Goal: Task Accomplishment & Management: Manage account settings

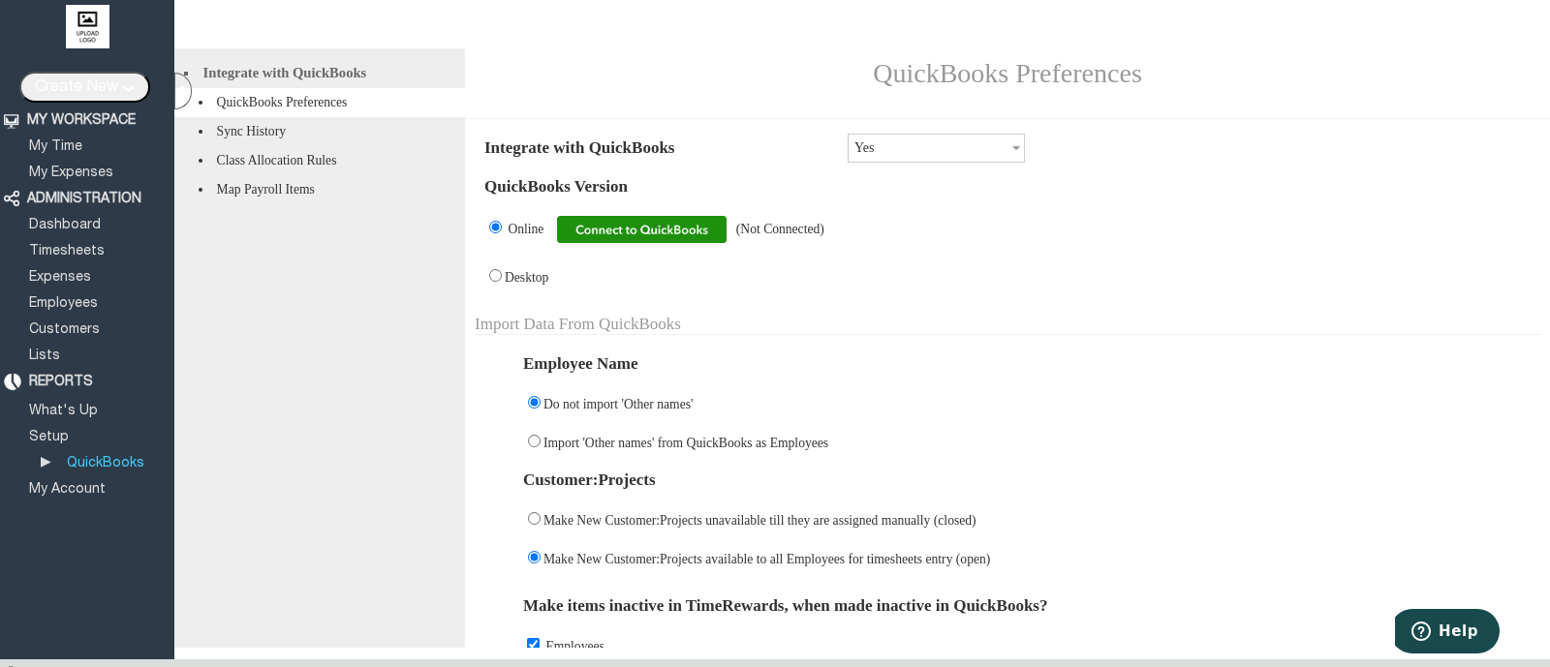
click at [690, 240] on img at bounding box center [642, 229] width 170 height 27
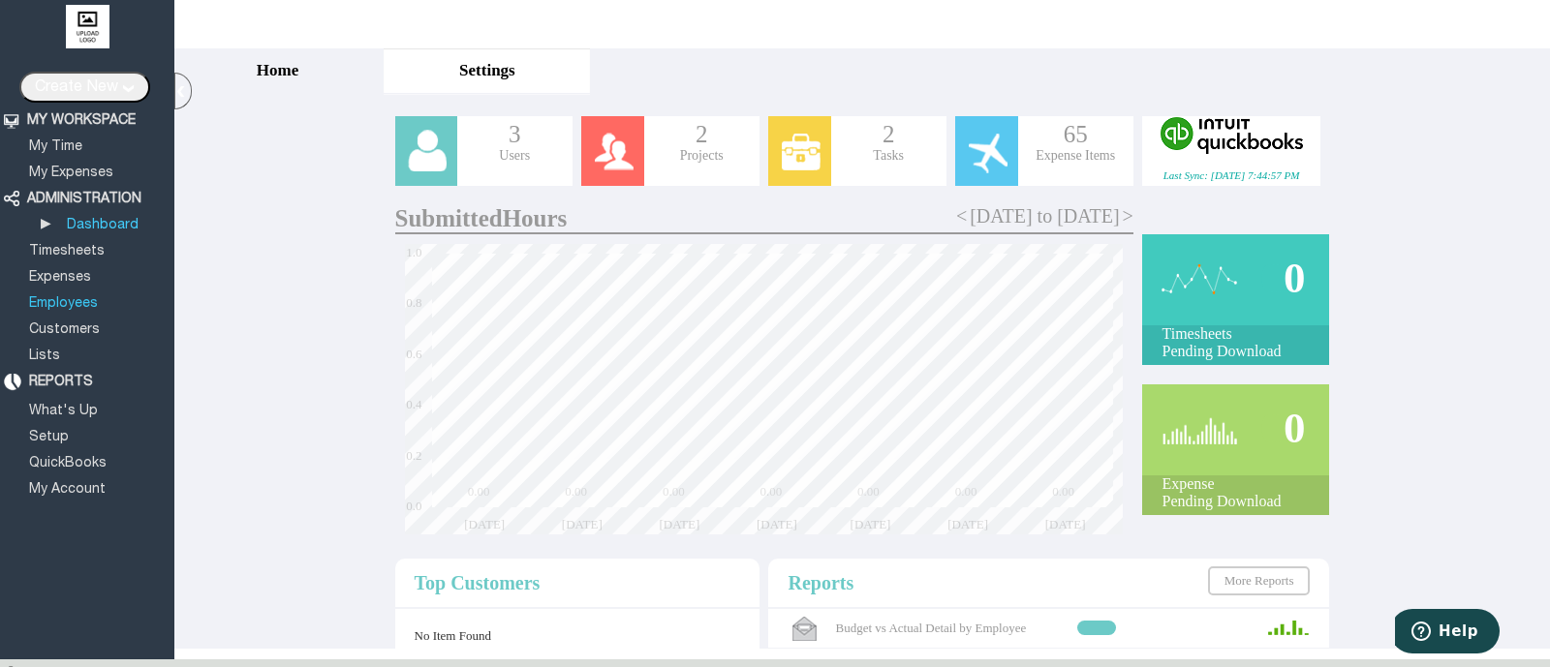
click at [61, 300] on link "Employees" at bounding box center [63, 303] width 75 height 13
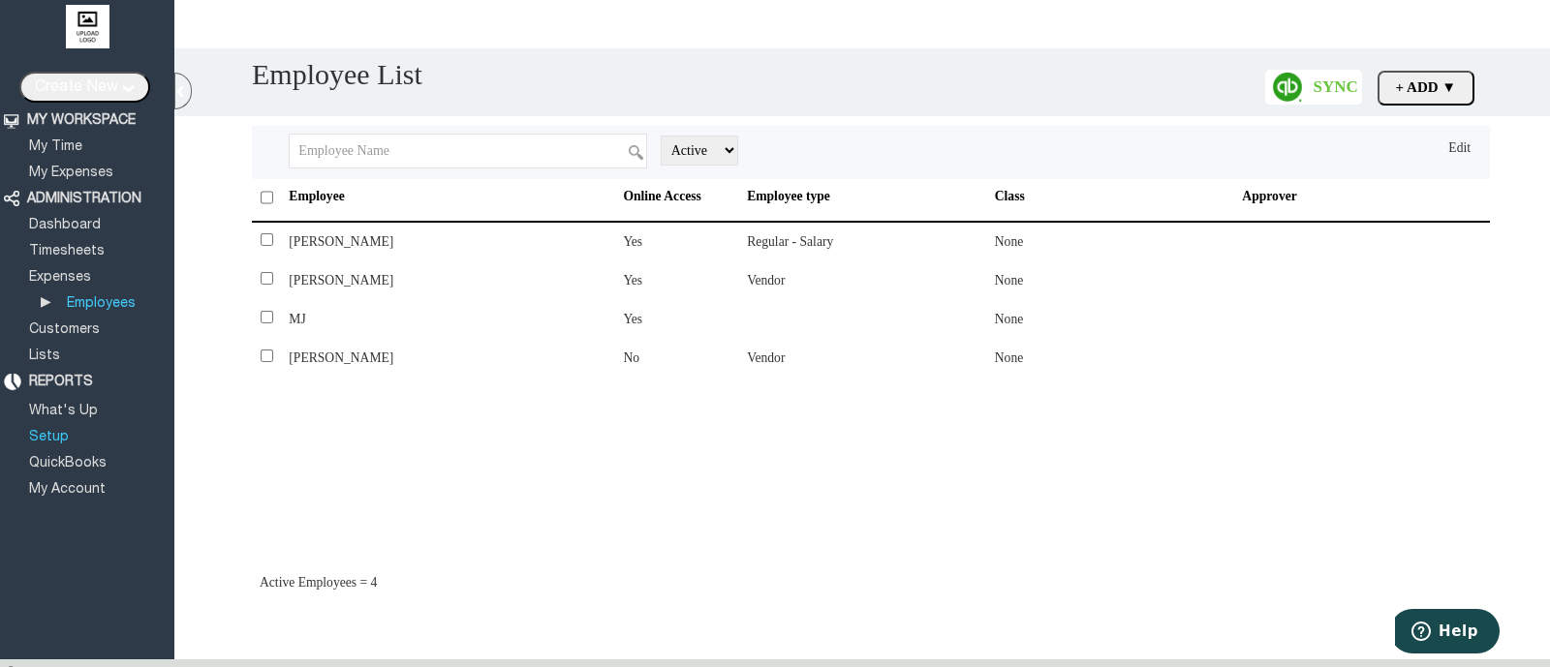
click at [54, 431] on link "Setup" at bounding box center [49, 437] width 46 height 13
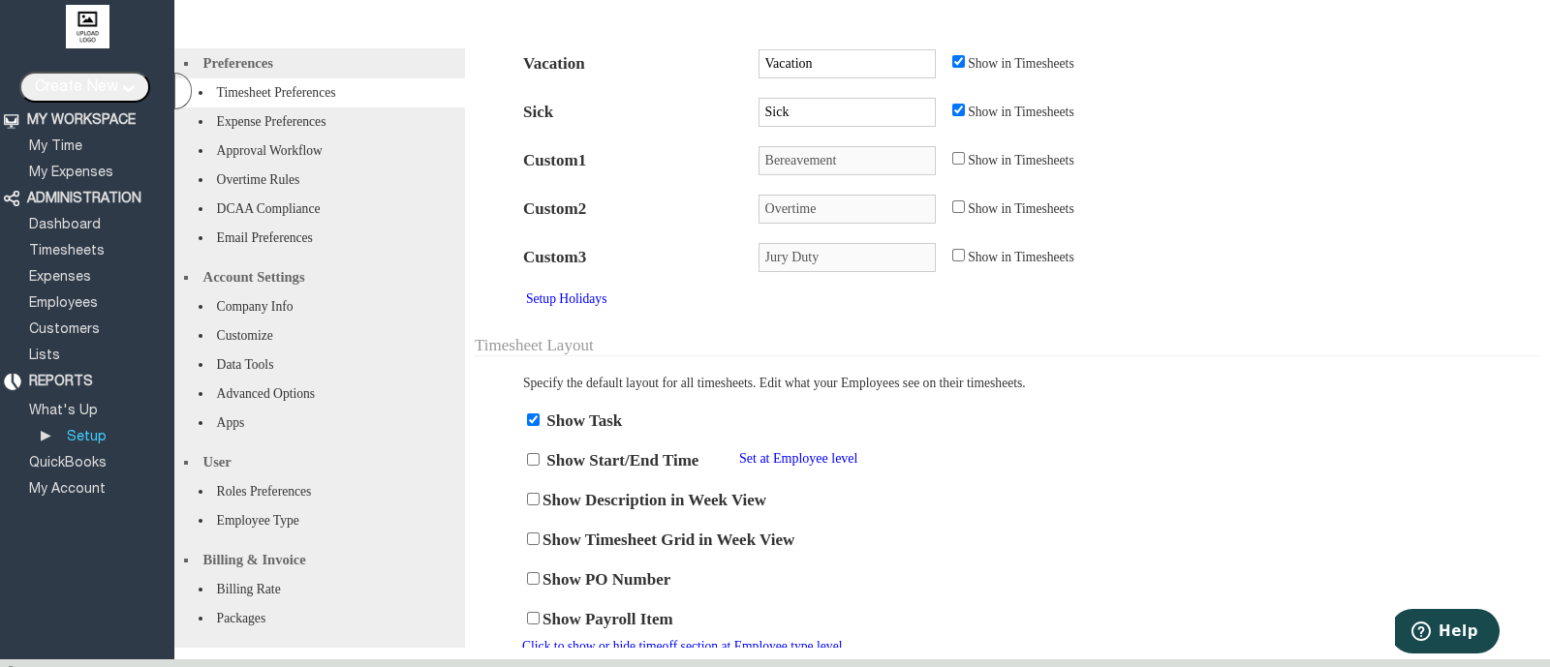
scroll to position [73, 0]
click at [299, 479] on li "Roles Preferences" at bounding box center [319, 492] width 291 height 29
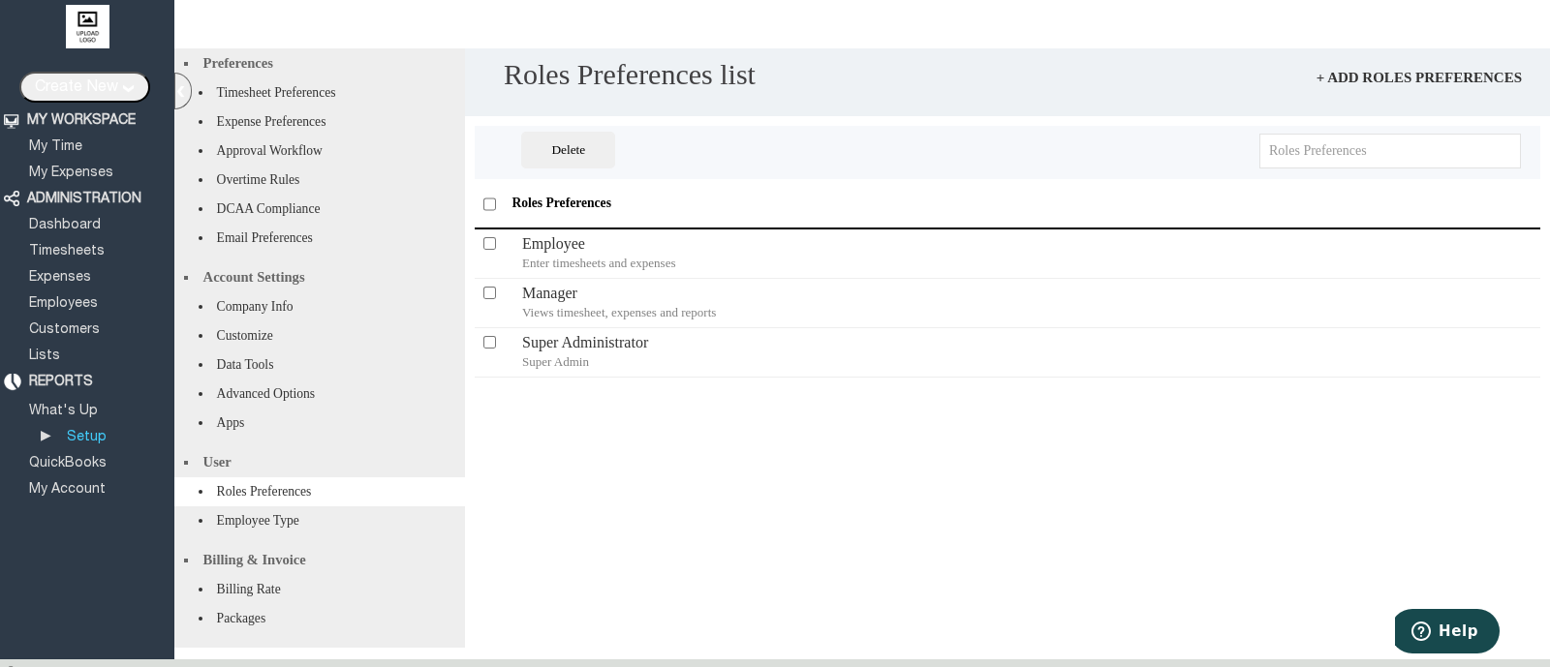
scroll to position [0, 0]
click at [569, 350] on div "Super Administrator Super Admin" at bounding box center [944, 352] width 845 height 39
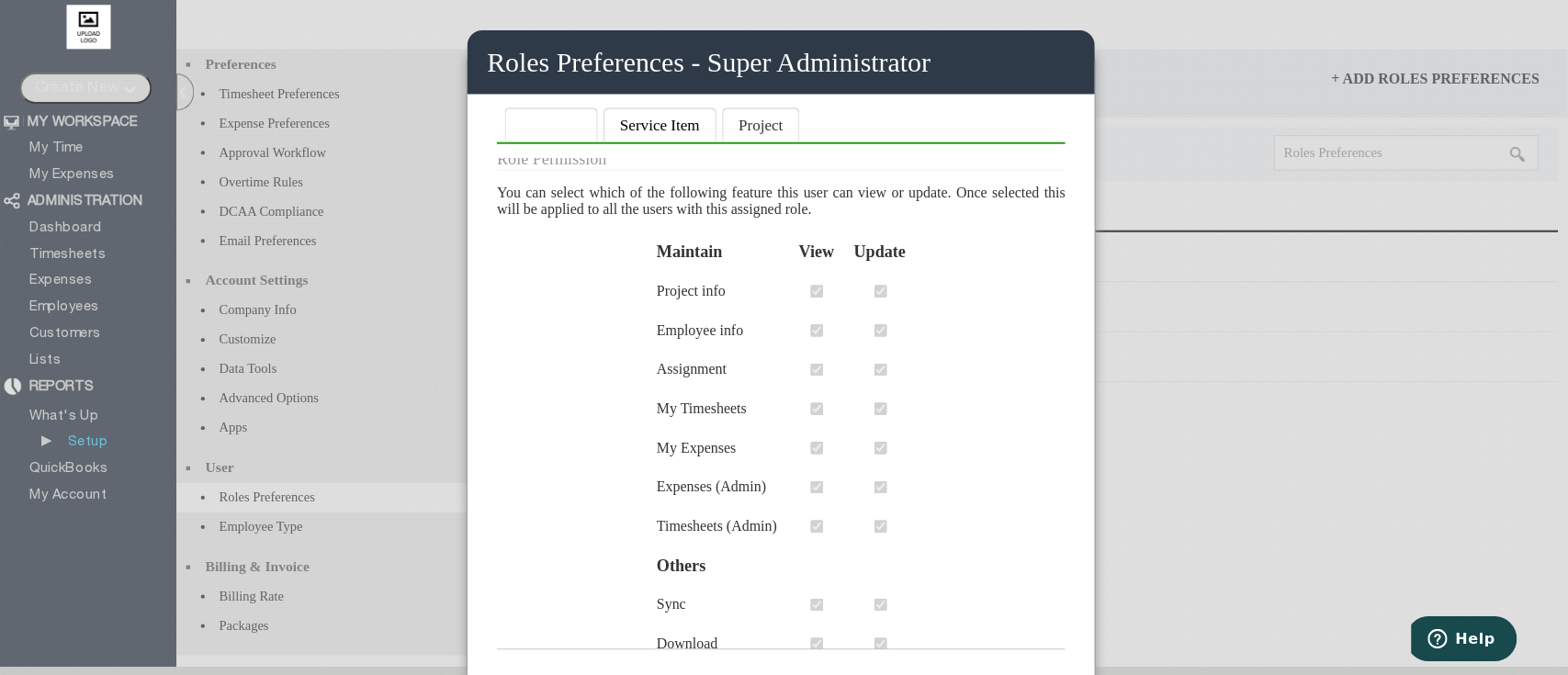
scroll to position [446, 0]
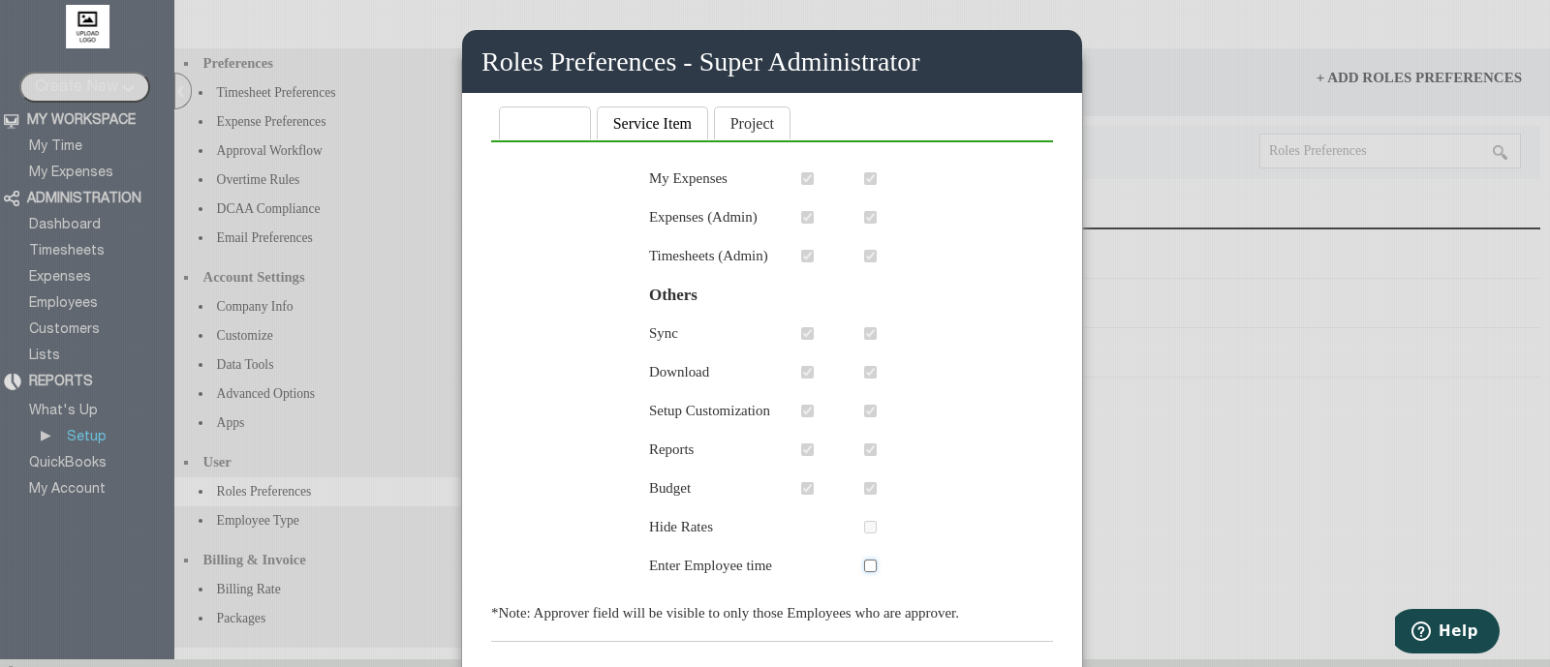
click at [865, 569] on input "checkbox" at bounding box center [870, 566] width 13 height 13
checkbox input "true"
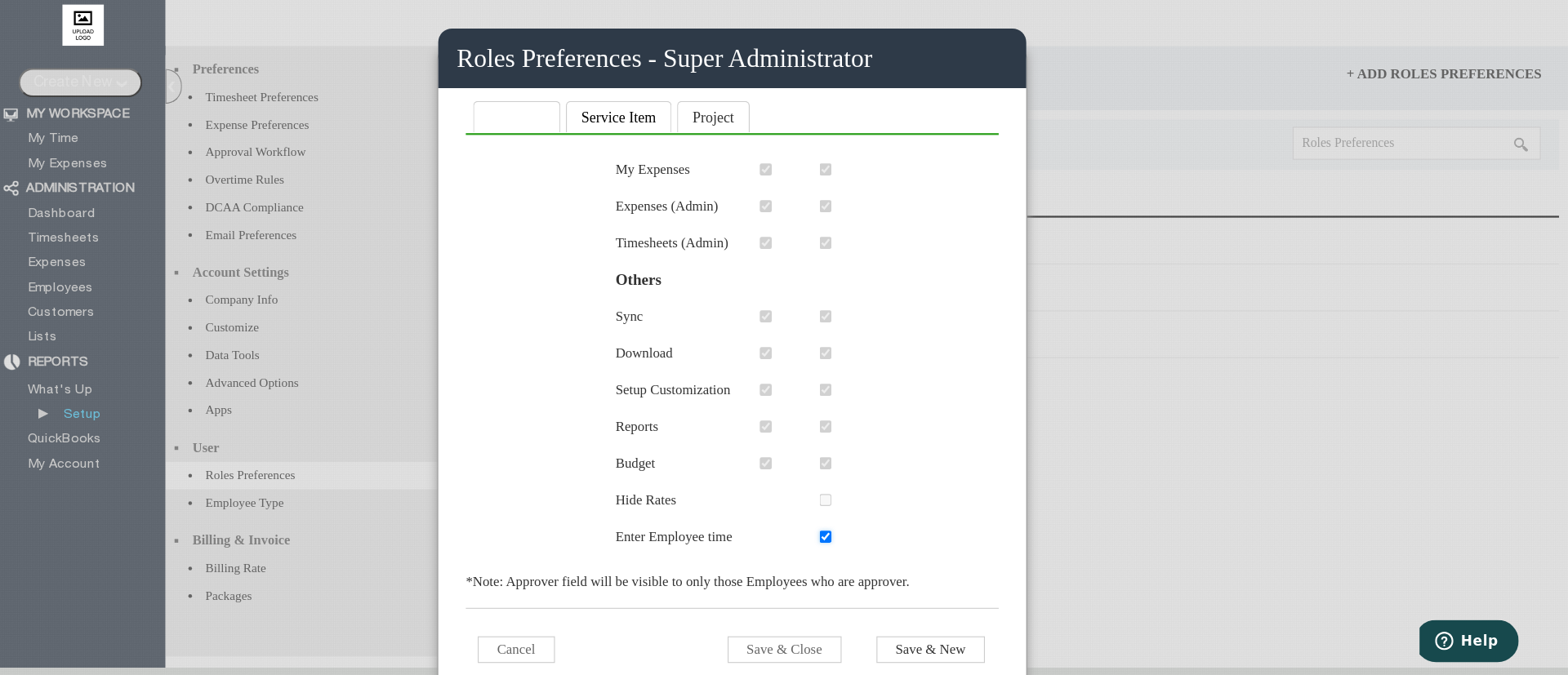
scroll to position [394, 0]
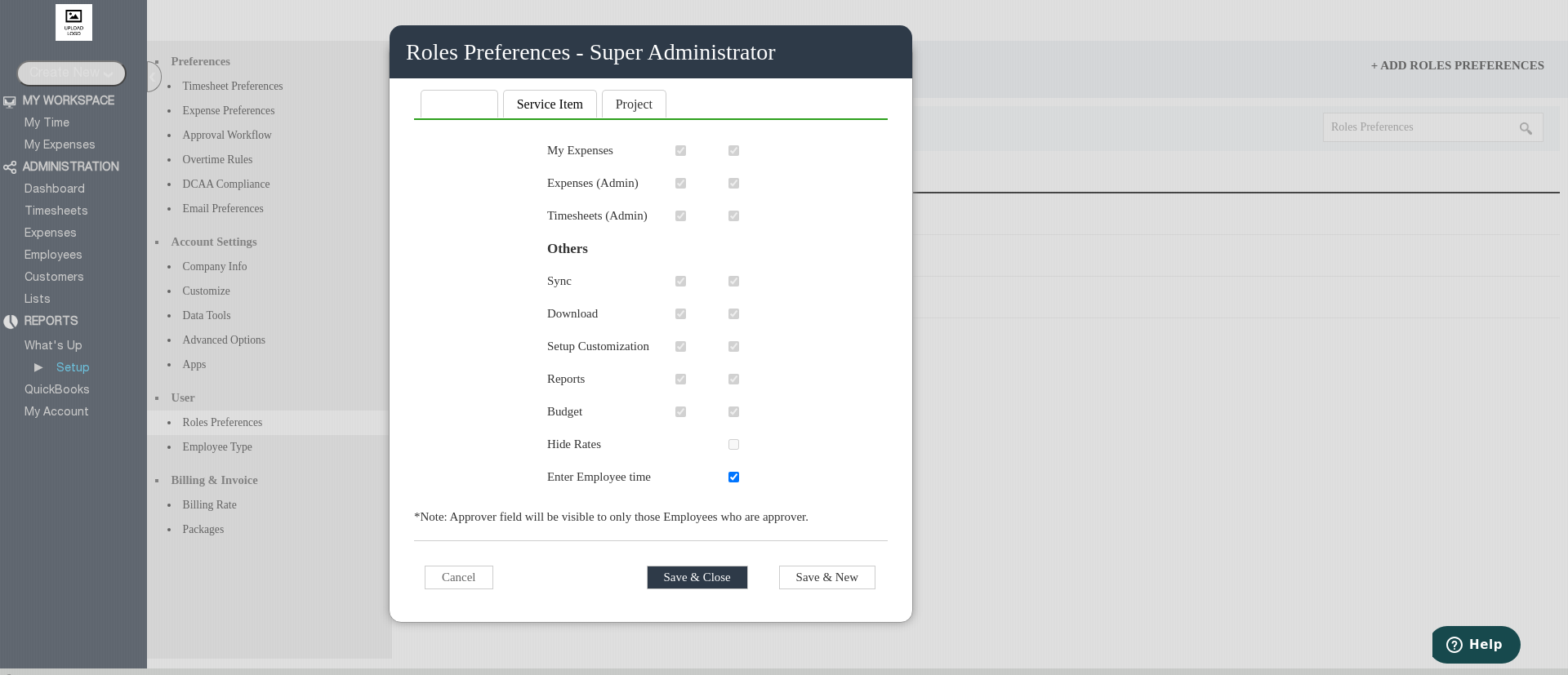
click at [677, 561] on input "Save & Close" at bounding box center [697, 577] width 101 height 24
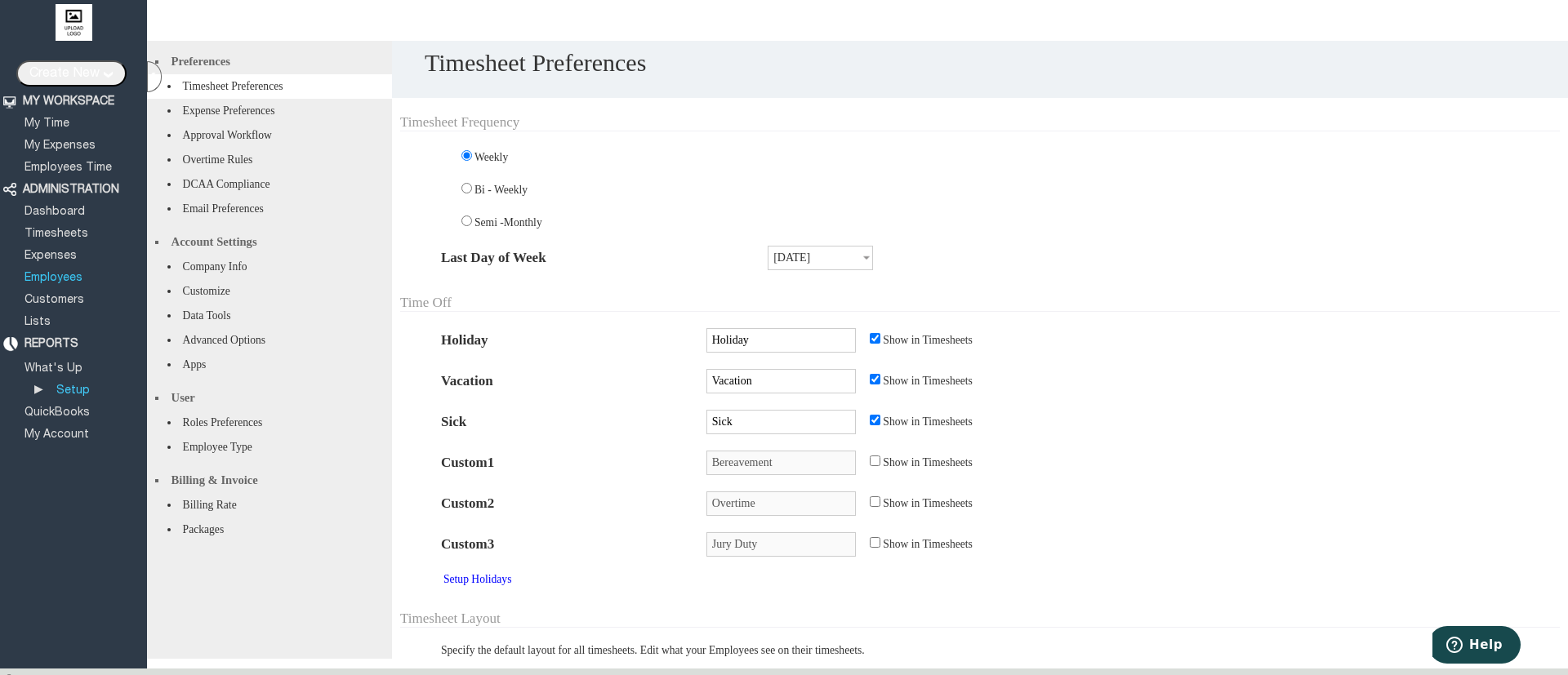
click at [51, 273] on link "Employees" at bounding box center [53, 278] width 63 height 11
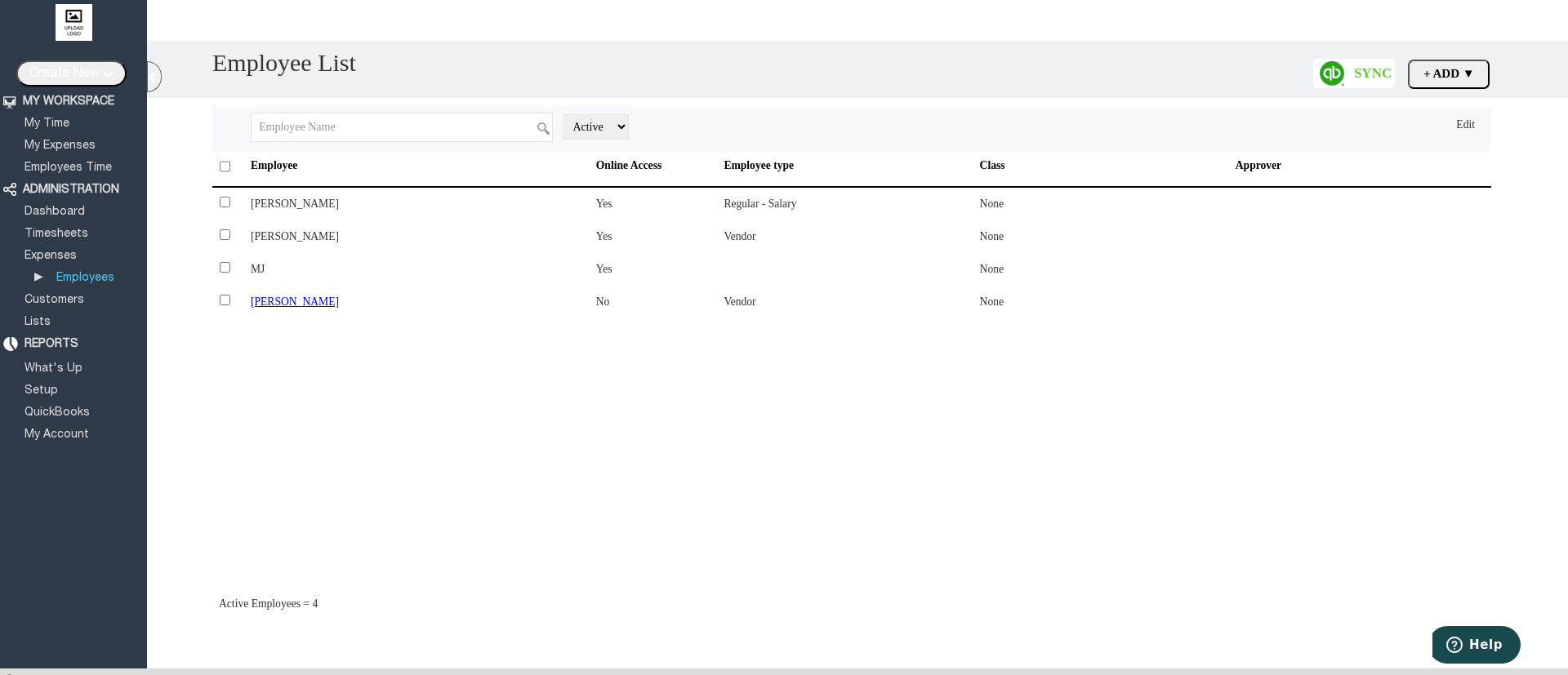
click at [625, 295] on div "No" at bounding box center [660, 302] width 128 height 33
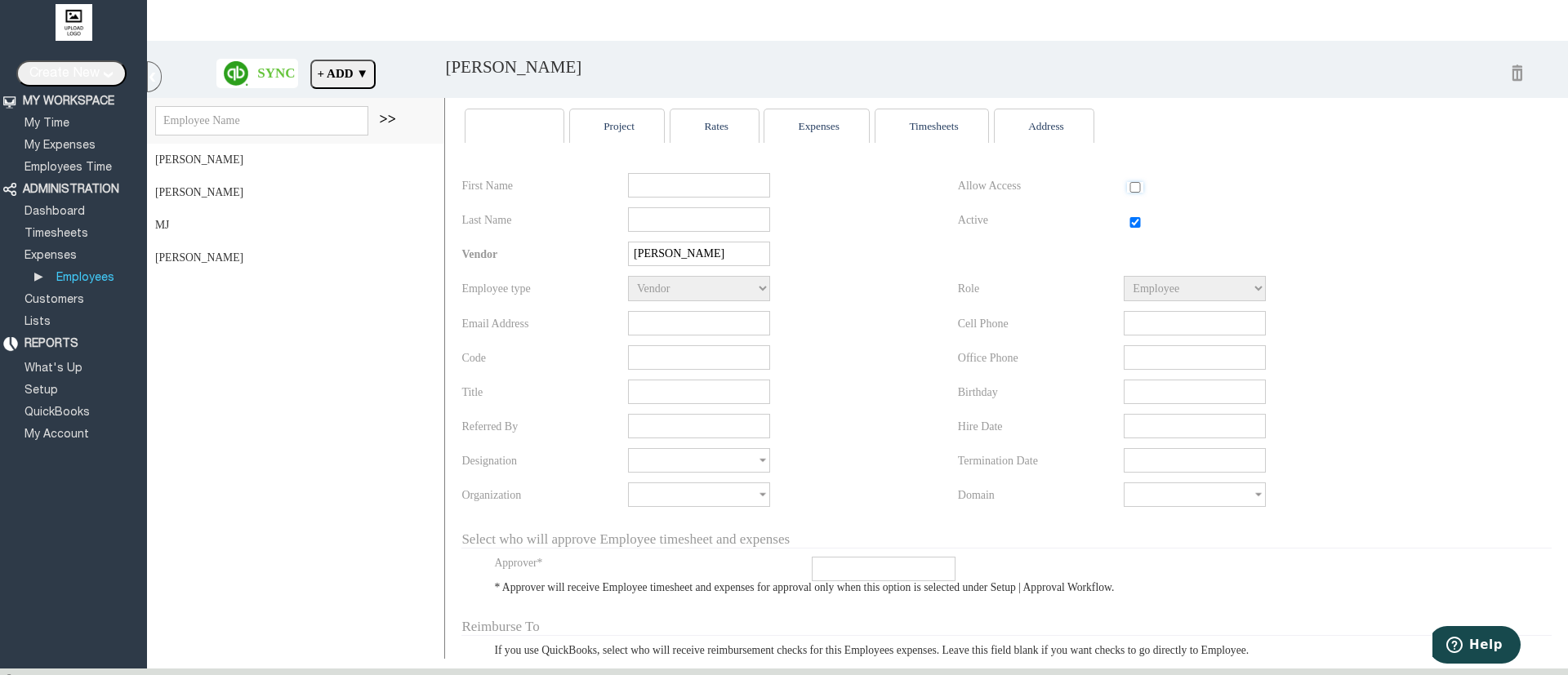
click at [1127, 190] on input "checkbox" at bounding box center [1135, 187] width 16 height 11
click at [683, 335] on input "text" at bounding box center [699, 323] width 142 height 24
paste input "william@yopmail.com"
type input "william@yopmail.com"
click at [1127, 191] on input "checkbox" at bounding box center [1135, 187] width 16 height 11
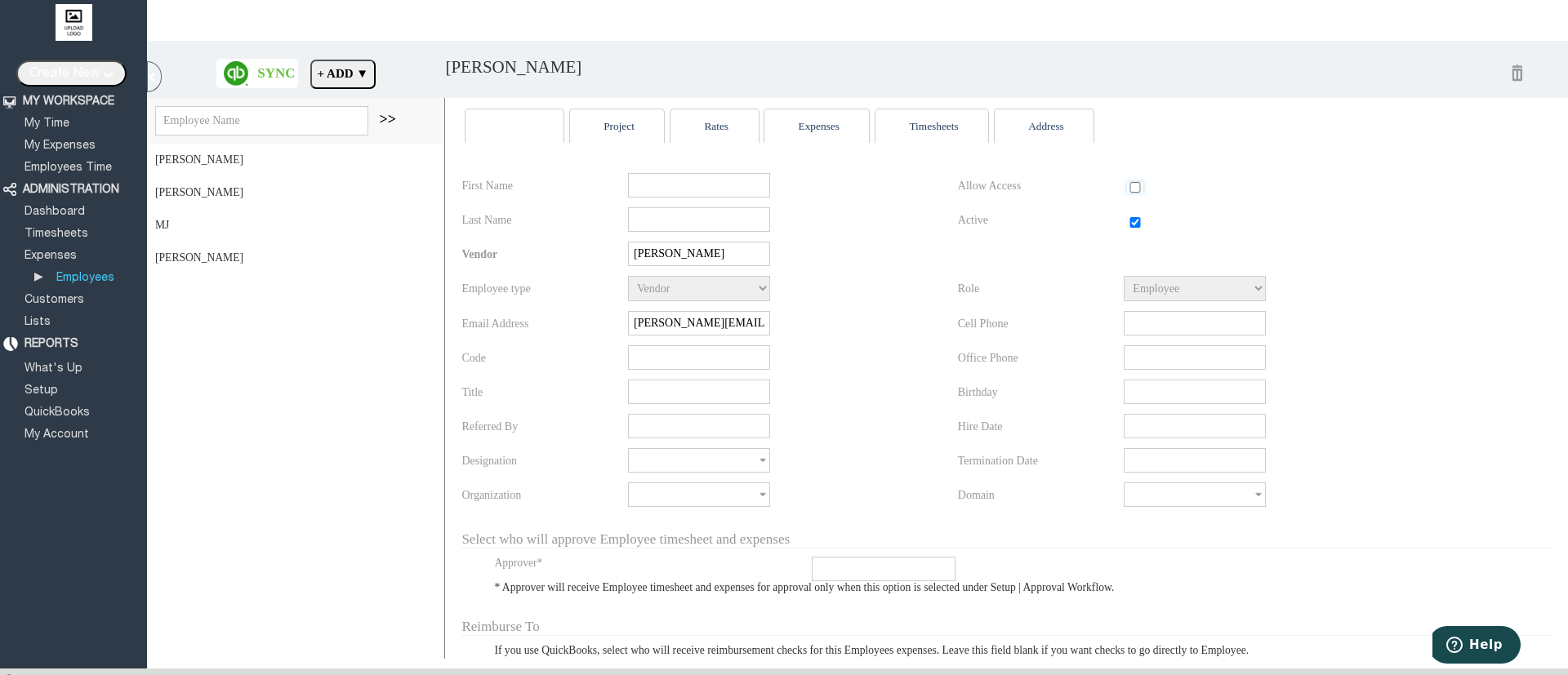
checkbox input "true"
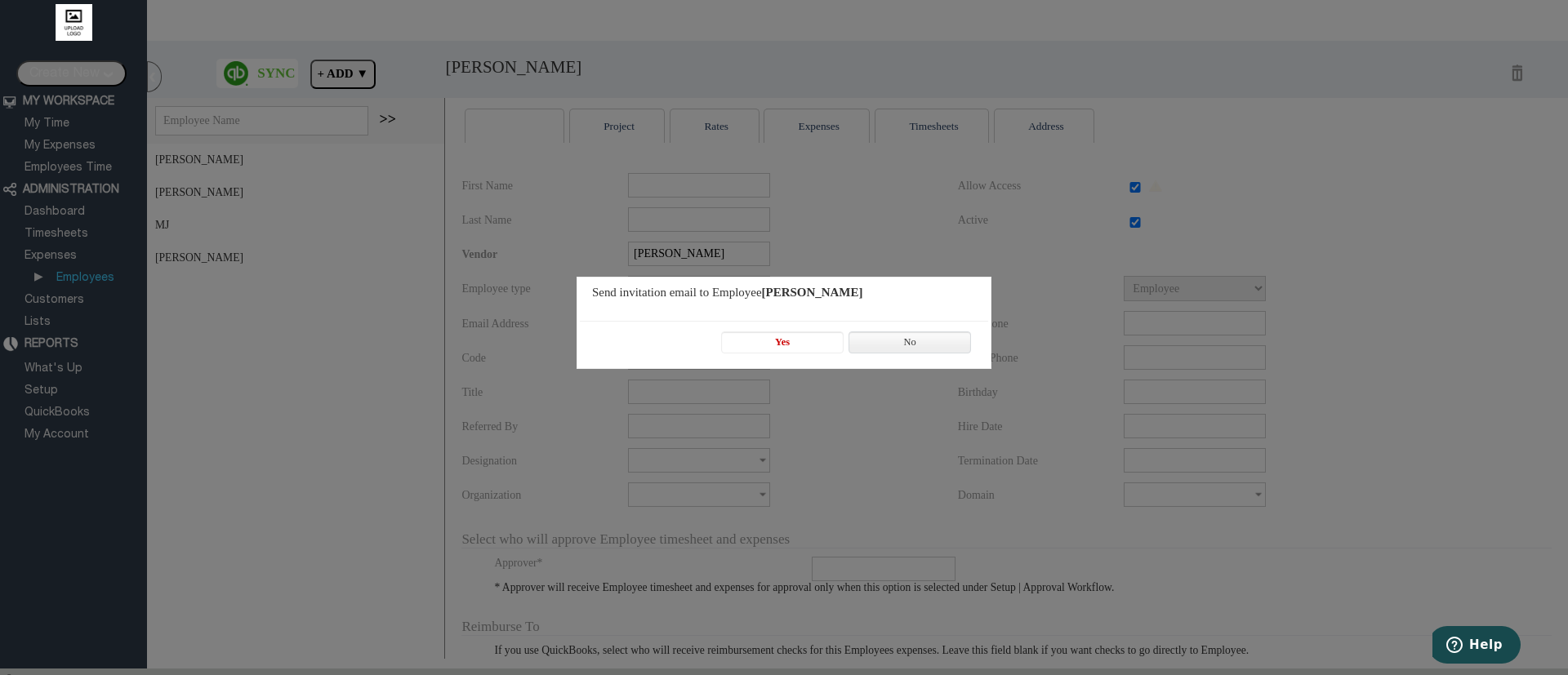
click at [801, 342] on span "Yes" at bounding box center [781, 342] width 121 height 20
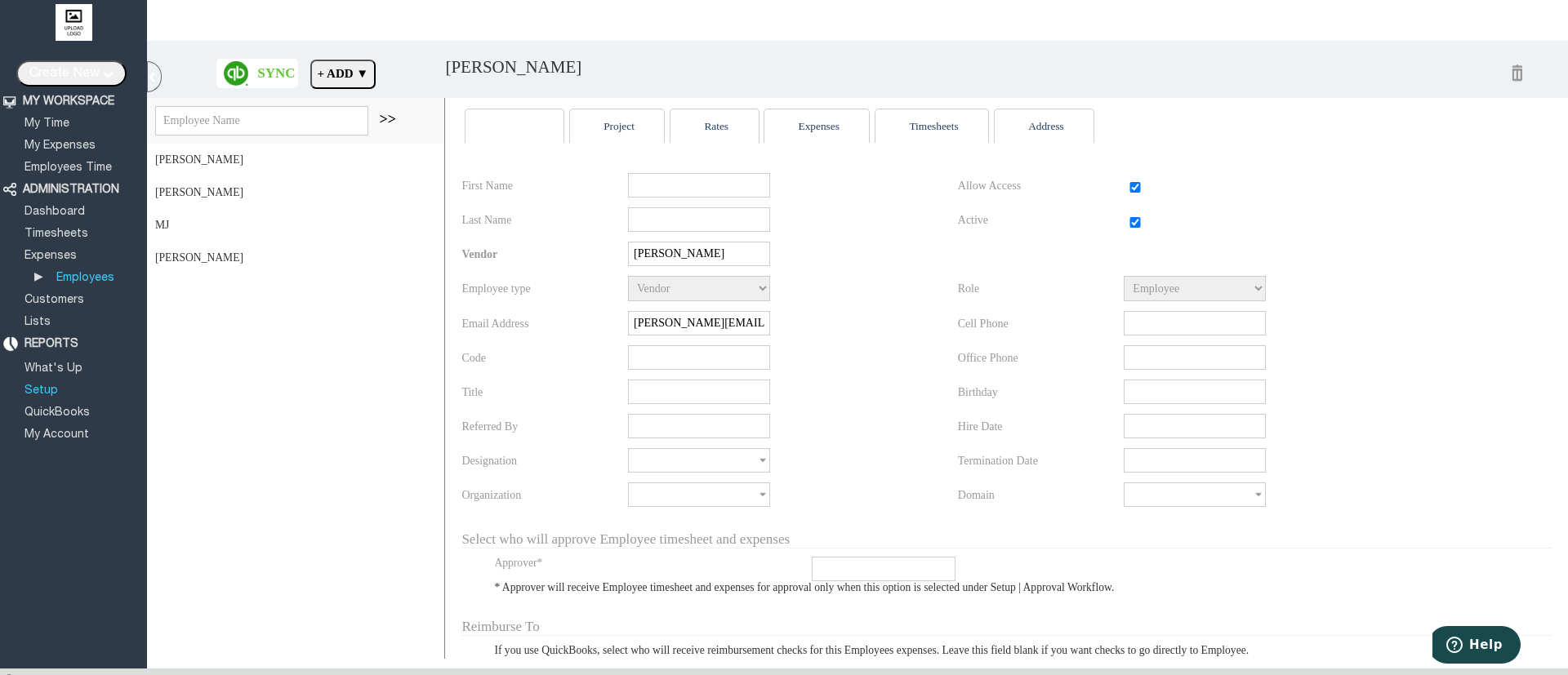
click at [43, 385] on link "Setup" at bounding box center [41, 390] width 39 height 11
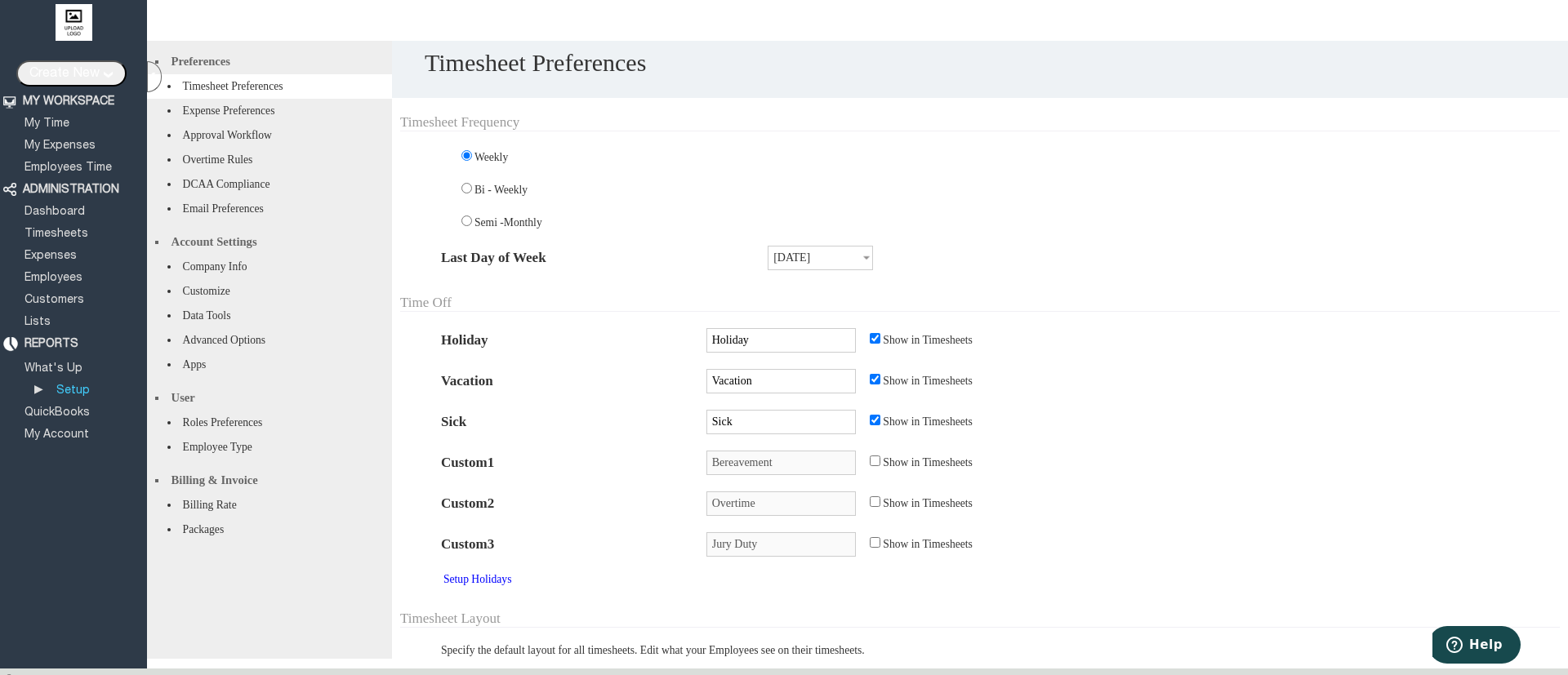
click at [274, 145] on li "Approval Workflow" at bounding box center [269, 135] width 245 height 24
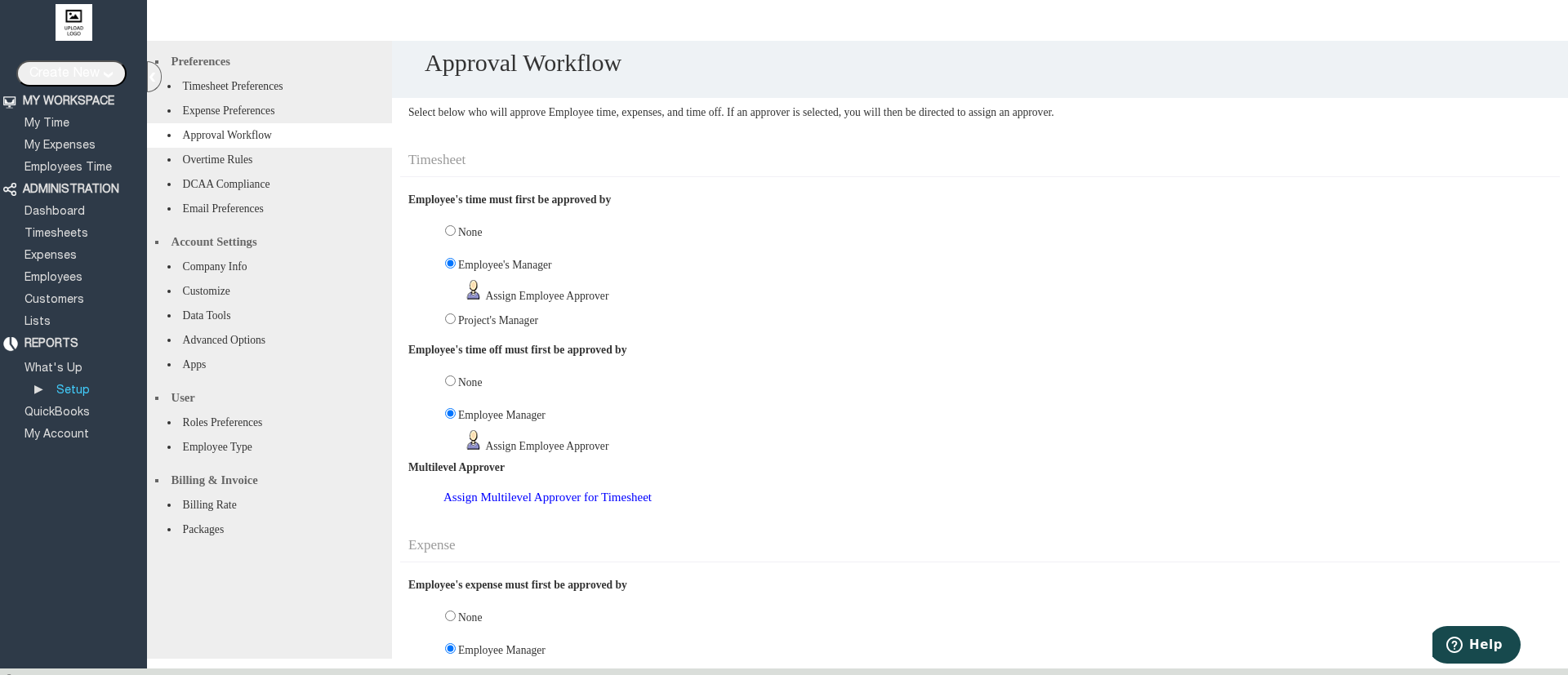
click at [558, 302] on link "Assign Employee Approver" at bounding box center [547, 296] width 128 height 13
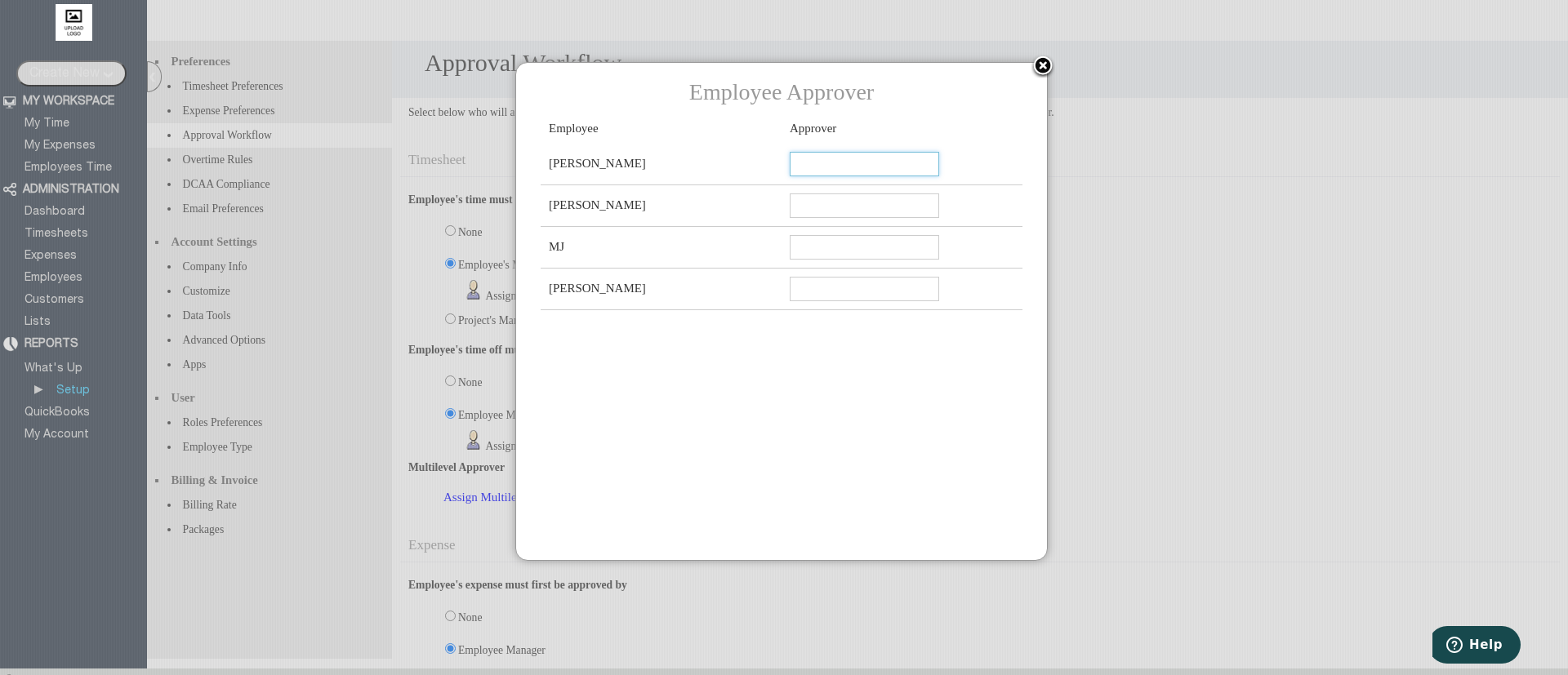
click at [861, 174] on input "text" at bounding box center [864, 163] width 149 height 24
click at [846, 240] on link "[PERSON_NAME]" at bounding box center [850, 232] width 136 height 19
type input "MJ"
click at [855, 218] on input "text" at bounding box center [864, 206] width 149 height 24
click at [837, 272] on link "[PERSON_NAME]" at bounding box center [850, 276] width 136 height 19
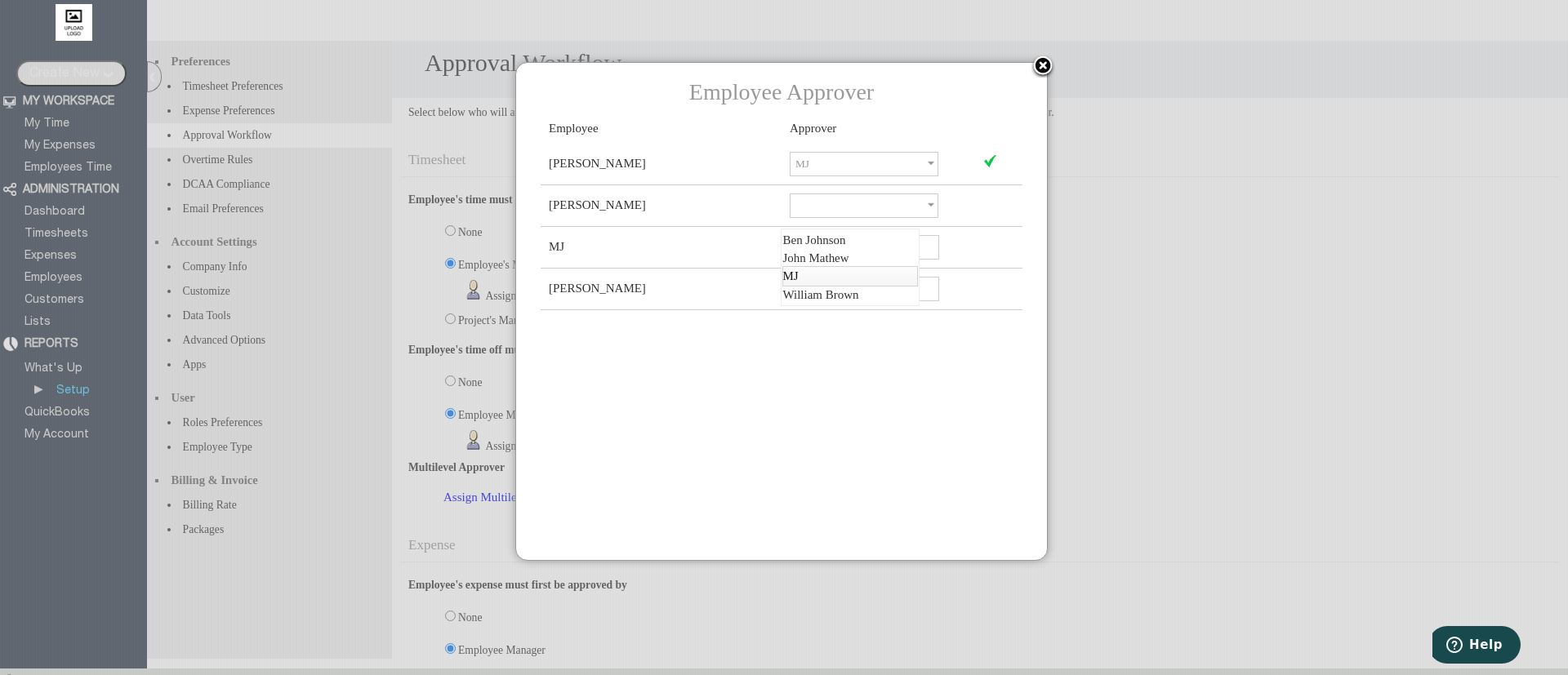
type input "MJ"
click at [851, 301] on input "text" at bounding box center [864, 288] width 149 height 24
click at [847, 356] on link "M J" at bounding box center [850, 362] width 136 height 19
type input "MJ"
click at [1040, 70] on img at bounding box center [1043, 67] width 24 height 24
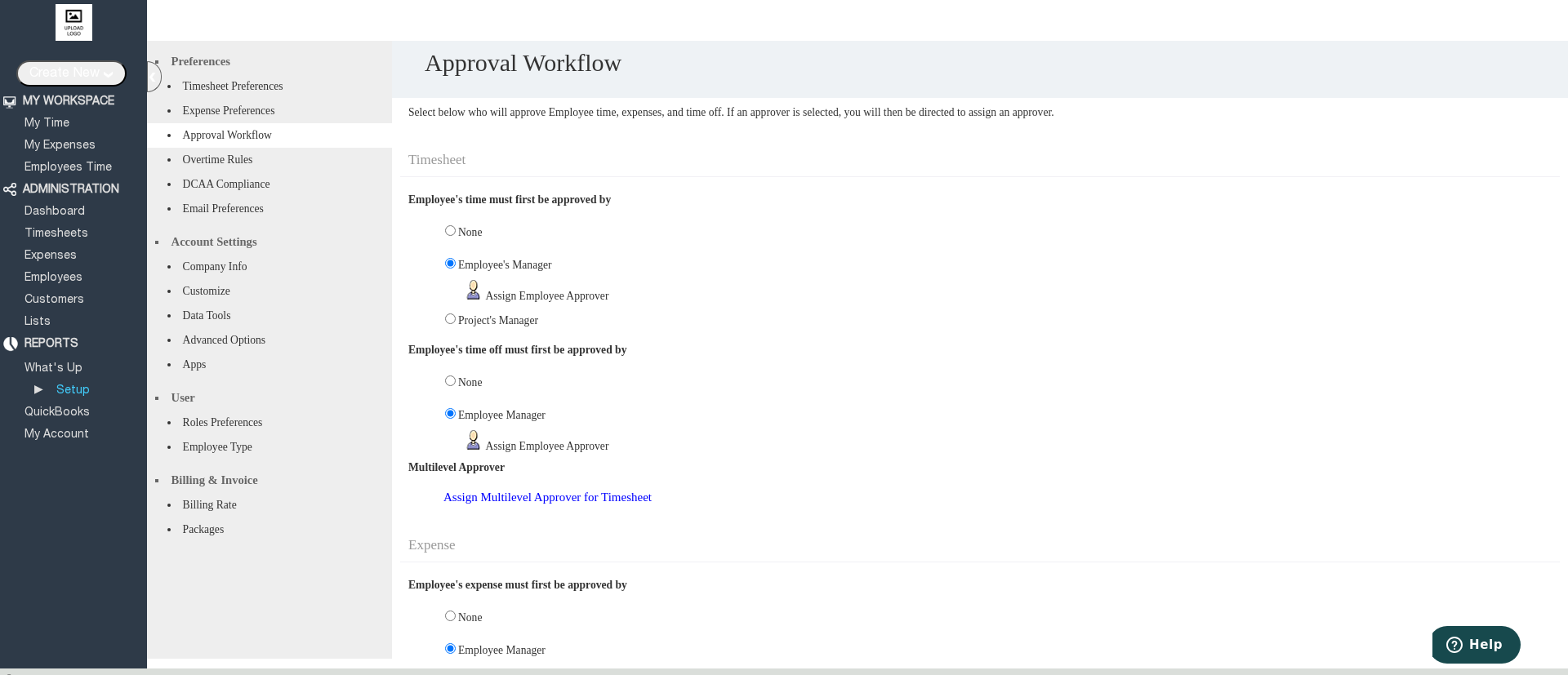
drag, startPoint x: 568, startPoint y: 311, endPoint x: 584, endPoint y: 300, distance: 19.4
click at [584, 300] on div "Select below who will approve Employee time, expenses, and time off. If an appr…" at bounding box center [980, 439] width 1160 height 683
click at [725, 303] on div "Assign Employee Approver" at bounding box center [980, 291] width 1160 height 23
click at [76, 407] on link "QuickBooks" at bounding box center [56, 412] width 70 height 11
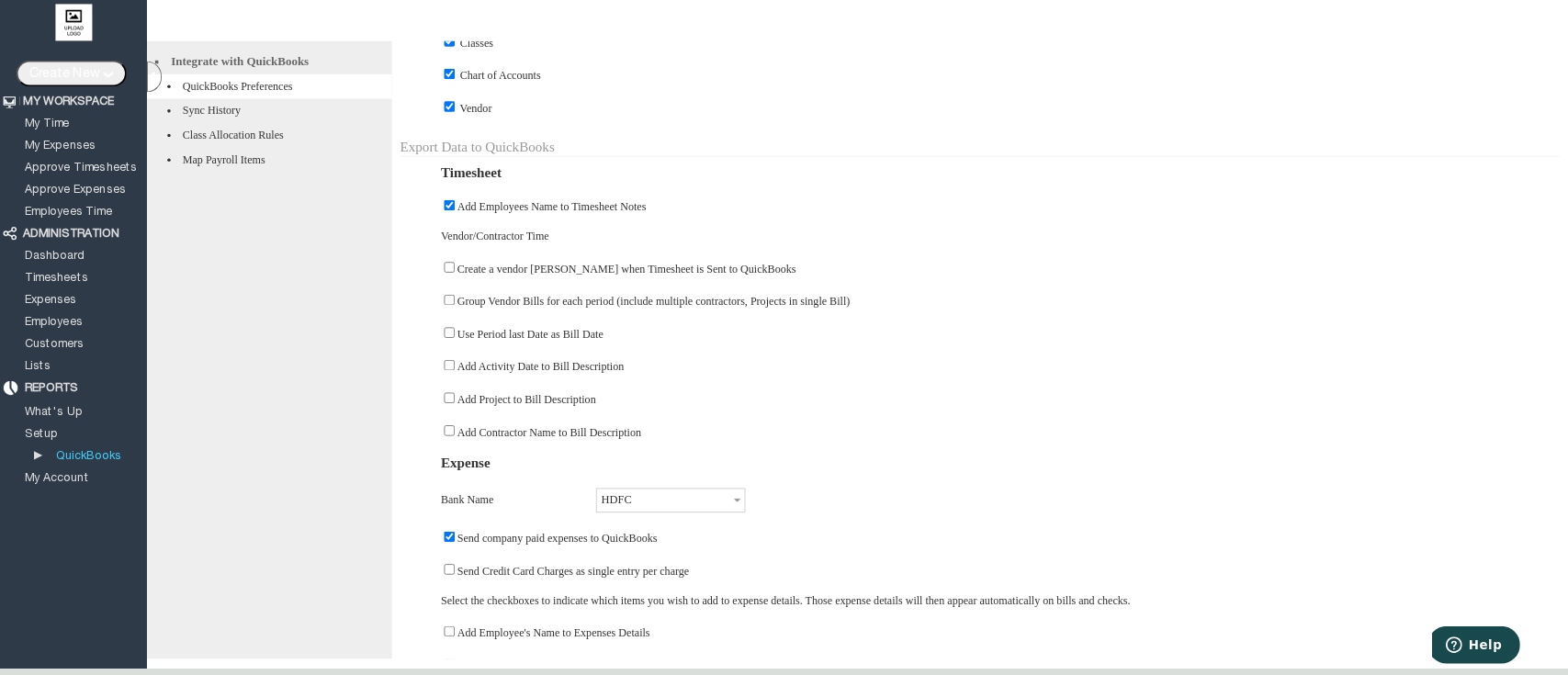
scroll to position [675, 0]
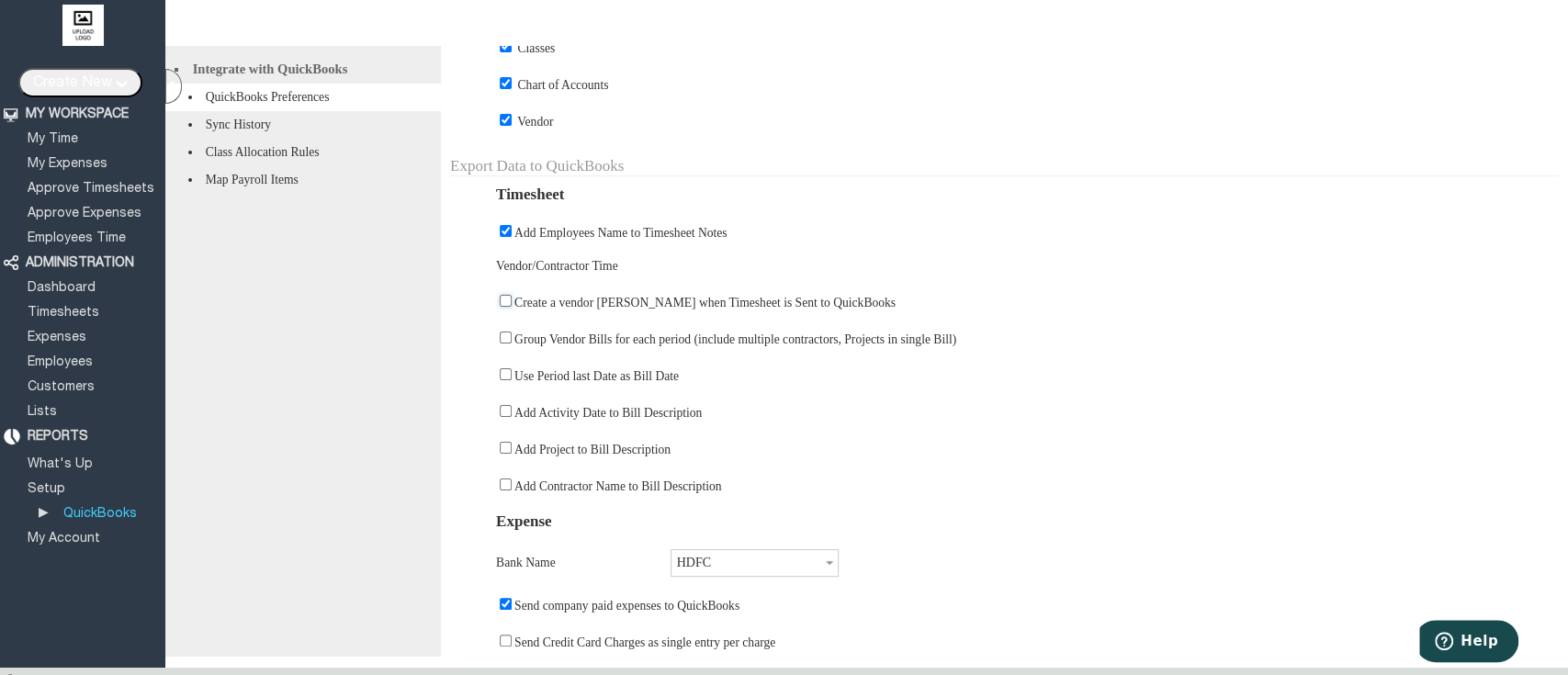
click at [505, 307] on input "checkbox" at bounding box center [505, 301] width 12 height 12
checkbox input "true"
click at [504, 343] on input "checkbox" at bounding box center [505, 338] width 12 height 12
checkbox input "true"
click at [505, 380] on input "checkbox" at bounding box center [505, 374] width 12 height 12
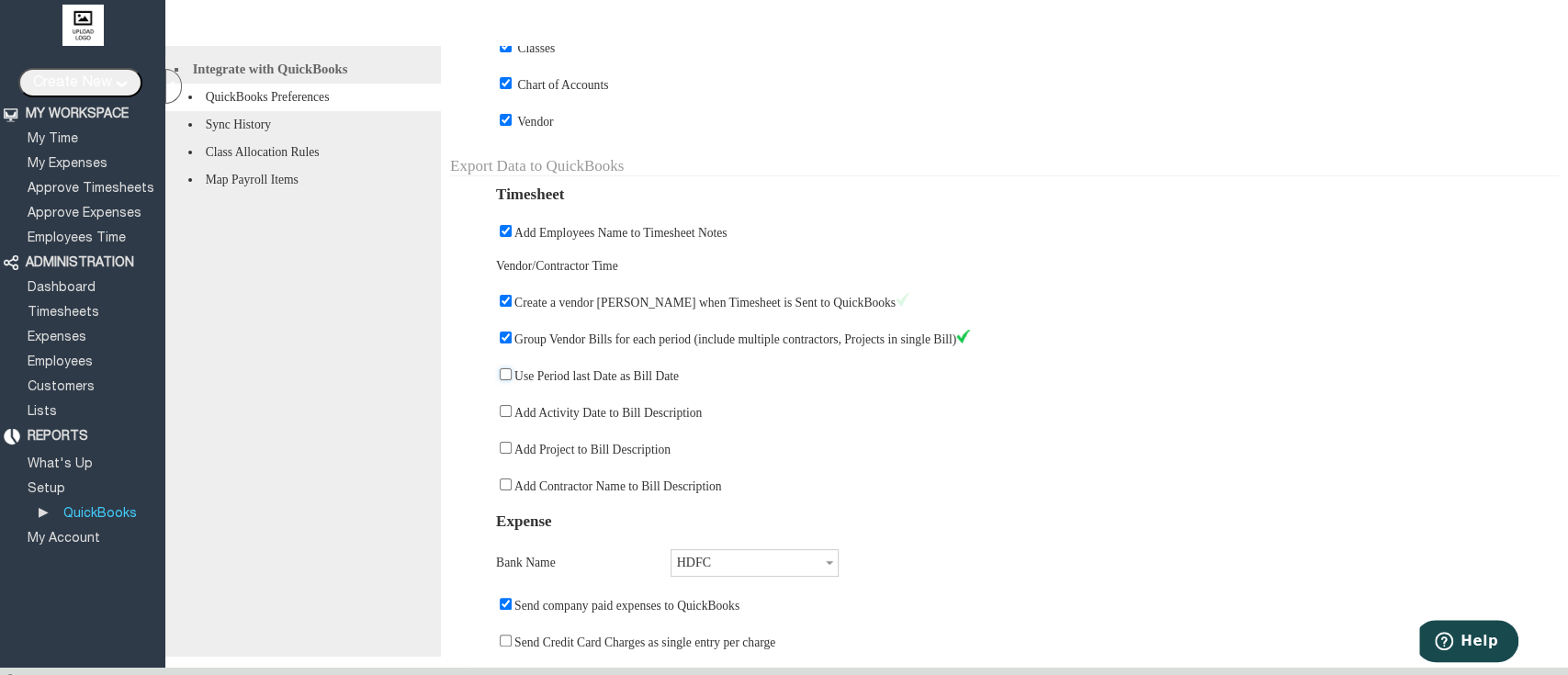
checkbox input "true"
click at [505, 417] on input "checkbox" at bounding box center [505, 410] width 12 height 12
checkbox input "true"
click at [505, 454] on input "checkbox" at bounding box center [505, 447] width 12 height 12
checkbox input "true"
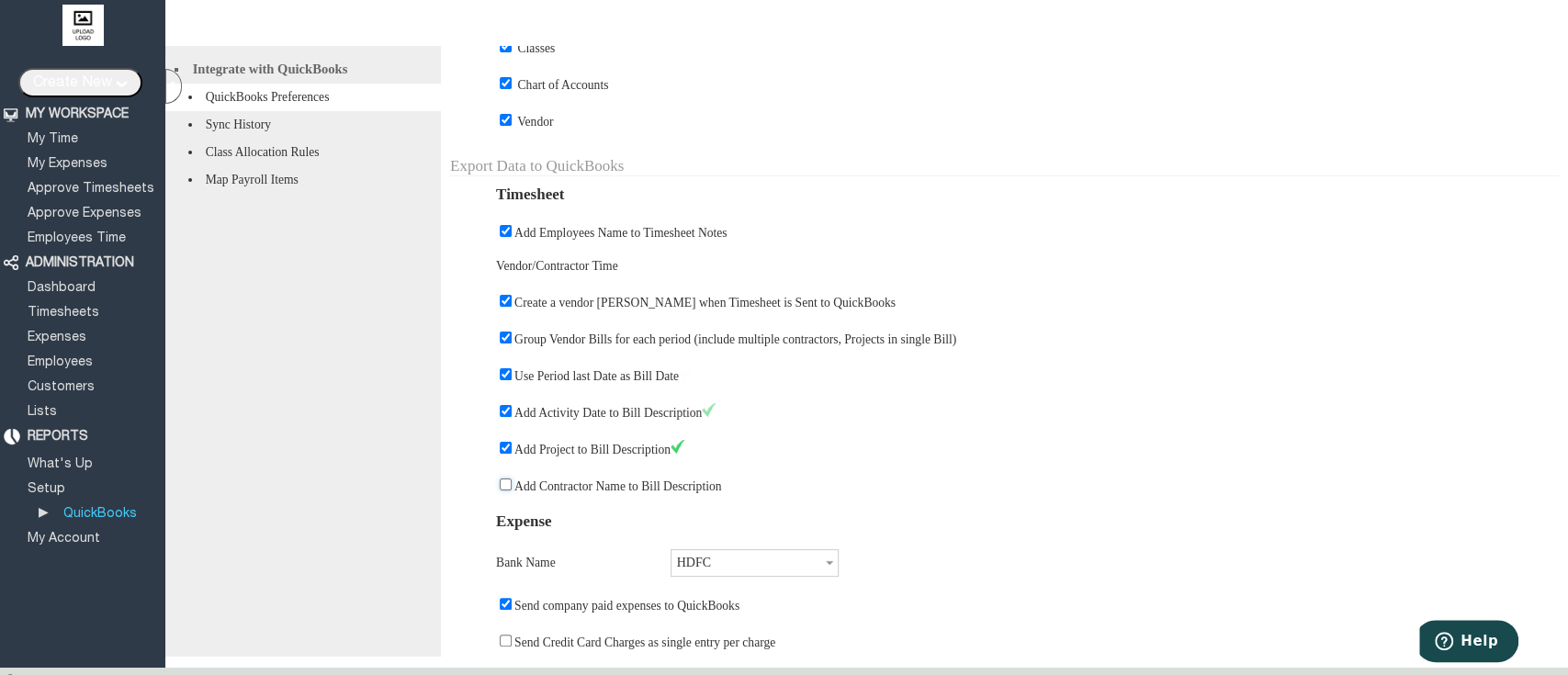
click at [505, 490] on input "checkbox" at bounding box center [505, 484] width 12 height 12
checkbox input "true"
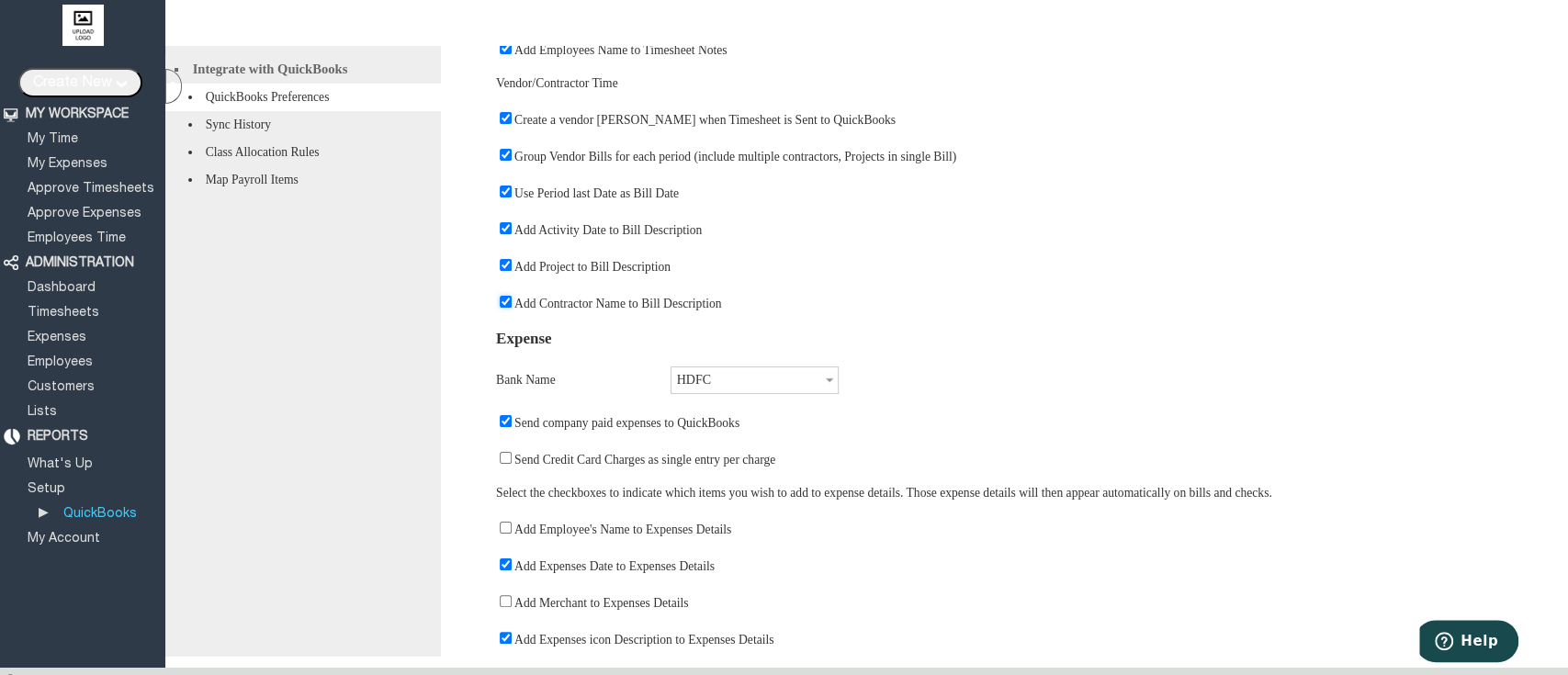
scroll to position [0, 0]
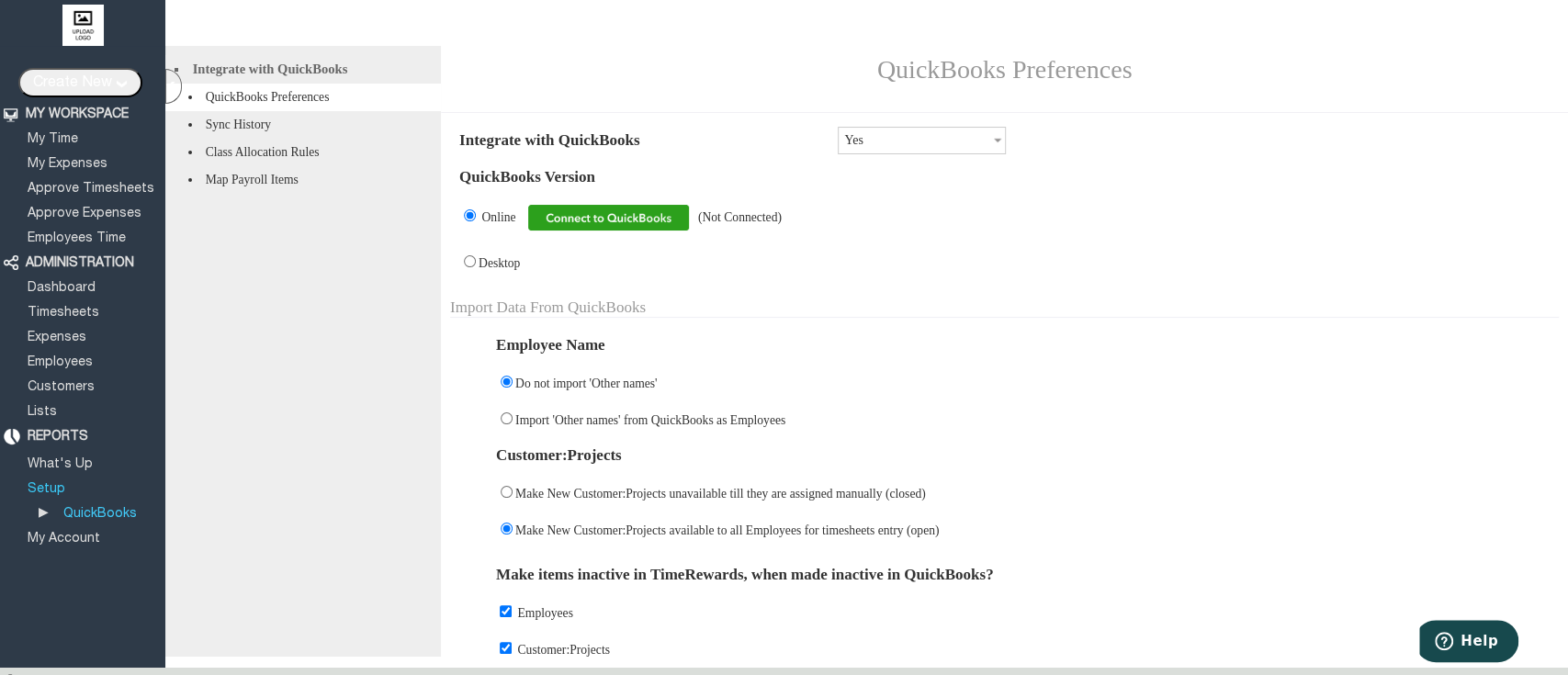
click at [47, 483] on link "Setup" at bounding box center [46, 489] width 44 height 12
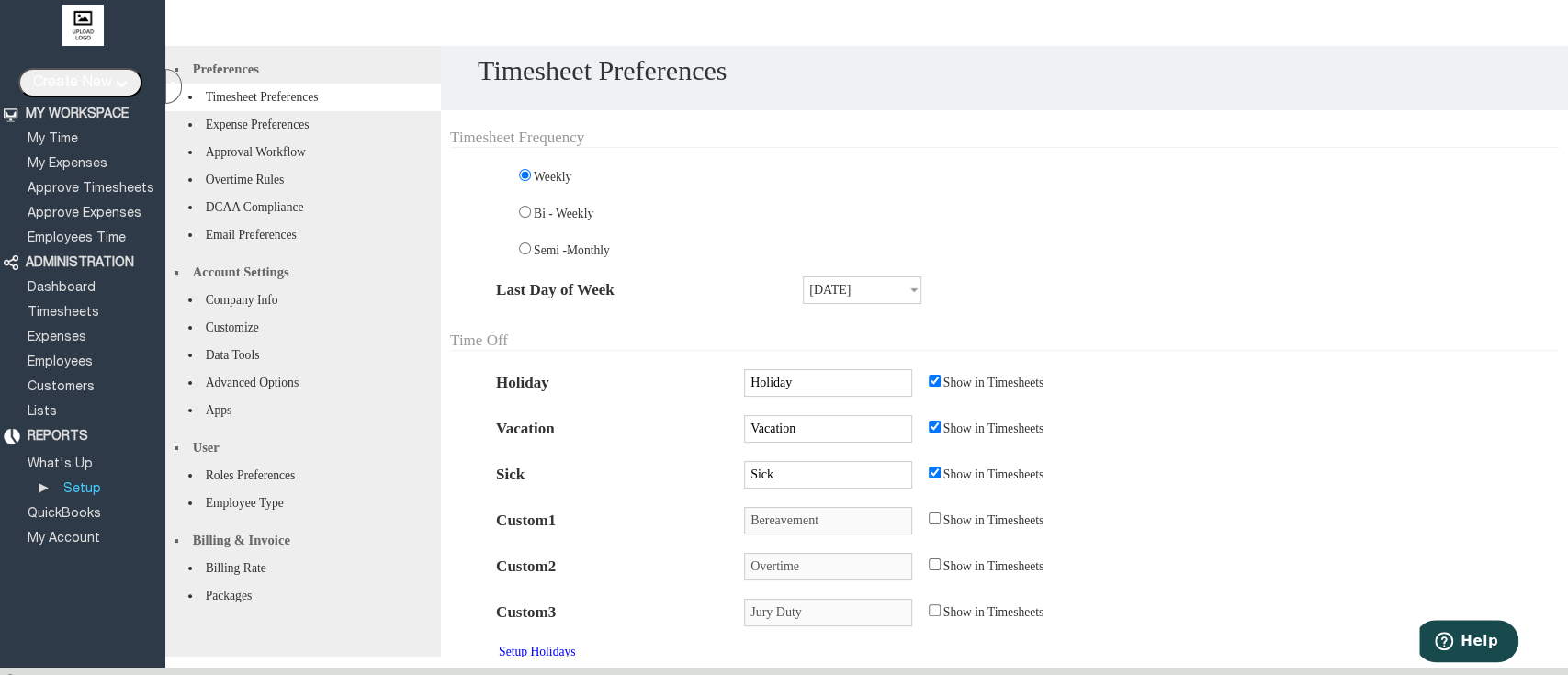
click at [244, 425] on li "Apps" at bounding box center [302, 410] width 276 height 27
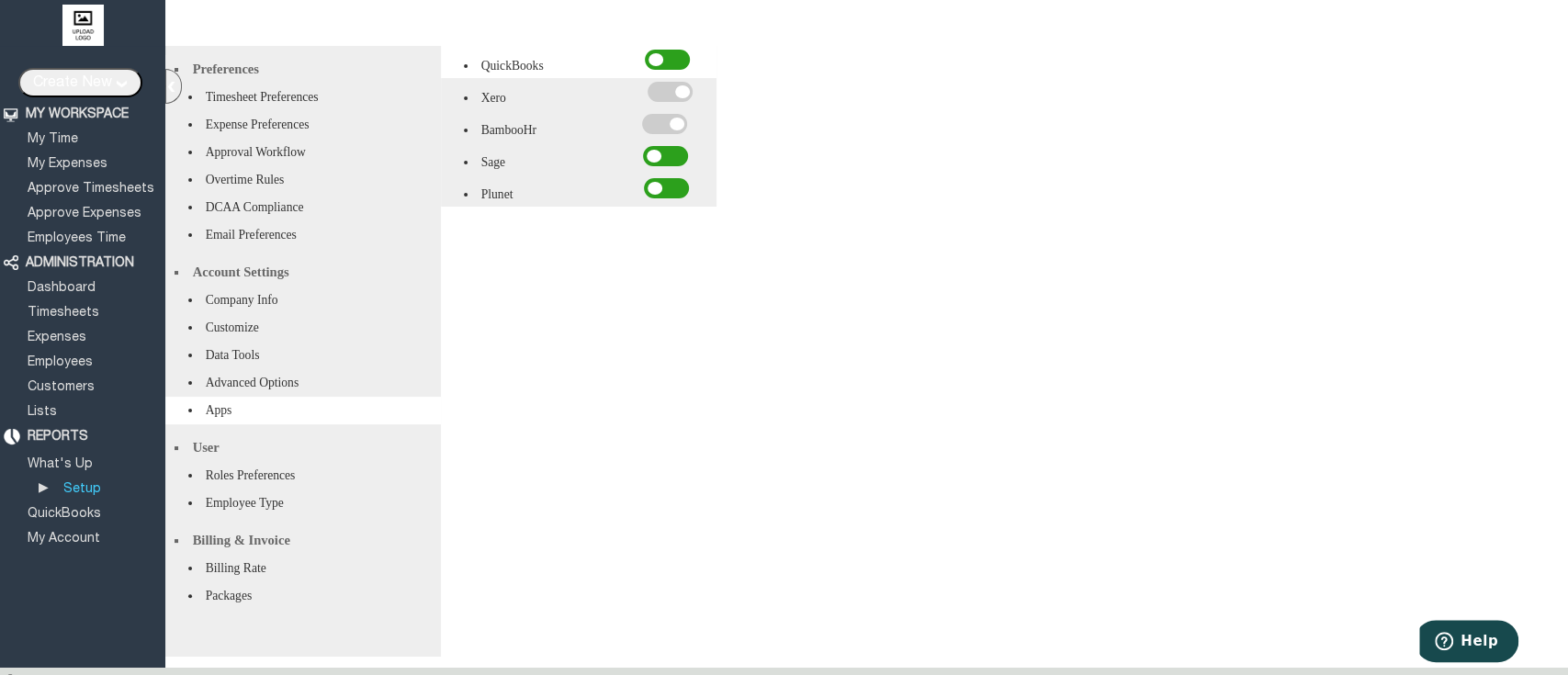
click at [673, 128] on span at bounding box center [664, 123] width 45 height 20
click at [0, 0] on input "checkbox" at bounding box center [0, 0] width 0 height 0
click at [673, 153] on span at bounding box center [665, 155] width 45 height 20
click at [0, 0] on input "checkbox" at bounding box center [0, 0] width 0 height 0
click at [673, 193] on span at bounding box center [665, 188] width 45 height 20
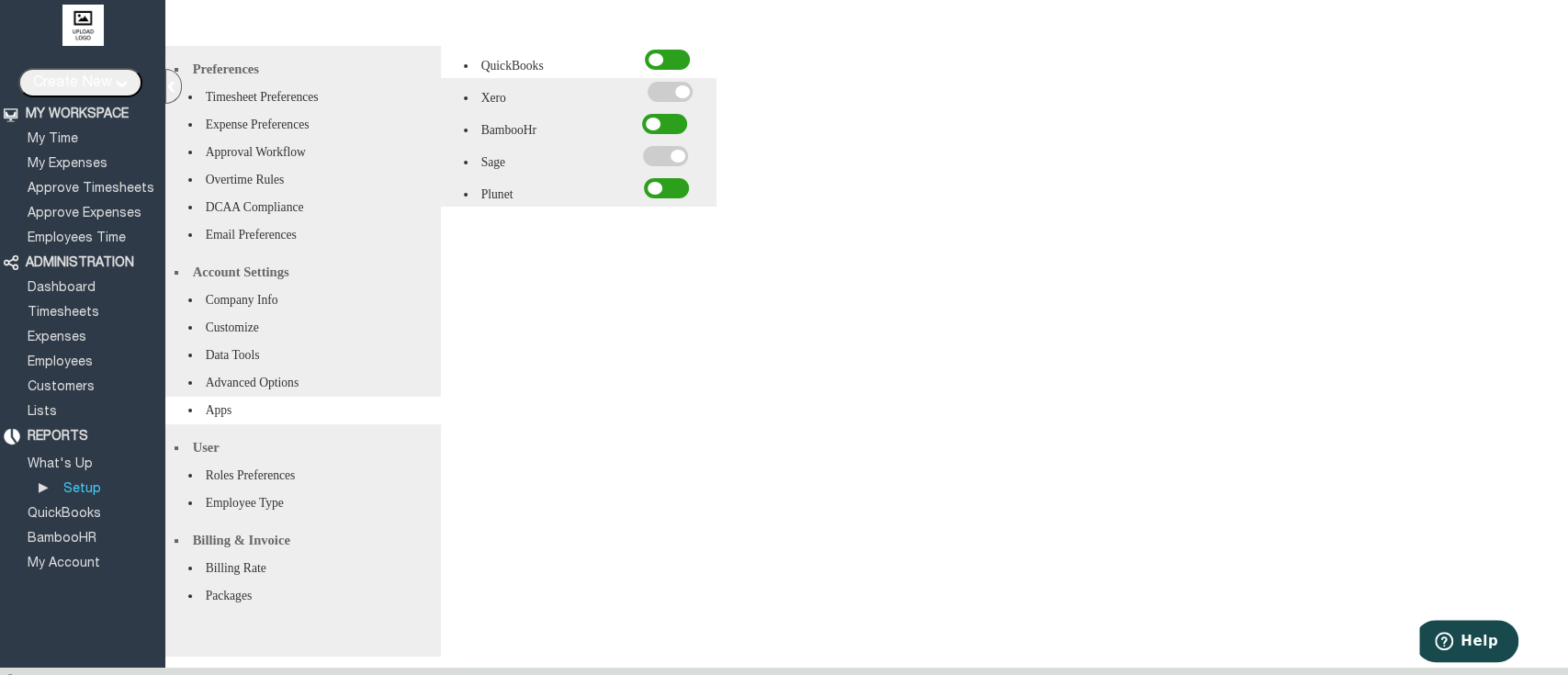
click at [0, 0] on input "checkbox" at bounding box center [0, 0] width 0 height 0
click at [673, 193] on span at bounding box center [665, 188] width 45 height 20
click at [0, 0] on input "checkbox" at bounding box center [0, 0] width 0 height 0
click at [673, 193] on span at bounding box center [665, 188] width 45 height 20
click at [0, 0] on input "checkbox" at bounding box center [0, 0] width 0 height 0
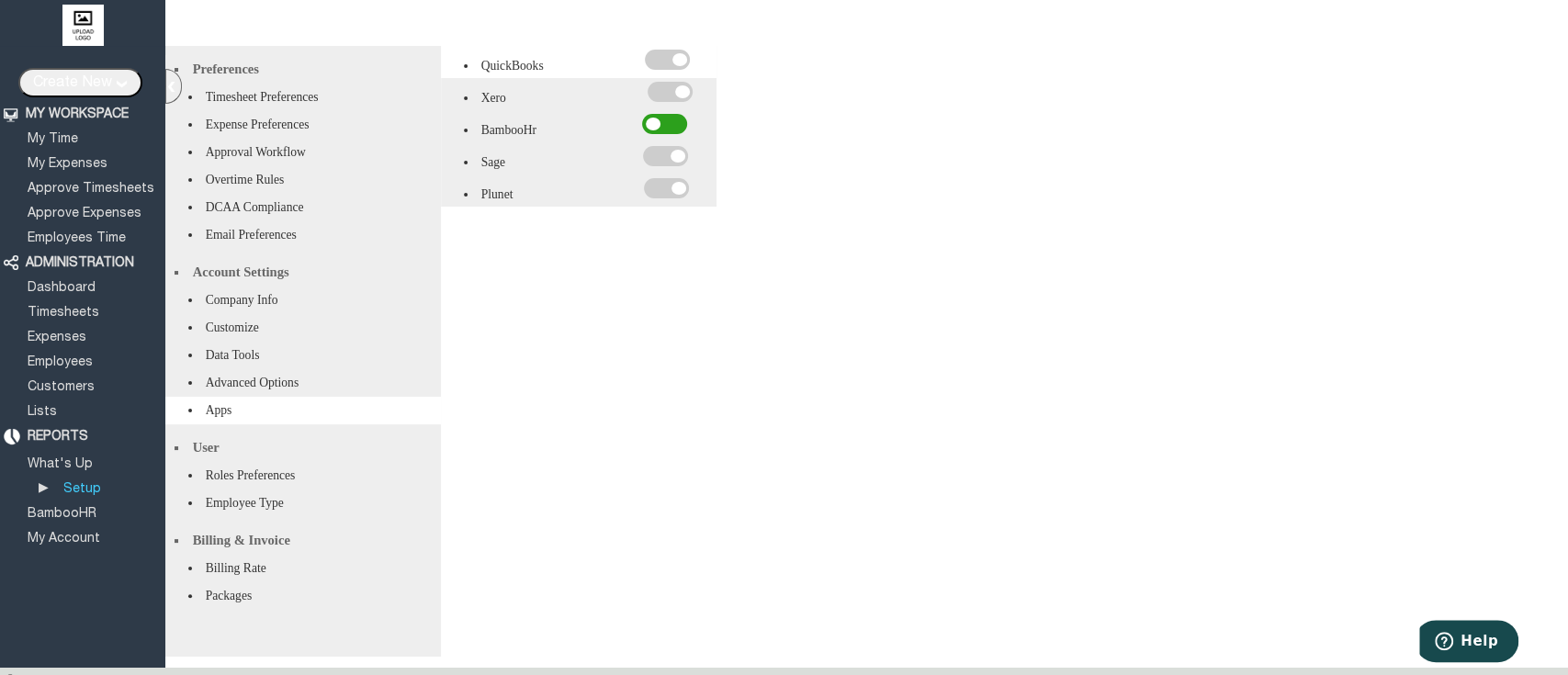
click at [679, 58] on span at bounding box center [666, 59] width 45 height 20
click at [0, 0] on input "checkbox" at bounding box center [0, 0] width 0 height 0
click at [70, 508] on link "QuickBooks" at bounding box center [64, 514] width 79 height 12
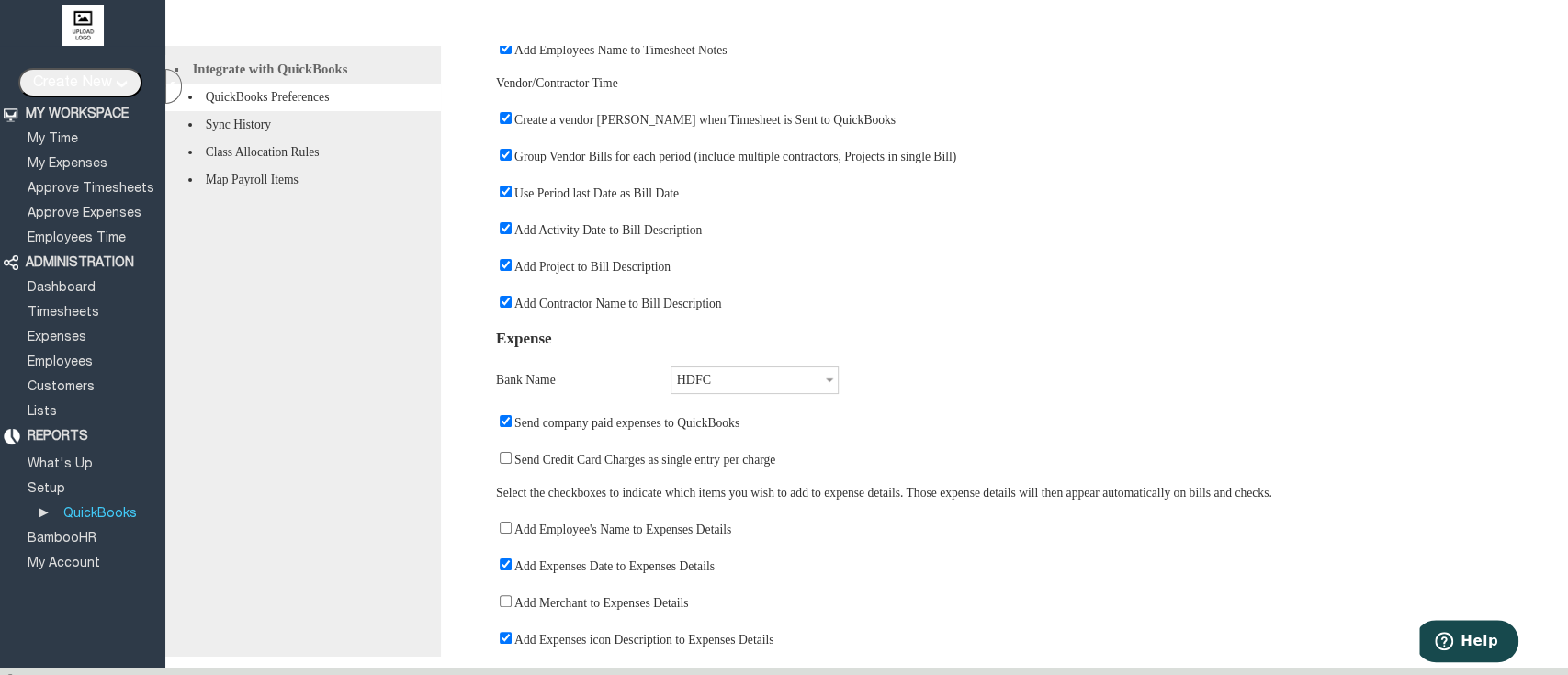
scroll to position [885, 0]
click at [76, 533] on link "BambooHR" at bounding box center [62, 538] width 74 height 12
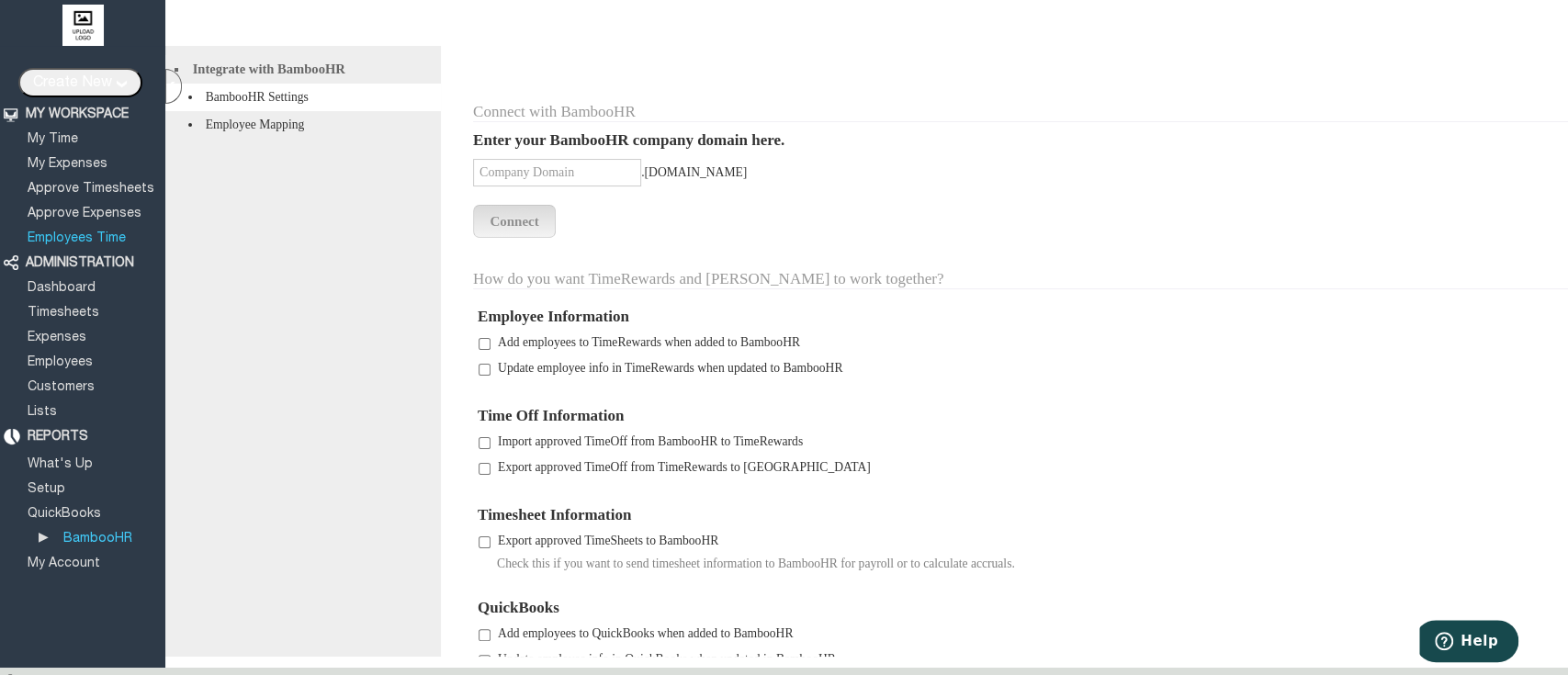
click at [87, 232] on link "Employees Time" at bounding box center [76, 238] width 103 height 12
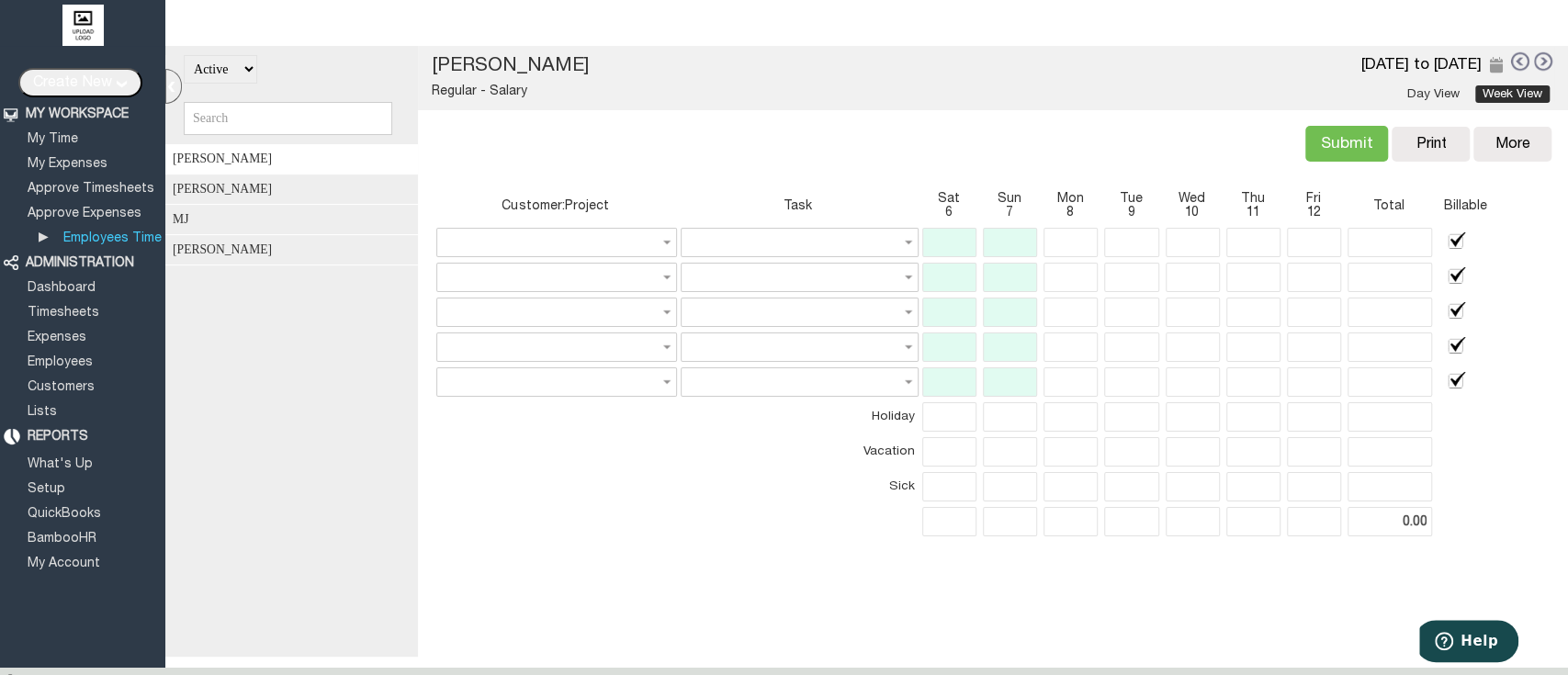
click at [661, 102] on div "[PERSON_NAME] Regular - Salary Approve timesheet Reject timesheet [DATE] to [DA…" at bounding box center [993, 78] width 1150 height 64
click at [535, 237] on input "text" at bounding box center [556, 242] width 241 height 29
click at [562, 293] on link "[PERSON_NAME] INC." at bounding box center [549, 285] width 230 height 22
type input "[PERSON_NAME] INC."
click at [808, 269] on link "Hours" at bounding box center [787, 268] width 230 height 22
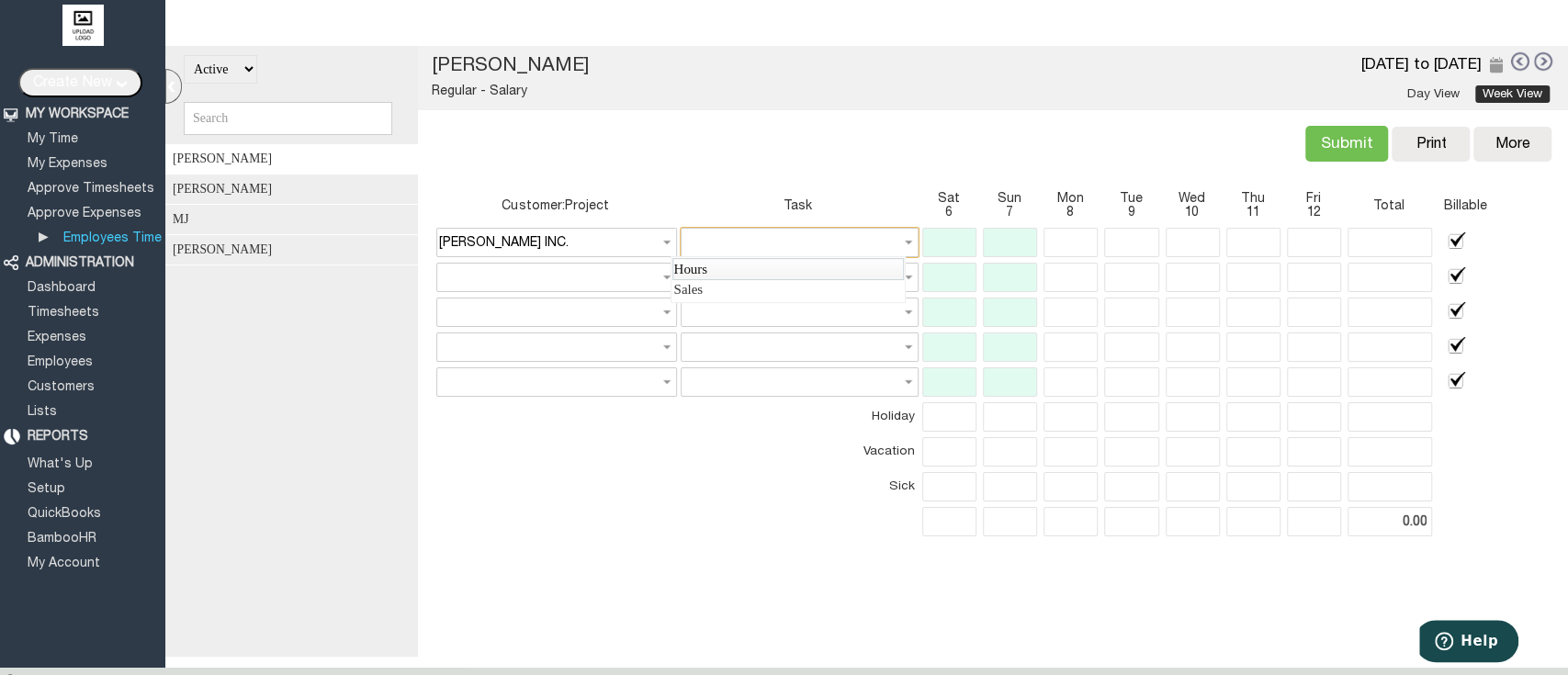
type input "Hours"
click at [1067, 242] on input "text" at bounding box center [1069, 242] width 54 height 29
click at [56, 483] on link "Setup" at bounding box center [46, 489] width 44 height 12
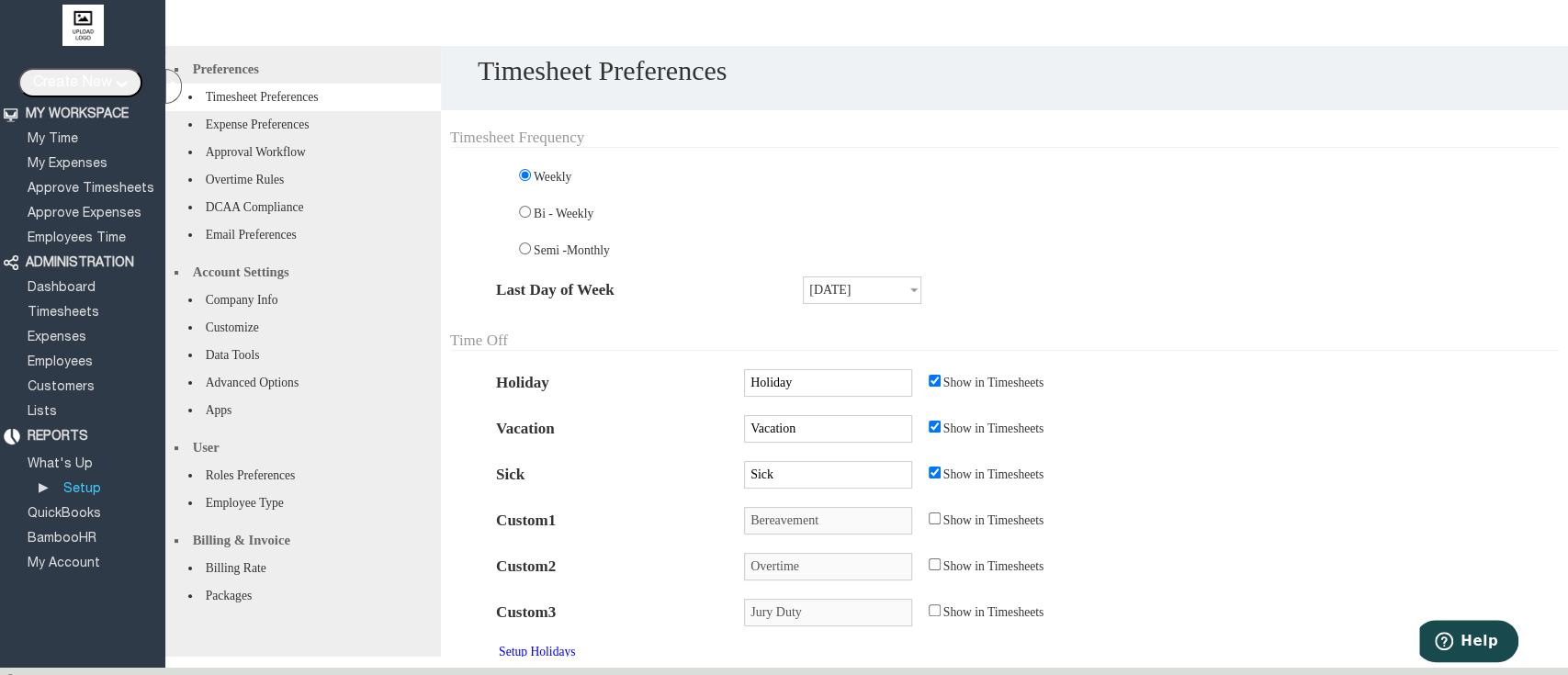
click at [860, 286] on input "[DATE]" at bounding box center [862, 290] width 119 height 27
click at [866, 321] on link "S u n d a y" at bounding box center [856, 320] width 115 height 22
type input "Sunday"
click at [101, 233] on link "Employees Time" at bounding box center [76, 238] width 103 height 12
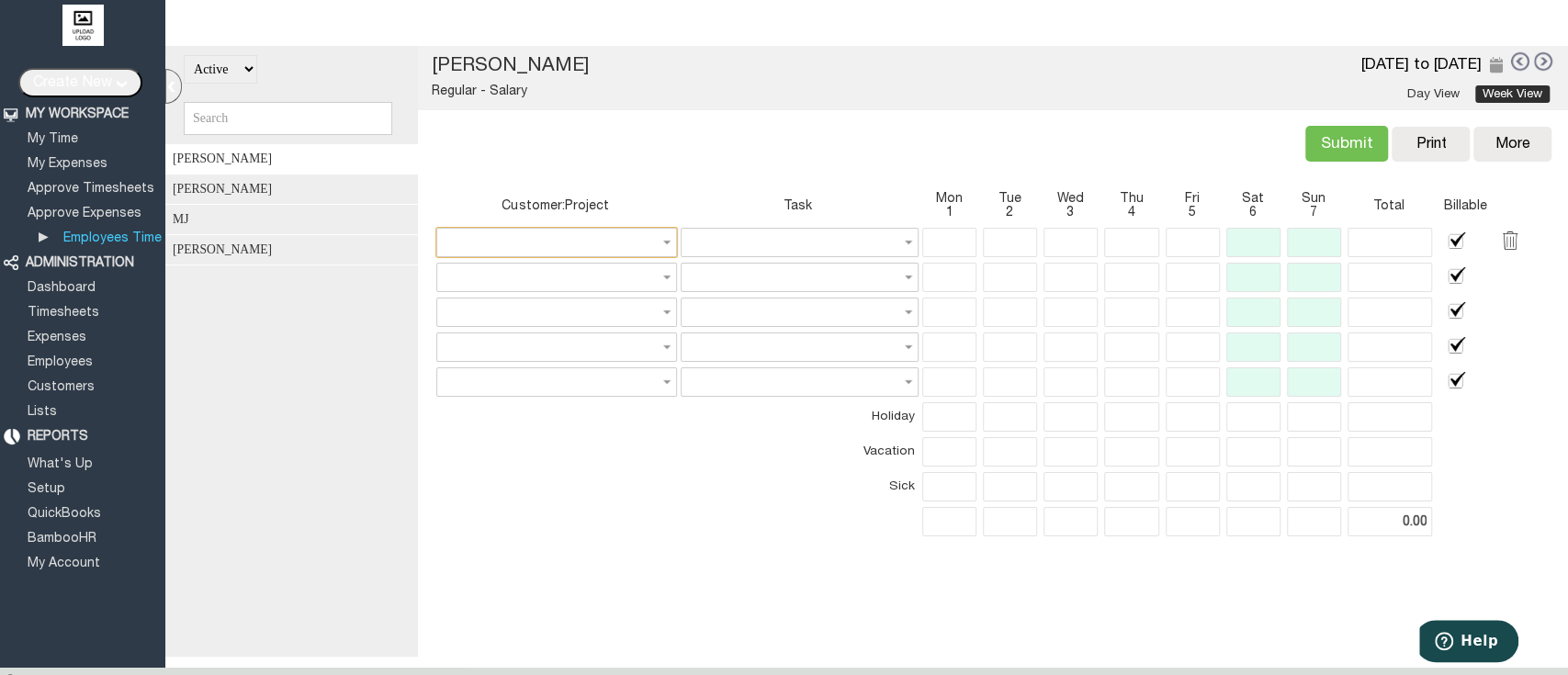
click at [524, 248] on input "text" at bounding box center [556, 242] width 241 height 29
click at [551, 283] on link "[PERSON_NAME] INC." at bounding box center [549, 285] width 230 height 22
type input "Barnett INC."
click at [755, 268] on link "Hours" at bounding box center [787, 268] width 230 height 22
type input "Hours"
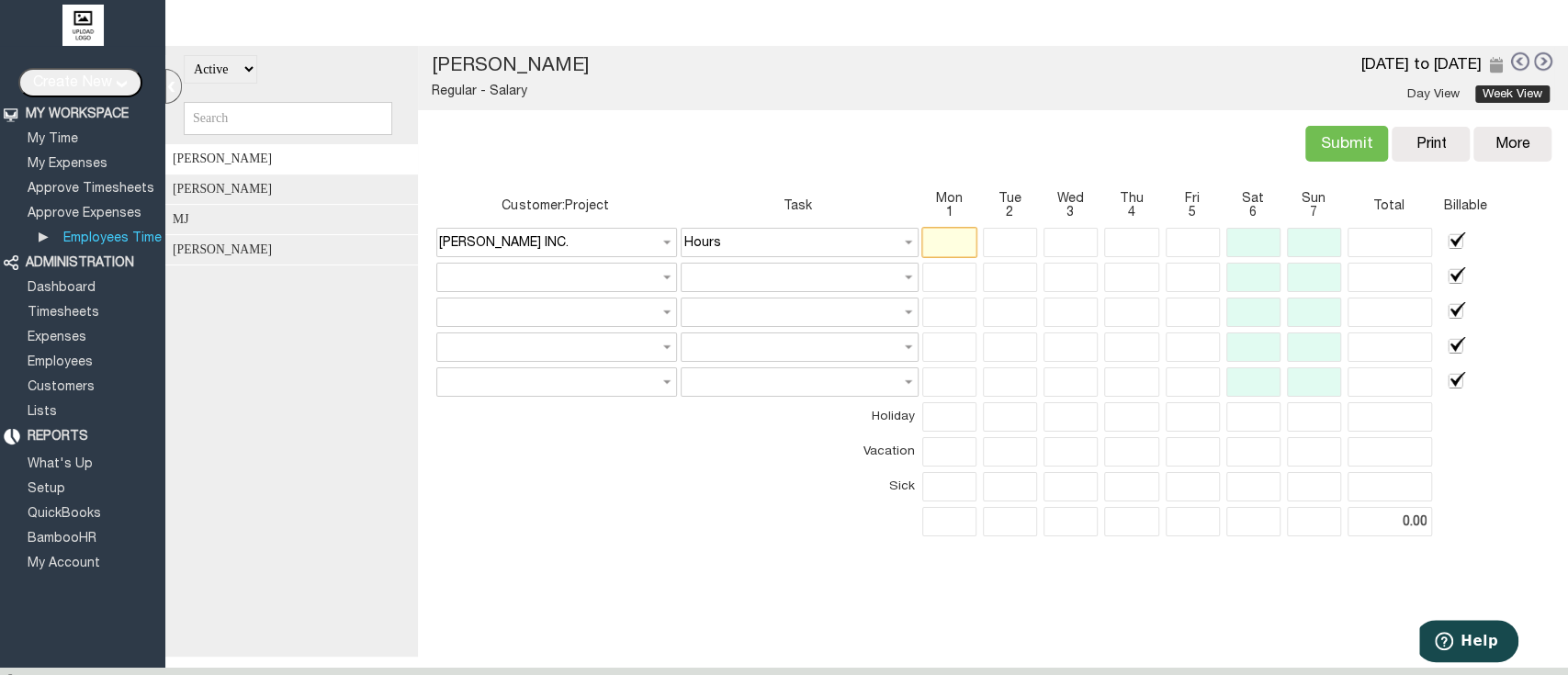
click at [946, 241] on input "text" at bounding box center [949, 242] width 54 height 29
type input "5"
type input "Mon Sep 01 2025"
type input "5"
type input "Barnett INC."
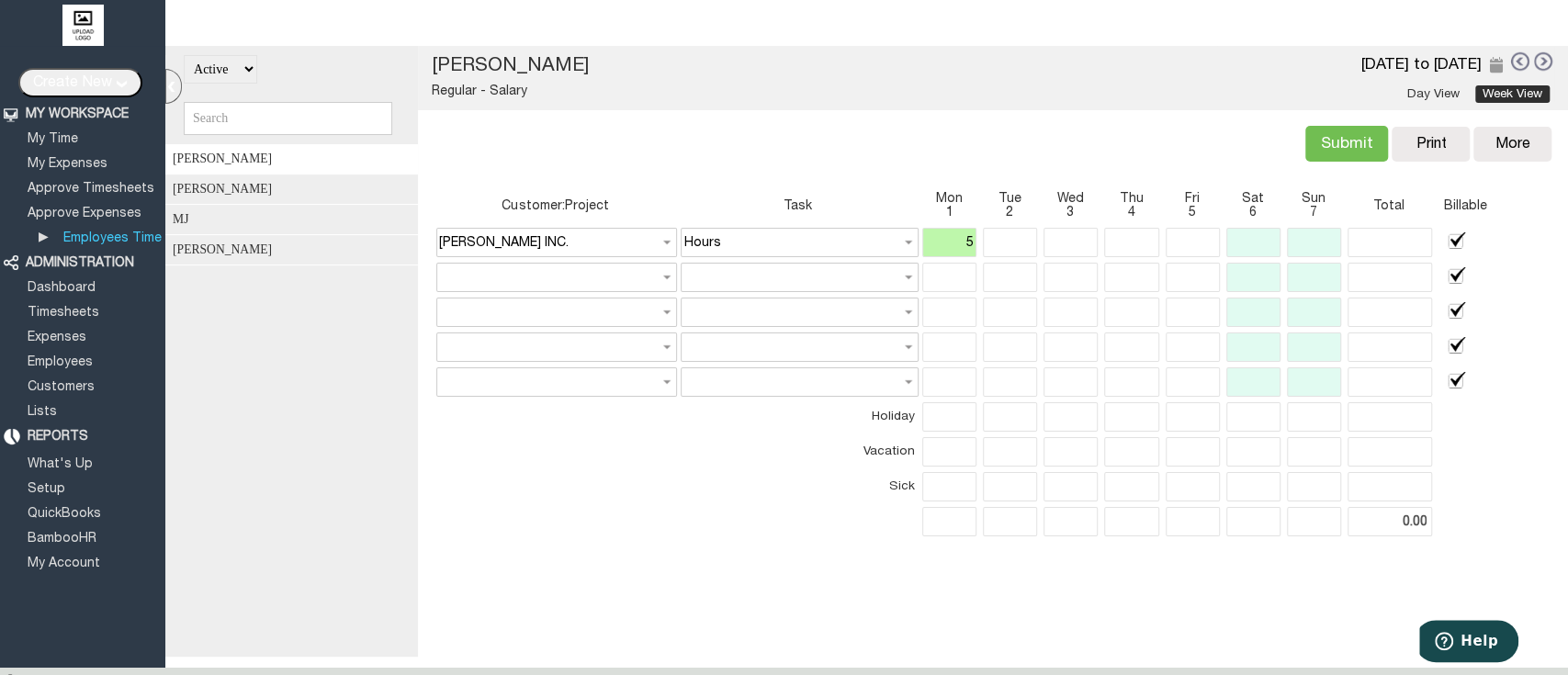
type input "Hours"
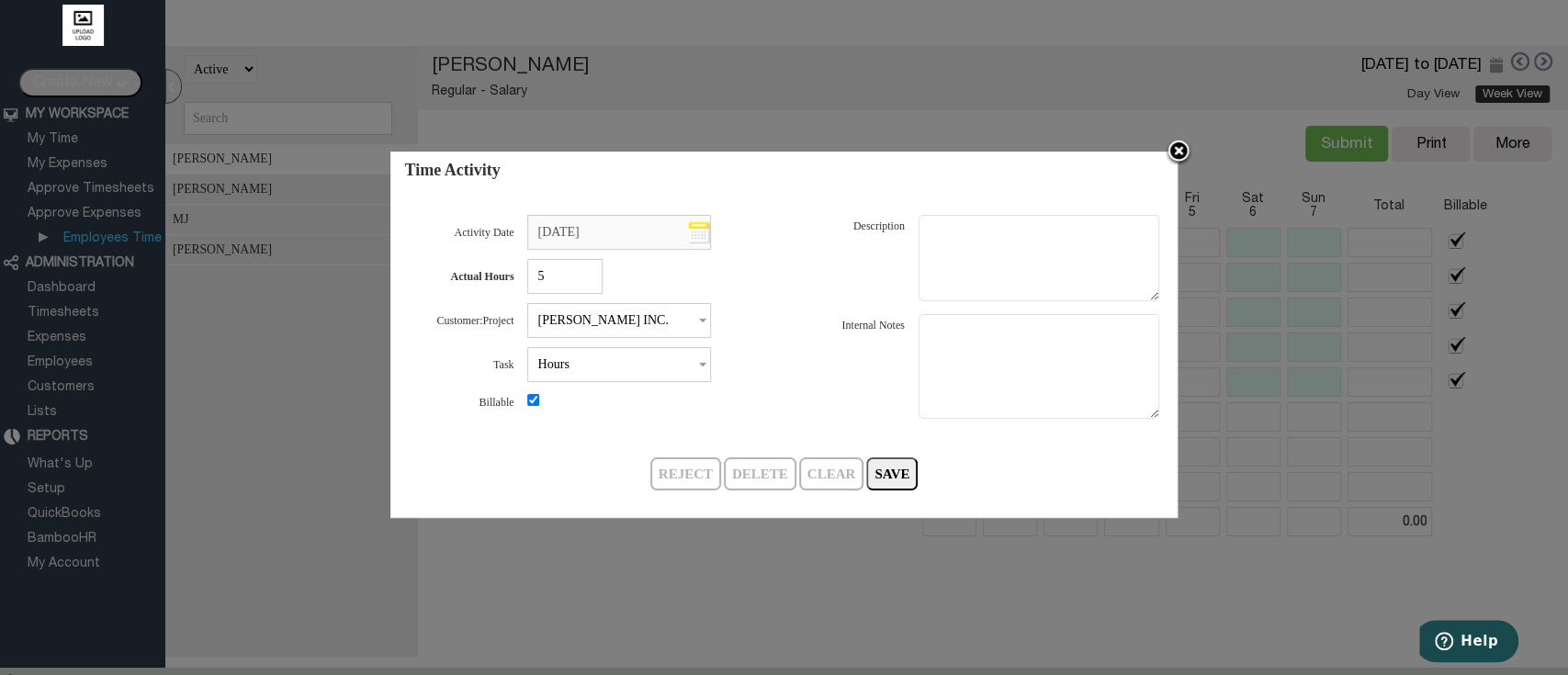
click at [1179, 150] on img at bounding box center [1177, 152] width 27 height 27
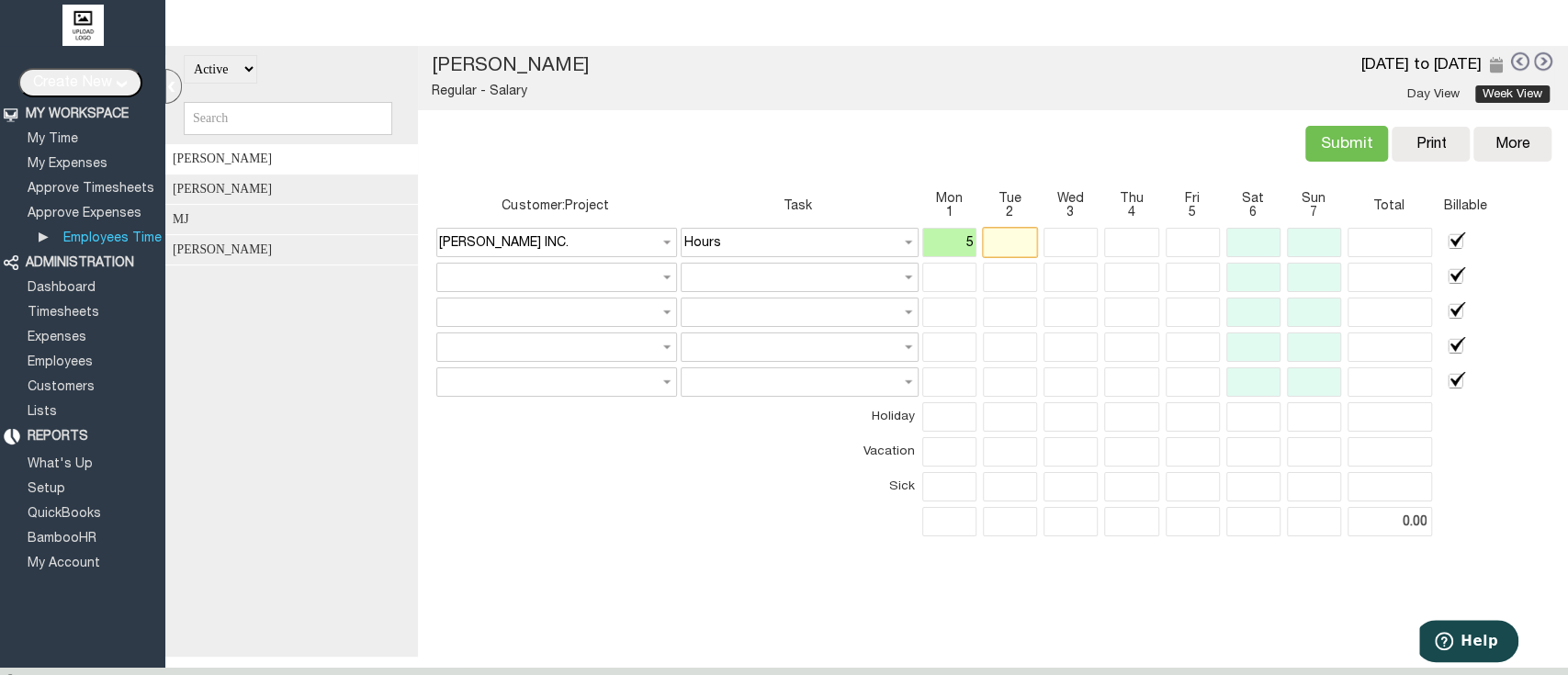
type input "5.00"
type input "5"
type input "5.00"
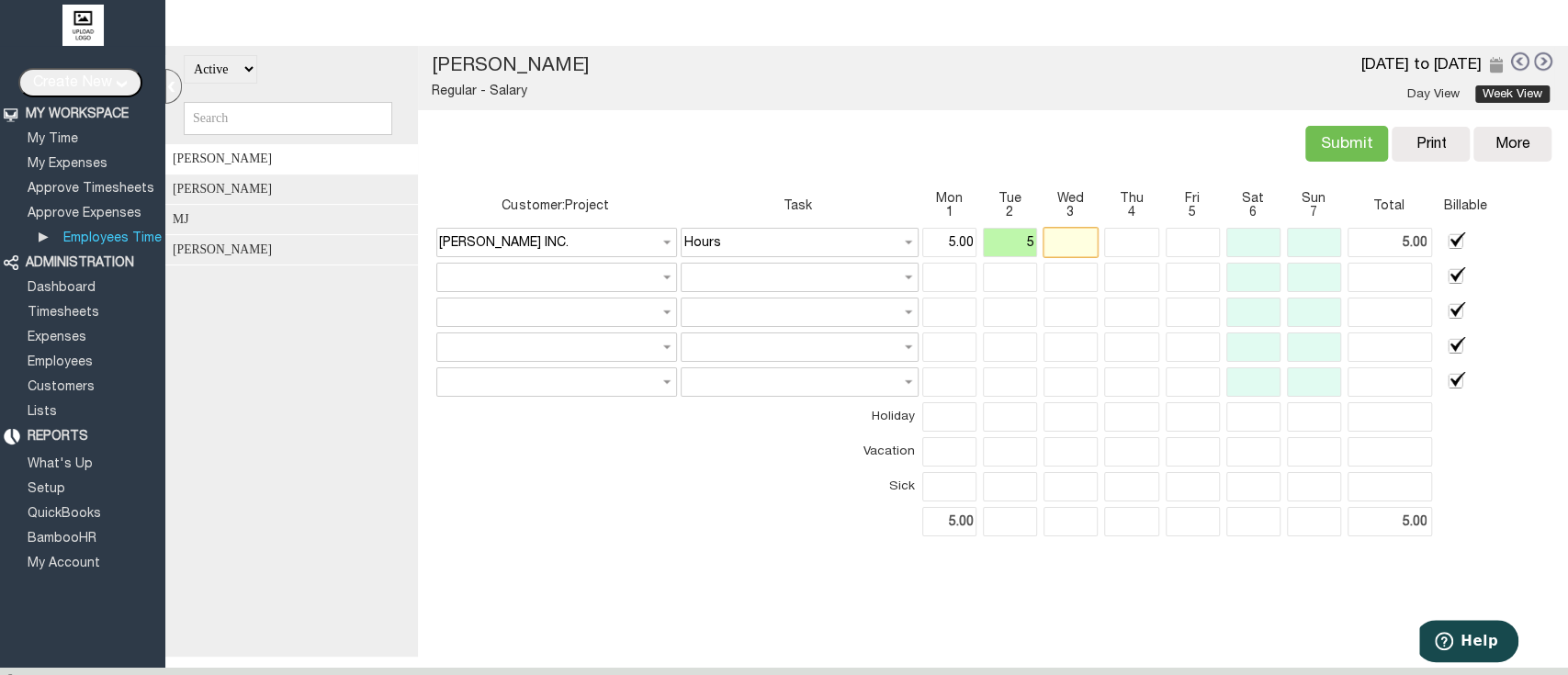
type input "5.00"
type input "15.00"
type input "5.00"
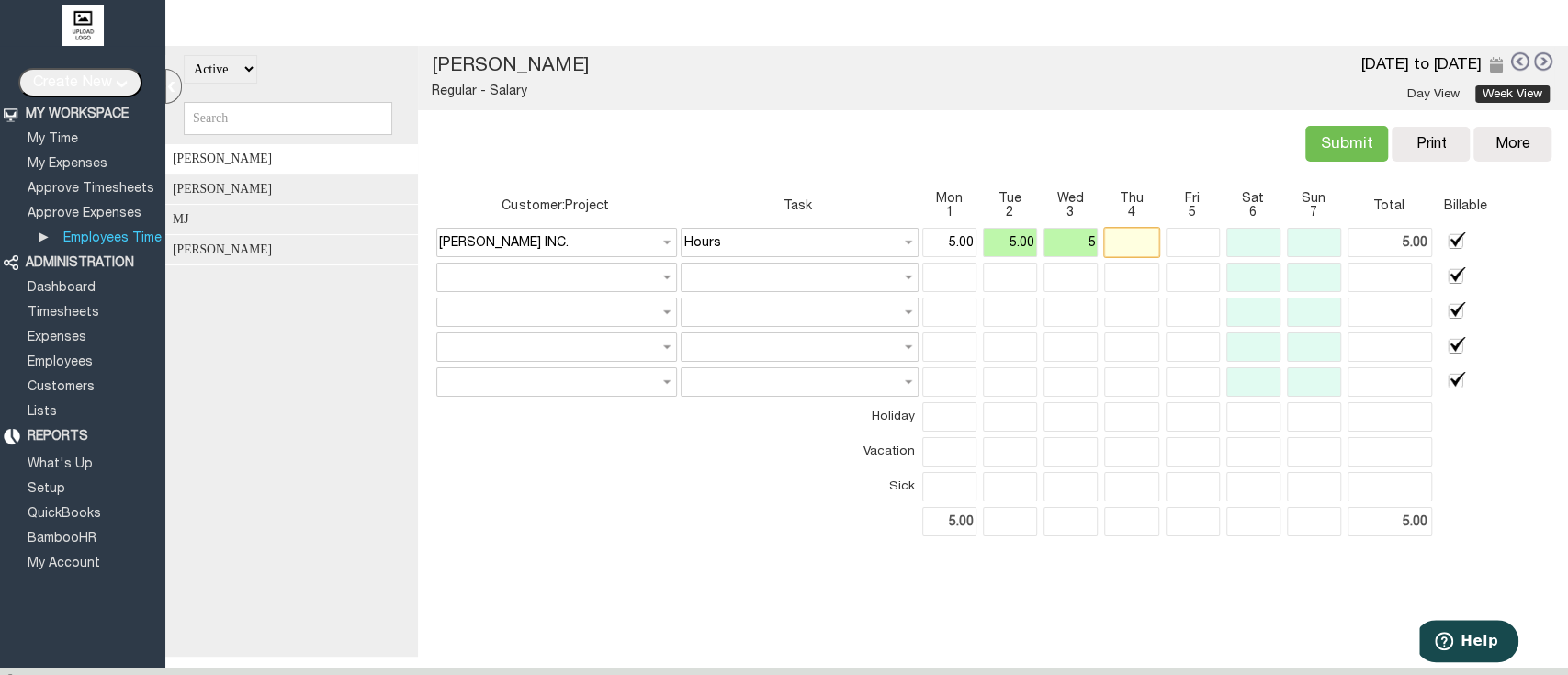
type input "15.00"
type input "5.00"
type input "5"
type input "20.00"
type input "5.00"
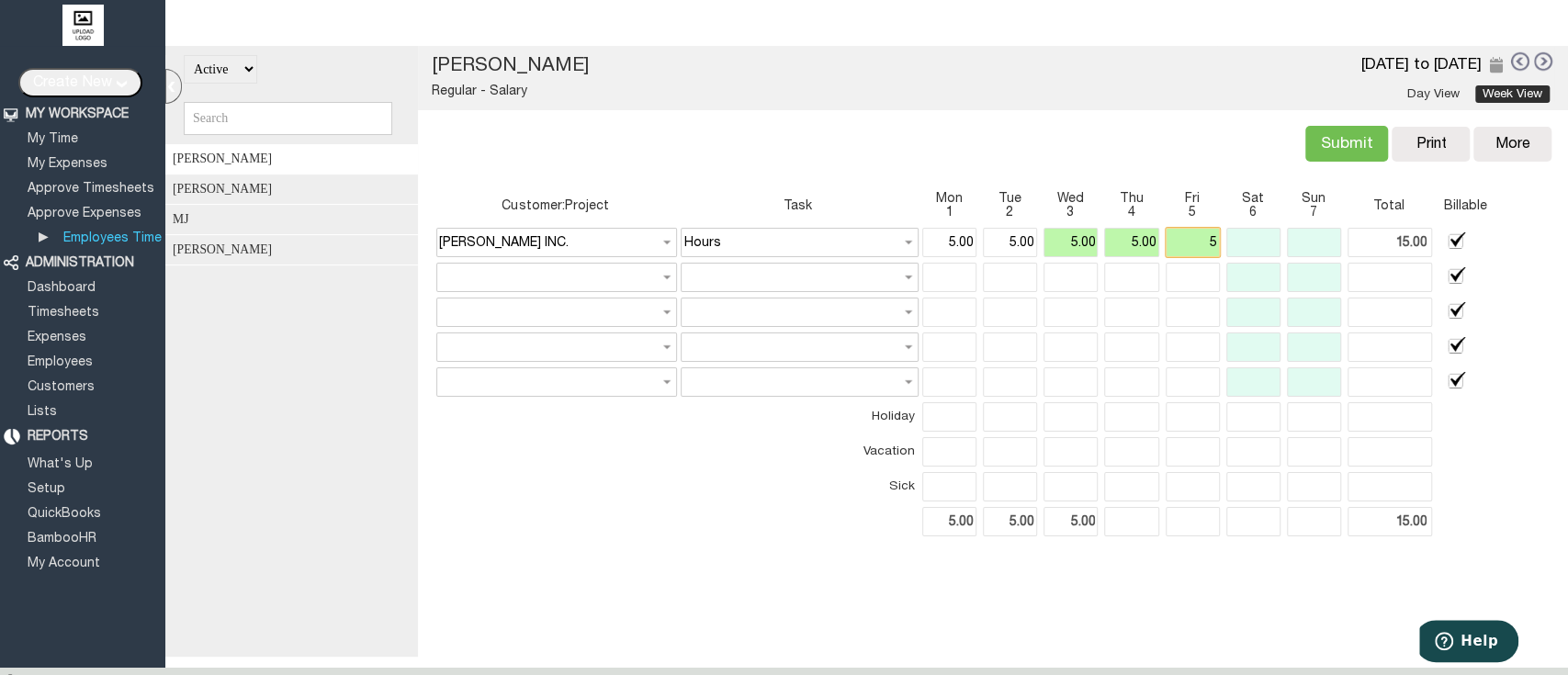
type input "20.00"
type input "25.00"
type input "5.00"
type input "25.00"
type input "5.00"
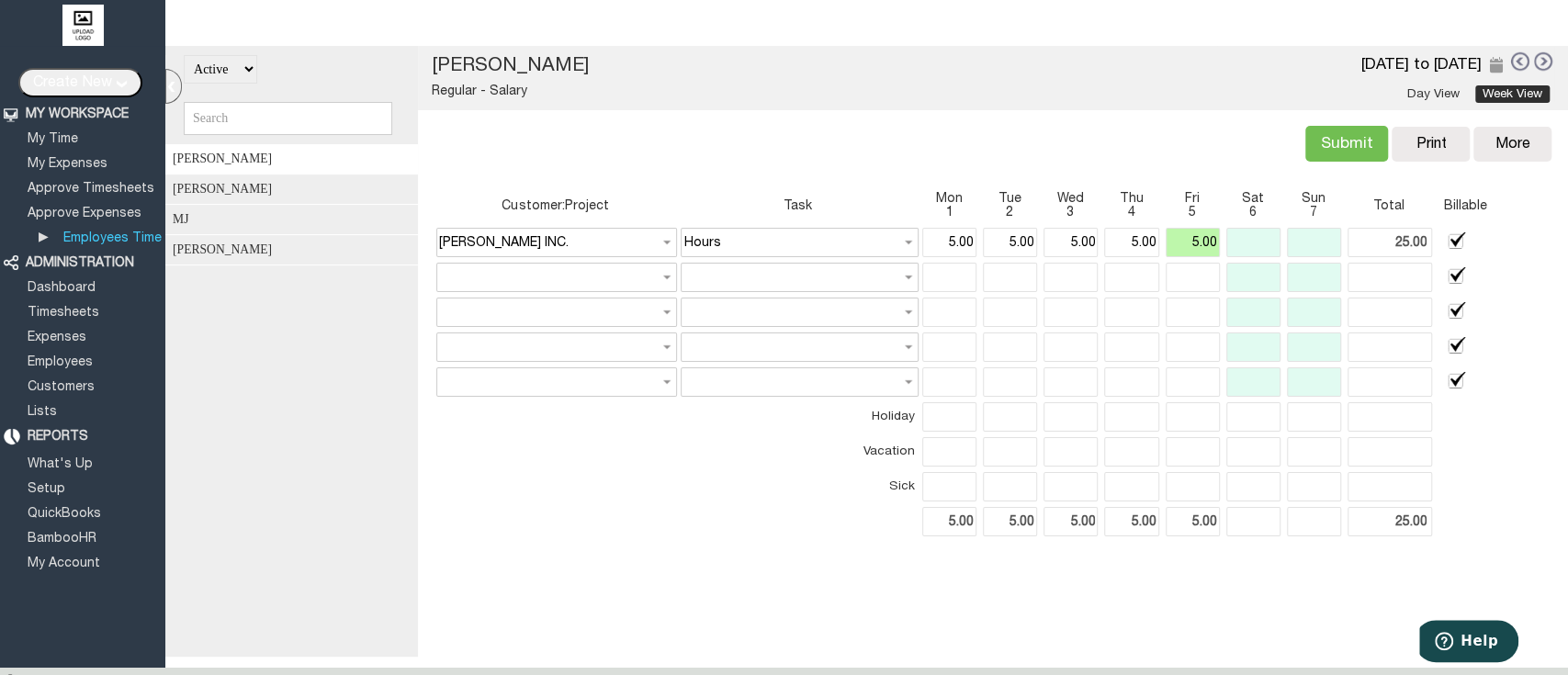
click at [1026, 112] on div "Actual: 25.00 Billable: 0.00 Submit Copy Print Delete More Copy Previous Delete…" at bounding box center [992, 142] width 1127 height 64
click at [1340, 129] on input "Submit" at bounding box center [1346, 144] width 82 height 36
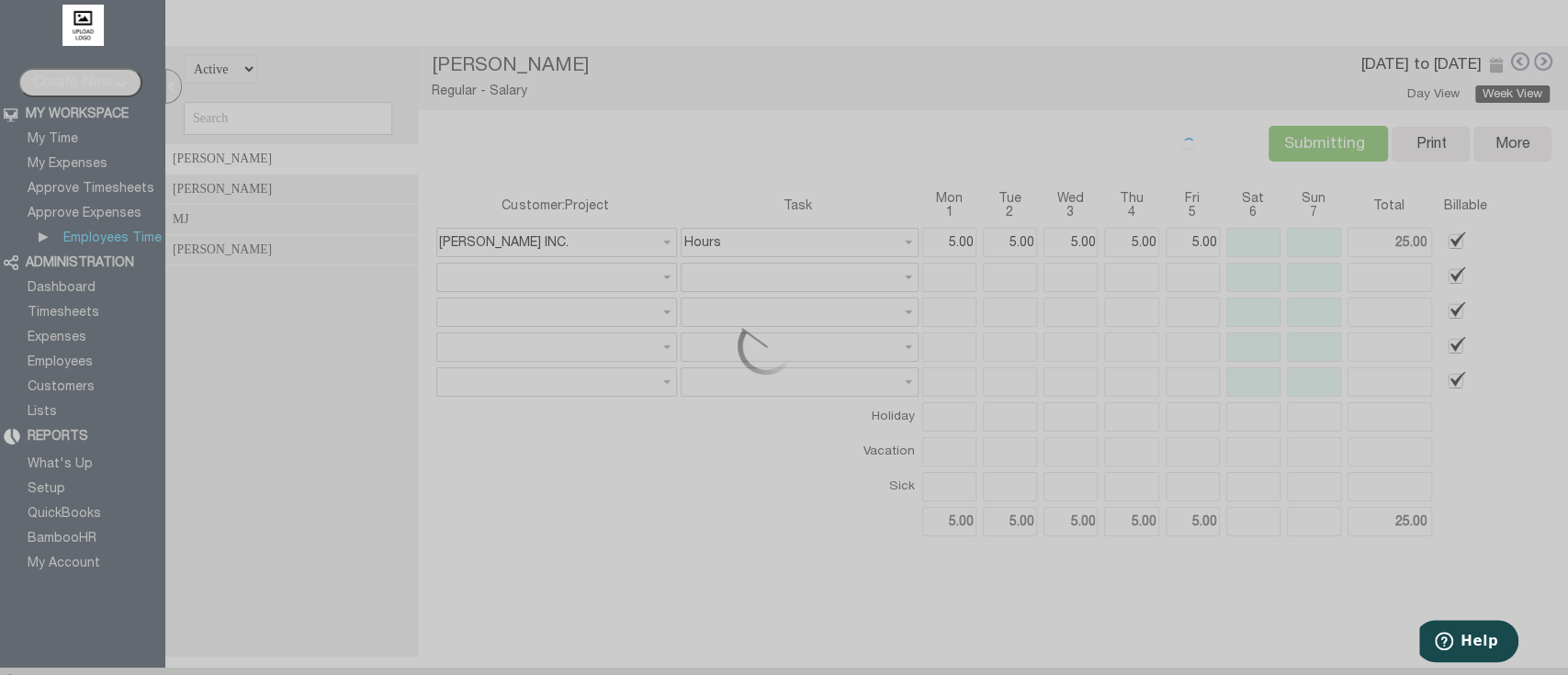
type input "Submit"
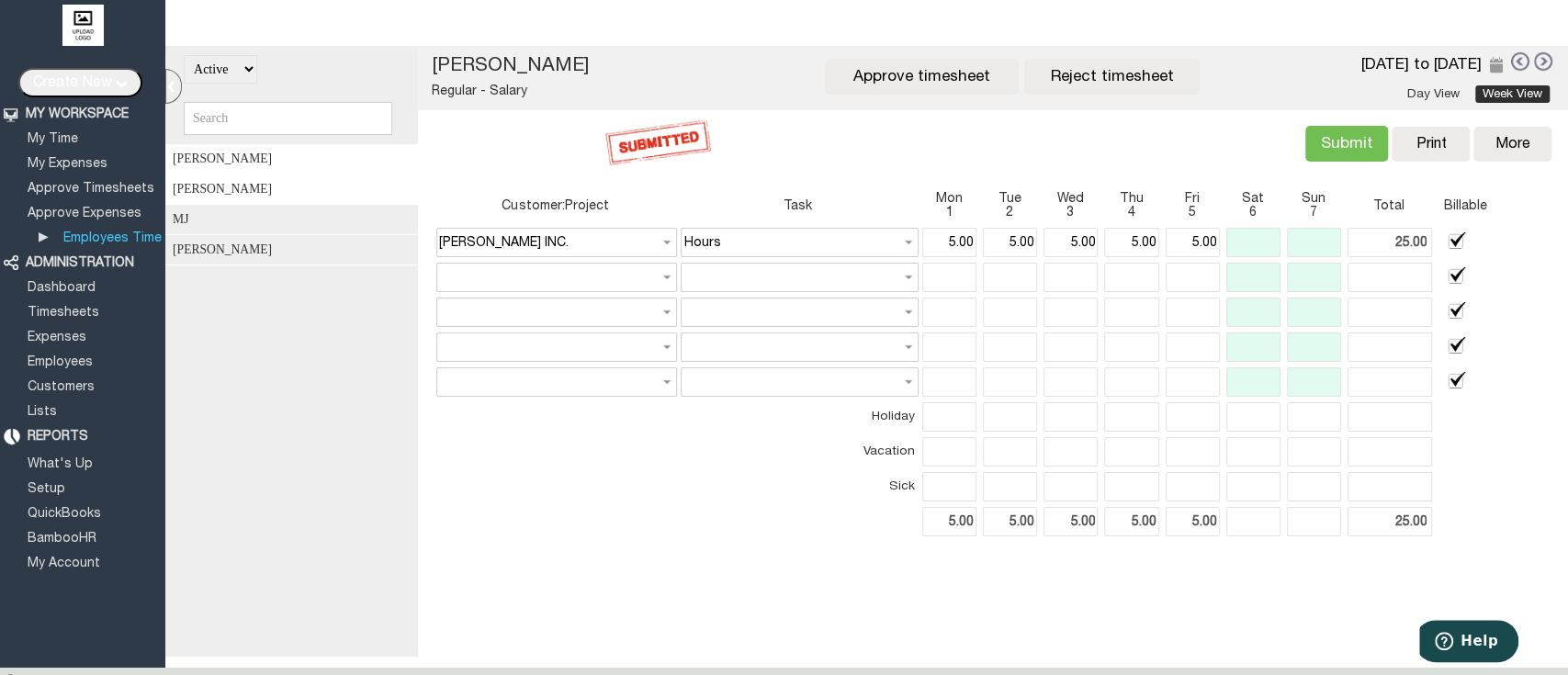
click at [279, 195] on div "[PERSON_NAME]" at bounding box center [297, 190] width 264 height 30
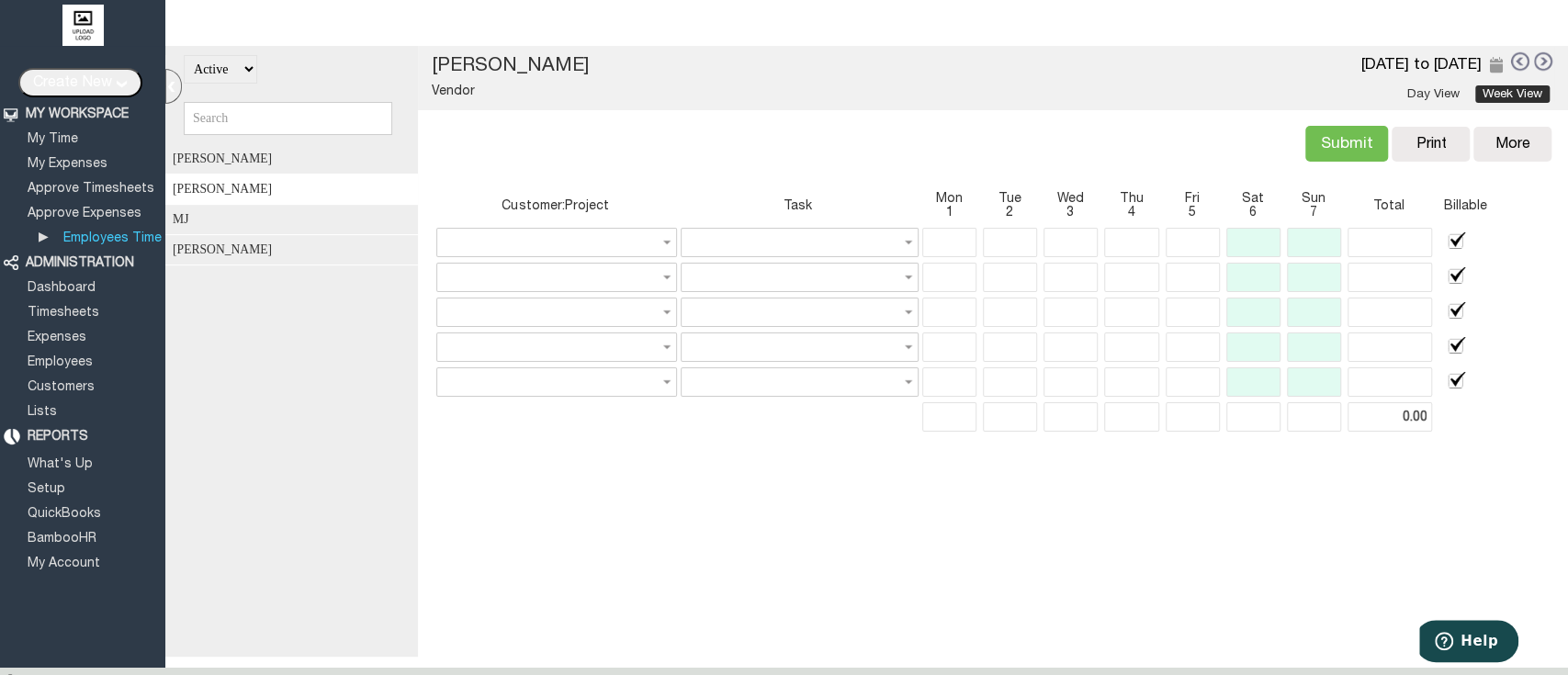
click at [1411, 92] on link "Day View" at bounding box center [1432, 94] width 67 height 17
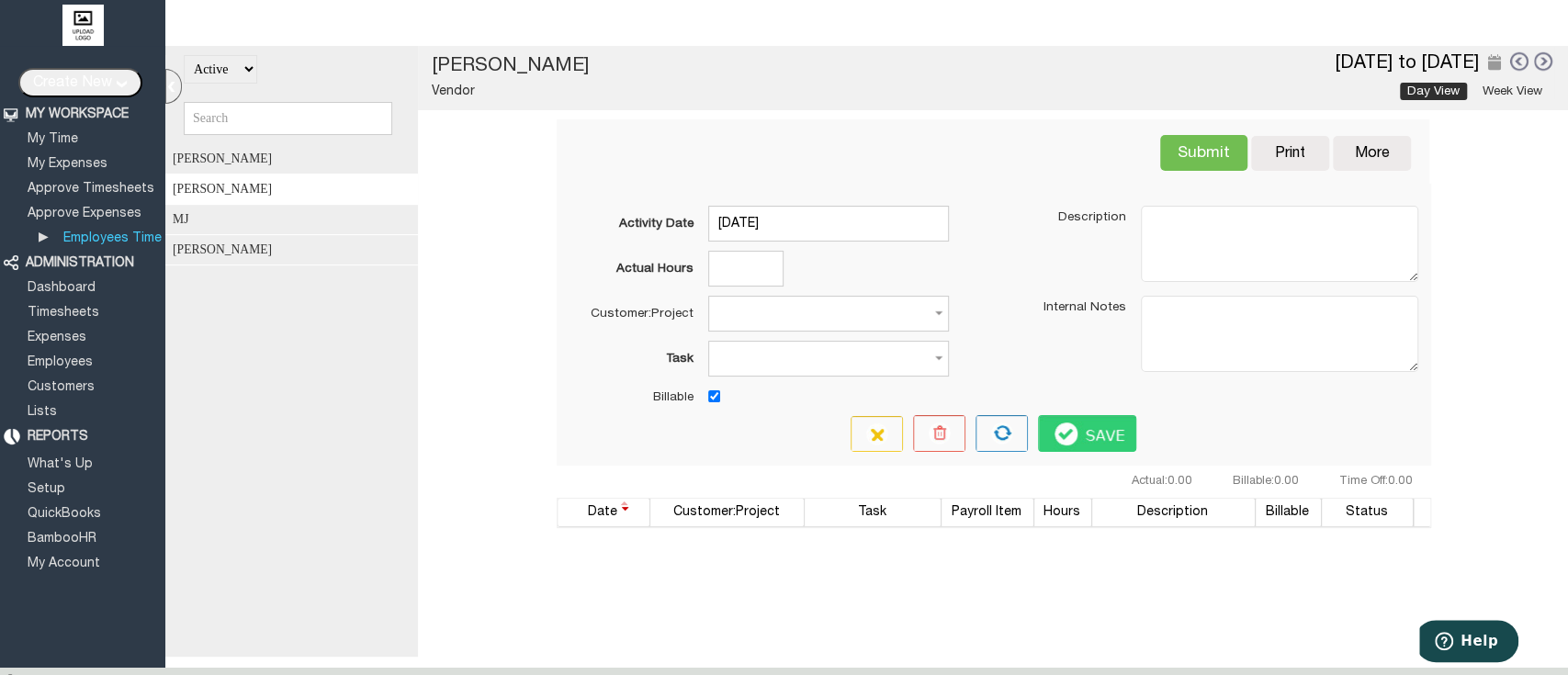
click at [1499, 92] on link "Week View" at bounding box center [1512, 91] width 74 height 17
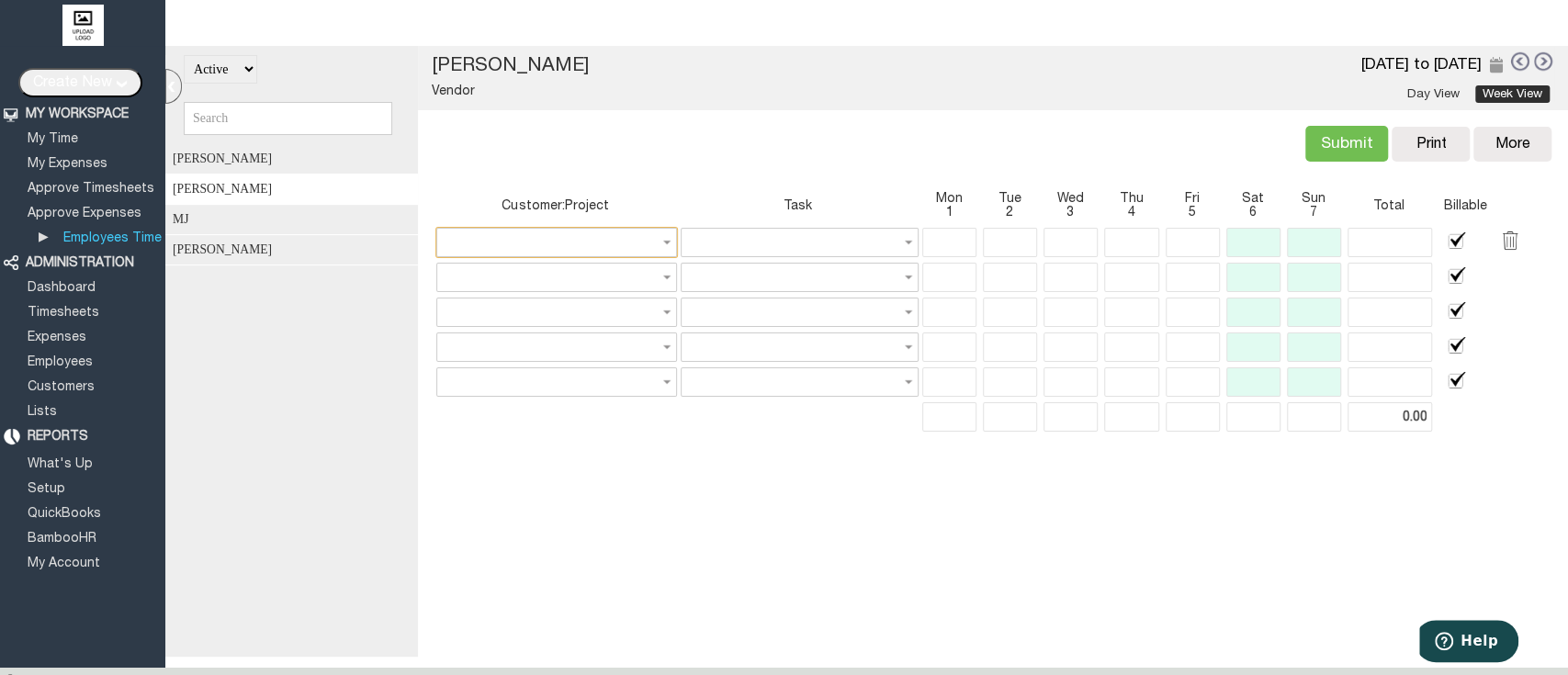
click at [594, 236] on input "text" at bounding box center [556, 242] width 241 height 29
click at [532, 308] on link "Barnett Designs" at bounding box center [549, 305] width 230 height 22
type input "Barnett INC.:Barnett Designs"
click at [804, 284] on link "Sales" at bounding box center [787, 289] width 230 height 22
type input "Sales"
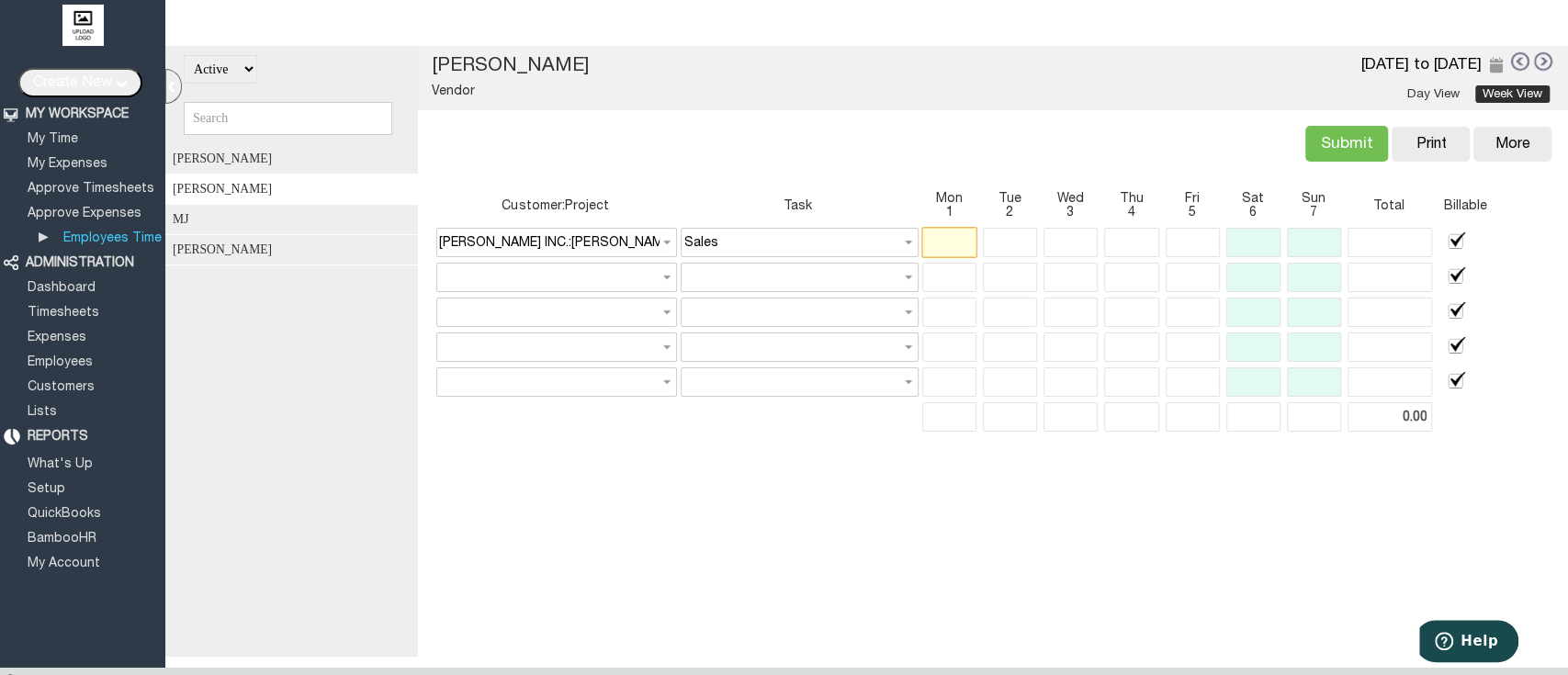
click at [949, 243] on input "text" at bounding box center [949, 242] width 54 height 29
type input "4.00"
click at [997, 234] on input "text" at bounding box center [1010, 242] width 54 height 29
type input "4"
type input "8.00"
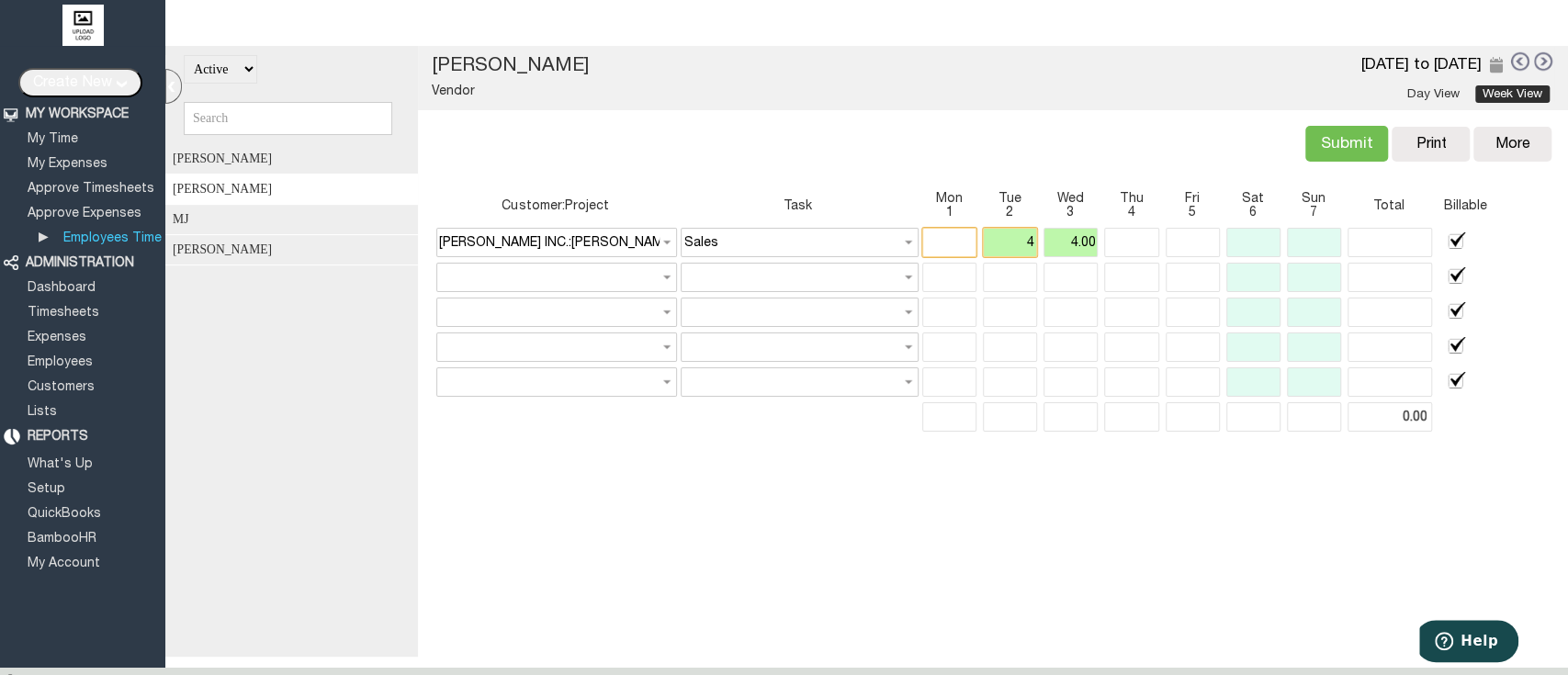
type input "4.00"
type input "8.00"
type input "4.00"
click at [931, 245] on input "text" at bounding box center [949, 242] width 54 height 29
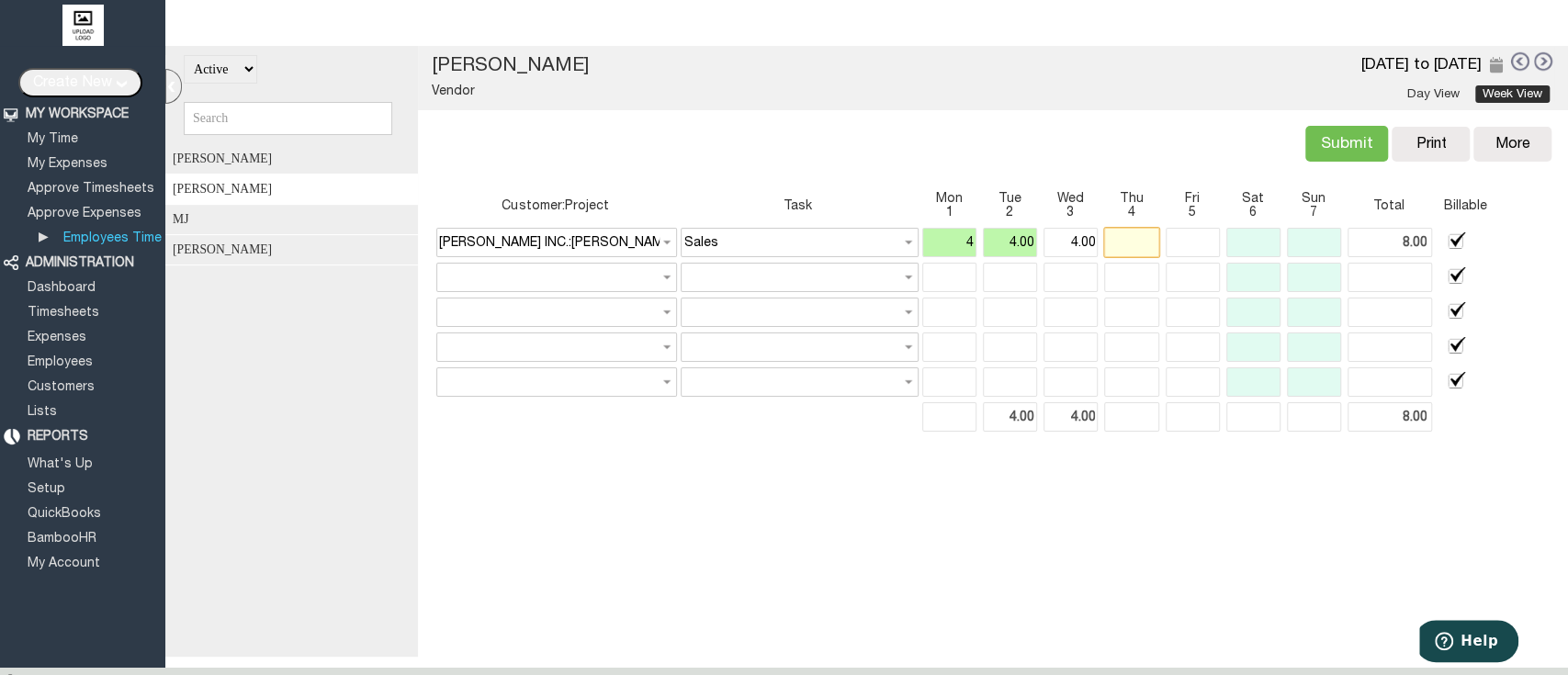
type input "4.00"
type input "12.00"
type input "4.00"
type input "12.00"
click at [1120, 240] on input "text" at bounding box center [1130, 242] width 54 height 29
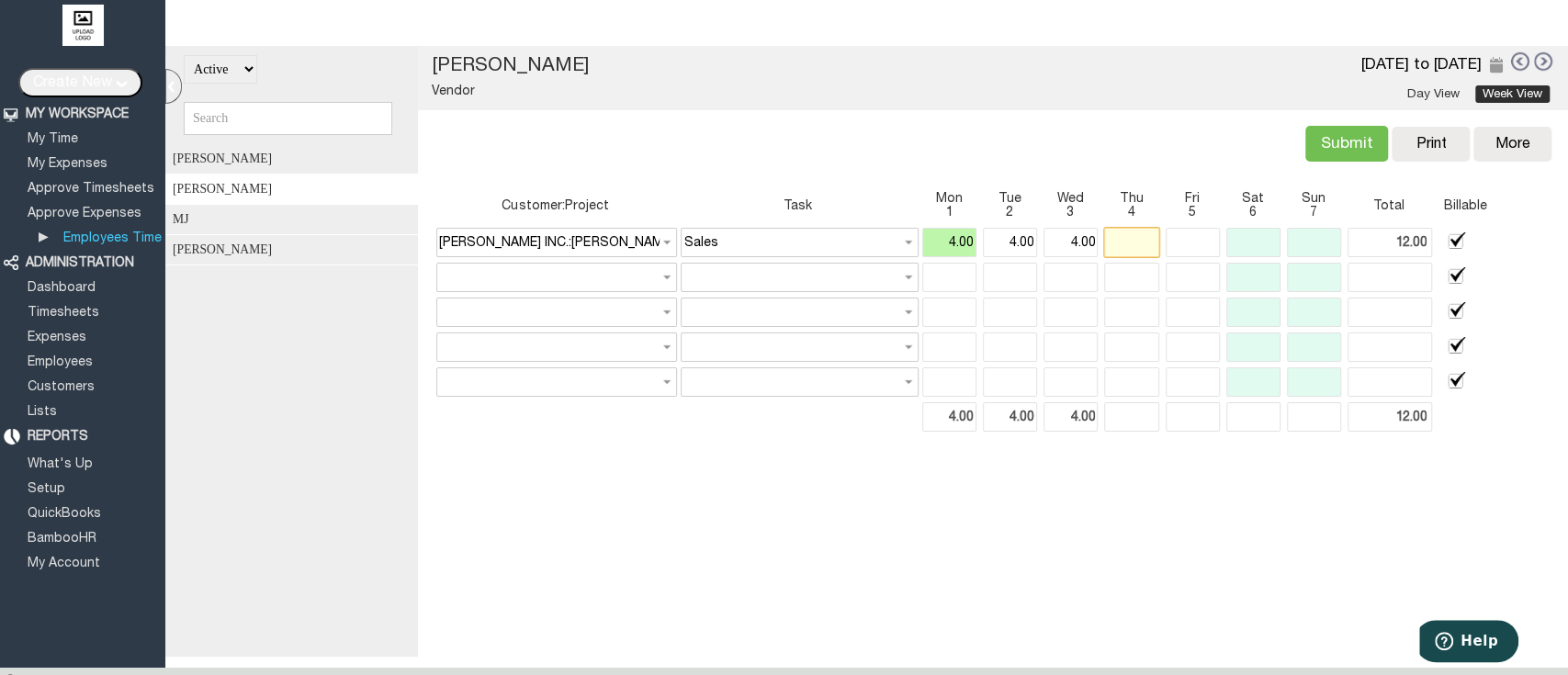
type input "4"
type input "16.00"
type input "4.00"
type input "16.00"
type input "4.00"
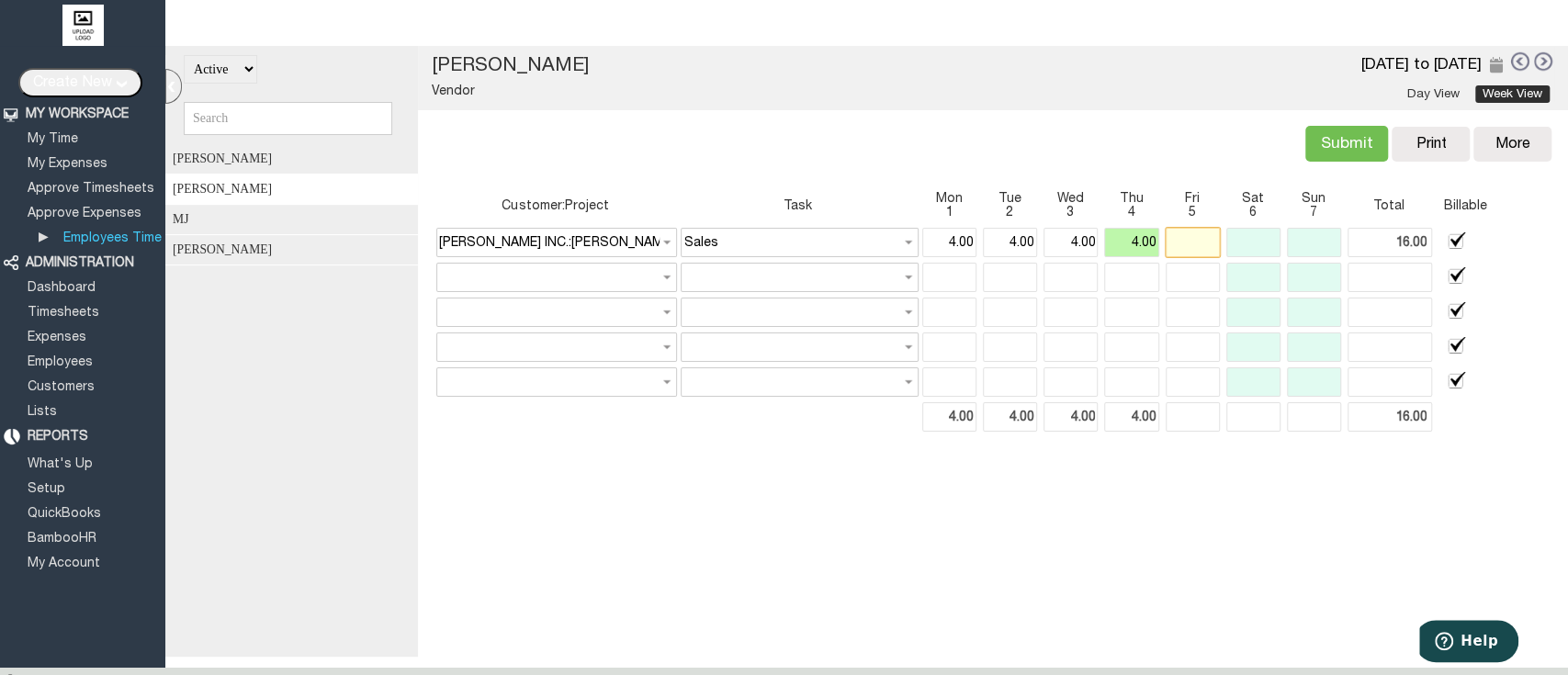
click at [1166, 247] on input "text" at bounding box center [1192, 242] width 54 height 29
type input "4"
type input "20.00"
type input "4.00"
type input "20.00"
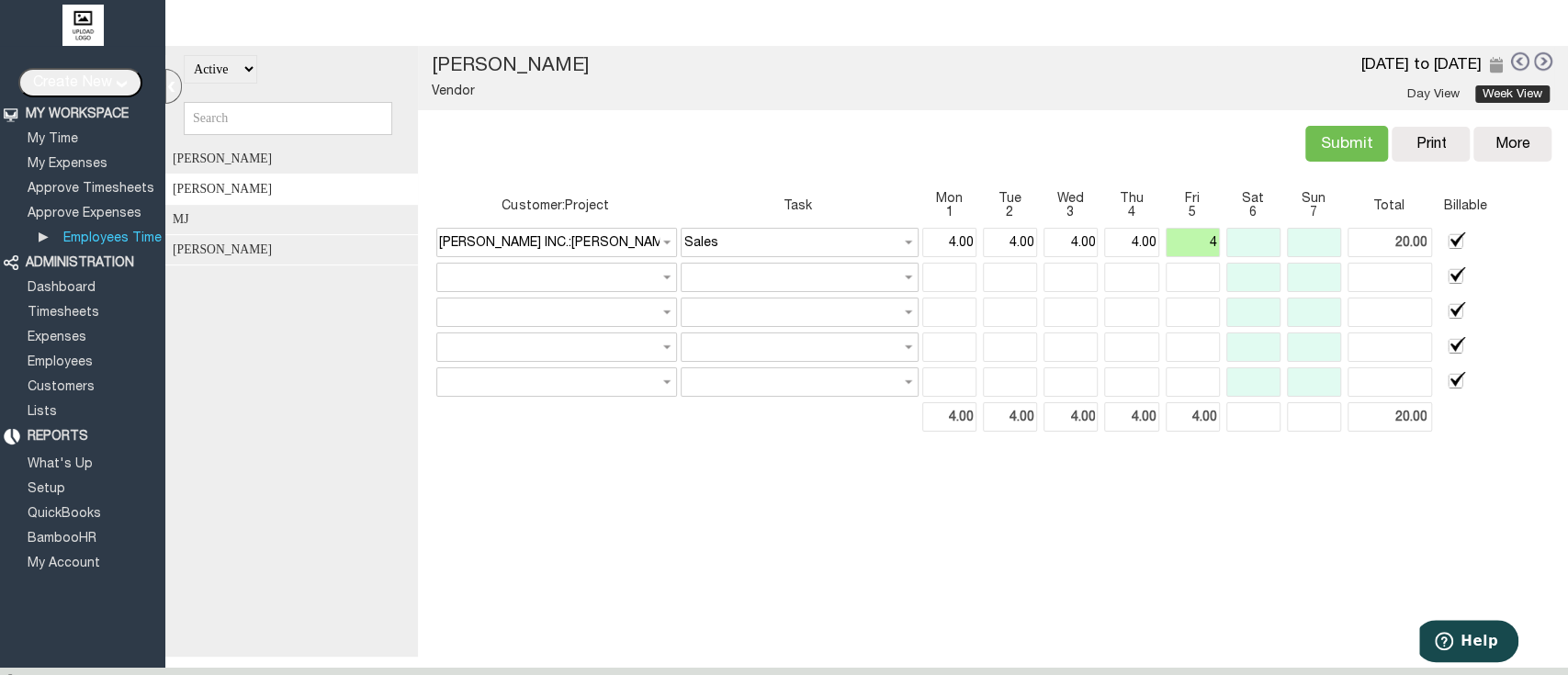
type input "4.00"
click at [1329, 146] on input "Submit" at bounding box center [1346, 144] width 82 height 36
click at [1191, 162] on div "Actual: 20.00 Billable: 0.00 Submit Copy Print Delete More Copy Previous Delete…" at bounding box center [992, 142] width 1127 height 64
click at [1316, 140] on input "Submit" at bounding box center [1346, 144] width 82 height 36
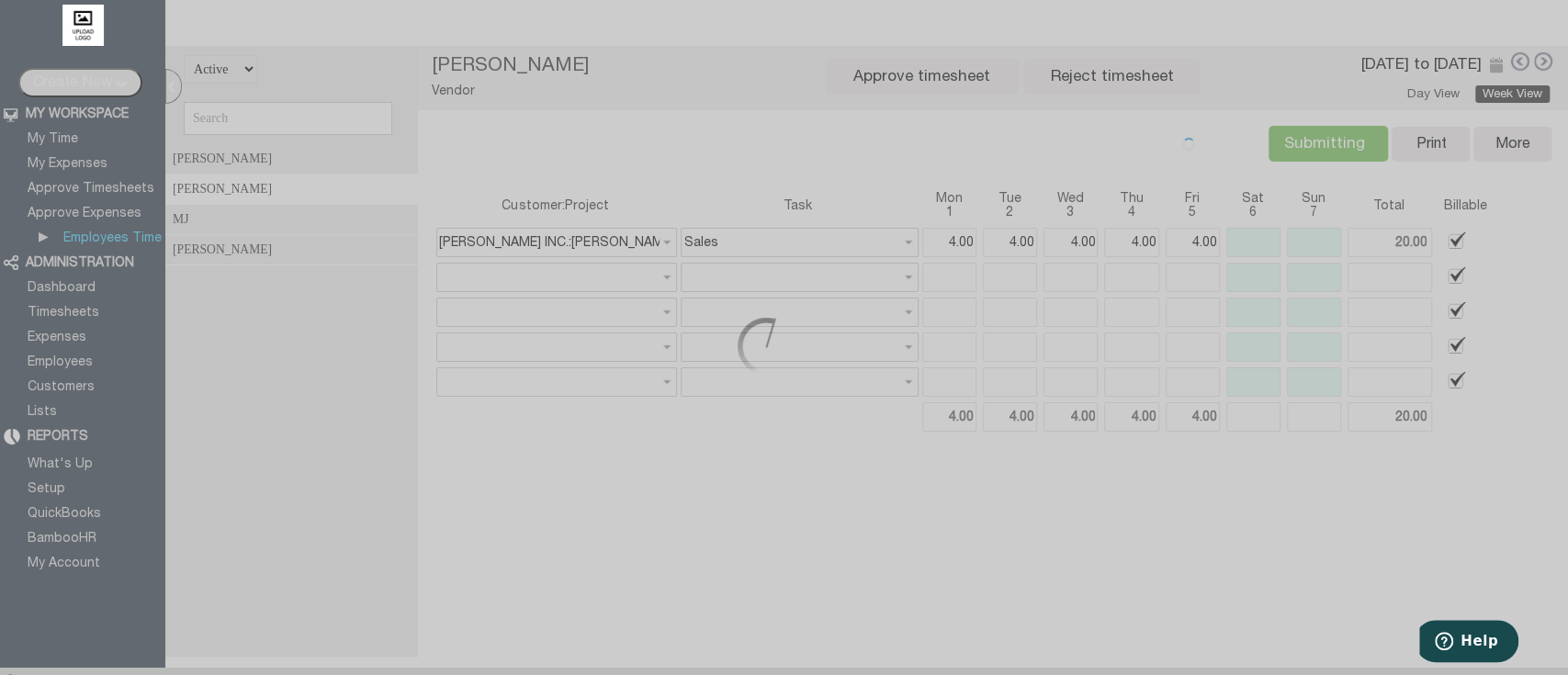
type input "Submit"
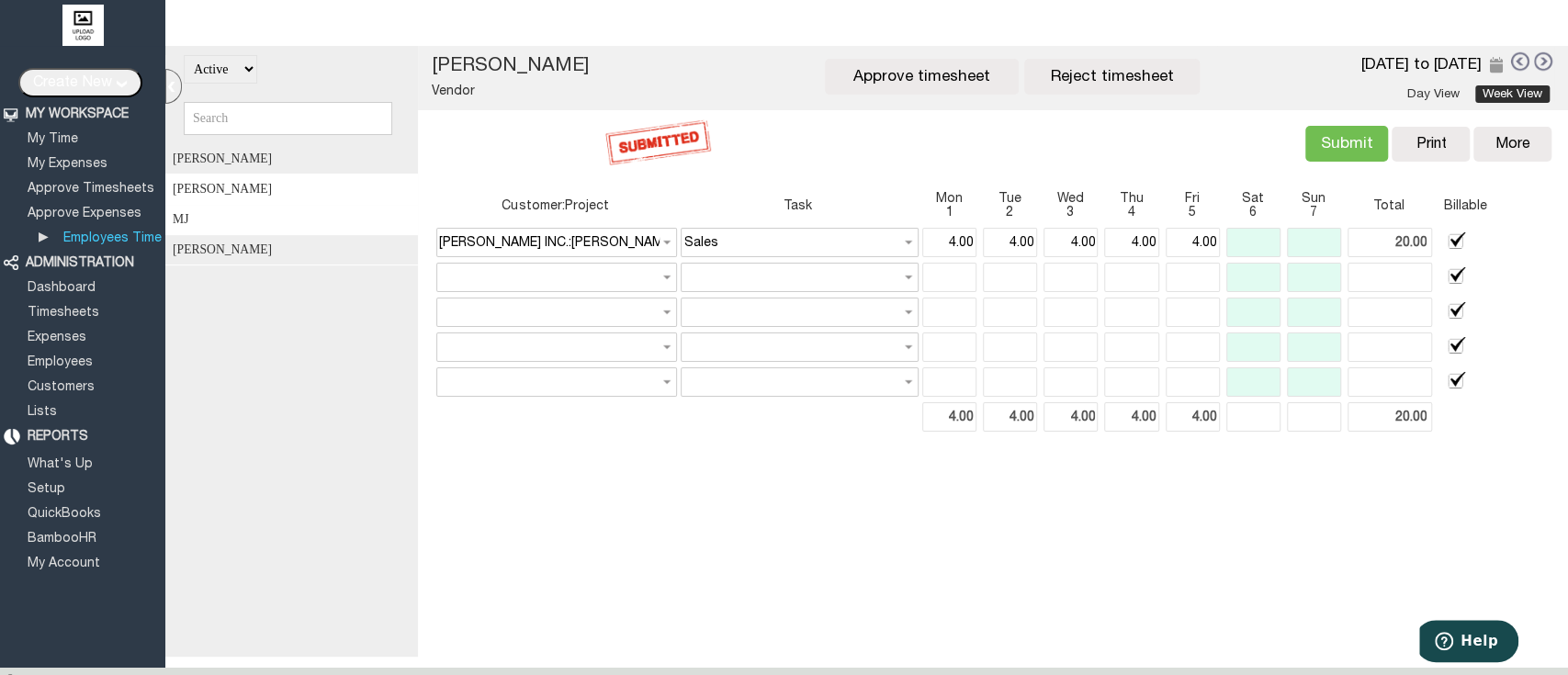
click at [304, 227] on div "MJ" at bounding box center [297, 220] width 264 height 30
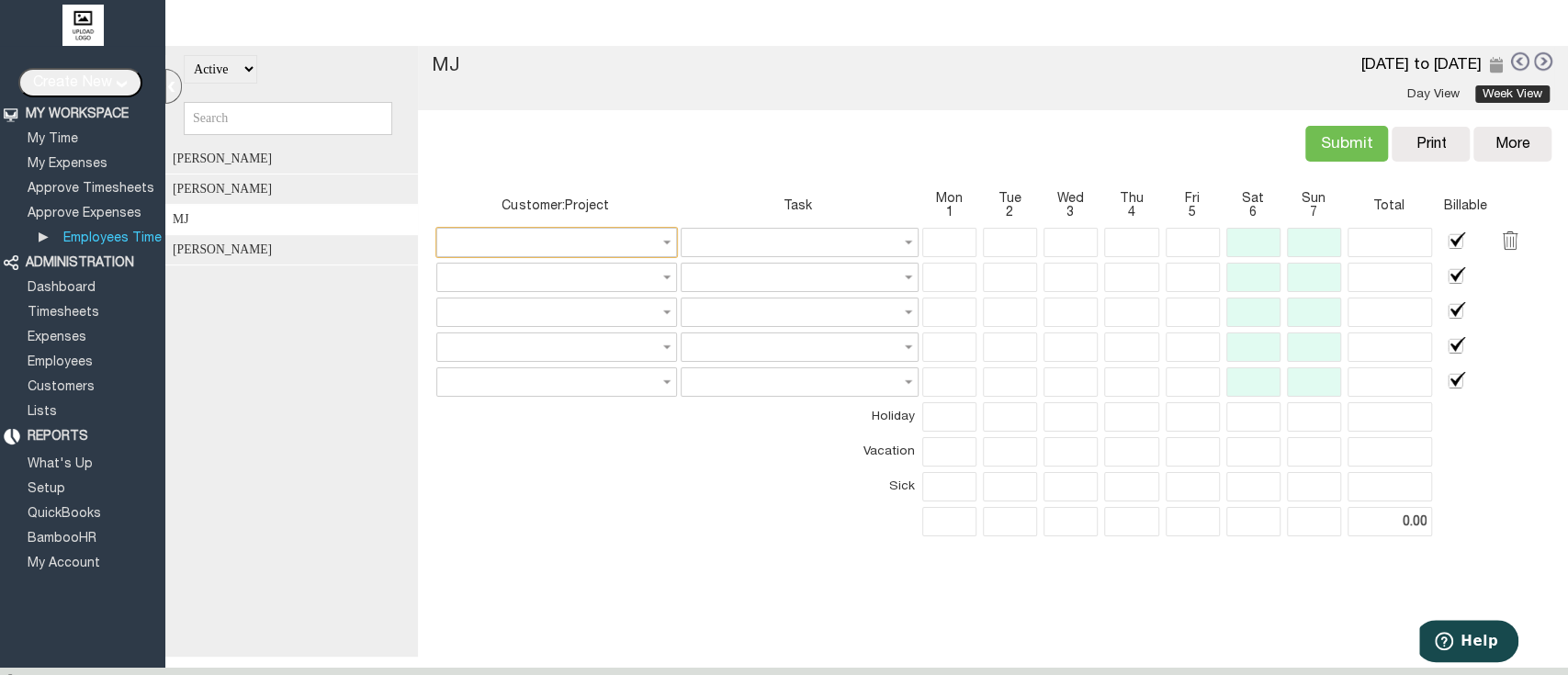
click at [511, 239] on input "text" at bounding box center [556, 242] width 241 height 29
click at [537, 283] on link "Barnett INC." at bounding box center [549, 285] width 230 height 22
type input "Barnett INC."
click at [791, 237] on input "text" at bounding box center [799, 242] width 237 height 29
click at [805, 271] on link "Hours" at bounding box center [787, 268] width 230 height 22
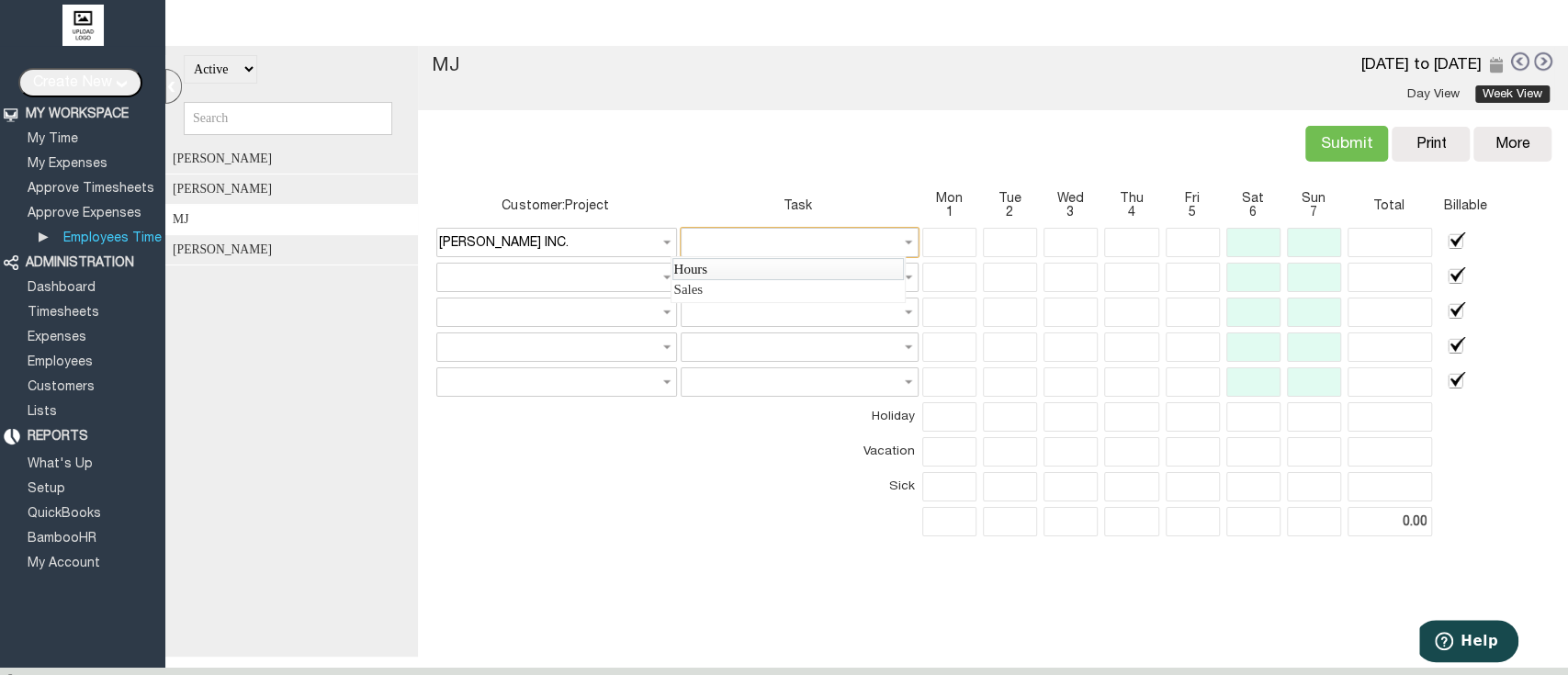
type input "Hours"
click at [948, 246] on input "text" at bounding box center [949, 242] width 54 height 29
type input "7.00"
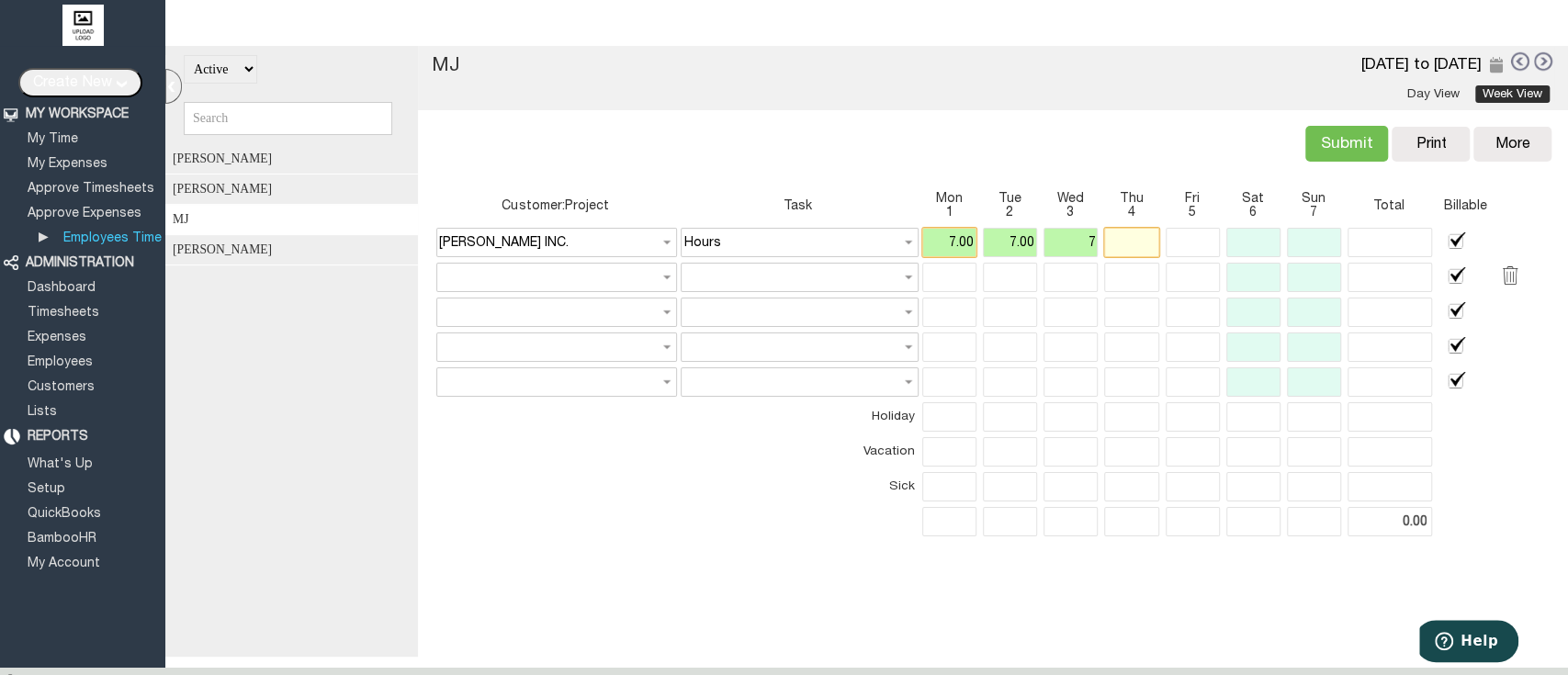
type input "21.00"
type input "7.00"
type input "21.00"
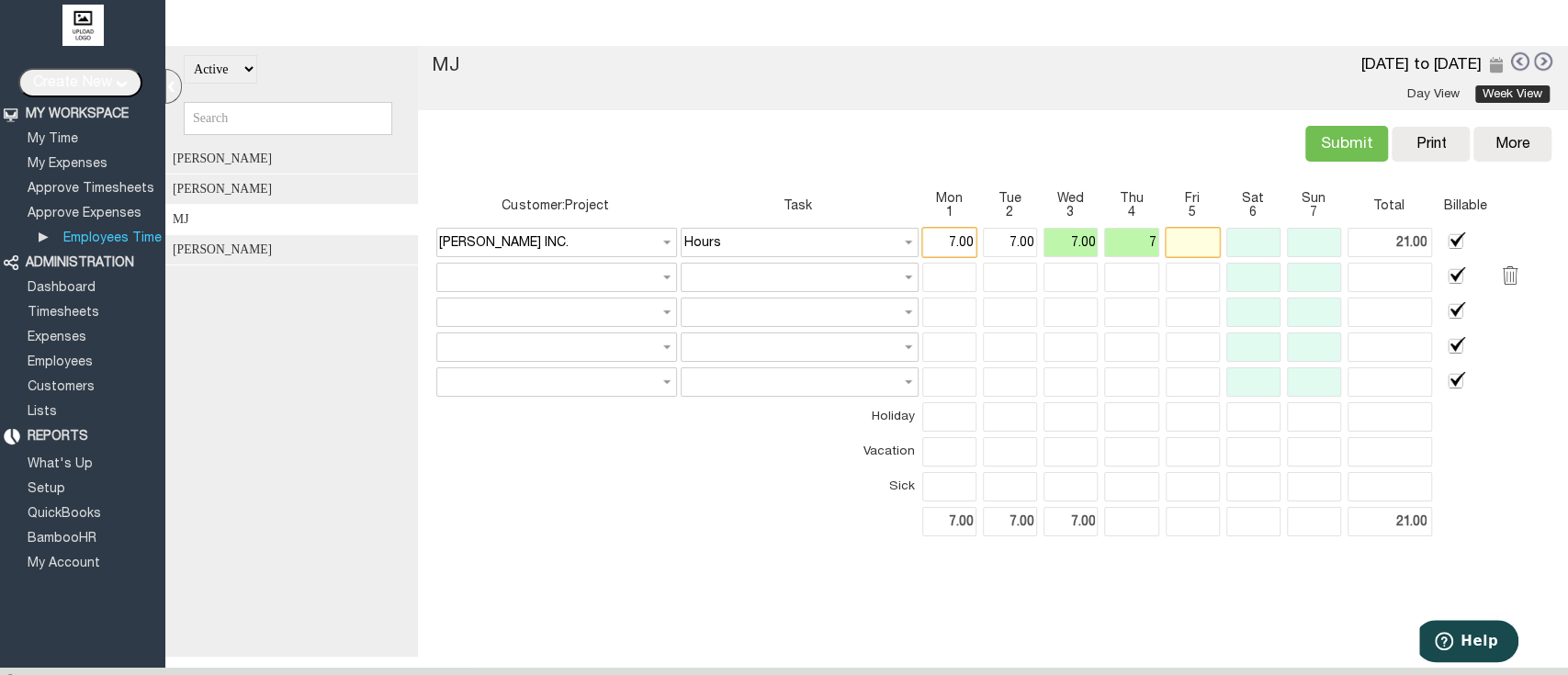
type input "7.00"
type input "7"
type input "28.00"
type input "7.00"
type input "28.00"
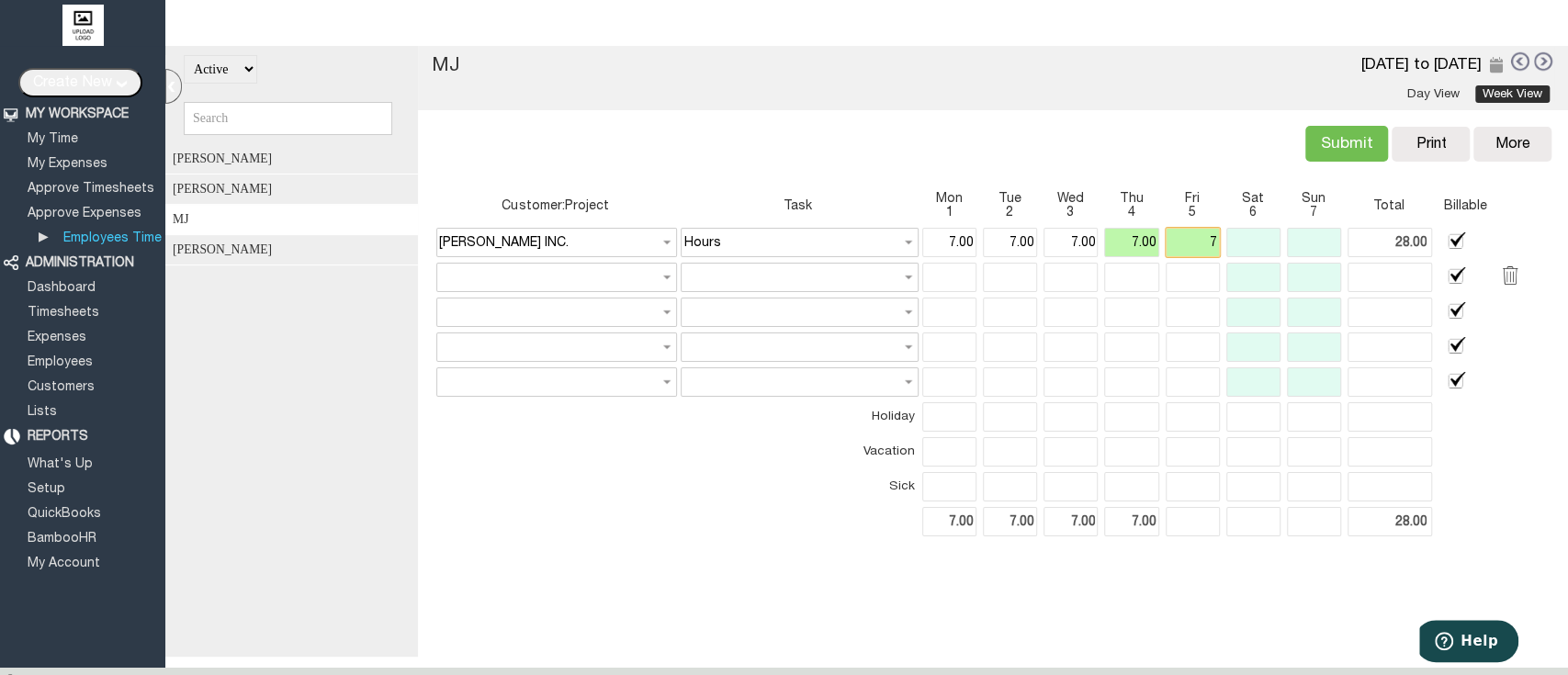
type input "35.00"
type input "7.00"
type input "35.00"
type input "7.00"
click at [702, 539] on div "Customer:Project Task Mon 1 Tue 2 Wed 3 Thu 4 Fri 5 Sat 6 Sun 7 Total Billable …" at bounding box center [992, 372] width 1127 height 376
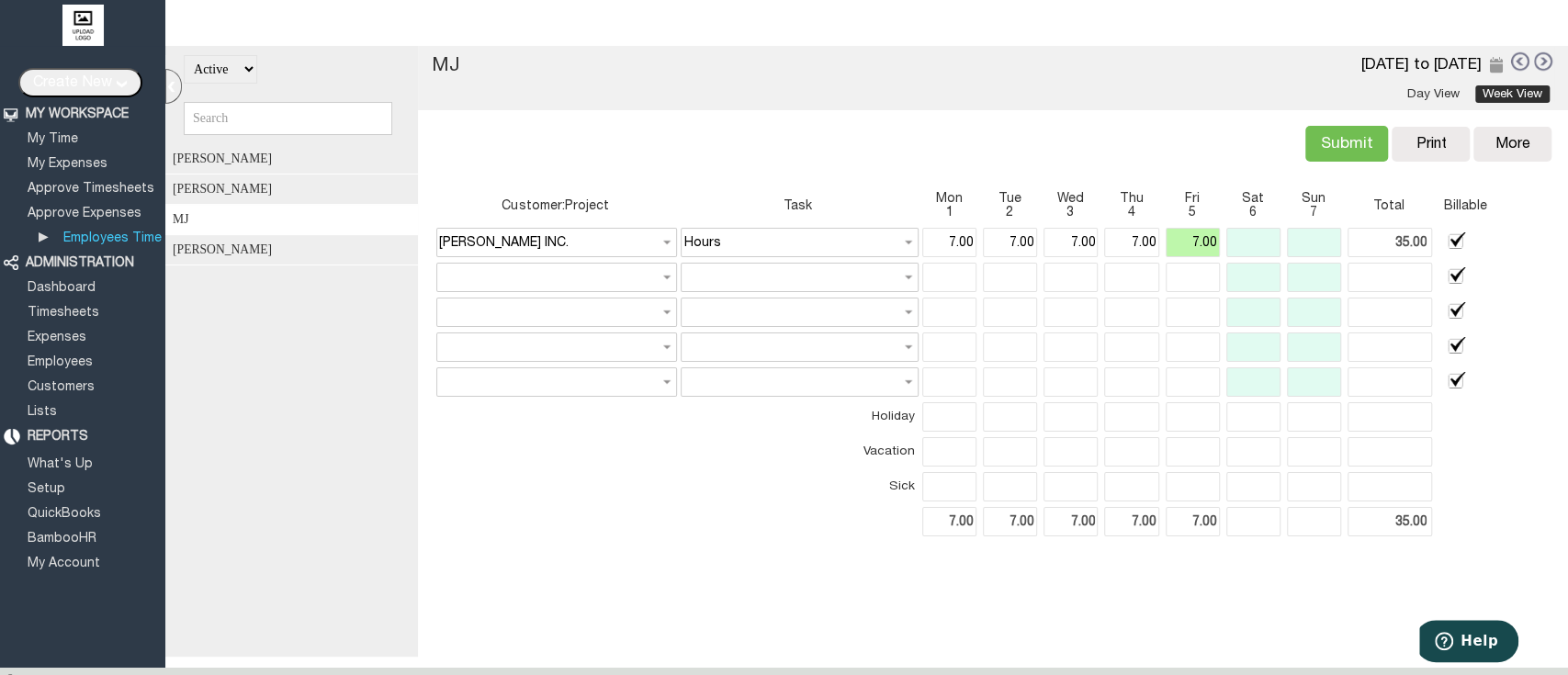
click at [1138, 125] on div "Actual: 35.00 Billable: 0.00 Submit Copy Print Delete More Copy Previous Delete…" at bounding box center [992, 142] width 1127 height 64
click at [1338, 153] on input "Submit" at bounding box center [1346, 144] width 82 height 36
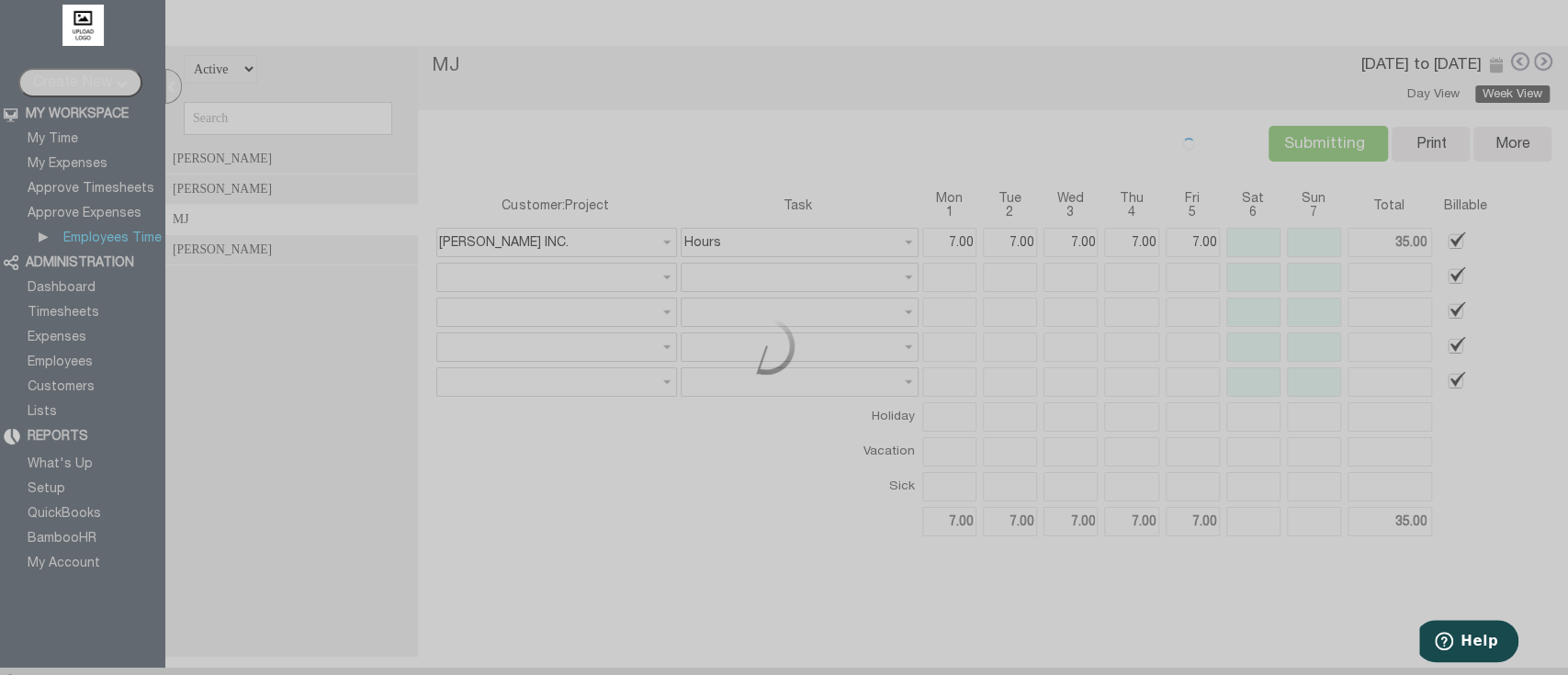
type input "Submit"
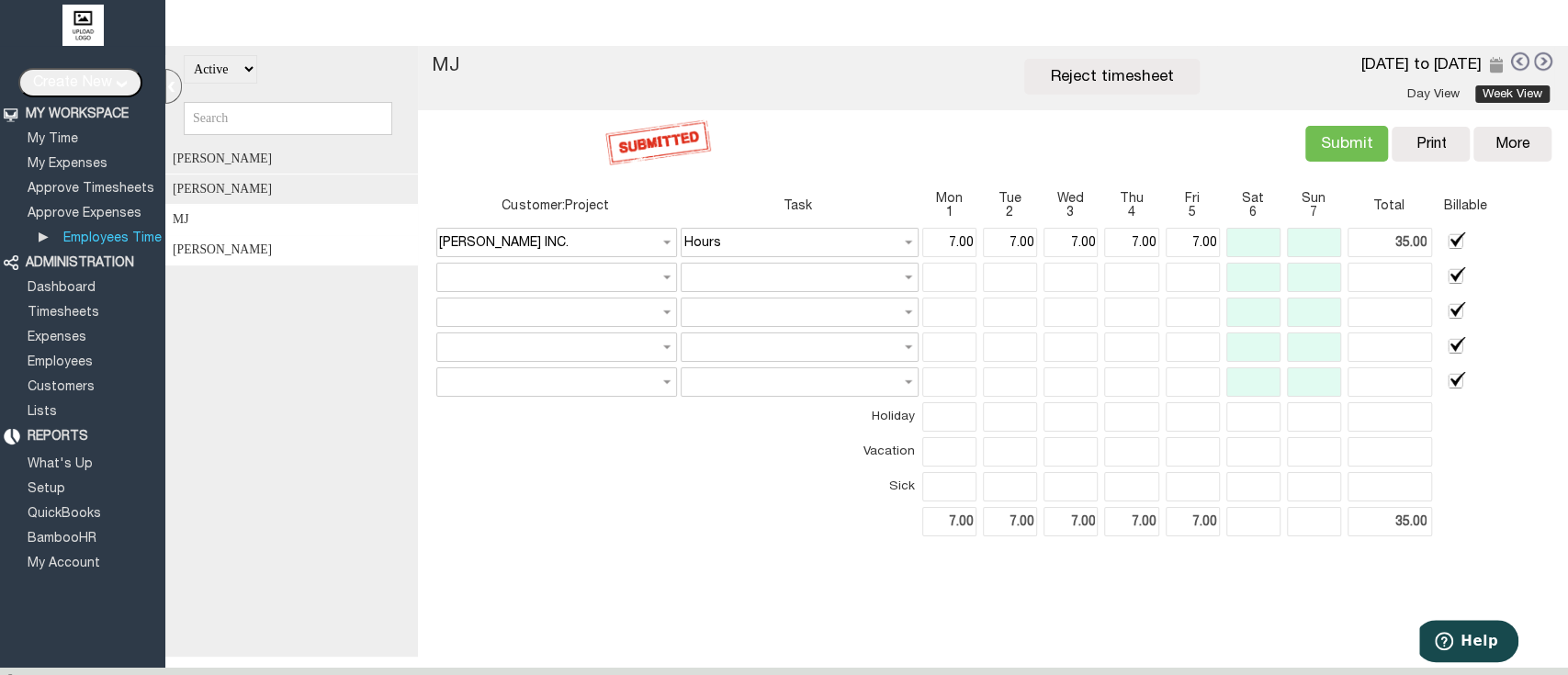
click at [266, 259] on div "William Brown" at bounding box center [297, 250] width 264 height 30
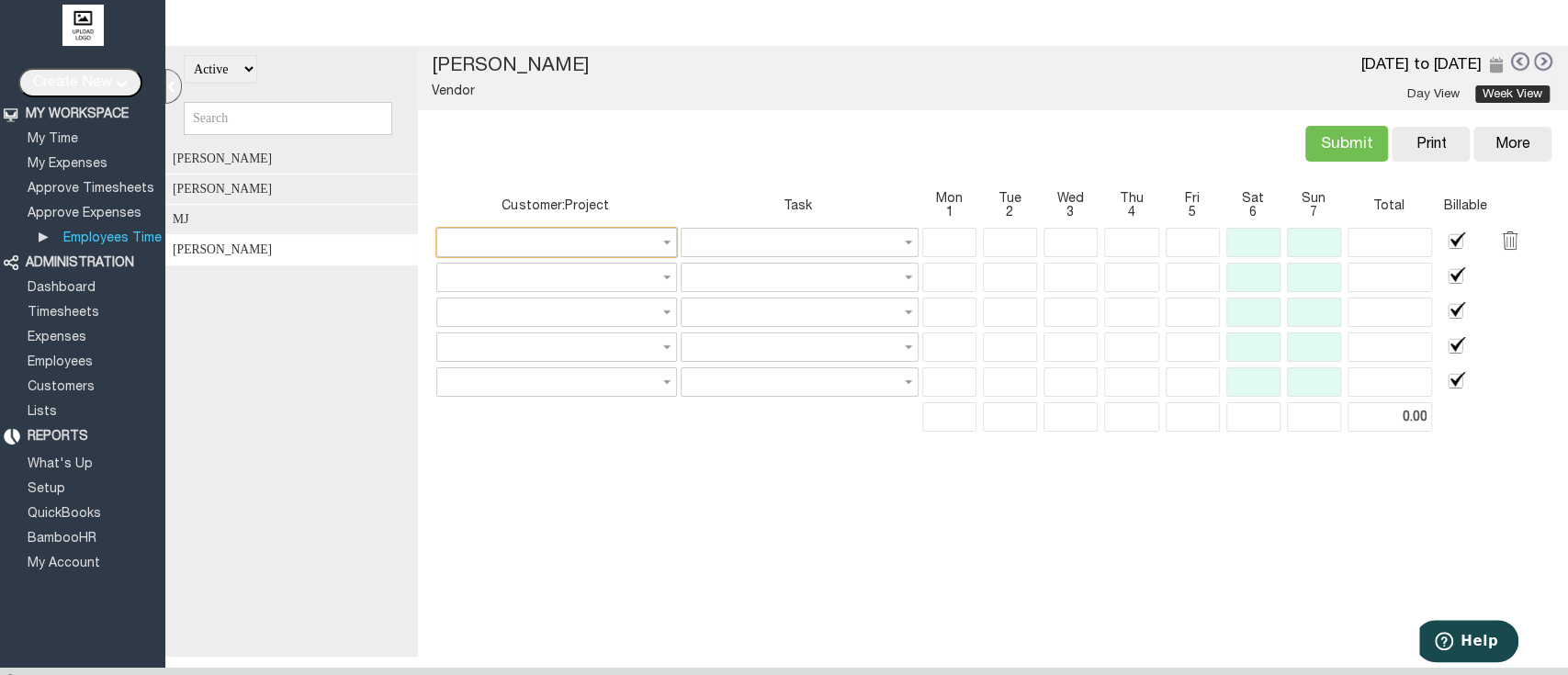
click at [523, 241] on input "text" at bounding box center [556, 242] width 241 height 29
click at [566, 305] on link "Barnett Designs" at bounding box center [549, 305] width 230 height 22
type input "Barnett INC.:Barnett Designs"
click at [773, 241] on input "text" at bounding box center [799, 242] width 237 height 29
click at [788, 291] on link "Sales" at bounding box center [787, 289] width 230 height 22
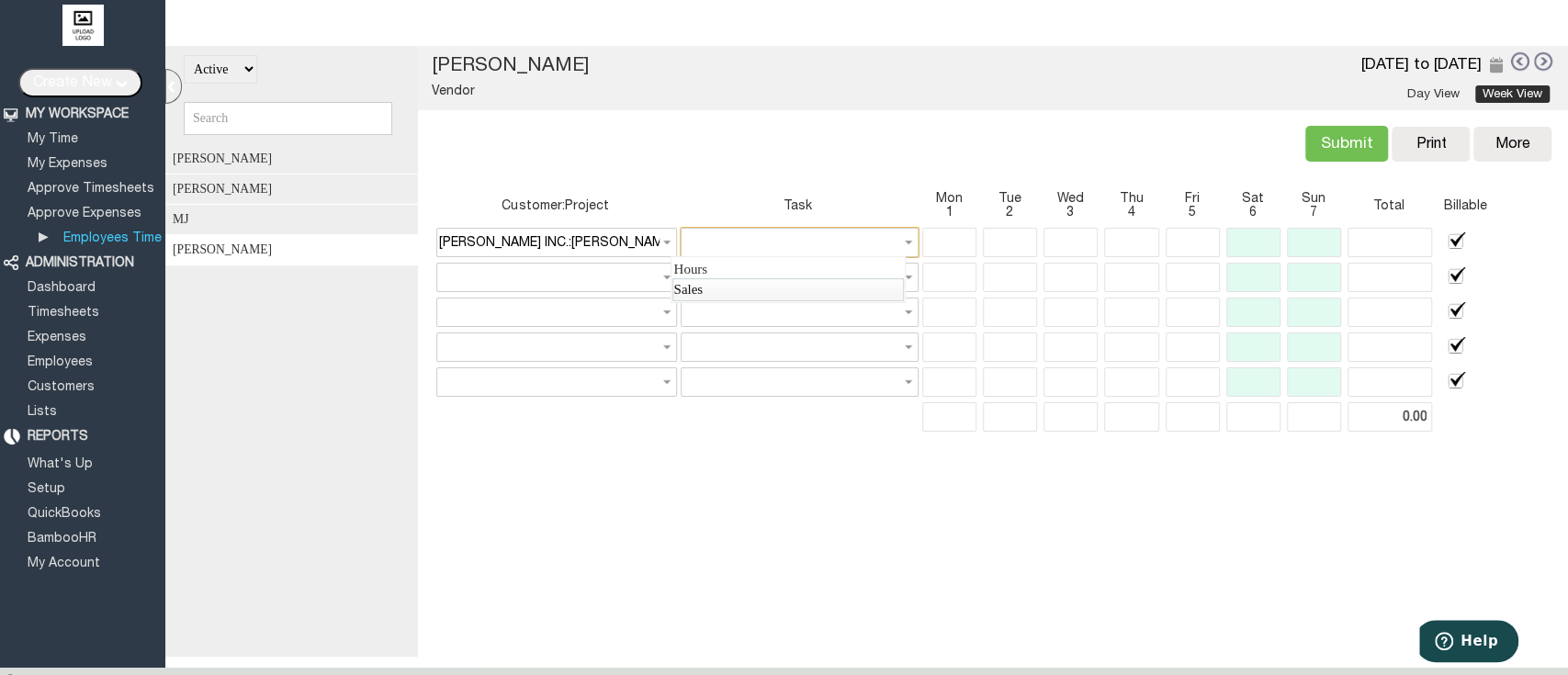
type input "Sales"
click at [933, 246] on input "text" at bounding box center [949, 242] width 54 height 29
type input "3.00"
type input "6.00"
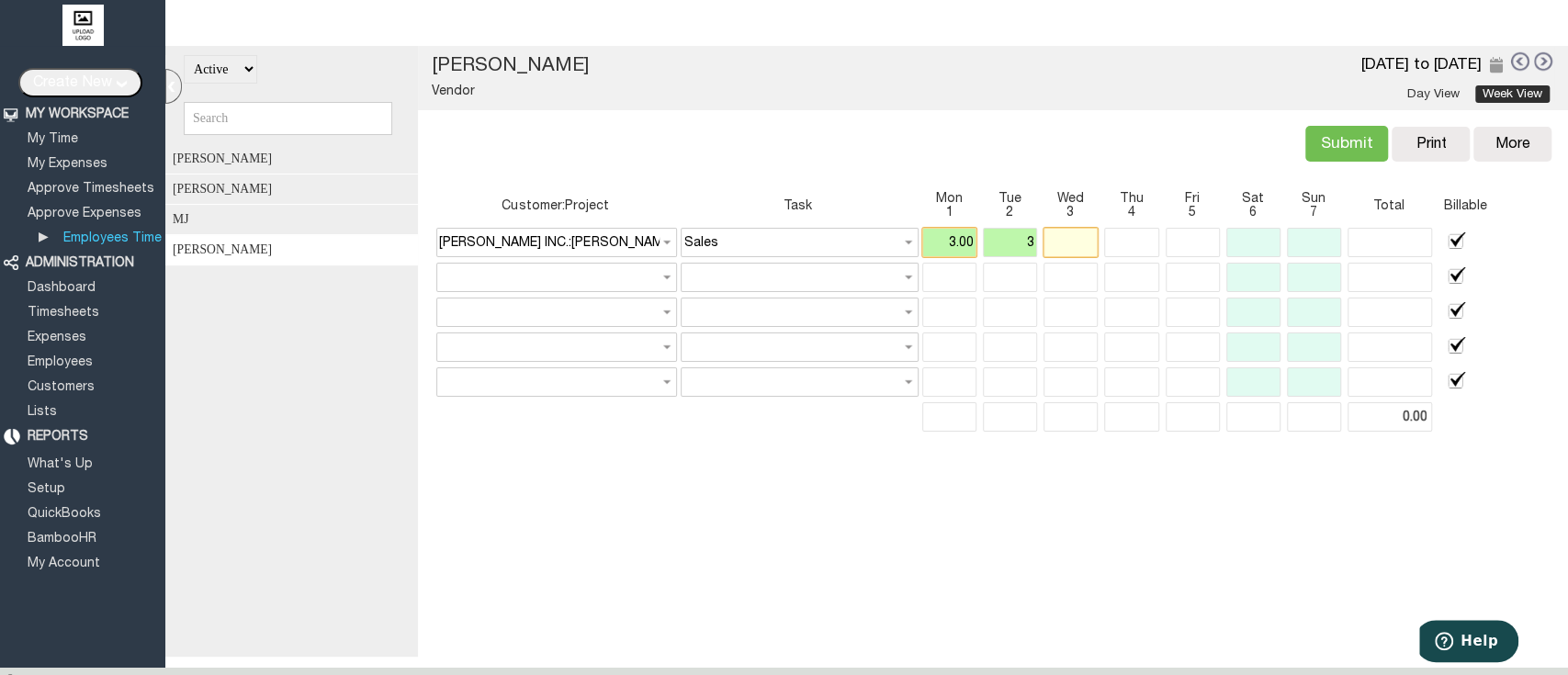
type input "3.00"
type input "6.00"
type input "3.00"
type input "3"
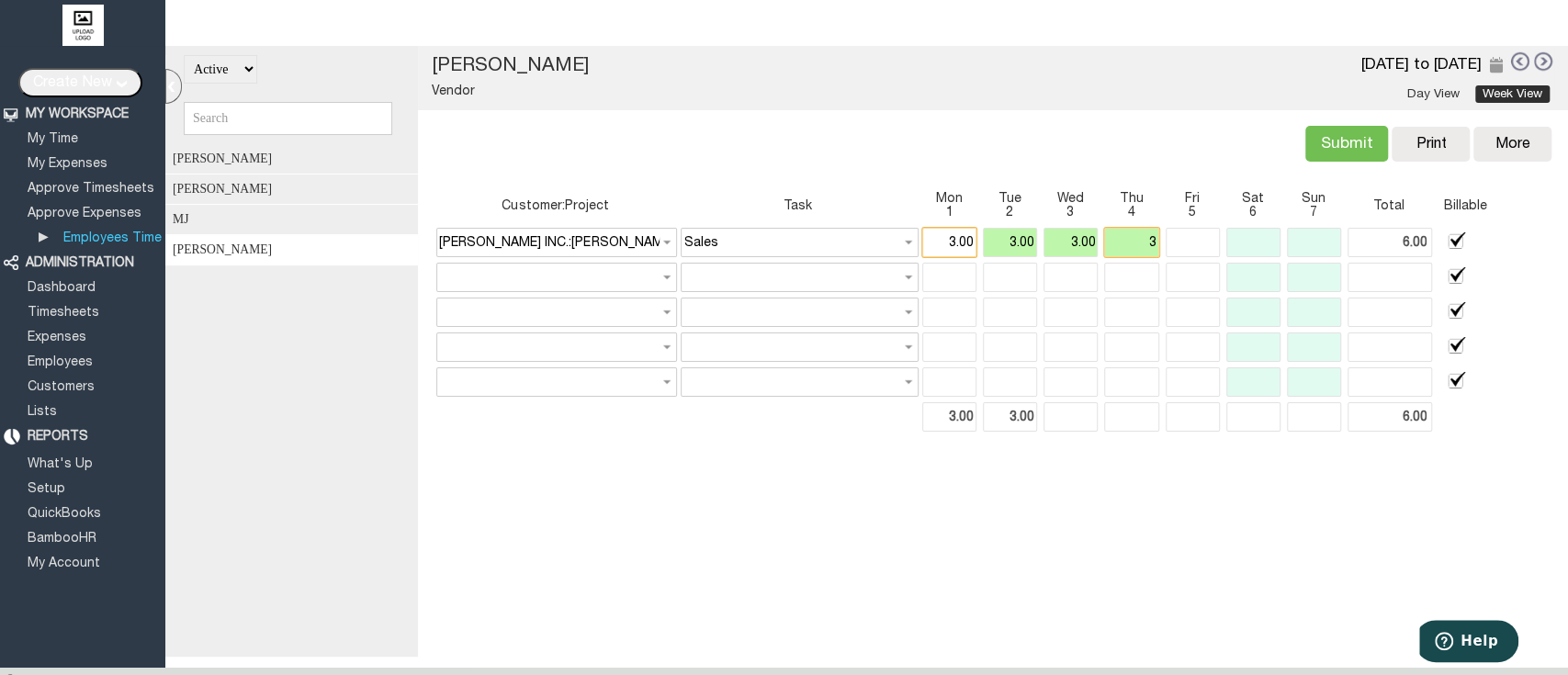
type input "9.00"
type input "3.00"
type input "9.00"
type input "3.00"
type input "3"
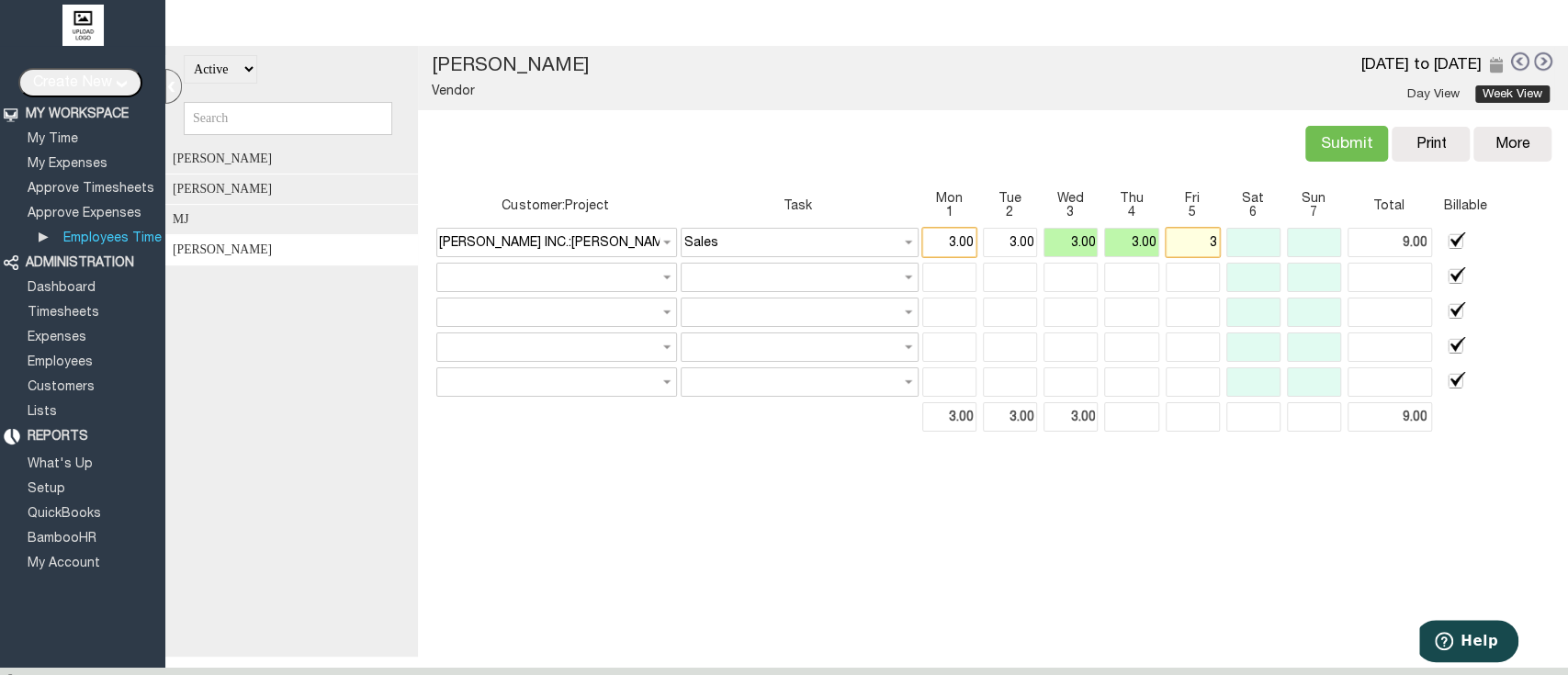
type input "15.00"
type input "3.00"
type input "15.00"
type input "3.00"
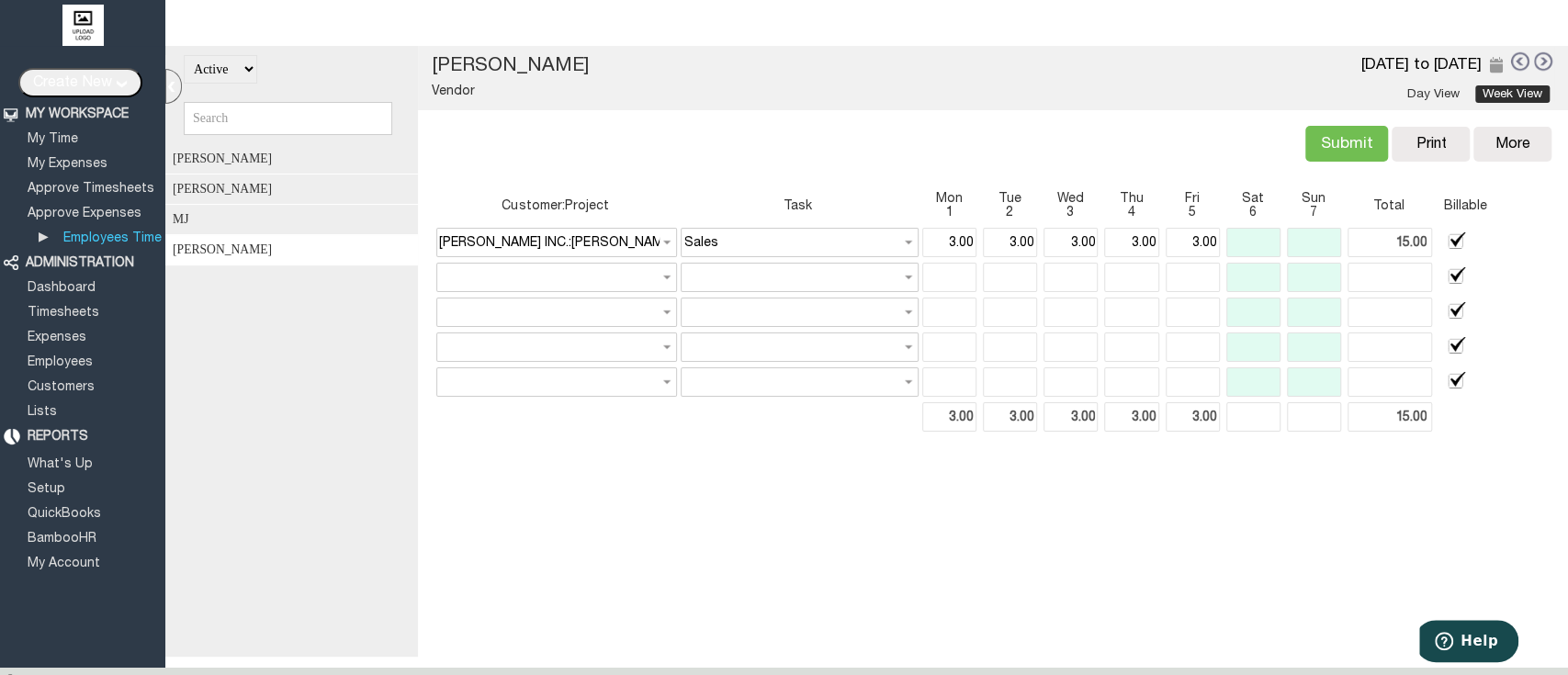
click at [1006, 538] on div "All Active Inactive Ben Johnson John Mathew MJ William Brown William Brown Vend…" at bounding box center [866, 351] width 1402 height 611
click at [1350, 127] on input "Submit" at bounding box center [1346, 144] width 82 height 36
type input "Submit"
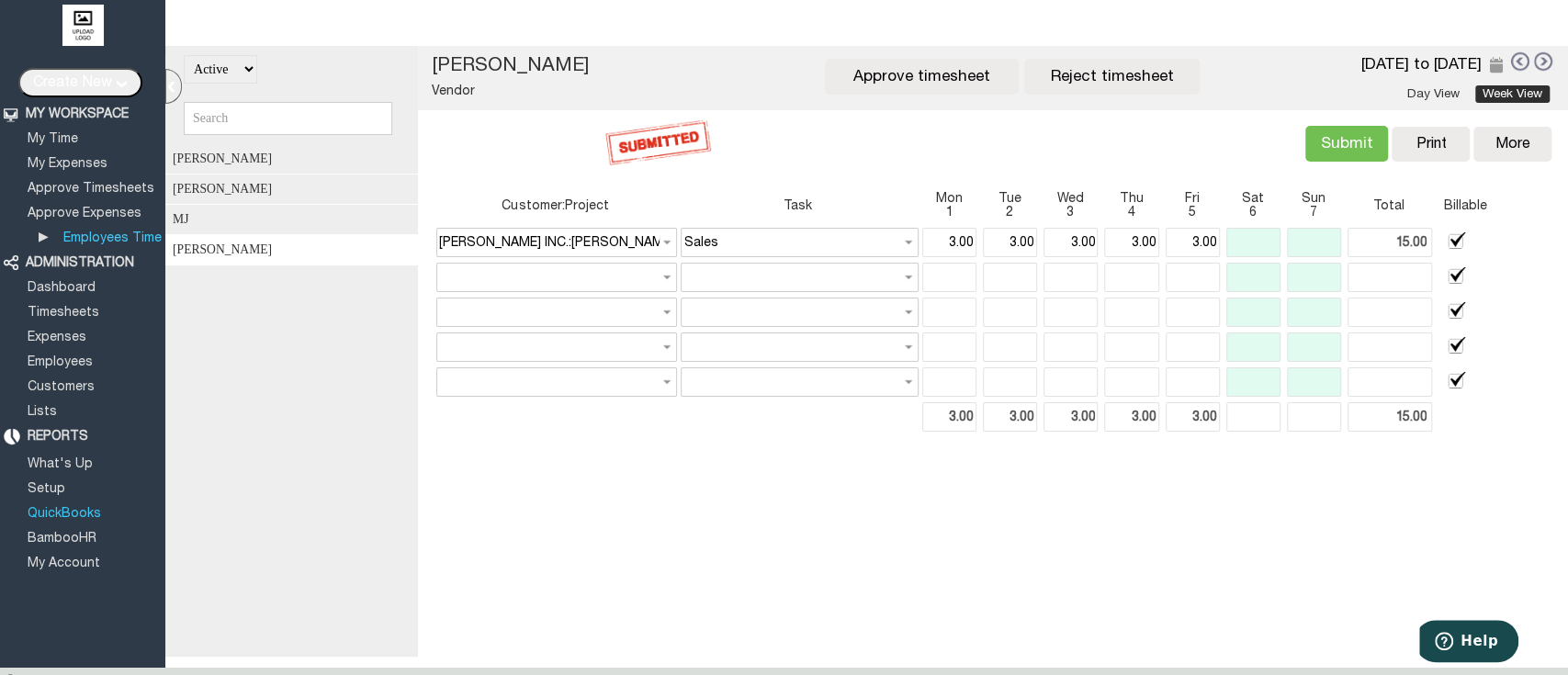
click at [82, 508] on link "QuickBooks" at bounding box center [64, 514] width 79 height 12
click at [46, 483] on link "Setup" at bounding box center [46, 489] width 44 height 12
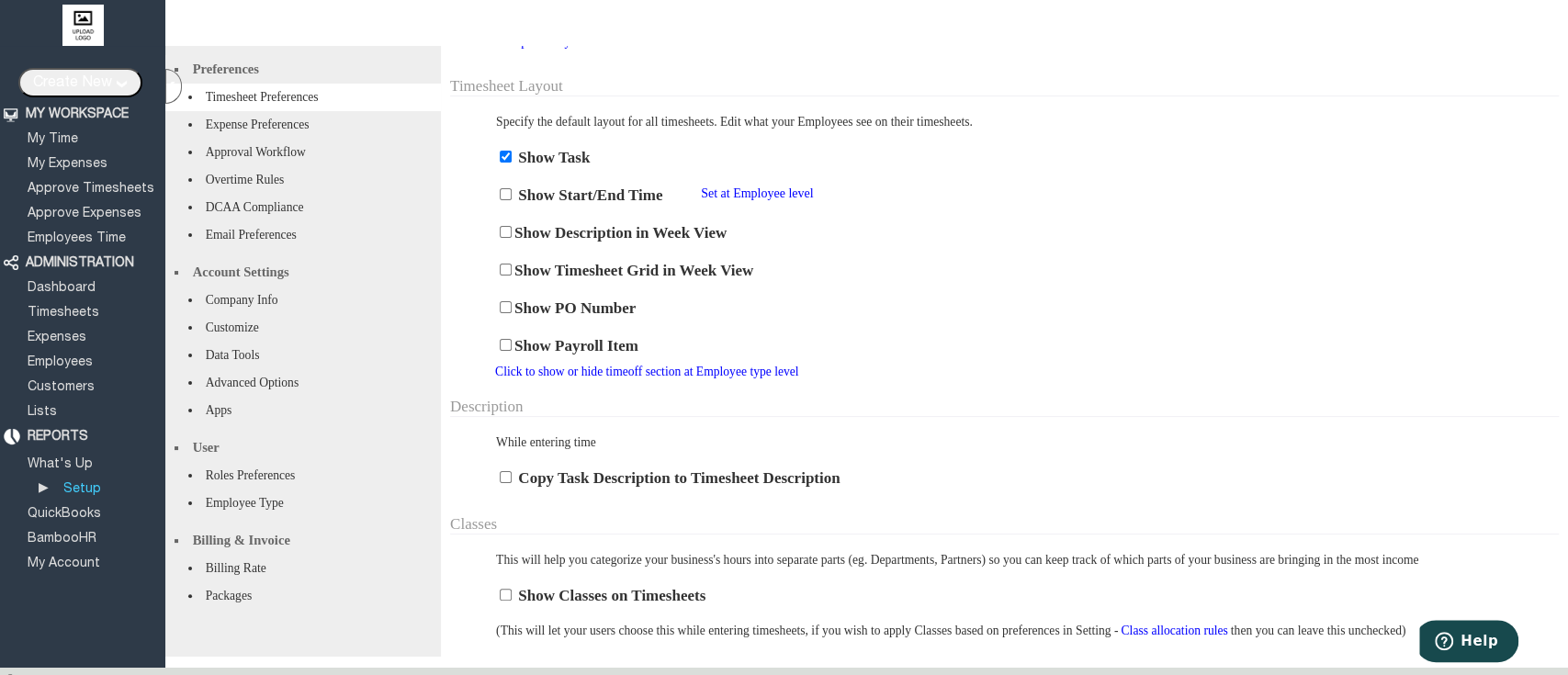
scroll to position [611, 0]
click at [57, 133] on link "My Time" at bounding box center [52, 138] width 56 height 12
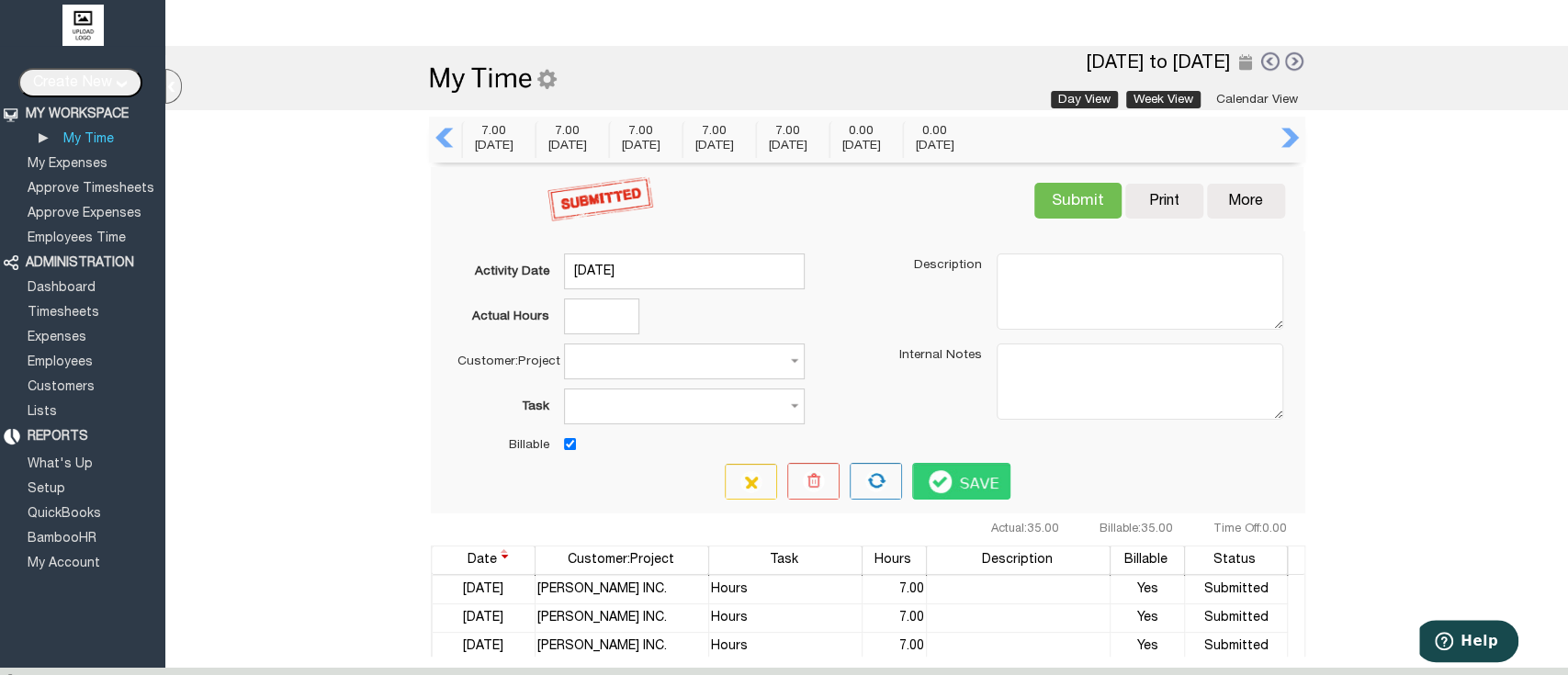
click at [1161, 98] on link "Week View" at bounding box center [1163, 100] width 74 height 17
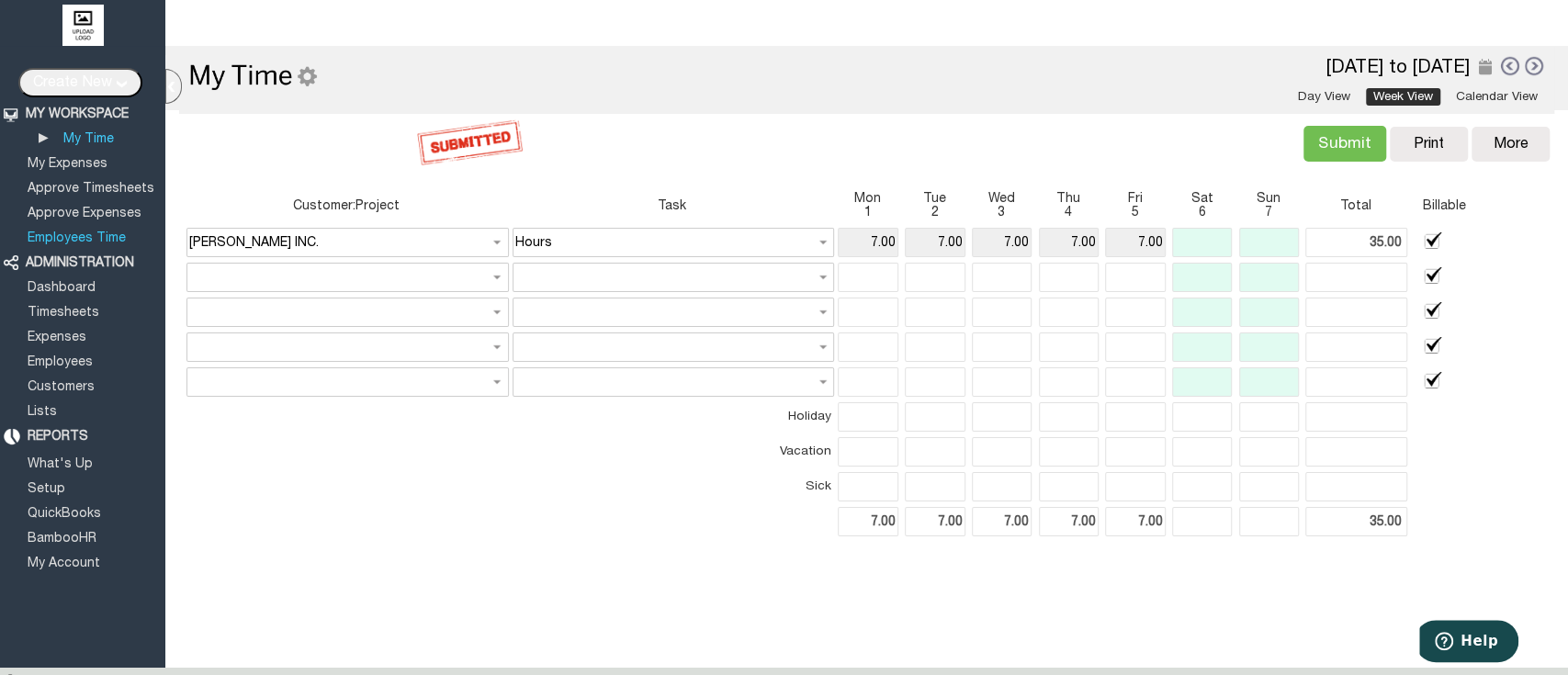
click at [82, 232] on link "Employees Time" at bounding box center [76, 238] width 103 height 12
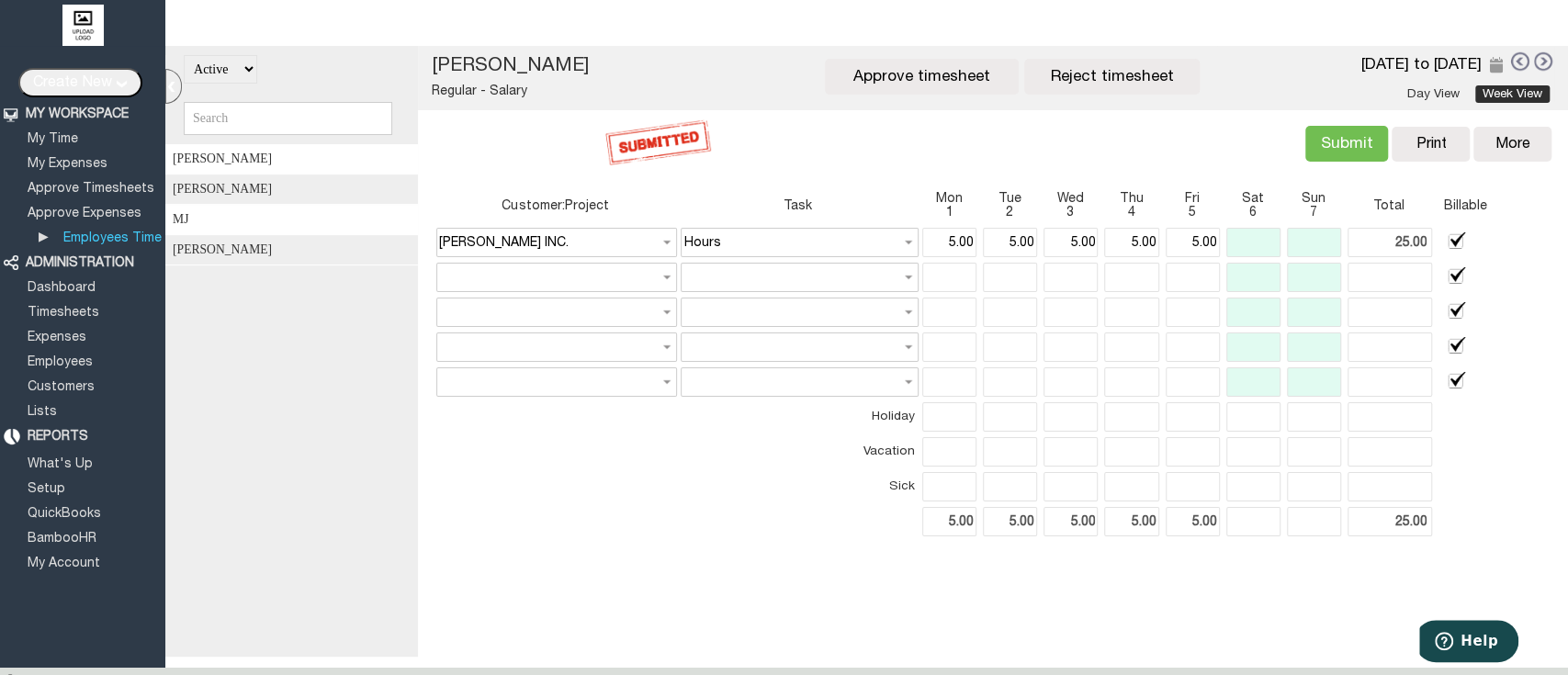
click at [238, 227] on div "MJ" at bounding box center [297, 220] width 264 height 30
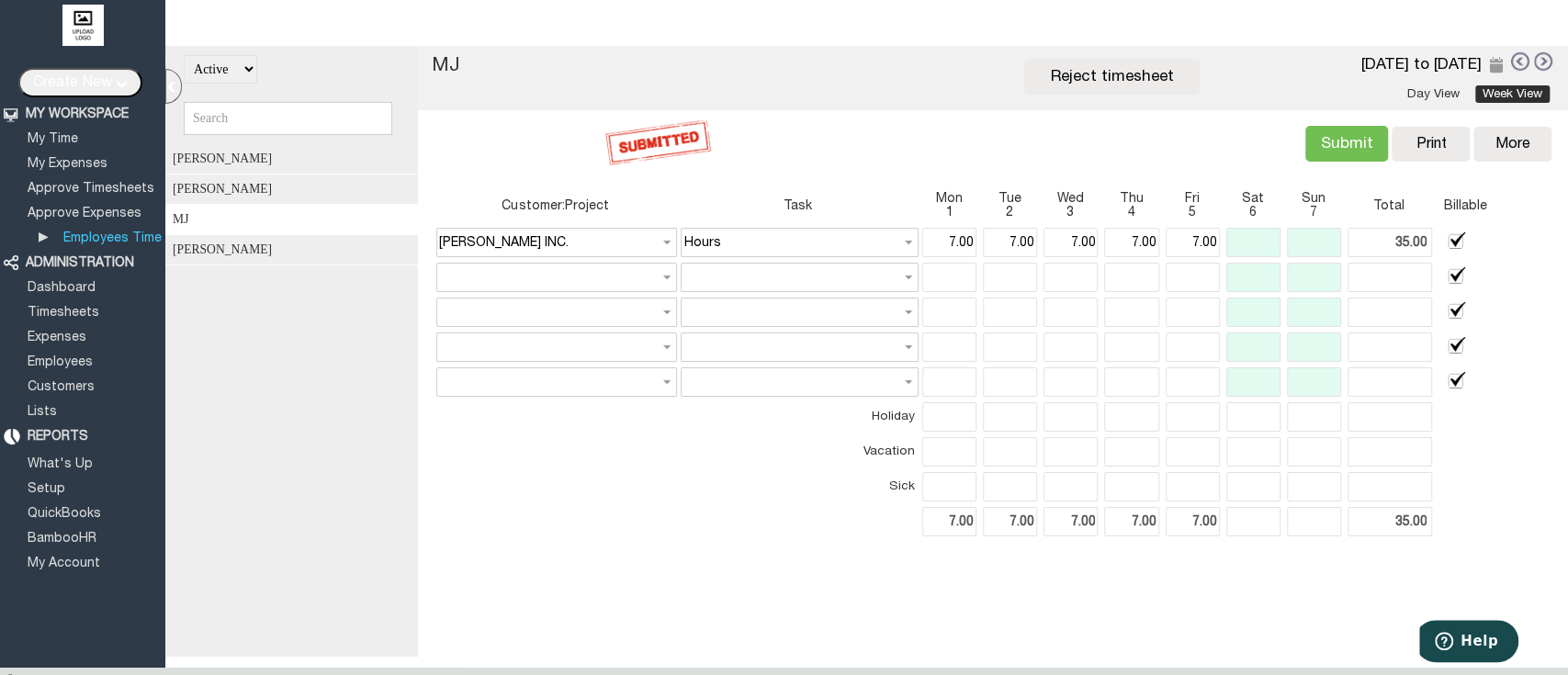
click at [1534, 61] on link at bounding box center [1543, 61] width 20 height 20
click at [0, 0] on div at bounding box center [0, 0] width 0 height 0
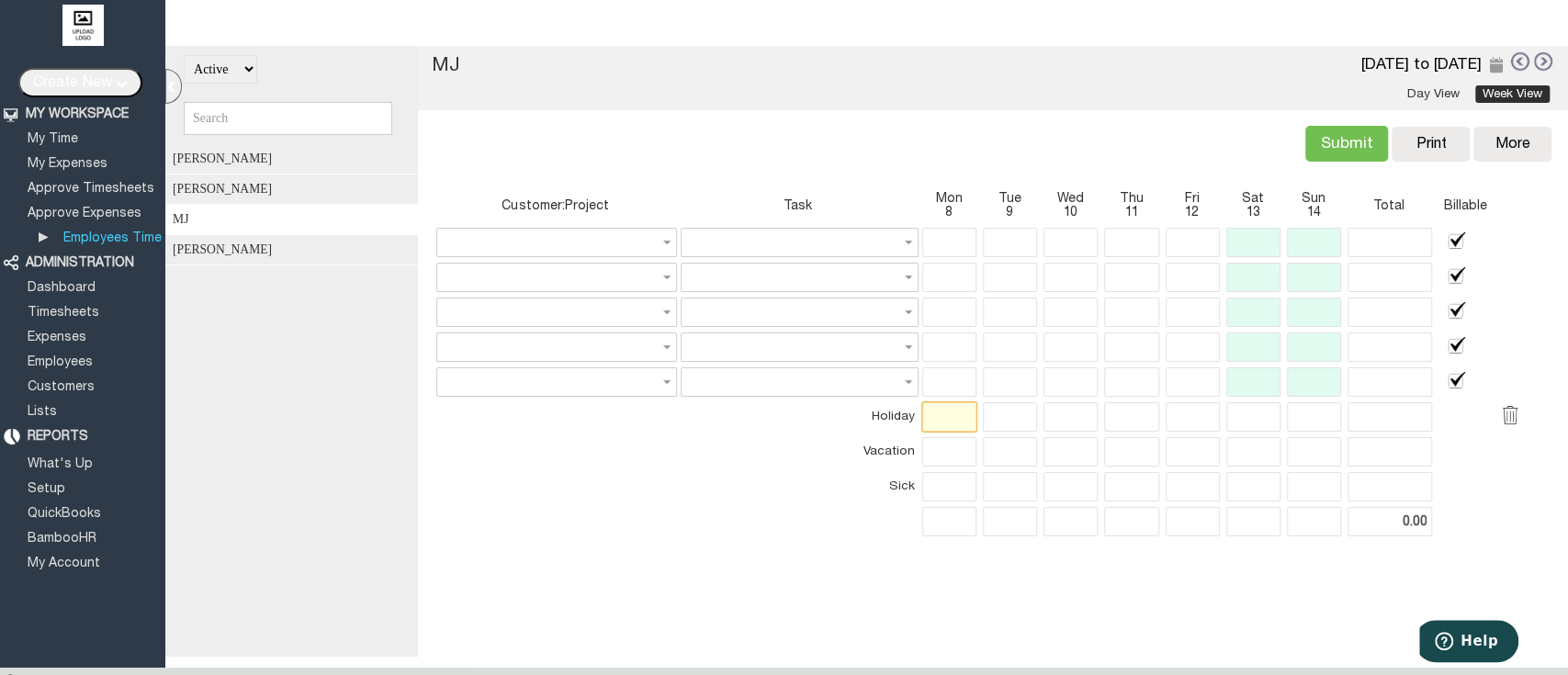
click at [937, 415] on input "text" at bounding box center [949, 416] width 54 height 29
type input "4.00"
click at [1010, 415] on input "text" at bounding box center [1010, 416] width 54 height 29
type input "4.00"
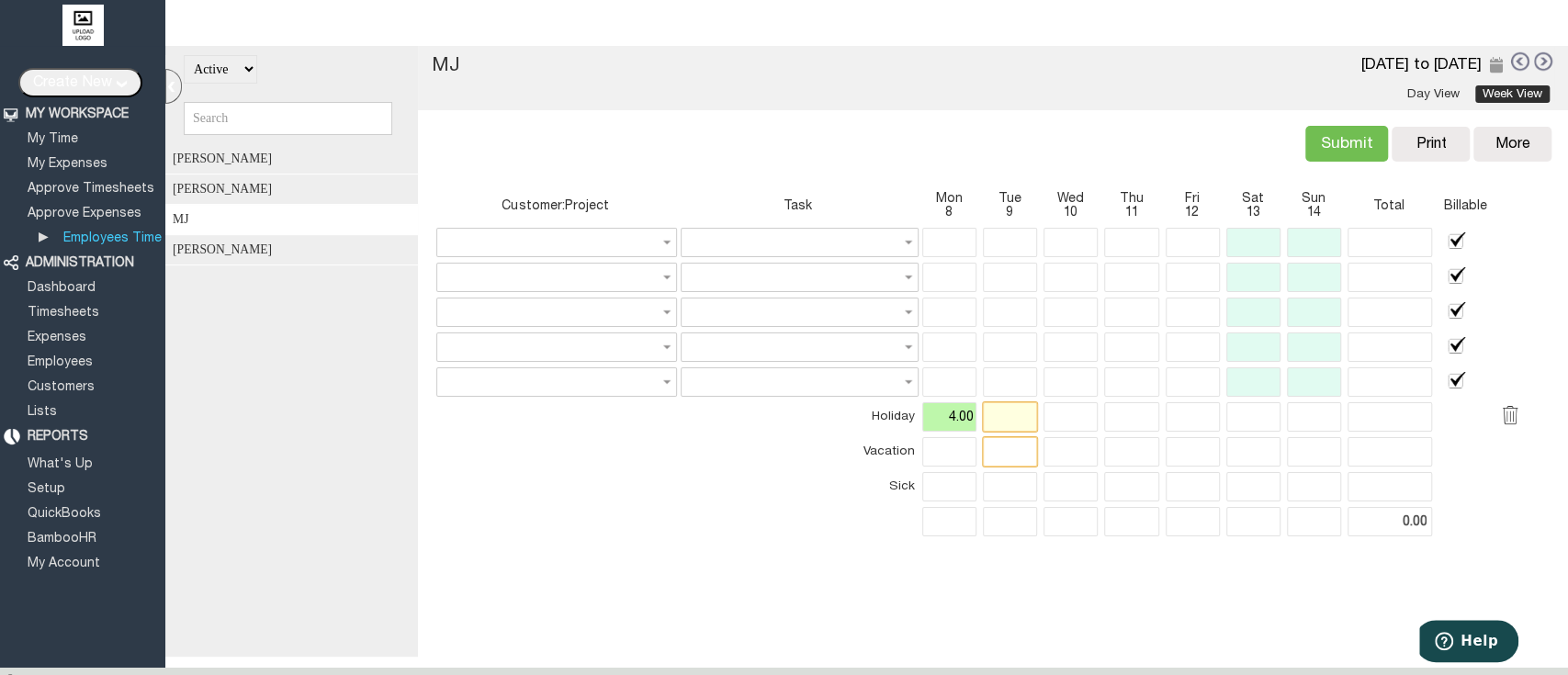
type input "4.00"
click at [1010, 452] on input "text" at bounding box center [1010, 451] width 54 height 29
type input "4.00"
click at [1057, 482] on input "text" at bounding box center [1069, 486] width 54 height 29
type input "4"
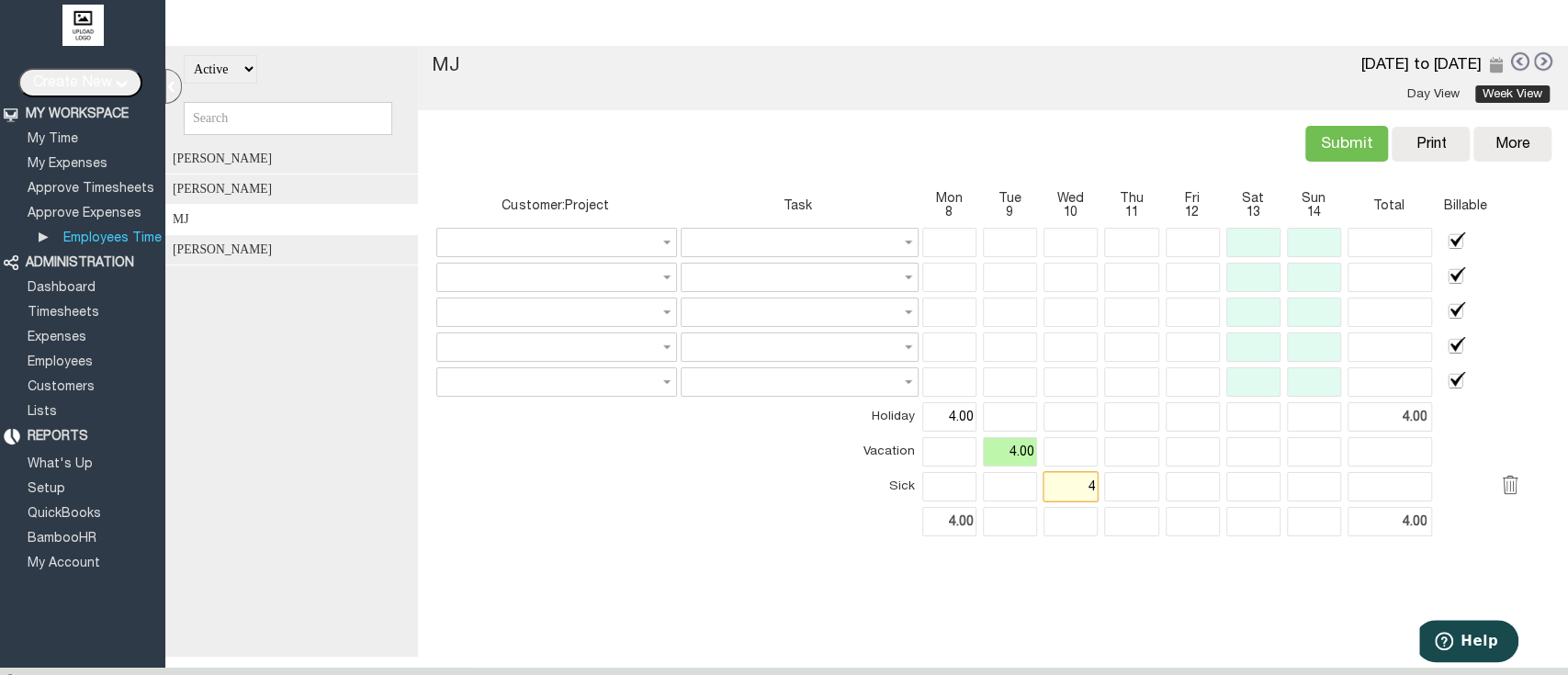
type input "4.00"
type input "12.00"
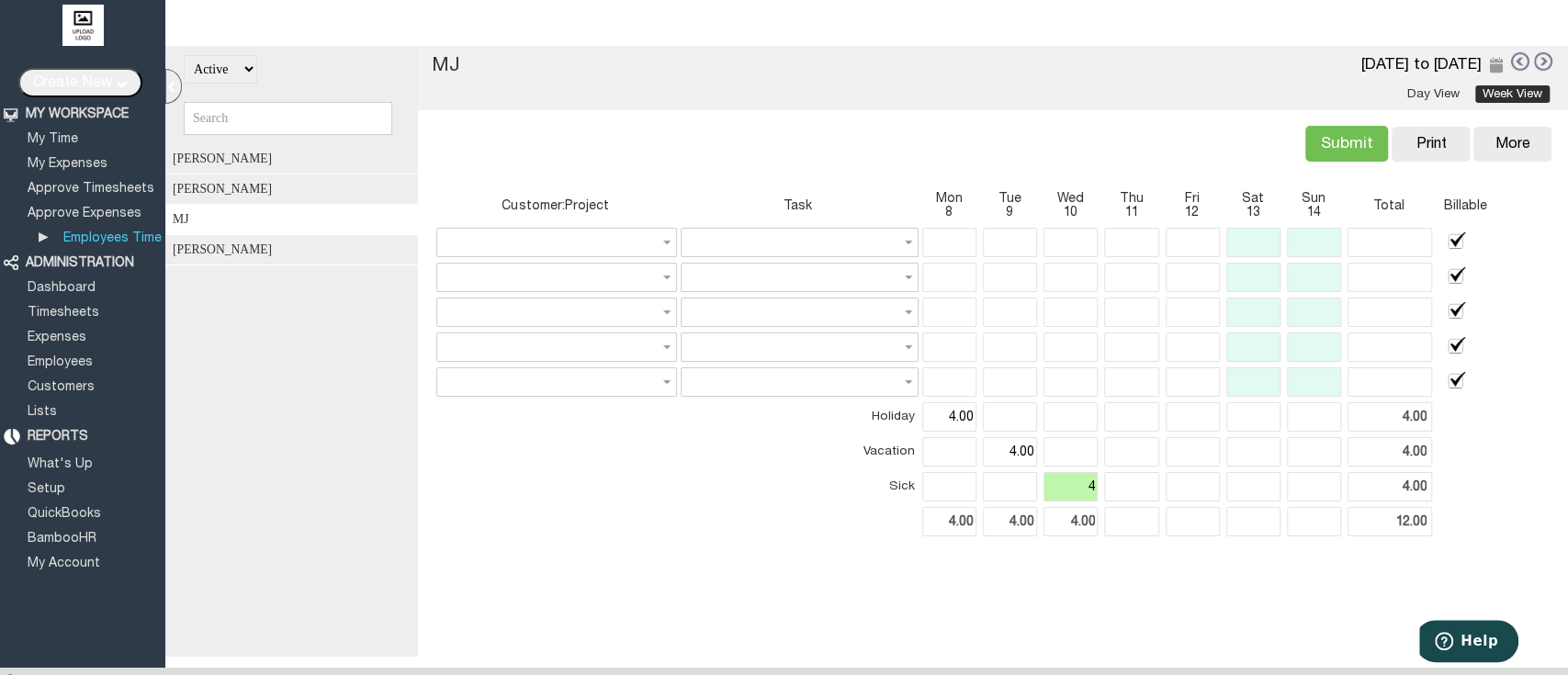
type input "4.00"
click at [1097, 551] on div "Customer:Project Task Mon 8 Tue 9 Wed 10 Thu 11 Fri 12 Sat 13 Sun 14 Total Bill…" at bounding box center [992, 372] width 1127 height 376
click at [1145, 593] on div "All Active Inactive Ben Johnson John Mathew MJ William Brown MJ Approve timeshe…" at bounding box center [866, 351] width 1402 height 611
click at [1340, 153] on input "Submit" at bounding box center [1346, 144] width 82 height 36
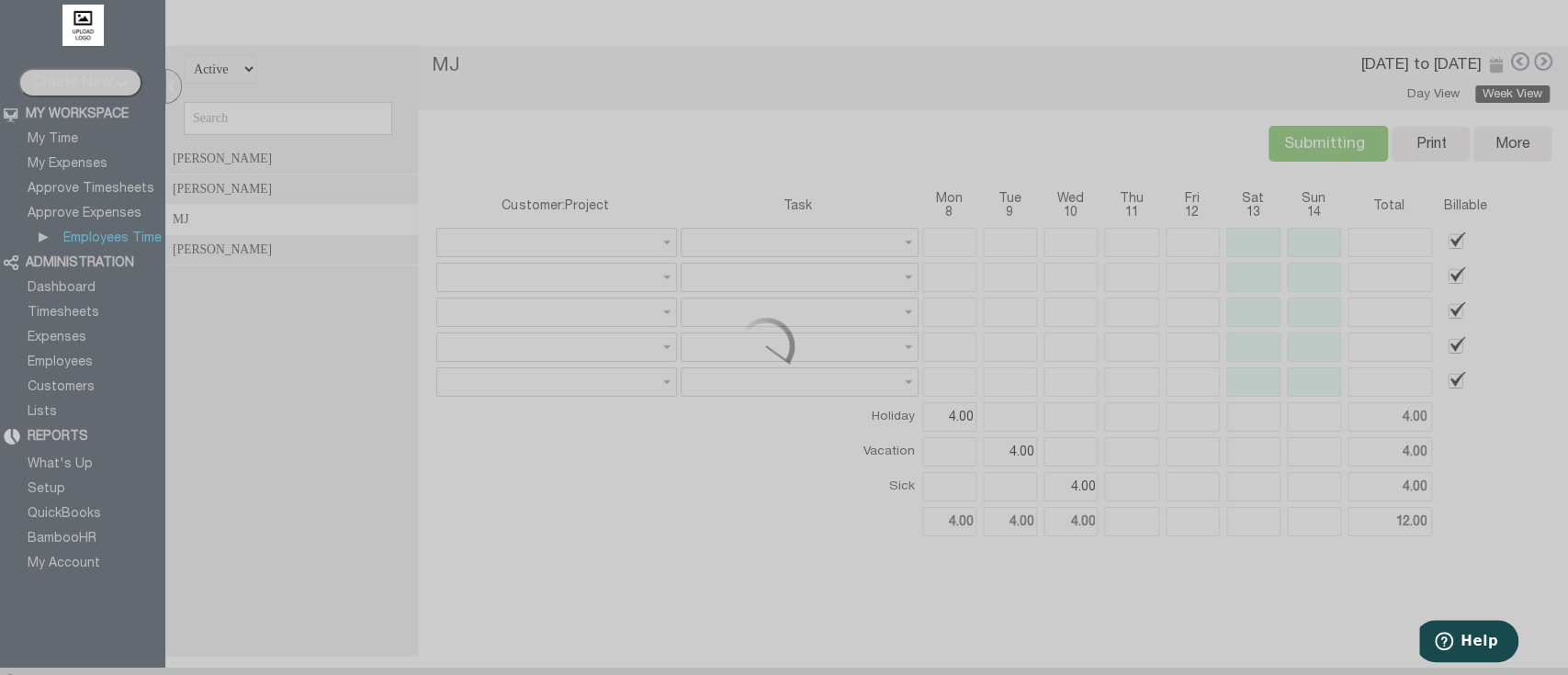
type input "Submit"
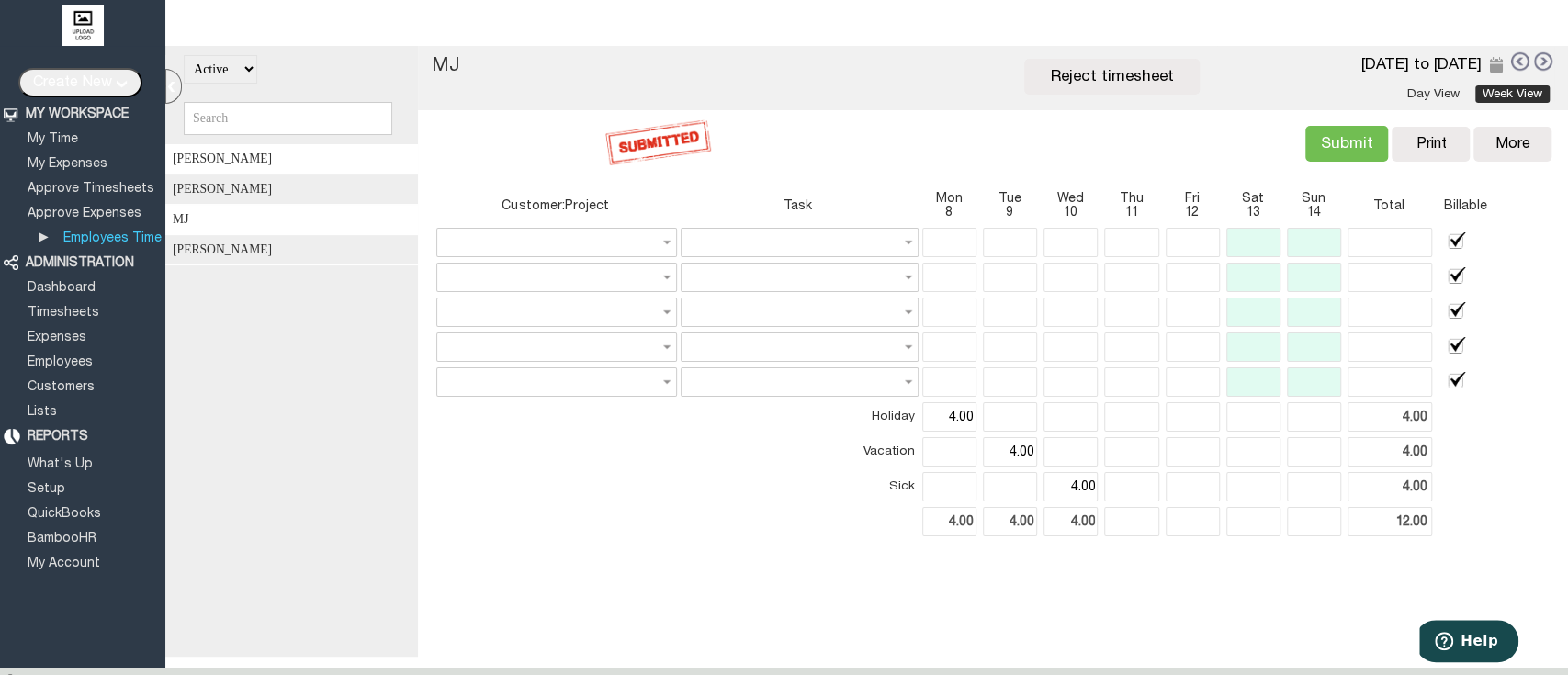
click at [286, 162] on div "[PERSON_NAME]" at bounding box center [297, 159] width 264 height 30
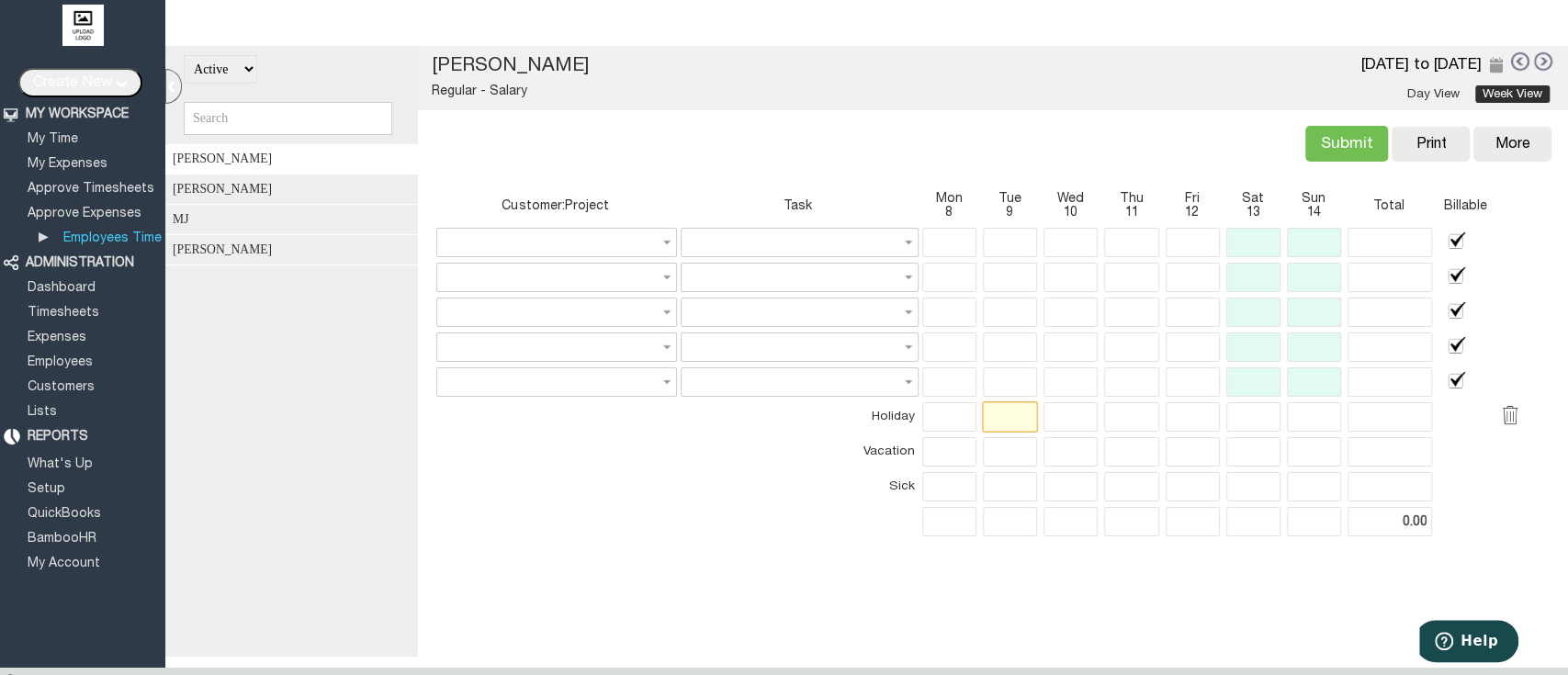
click at [995, 415] on input "text" at bounding box center [1010, 416] width 54 height 29
type input "3.00"
click at [1061, 444] on input "text" at bounding box center [1069, 451] width 54 height 29
type input "3"
type input "3.00"
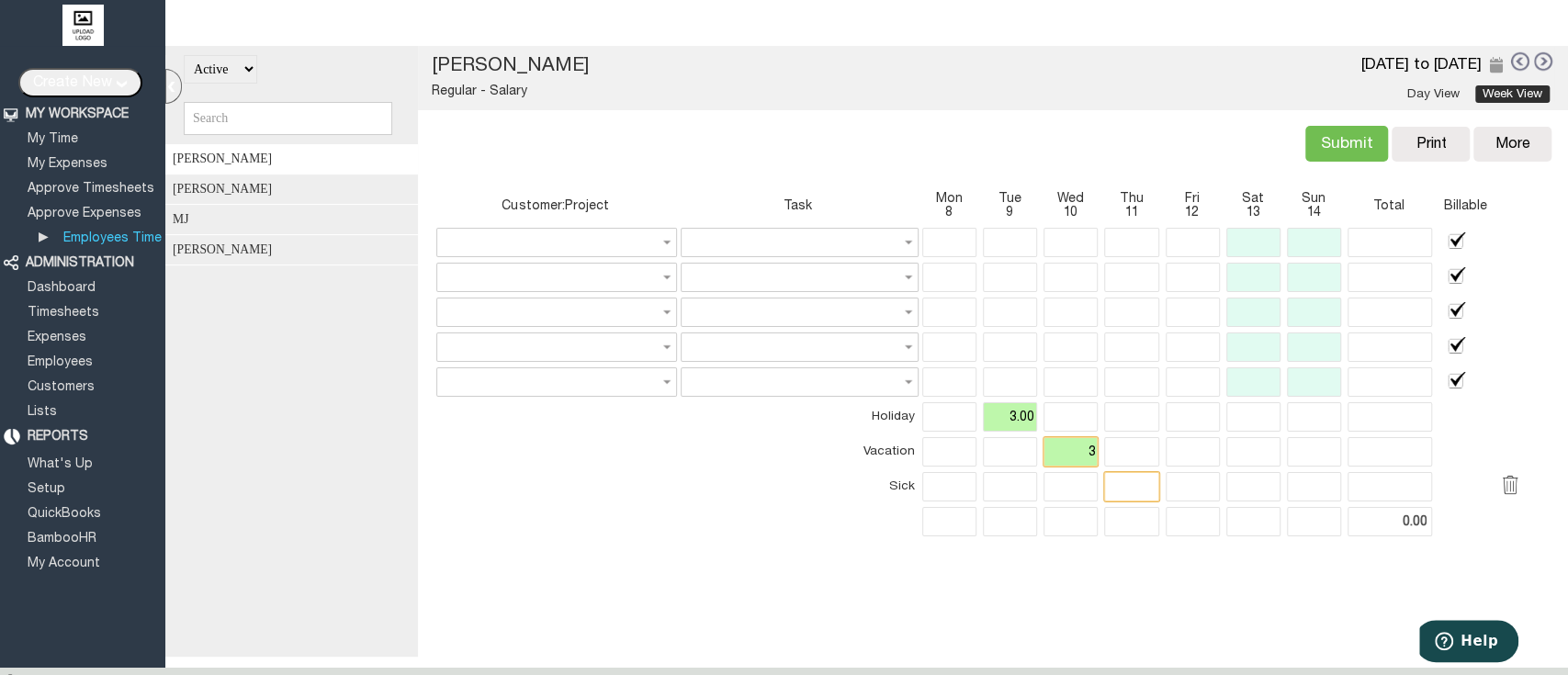
type input "3.00"
type input "6.00"
type input "3.00"
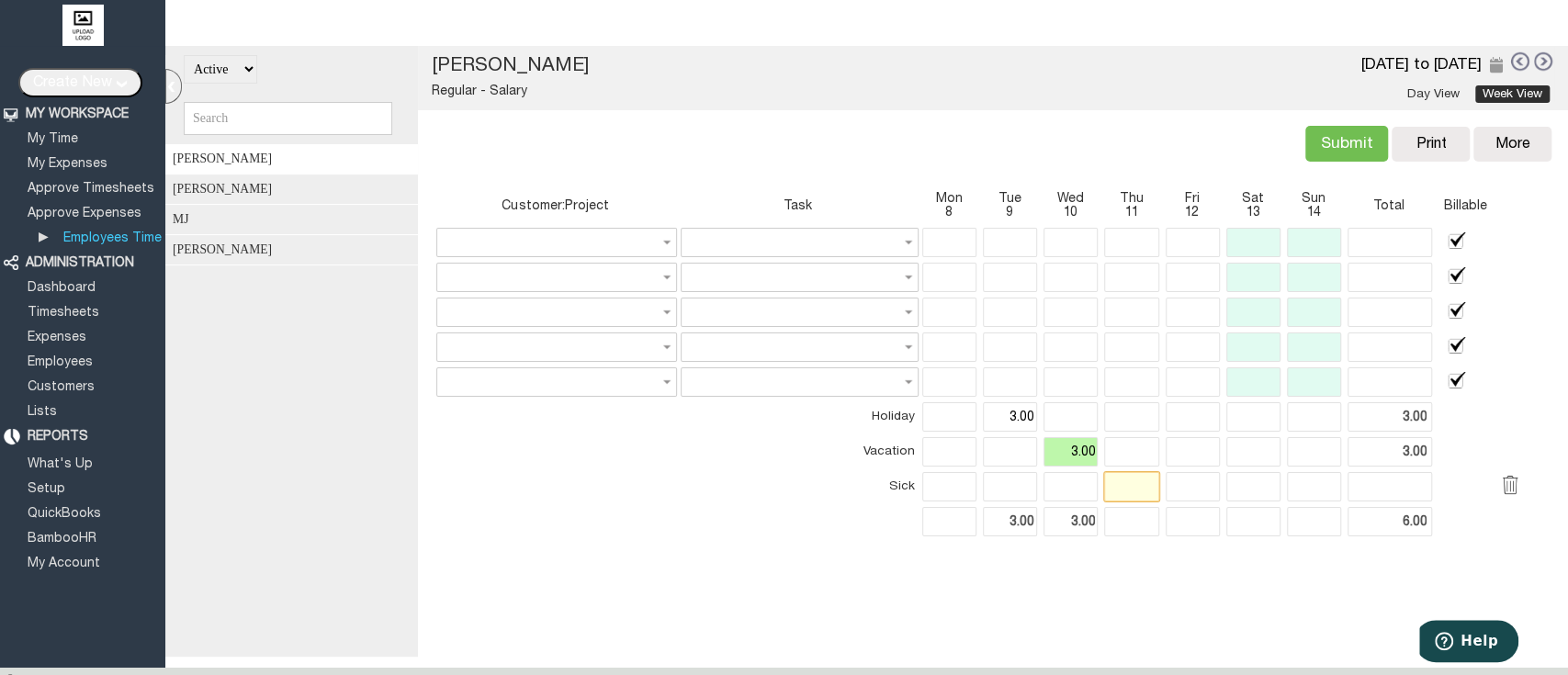
click at [1113, 483] on input "text" at bounding box center [1130, 486] width 54 height 29
type input "3"
type input "3.00"
type input "9.00"
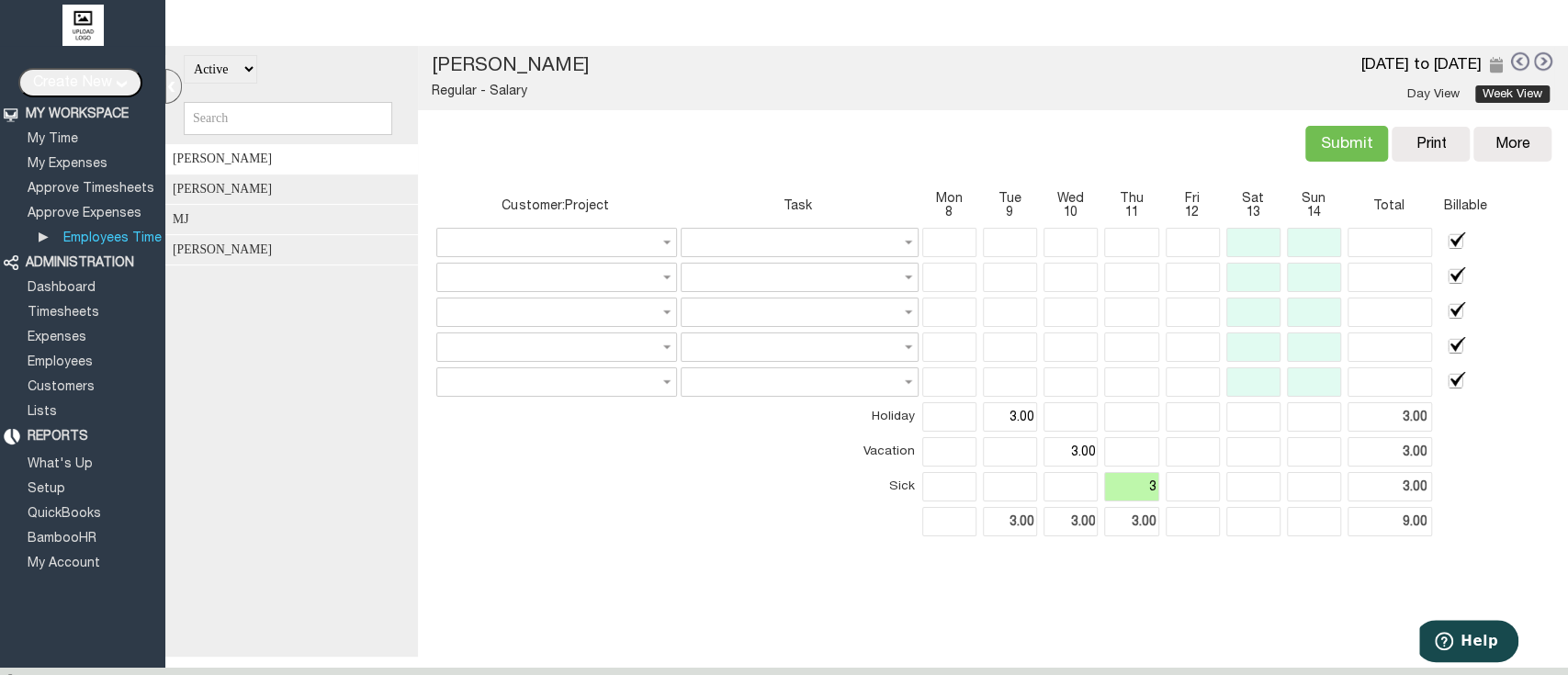
type input "3.00"
click at [1159, 558] on div "Customer:Project Task Mon 8 Tue 9 Wed 10 Thu 11 Fri 12 Sat 13 Sun 14 Total Bill…" at bounding box center [992, 372] width 1127 height 395
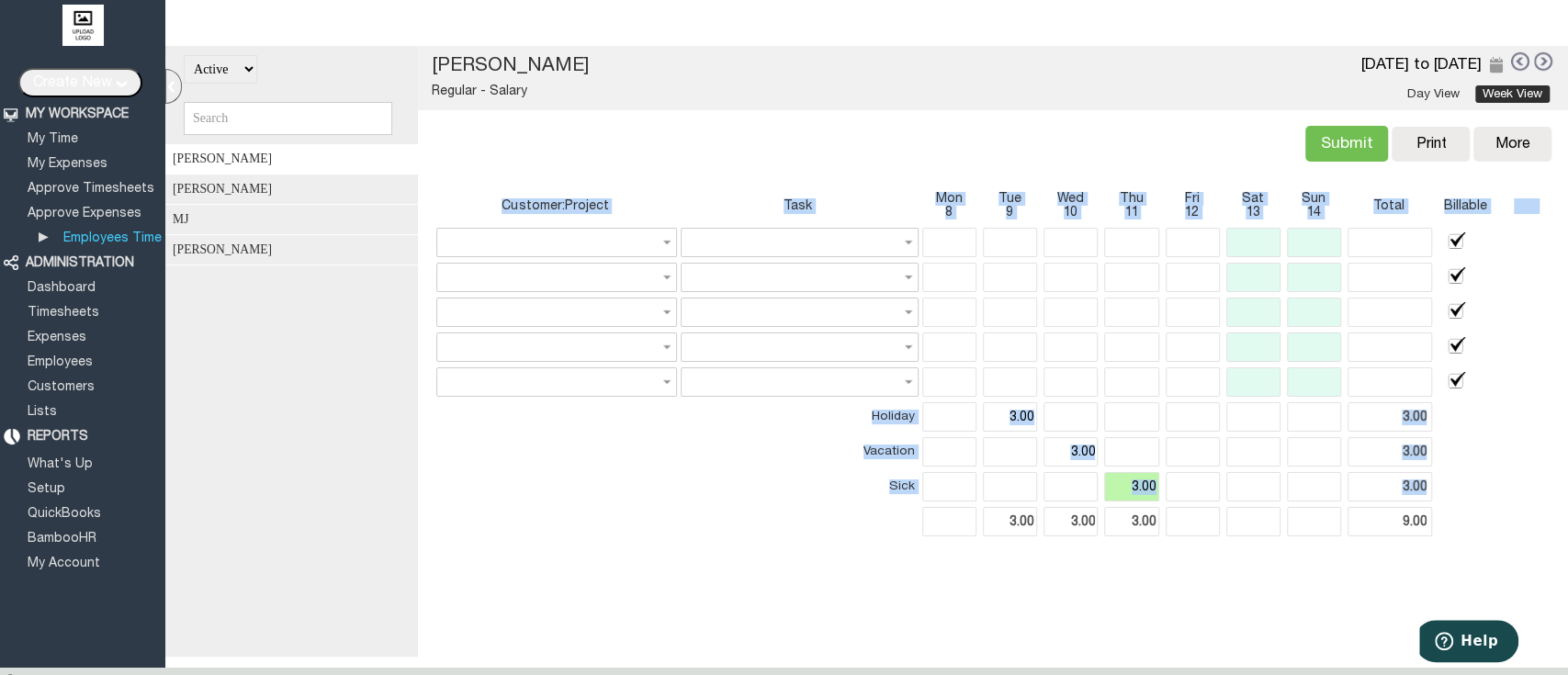
click at [1159, 558] on div "Customer:Project Task Mon 8 Tue 9 Wed 10 Thu 11 Fri 12 Sat 13 Sun 14 Total Bill…" at bounding box center [992, 372] width 1127 height 395
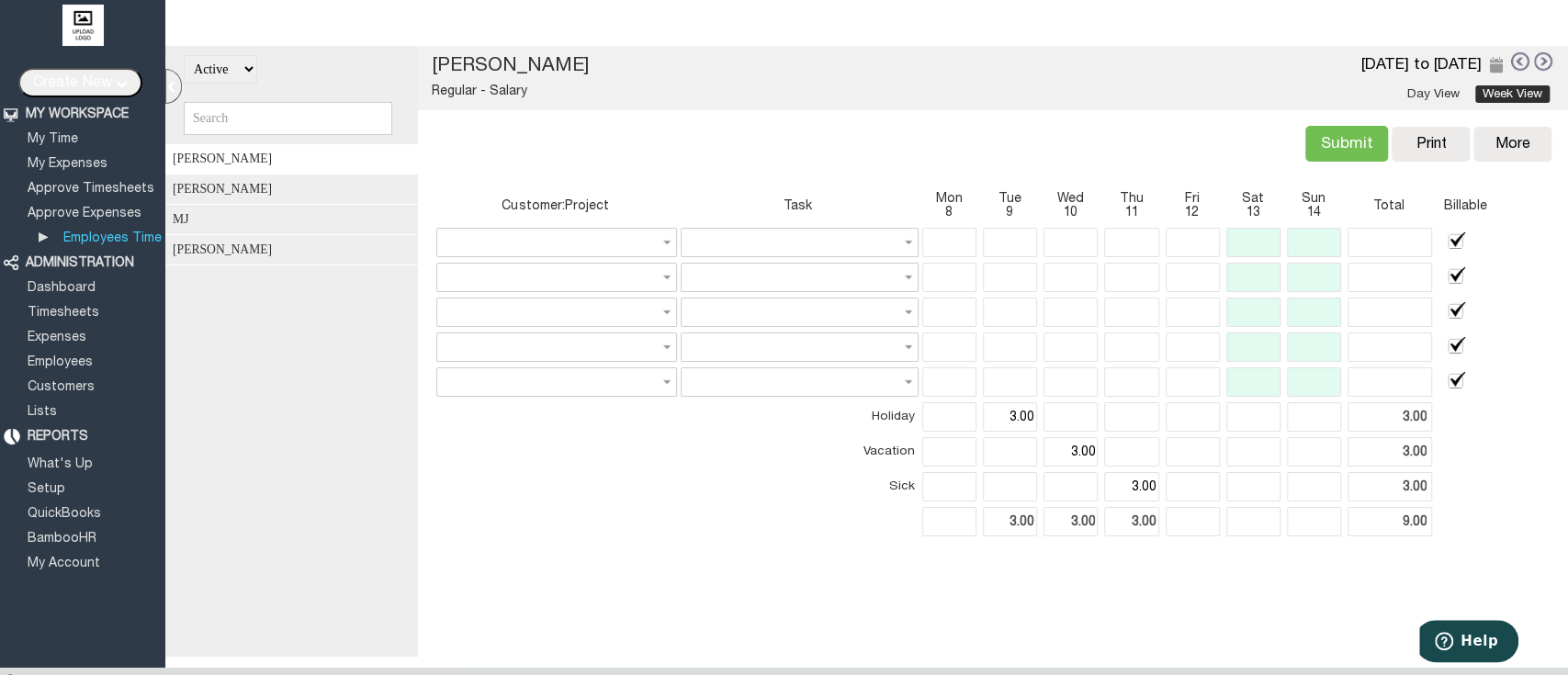
click at [1319, 158] on input "Submit" at bounding box center [1346, 144] width 82 height 36
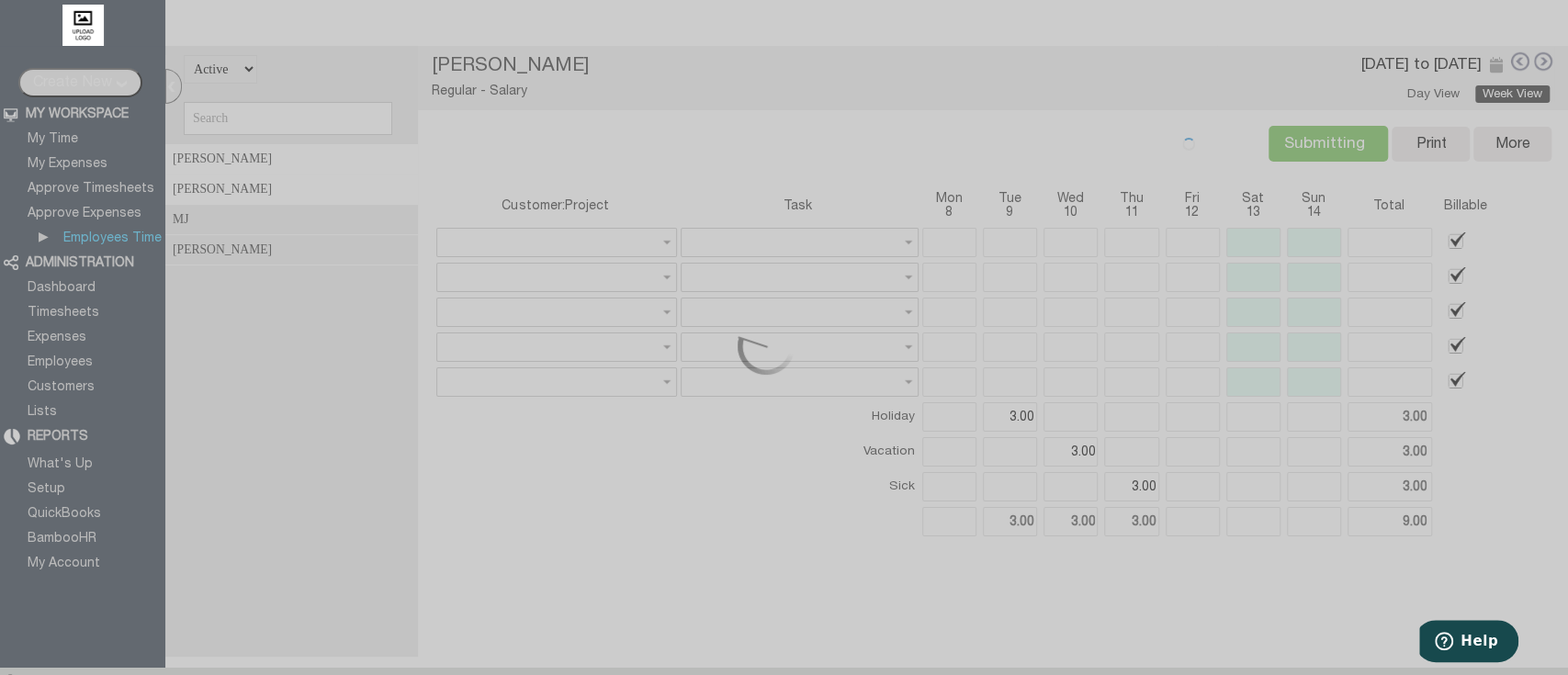
type input "Submit"
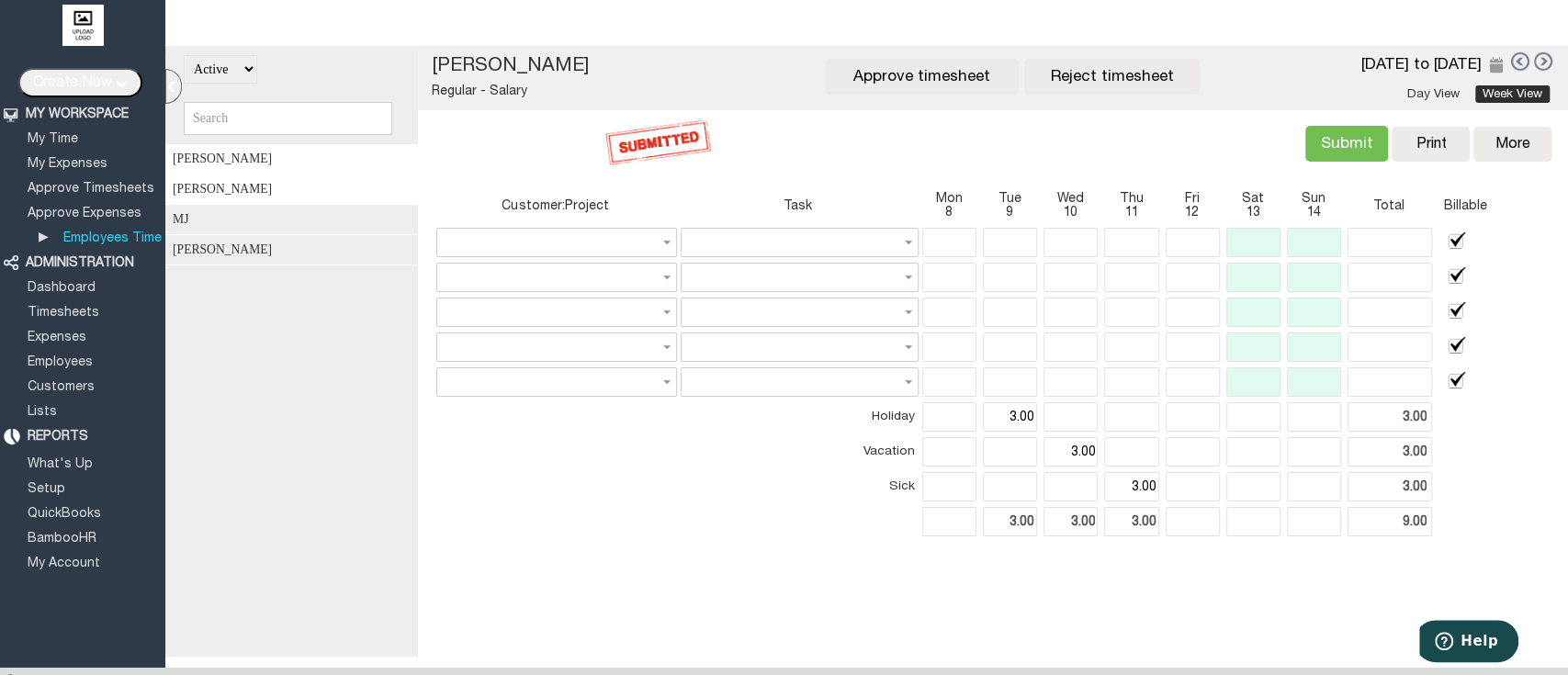
click at [279, 195] on div "[PERSON_NAME]" at bounding box center [297, 190] width 264 height 30
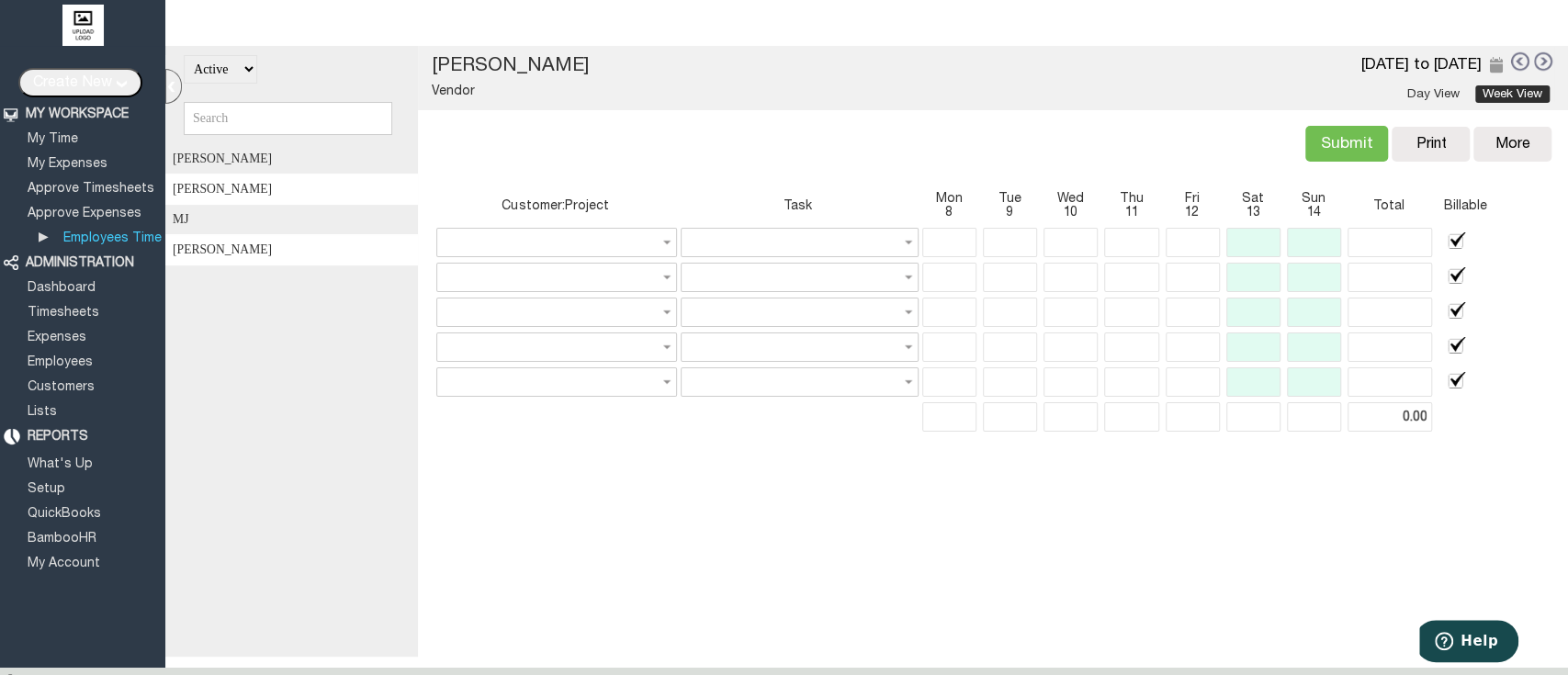
click at [298, 265] on div "[PERSON_NAME]" at bounding box center [297, 250] width 264 height 30
click at [122, 188] on link "Approve Timesheets" at bounding box center [90, 189] width 132 height 12
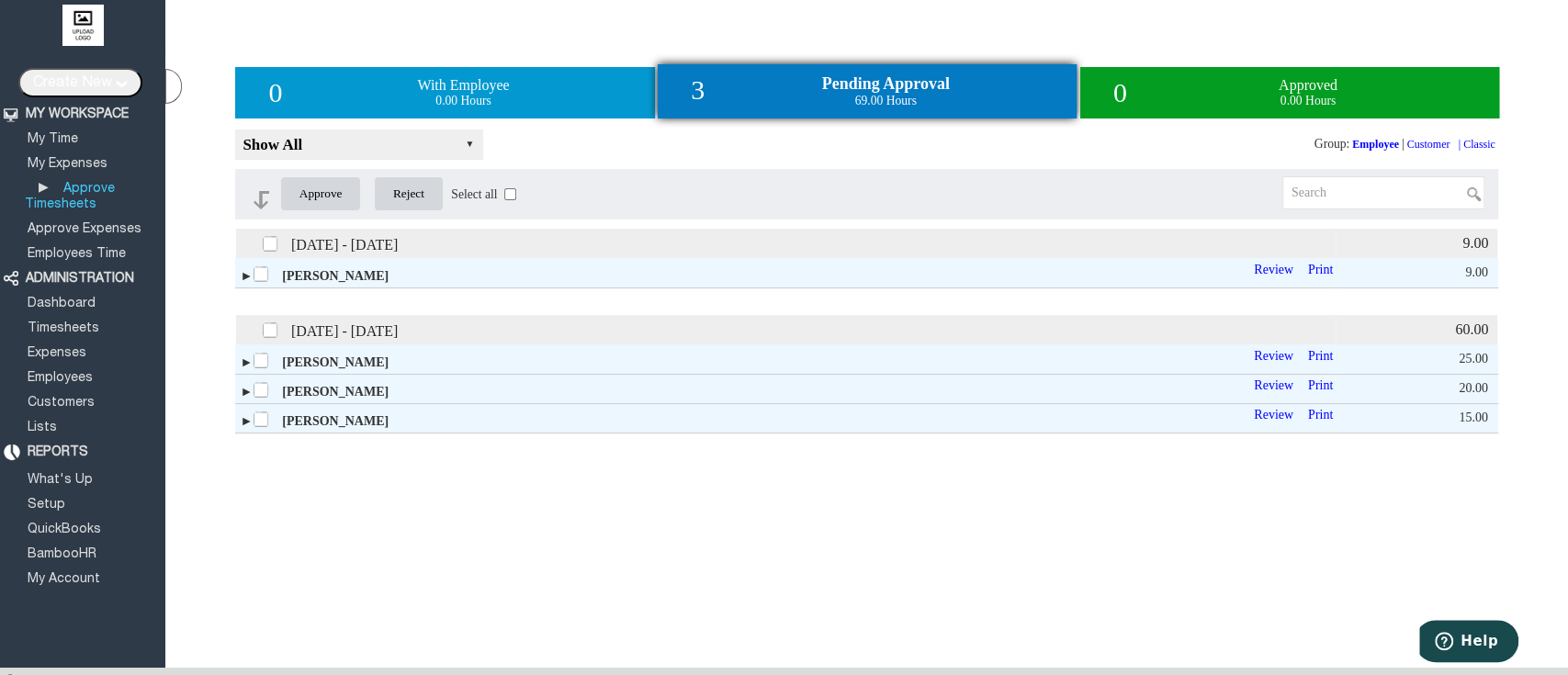
click at [267, 248] on label at bounding box center [271, 242] width 20 height 20
click at [0, 0] on input "checkbox" at bounding box center [0, 0] width 0 height 0
click at [265, 335] on label at bounding box center [271, 328] width 20 height 20
click at [0, 0] on input "checkbox" at bounding box center [0, 0] width 0 height 0
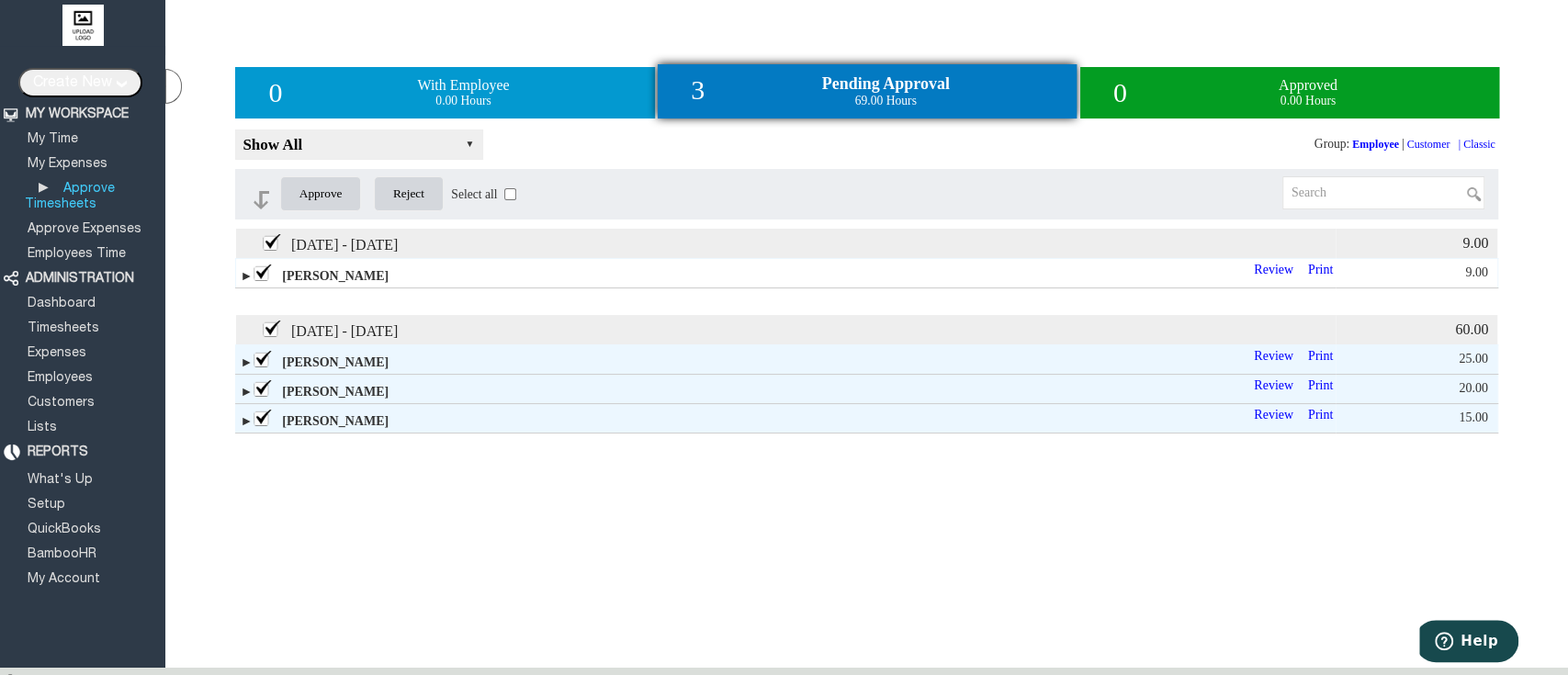
click at [240, 283] on span "►" at bounding box center [246, 276] width 13 height 14
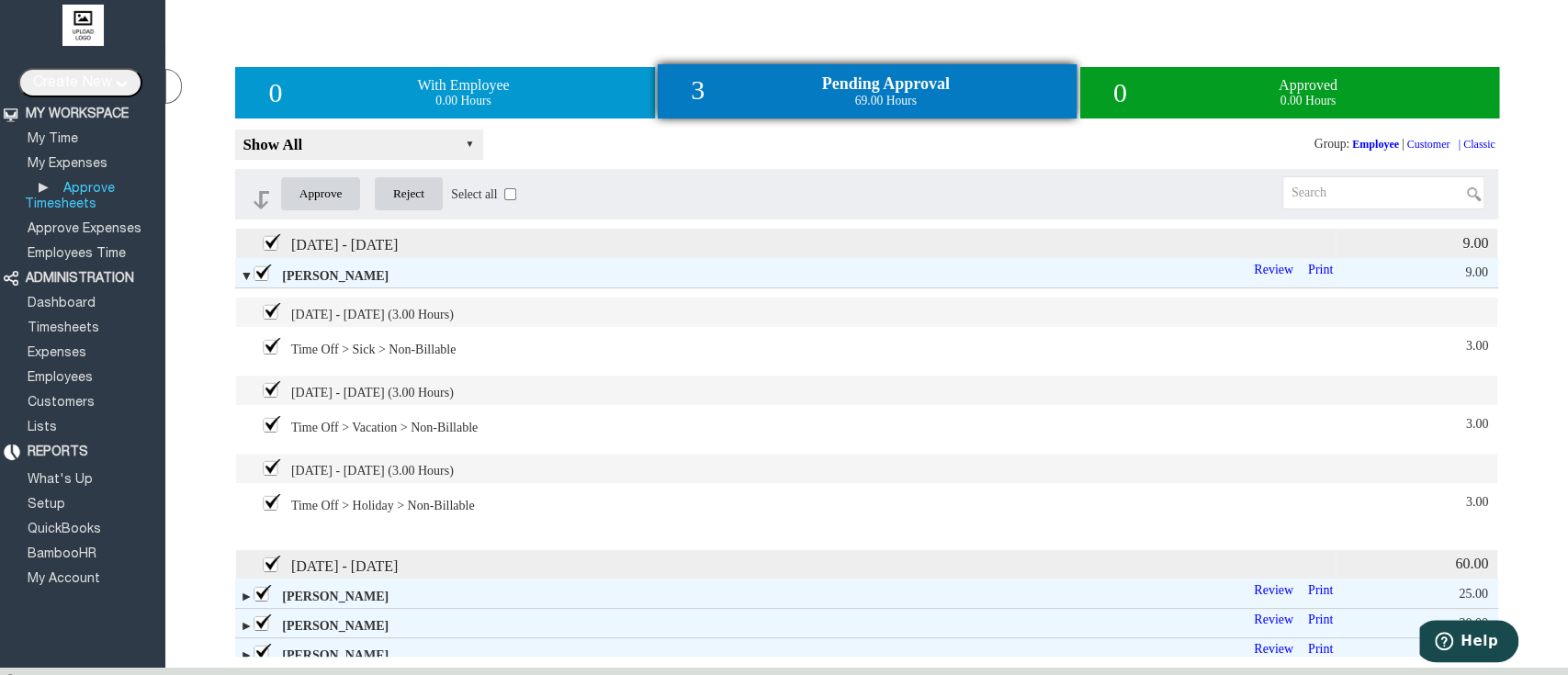
click at [343, 204] on input "Approve" at bounding box center [320, 193] width 82 height 35
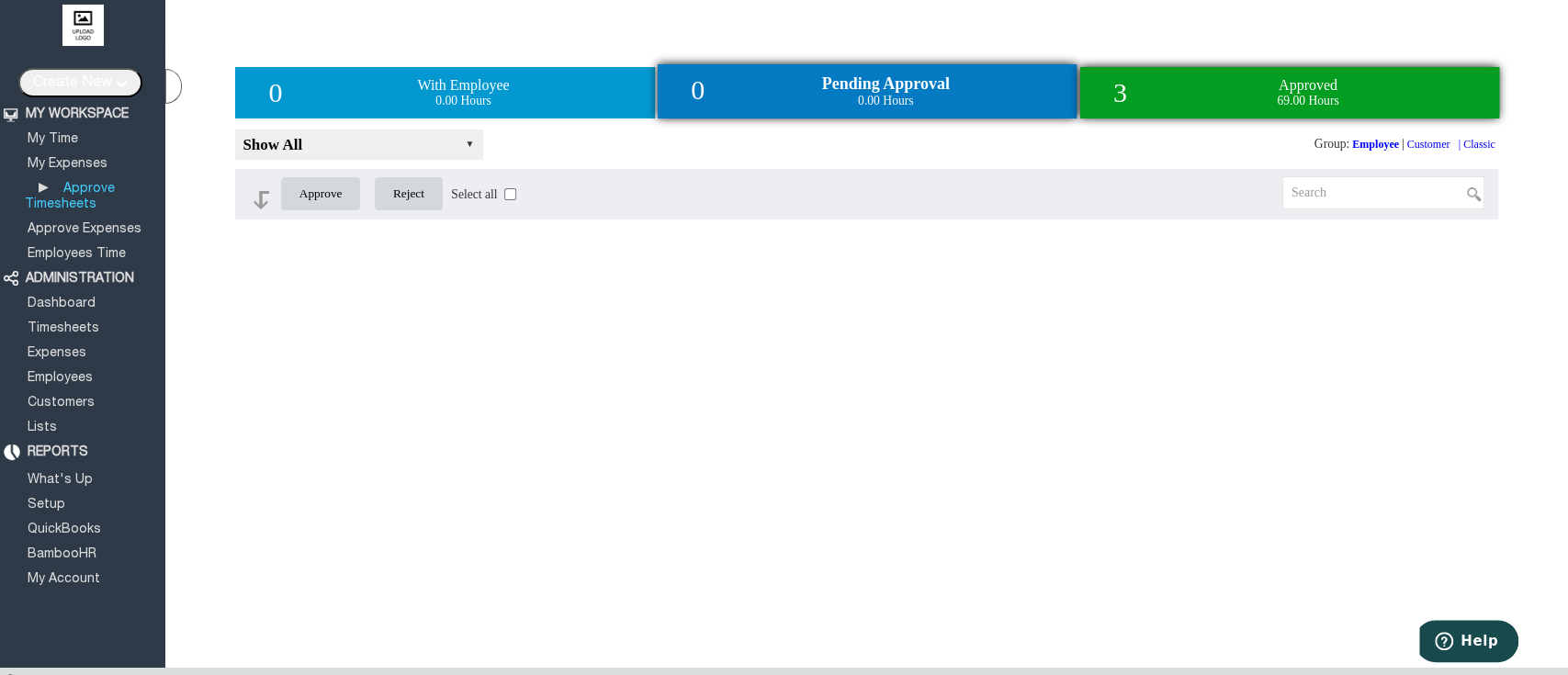
click at [1184, 100] on div "3 Approved 69.00 Hours" at bounding box center [1289, 93] width 419 height 51
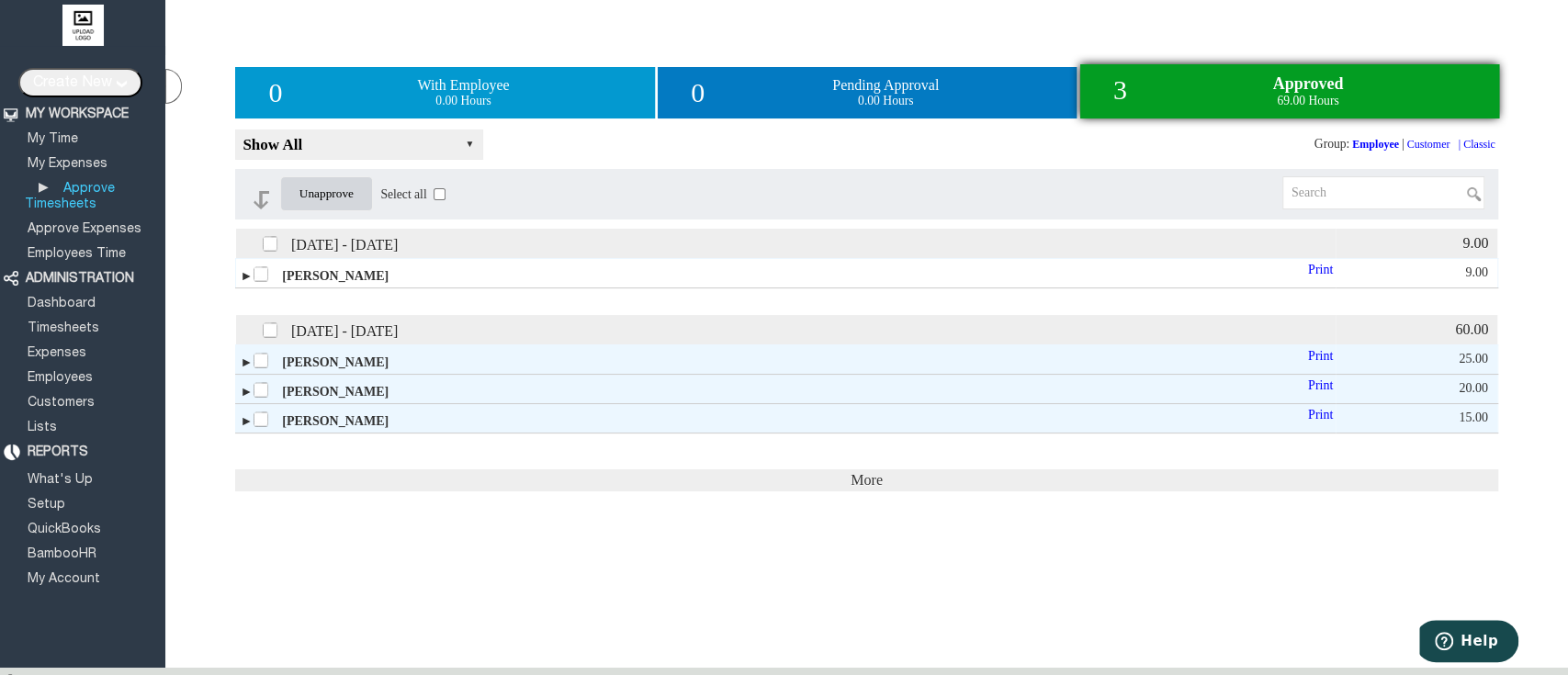
click at [243, 280] on span "►" at bounding box center [246, 276] width 13 height 14
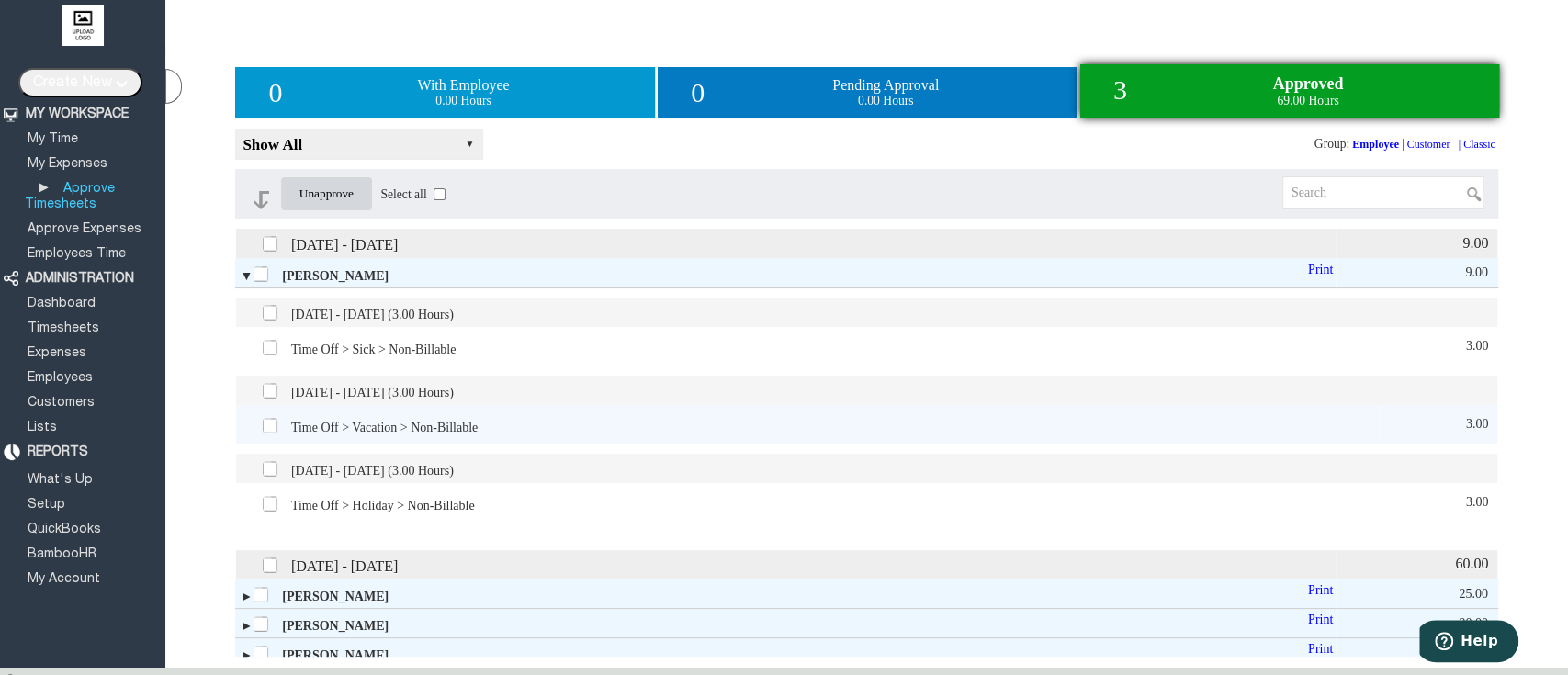
scroll to position [76, 0]
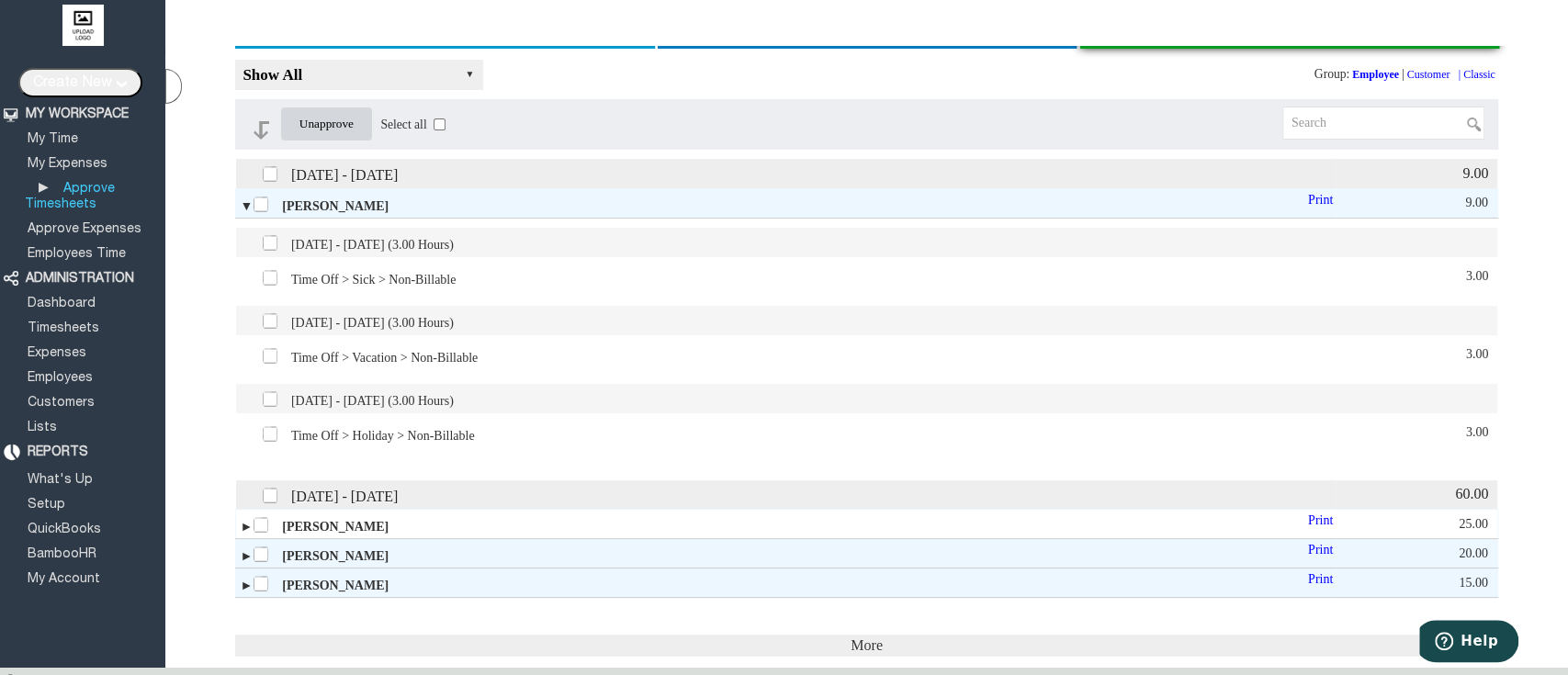
click at [241, 520] on span "►" at bounding box center [246, 526] width 13 height 14
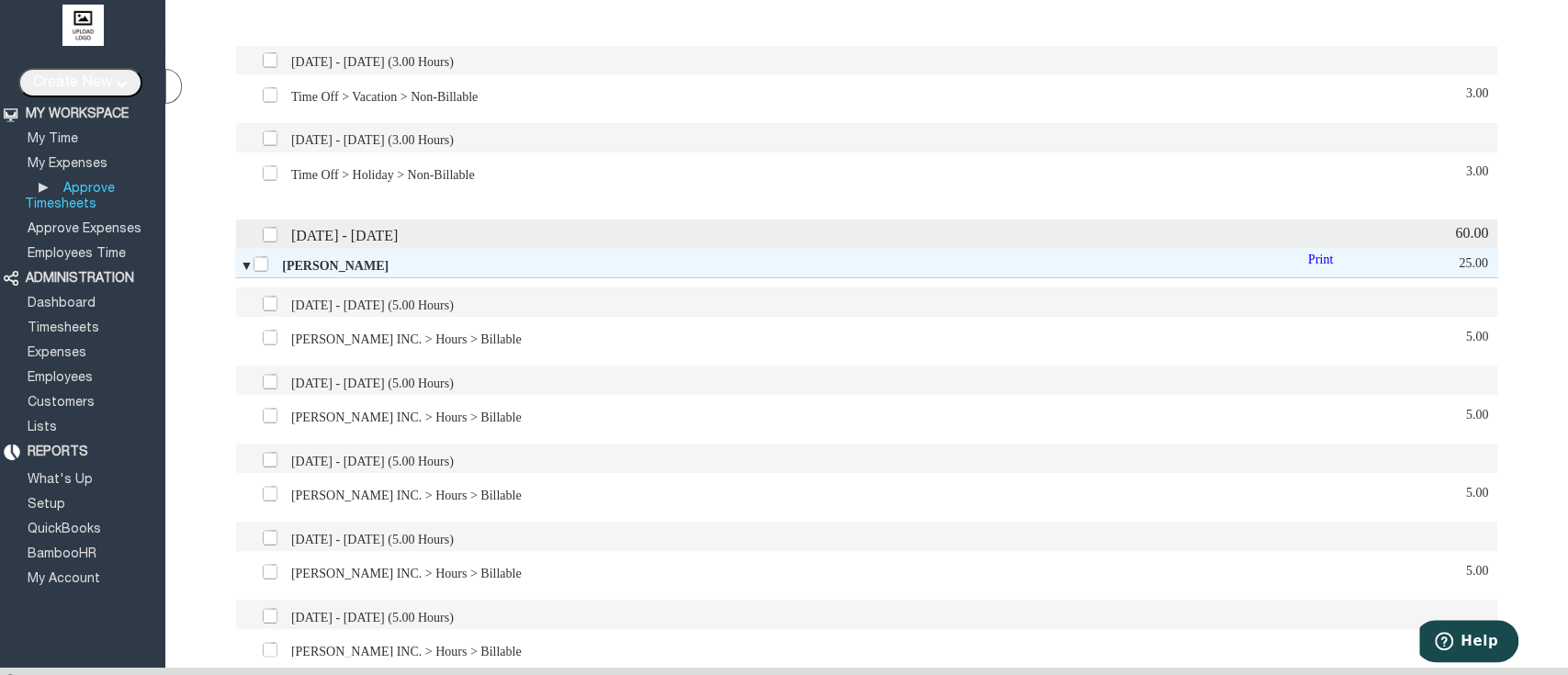
scroll to position [463, 0]
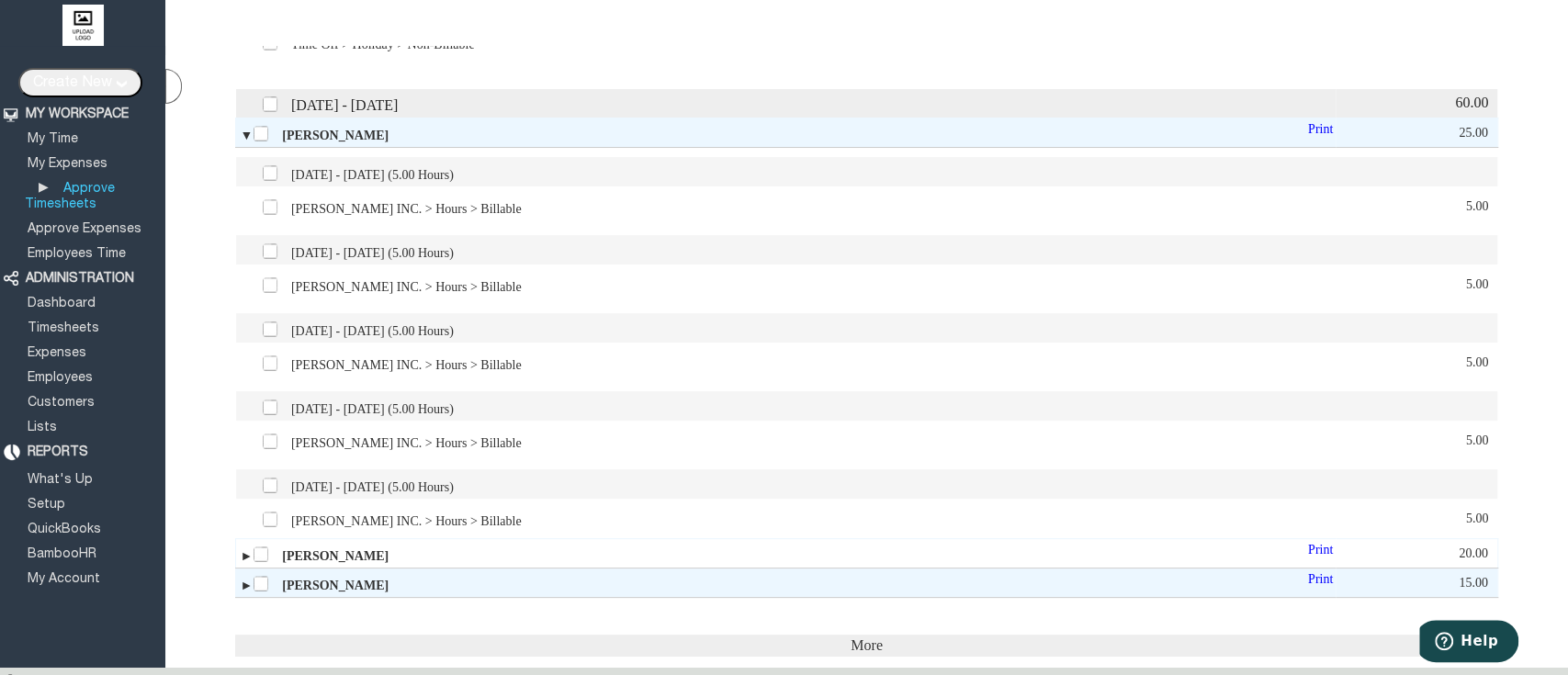
click at [242, 554] on span "►" at bounding box center [246, 556] width 13 height 14
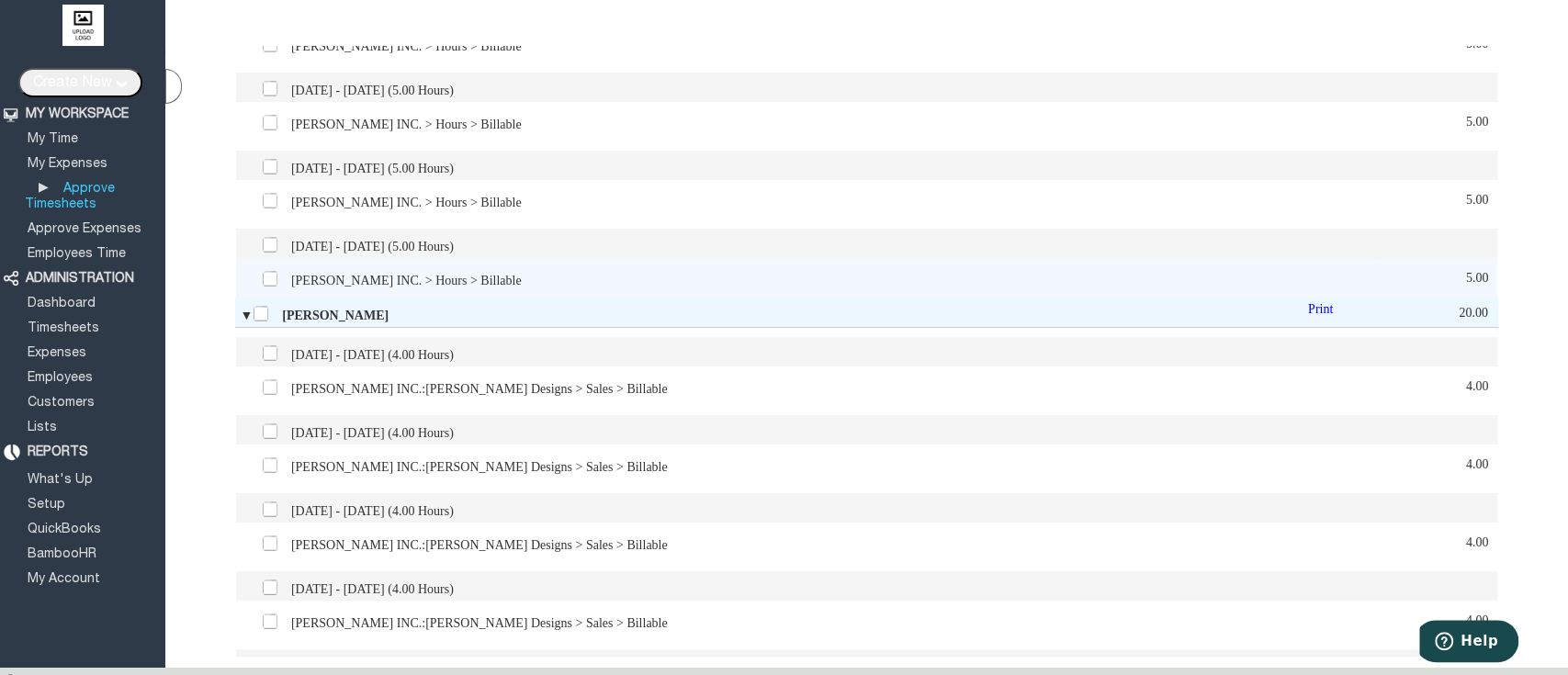
scroll to position [849, 0]
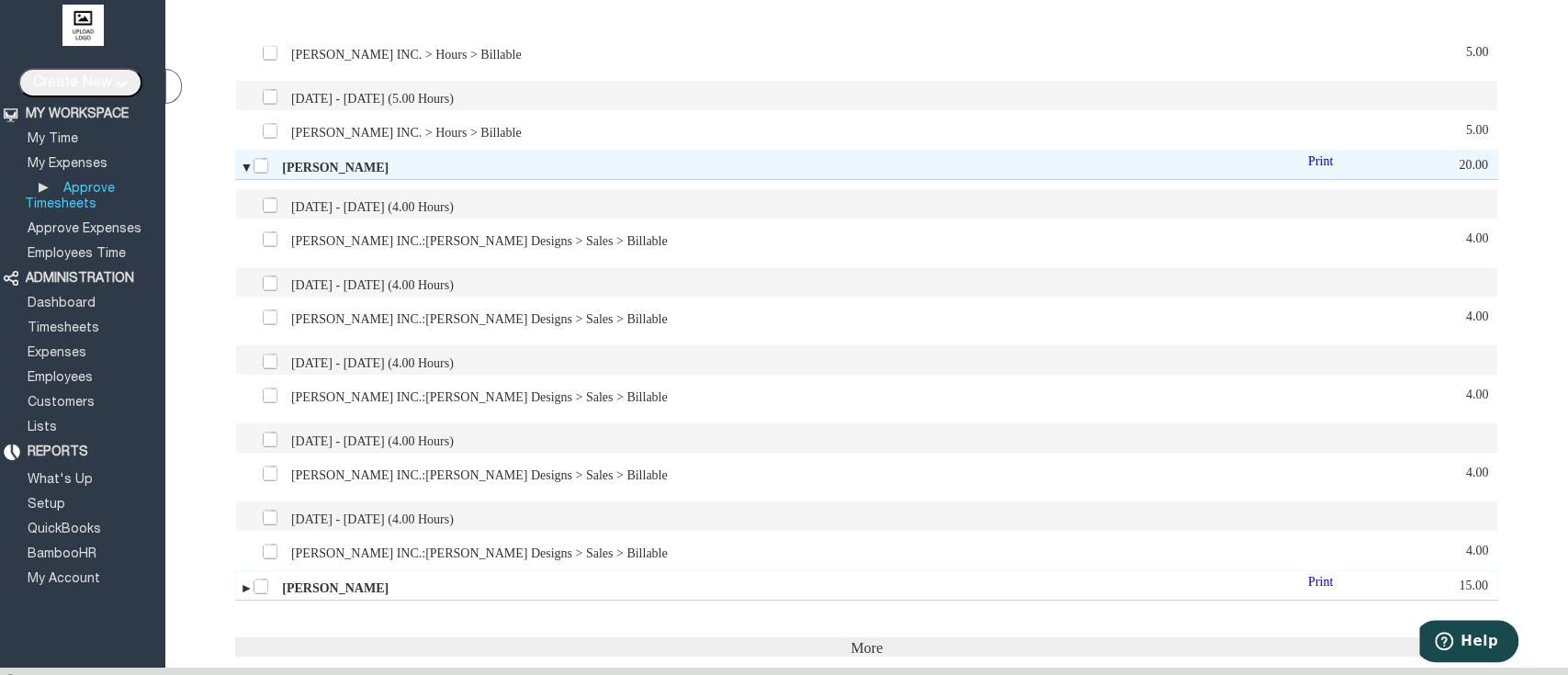
click at [240, 581] on span "►" at bounding box center [246, 588] width 13 height 14
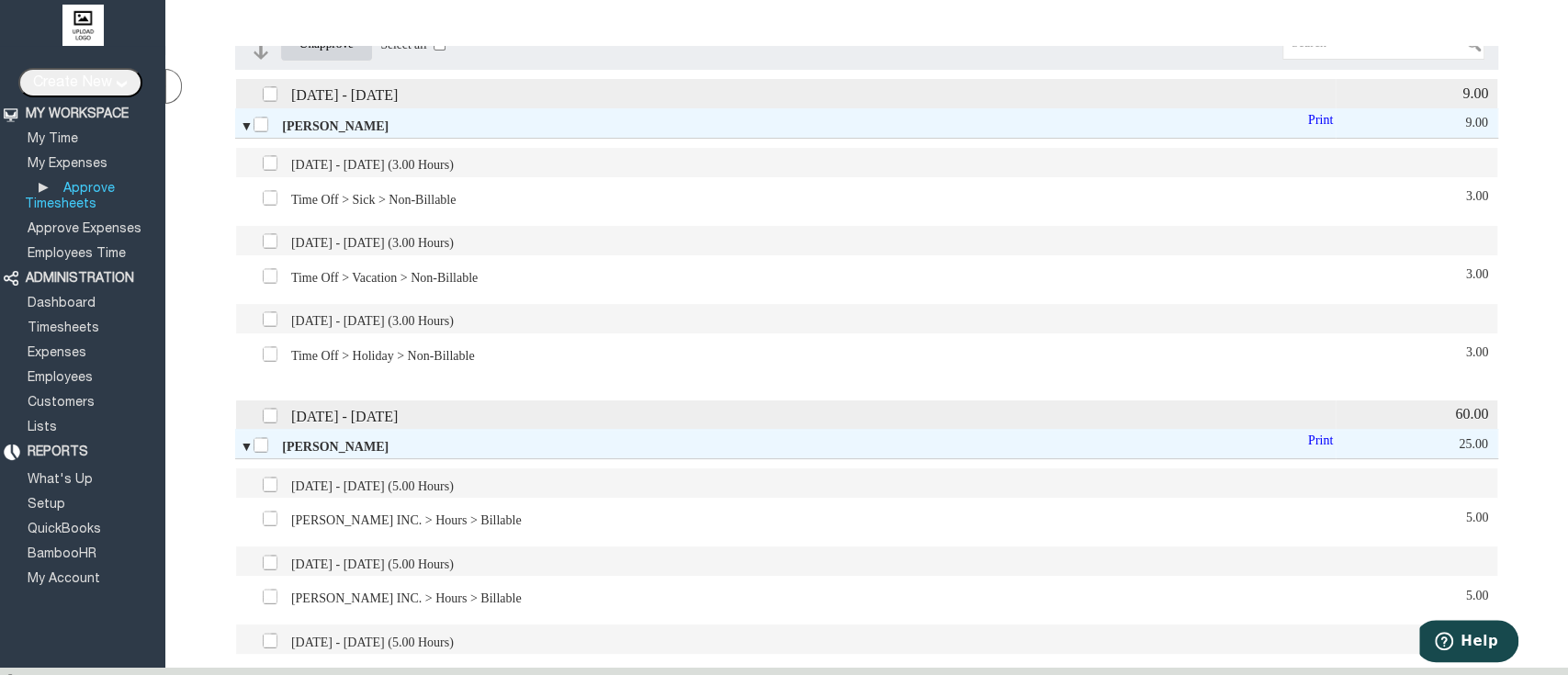
scroll to position [0, 0]
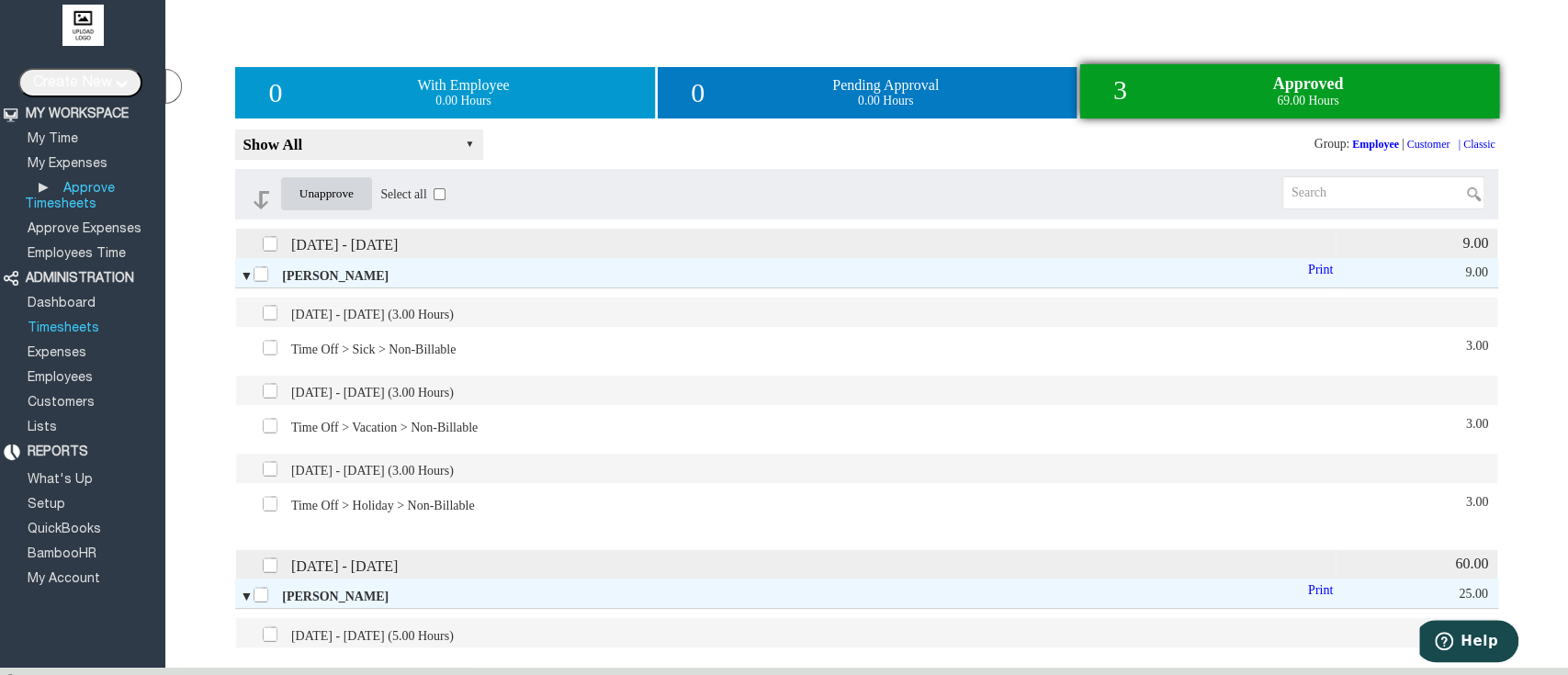
click at [54, 322] on link "Timesheets" at bounding box center [63, 328] width 77 height 12
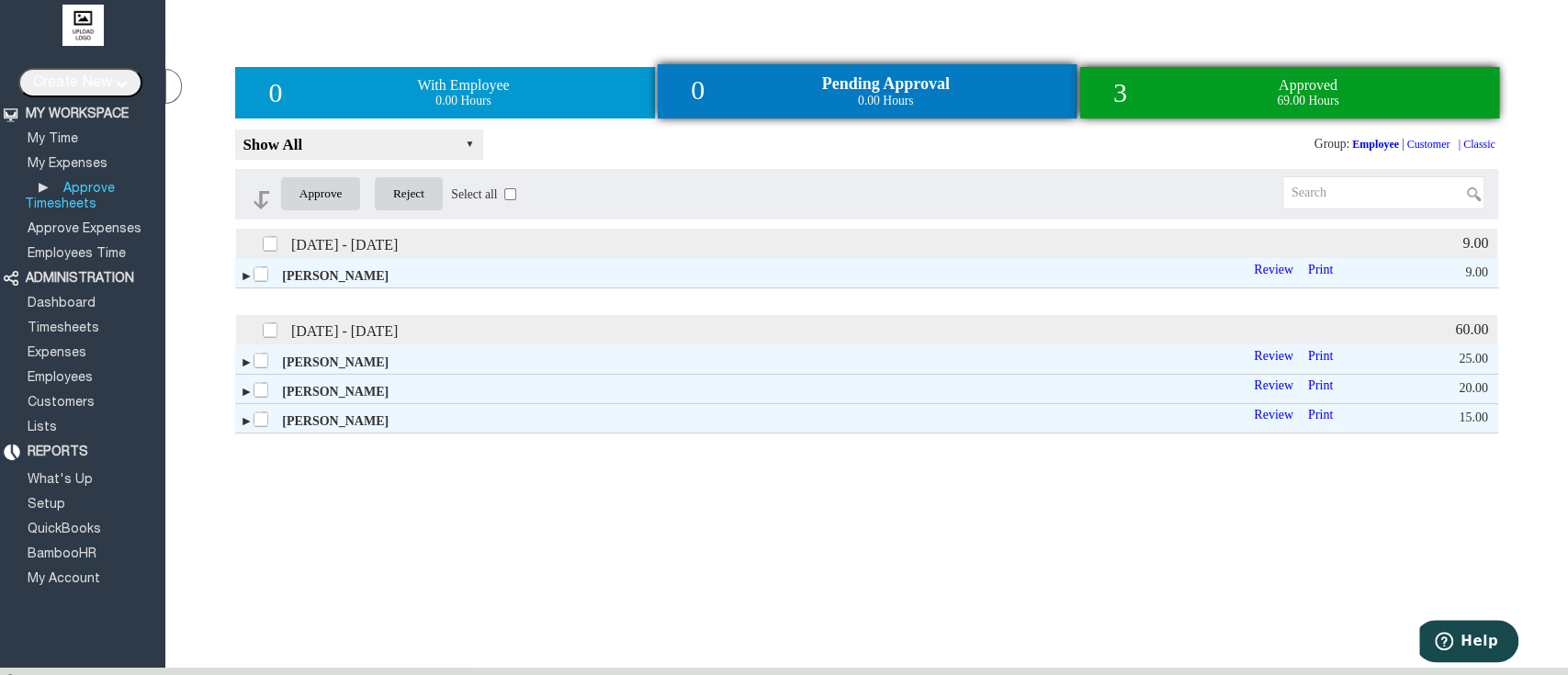
click at [1278, 91] on span "Approved" at bounding box center [1307, 84] width 59 height 15
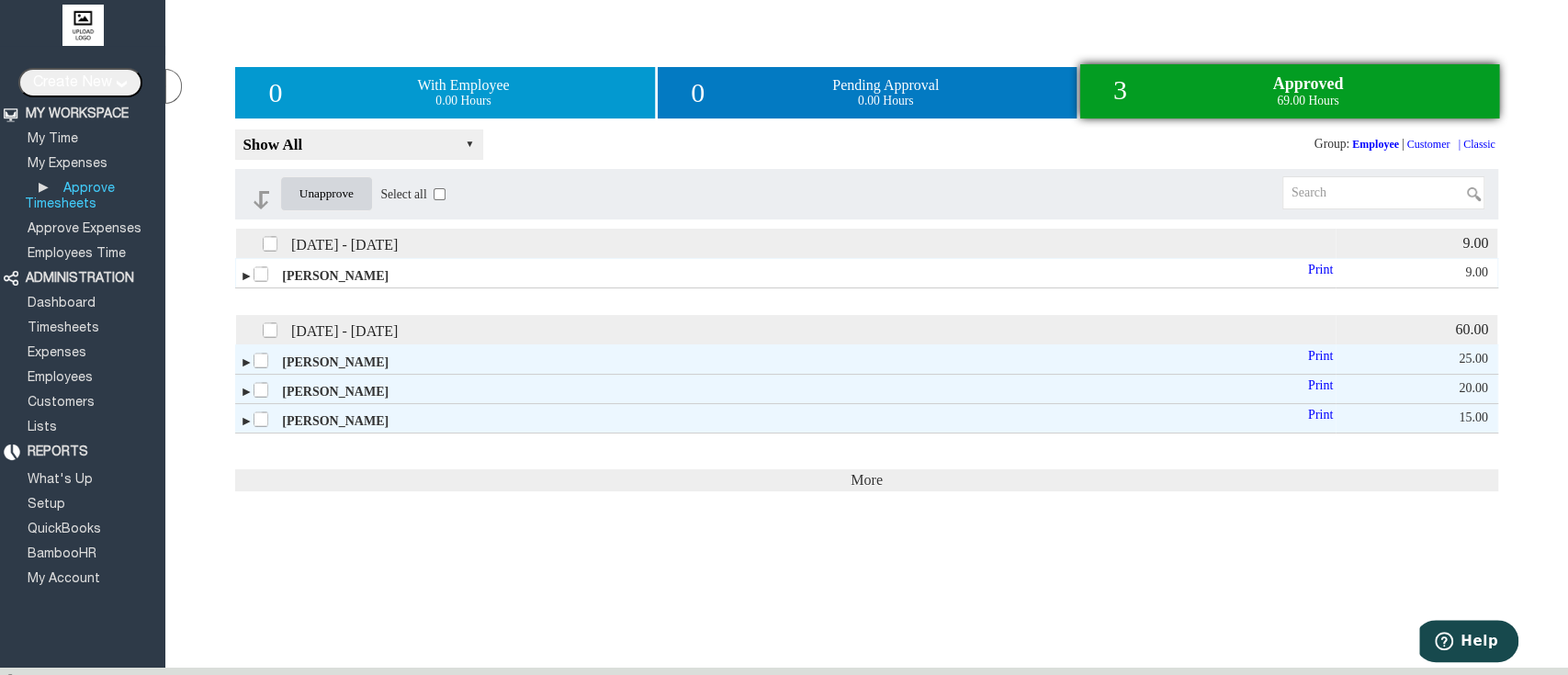
click at [257, 280] on label at bounding box center [262, 272] width 20 height 20
click at [0, 0] on input "checkbox" at bounding box center [0, 0] width 0 height 0
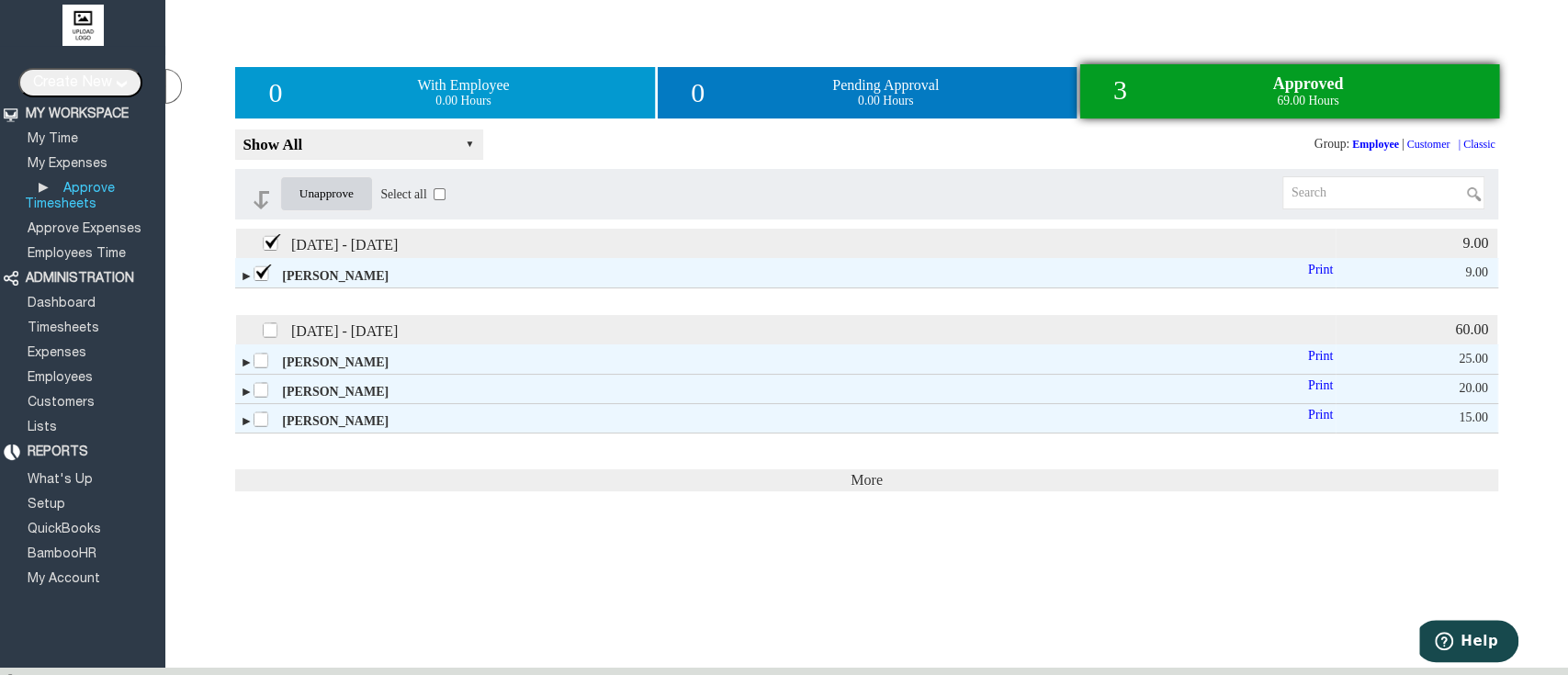
click at [362, 210] on input "Unapprove" at bounding box center [326, 193] width 93 height 35
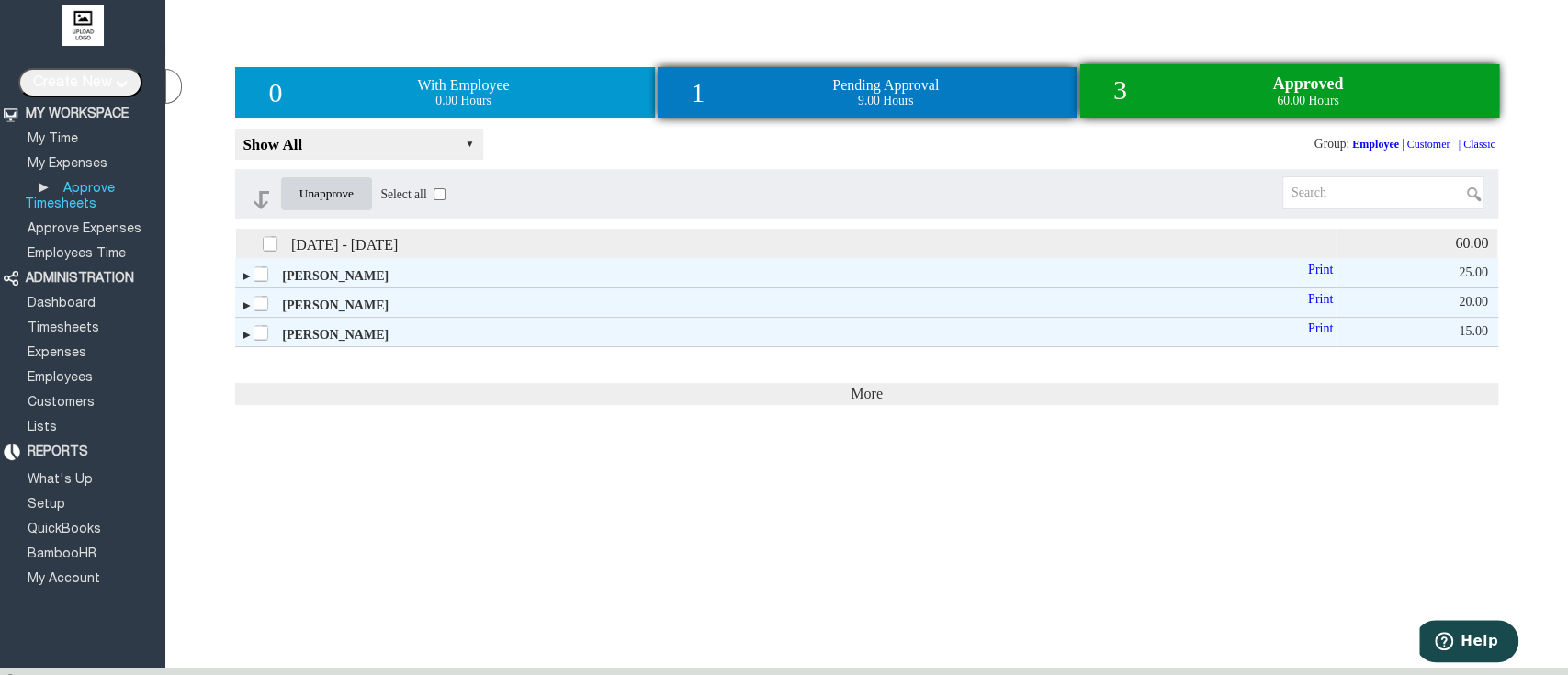
click at [832, 93] on span "Pending Approval" at bounding box center [885, 84] width 106 height 15
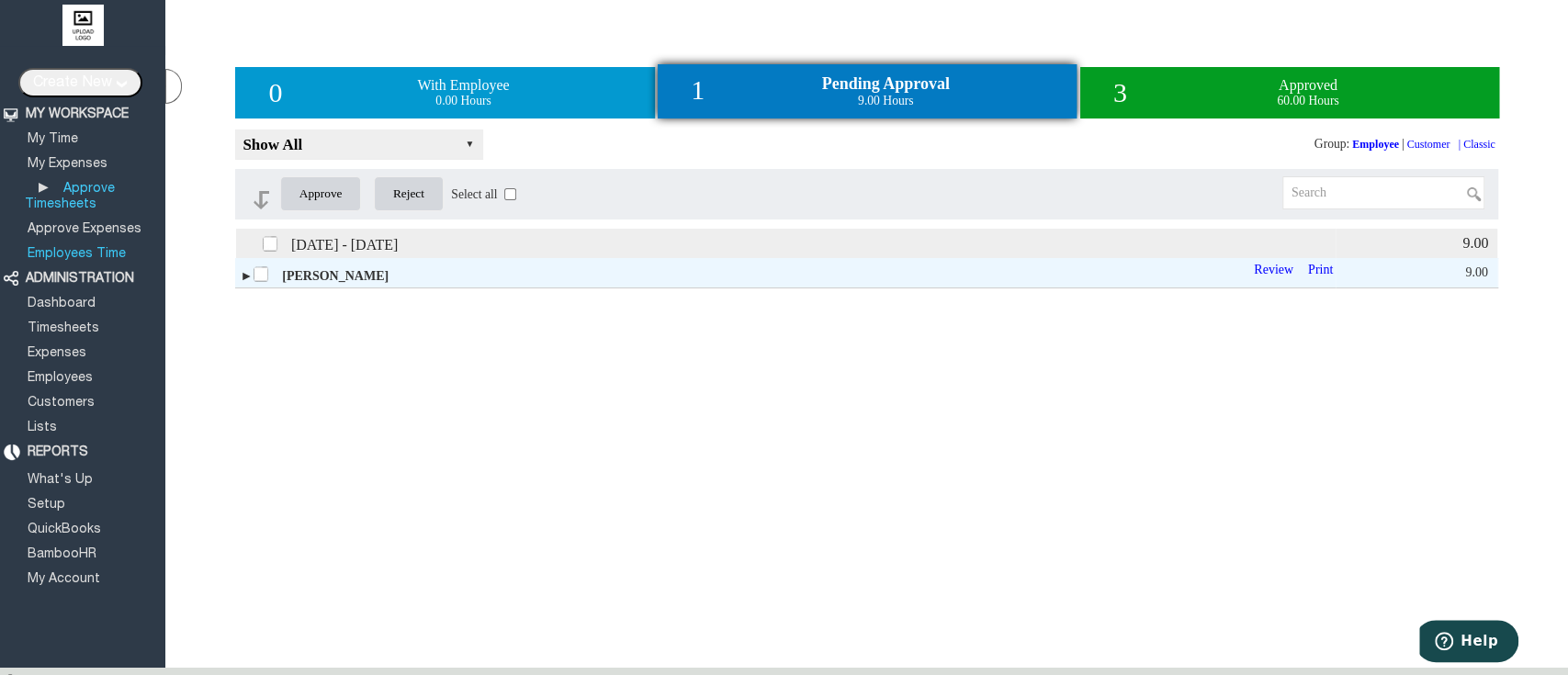
click at [82, 248] on link "Employees Time" at bounding box center [76, 254] width 103 height 12
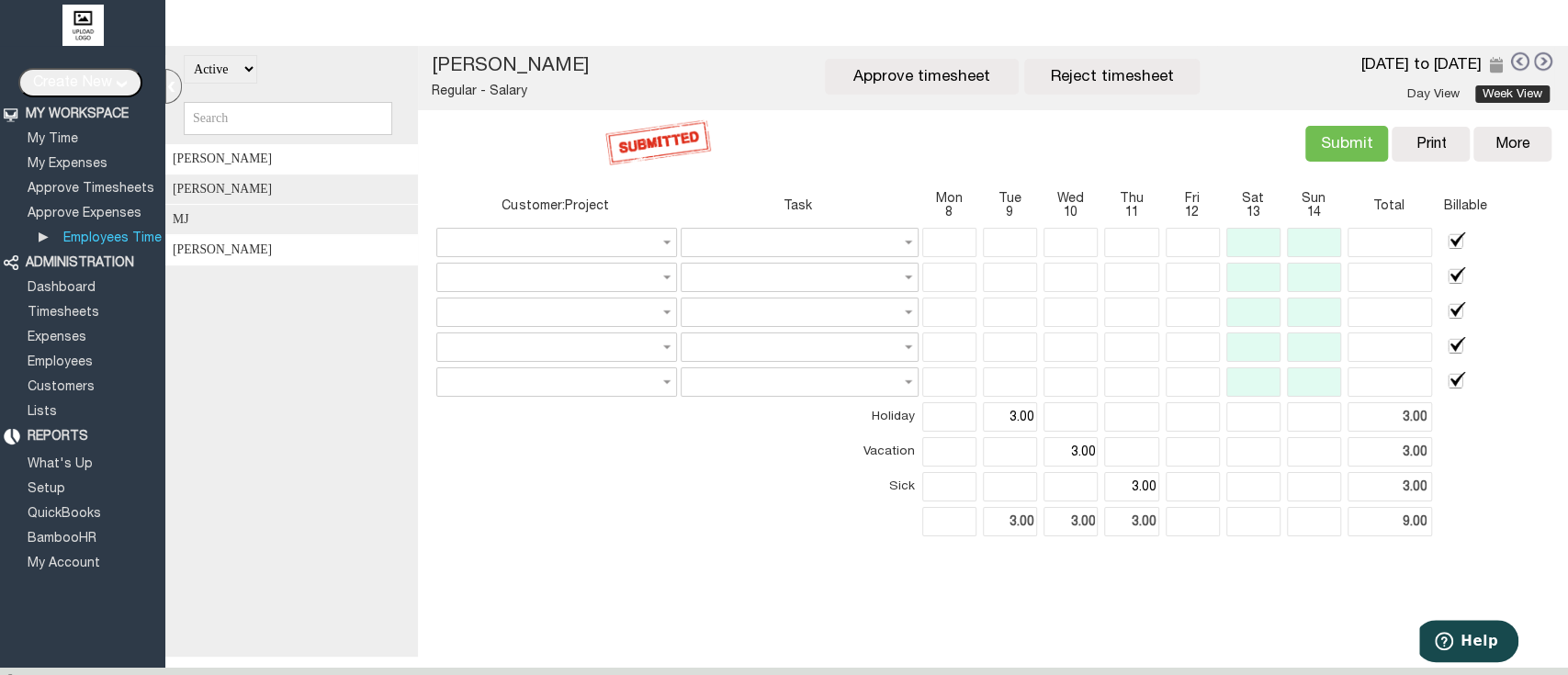
click at [301, 265] on div "[PERSON_NAME]" at bounding box center [297, 250] width 264 height 30
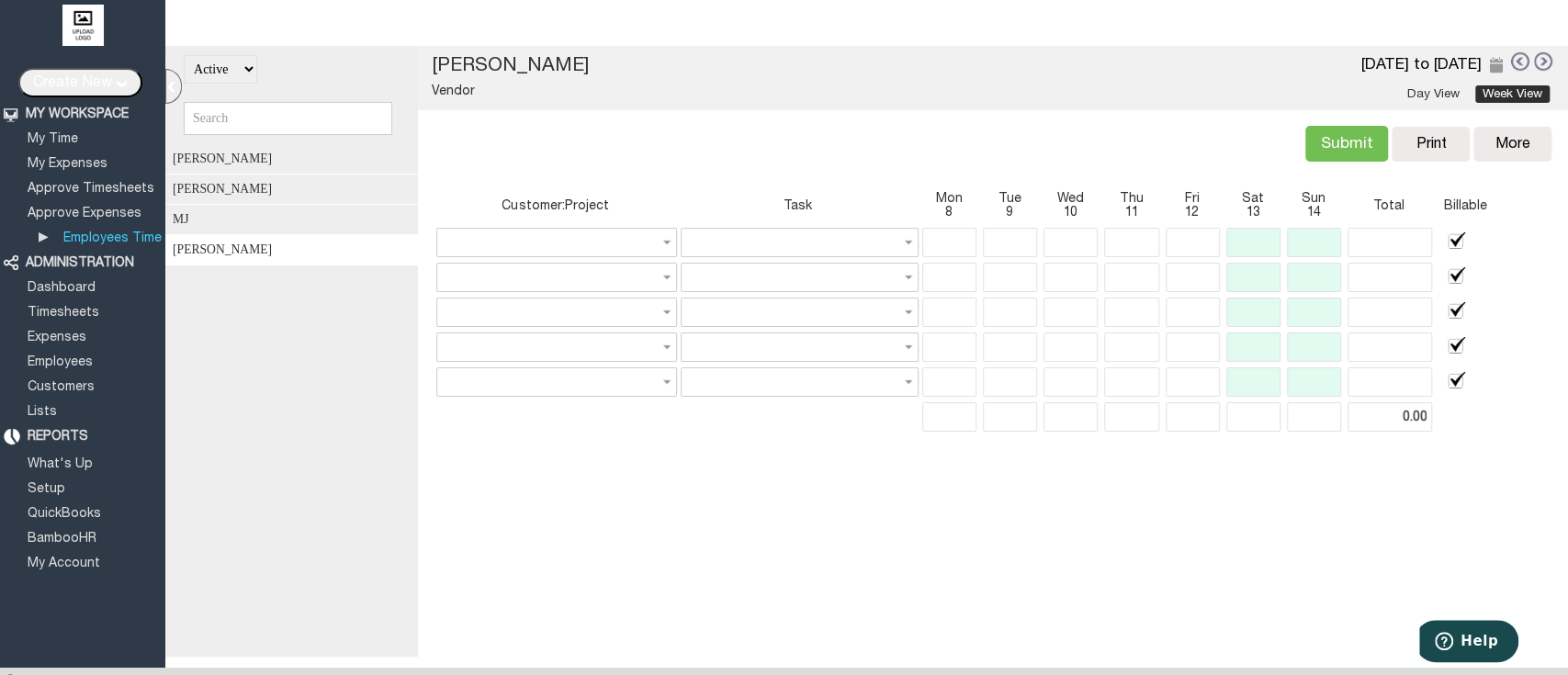
click at [1509, 59] on link at bounding box center [1519, 61] width 20 height 21
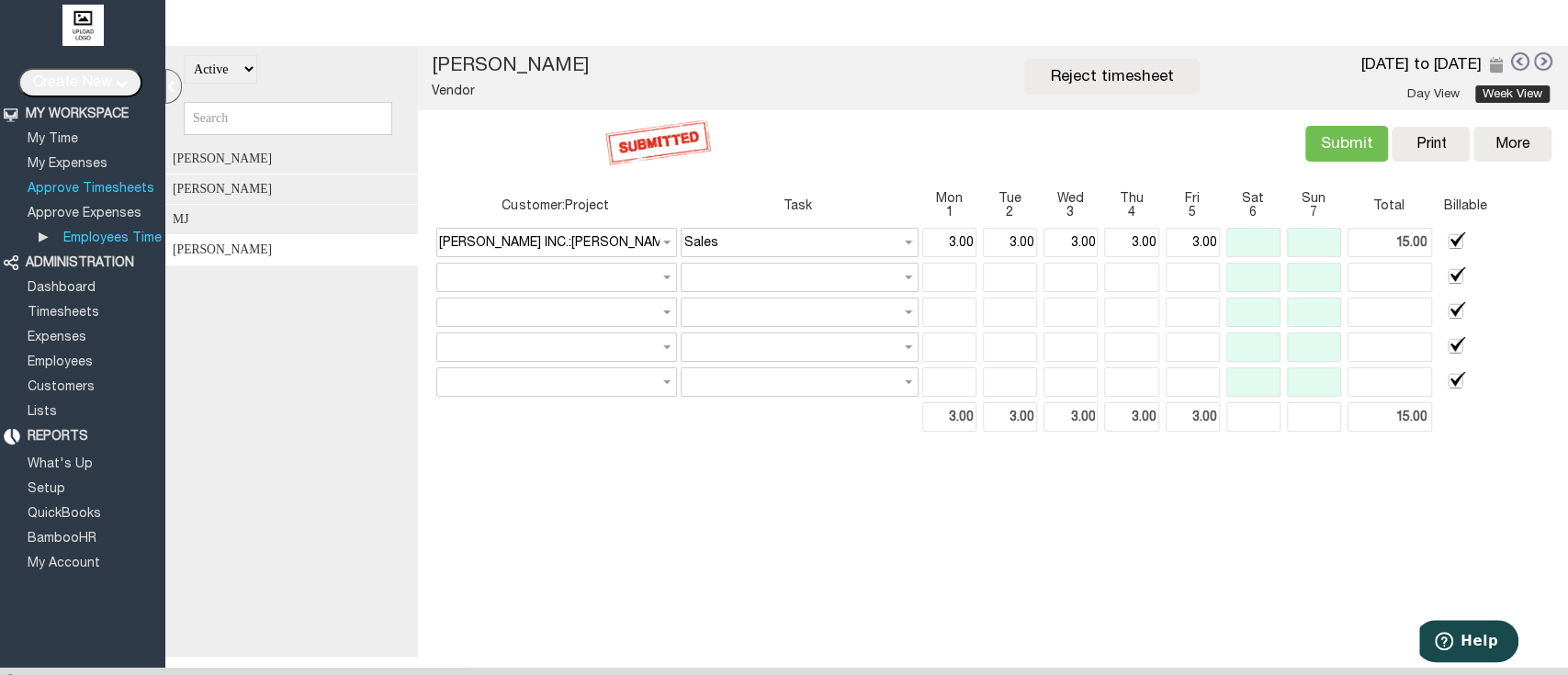
click at [79, 187] on link "Approve Timesheets" at bounding box center [90, 189] width 132 height 12
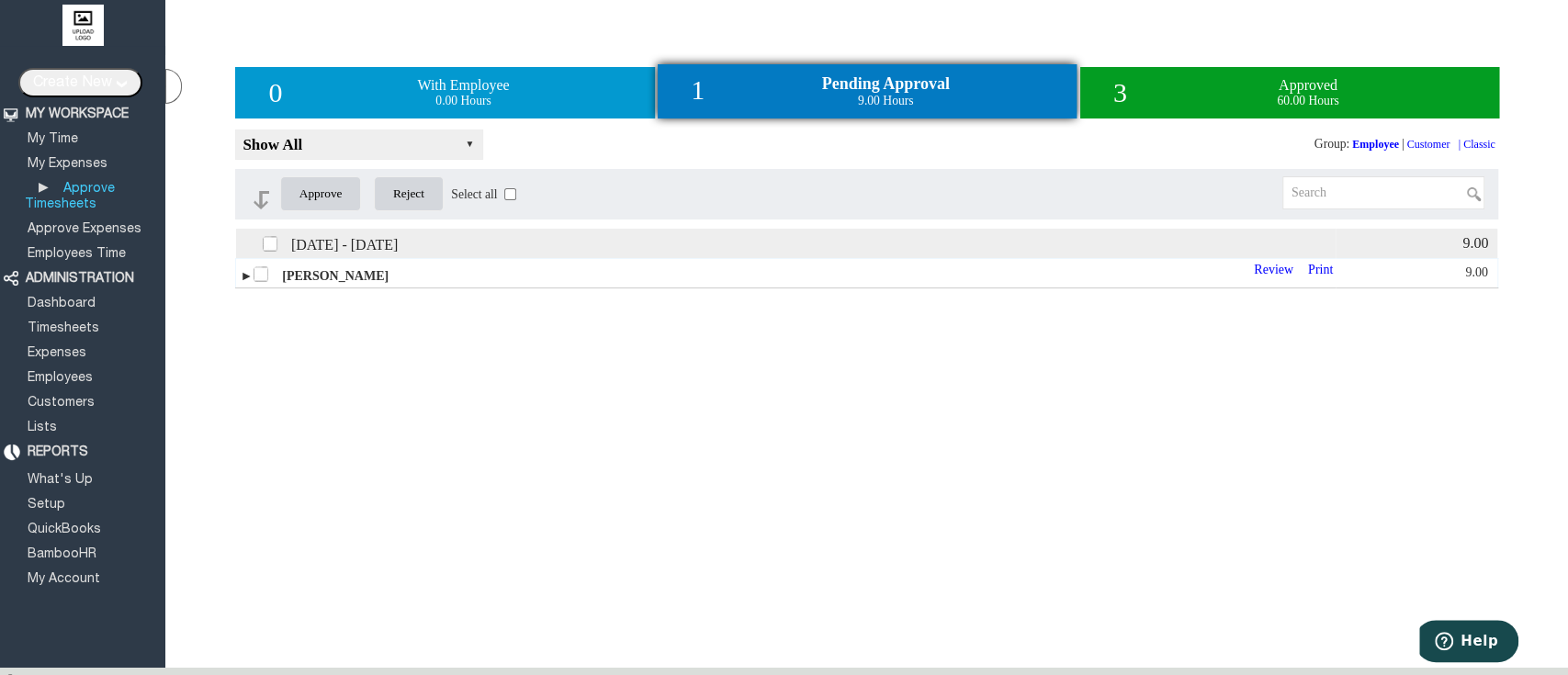
click at [246, 283] on span "►" at bounding box center [246, 276] width 13 height 14
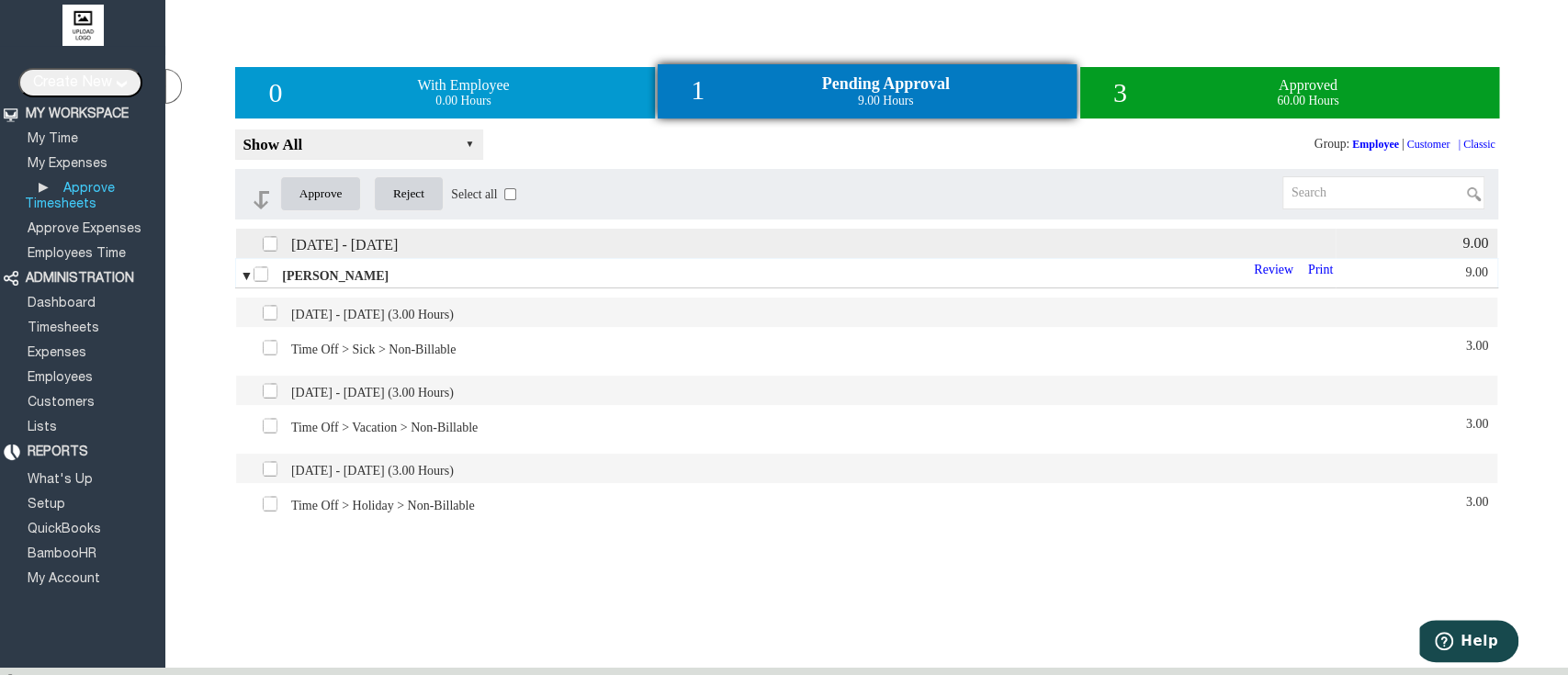
click at [258, 283] on label at bounding box center [262, 272] width 20 height 20
click at [0, 0] on input "checkbox" at bounding box center [0, 0] width 0 height 0
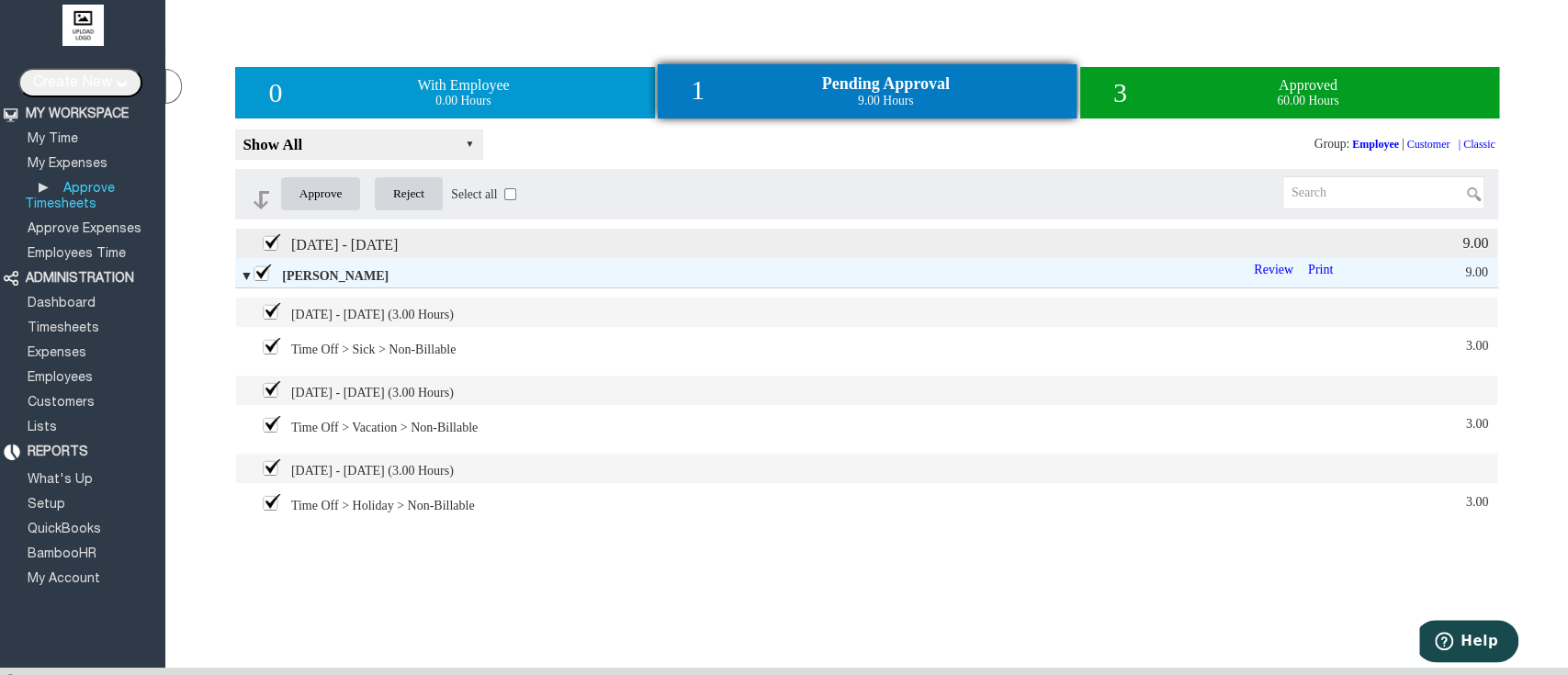
click at [420, 196] on input "Reject" at bounding box center [409, 193] width 70 height 35
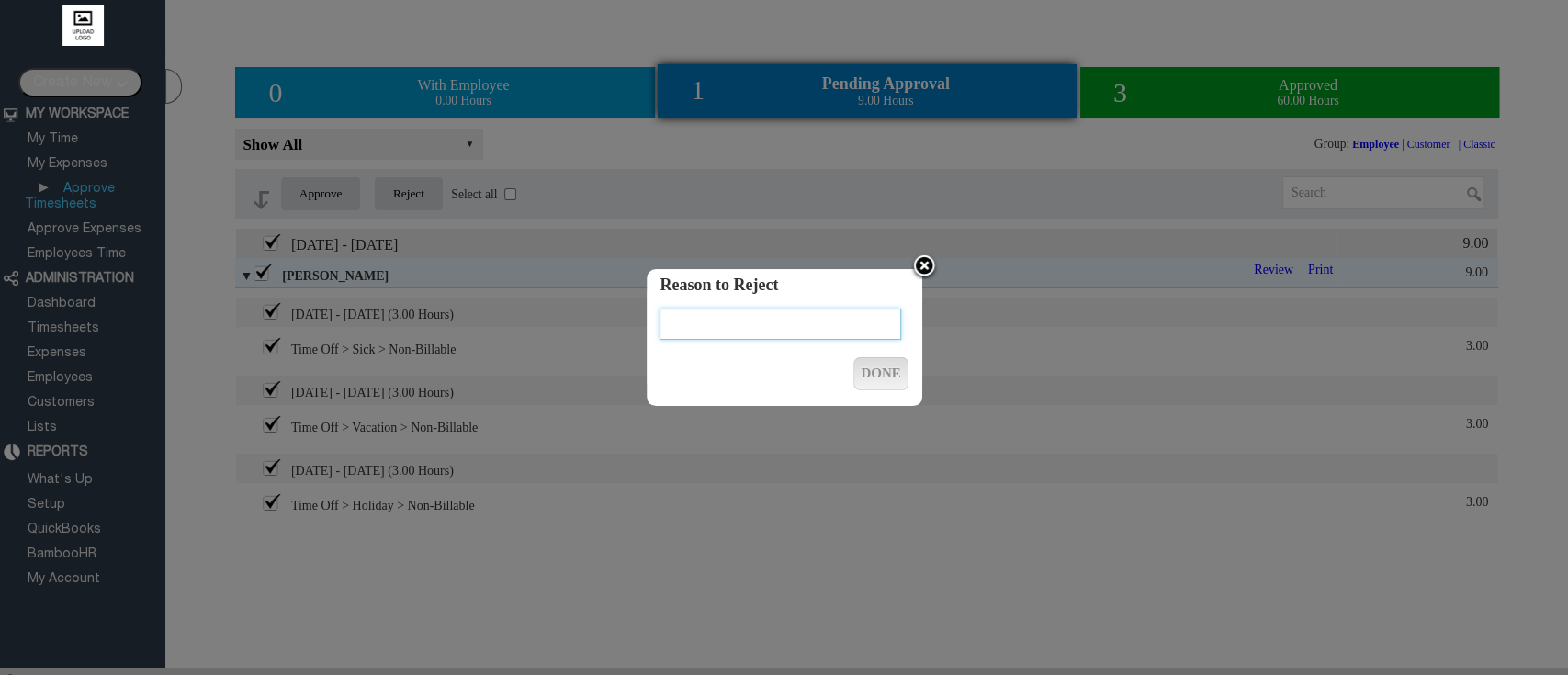
click at [764, 335] on textarea at bounding box center [780, 323] width 242 height 31
click at [736, 337] on textarea at bounding box center [780, 323] width 242 height 31
type textarea "Recheck"
click at [872, 370] on input "Done" at bounding box center [879, 374] width 56 height 33
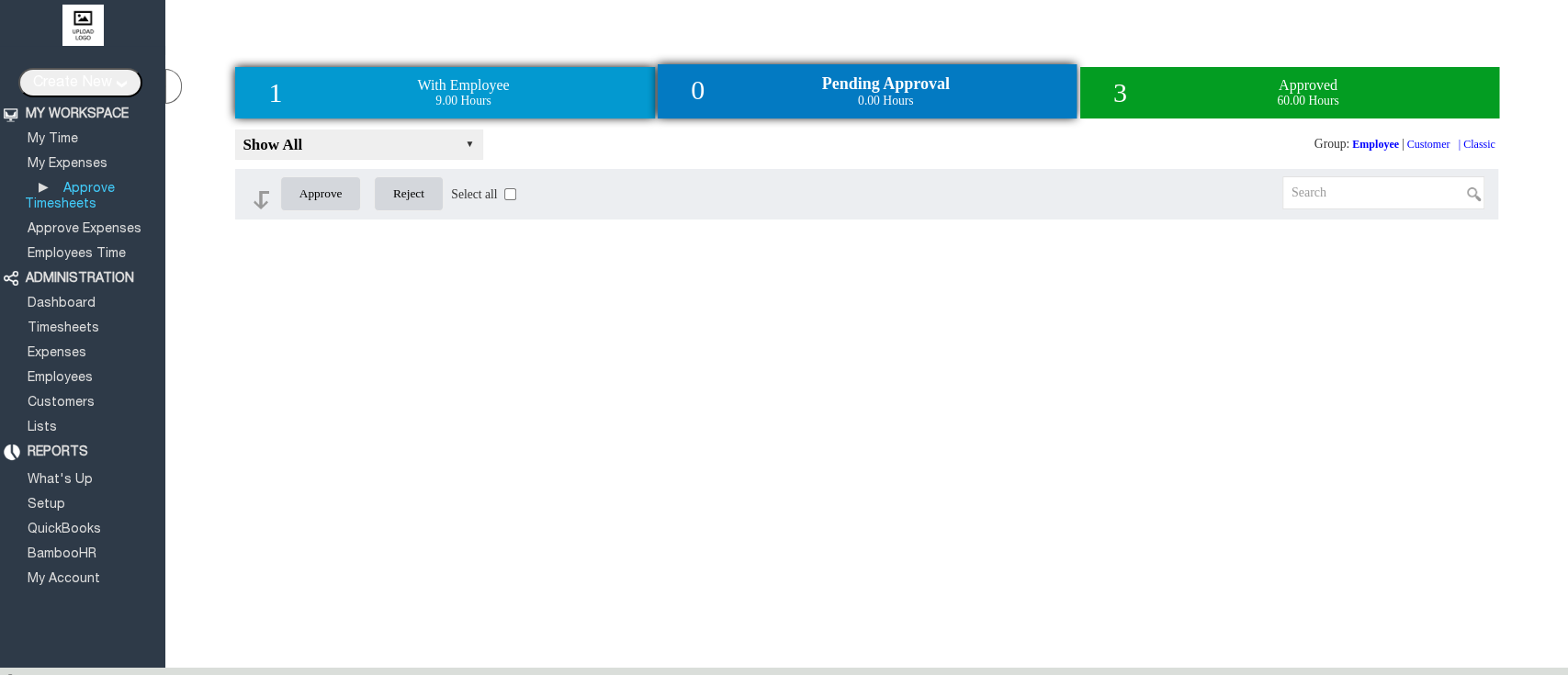
click at [529, 80] on div "1 With Employee 9.00 Hours" at bounding box center [445, 93] width 419 height 51
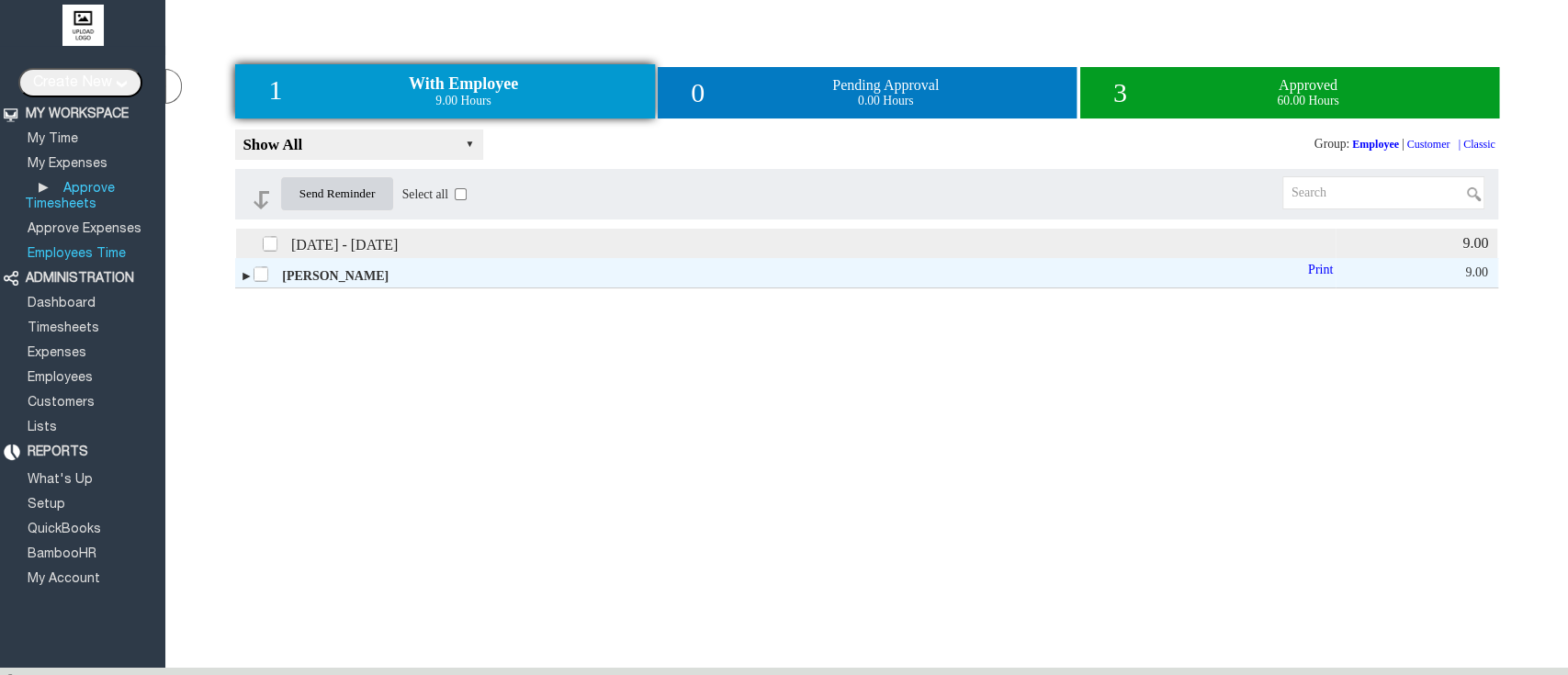
click at [103, 248] on link "Employees Time" at bounding box center [76, 254] width 103 height 12
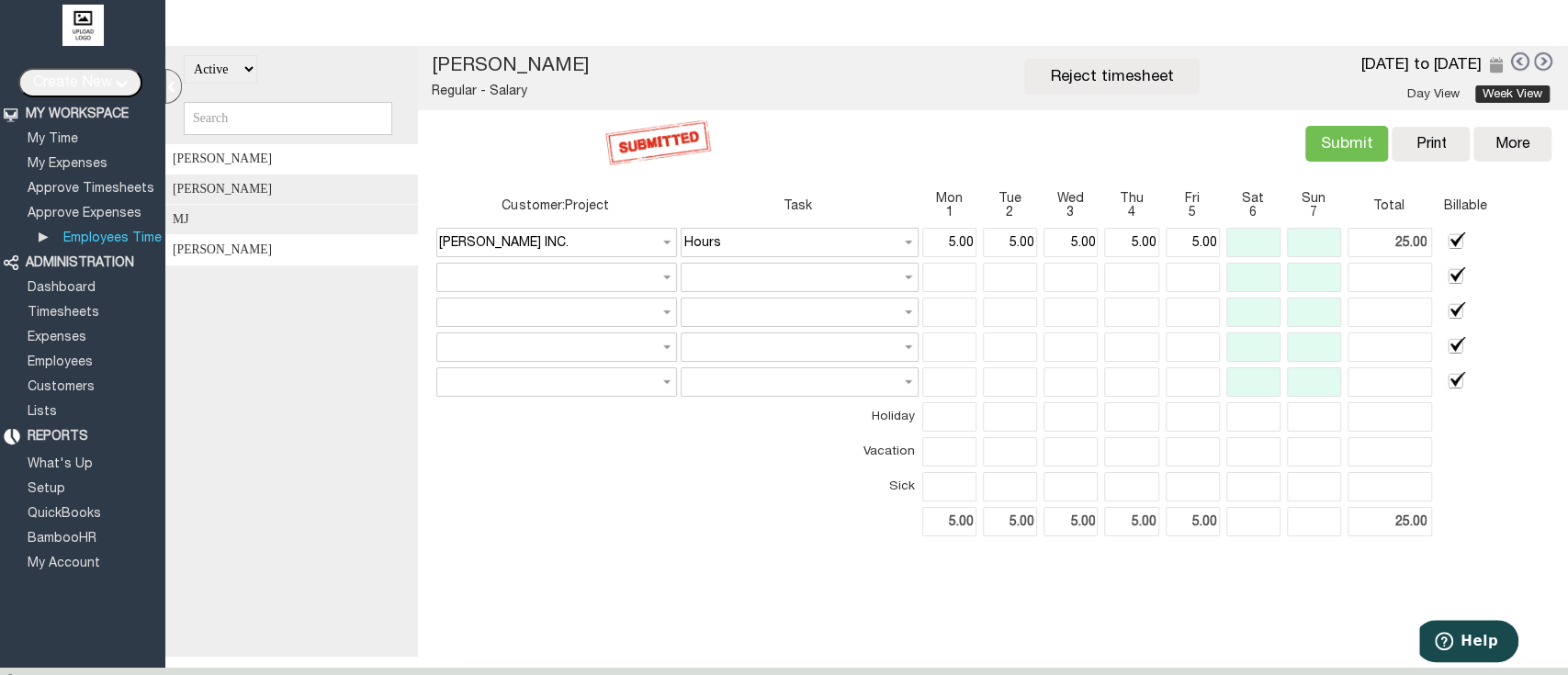
click at [302, 261] on div "[PERSON_NAME]" at bounding box center [297, 250] width 264 height 30
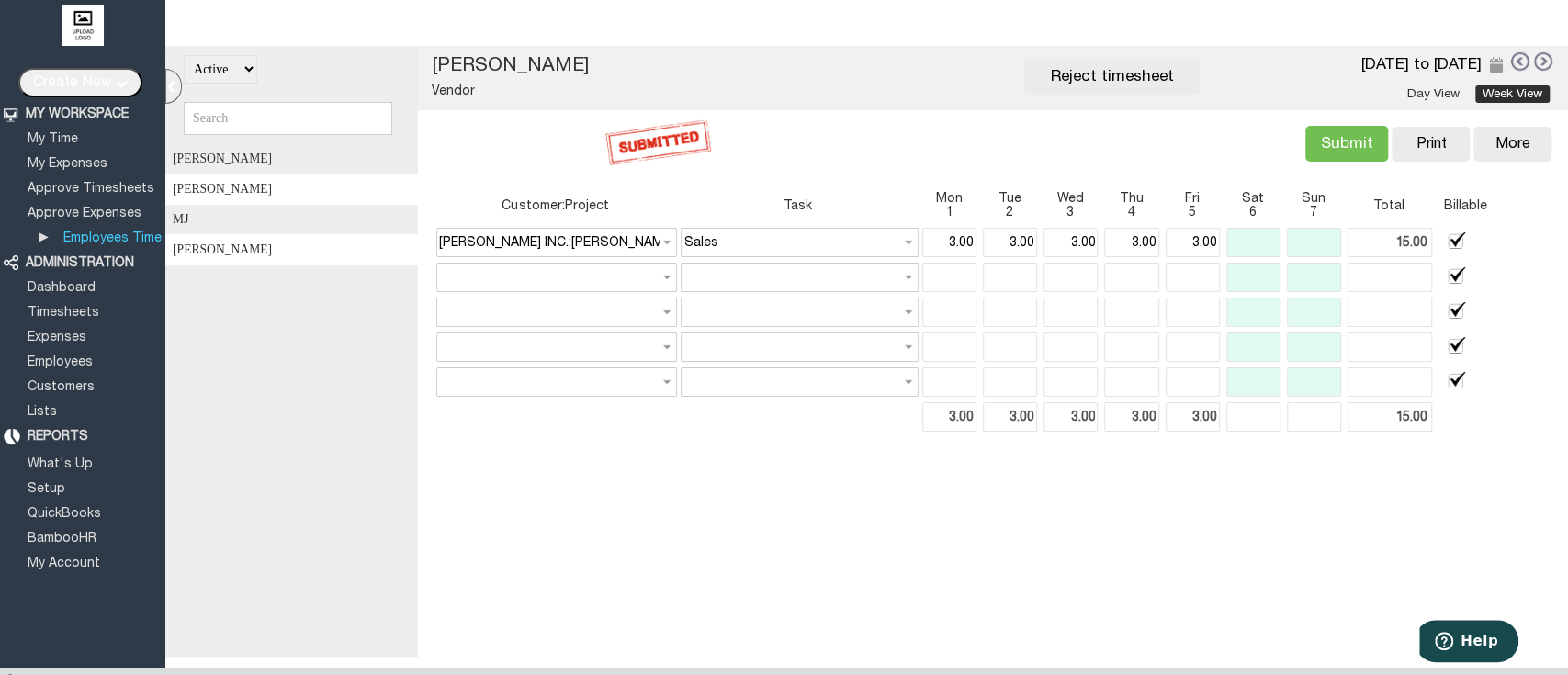
click at [285, 205] on div "[PERSON_NAME]" at bounding box center [297, 190] width 264 height 30
click at [265, 233] on div "MJ" at bounding box center [297, 220] width 264 height 30
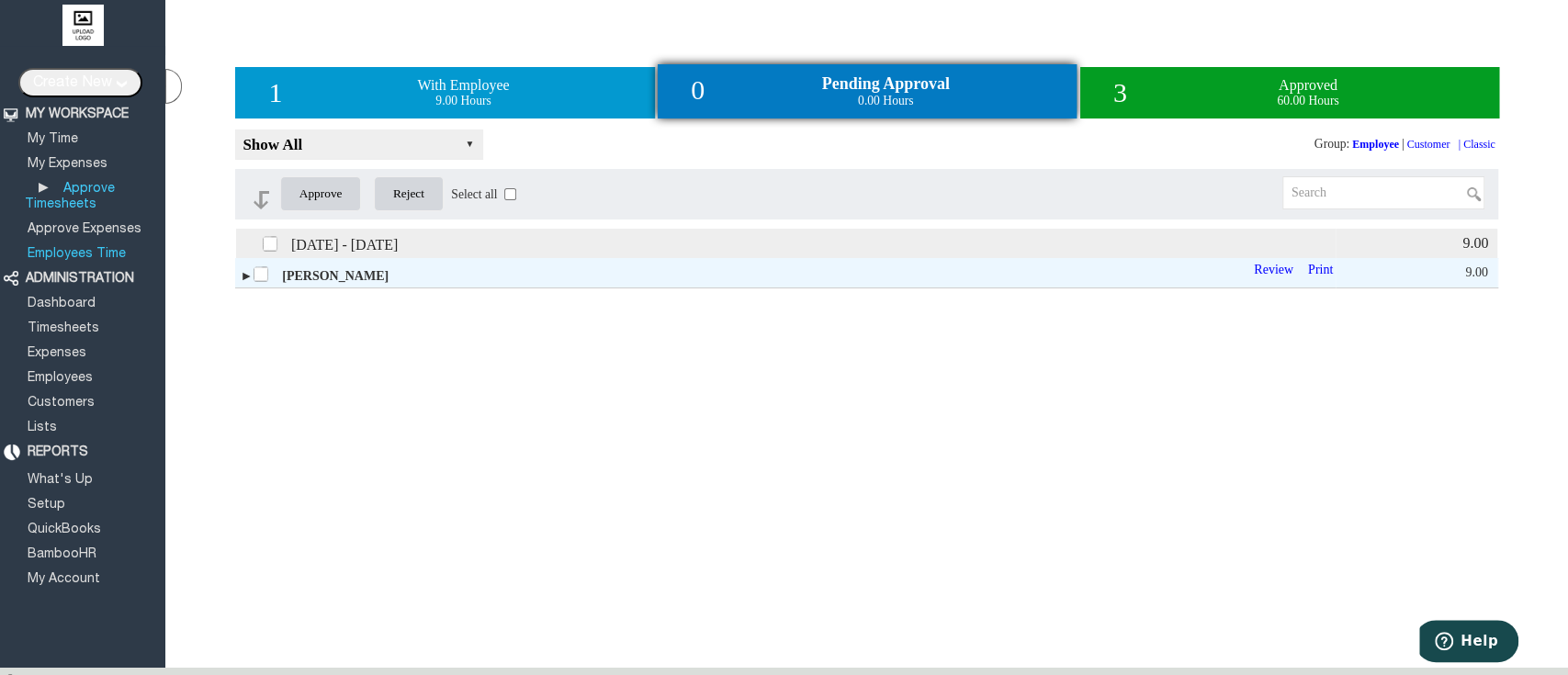
click at [82, 248] on link "Employees Time" at bounding box center [76, 254] width 103 height 12
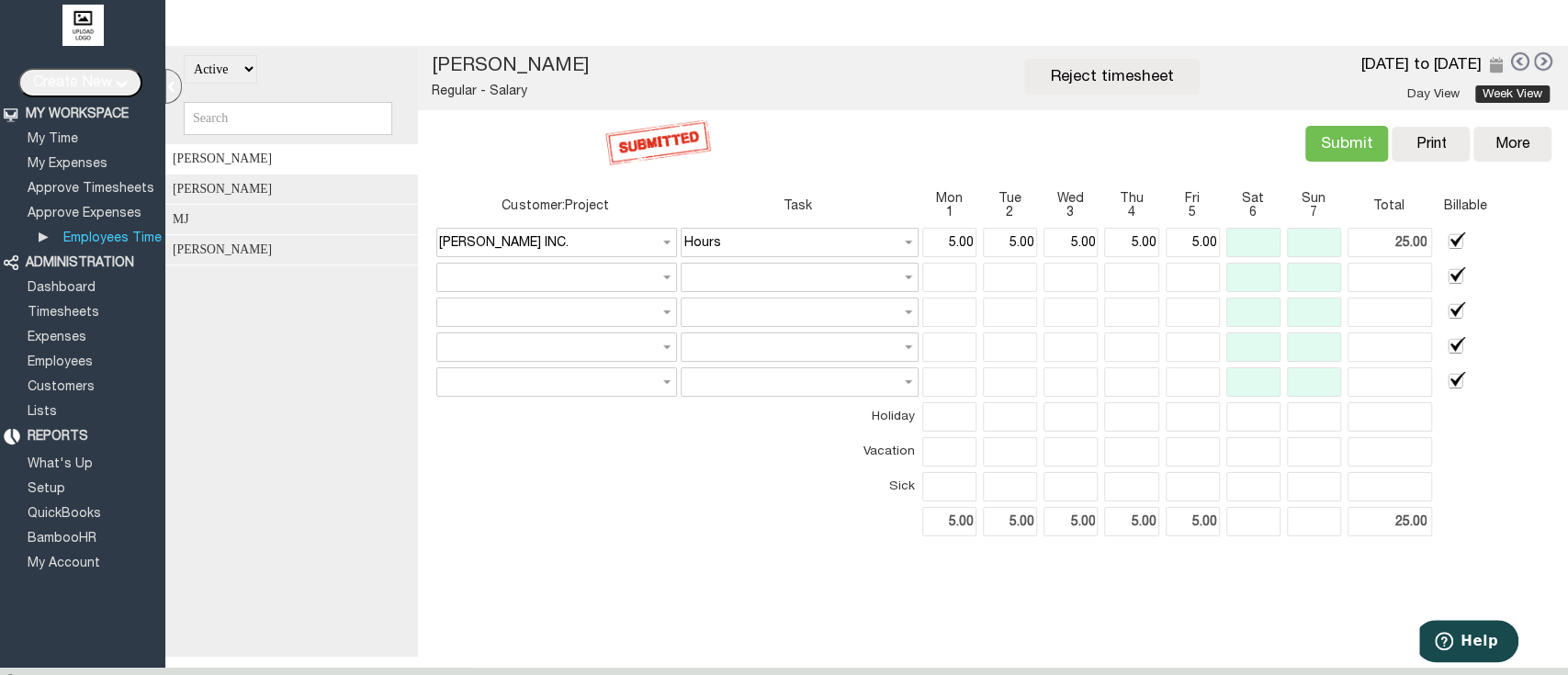
click at [1534, 61] on link at bounding box center [1543, 61] width 20 height 20
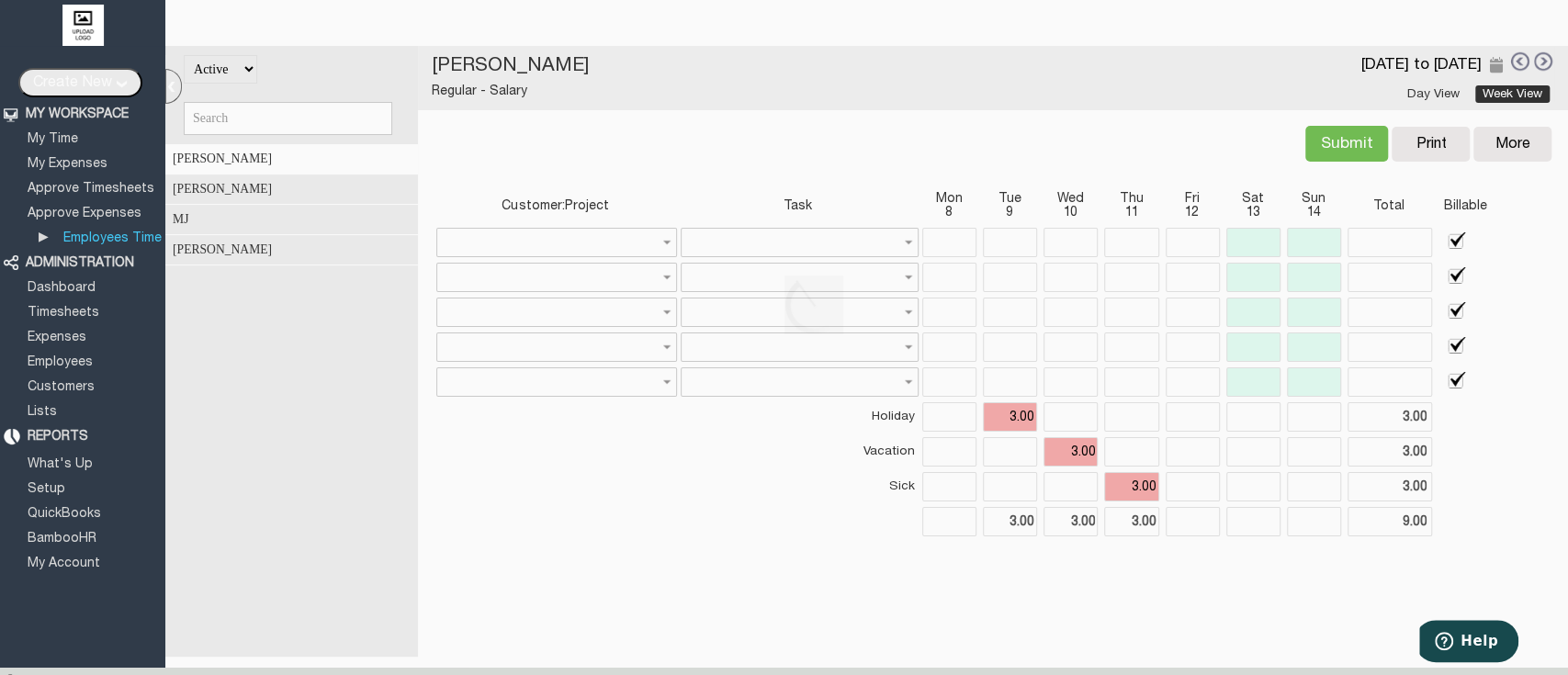
click at [1525, 61] on body "MJ Logout null | Subscribe 00:00:00 Start Timer MJ null" at bounding box center [784, 330] width 1568 height 661
click at [772, 513] on td at bounding box center [675, 521] width 478 height 29
click at [1095, 599] on div "All Active Inactive Ben Johnson John Mathew MJ William Brown Ben Johnson Regula…" at bounding box center [866, 351] width 1402 height 611
click at [1005, 417] on input "3.00" at bounding box center [1010, 416] width 54 height 29
click at [1036, 542] on div "Customer:Project Task Mon 8 Tue 9 Wed 10 Thu 11 Fri 12 Sat 13 Sun 14 Total Bill…" at bounding box center [992, 372] width 1127 height 376
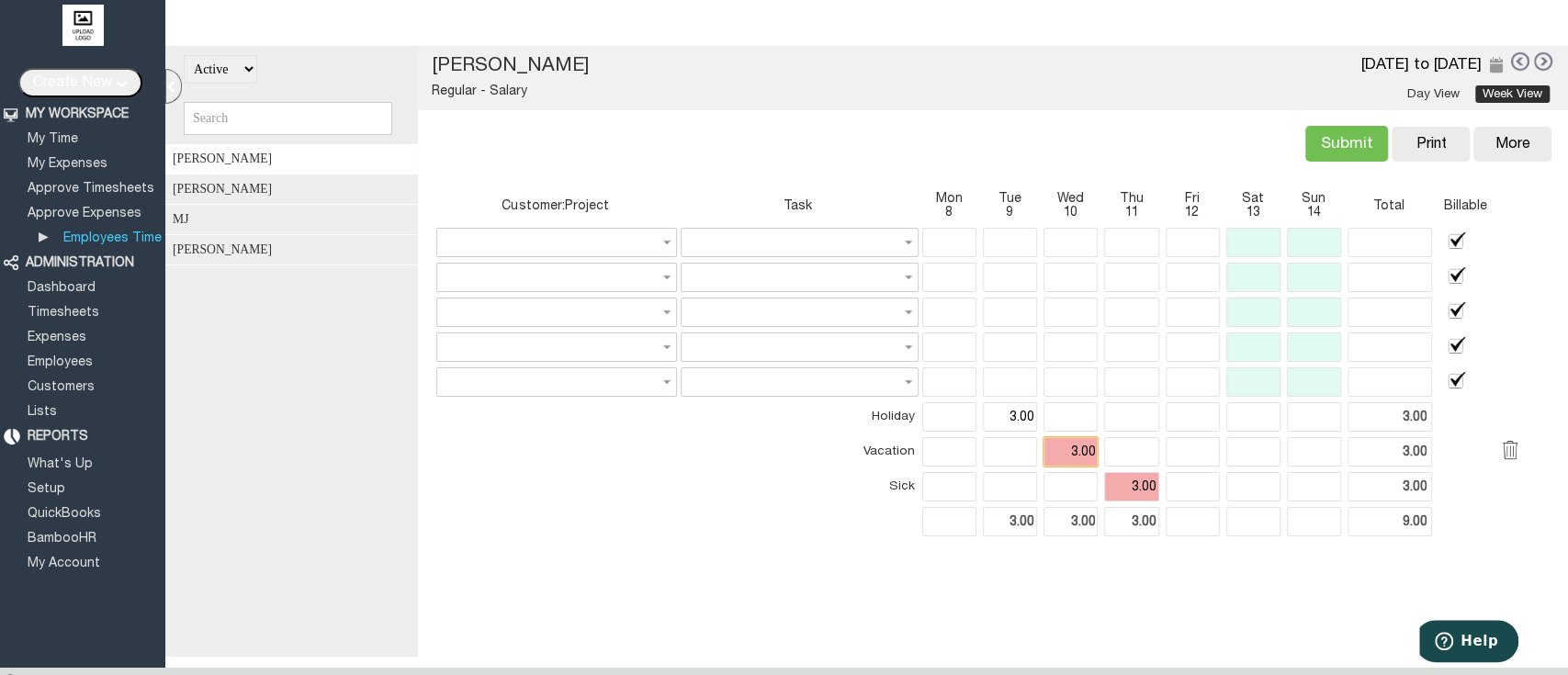
click at [1069, 453] on input "3.00" at bounding box center [1069, 451] width 54 height 29
click at [1105, 578] on div "All Active Inactive Ben Johnson John Mathew MJ William Brown Ben Johnson Regula…" at bounding box center [866, 351] width 1402 height 611
click at [1117, 480] on input "3.00" at bounding box center [1130, 486] width 54 height 29
click at [1095, 577] on div "All Active Inactive Ben Johnson John Mathew MJ William Brown Ben Johnson Regula…" at bounding box center [866, 351] width 1402 height 611
click at [985, 409] on input "3.00" at bounding box center [1010, 416] width 54 height 29
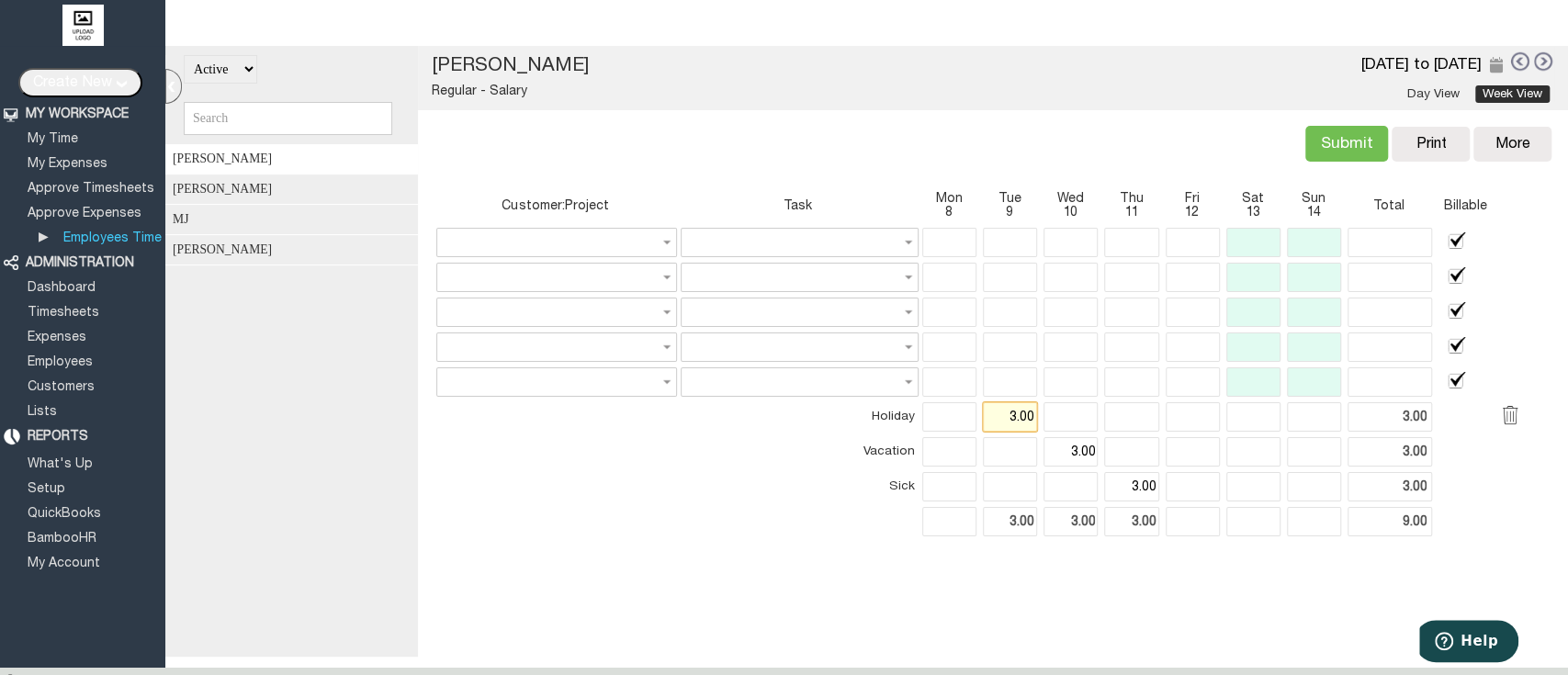
click at [985, 409] on input "3.00" at bounding box center [1010, 416] width 54 height 29
type input "Tue Sep 09 2025"
type input "3.00"
type textarea "» MJ{6 Sep 2025 14:46:18} Recheck"
type input "Holiday"
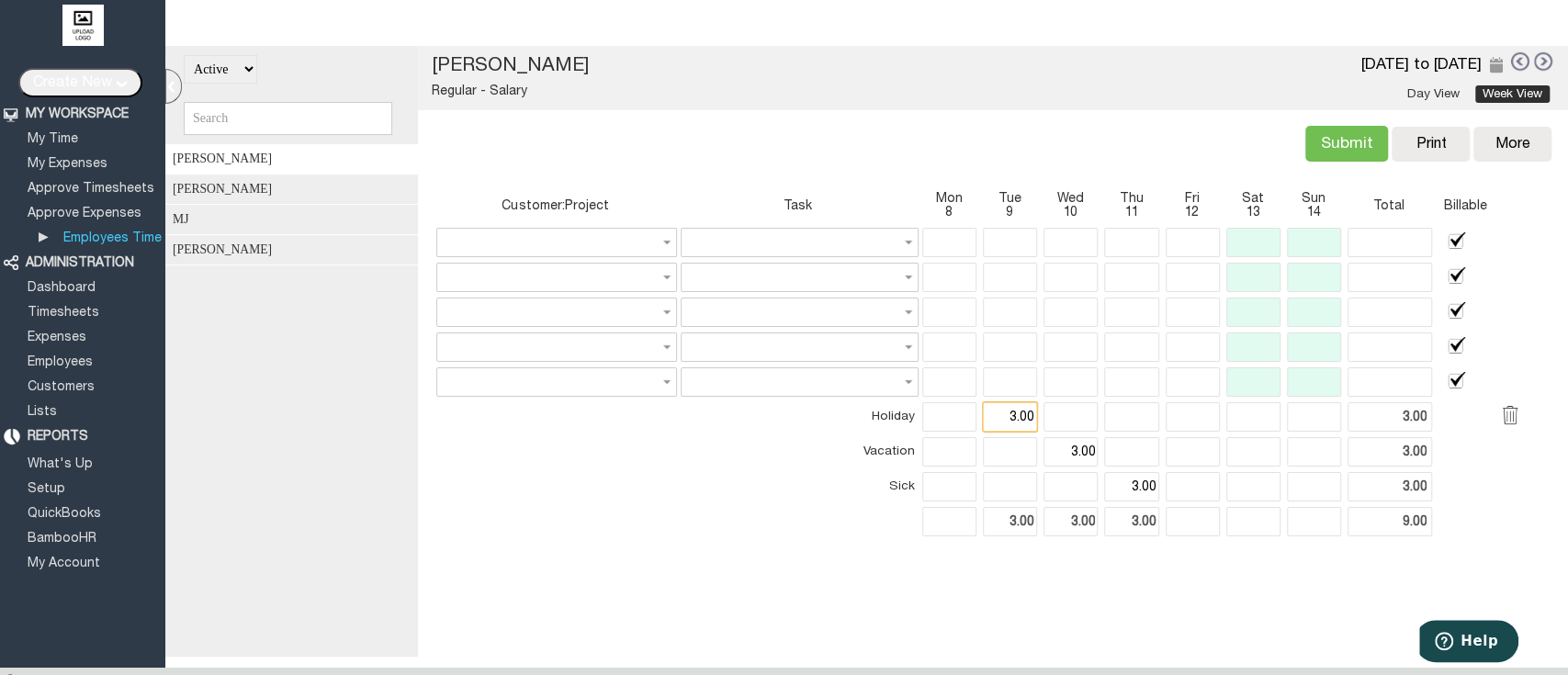
checkbox input "false"
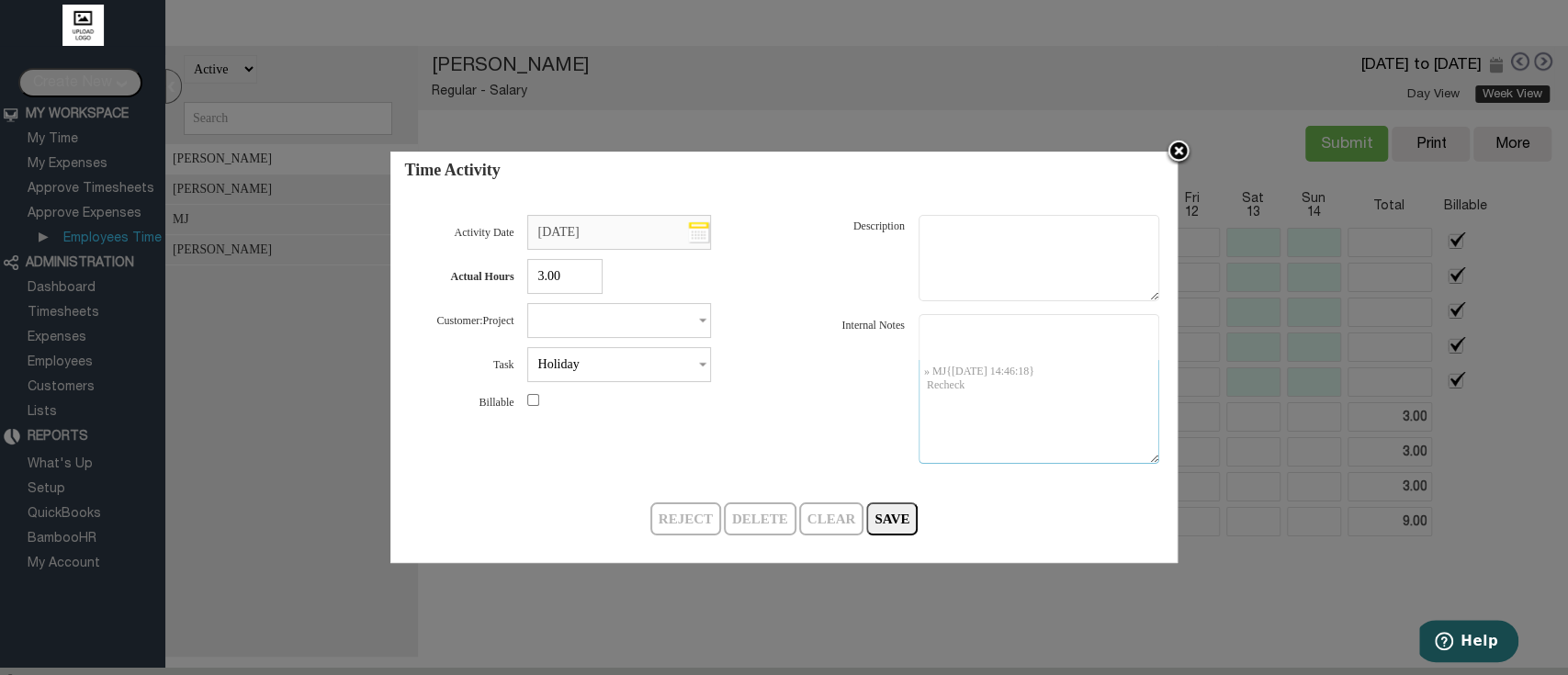
click at [1073, 373] on textarea "» MJ{6 Sep 2025 14:46:18} Recheck" at bounding box center [1039, 411] width 241 height 103
click at [1066, 405] on textarea "» MJ{6 Sep 2025 14:46:18} Recheck" at bounding box center [1039, 411] width 241 height 103
click at [1012, 511] on div "Reject Delete Clear Save" at bounding box center [783, 519] width 721 height 33
click at [1010, 409] on textarea "» MJ{6 Sep 2025 14:46:18} Recheck" at bounding box center [1039, 411] width 241 height 103
type textarea "j"
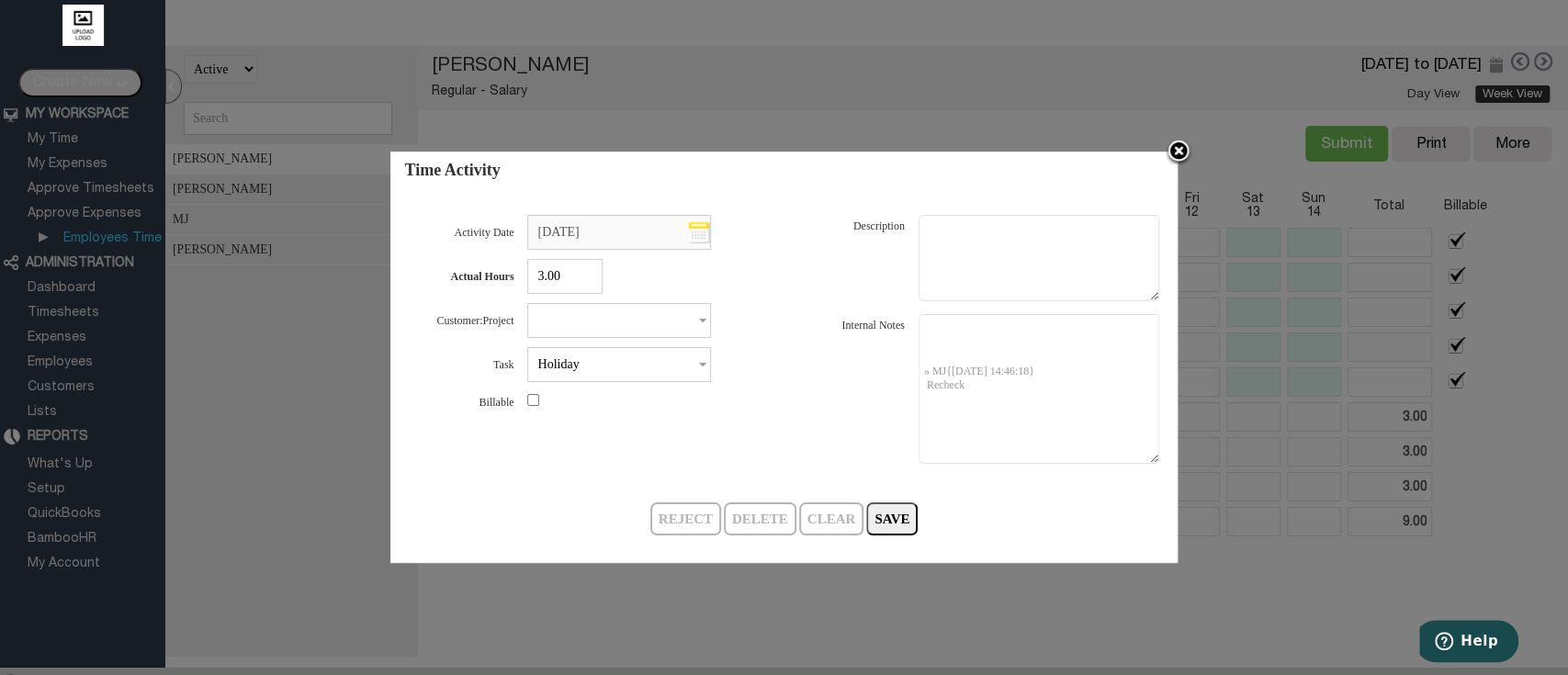
click at [1176, 150] on img at bounding box center [1177, 152] width 27 height 27
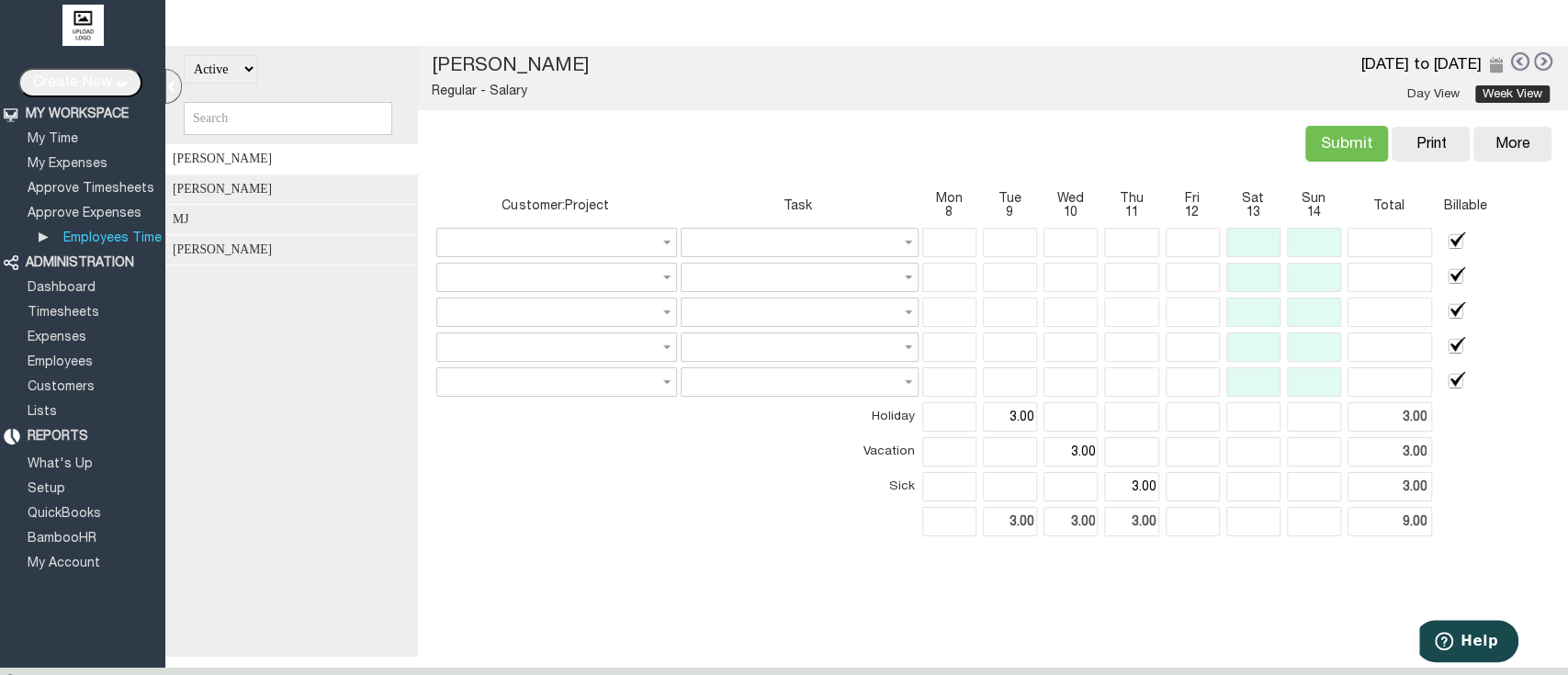
click at [1306, 132] on input "Submit" at bounding box center [1346, 144] width 82 height 36
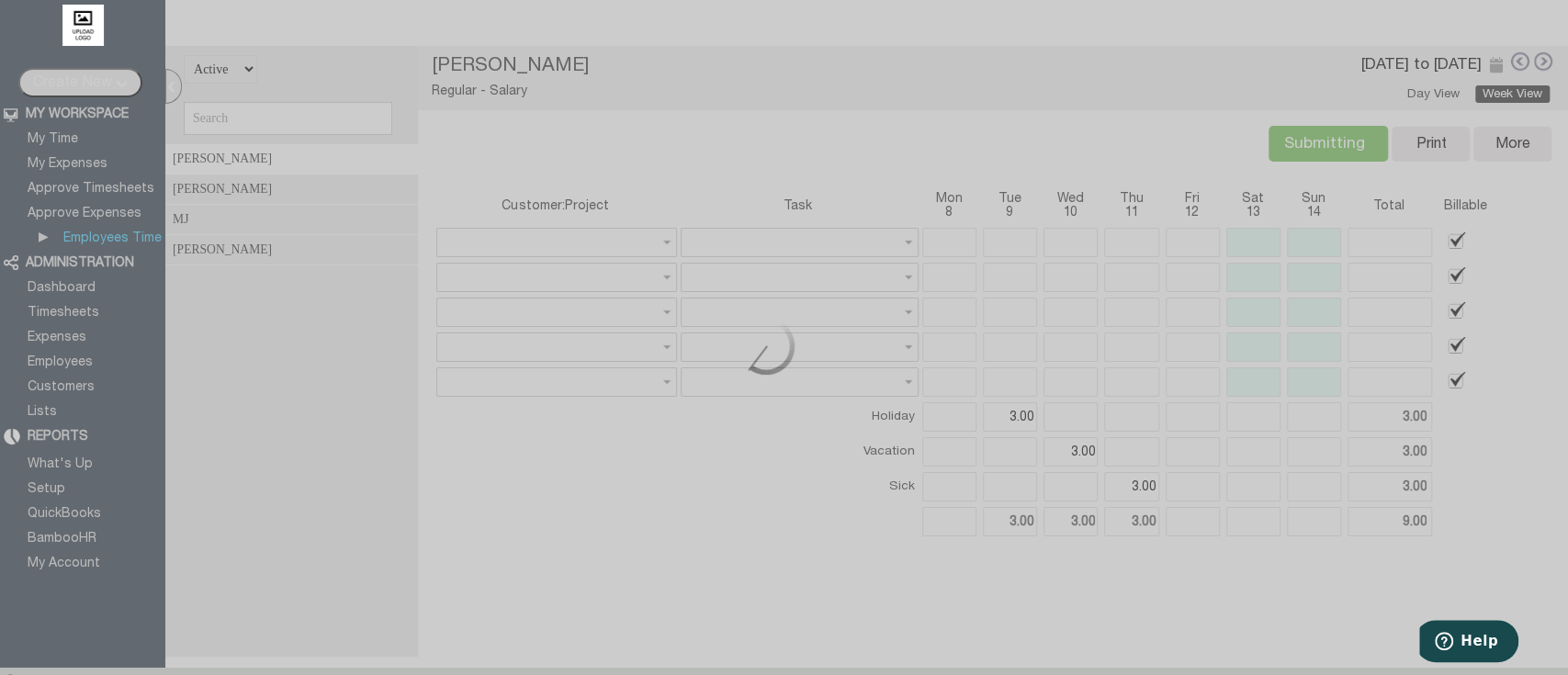
type input "Submit"
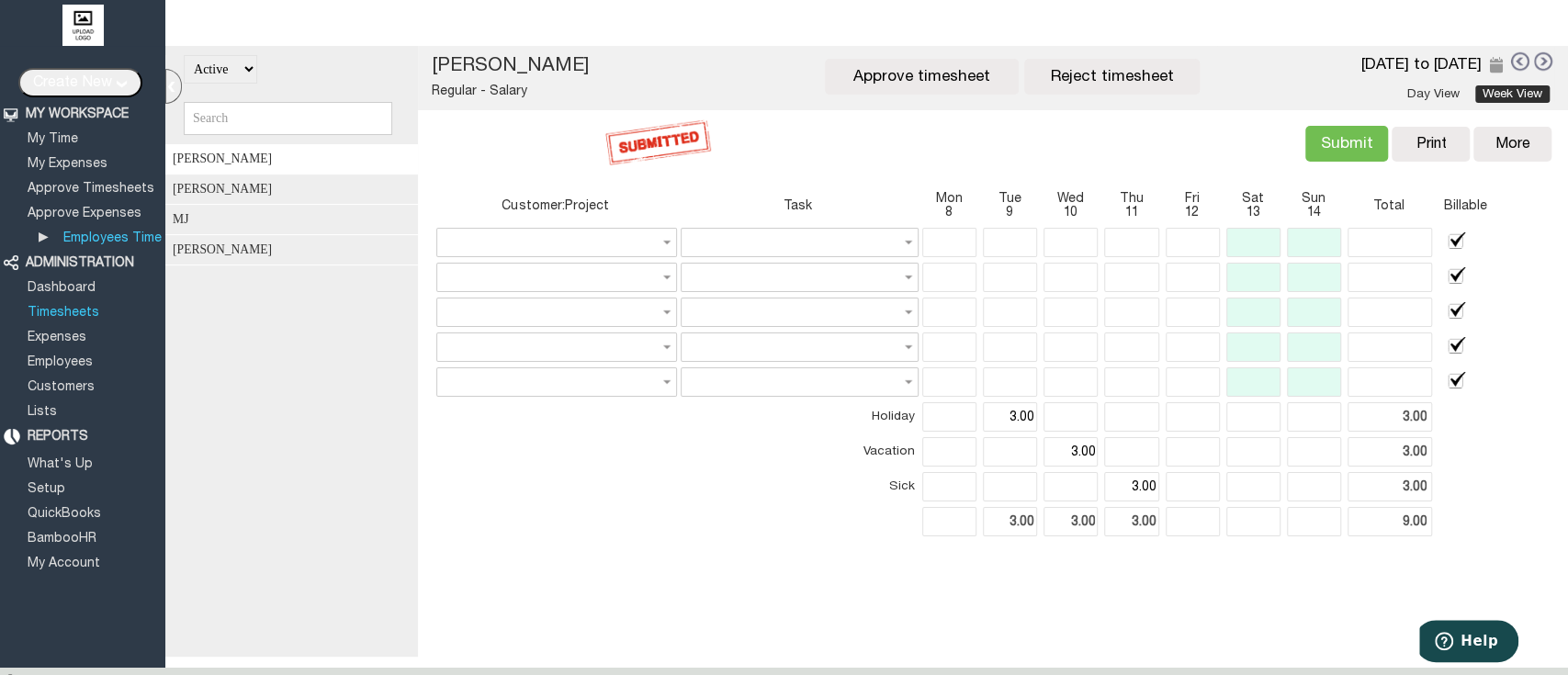
click at [76, 307] on link "Timesheets" at bounding box center [63, 313] width 77 height 12
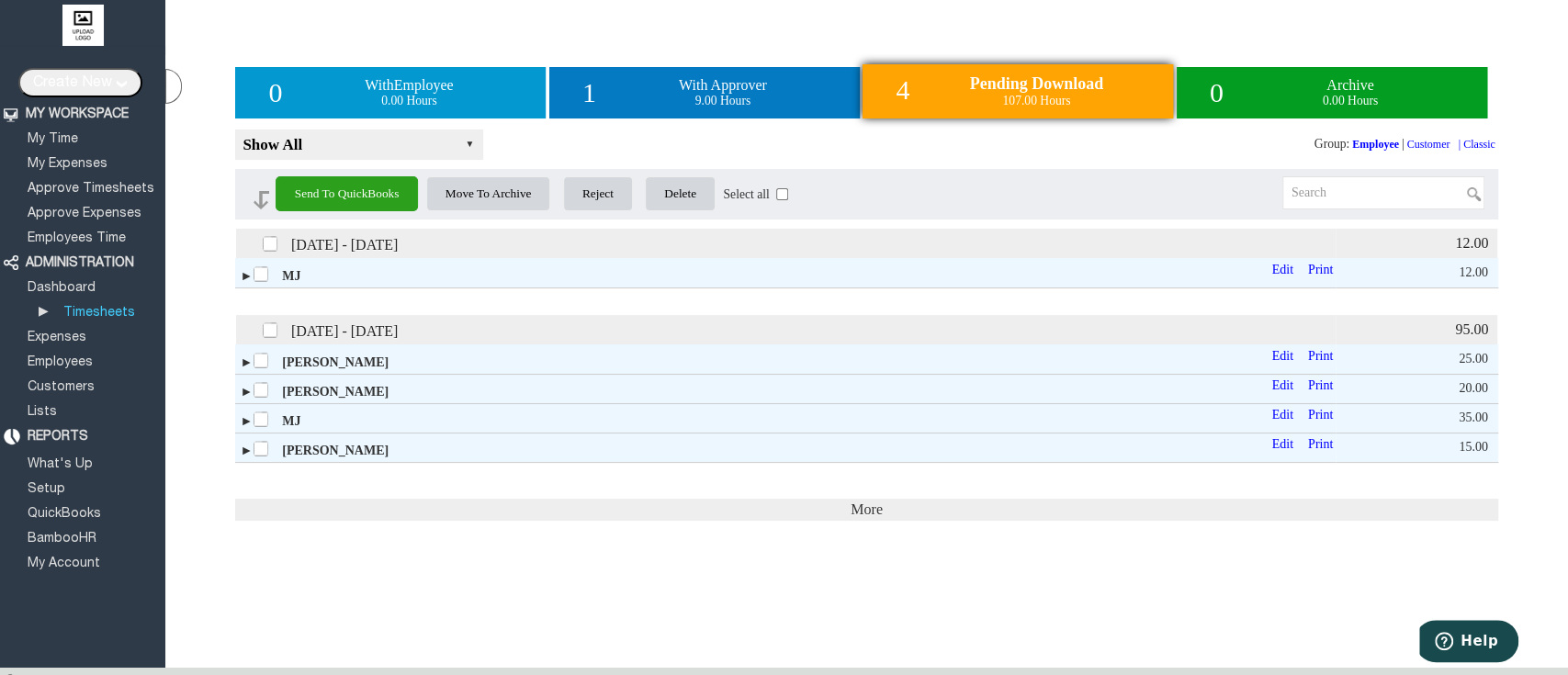
click at [268, 250] on label at bounding box center [271, 242] width 20 height 20
click at [0, 0] on input "checkbox" at bounding box center [0, 0] width 0 height 0
click at [264, 333] on label at bounding box center [271, 328] width 20 height 20
click at [0, 0] on input "checkbox" at bounding box center [0, 0] width 0 height 0
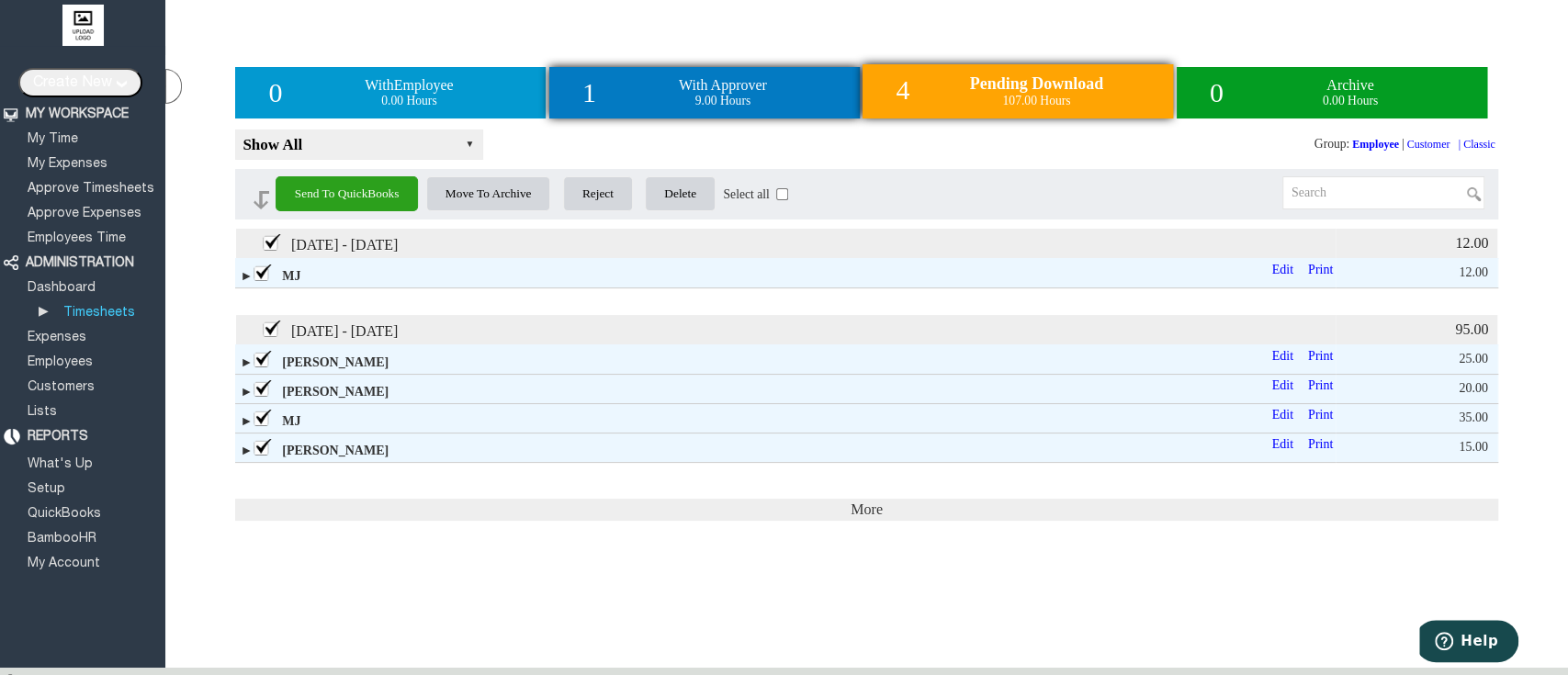
click at [661, 83] on div "1 With Approver 9.00 Hours" at bounding box center [703, 93] width 310 height 51
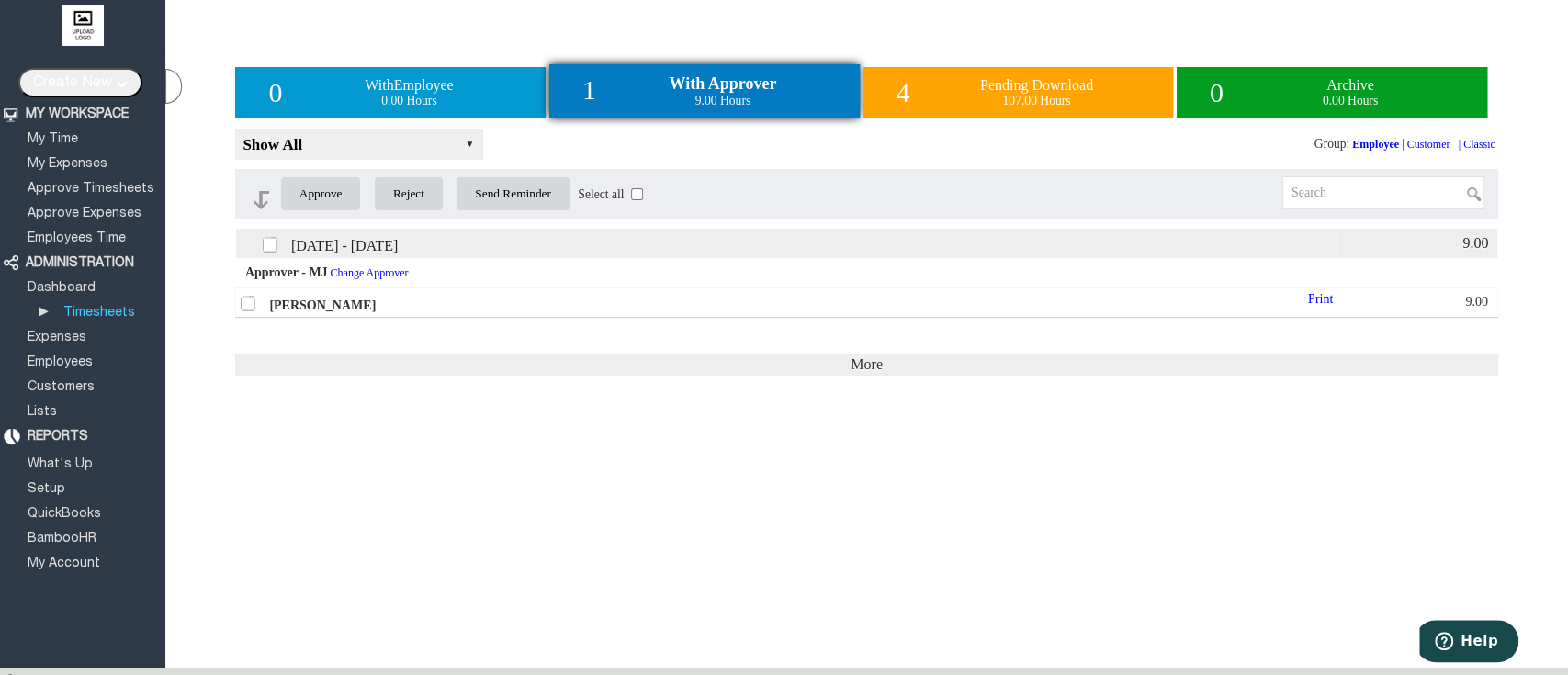
click at [250, 312] on label at bounding box center [249, 301] width 20 height 20
click at [0, 0] on input "checkbox" at bounding box center [0, 0] width 0 height 0
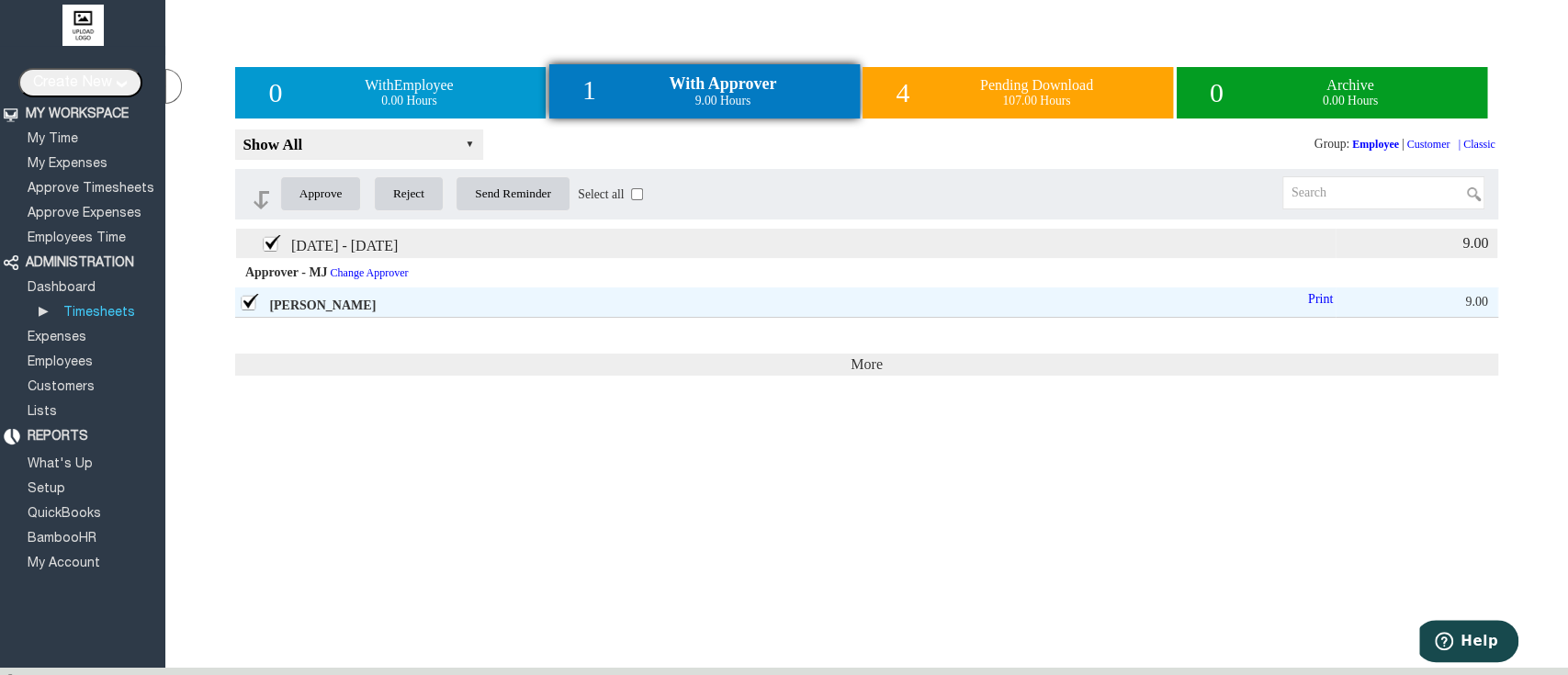
click at [331, 202] on input "Approve" at bounding box center [320, 193] width 82 height 35
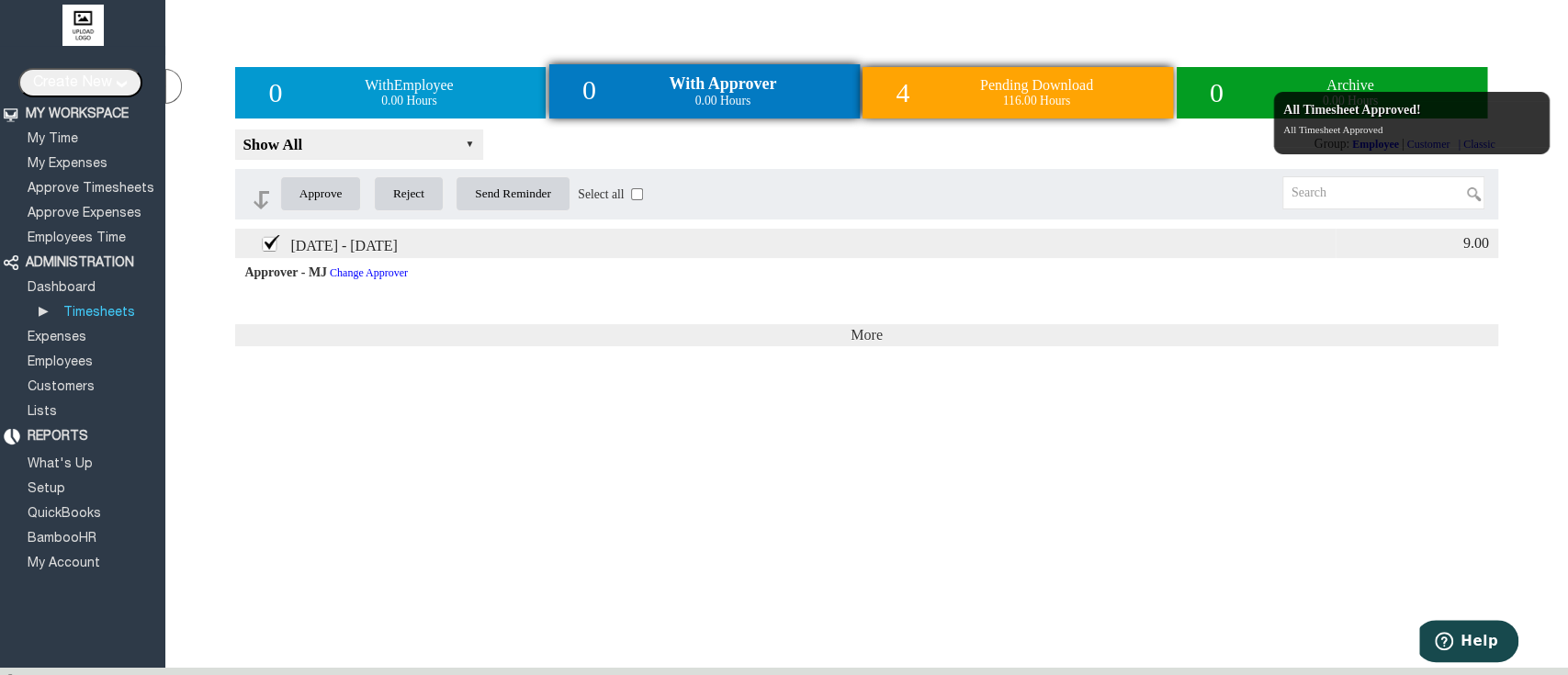
click at [936, 92] on div "4 Pending Download 116.00 Hours" at bounding box center [1017, 93] width 310 height 51
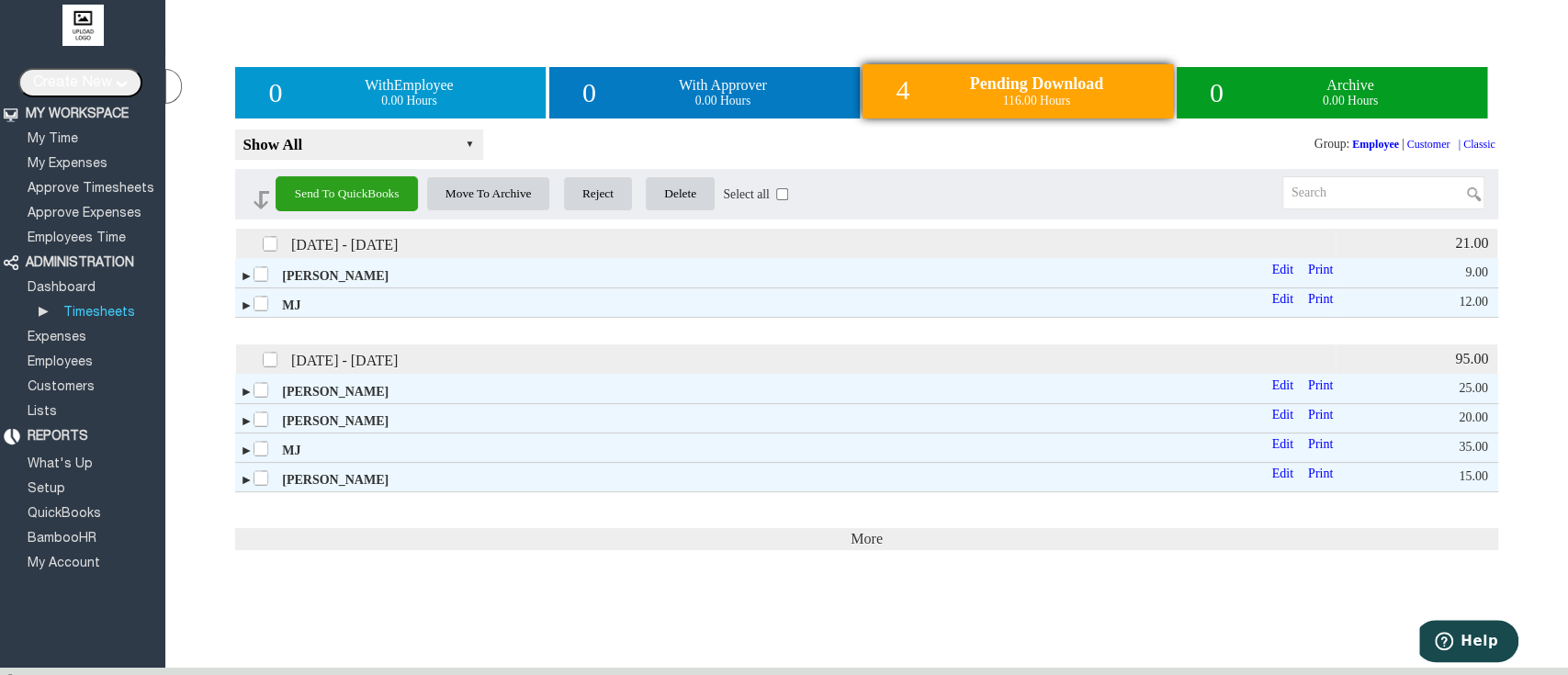
click at [264, 252] on label at bounding box center [271, 242] width 20 height 20
click at [0, 0] on input "checkbox" at bounding box center [0, 0] width 0 height 0
click at [267, 364] on label at bounding box center [271, 357] width 20 height 20
click at [0, 0] on input "checkbox" at bounding box center [0, 0] width 0 height 0
click at [41, 483] on link "Setup" at bounding box center [46, 489] width 44 height 12
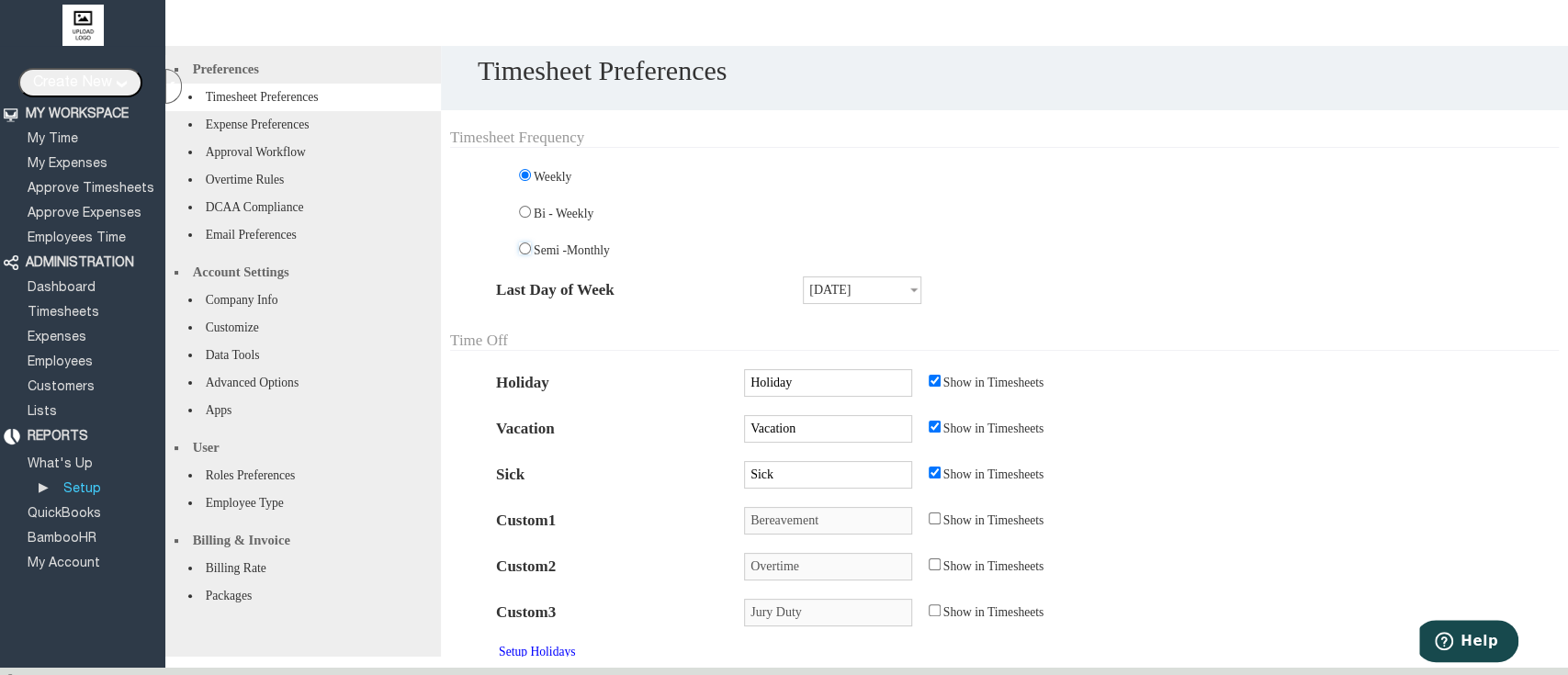
click at [523, 247] on input "radio" at bounding box center [524, 248] width 12 height 12
radio input "true"
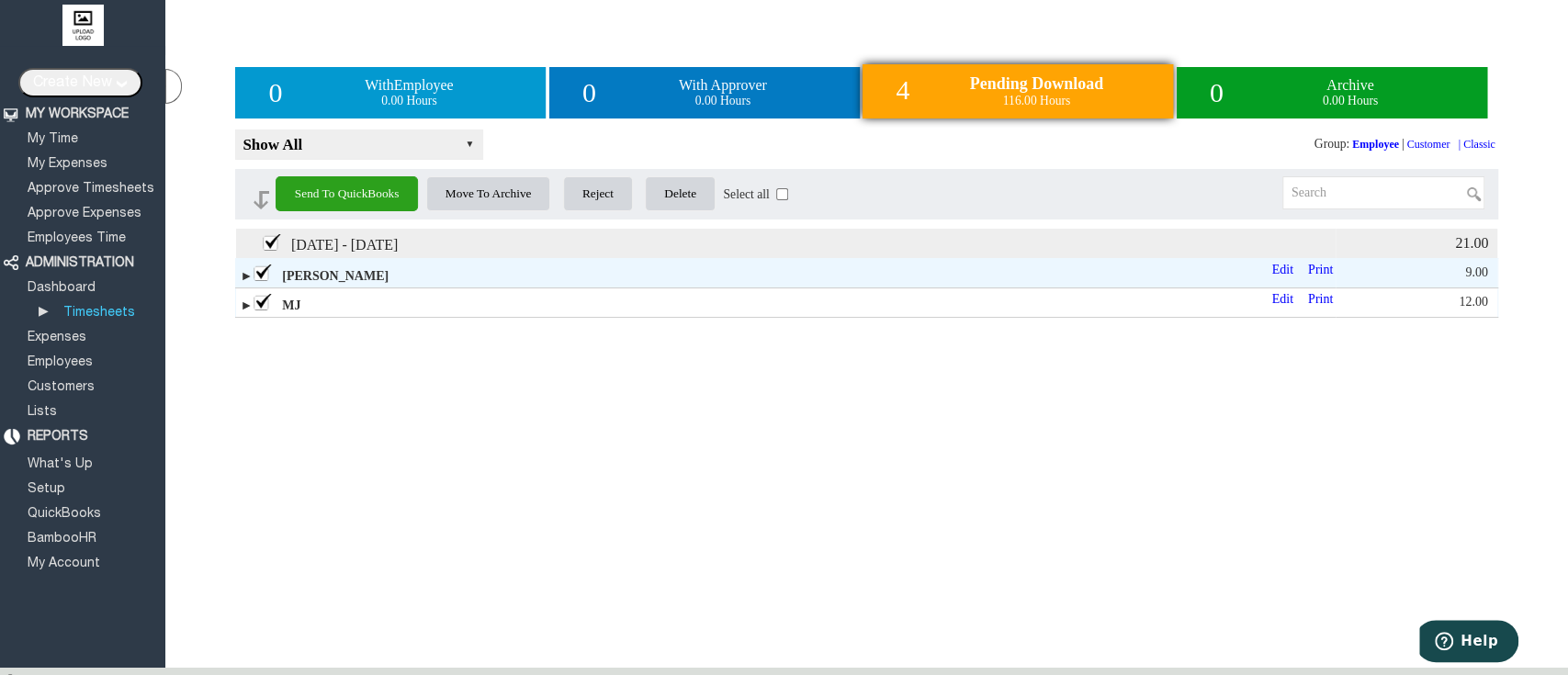
click at [246, 312] on span "►" at bounding box center [246, 305] width 13 height 14
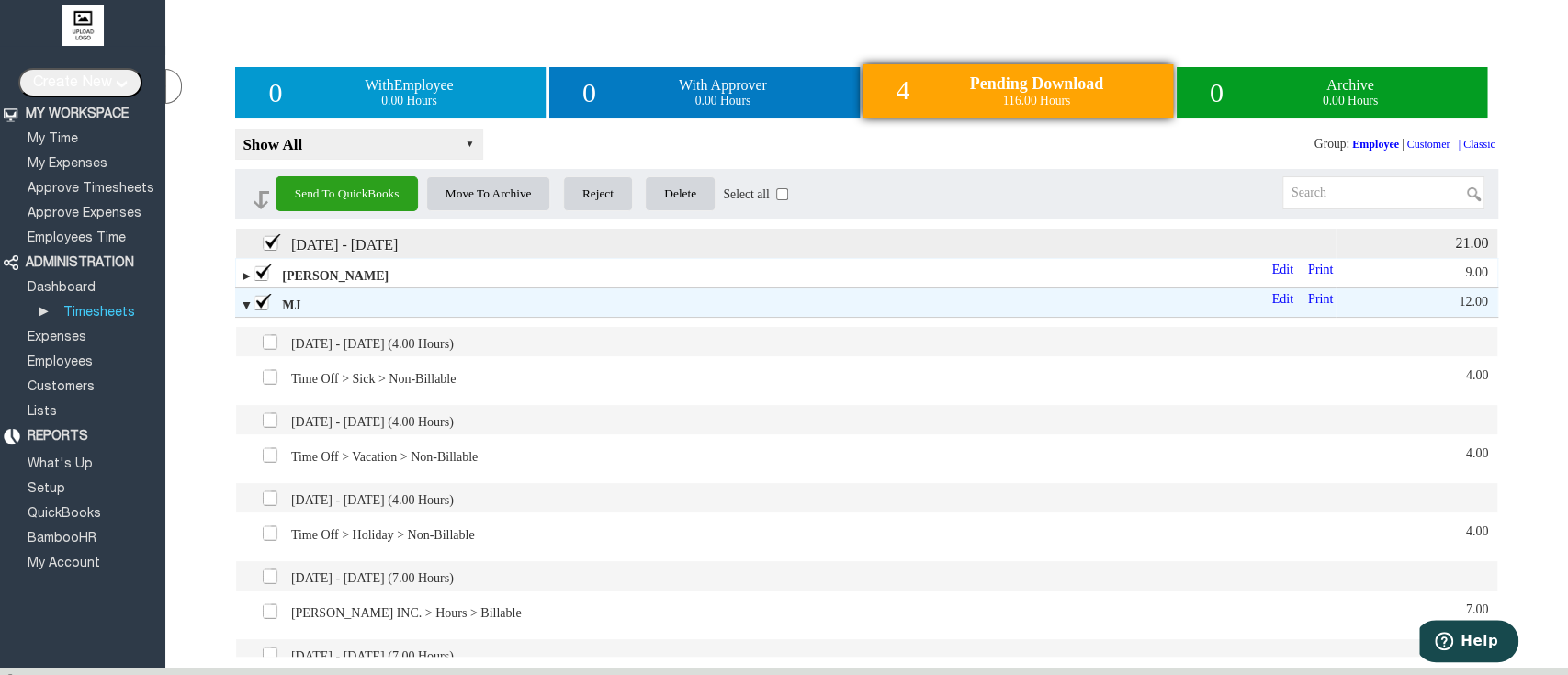
click at [245, 283] on span "►" at bounding box center [246, 276] width 13 height 14
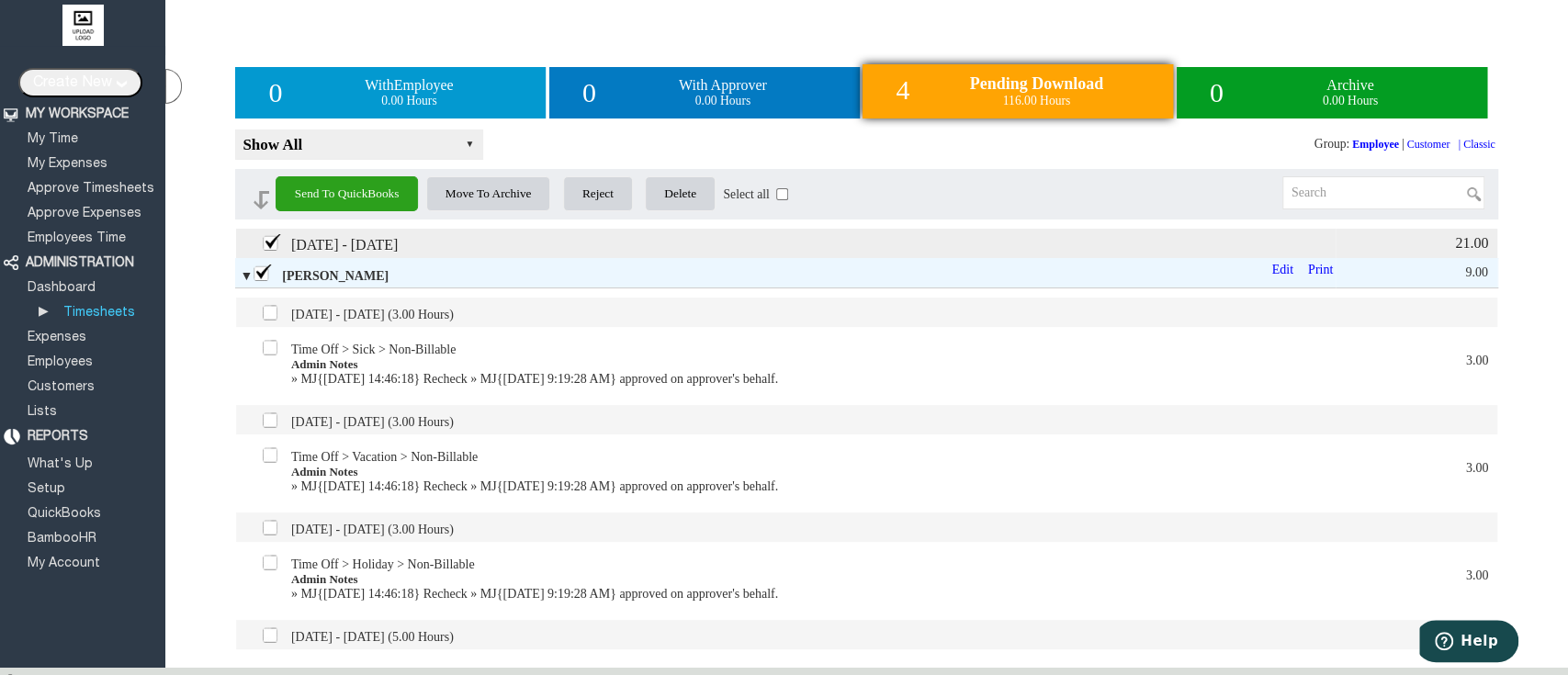
click at [202, 415] on section "0 With Employee 0.00 Hours 0 With Approver 0.00 Hours 4 Pending Download 116.00…" at bounding box center [866, 355] width 1402 height 619
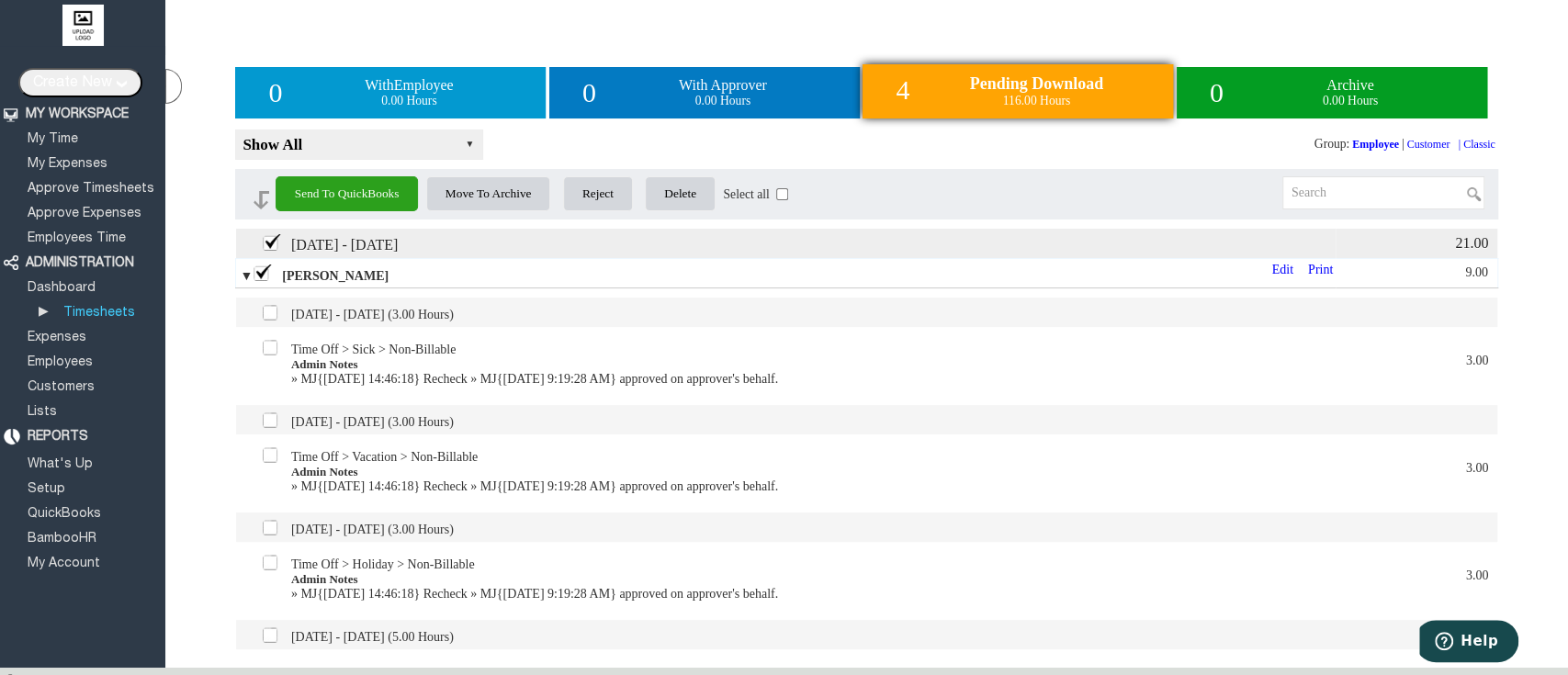
click at [245, 279] on span "▼" at bounding box center [246, 276] width 13 height 14
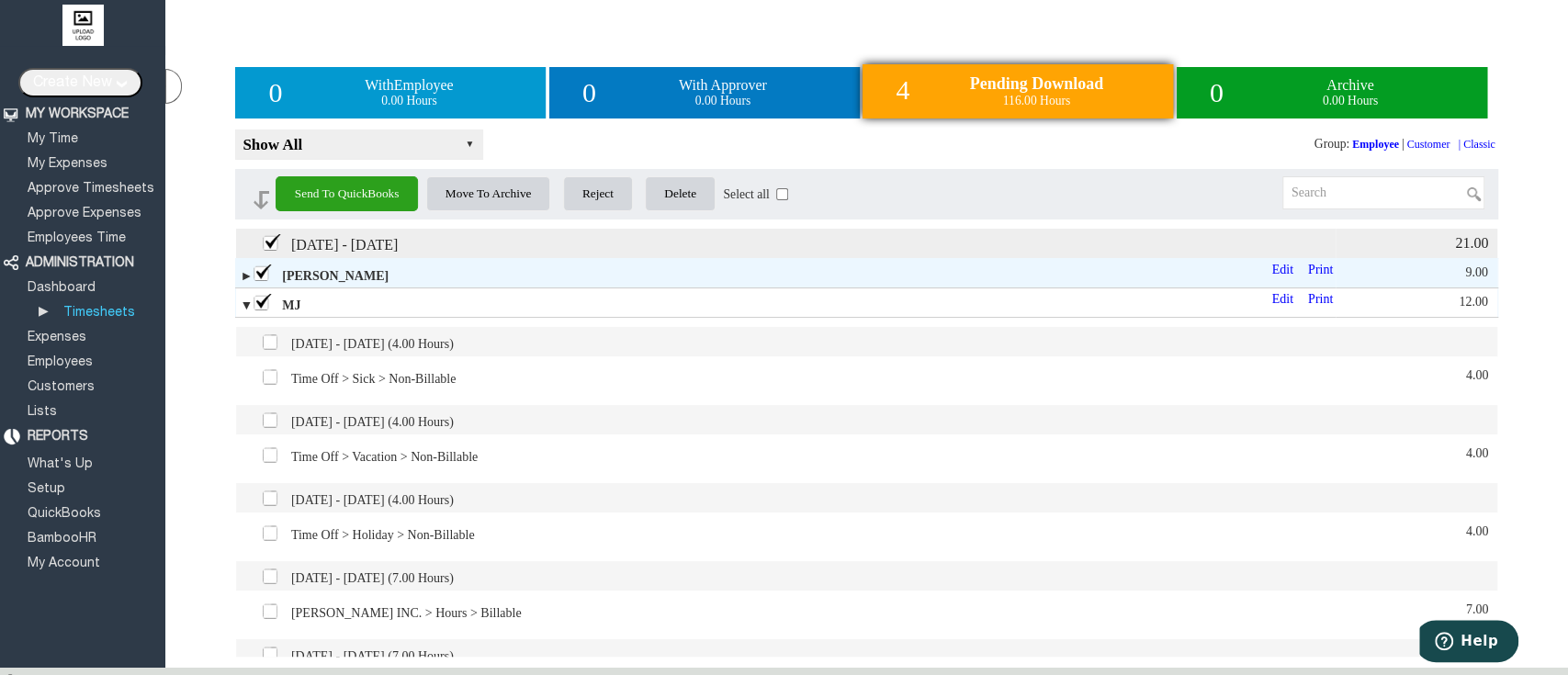
click at [246, 308] on span "▼" at bounding box center [246, 305] width 13 height 14
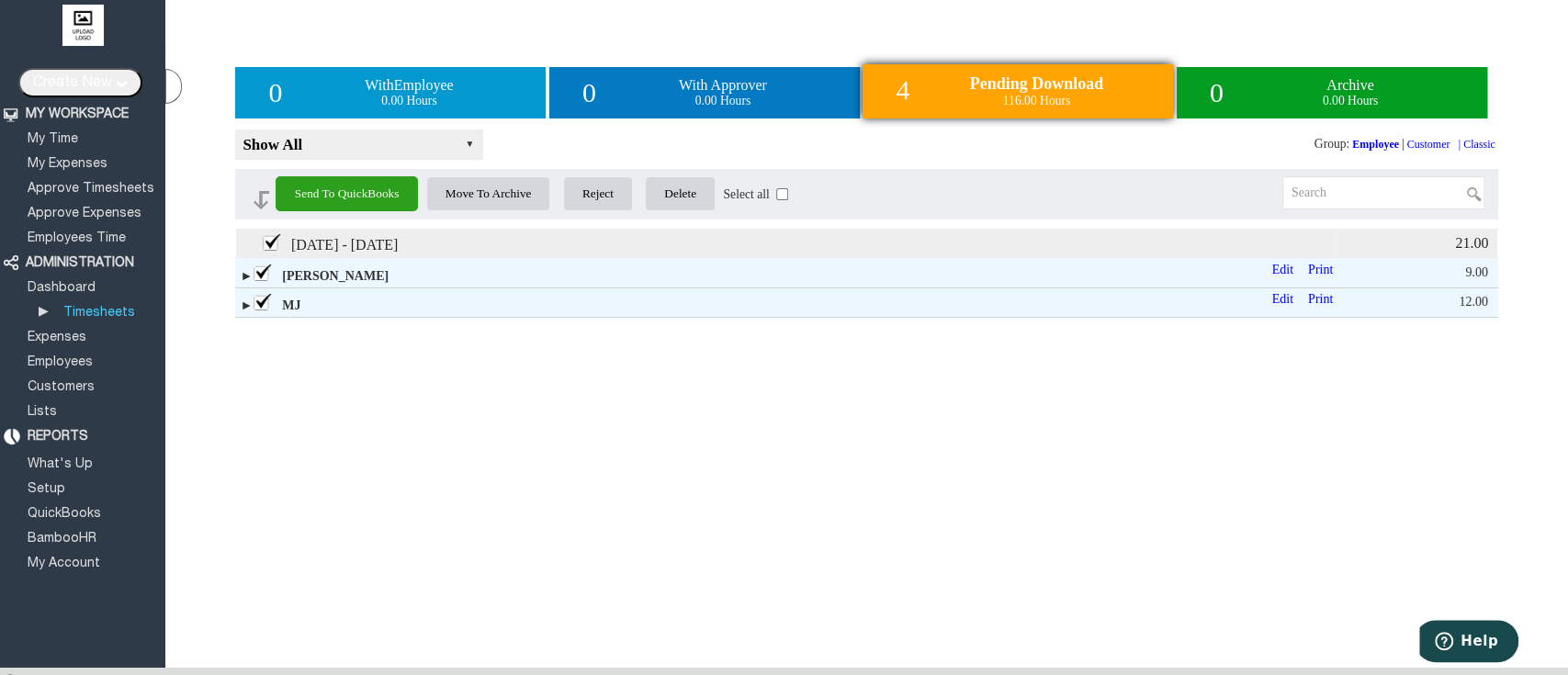
click at [351, 425] on div "[DATE] - [DATE] 21.00 ► [PERSON_NAME] Print Edit 9.00 [DATE] - [DATE] (3.00 Hou…" at bounding box center [866, 447] width 1262 height 436
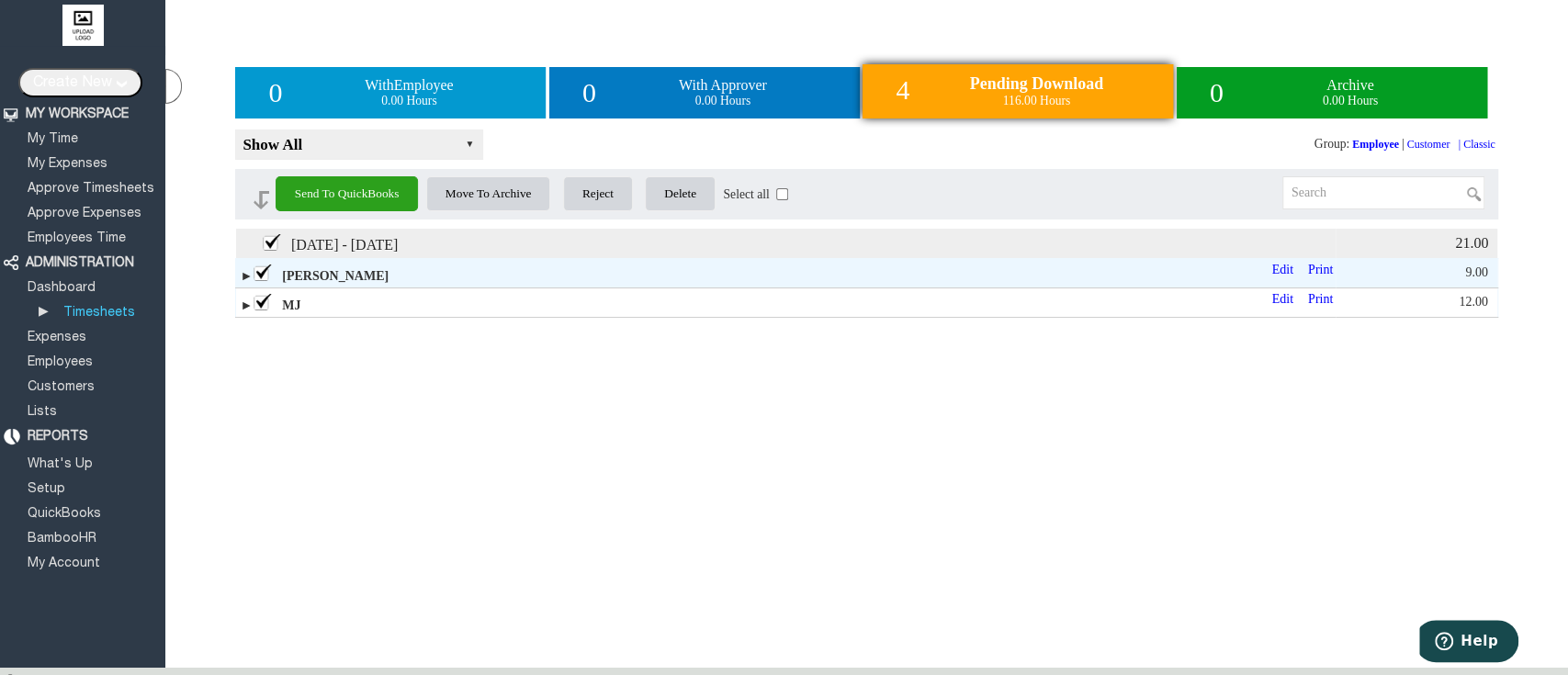
click at [243, 308] on span "►" at bounding box center [246, 305] width 13 height 14
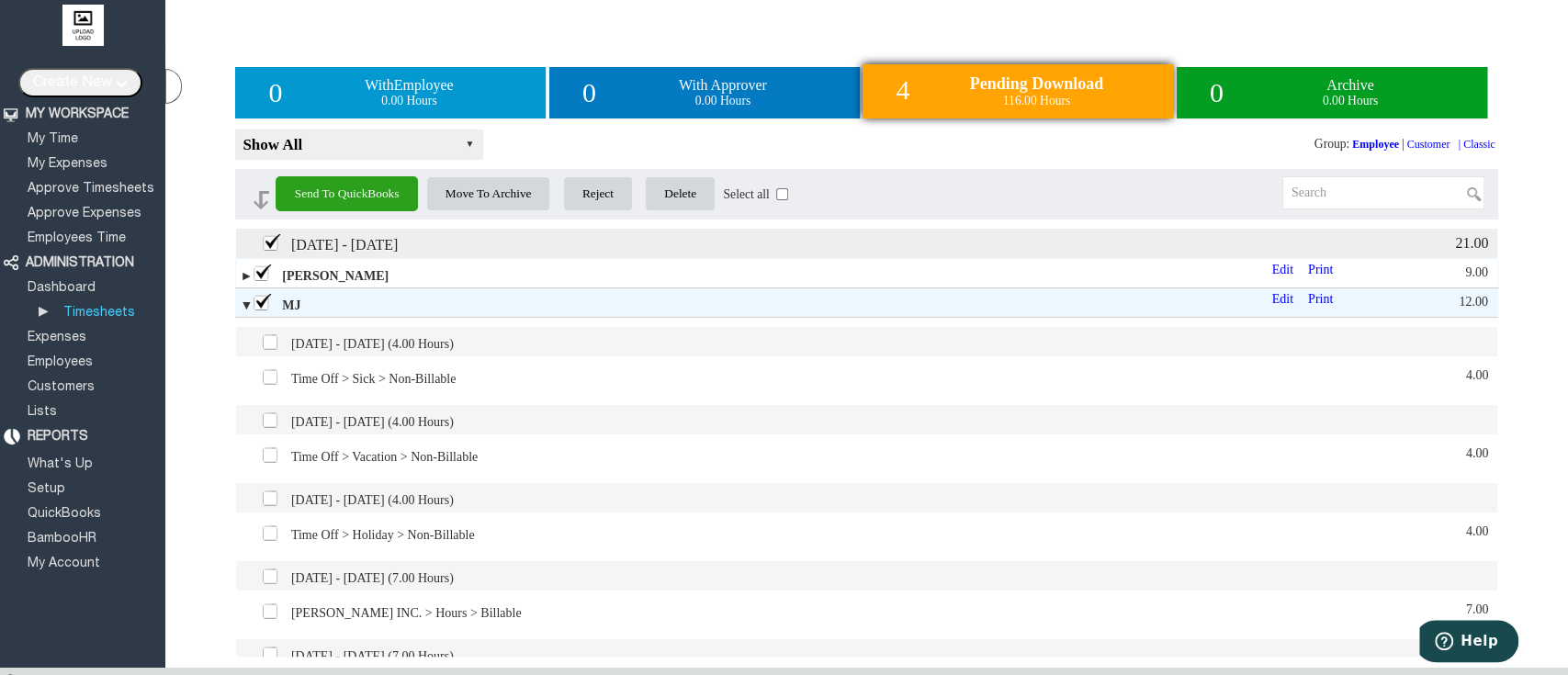
click at [243, 279] on span "►" at bounding box center [246, 276] width 13 height 14
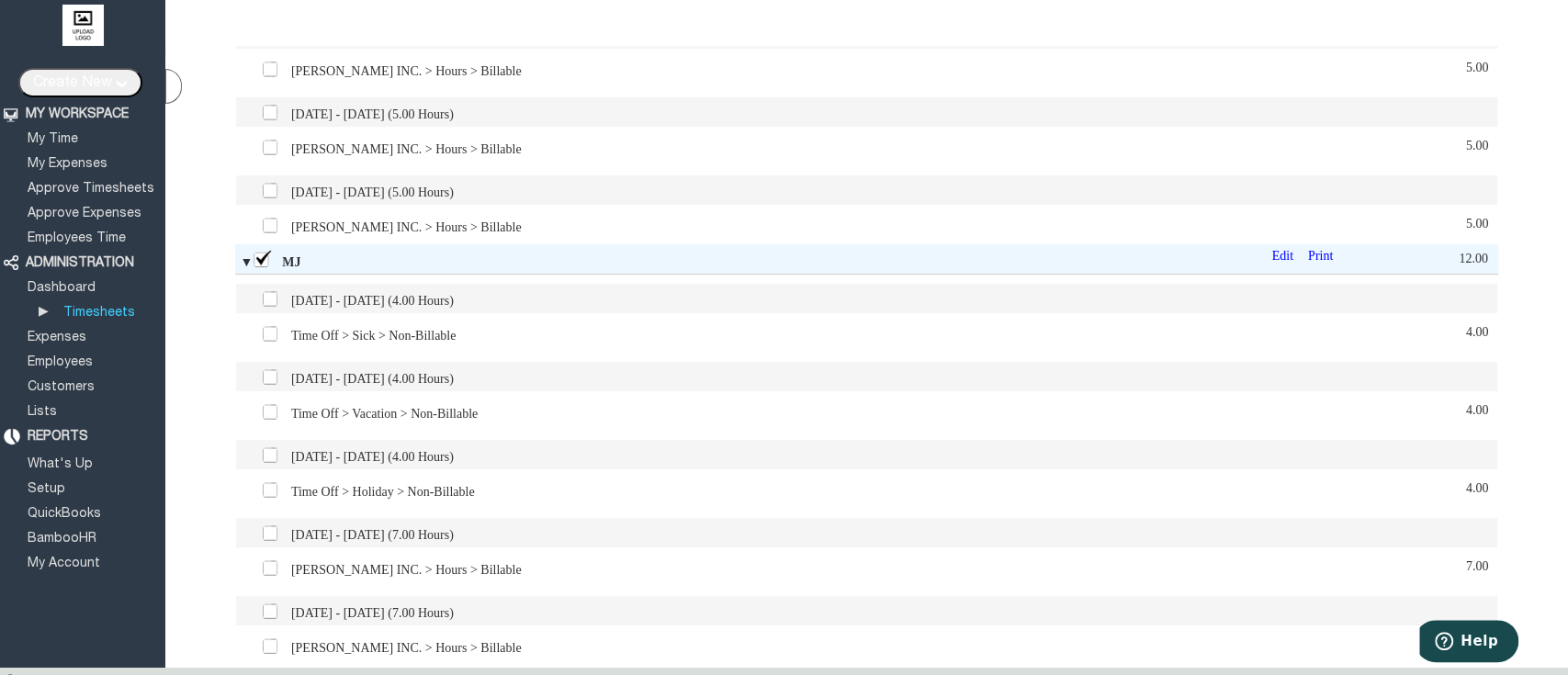
scroll to position [755, 0]
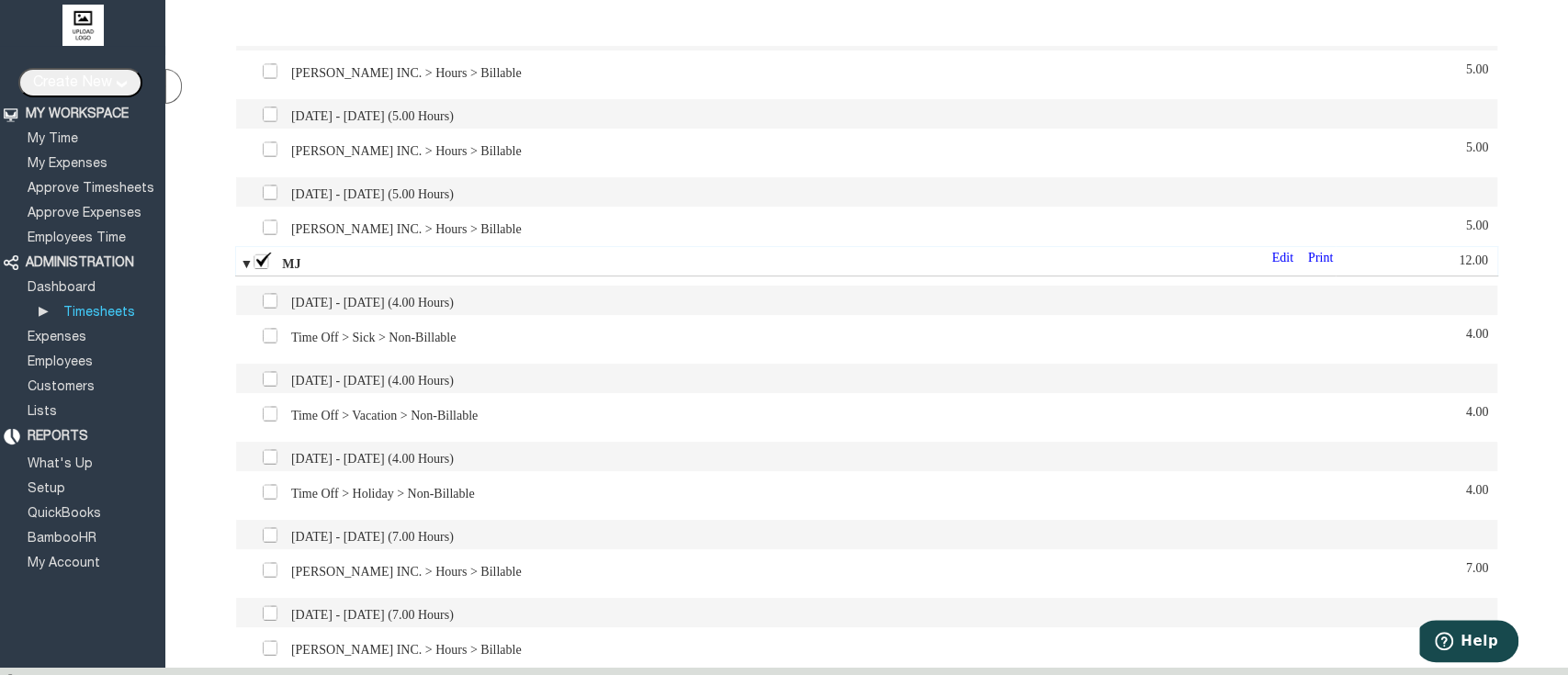
click at [258, 271] on label at bounding box center [262, 260] width 20 height 20
click at [0, 0] on input "checkbox" at bounding box center [0, 0] width 0 height 0
click at [258, 271] on label at bounding box center [262, 260] width 20 height 20
click at [0, 0] on input "checkbox" at bounding box center [0, 0] width 0 height 0
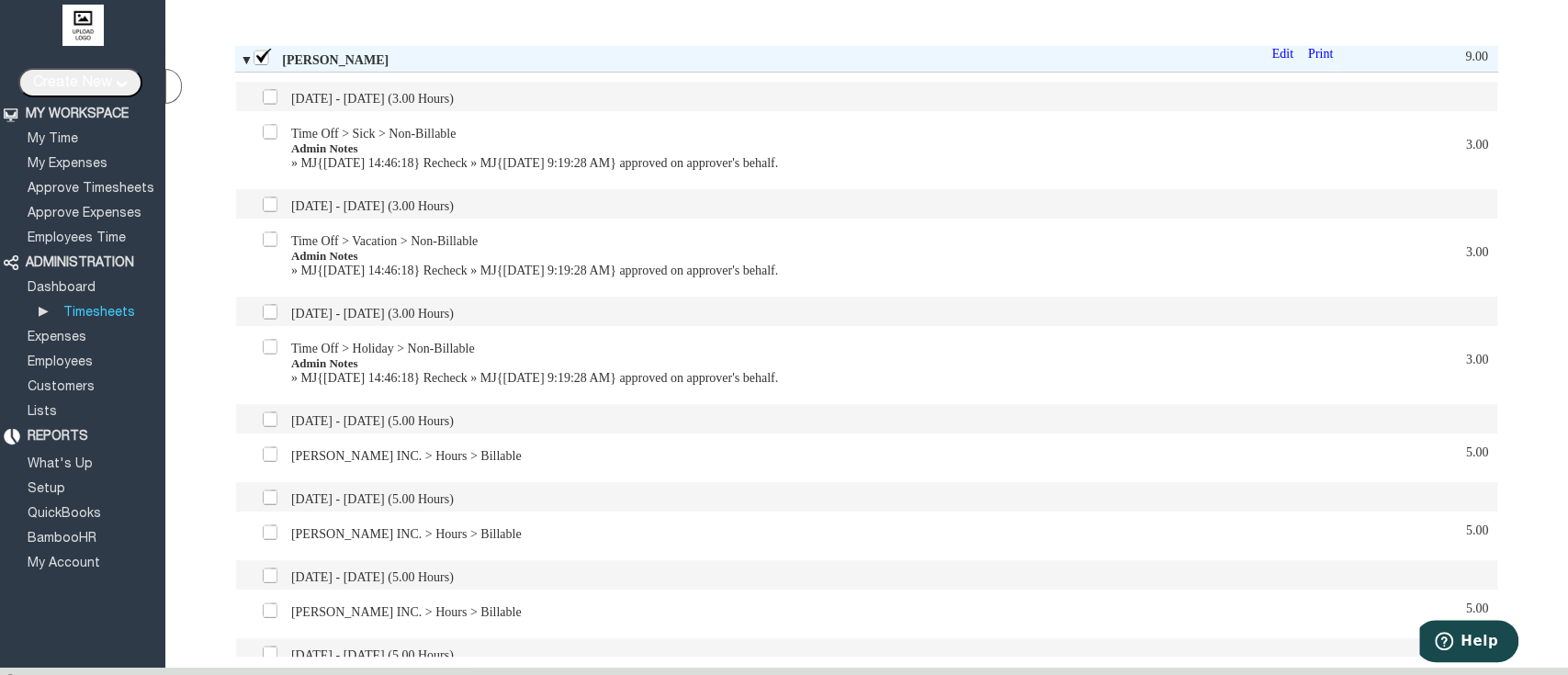
scroll to position [0, 0]
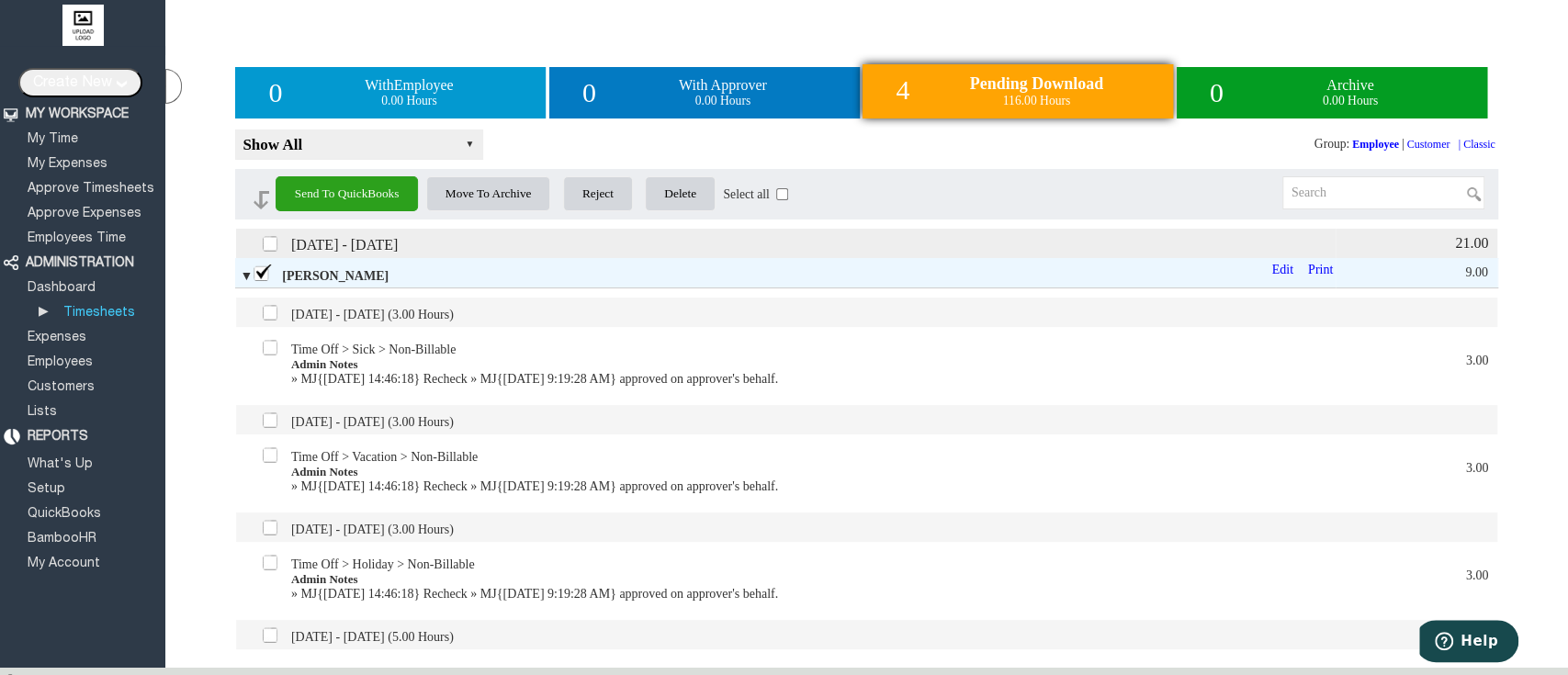
click at [267, 252] on label at bounding box center [271, 242] width 20 height 20
click at [0, 0] on input "checkbox" at bounding box center [0, 0] width 0 height 0
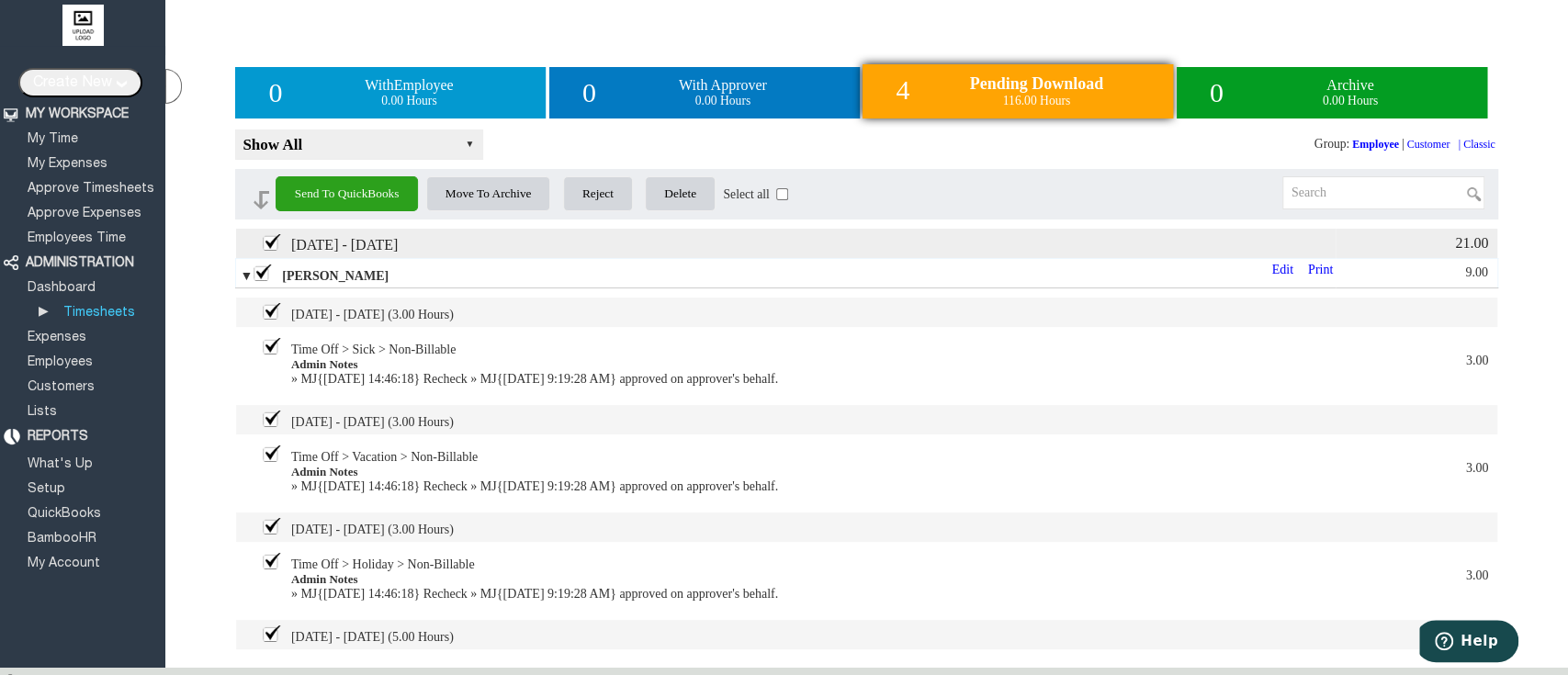
click at [242, 279] on span "▼" at bounding box center [246, 276] width 13 height 14
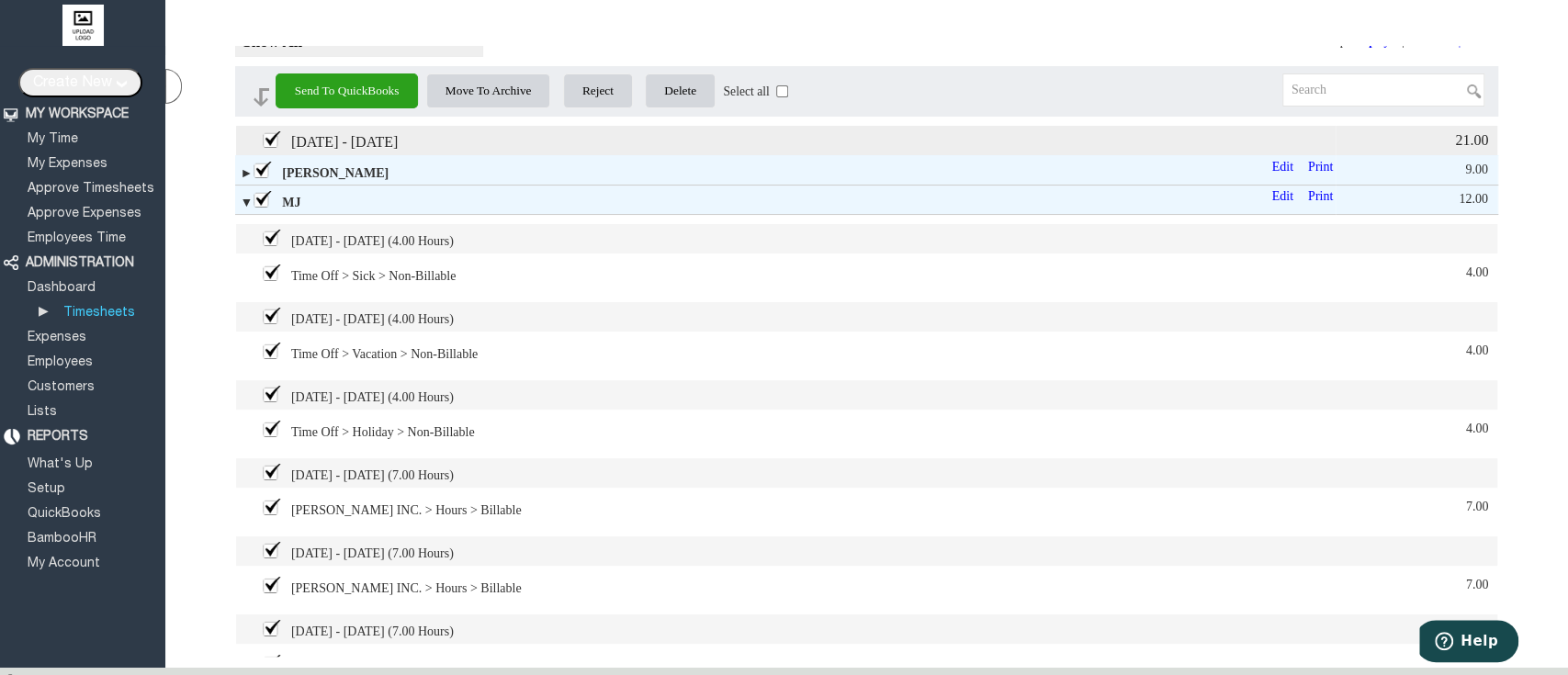
scroll to position [103, 0]
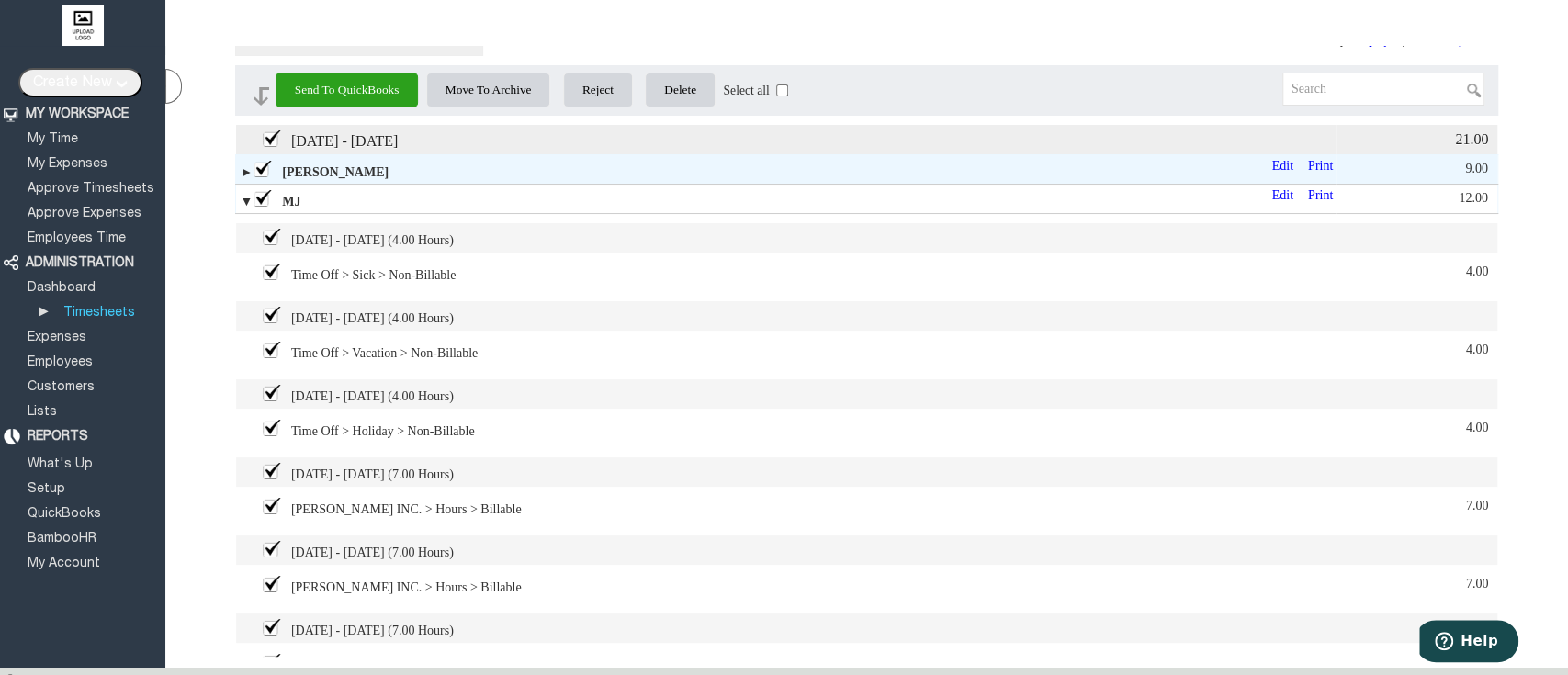
click at [245, 202] on span "▼" at bounding box center [246, 201] width 13 height 14
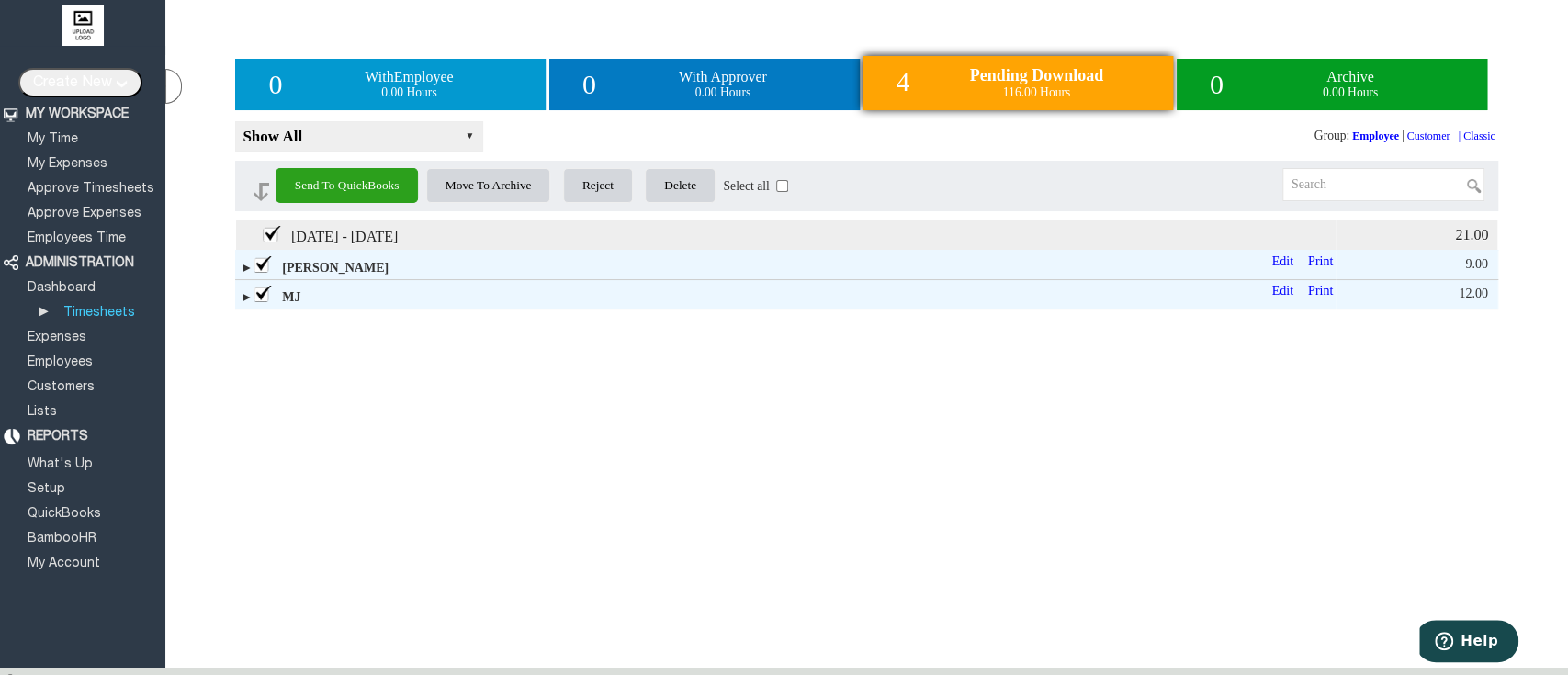
scroll to position [0, 0]
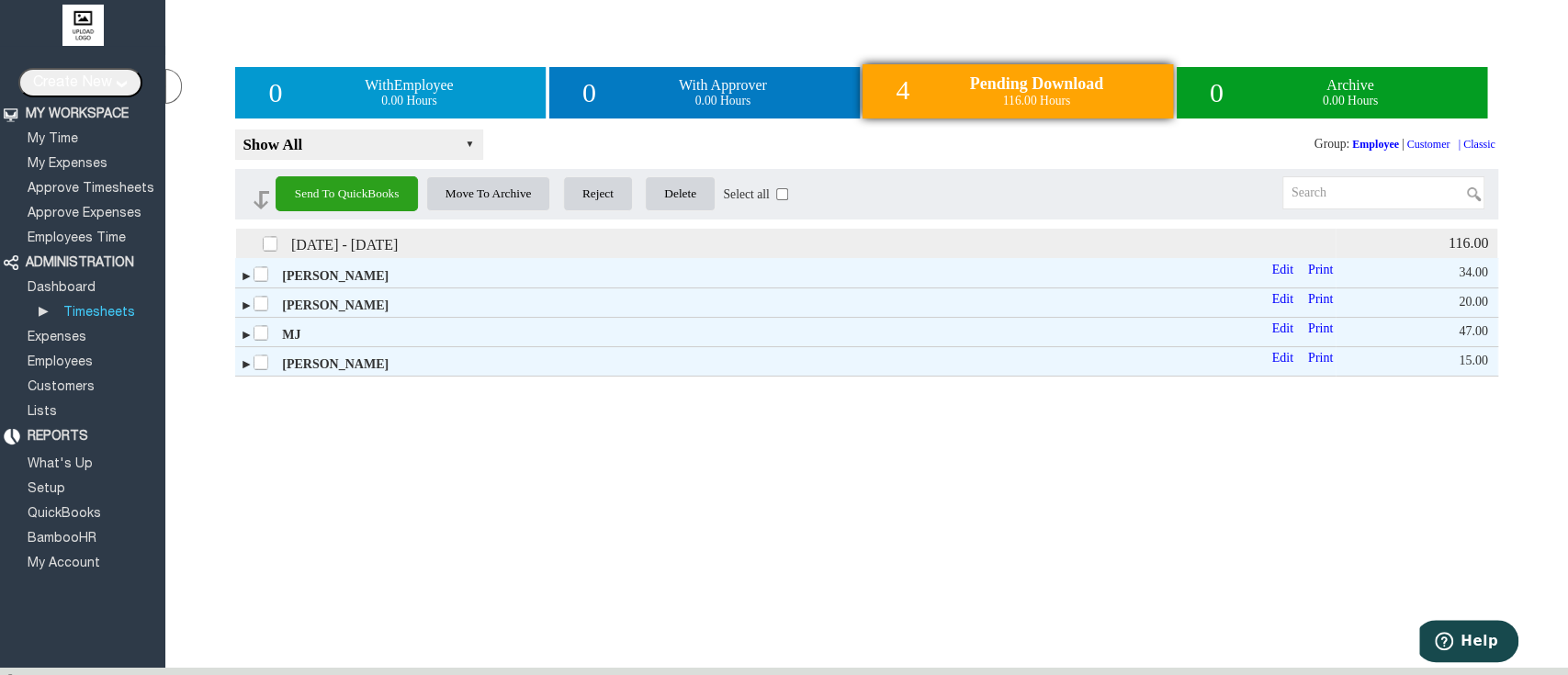
click at [264, 245] on label at bounding box center [271, 242] width 20 height 20
click at [0, 0] on input "checkbox" at bounding box center [0, 0] width 0 height 0
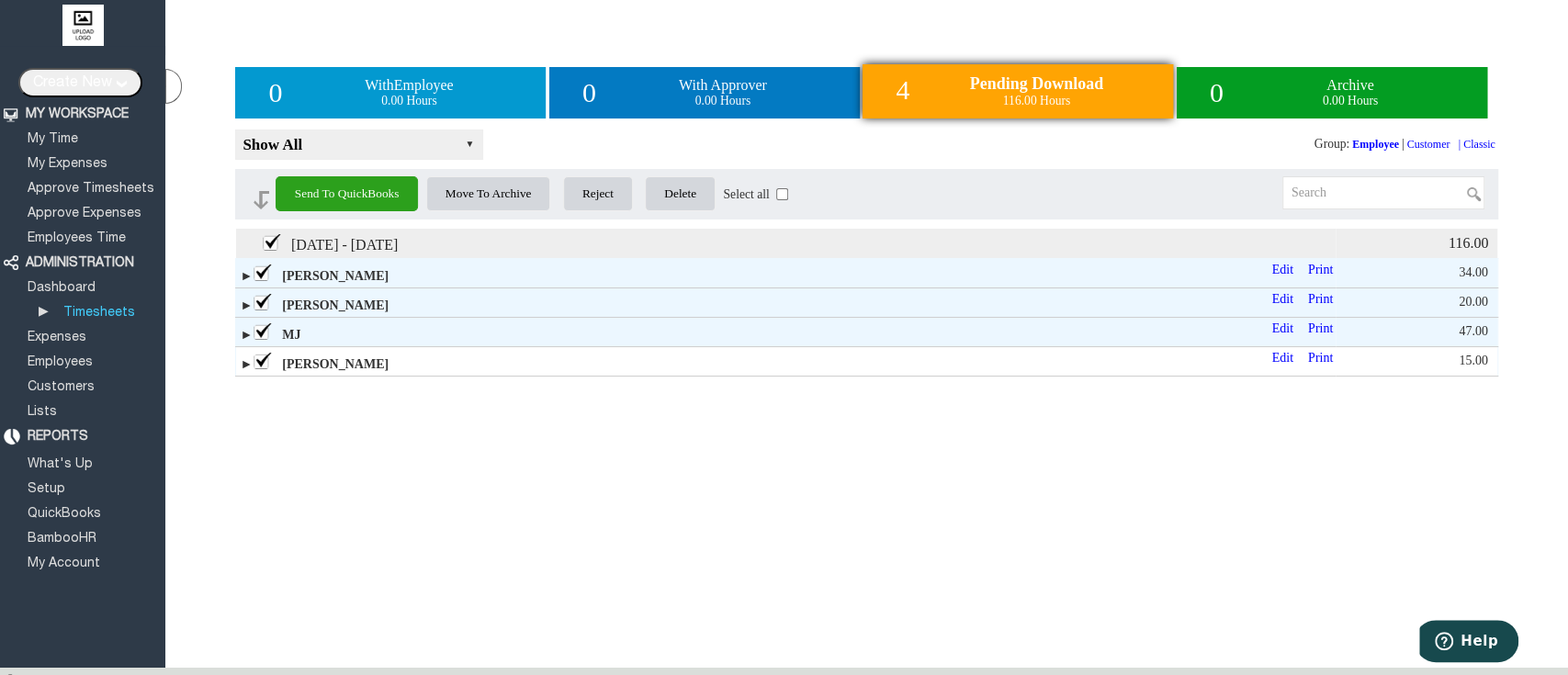
click at [244, 371] on span "►" at bounding box center [246, 364] width 13 height 14
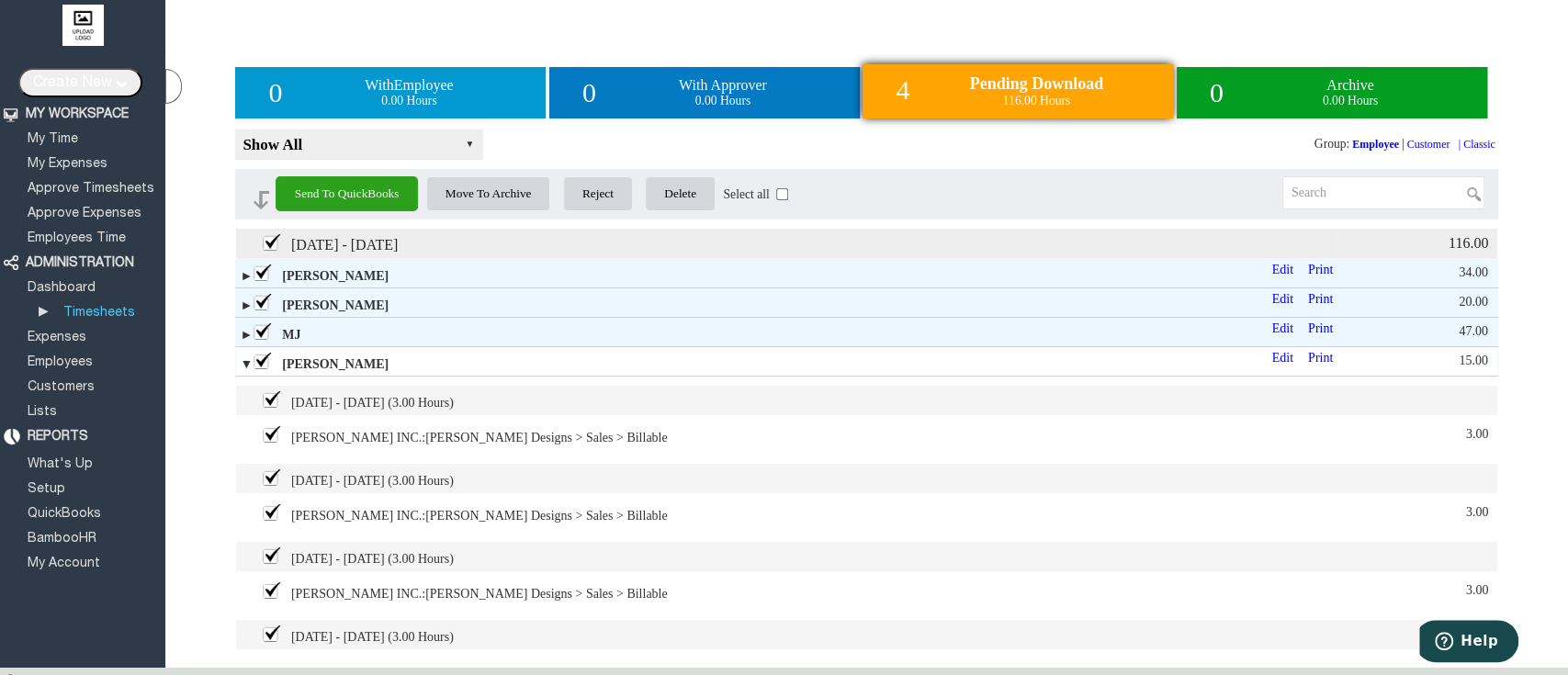
click at [244, 371] on span "▼" at bounding box center [246, 364] width 13 height 14
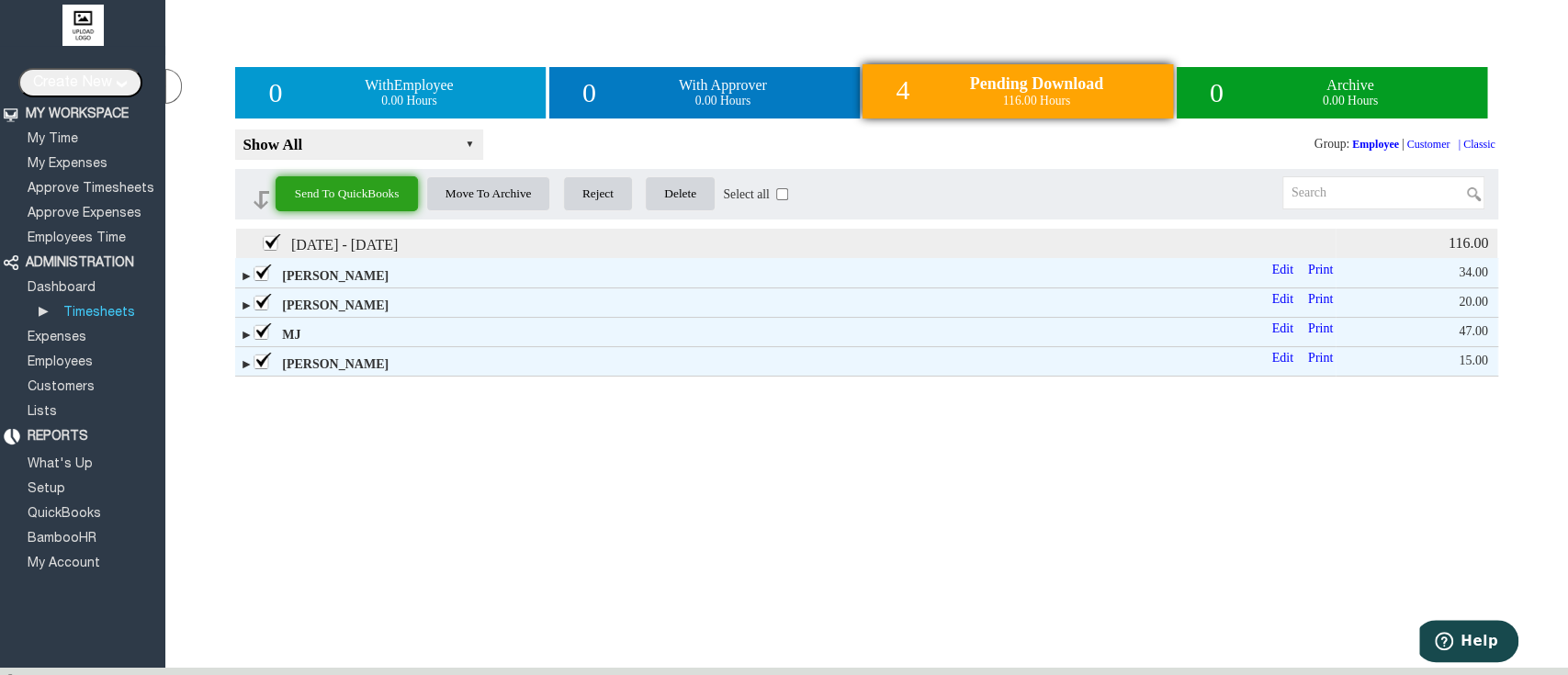
click at [351, 193] on input "Send To QuickBooks" at bounding box center [347, 193] width 143 height 35
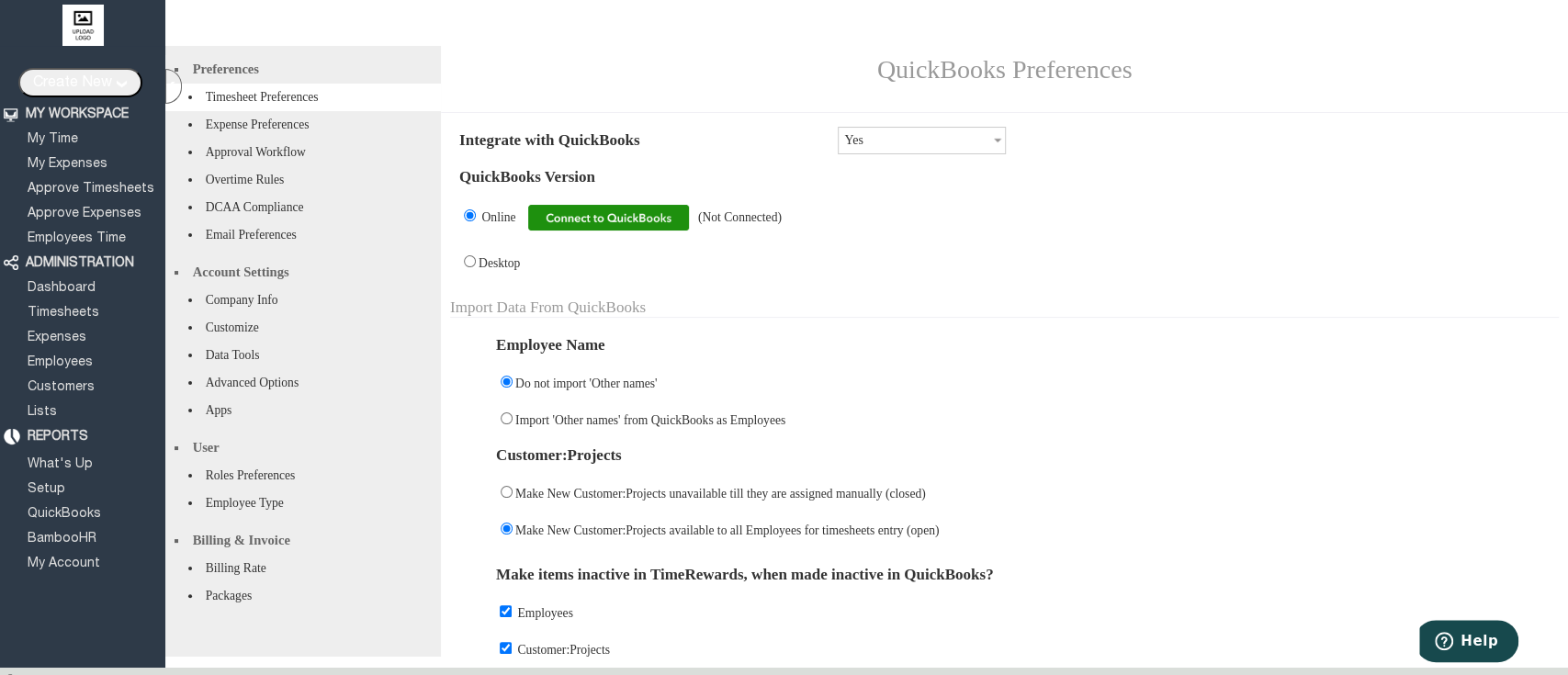
click at [604, 228] on img at bounding box center [609, 217] width 161 height 26
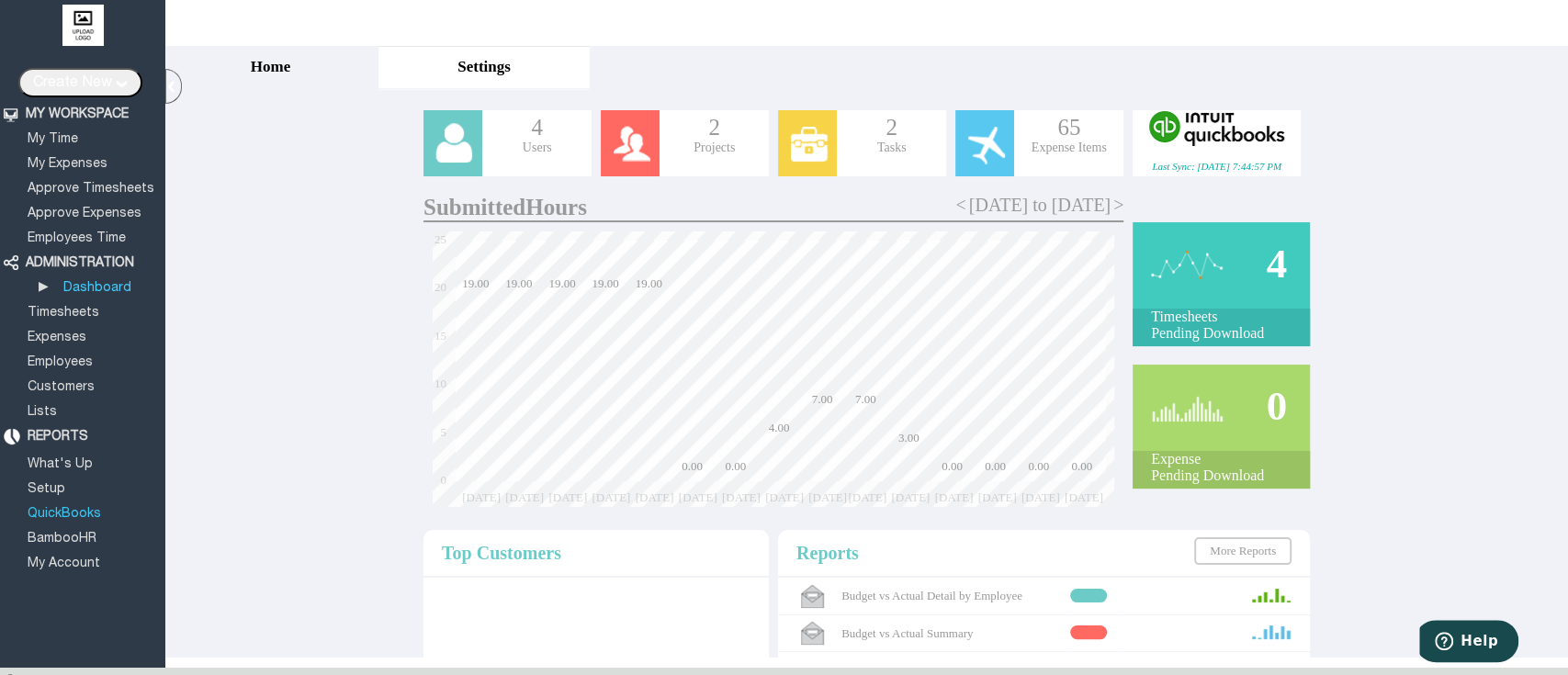
click at [64, 508] on link "QuickBooks" at bounding box center [64, 514] width 79 height 12
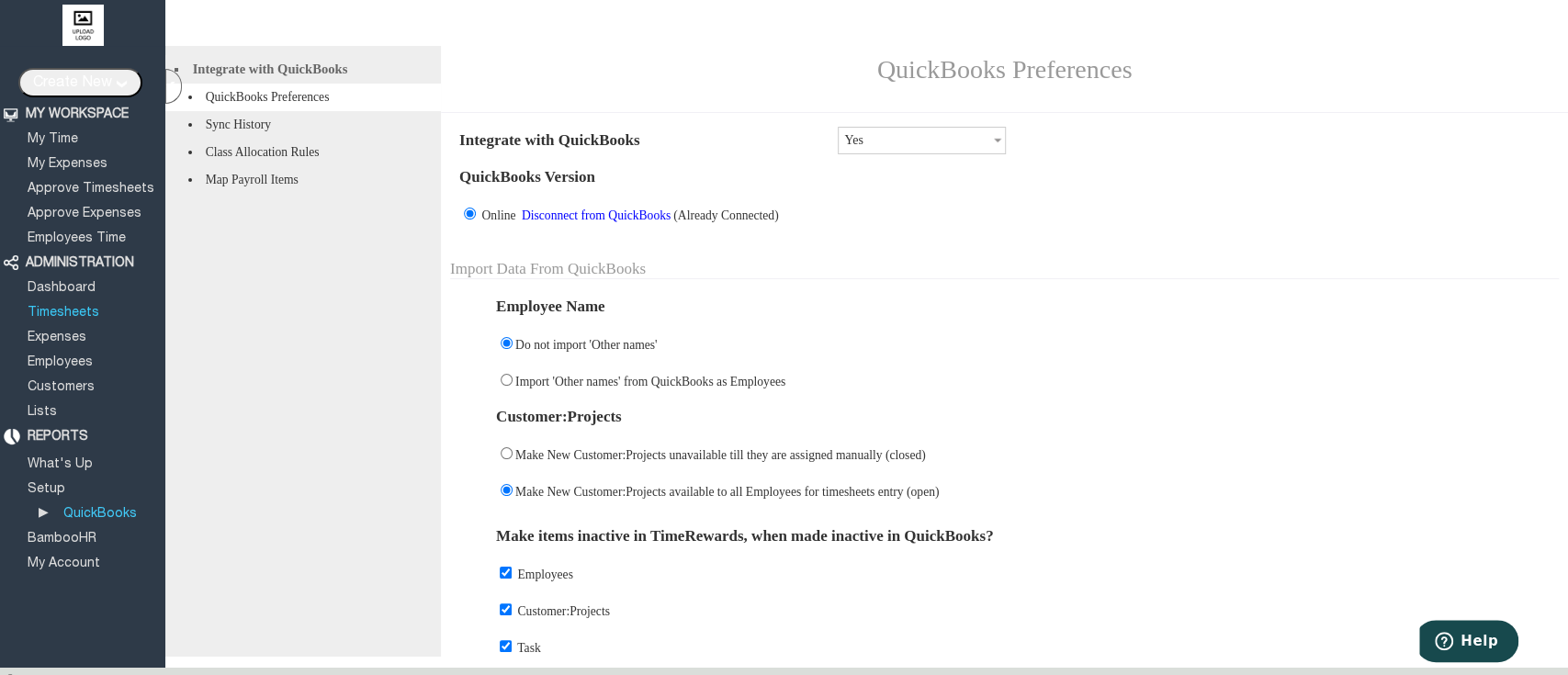
click at [73, 307] on link "Timesheets" at bounding box center [63, 313] width 77 height 12
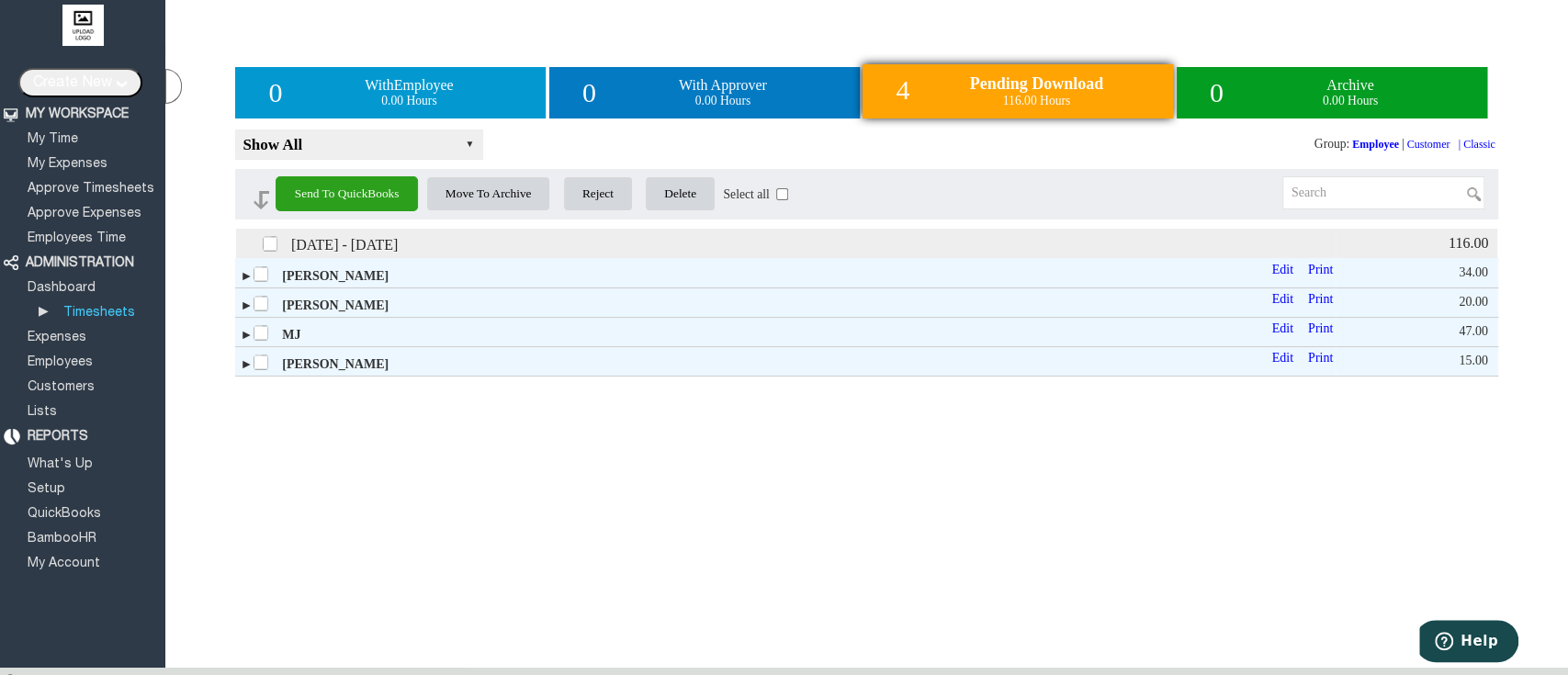
click at [265, 252] on label at bounding box center [271, 242] width 20 height 20
click at [0, 0] on input "checkbox" at bounding box center [0, 0] width 0 height 0
click at [380, 204] on input "Send To QuickBooks" at bounding box center [347, 193] width 143 height 35
click at [800, 452] on div "[DATE] - [DATE] 116.00 ► [PERSON_NAME] Print Edit 34.00 ► [PERSON_NAME] Print E…" at bounding box center [866, 447] width 1262 height 436
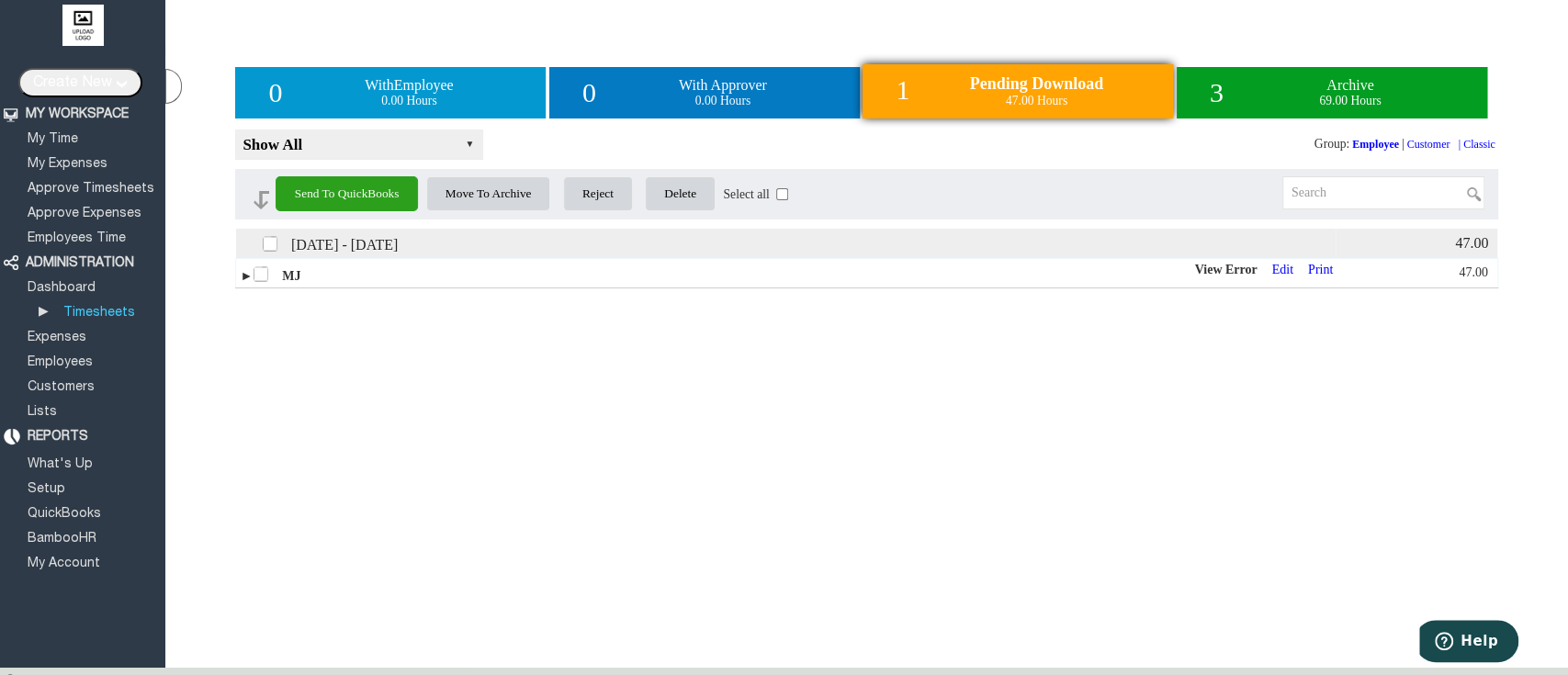
click at [1197, 277] on link "View Error" at bounding box center [1225, 269] width 68 height 14
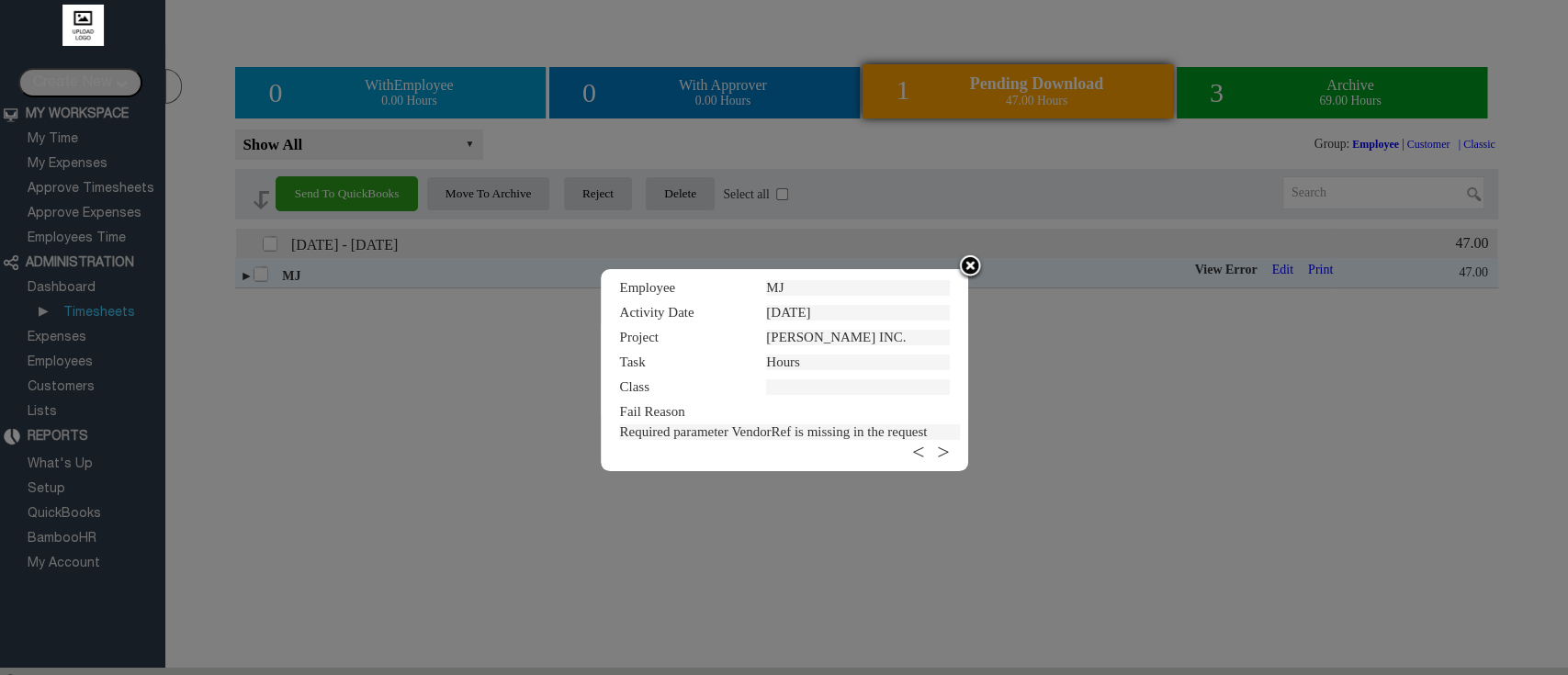
click at [969, 260] on img at bounding box center [969, 266] width 27 height 27
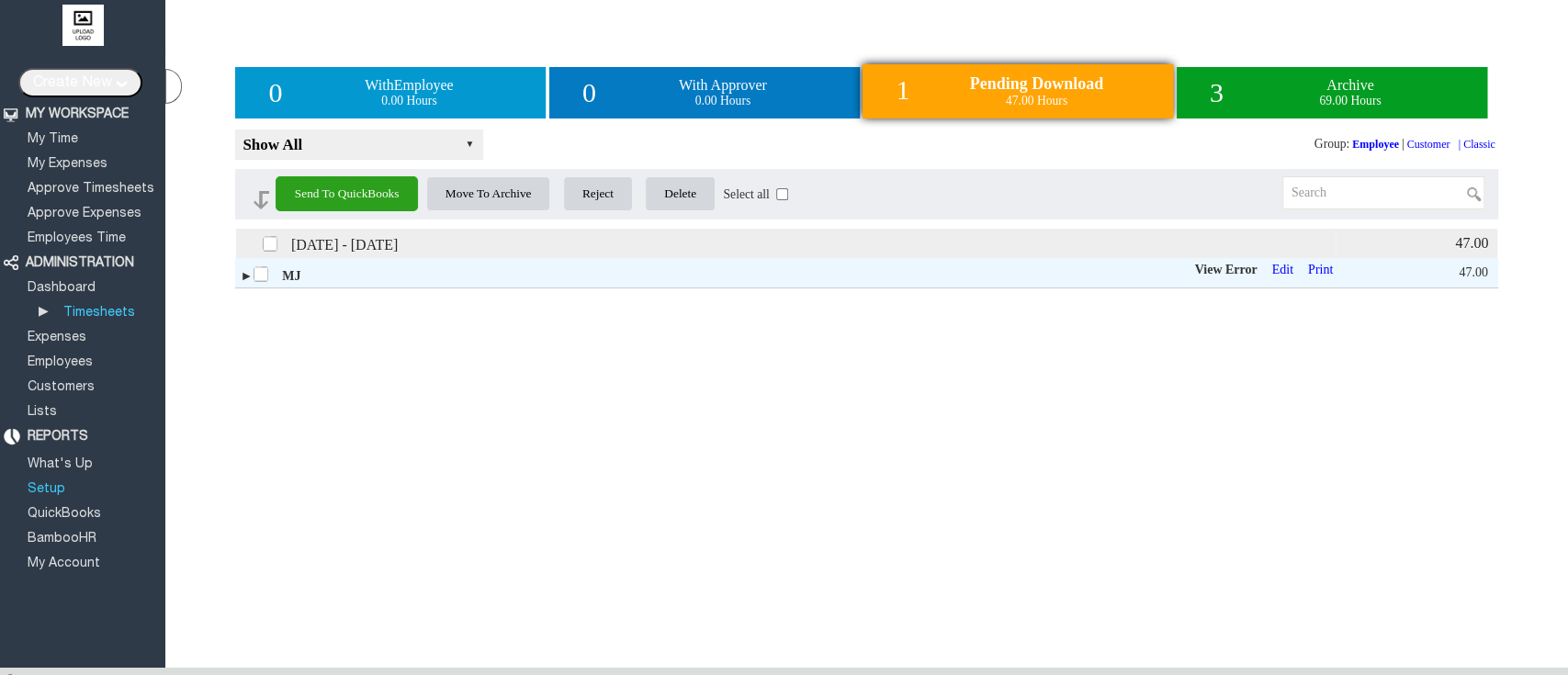
click at [51, 483] on link "Setup" at bounding box center [46, 489] width 44 height 12
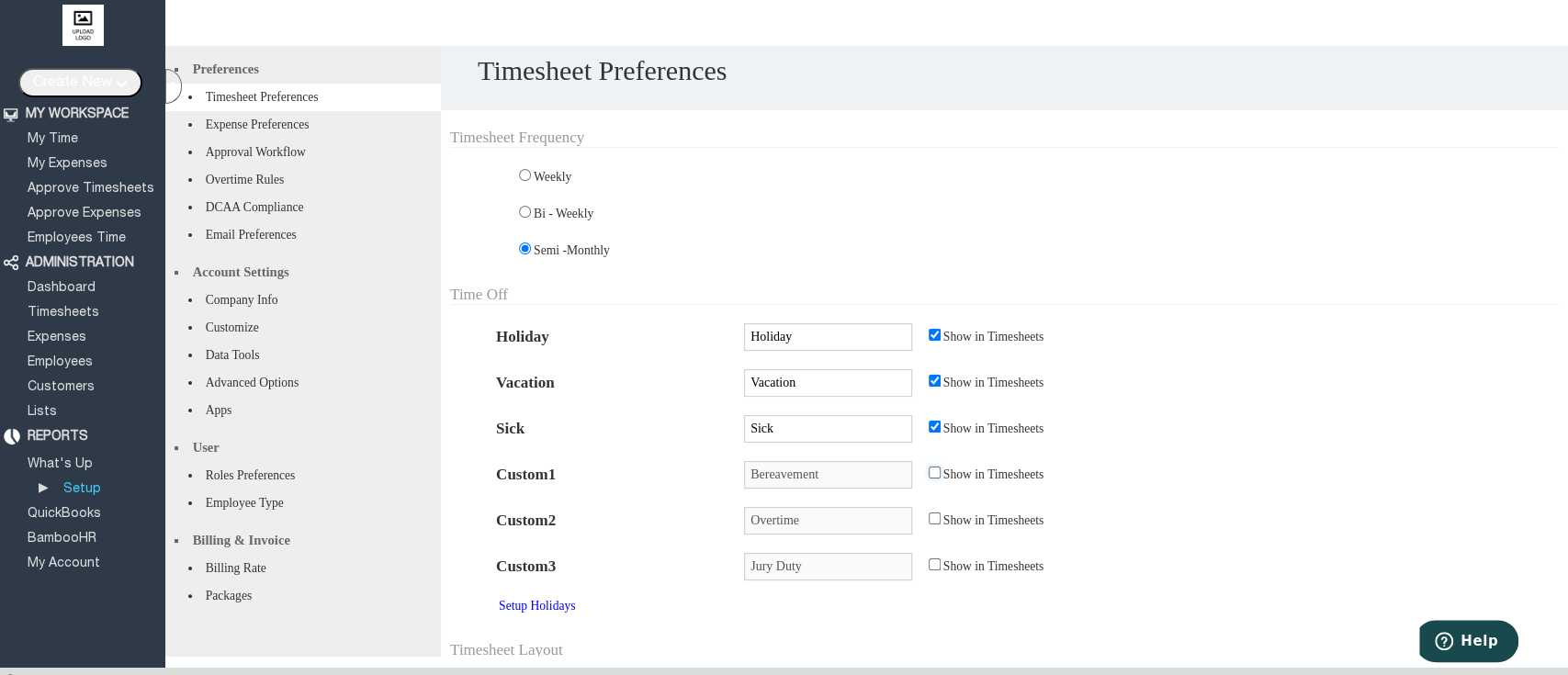
click at [929, 479] on input "checkbox" at bounding box center [934, 472] width 12 height 12
checkbox input "true"
click at [928, 524] on input "checkbox" at bounding box center [934, 519] width 12 height 12
checkbox input "true"
click at [848, 488] on input "Bereavement" at bounding box center [828, 474] width 168 height 27
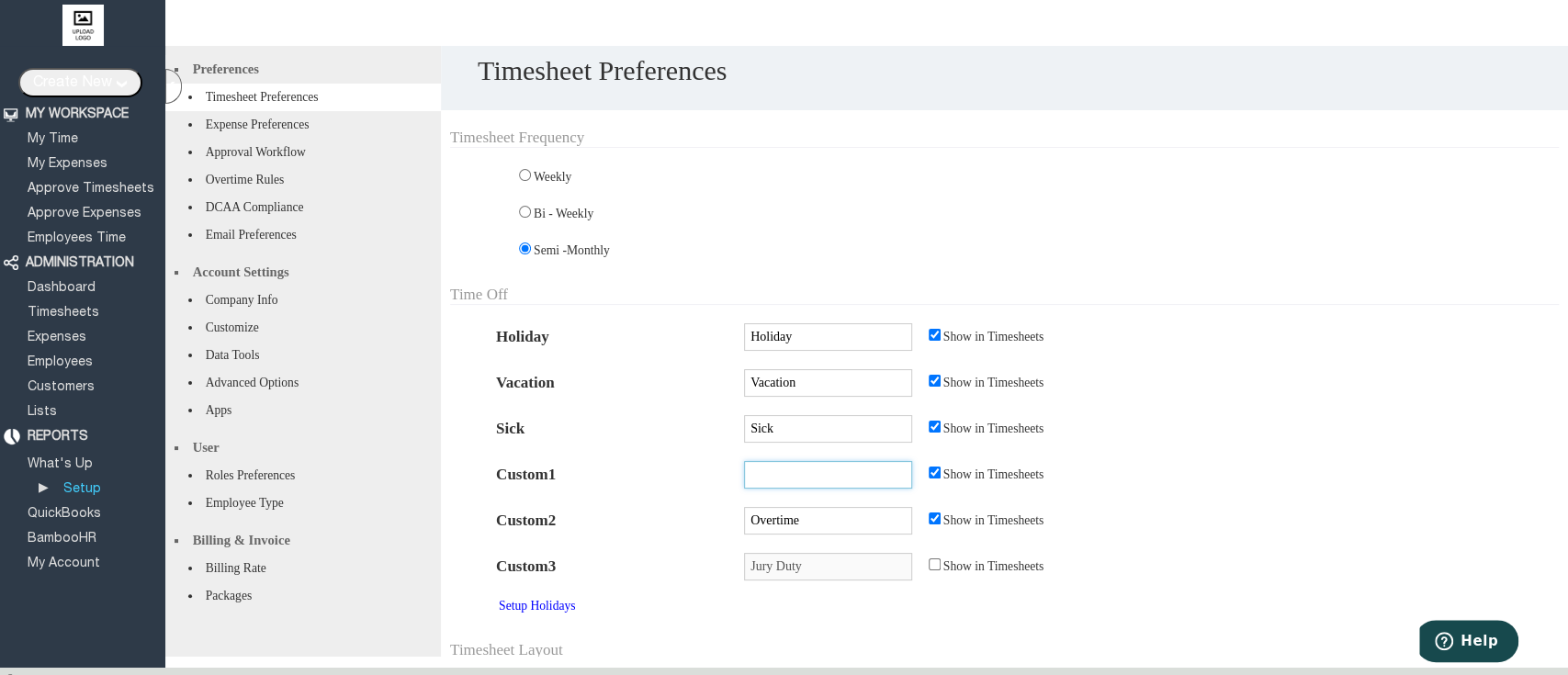
click at [848, 488] on input "text" at bounding box center [828, 474] width 168 height 27
type input "Unpaid"
click at [1173, 452] on td "Sick Show in Timesheets" at bounding box center [1146, 429] width 824 height 46
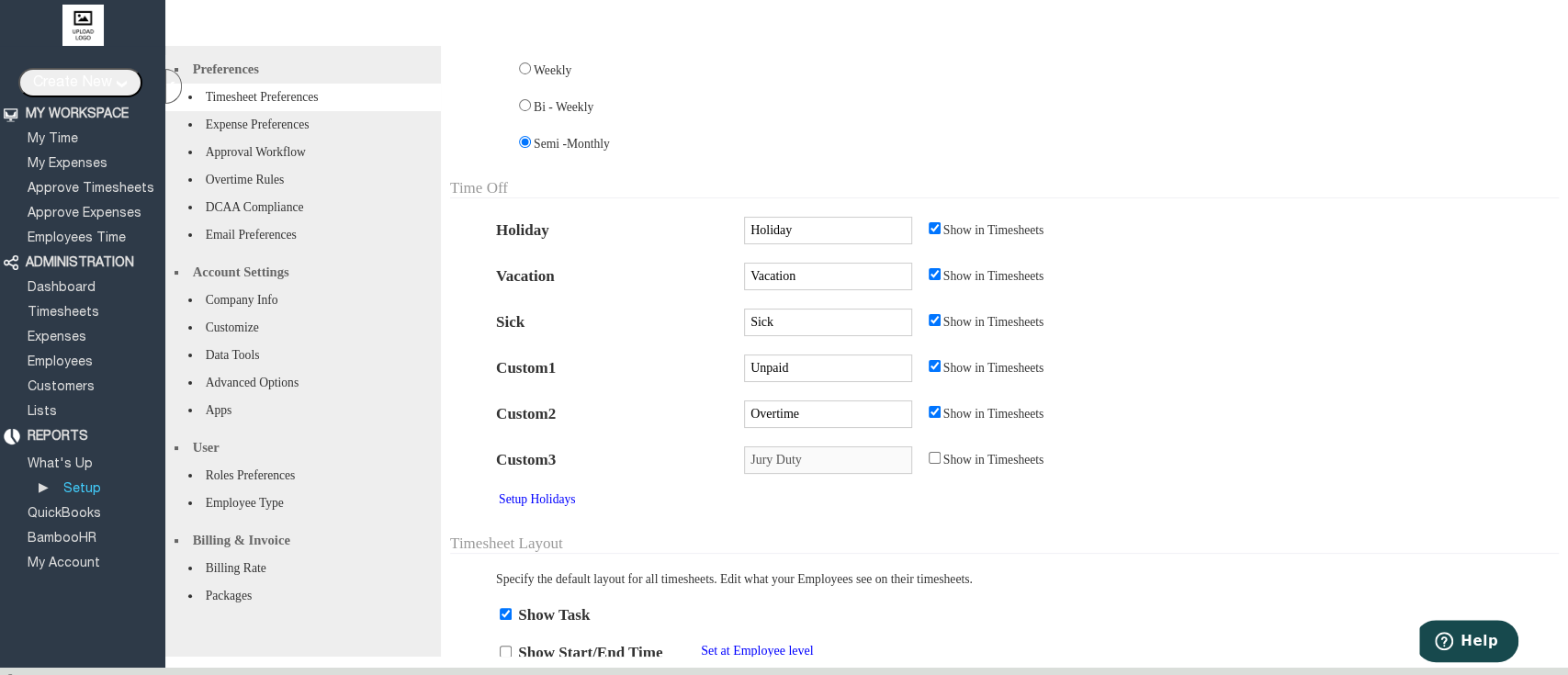
scroll to position [107, 0]
click at [350, 396] on li "Advanced Options" at bounding box center [302, 382] width 276 height 27
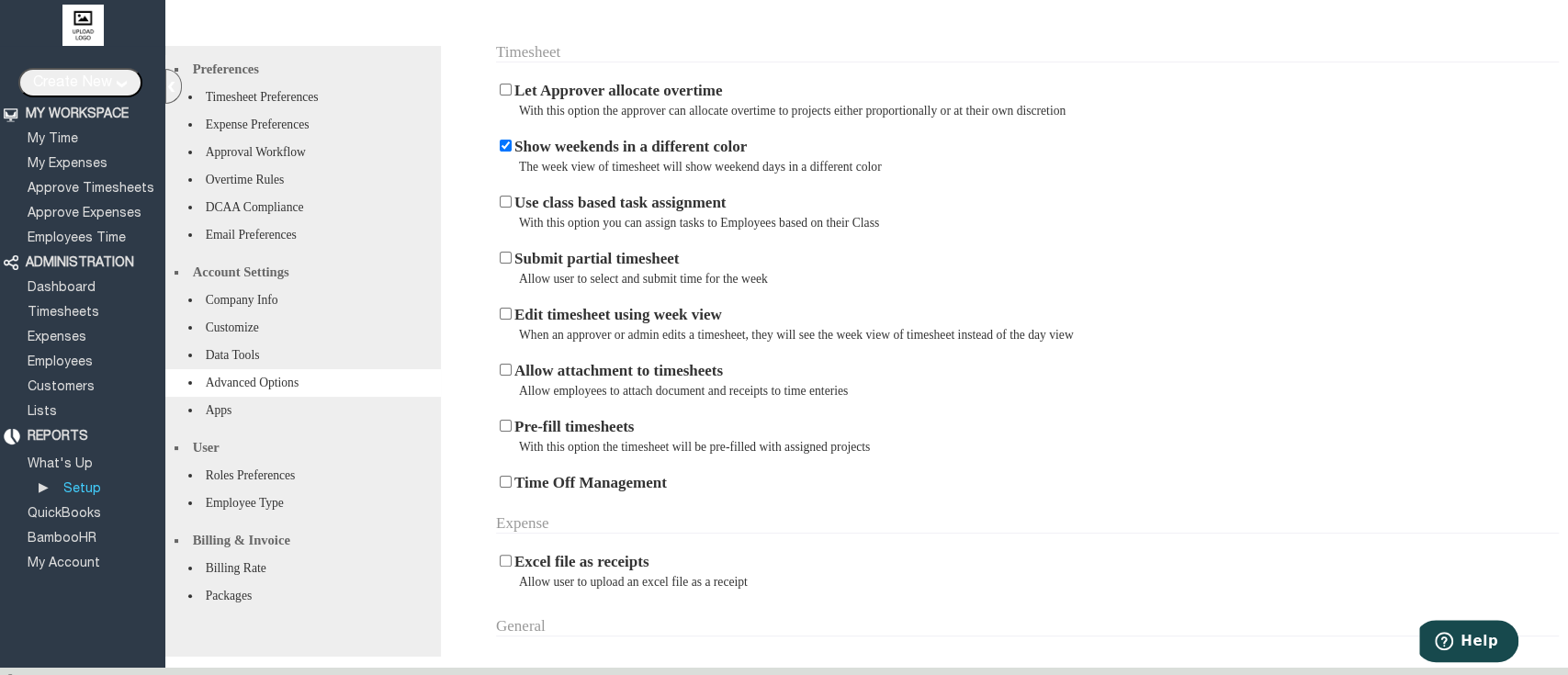
scroll to position [75, 0]
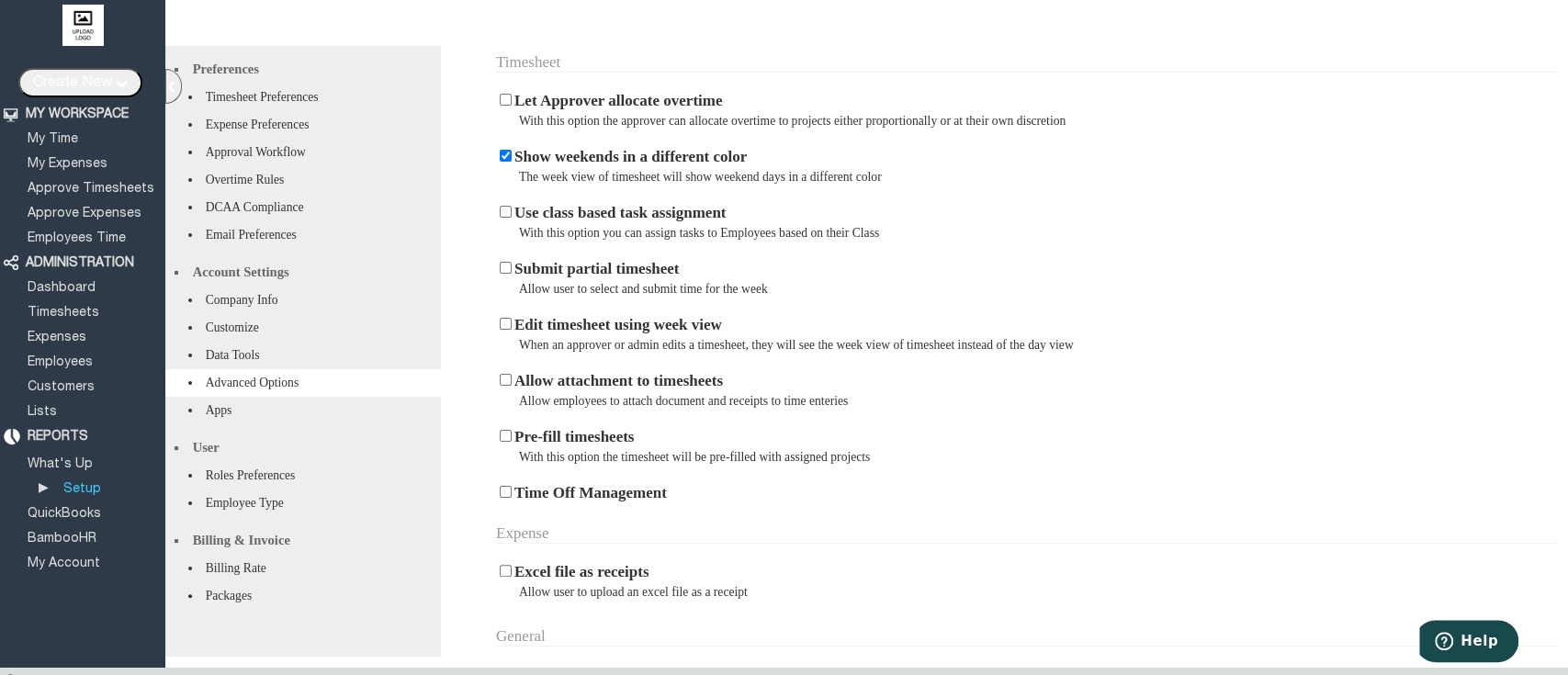
click at [338, 185] on li "Overtime Rules" at bounding box center [302, 179] width 276 height 27
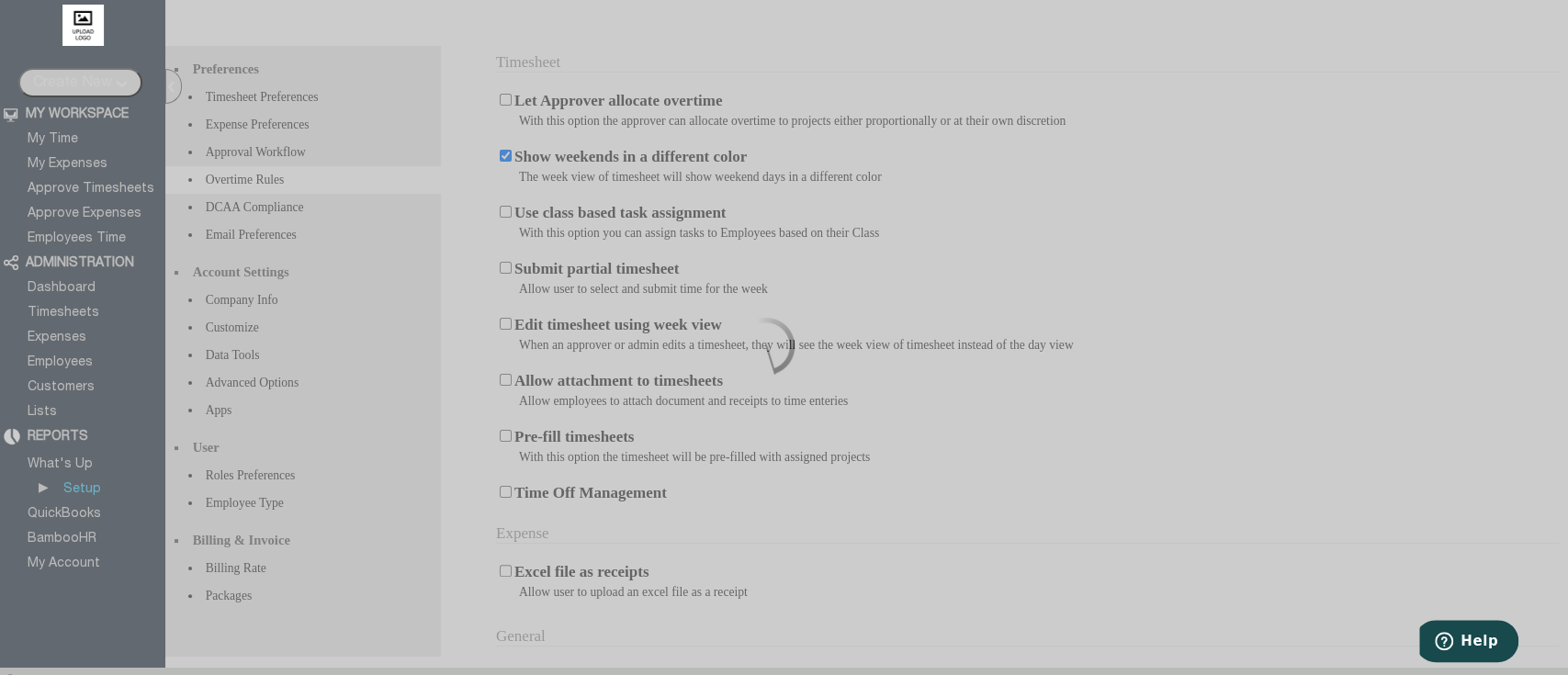
scroll to position [0, 0]
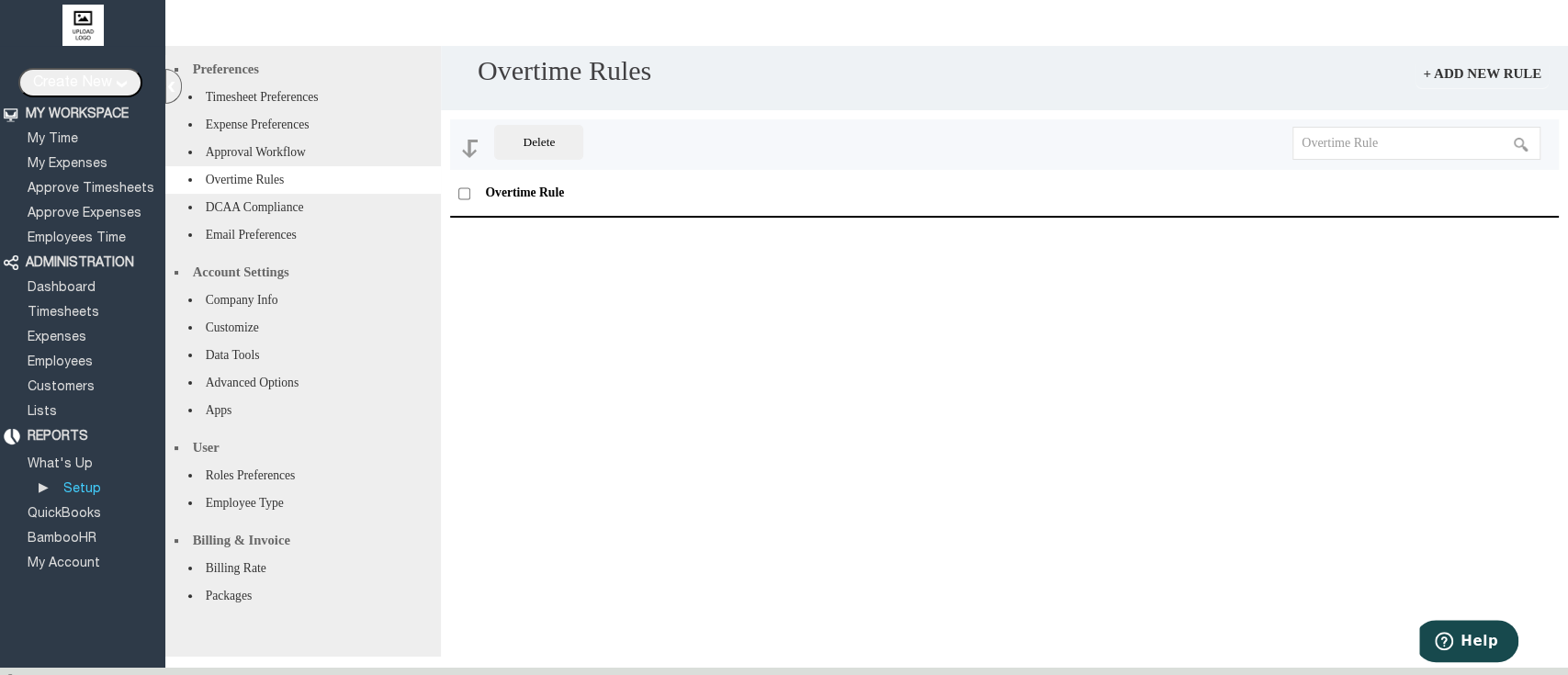
click at [1445, 81] on link "+ Add new Rule" at bounding box center [1482, 73] width 133 height 29
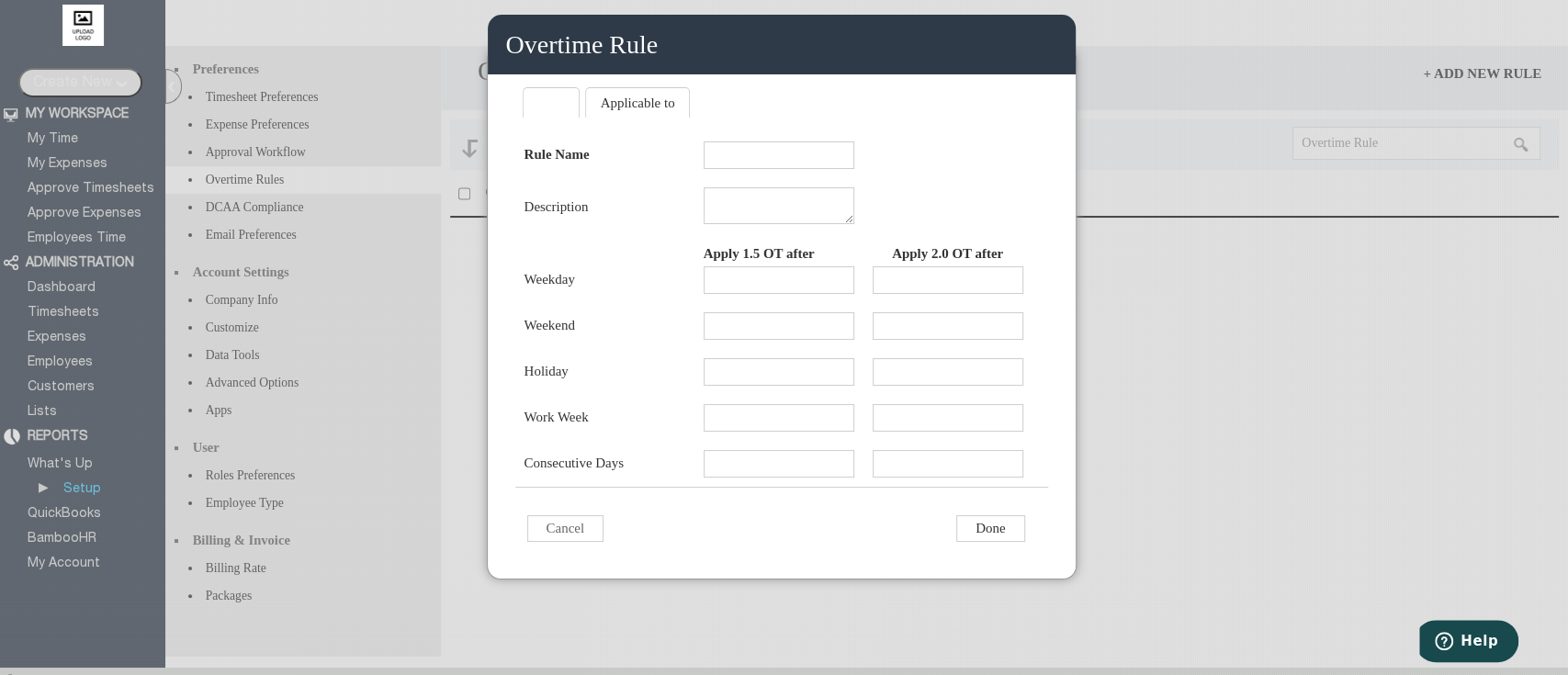
click at [649, 118] on li "Applicable to" at bounding box center [637, 102] width 105 height 30
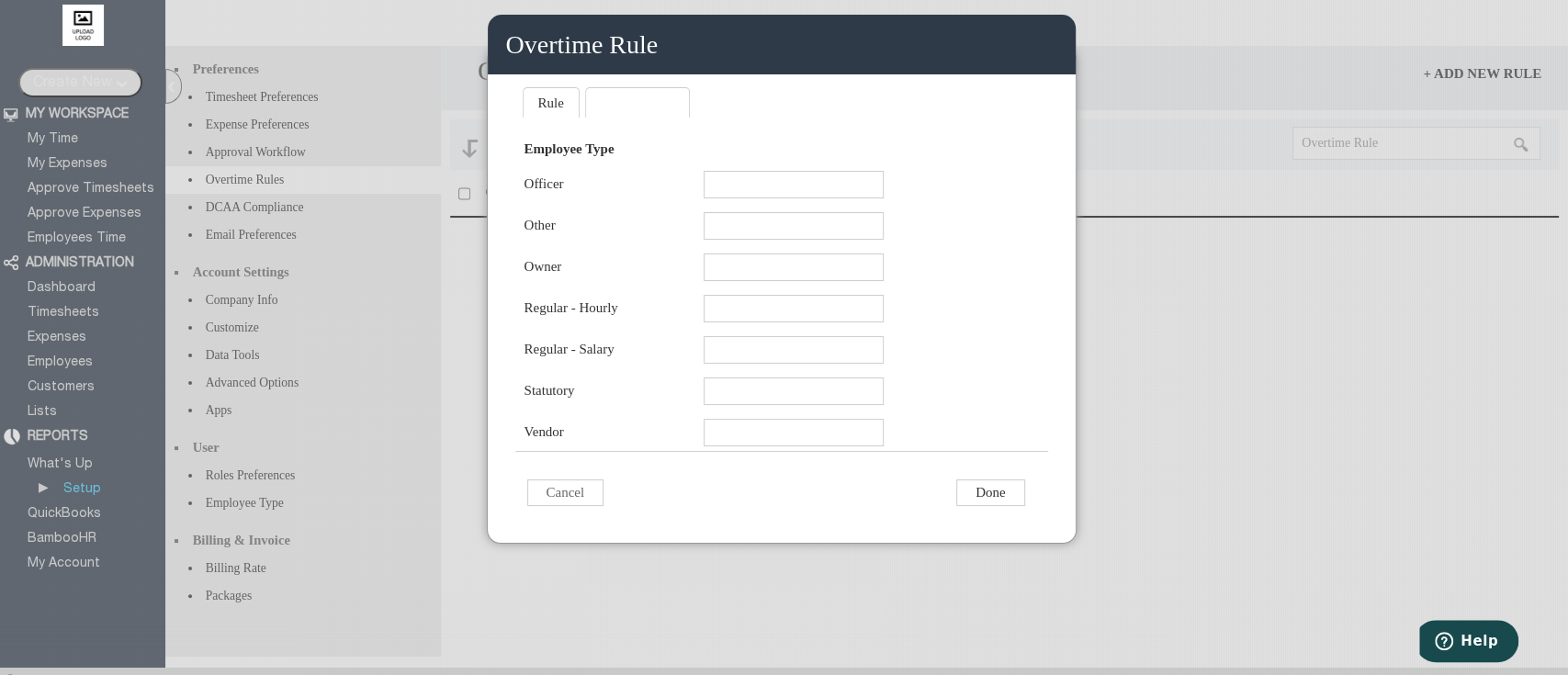
click at [559, 111] on li "Rule" at bounding box center [551, 102] width 57 height 30
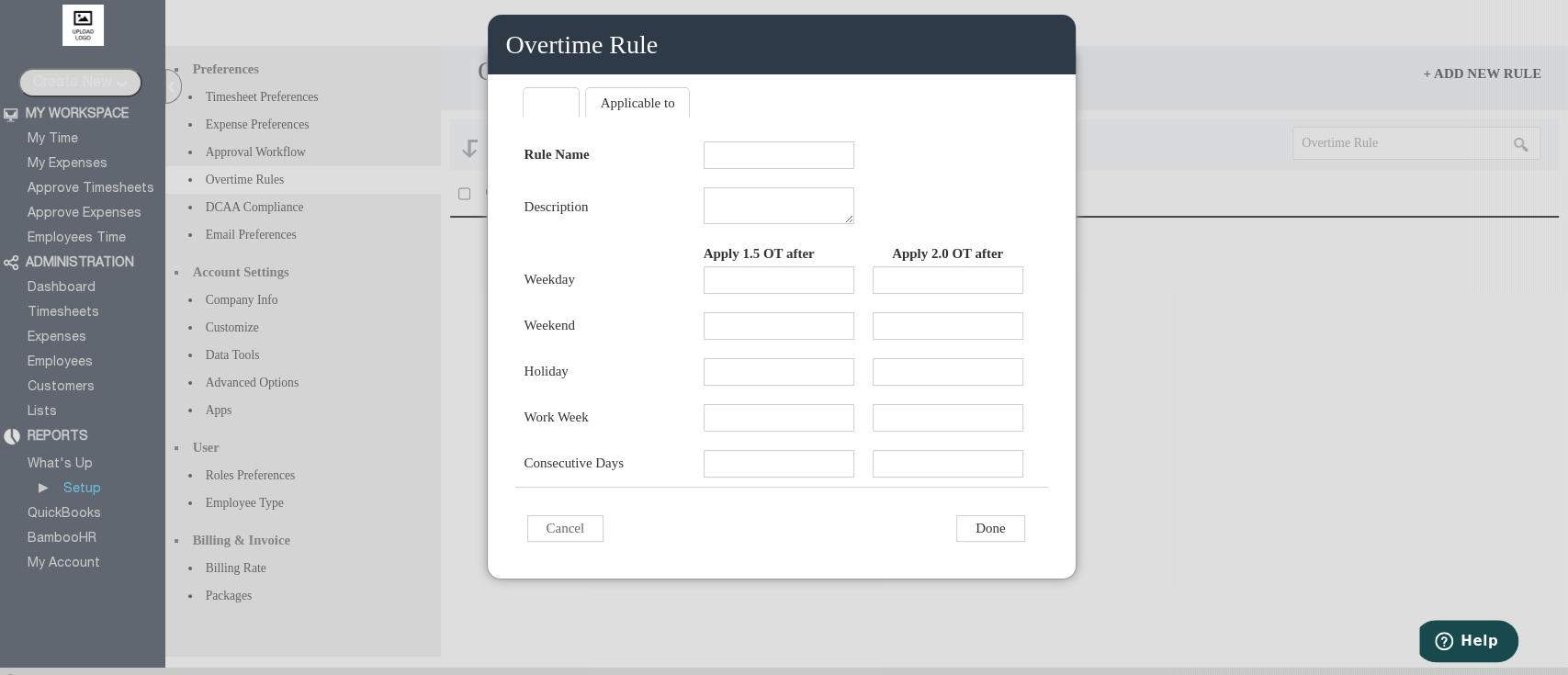
click at [631, 106] on li "Applicable to" at bounding box center [637, 102] width 105 height 30
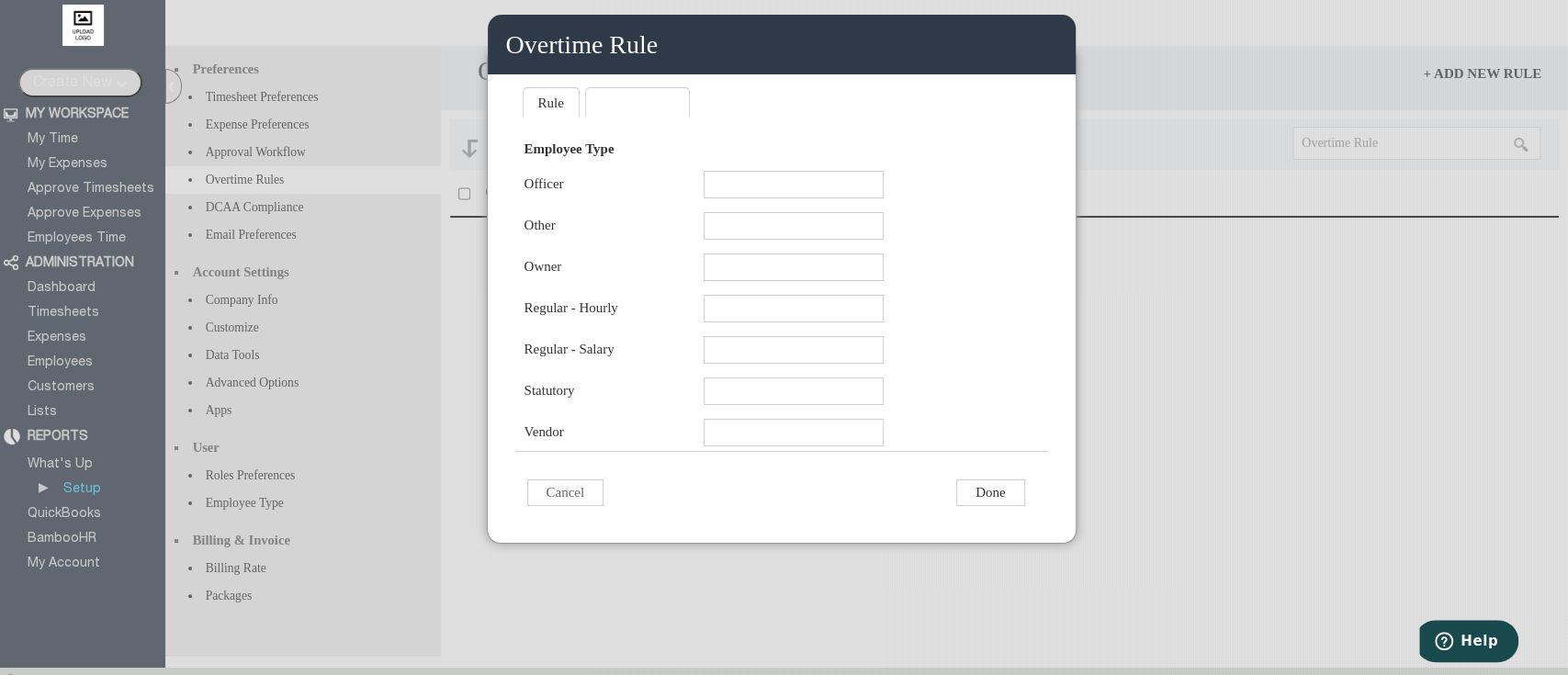
click at [570, 113] on li "Rule" at bounding box center [551, 102] width 57 height 30
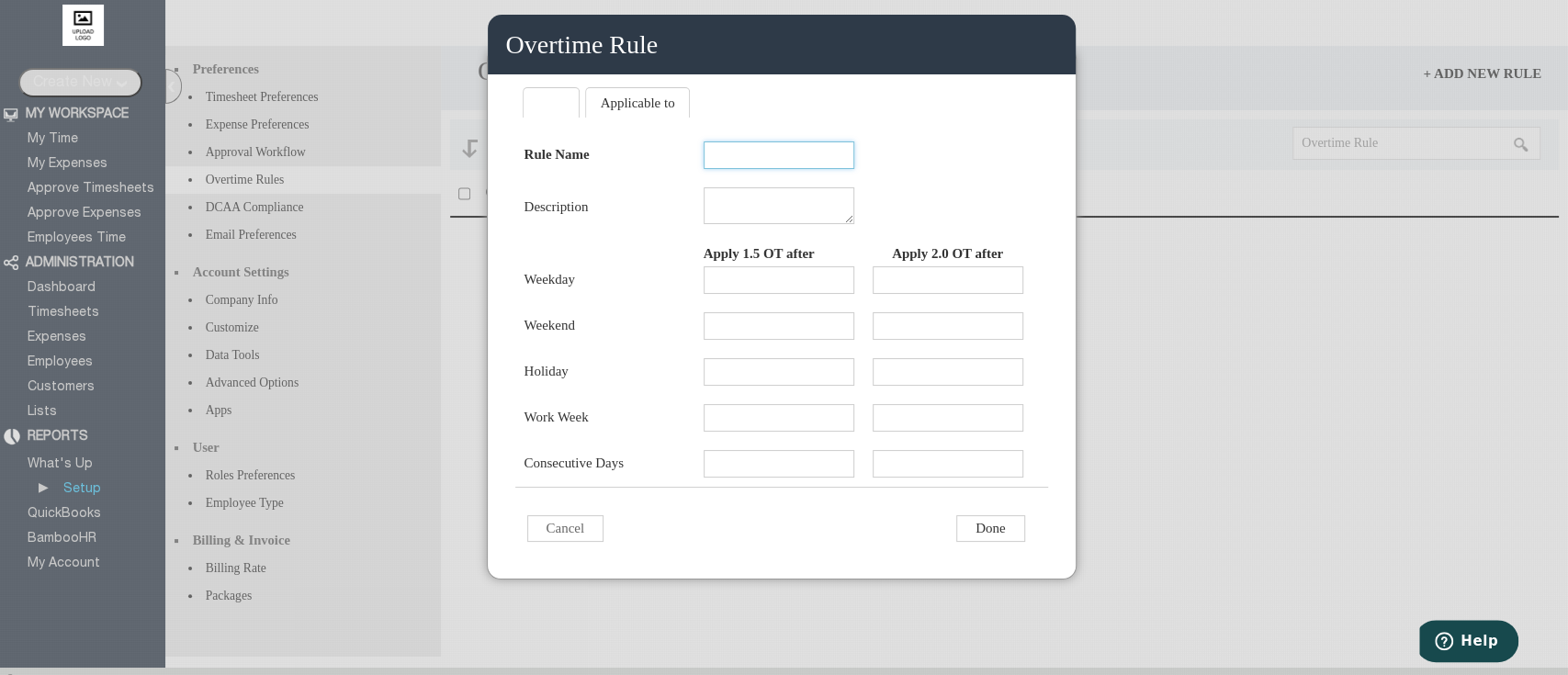
click at [789, 167] on input "text" at bounding box center [778, 155] width 151 height 27
type input "Overtime"
click at [925, 195] on div "Rule Name Overtime Description Apply 1.5 OT after Apply 2.0 OT after Weekday We…" at bounding box center [781, 309] width 533 height 356
click at [747, 294] on input "text" at bounding box center [778, 280] width 151 height 27
type input "40"
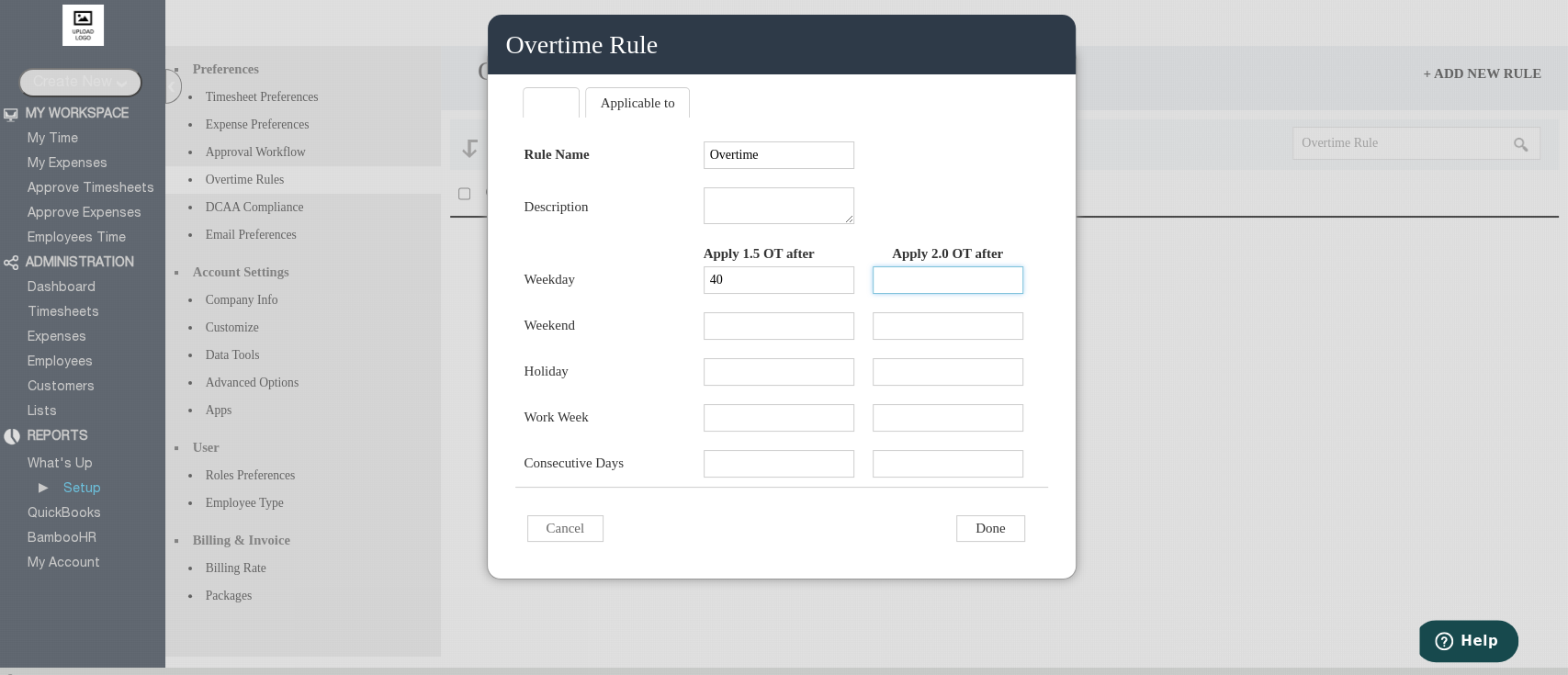
click at [911, 294] on input "text" at bounding box center [947, 280] width 151 height 27
click at [808, 339] on input "text" at bounding box center [778, 325] width 151 height 27
type input "20"
click at [826, 386] on input "text" at bounding box center [778, 372] width 151 height 27
click at [939, 294] on input "text" at bounding box center [947, 280] width 151 height 27
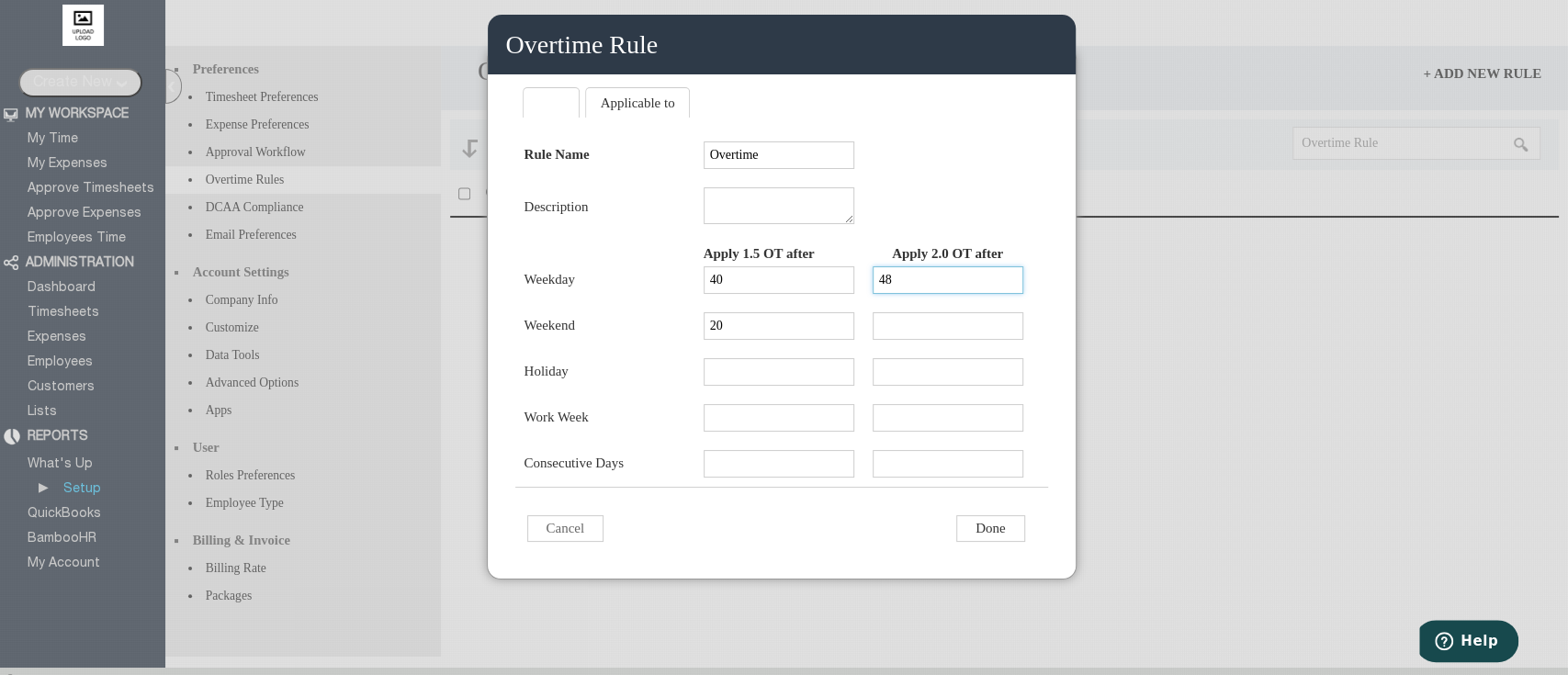
type input "48"
click at [942, 338] on input "text" at bounding box center [947, 325] width 151 height 27
click at [820, 339] on input "20" at bounding box center [778, 325] width 151 height 27
type input "2"
type input "8"
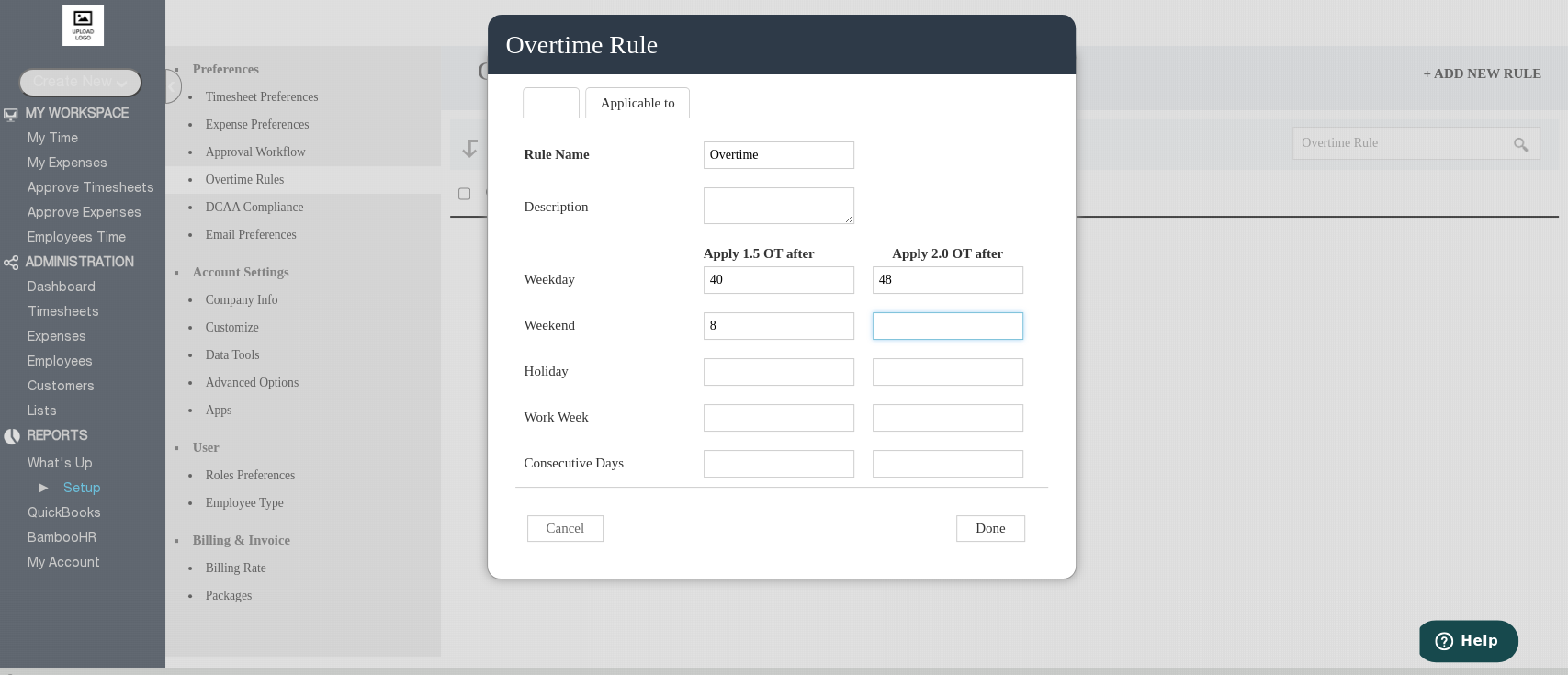
click at [896, 339] on input "text" at bounding box center [947, 325] width 151 height 27
type input "16"
click at [957, 193] on div "Rule Name Overtime Description Apply 1.5 OT after Apply 2.0 OT after Weekday 40…" at bounding box center [781, 309] width 533 height 356
click at [959, 217] on div "Rule Name Overtime Description Apply 1.5 OT after Apply 2.0 OT after Weekday 40…" at bounding box center [781, 309] width 533 height 356
click at [936, 225] on div "Rule Name Overtime Description Apply 1.5 OT after Apply 2.0 OT after Weekday 40…" at bounding box center [781, 309] width 533 height 356
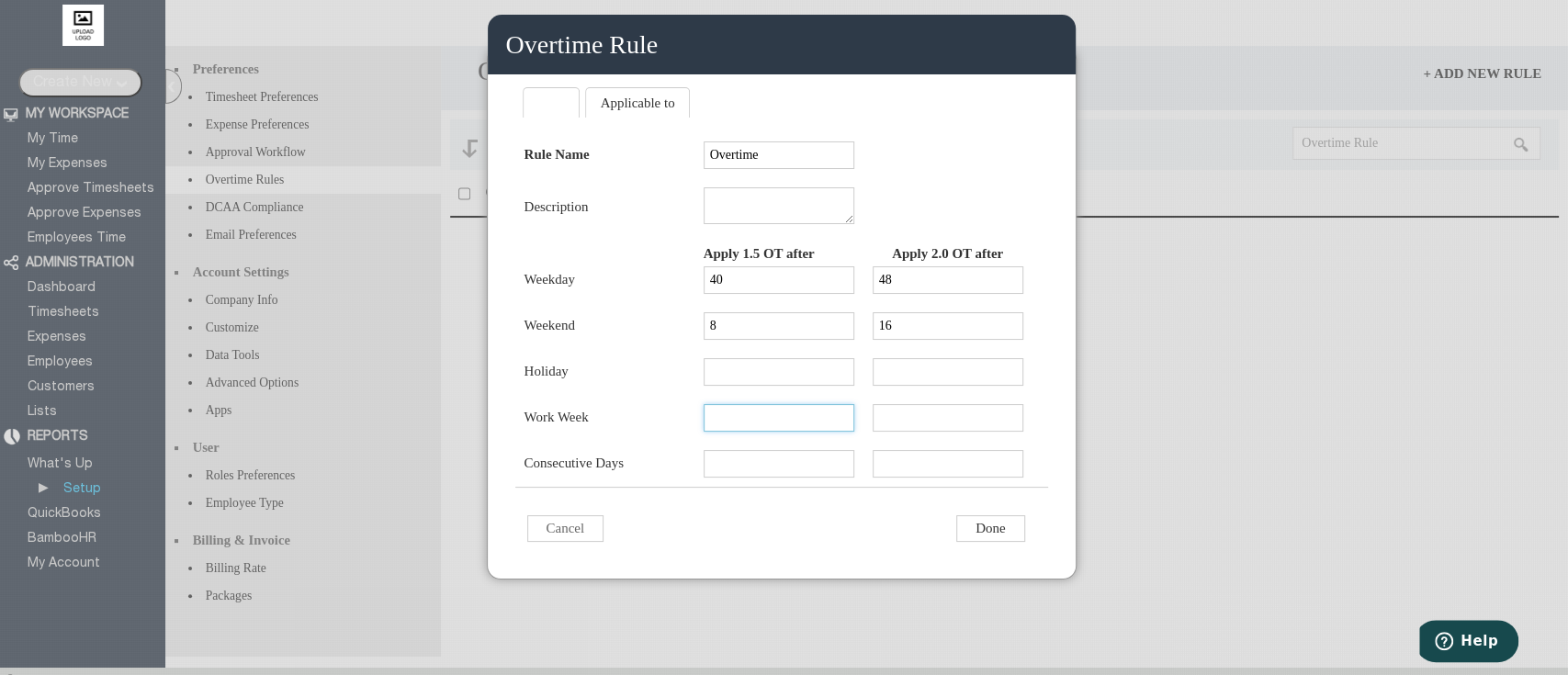
click at [770, 431] on input "text" at bounding box center [778, 417] width 151 height 27
click at [925, 196] on div "Rule Name Overtime Description Apply 1.5 OT after Apply 2.0 OT after Weekday 40…" at bounding box center [781, 309] width 533 height 356
click at [793, 431] on input "text" at bounding box center [778, 417] width 151 height 27
click at [783, 478] on input "text" at bounding box center [778, 464] width 151 height 27
click at [895, 478] on input "text" at bounding box center [947, 464] width 151 height 27
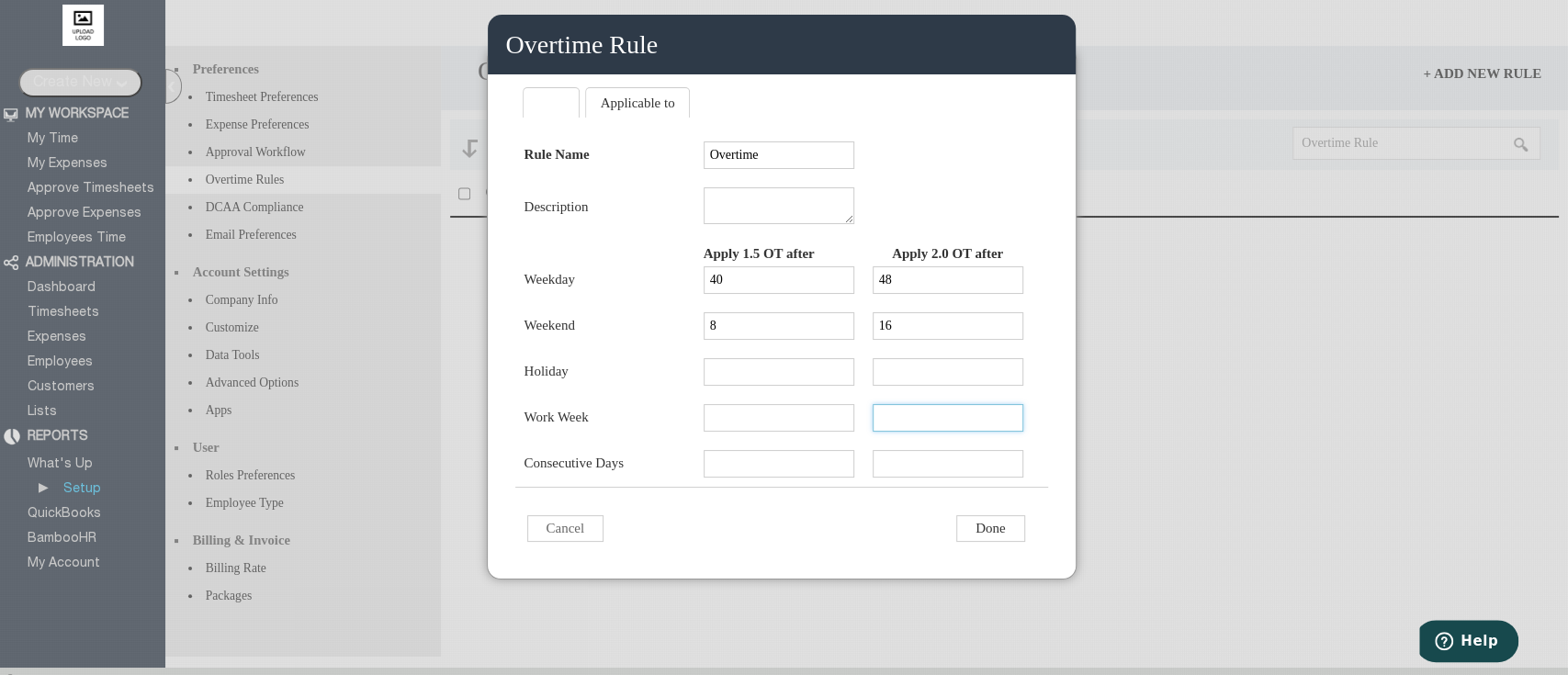
click at [942, 431] on input "text" at bounding box center [947, 417] width 151 height 27
click at [803, 431] on input "text" at bounding box center [778, 417] width 151 height 27
click at [655, 98] on li "Applicable to" at bounding box center [637, 102] width 105 height 30
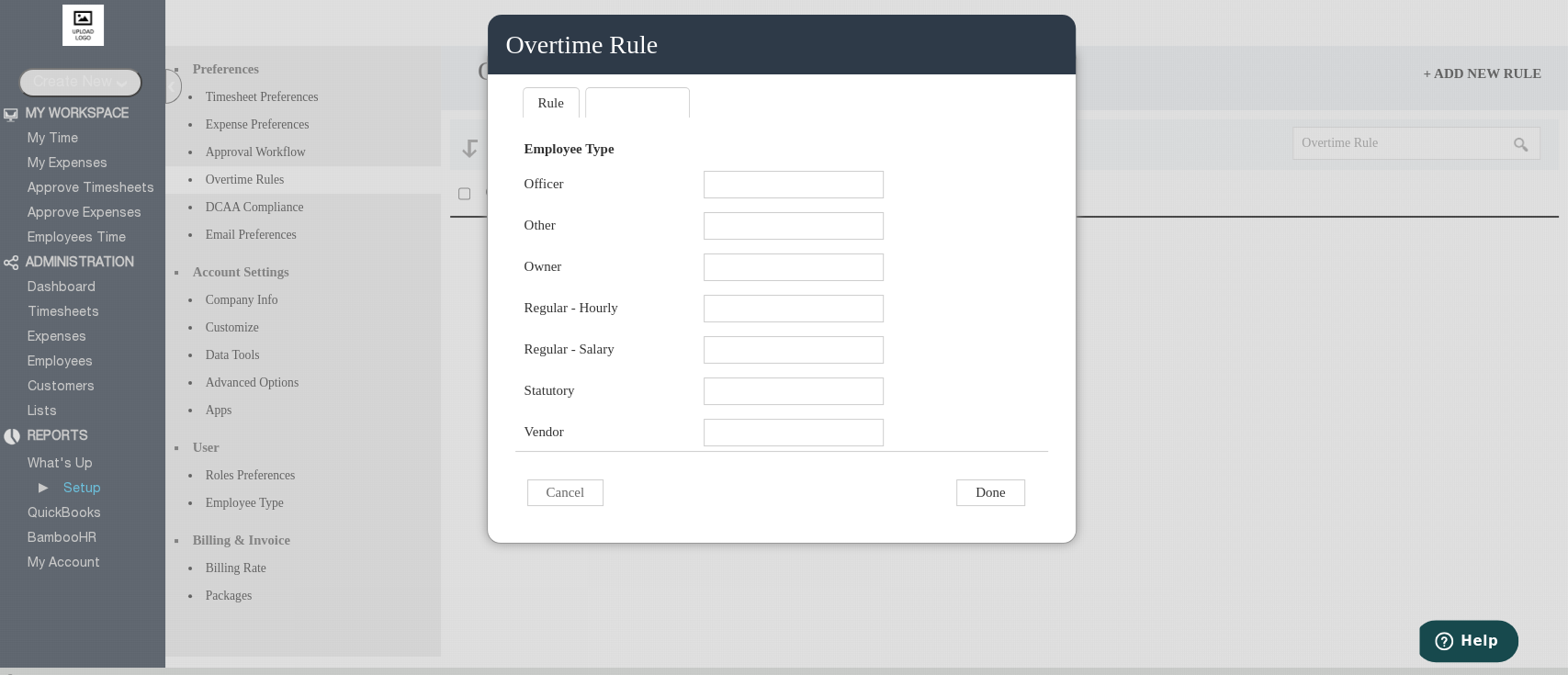
drag, startPoint x: 778, startPoint y: 354, endPoint x: 787, endPoint y: 361, distance: 11.4
click at [787, 361] on td at bounding box center [795, 348] width 203 height 42
click at [787, 361] on input "text" at bounding box center [793, 350] width 180 height 27
click at [809, 364] on input at bounding box center [793, 350] width 180 height 27
click at [856, 364] on input at bounding box center [793, 350] width 180 height 27
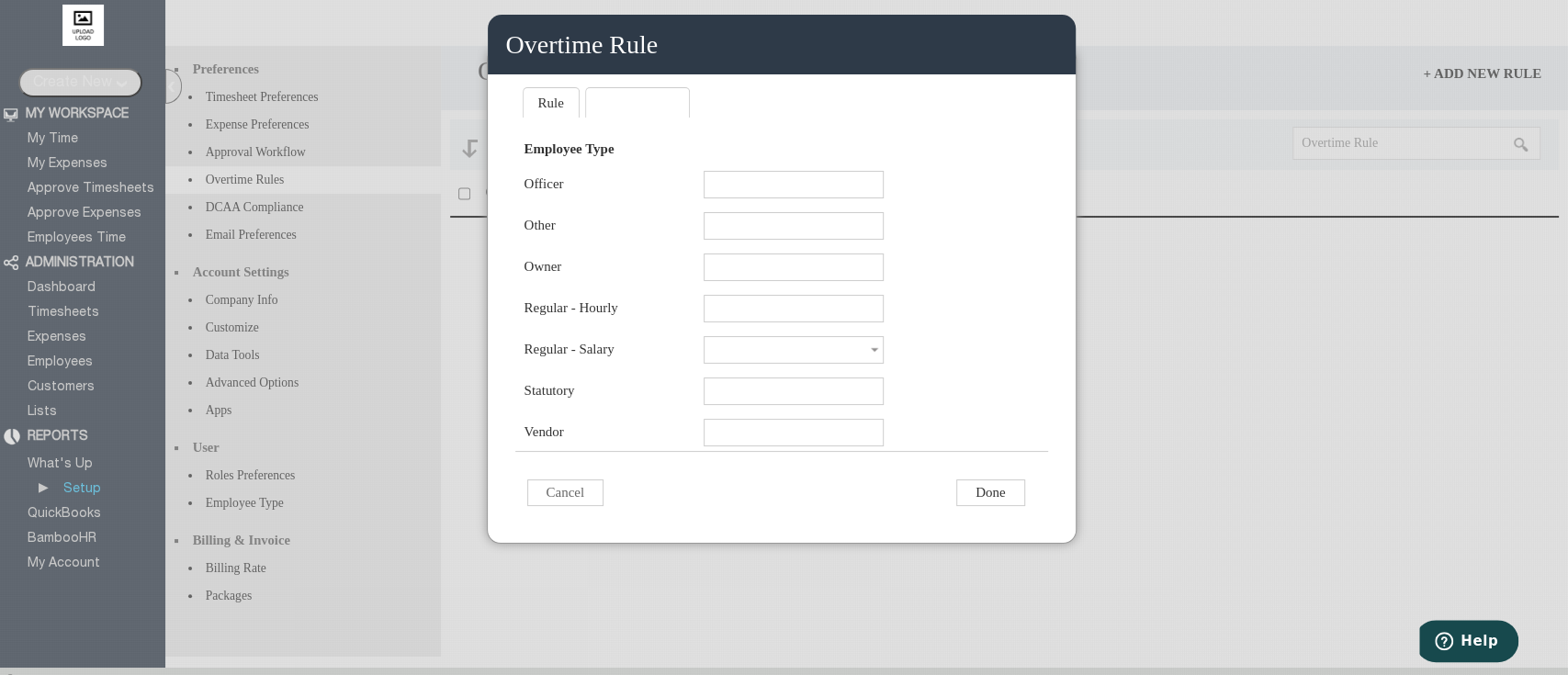
click at [807, 364] on input at bounding box center [793, 350] width 180 height 27
click at [838, 364] on input at bounding box center [793, 350] width 180 height 27
click at [829, 322] on input "text" at bounding box center [793, 308] width 180 height 27
click at [840, 322] on input at bounding box center [793, 308] width 180 height 27
click at [853, 364] on input at bounding box center [793, 350] width 180 height 27
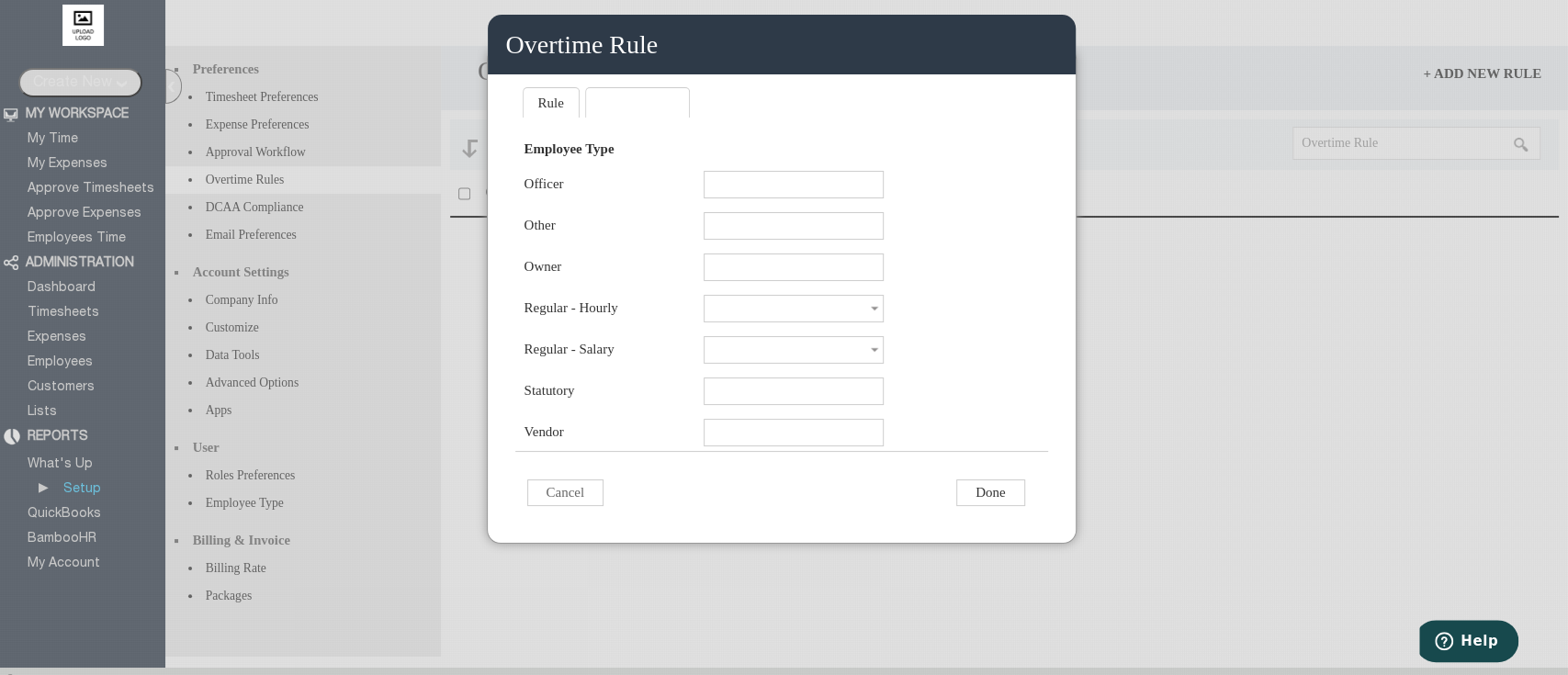
click at [853, 364] on input at bounding box center [793, 350] width 180 height 27
click at [831, 447] on input "text" at bounding box center [793, 432] width 180 height 27
click at [831, 447] on input at bounding box center [793, 432] width 180 height 27
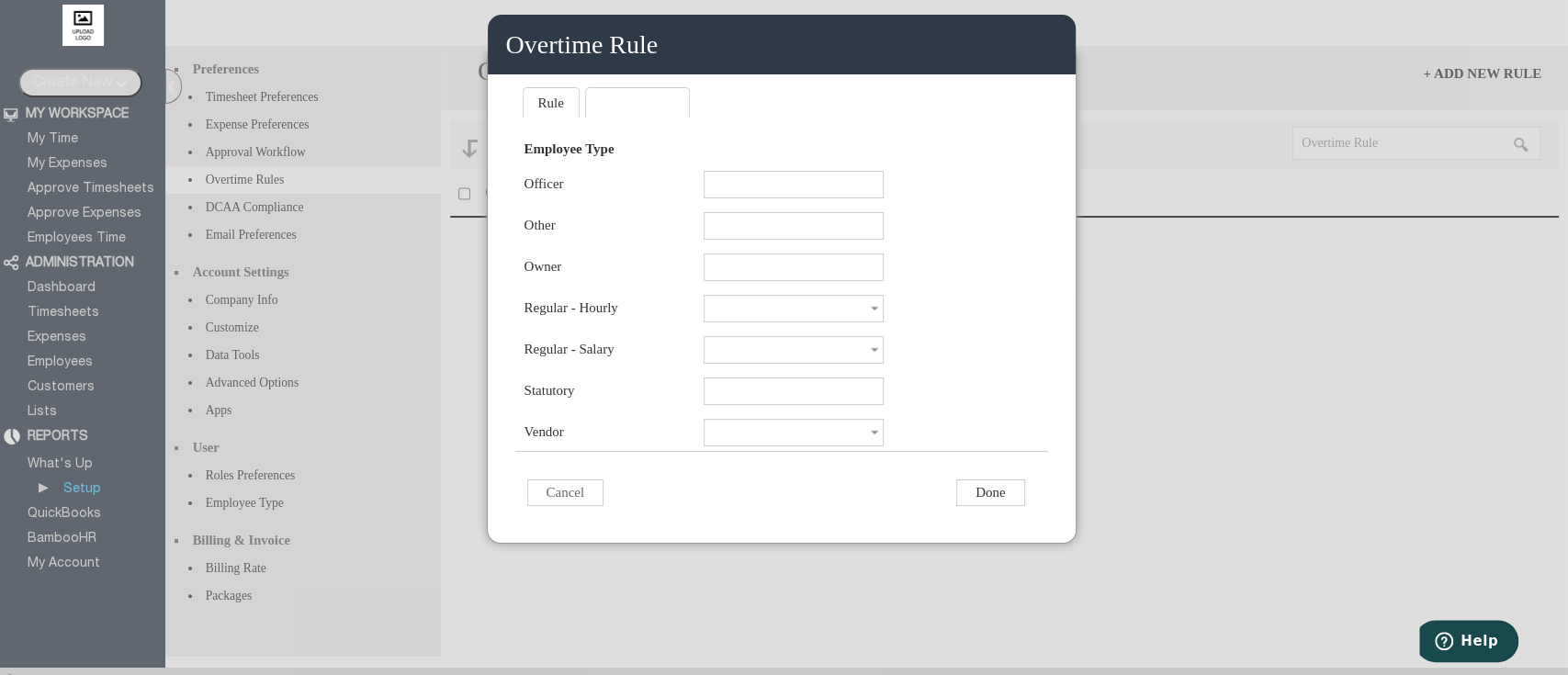
click at [831, 447] on input at bounding box center [793, 432] width 180 height 27
click at [808, 188] on input "text" at bounding box center [793, 184] width 180 height 27
click at [808, 188] on input at bounding box center [793, 184] width 180 height 27
click at [825, 238] on input "text" at bounding box center [793, 226] width 180 height 27
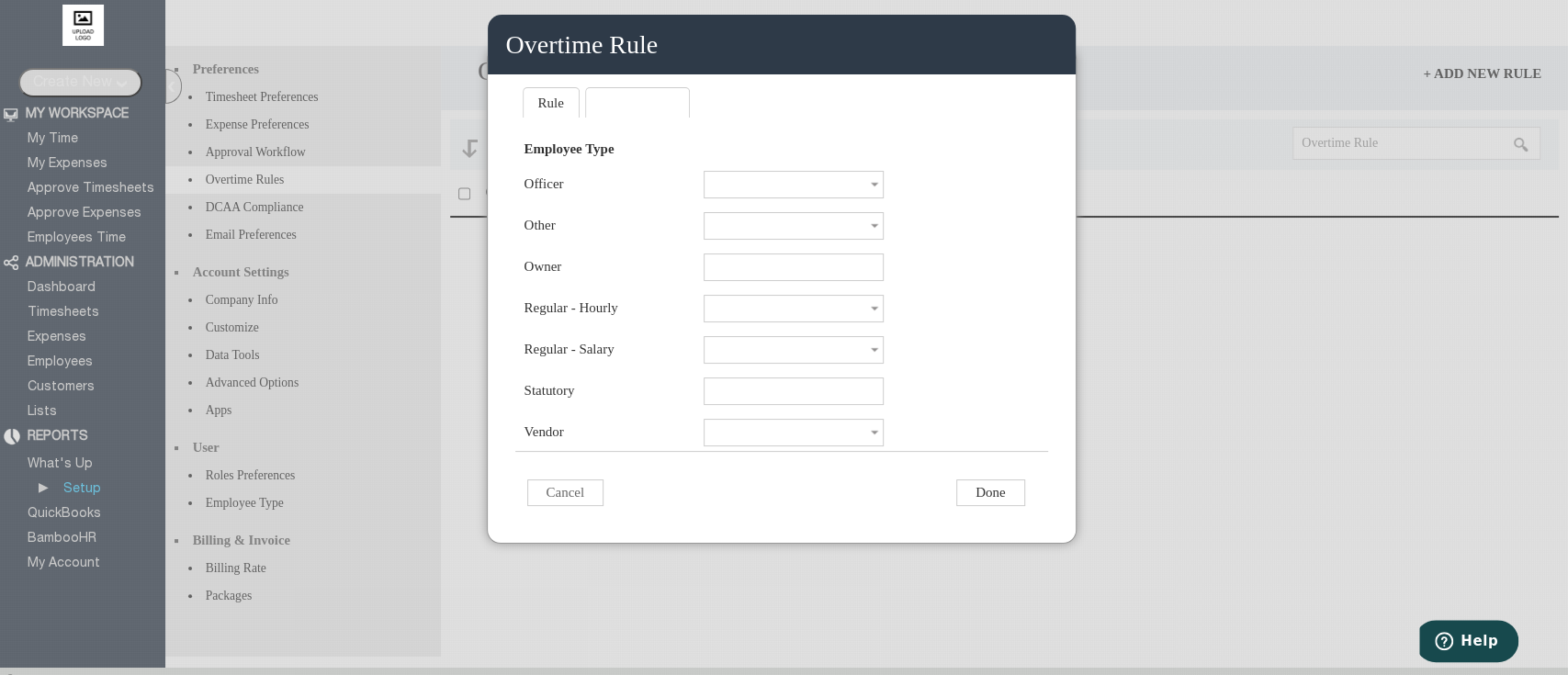
click at [825, 238] on input at bounding box center [793, 226] width 180 height 27
click at [986, 506] on input "Done" at bounding box center [990, 493] width 68 height 27
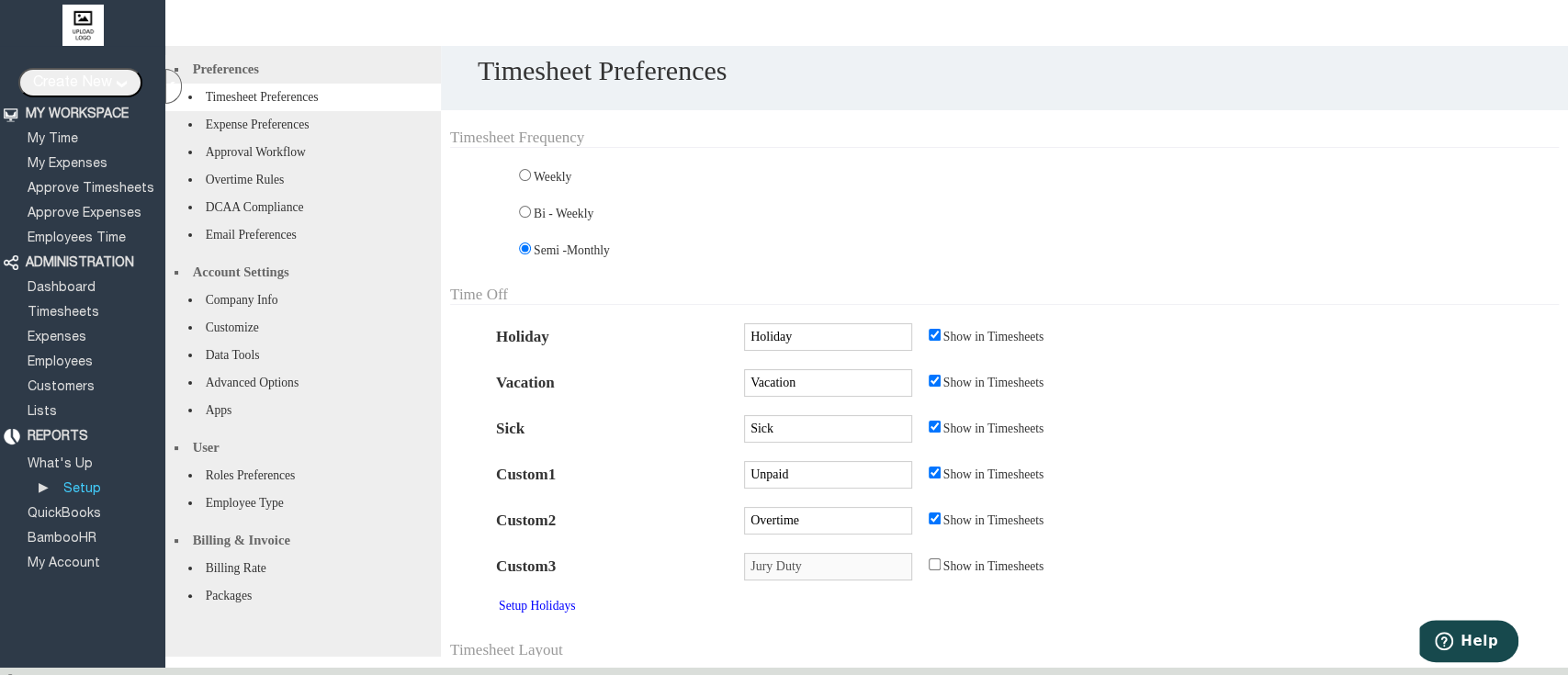
click at [272, 188] on li "Overtime Rules" at bounding box center [302, 179] width 276 height 27
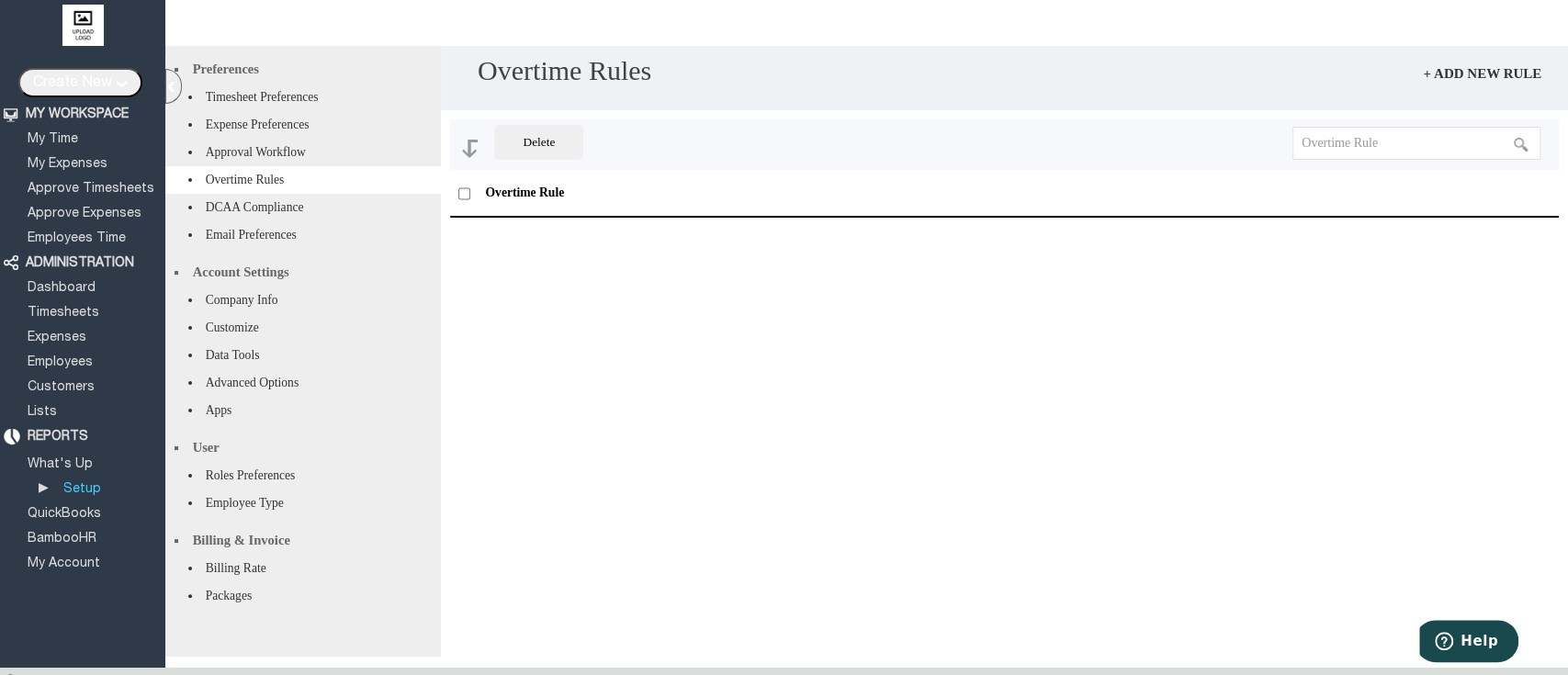
click at [759, 440] on div "Overtime Rule" at bounding box center [1004, 412] width 1108 height 486
click at [862, 403] on div "Overtime Rule" at bounding box center [1004, 412] width 1108 height 486
click at [967, 310] on div "Overtime Rule" at bounding box center [1004, 412] width 1108 height 486
click at [48, 356] on link "Employees" at bounding box center [60, 362] width 71 height 12
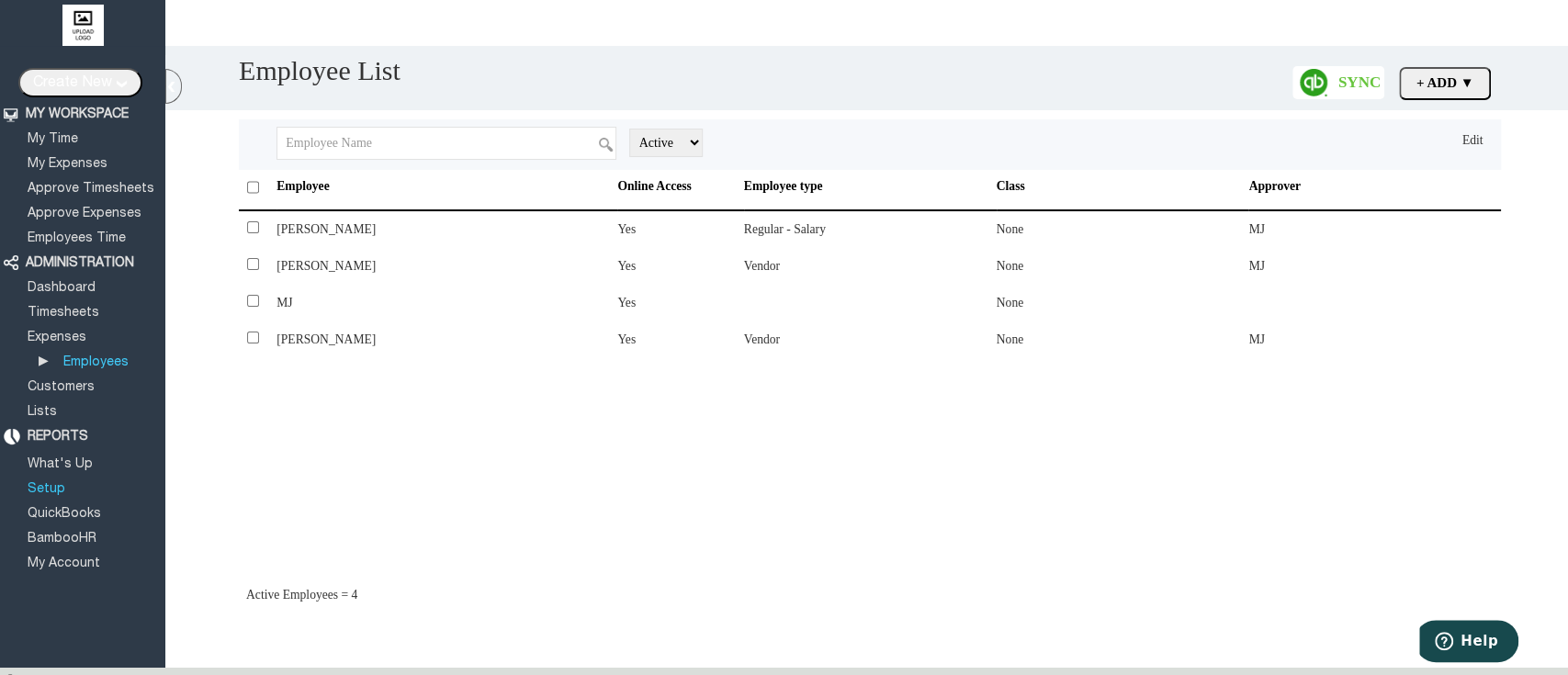
click at [46, 483] on link "Setup" at bounding box center [46, 489] width 44 height 12
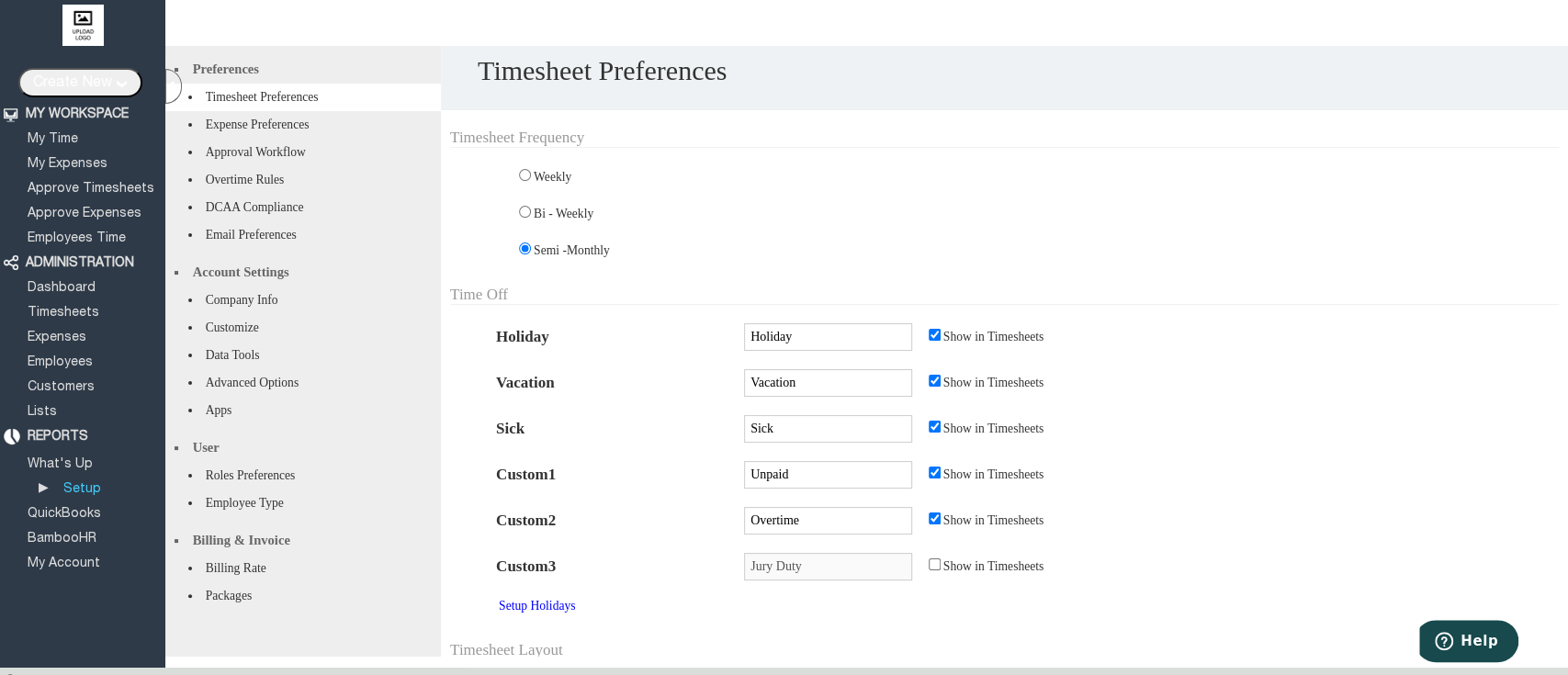
click at [337, 517] on li "Employee Type" at bounding box center [302, 502] width 276 height 27
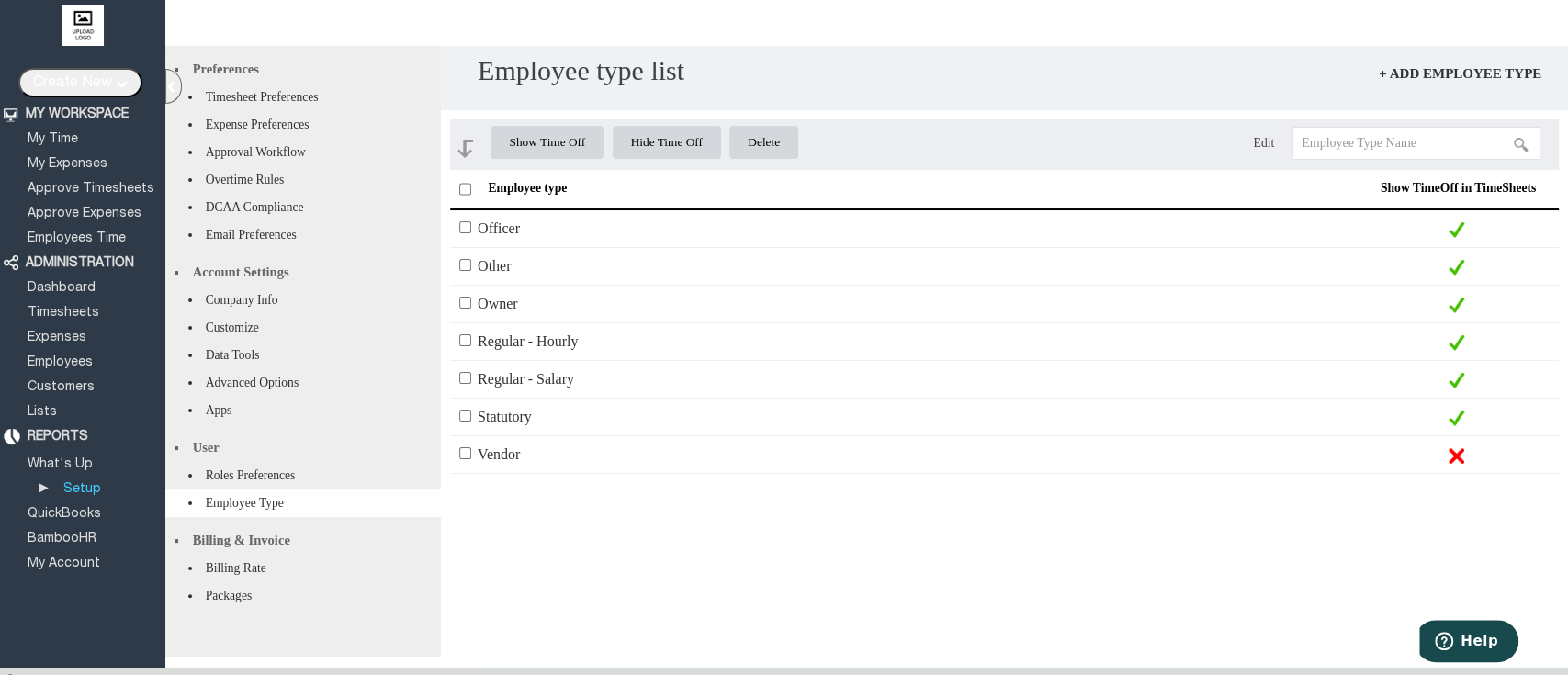
click at [349, 181] on li "Overtime Rules" at bounding box center [302, 179] width 276 height 27
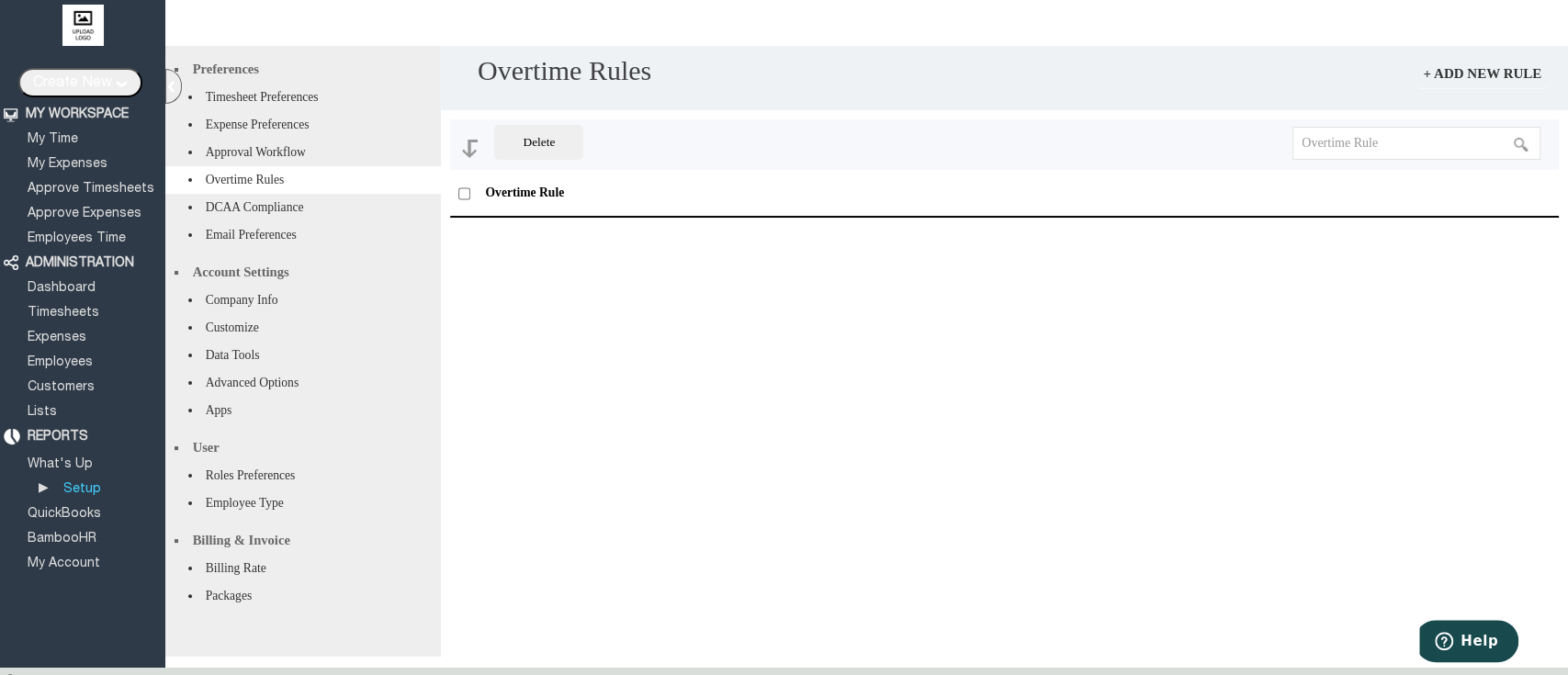
click at [1493, 84] on link "+ Add new Rule" at bounding box center [1482, 73] width 133 height 29
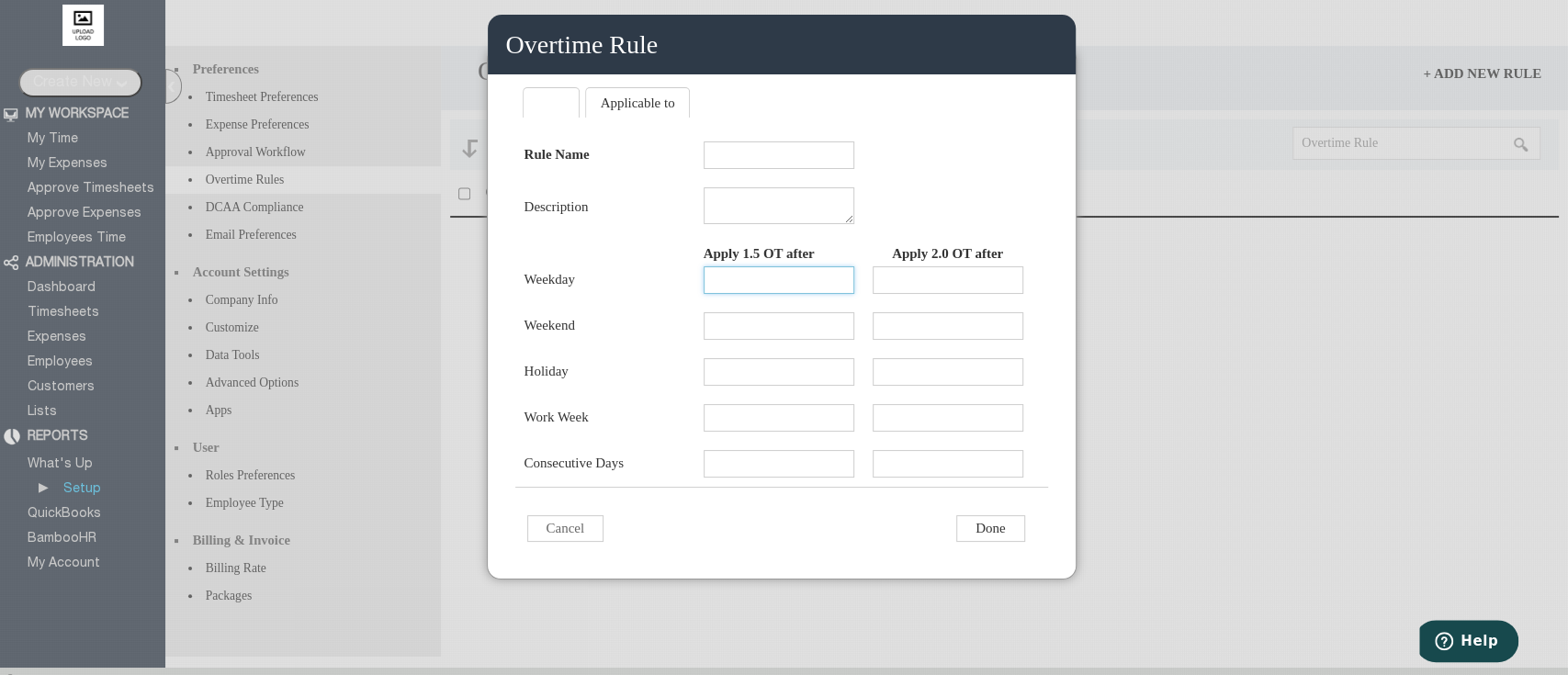
click at [764, 294] on input "text" at bounding box center [778, 280] width 151 height 27
type input "40"
click at [774, 339] on input "text" at bounding box center [778, 325] width 151 height 27
type input "8"
click at [650, 91] on li "Applicable to" at bounding box center [637, 102] width 105 height 30
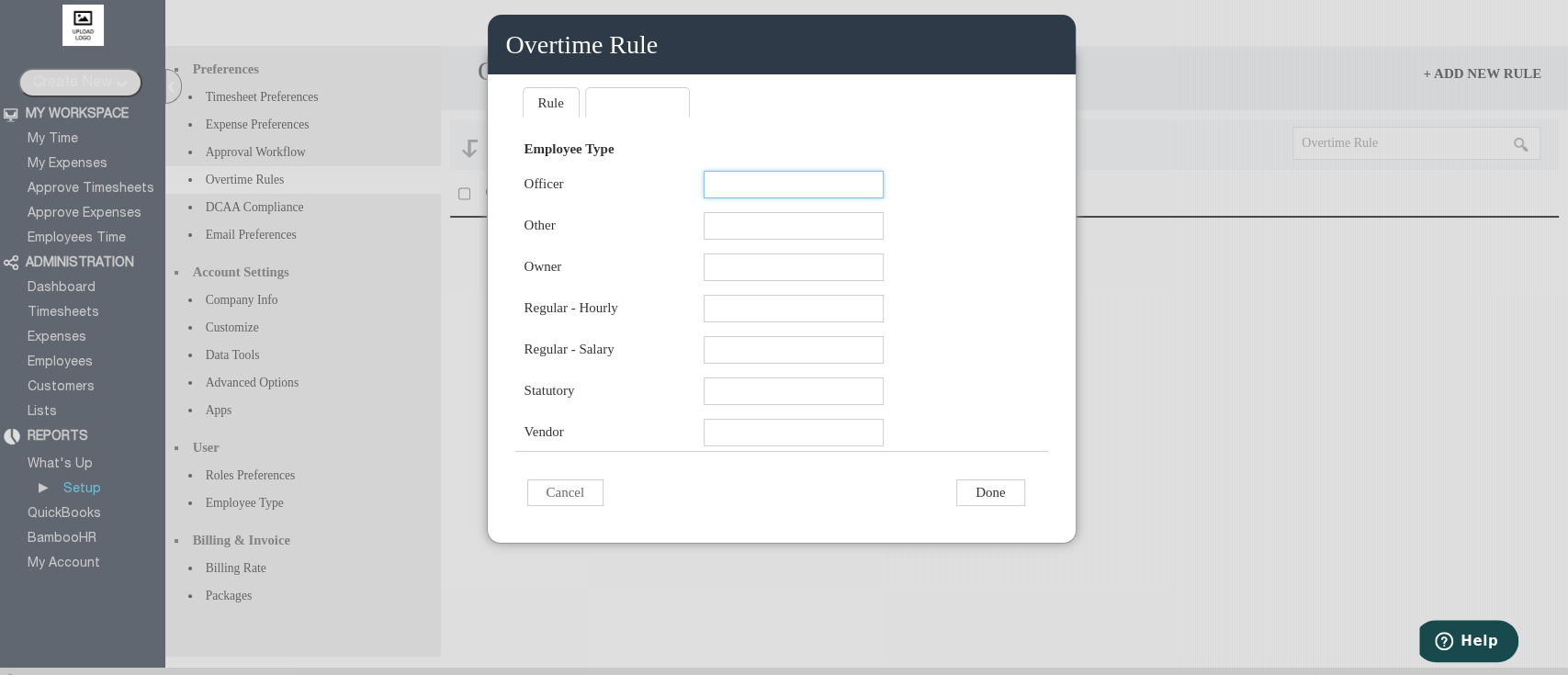
click at [786, 197] on input "text" at bounding box center [793, 184] width 180 height 27
click at [803, 195] on input at bounding box center [793, 184] width 180 height 27
click at [822, 238] on input "text" at bounding box center [793, 226] width 180 height 27
click at [837, 239] on input at bounding box center [793, 226] width 180 height 27
click at [852, 322] on input "text" at bounding box center [793, 308] width 180 height 27
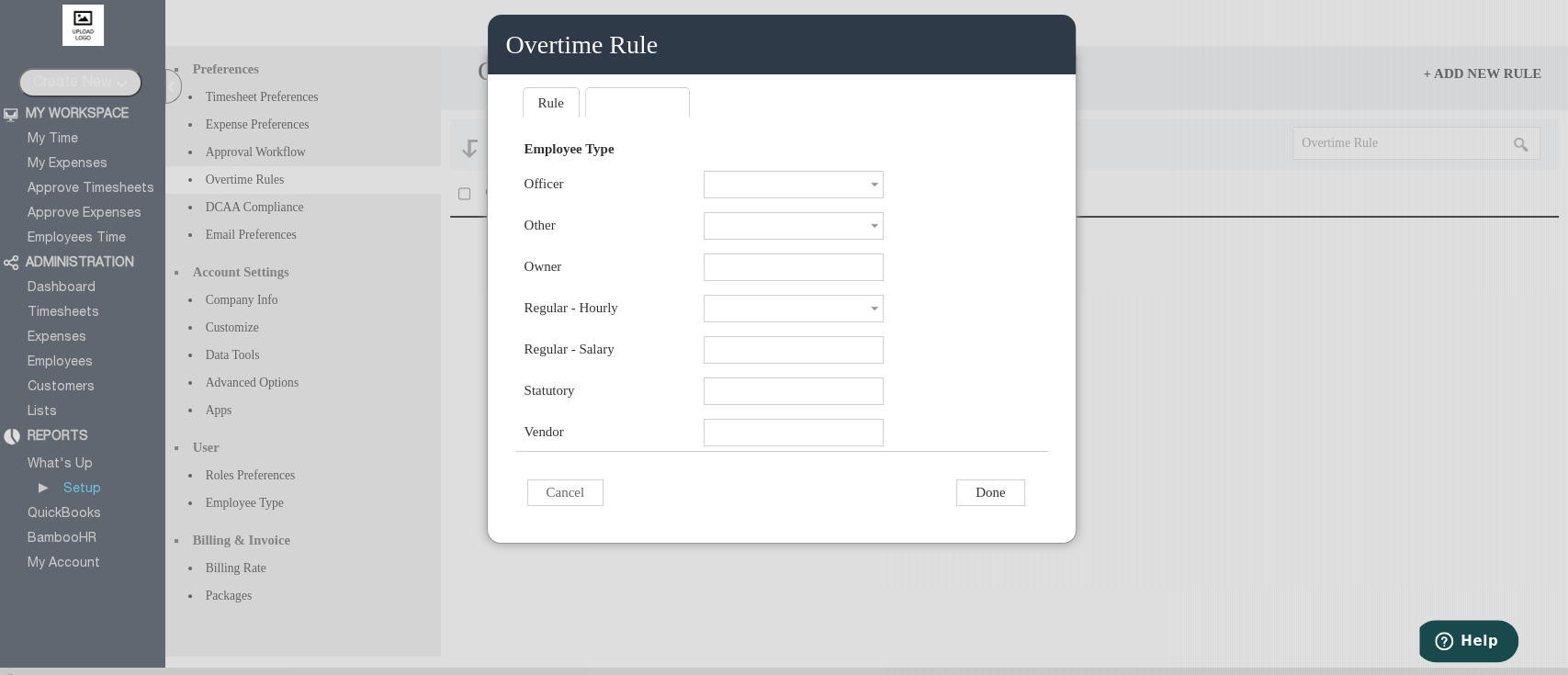
click at [852, 322] on input at bounding box center [793, 308] width 180 height 27
click at [852, 364] on input "text" at bounding box center [793, 350] width 180 height 27
click at [852, 364] on input at bounding box center [793, 350] width 180 height 27
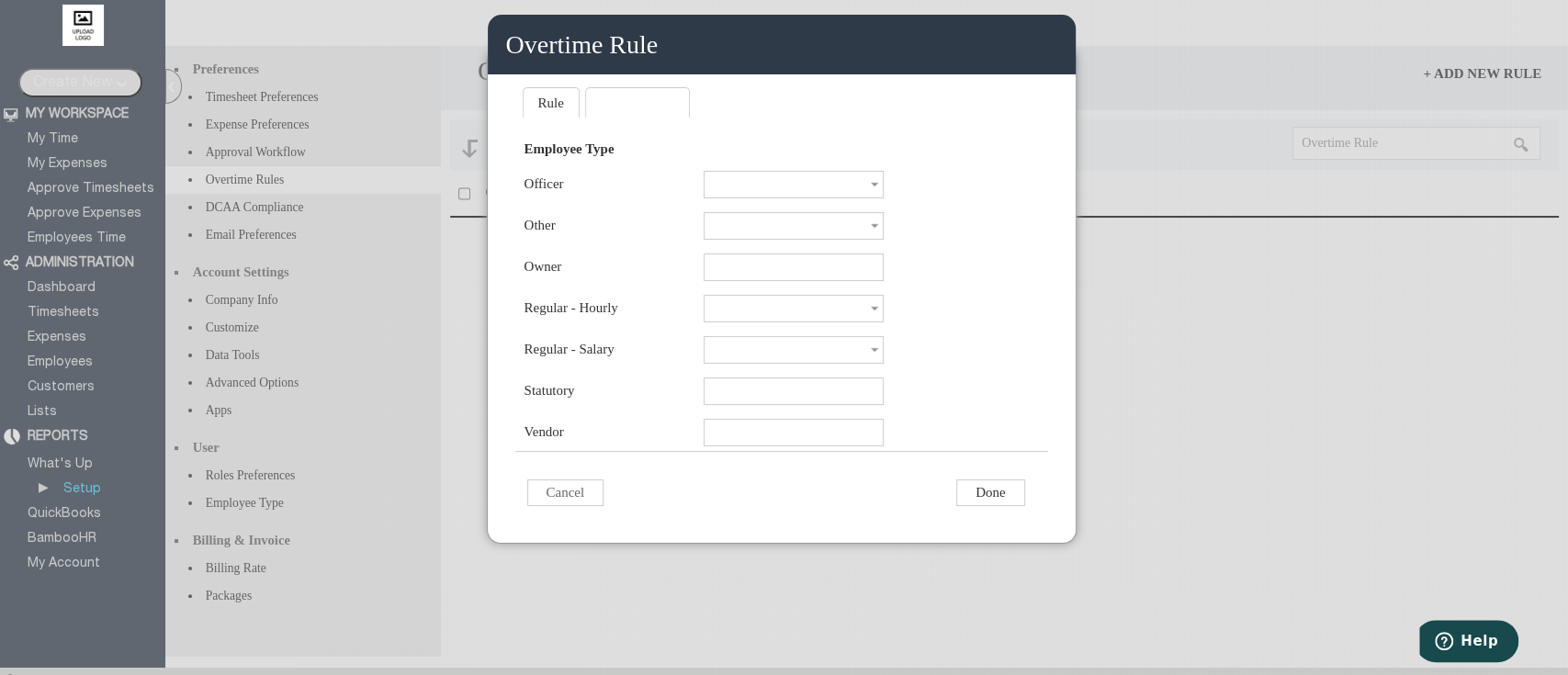
type input "h"
type input "v"
type input "b"
click at [841, 405] on input "text" at bounding box center [793, 391] width 180 height 27
click at [836, 447] on input "text" at bounding box center [793, 432] width 180 height 27
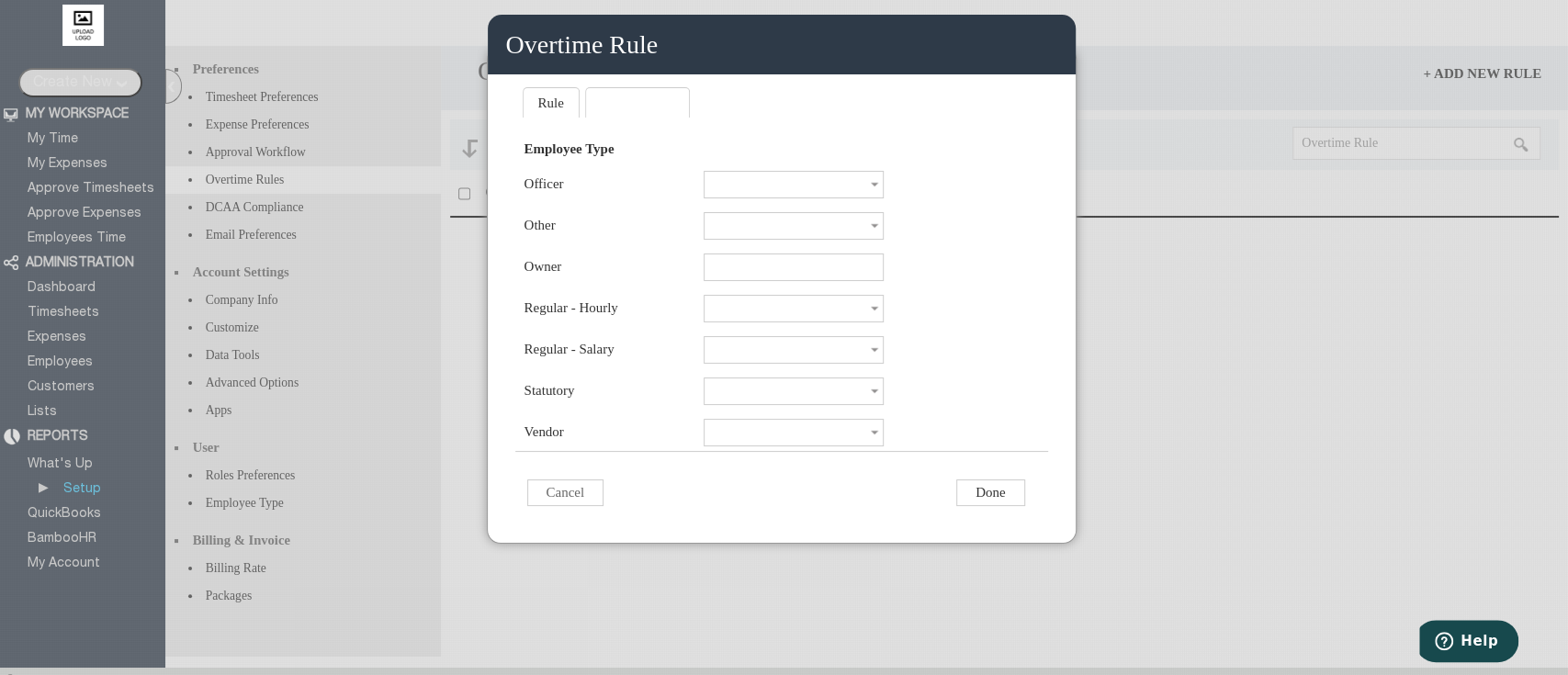
click at [836, 447] on input at bounding box center [793, 432] width 180 height 27
click at [819, 360] on input at bounding box center [793, 350] width 180 height 27
type input "ben"
click at [958, 372] on div "Employee Type Officer No search results. Other No search results. Owner Regular…" at bounding box center [781, 291] width 533 height 319
click at [549, 106] on li "Rule" at bounding box center [551, 102] width 57 height 30
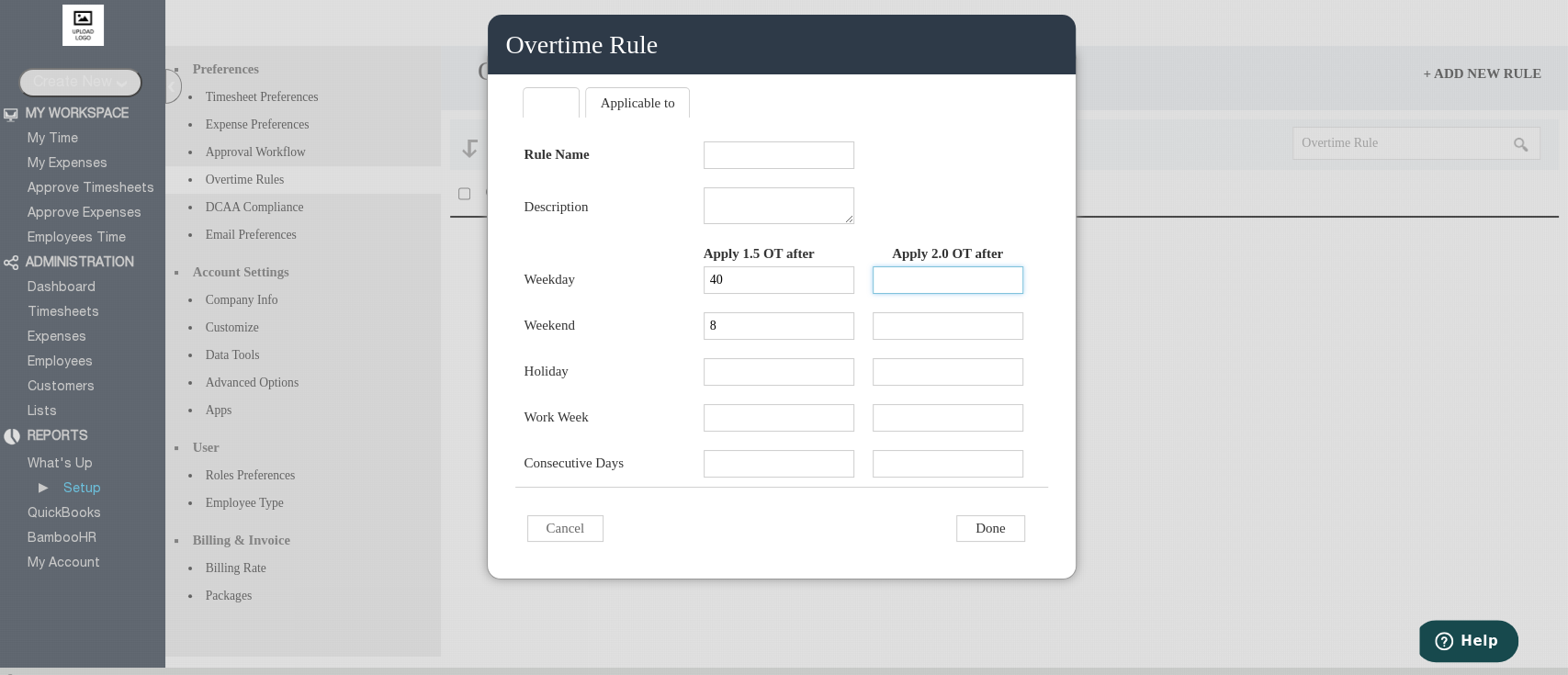
click at [954, 294] on input "text" at bounding box center [947, 280] width 151 height 27
type input "48"
click at [778, 155] on input "text" at bounding box center [778, 155] width 151 height 27
type input "Overtime"
click at [916, 338] on input "text" at bounding box center [947, 325] width 151 height 27
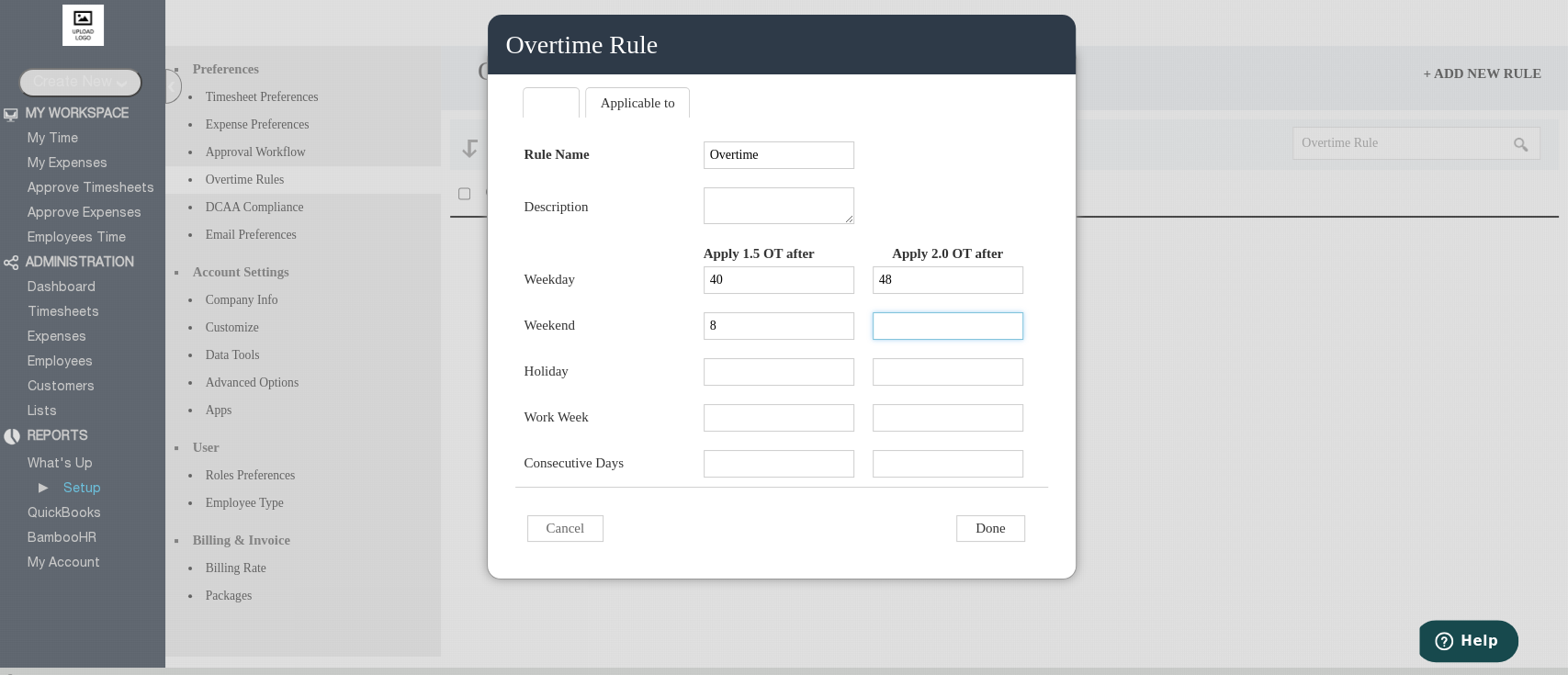
type input "16"
click at [1039, 371] on div "Rule Name Overtime Description Apply 1.5 OT after Apply 2.0 OT after Weekday 40…" at bounding box center [781, 309] width 533 height 356
click at [975, 542] on input "Done" at bounding box center [990, 528] width 68 height 27
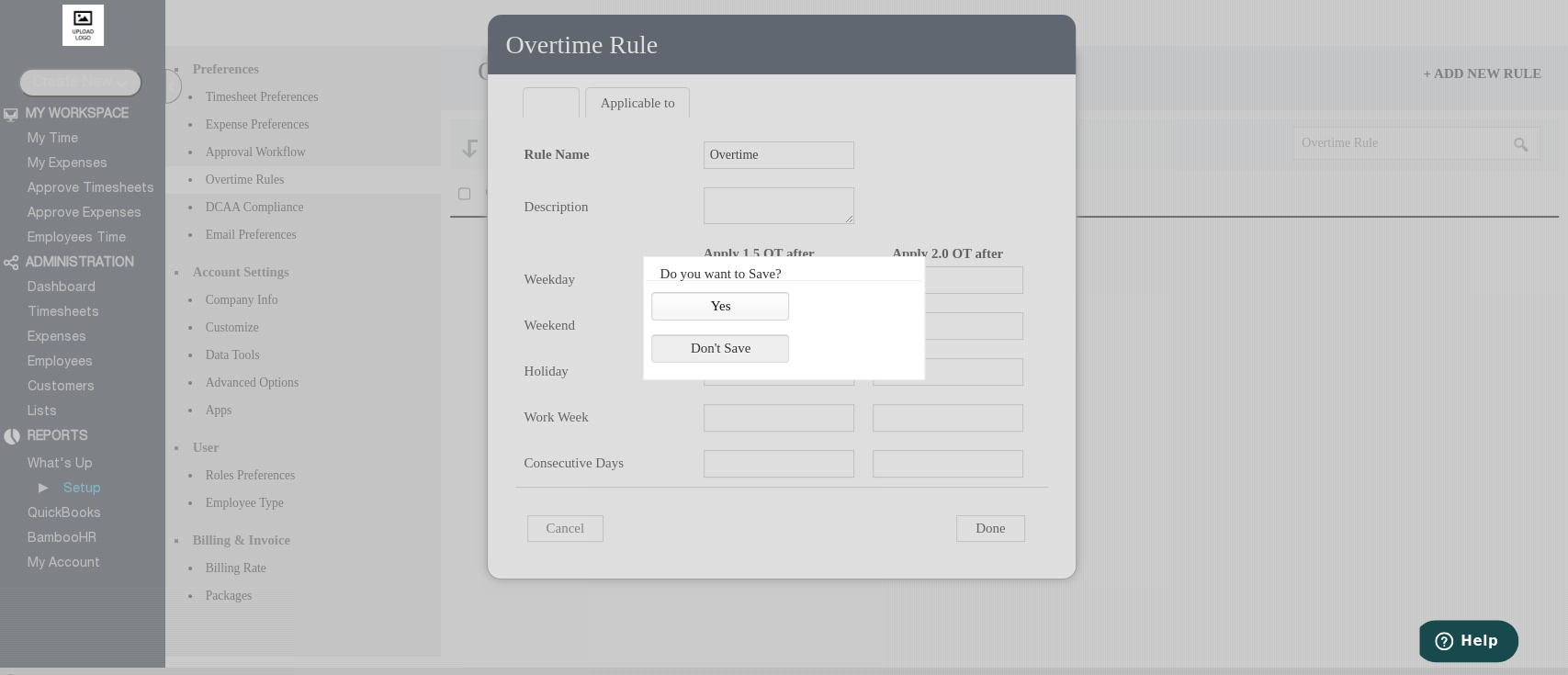
click at [757, 308] on span "Yes" at bounding box center [720, 306] width 136 height 27
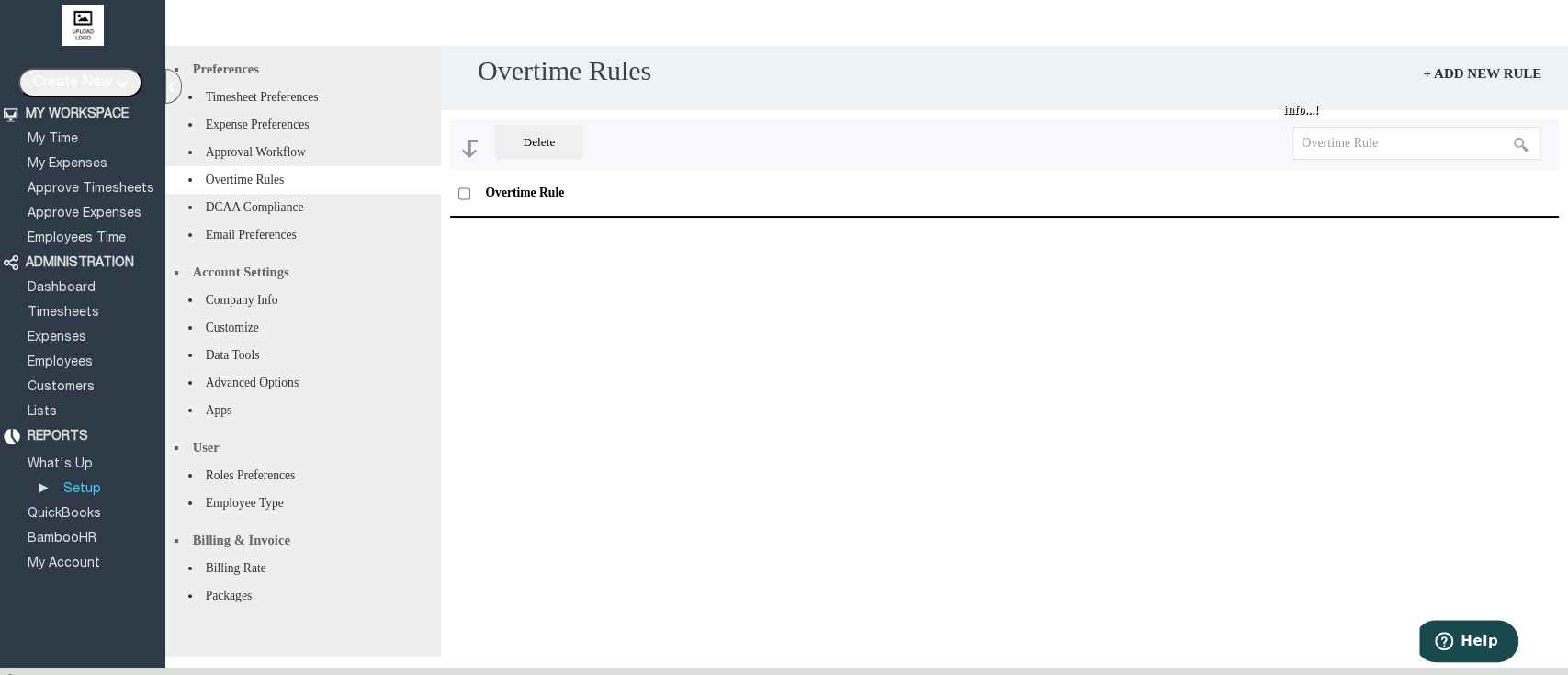
click at [1395, 124] on span "info...!" at bounding box center [1411, 113] width 256 height 21
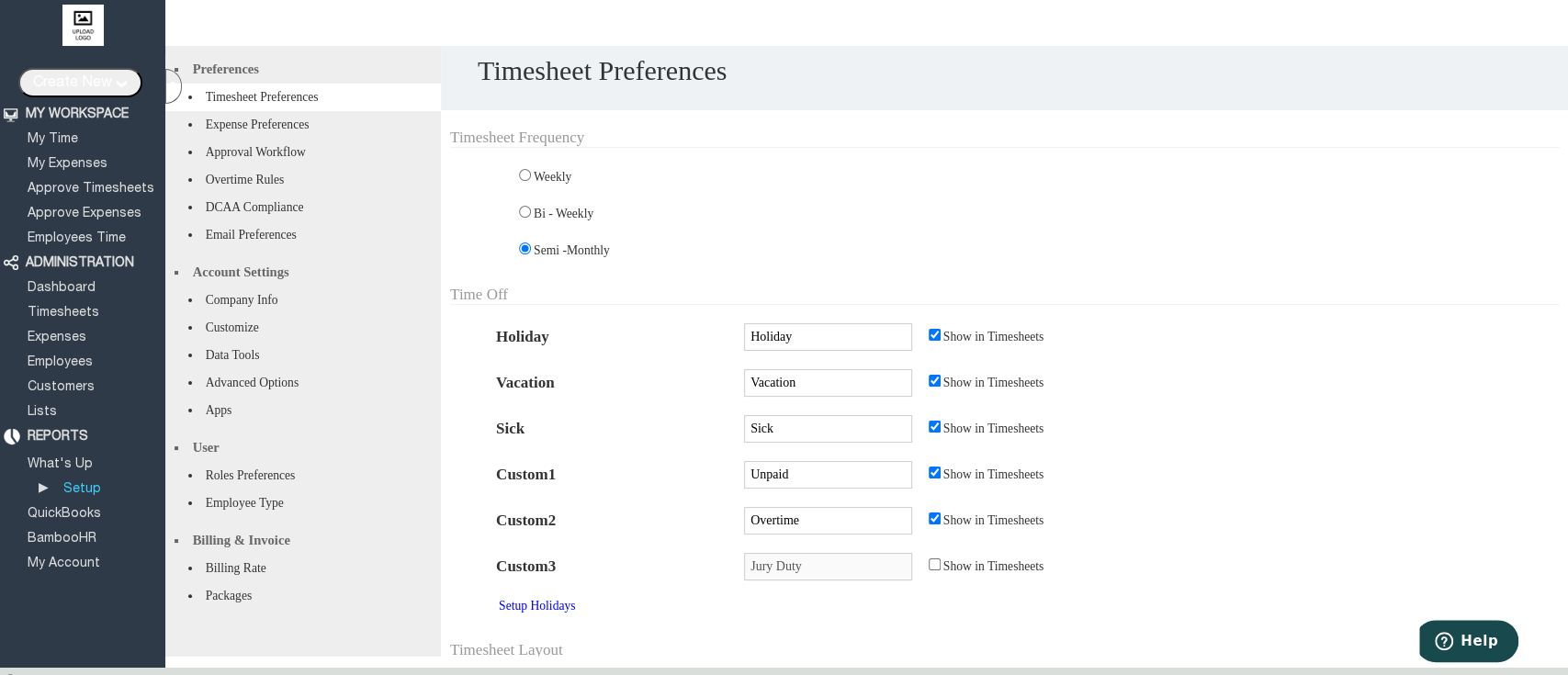
click at [358, 191] on li "Overtime Rules" at bounding box center [302, 179] width 276 height 27
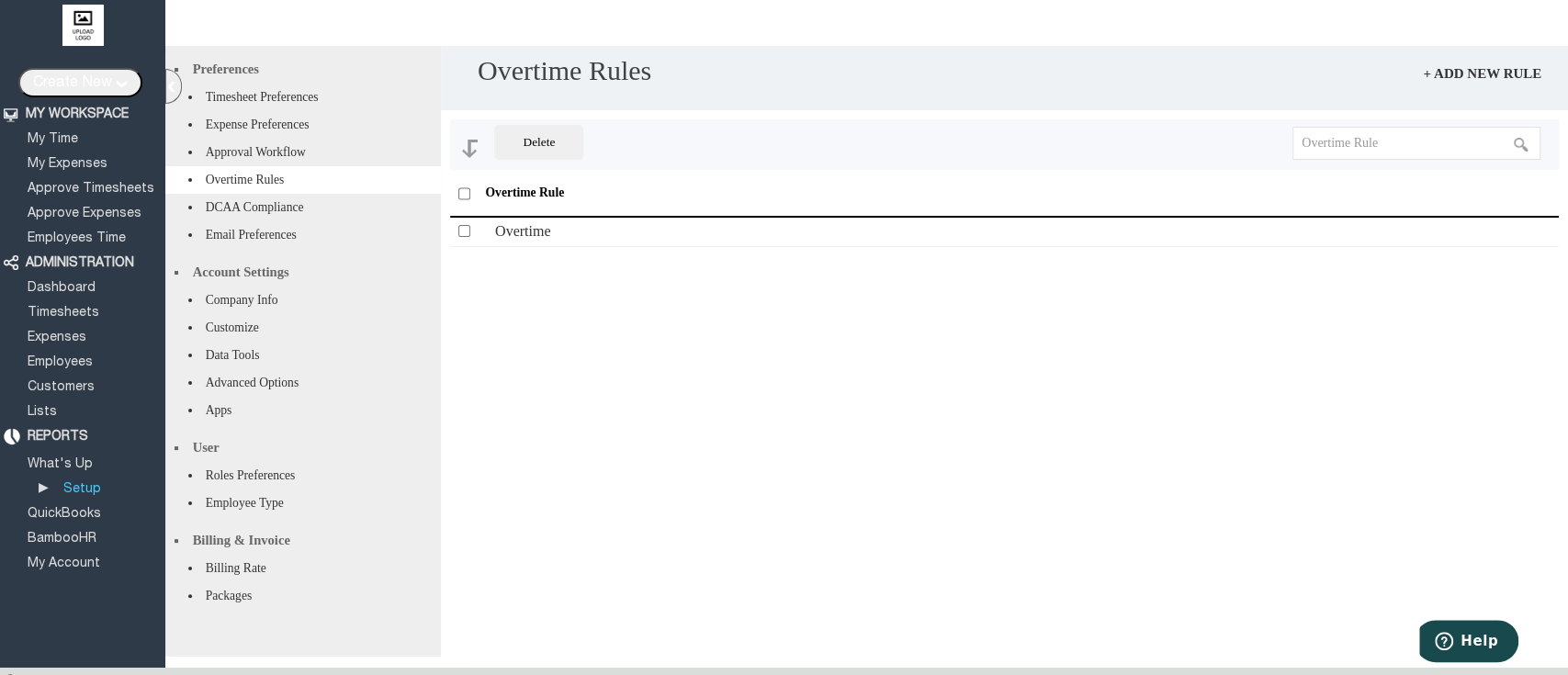
click at [553, 225] on div "Overtime" at bounding box center [935, 230] width 880 height 18
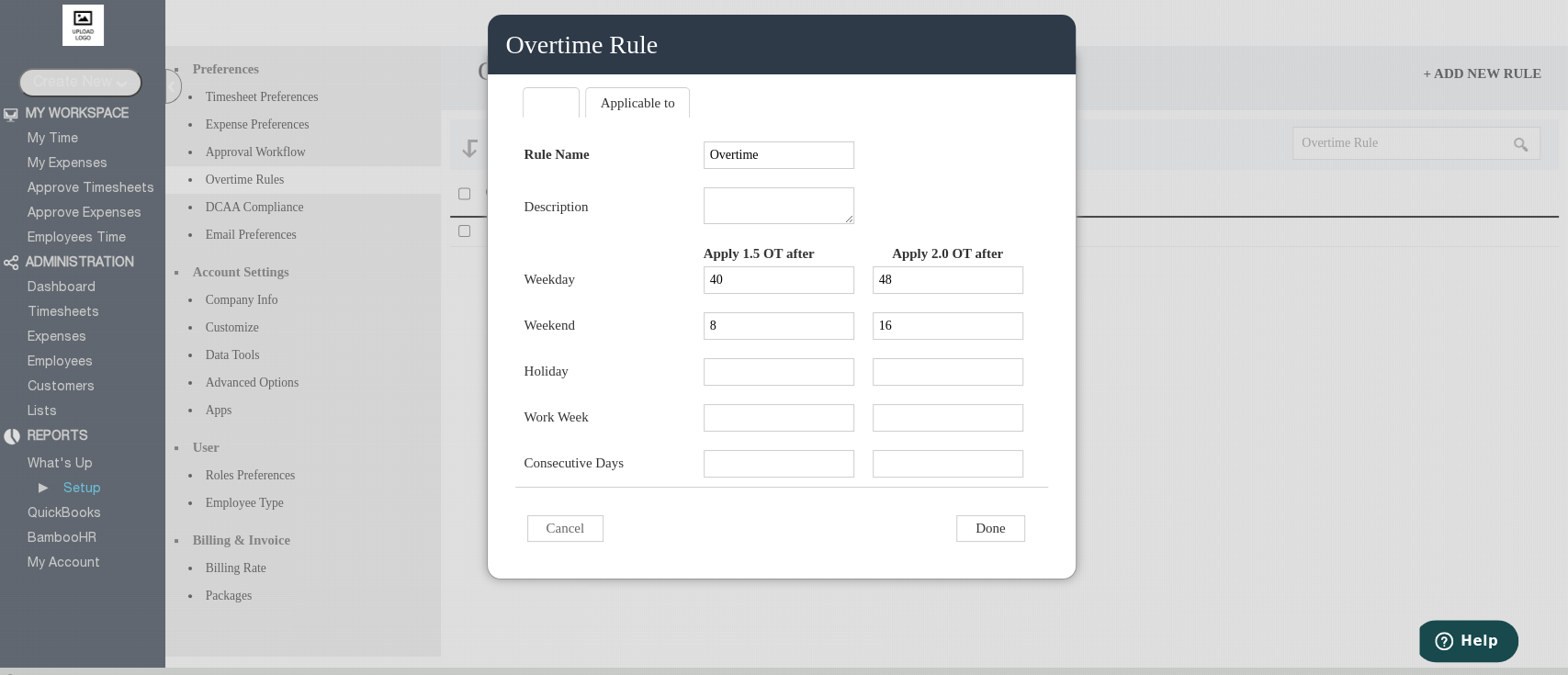
click at [677, 118] on li "Applicable to" at bounding box center [637, 102] width 105 height 30
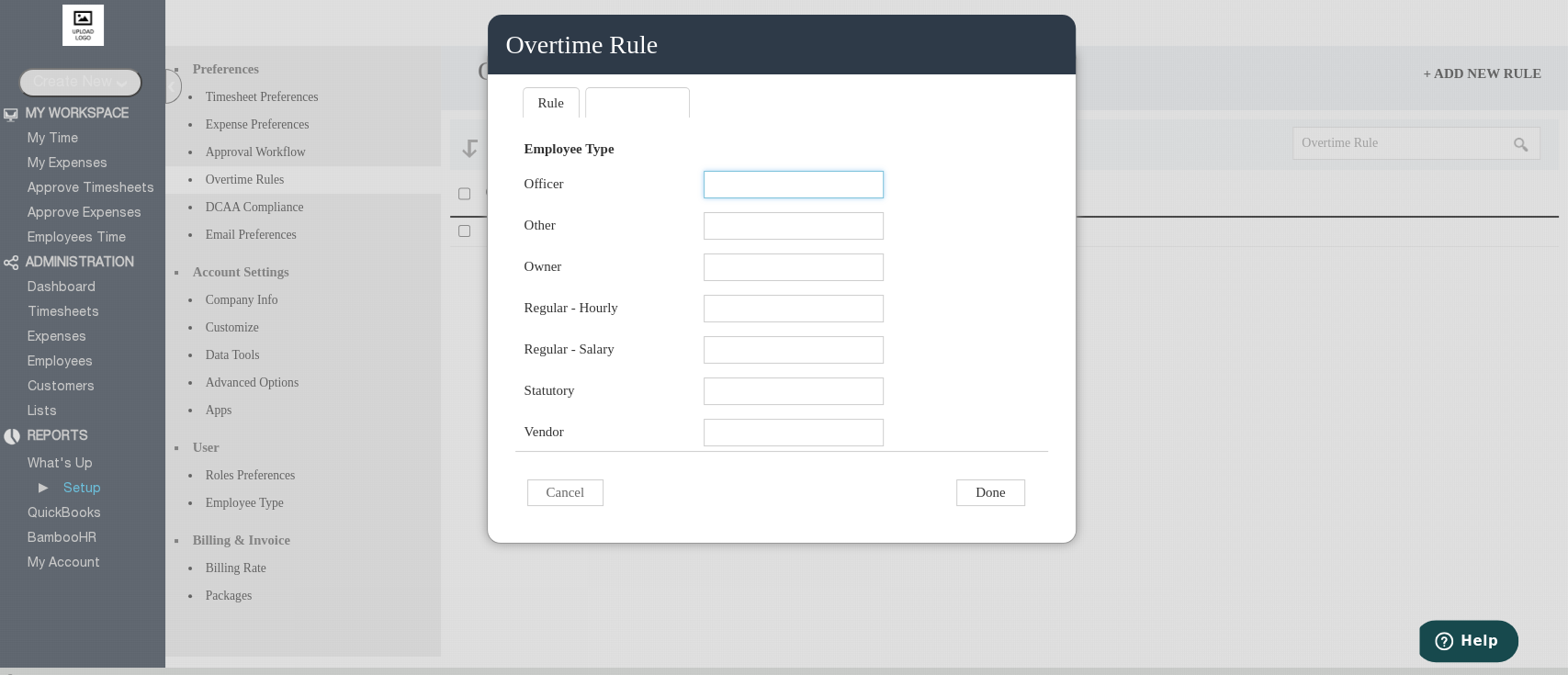
click at [813, 197] on input "text" at bounding box center [793, 184] width 180 height 27
click at [944, 247] on div "Employee Type Officer - Overtime Overtime - Other Owner Regular - Hourly" at bounding box center [781, 291] width 533 height 319
click at [835, 364] on input "text" at bounding box center [793, 350] width 180 height 27
click at [808, 422] on link "O v e r t i m e" at bounding box center [793, 417] width 176 height 22
type input "Overtime"
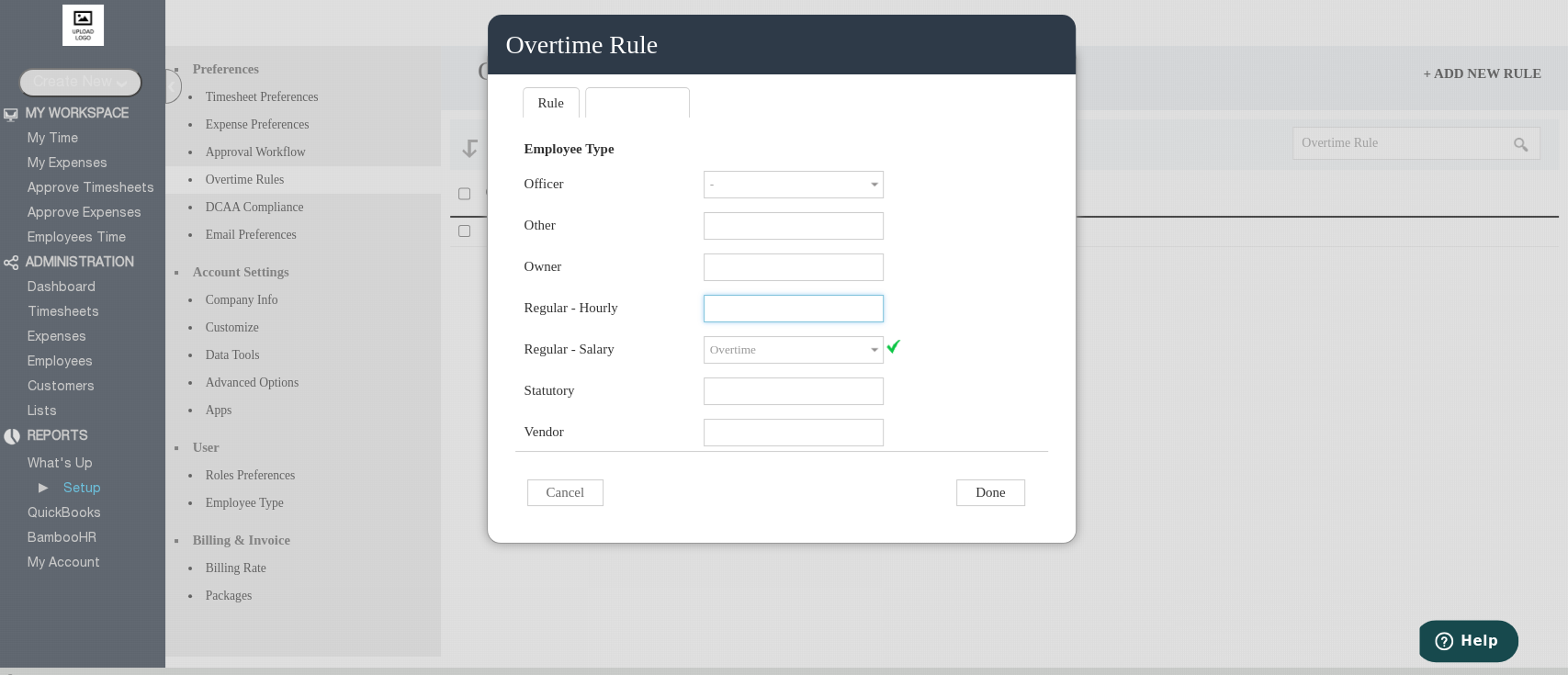
click at [801, 321] on input "text" at bounding box center [793, 308] width 180 height 27
click at [816, 377] on link "O v e r t i m e" at bounding box center [793, 373] width 176 height 22
type input "Overtime"
click at [975, 506] on input "Done" at bounding box center [990, 493] width 68 height 27
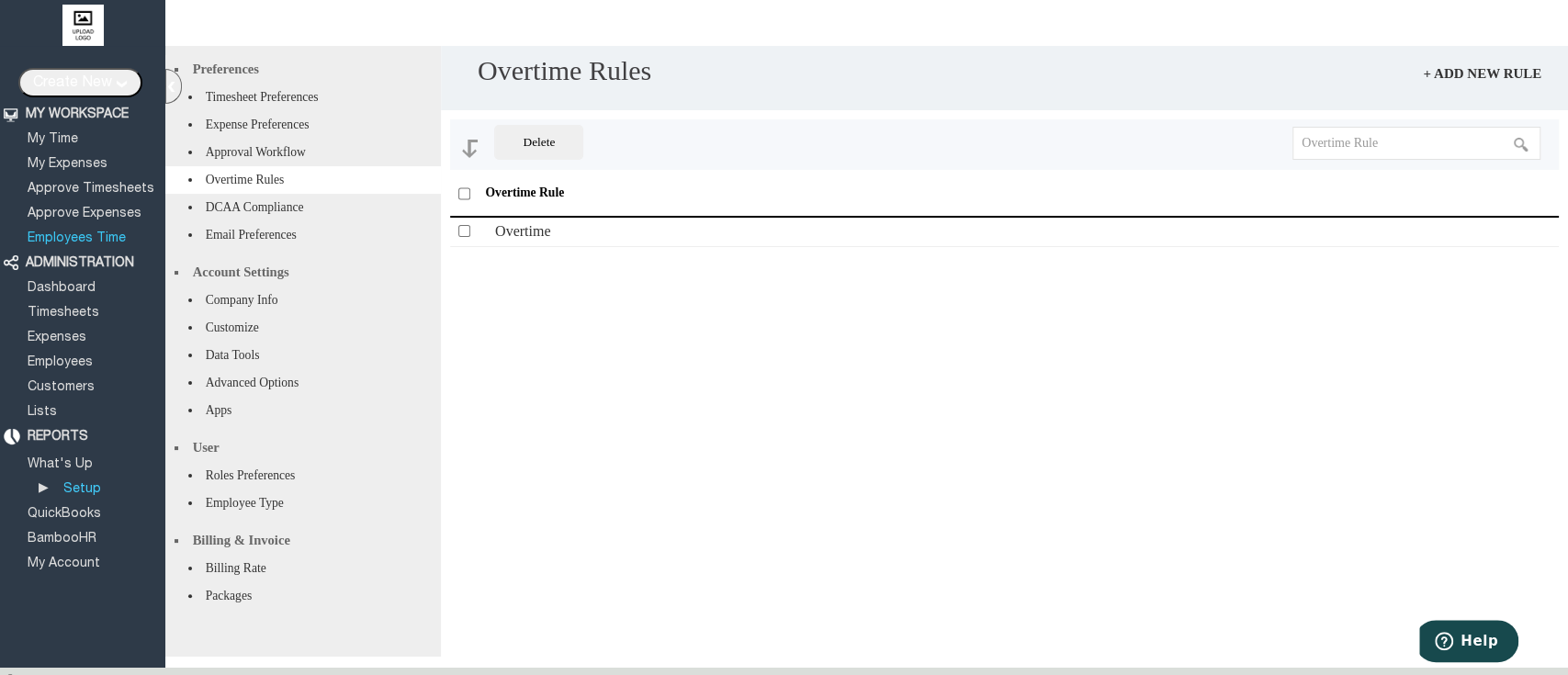
click at [100, 232] on link "Employees Time" at bounding box center [76, 238] width 103 height 12
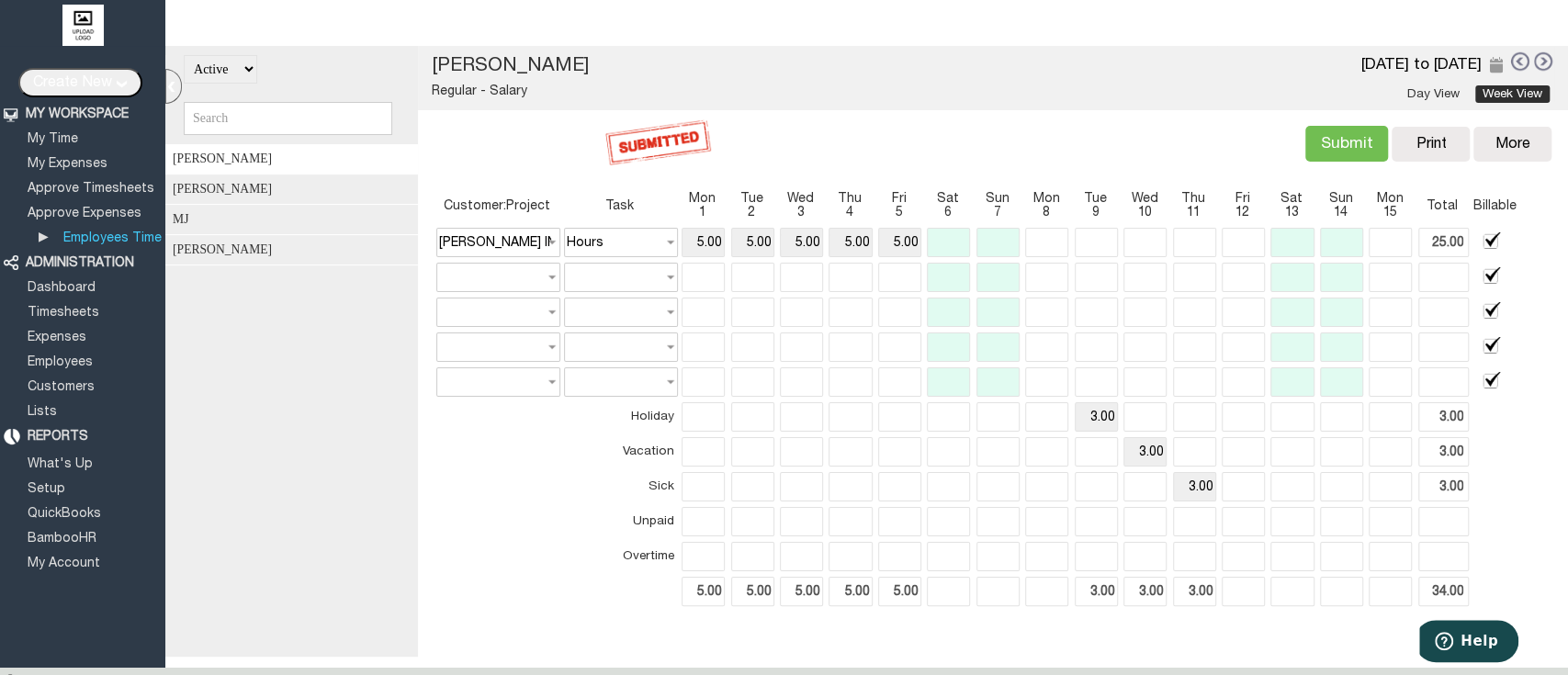
click at [1534, 63] on link at bounding box center [1543, 61] width 20 height 20
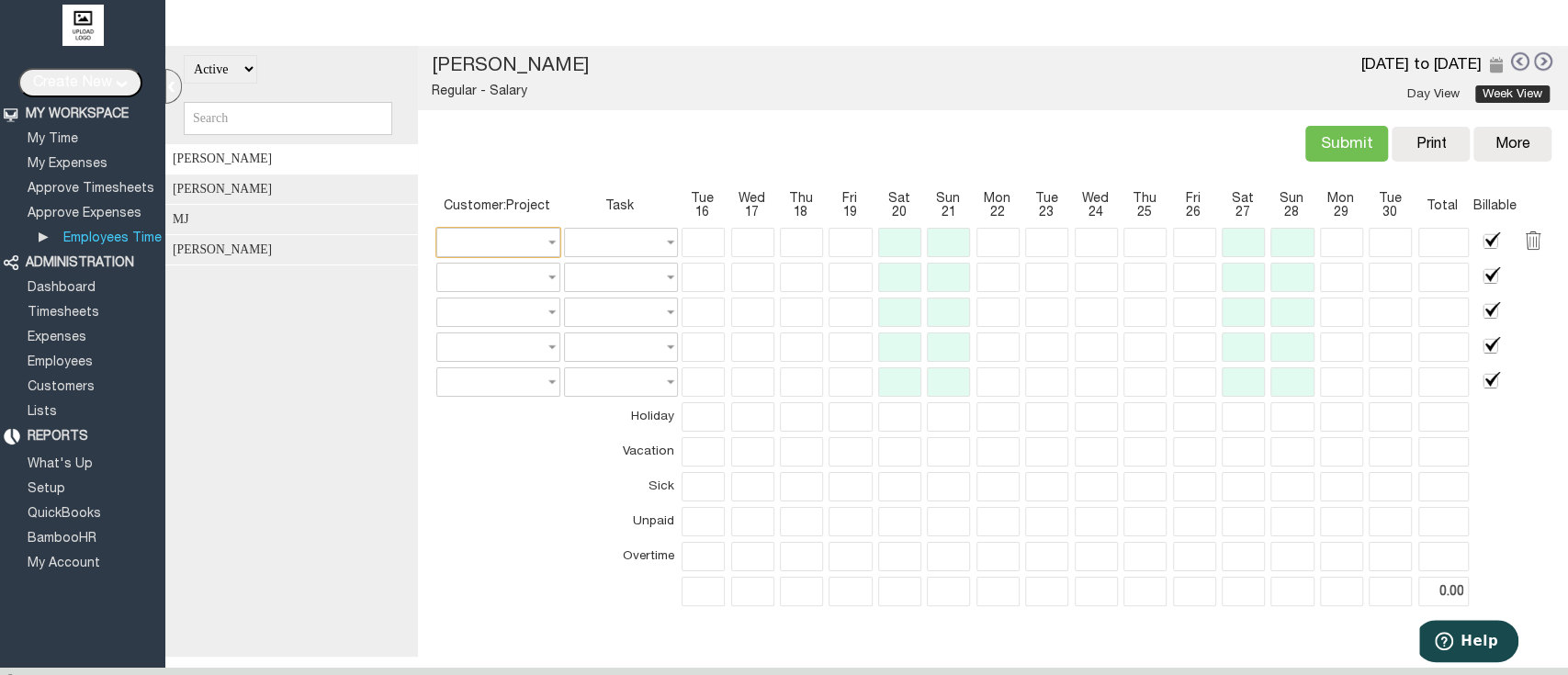
click at [496, 231] on input "text" at bounding box center [498, 242] width 123 height 29
click at [493, 282] on link "[PERSON_NAME] INC." at bounding box center [490, 285] width 113 height 22
type input "[PERSON_NAME] INC."
click at [586, 239] on input "text" at bounding box center [621, 242] width 114 height 29
click at [620, 269] on link "Hours" at bounding box center [610, 268] width 108 height 22
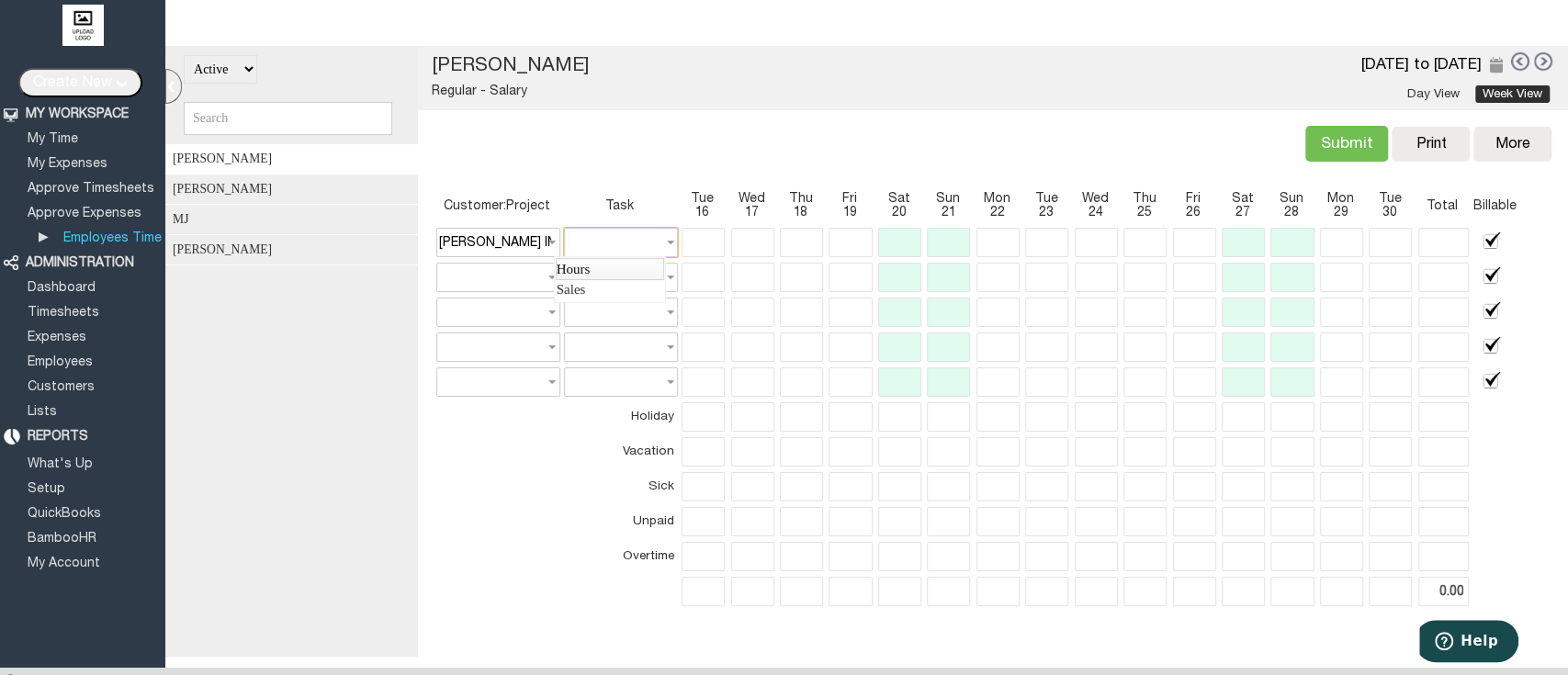
type input "Hours"
click at [690, 246] on input "text" at bounding box center [703, 242] width 44 height 29
type input "9.00"
type input "9"
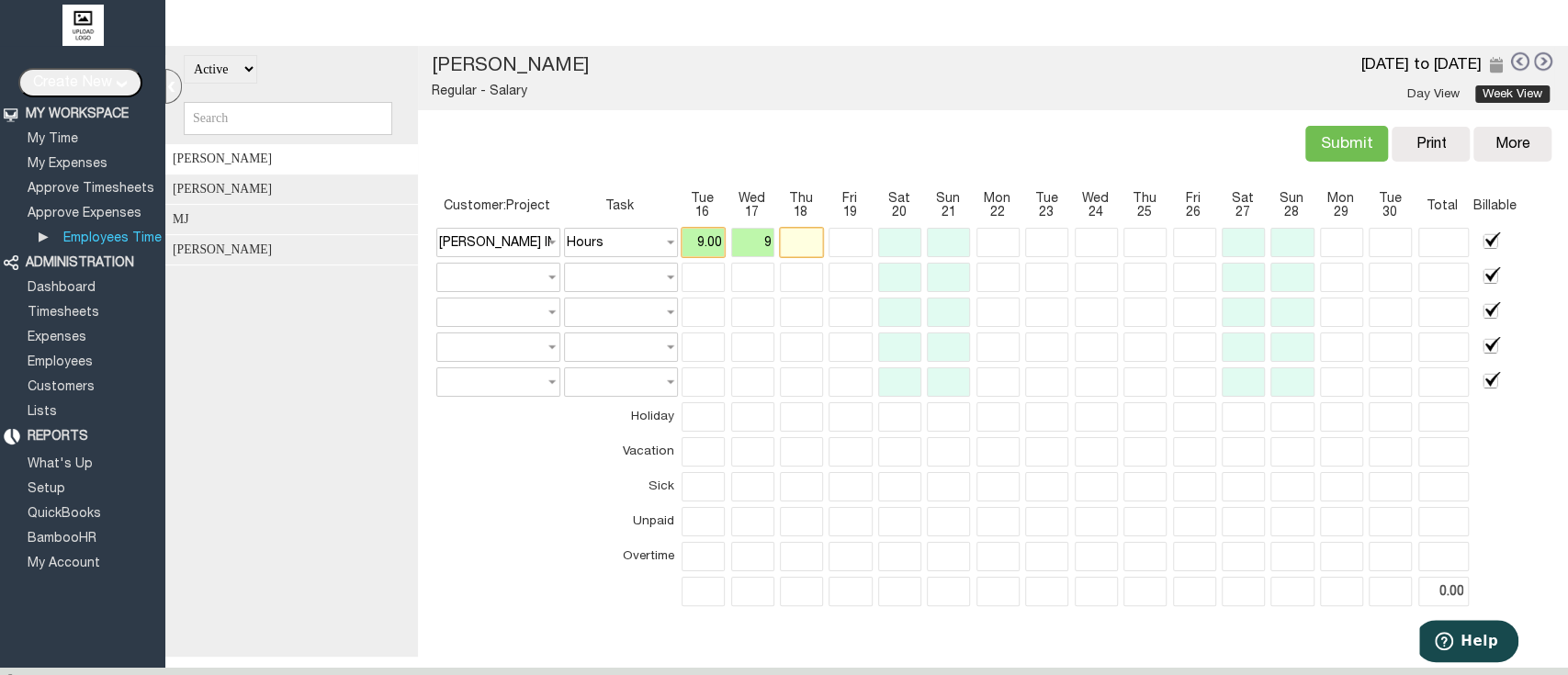
type input "18.00"
type input "9.00"
type input "18.00"
type input "9.00"
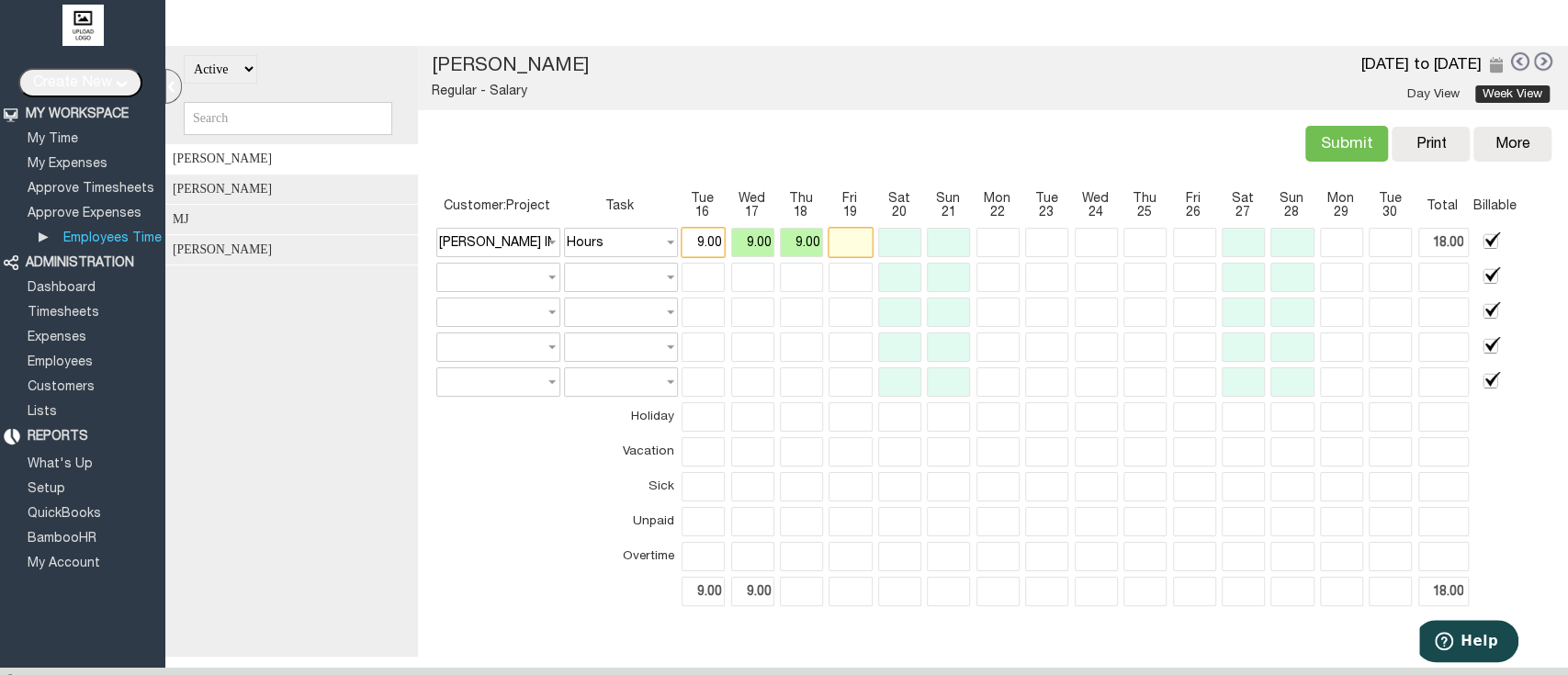
type input "9"
type input "36.00"
type input "9.00"
type input "36.00"
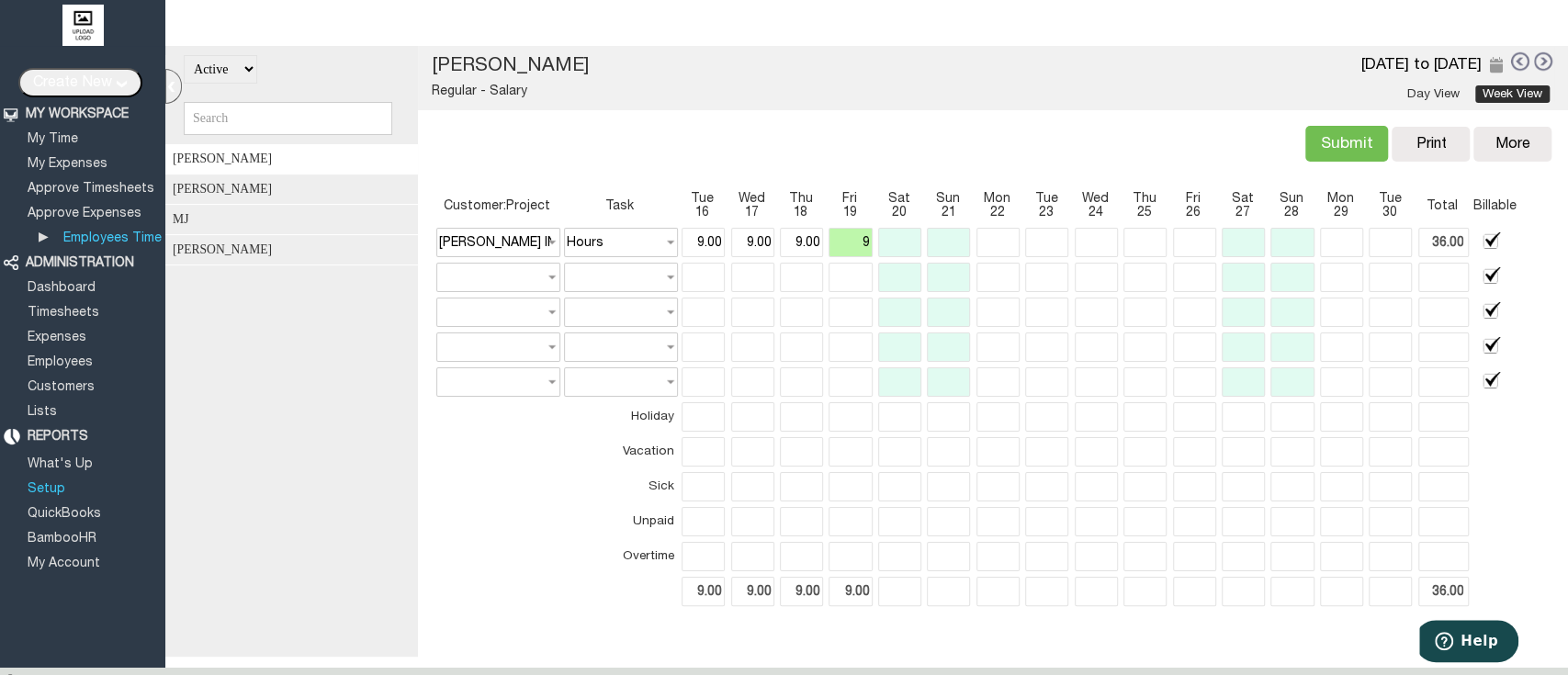
type input "9.00"
click at [50, 483] on link "Setup" at bounding box center [46, 489] width 44 height 12
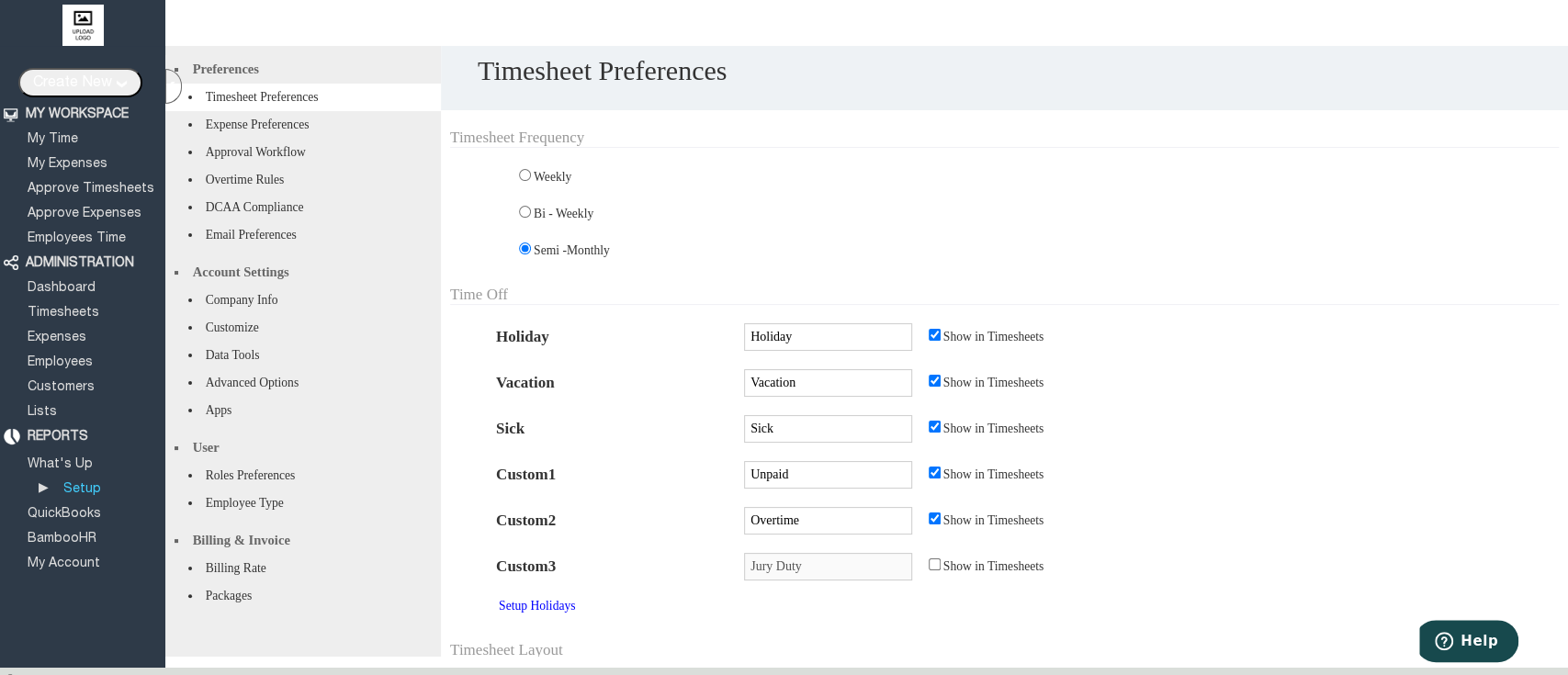
click at [543, 180] on td "Weekly" at bounding box center [954, 175] width 1008 height 37
click at [522, 174] on input "radio" at bounding box center [524, 174] width 12 height 12
radio input "true"
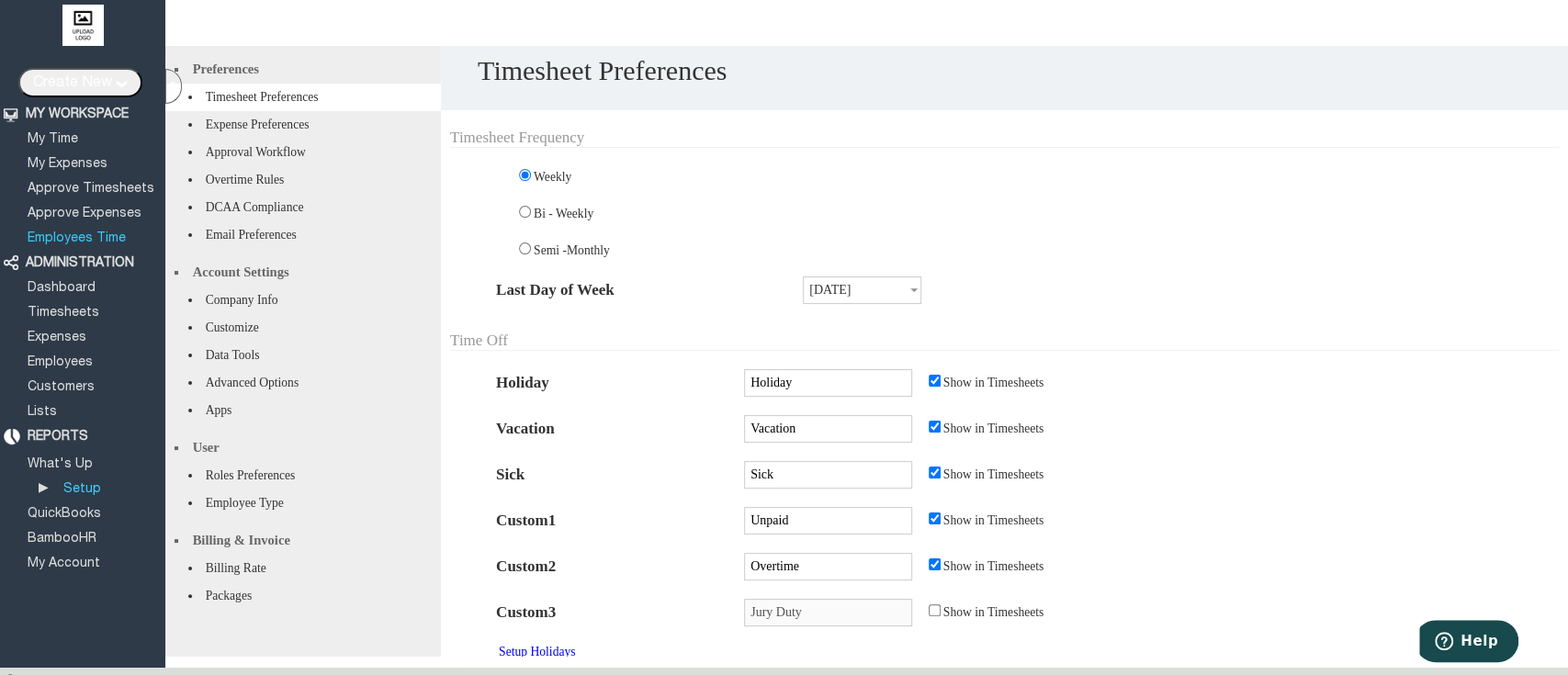
click at [82, 232] on link "Employees Time" at bounding box center [76, 238] width 103 height 12
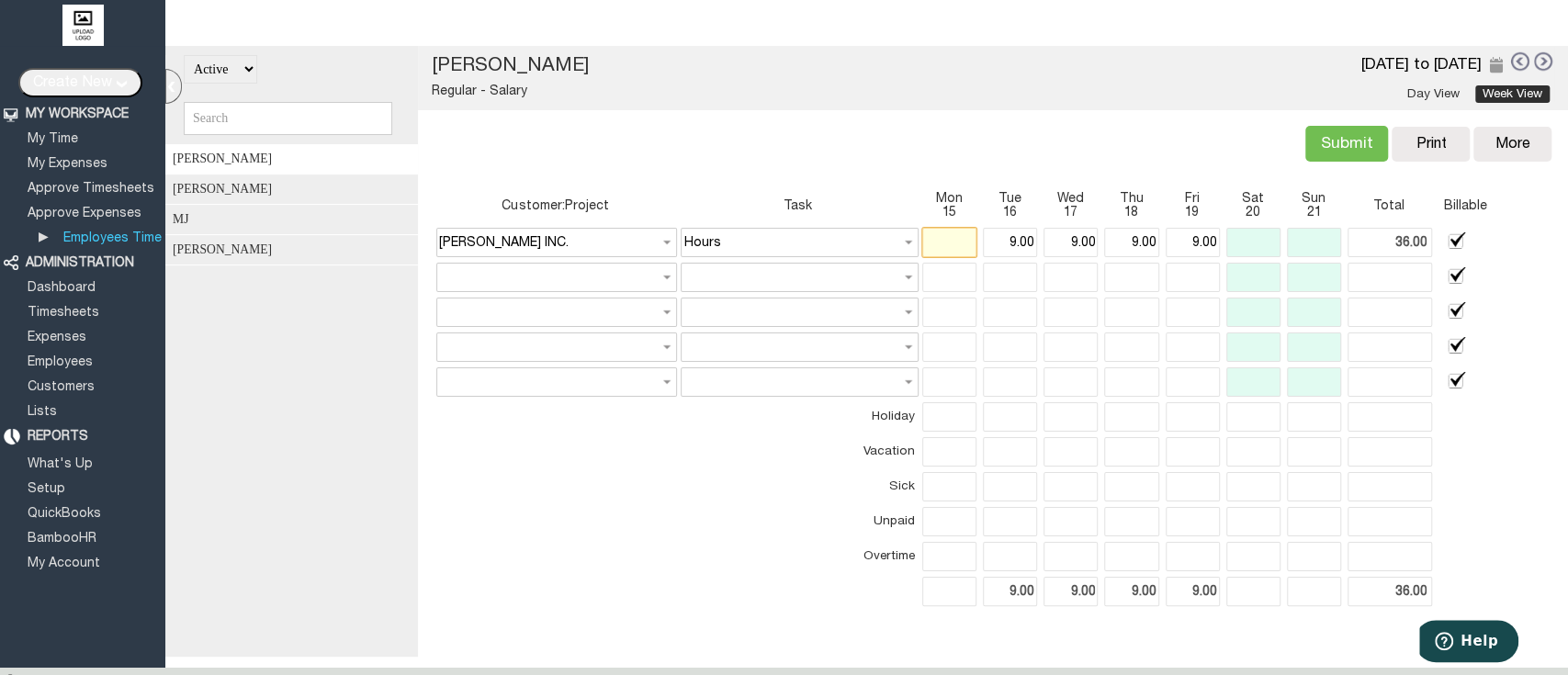
click at [926, 233] on input "text" at bounding box center [949, 242] width 54 height 29
type input "9.00"
click at [1109, 124] on div "Actual: 36.00 Billable: 36.00 Submit Copy Print [GEOGRAPHIC_DATA] More Copy Pre…" at bounding box center [992, 142] width 1127 height 64
click at [1054, 126] on div "Actual: 36.00 Billable: 36.00 Submit Copy Print [GEOGRAPHIC_DATA] More Copy Pre…" at bounding box center [992, 142] width 1127 height 64
type input "45.00"
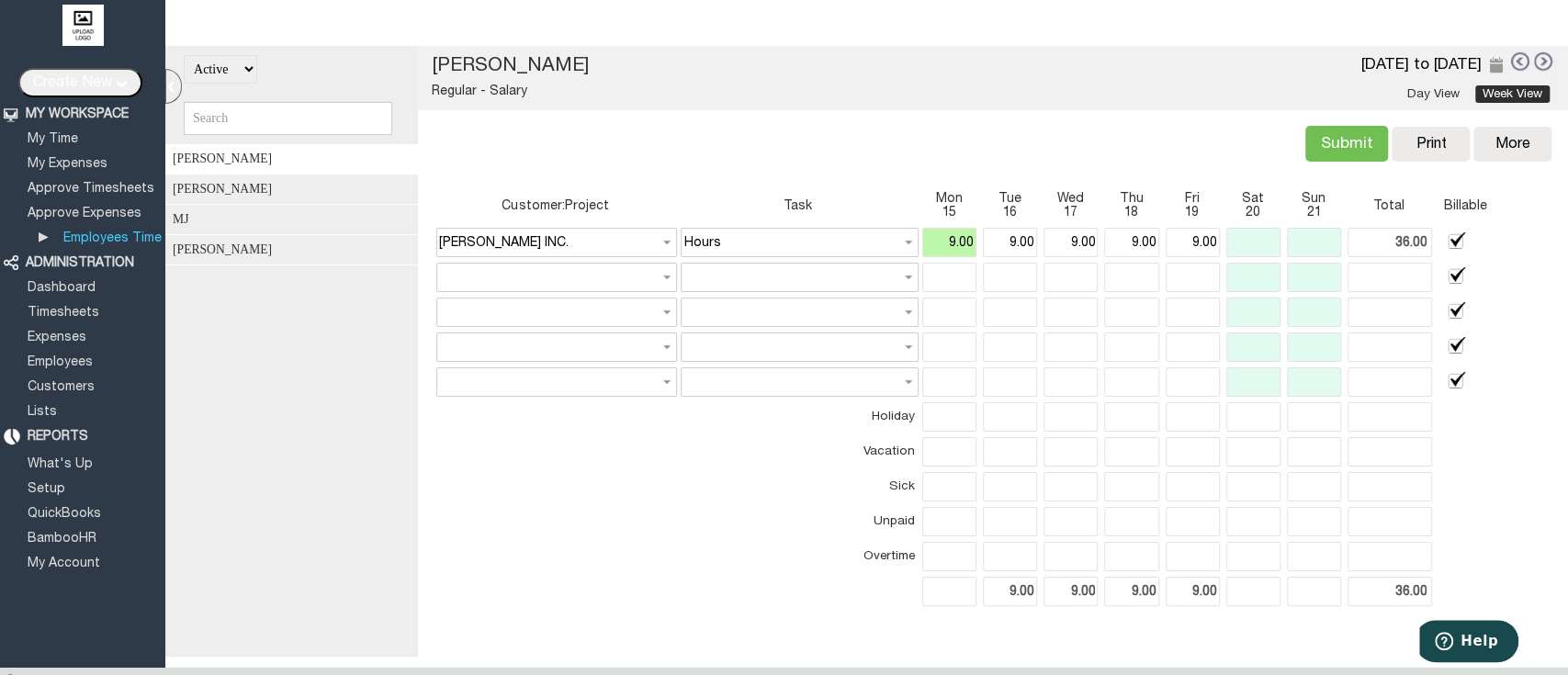
type input "9.00"
type input "45.00"
click at [1054, 126] on div "Actual: 45.00 Billable: 36.00 Submit Copy Print [GEOGRAPHIC_DATA] More Copy Pre…" at bounding box center [992, 142] width 1127 height 64
click at [67, 356] on link "Employees" at bounding box center [60, 362] width 71 height 12
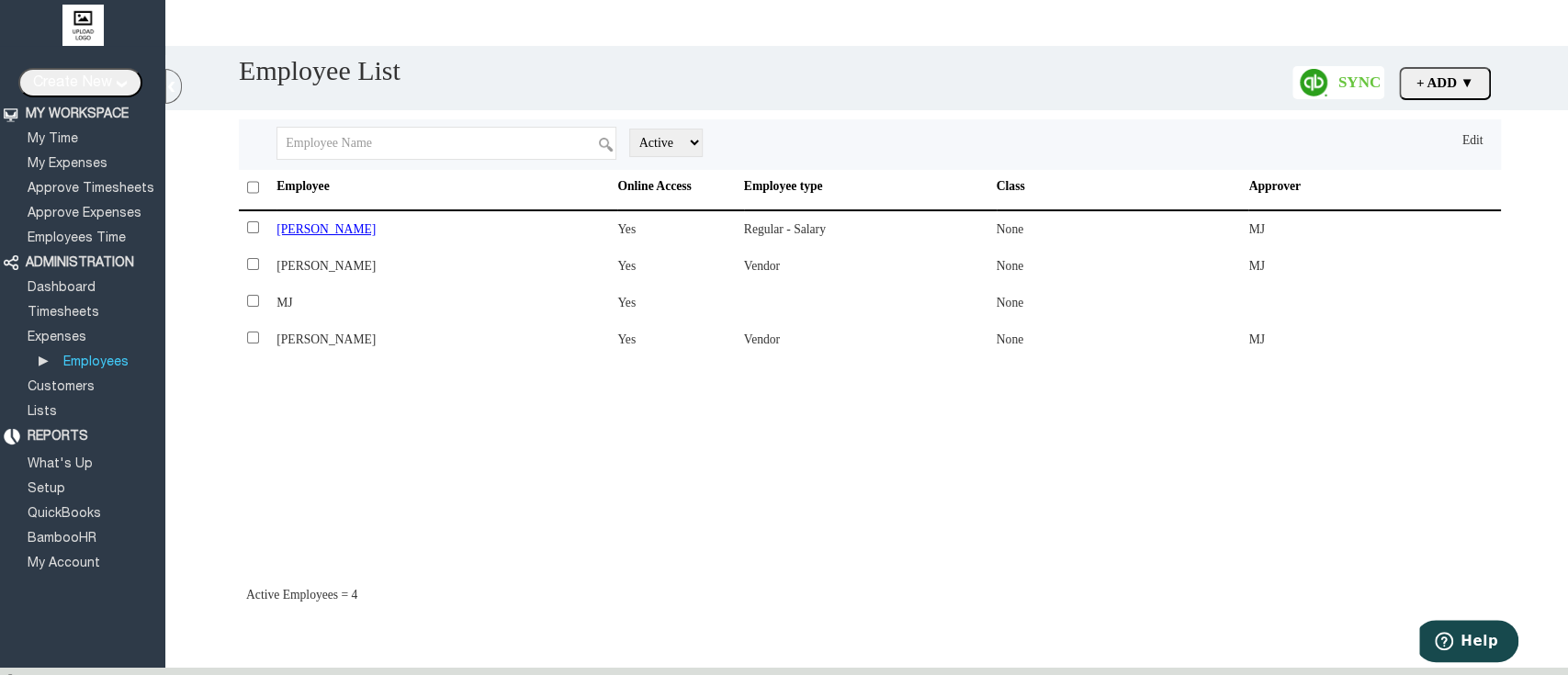
click at [477, 235] on td "Ben Johnson" at bounding box center [447, 229] width 340 height 38
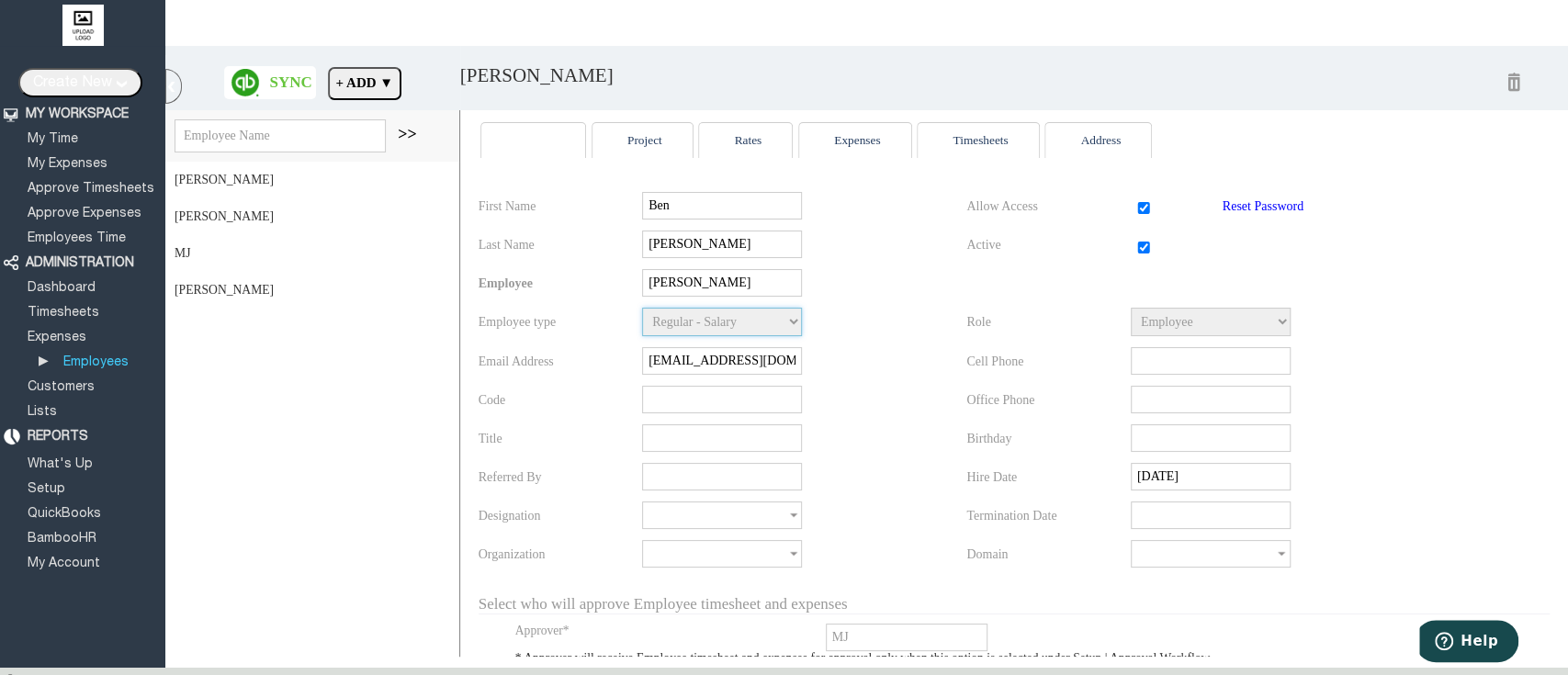
click at [773, 337] on select "Regular - Salary Officer Other Owner Regular - Hourly Regular - Salary Statutor…" at bounding box center [721, 322] width 160 height 28
select select "Regular - Hourly"
click at [642, 319] on select "Regular - Salary Officer Other Owner Regular - Hourly Regular - Salary Statutor…" at bounding box center [721, 322] width 160 height 28
click at [1371, 330] on span "Employee Manager Super Administrator" at bounding box center [1291, 322] width 321 height 28
click at [760, 124] on li "Rates" at bounding box center [745, 139] width 95 height 36
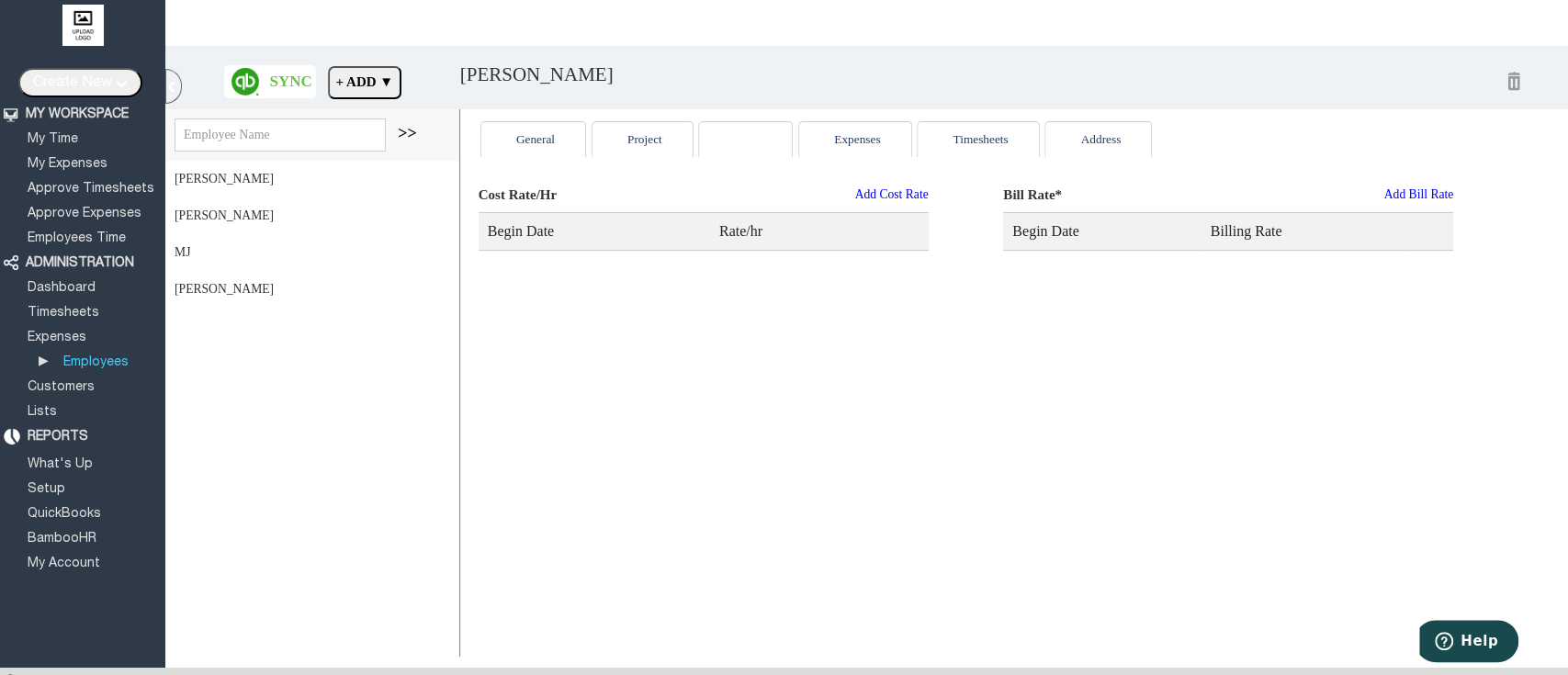
click at [854, 194] on div "Add Cost Rate" at bounding box center [890, 194] width 73 height 14
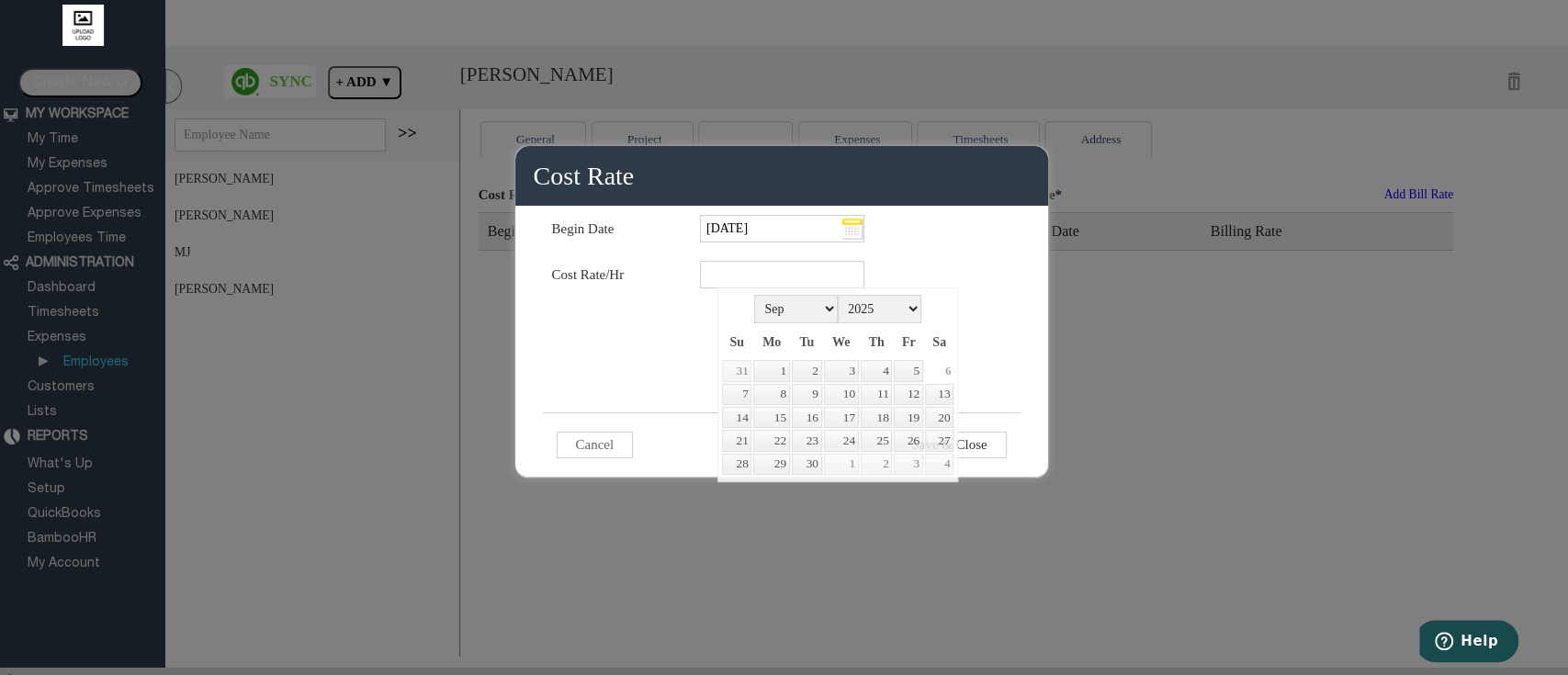
click at [945, 261] on td at bounding box center [840, 274] width 300 height 46
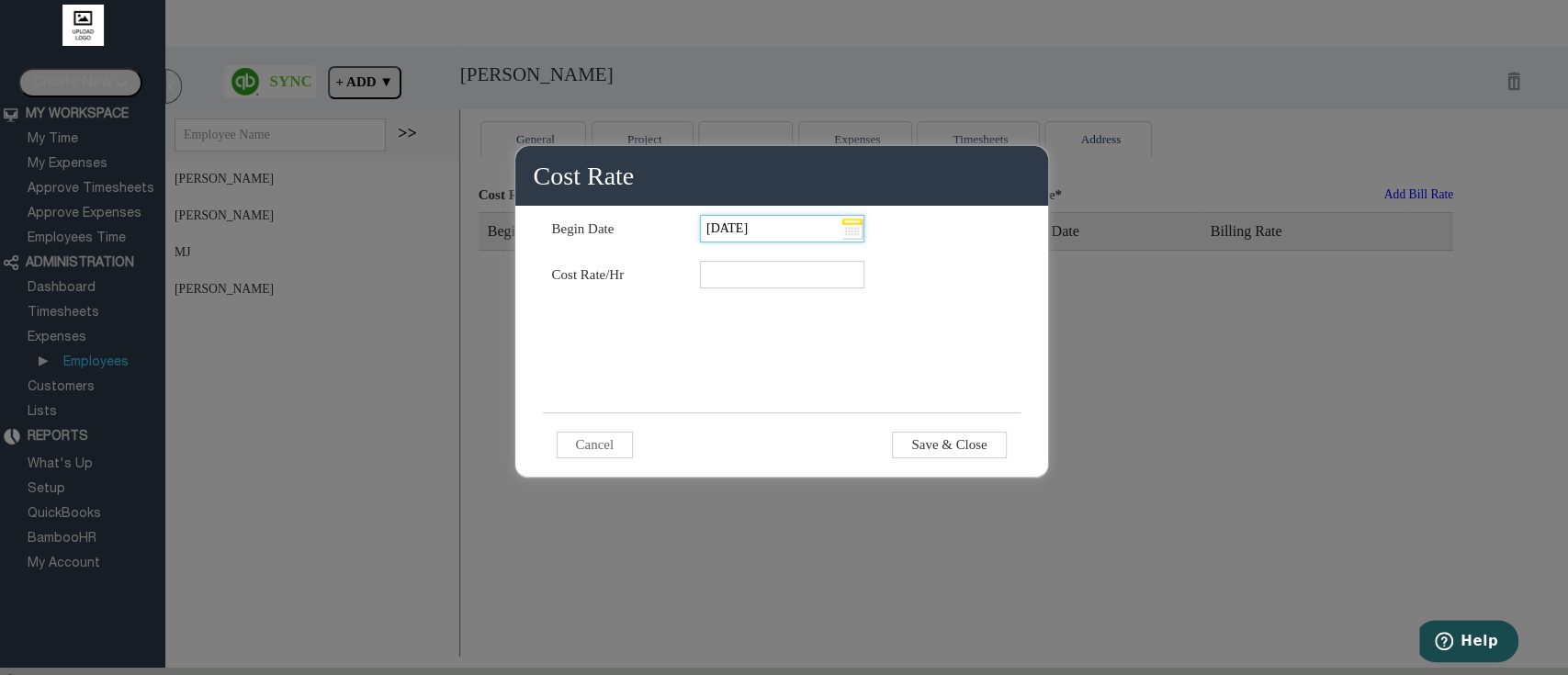
click at [860, 236] on input "Sep 6, 2025" at bounding box center [781, 228] width 164 height 27
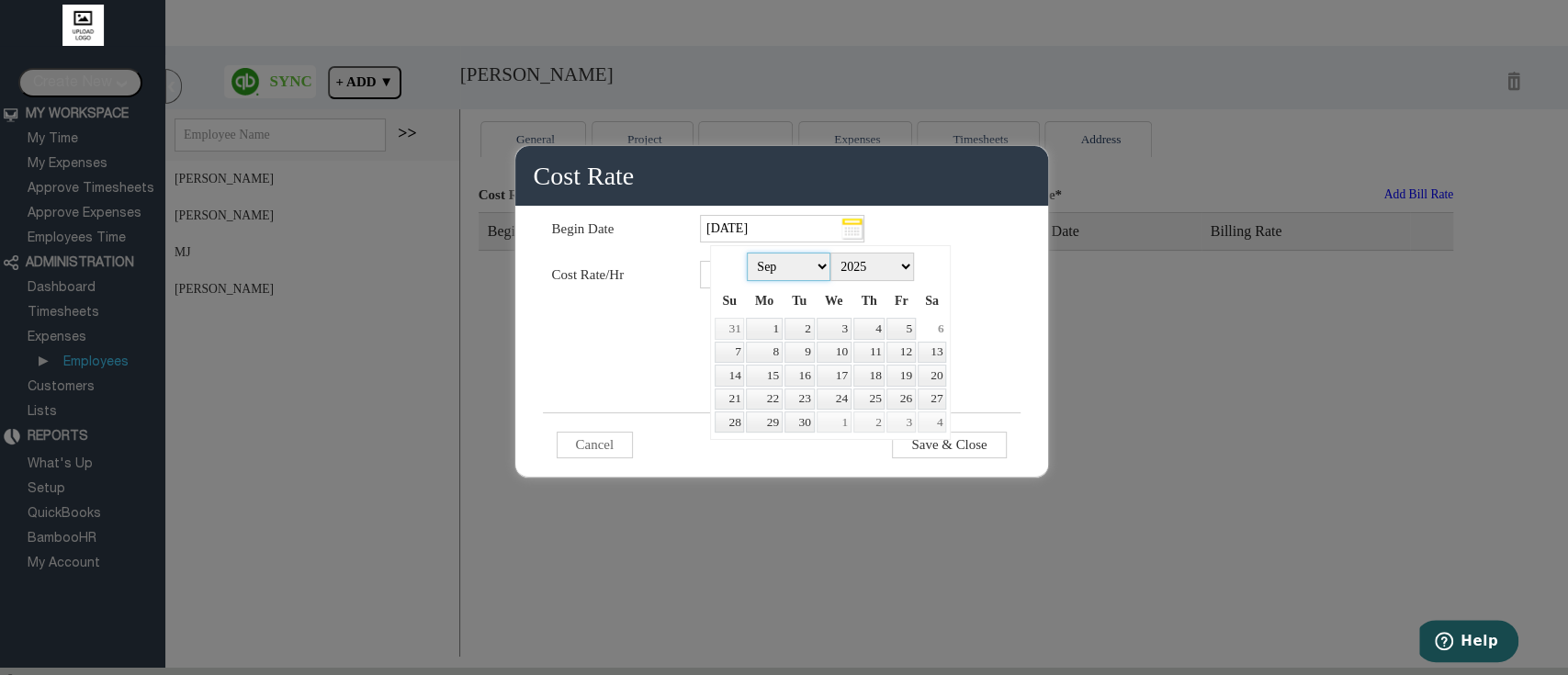
click at [800, 271] on select "Jan Feb Mar Apr May Jun Jul Aug Sep Oct Nov Dec" at bounding box center [789, 266] width 83 height 28
click at [905, 338] on link "1" at bounding box center [901, 328] width 28 height 21
type input "Aug 1, 2025"
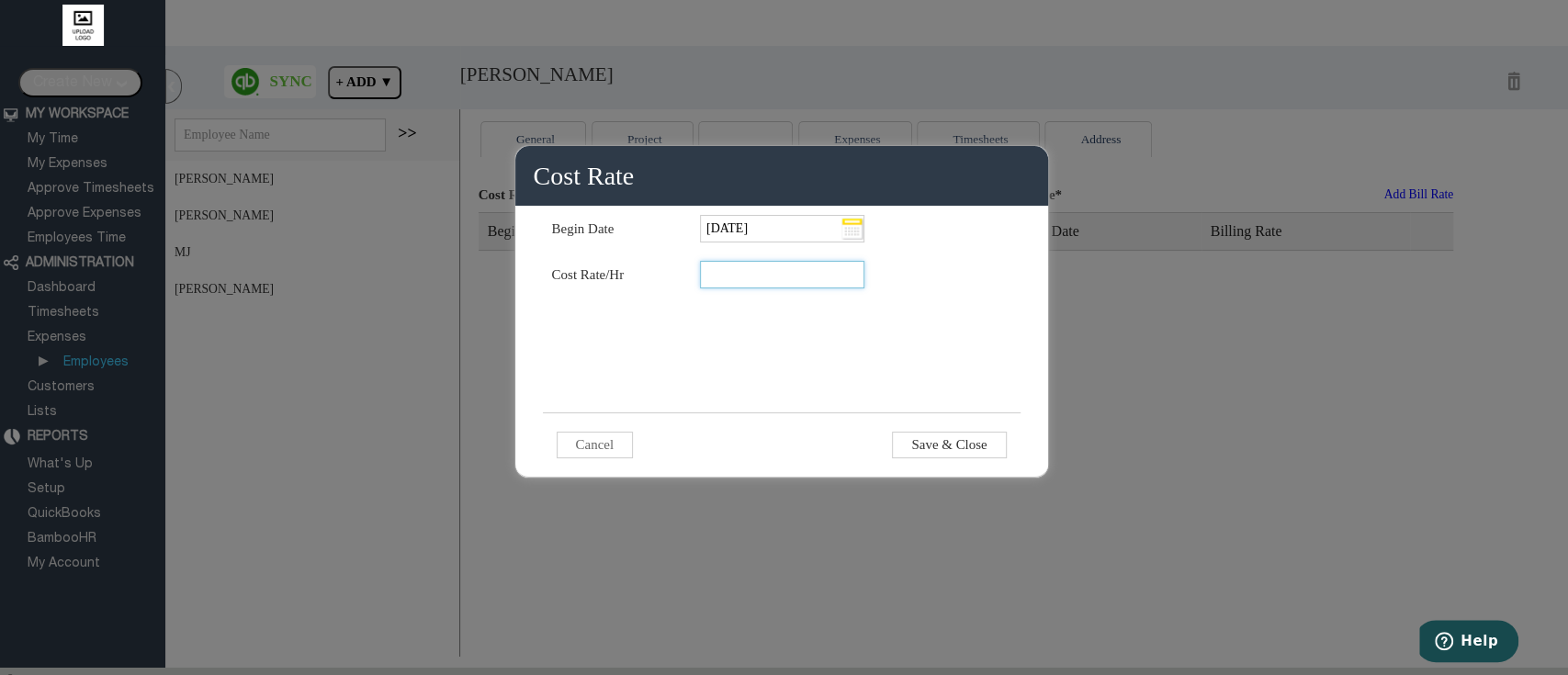
click at [783, 275] on input "text" at bounding box center [781, 274] width 164 height 27
type input "50"
click at [965, 449] on input "Save & Close" at bounding box center [949, 445] width 114 height 27
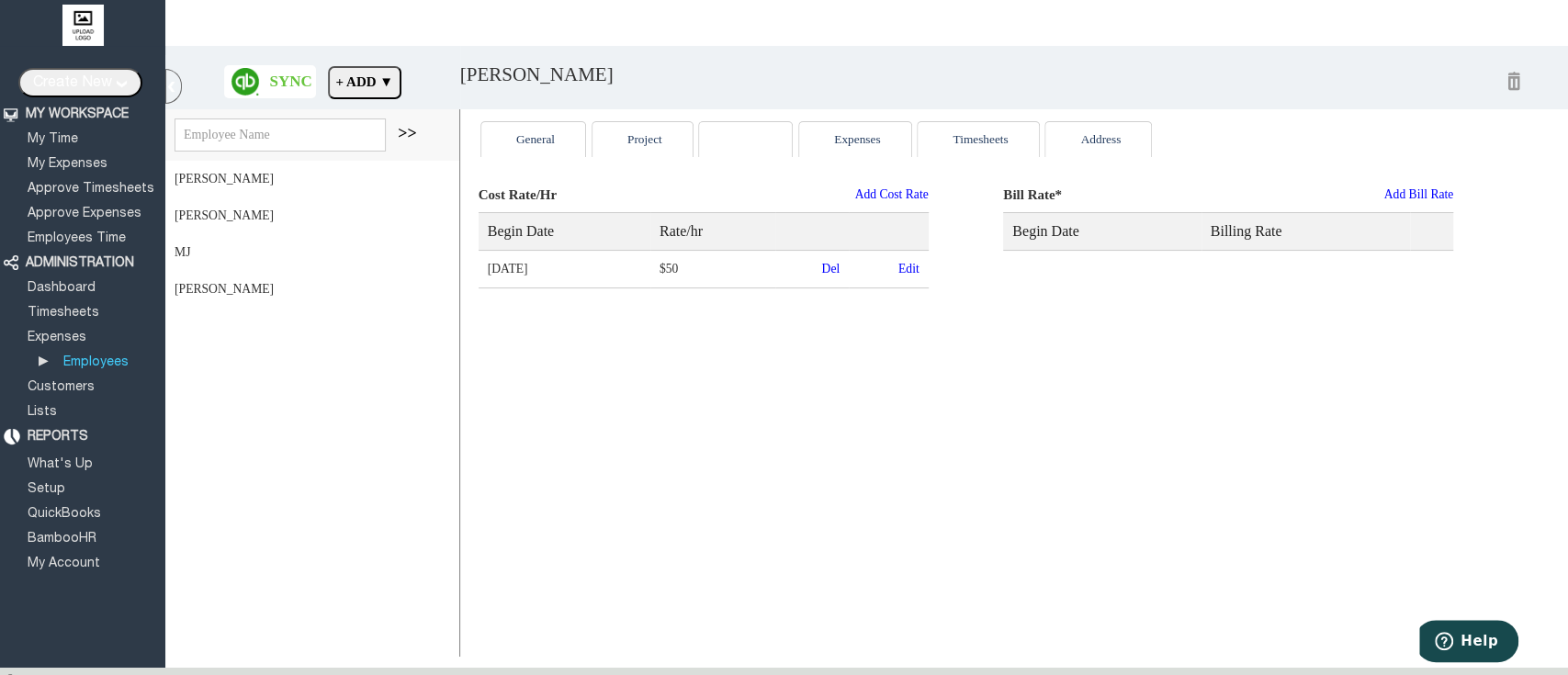
click at [1383, 192] on div "Add Bill Rate" at bounding box center [1418, 194] width 70 height 14
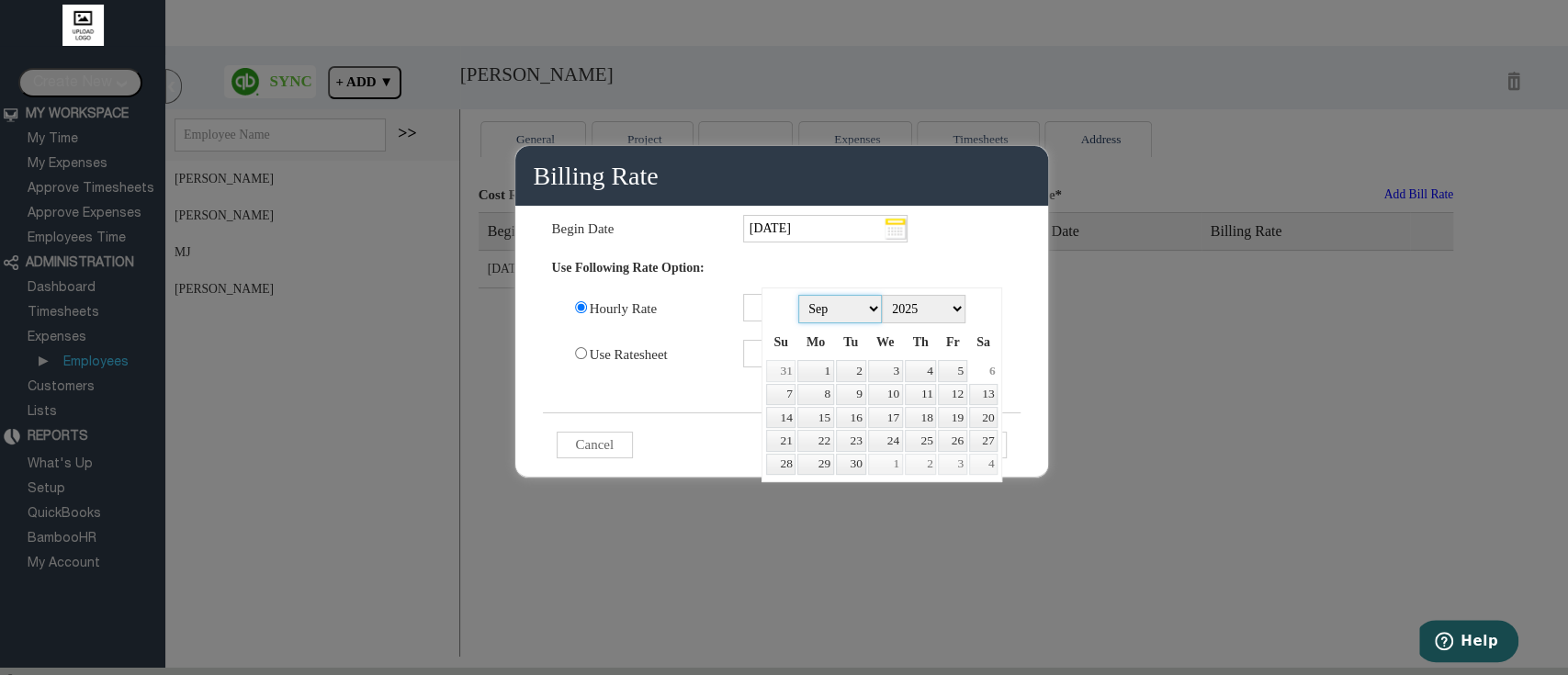
click at [863, 308] on select "Jan Feb Mar Apr May Jun Jul Aug Sep Oct Nov Dec" at bounding box center [840, 309] width 83 height 28
click at [943, 375] on link "1" at bounding box center [952, 371] width 28 height 21
type input "Aug 1, 2025"
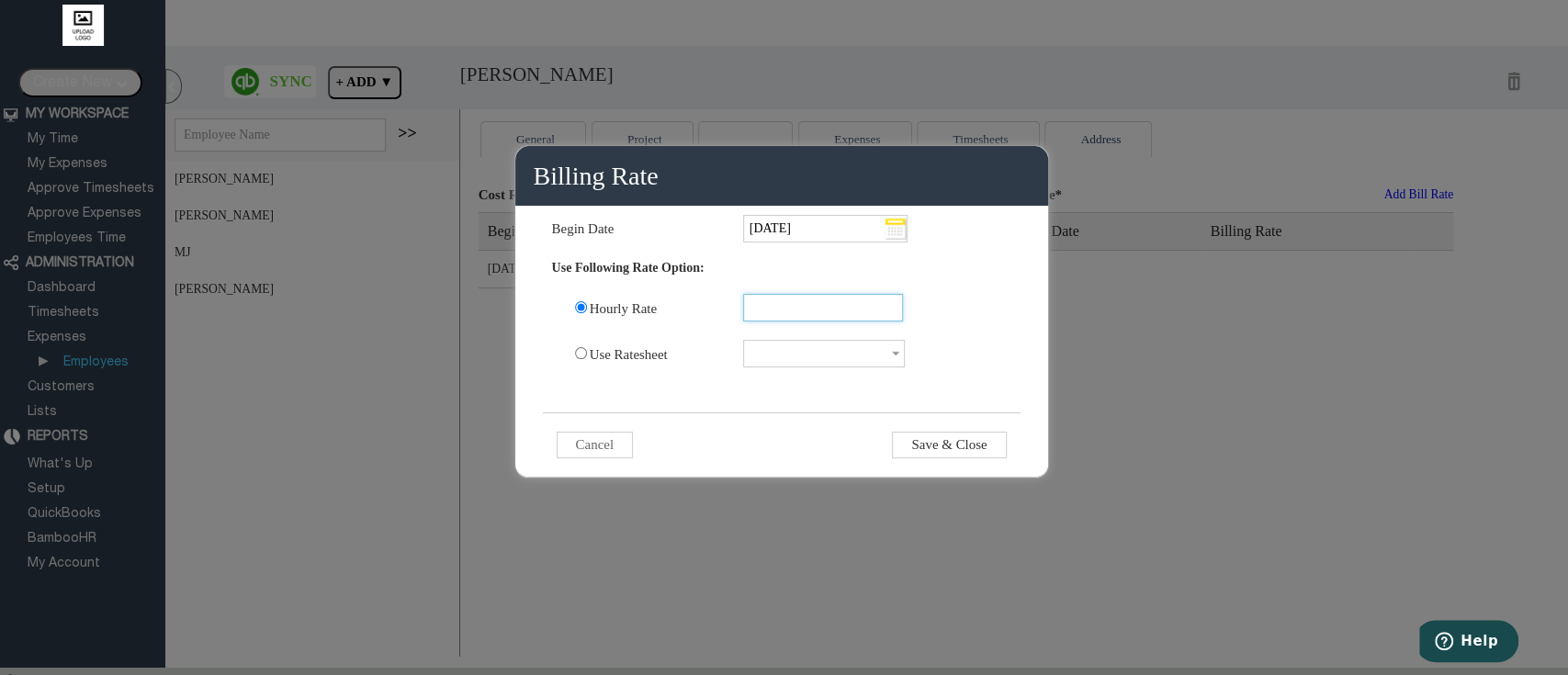
click at [830, 308] on input "text" at bounding box center [823, 307] width 160 height 27
type input "75"
click at [969, 310] on td "75" at bounding box center [877, 307] width 286 height 46
click at [940, 431] on input "Save & Close" at bounding box center [949, 445] width 114 height 27
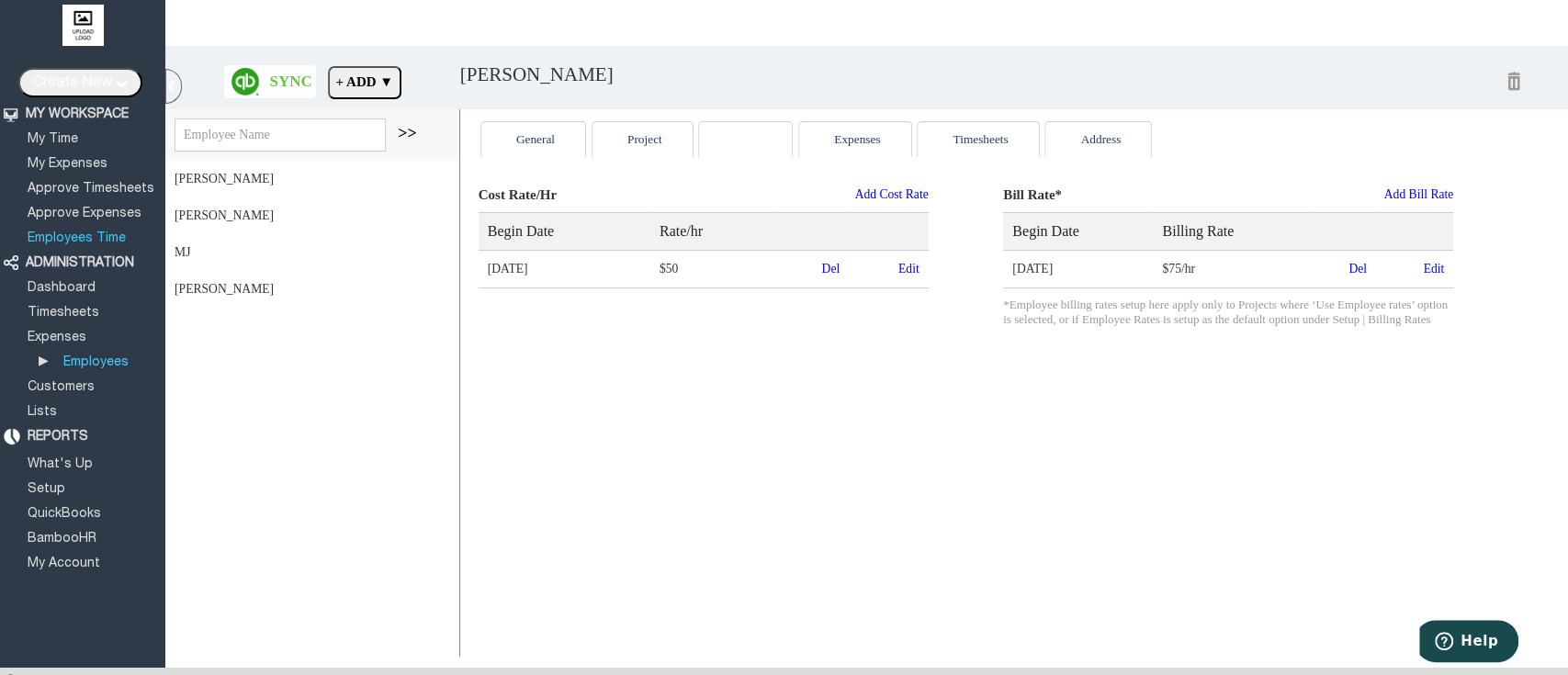
click at [82, 233] on link "Employees Time" at bounding box center [76, 238] width 103 height 12
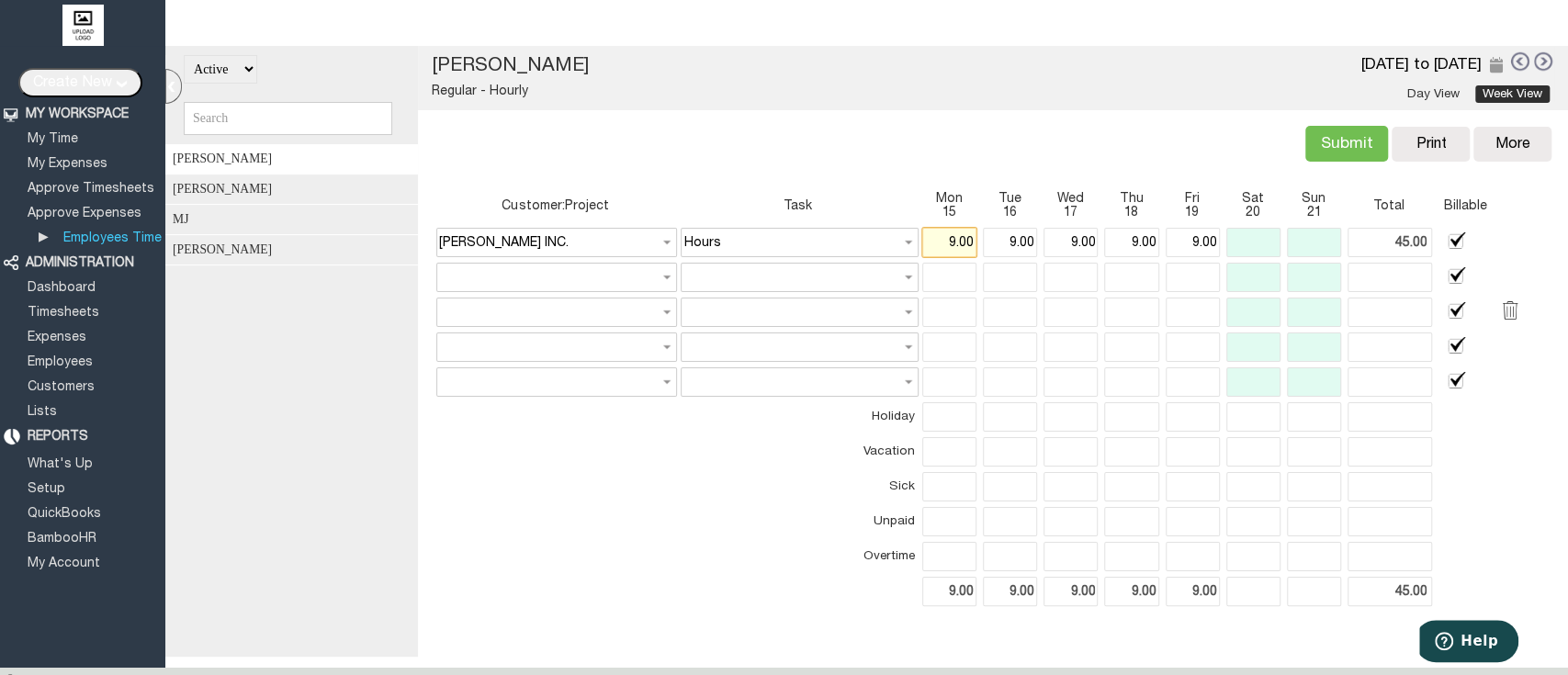
click at [925, 240] on input "9.00" at bounding box center [949, 242] width 54 height 29
type input "Mon Sep 15 2025"
type input "9.00"
type input "Barnett INC."
type input "Hours"
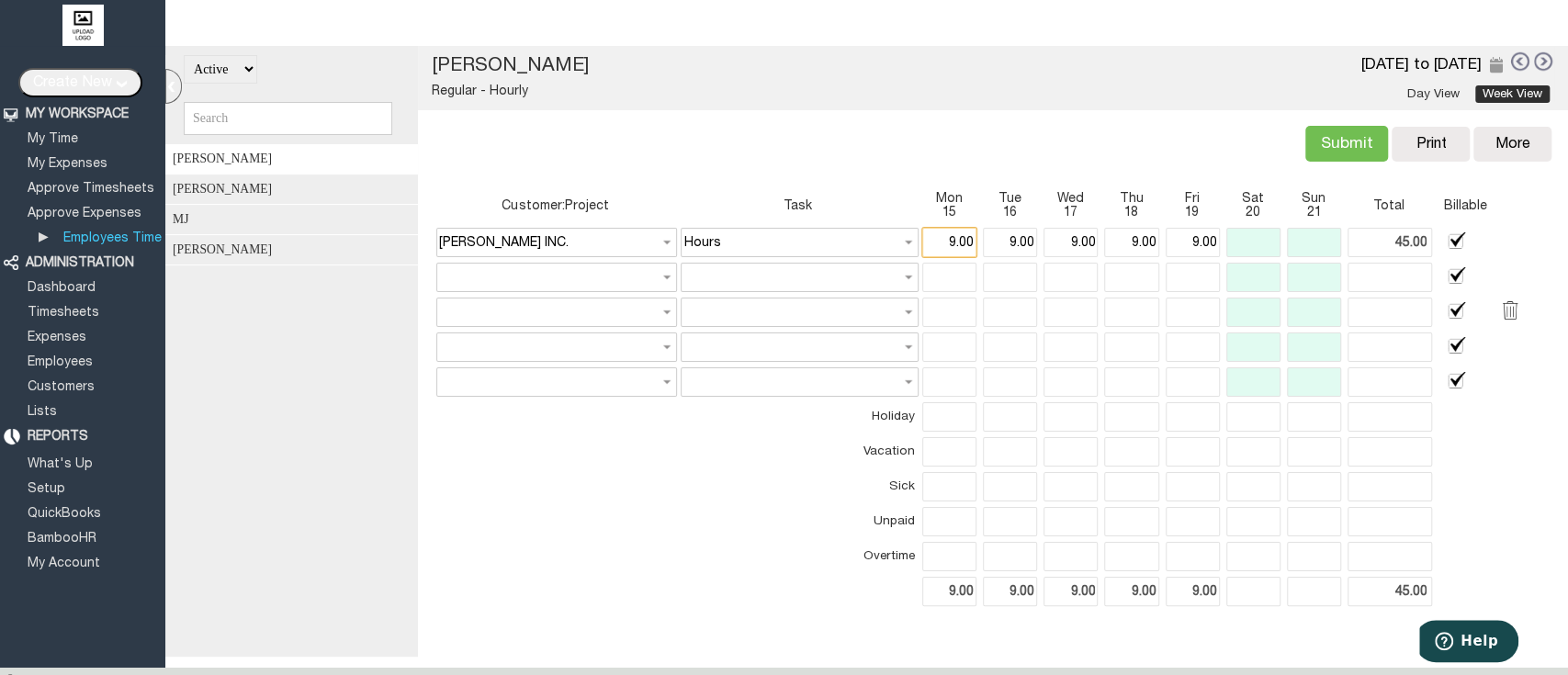
checkbox input "false"
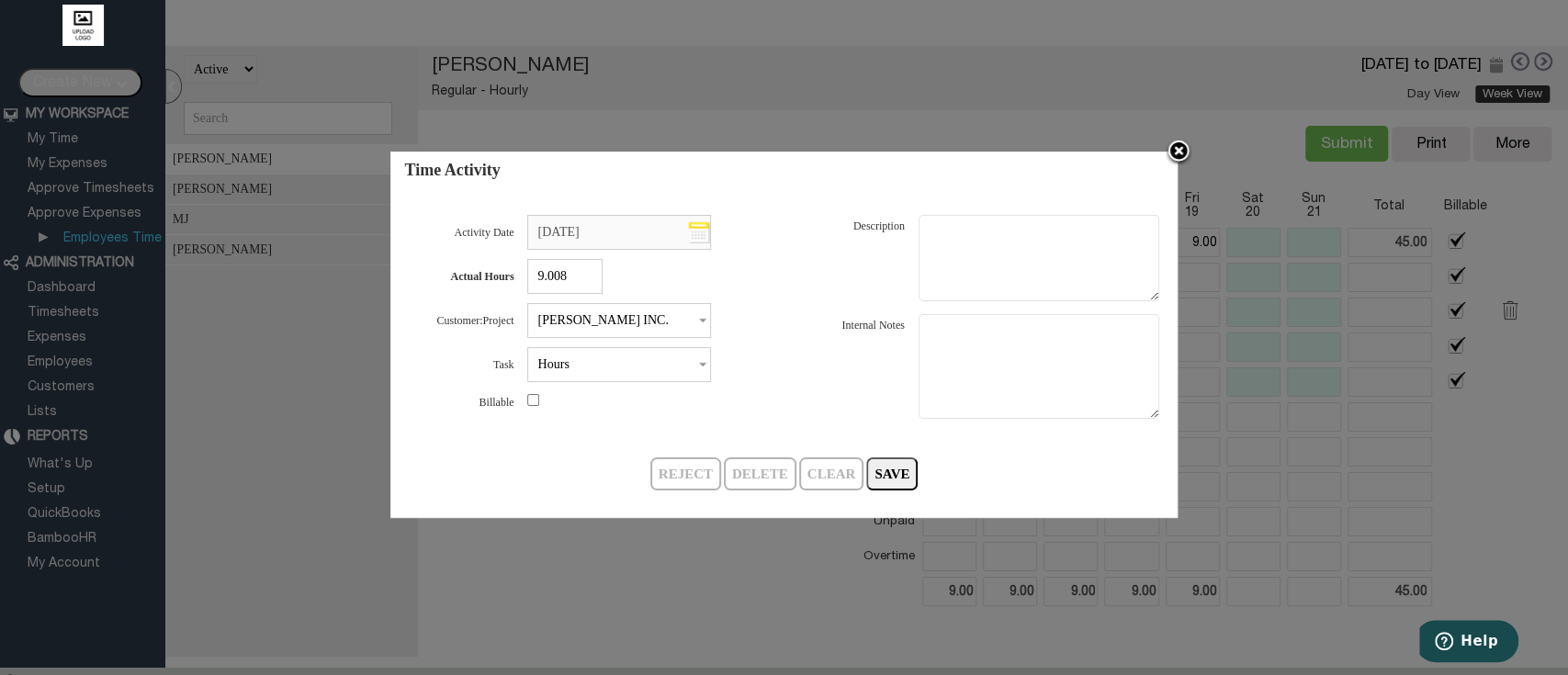
click at [1174, 151] on img at bounding box center [1177, 152] width 27 height 27
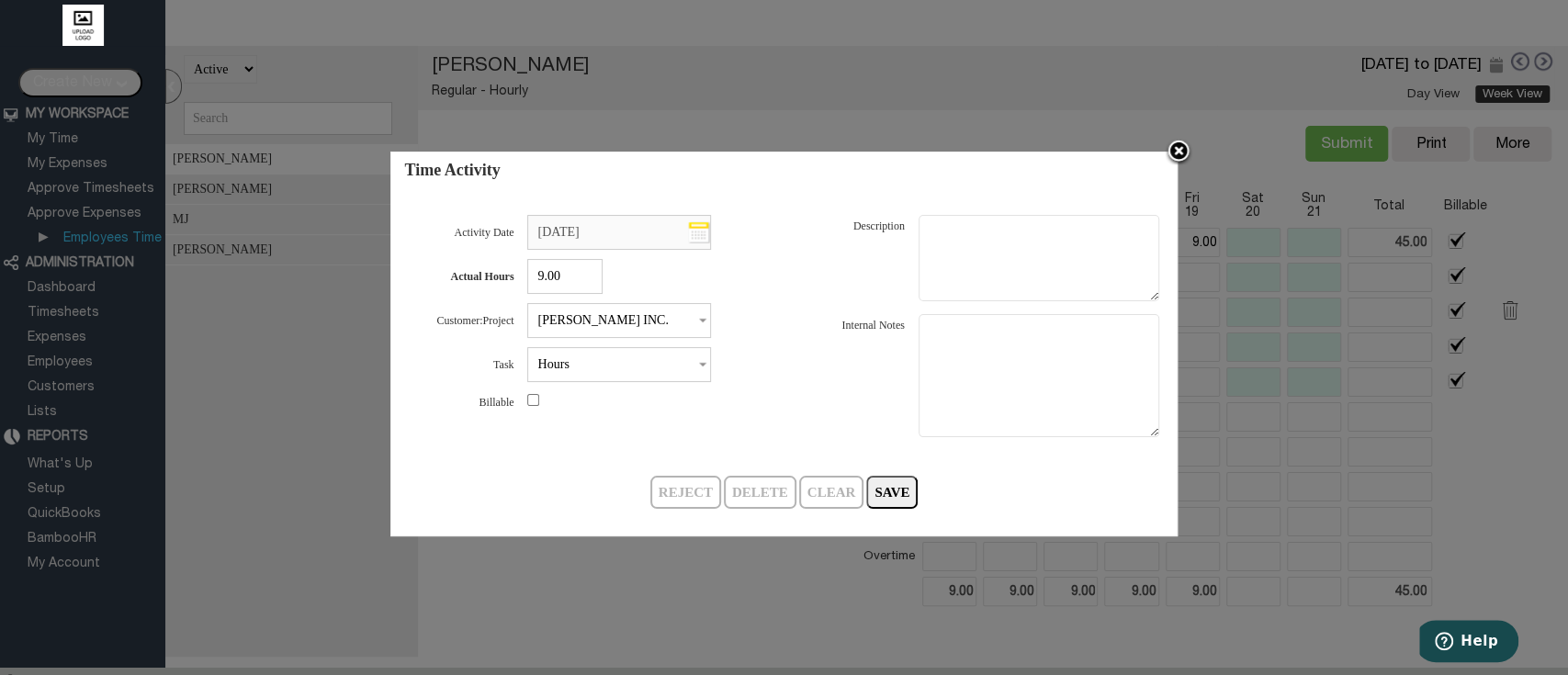
click at [1179, 142] on img at bounding box center [1177, 152] width 27 height 27
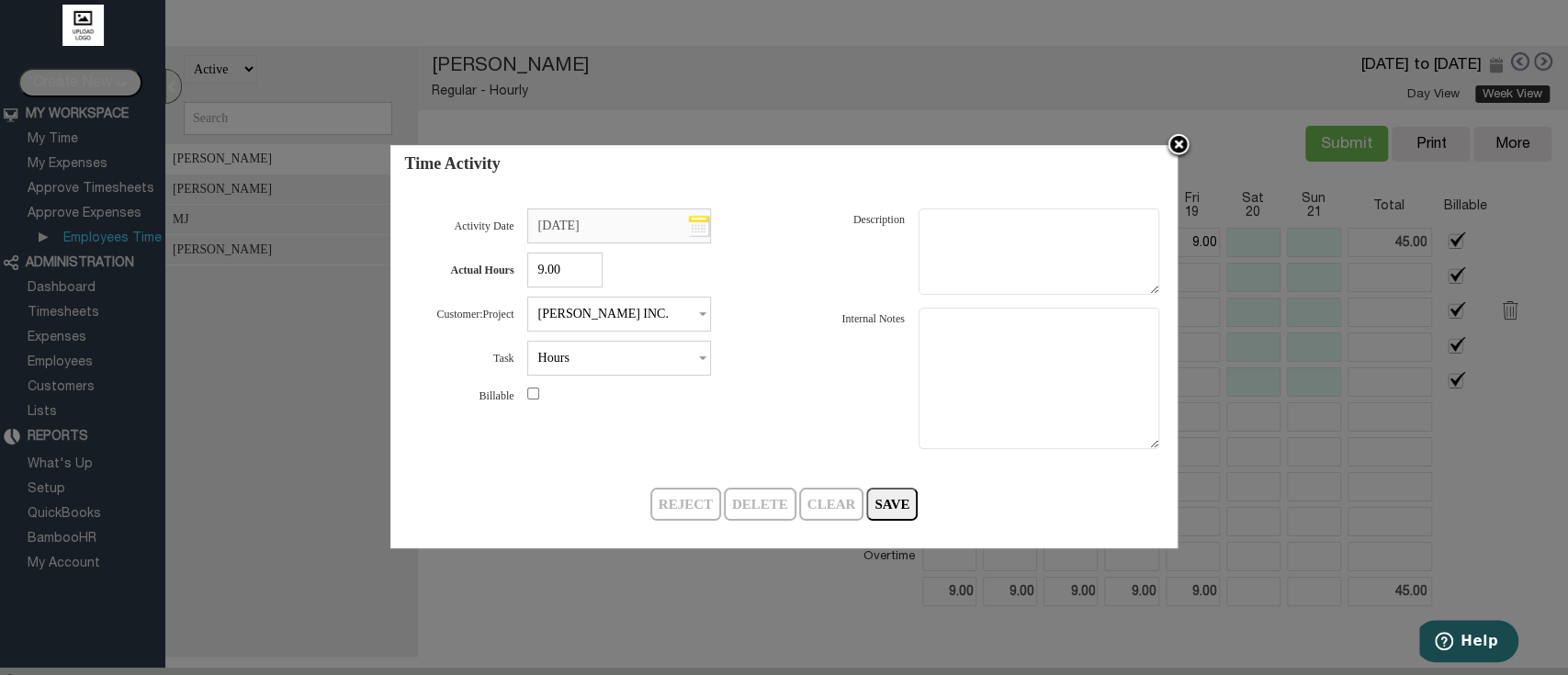
click at [1183, 148] on img at bounding box center [1177, 145] width 27 height 27
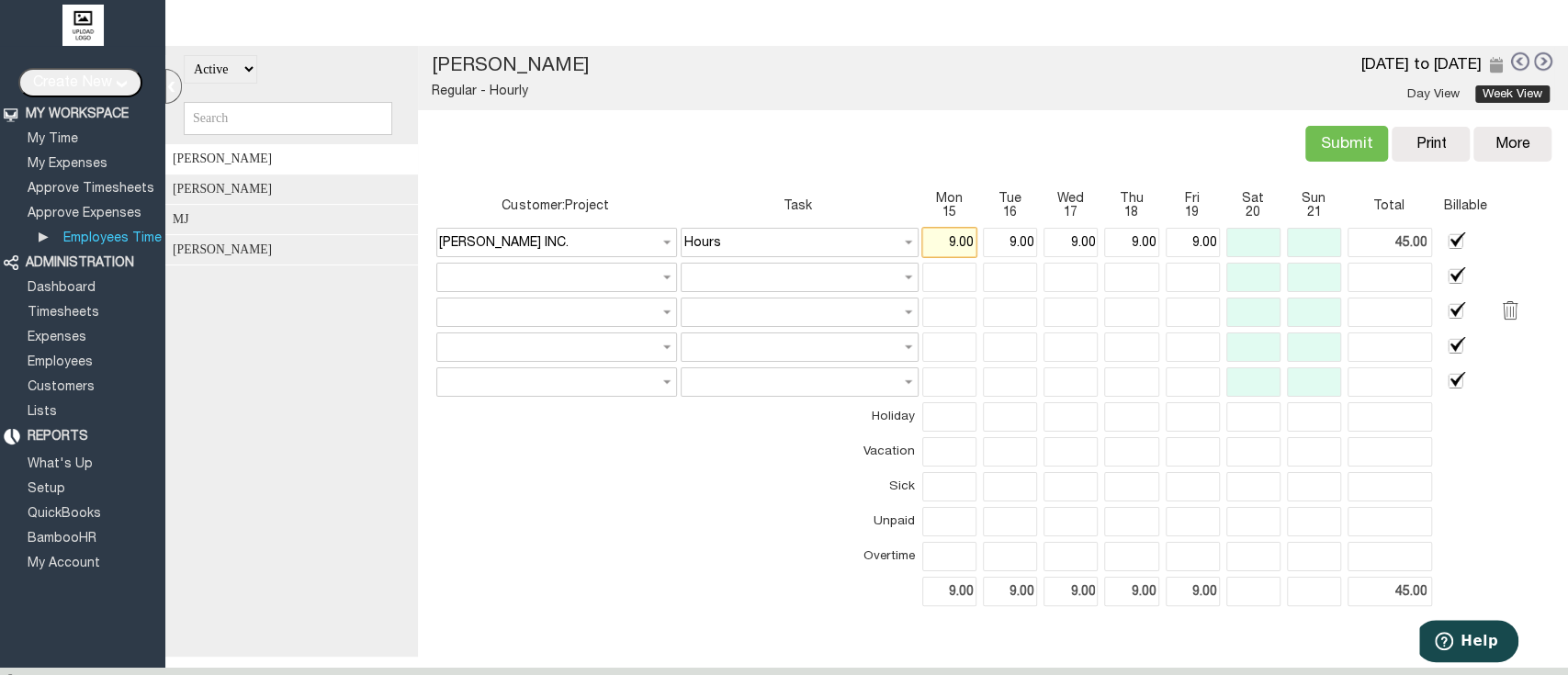
click at [948, 246] on input "9.00" at bounding box center [949, 242] width 54 height 29
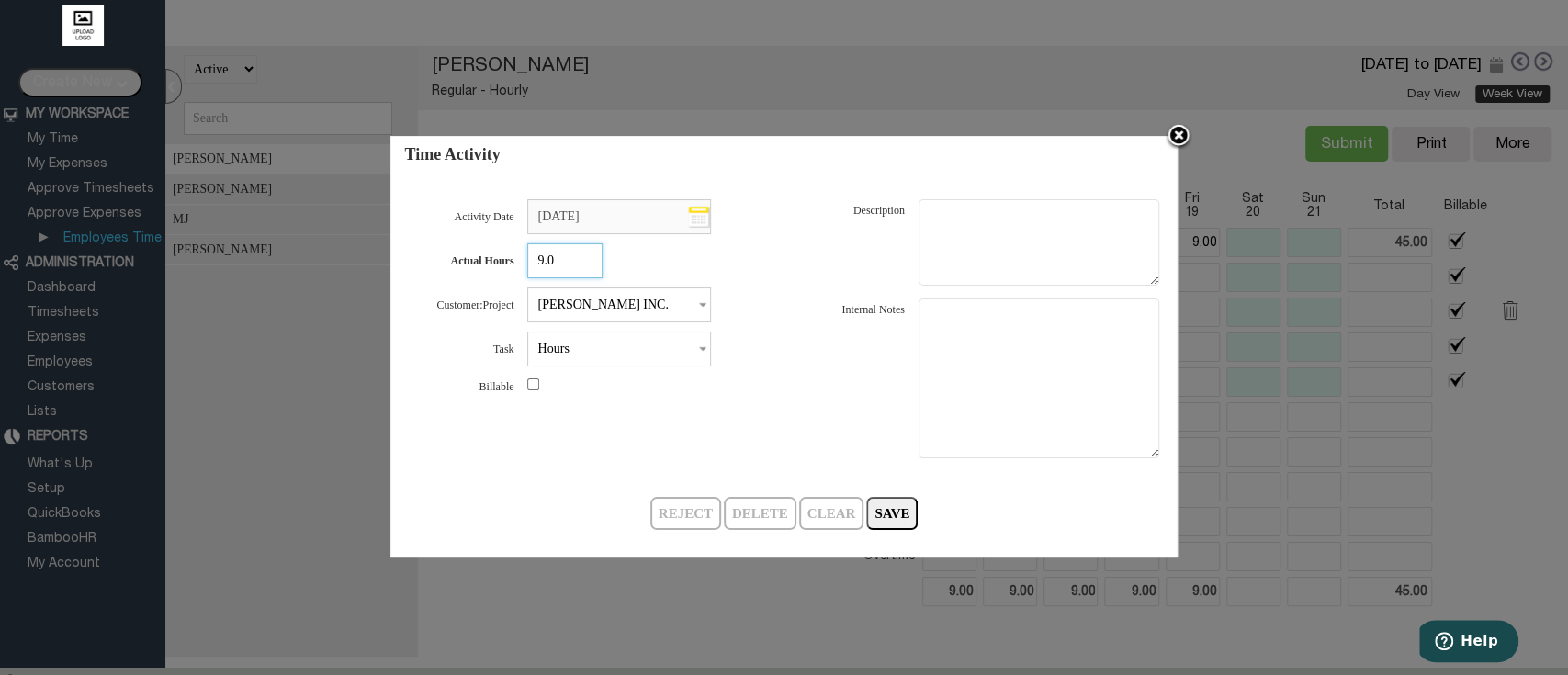
type input "9.0"
click at [1175, 136] on img at bounding box center [1177, 137] width 27 height 27
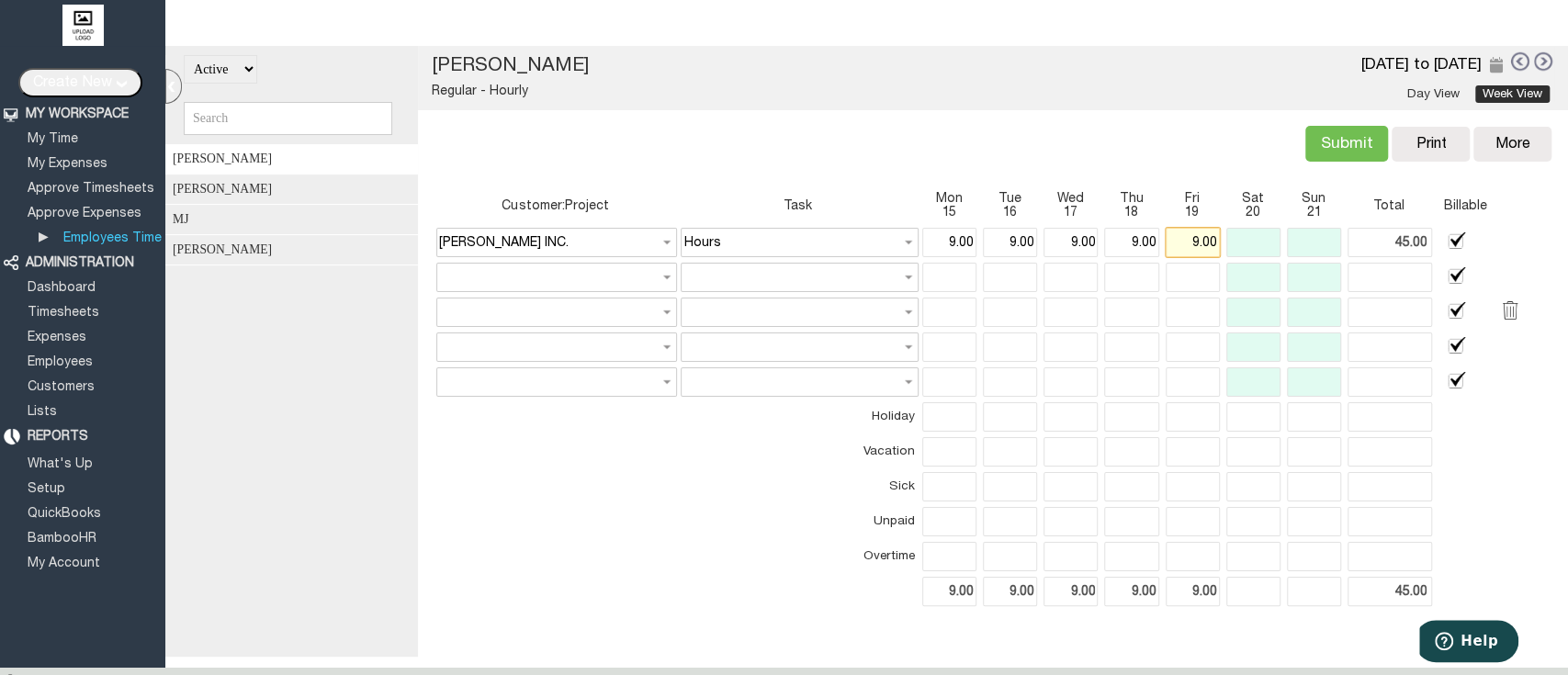
click at [1190, 242] on input "9.00" at bounding box center [1192, 242] width 54 height 29
type input "Fri Sep 19 2025"
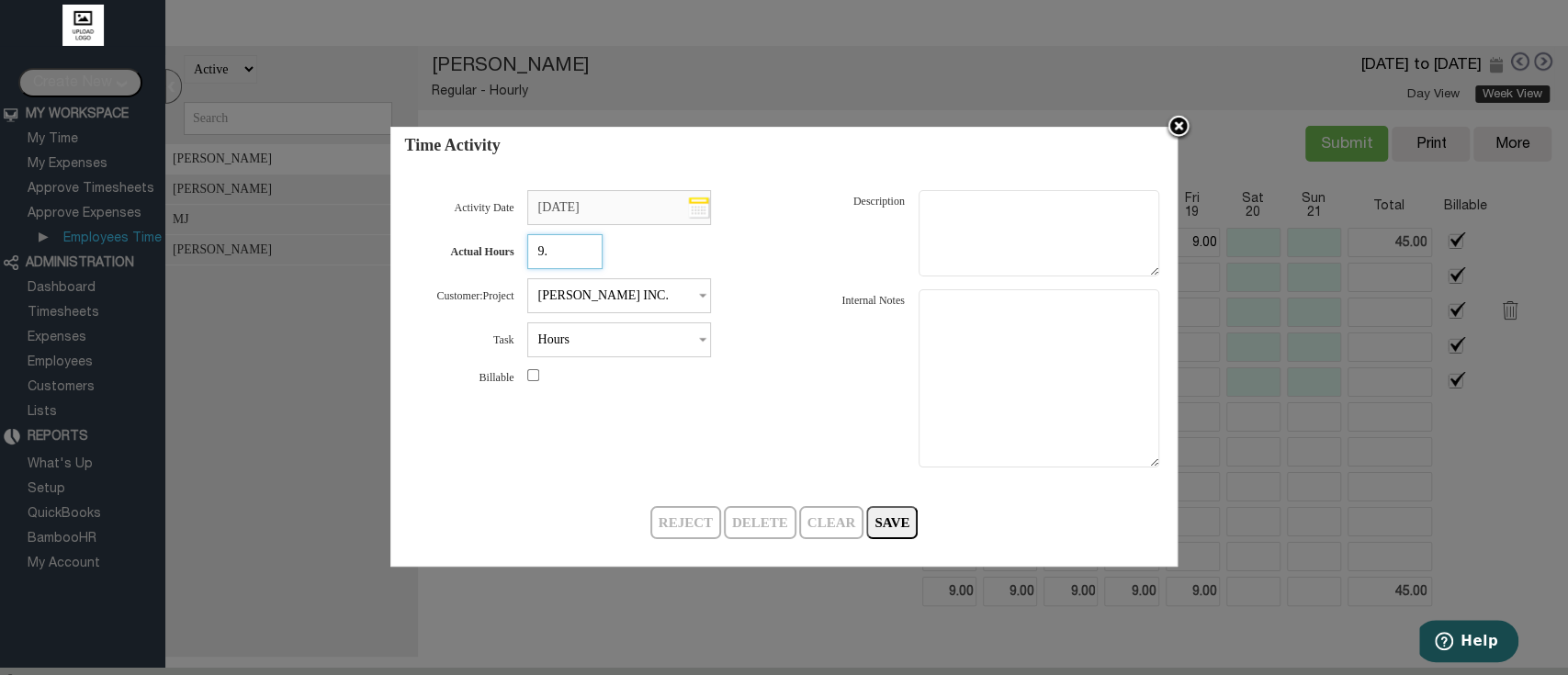
type input "9"
type input "8"
click at [871, 514] on input "Save" at bounding box center [892, 522] width 51 height 33
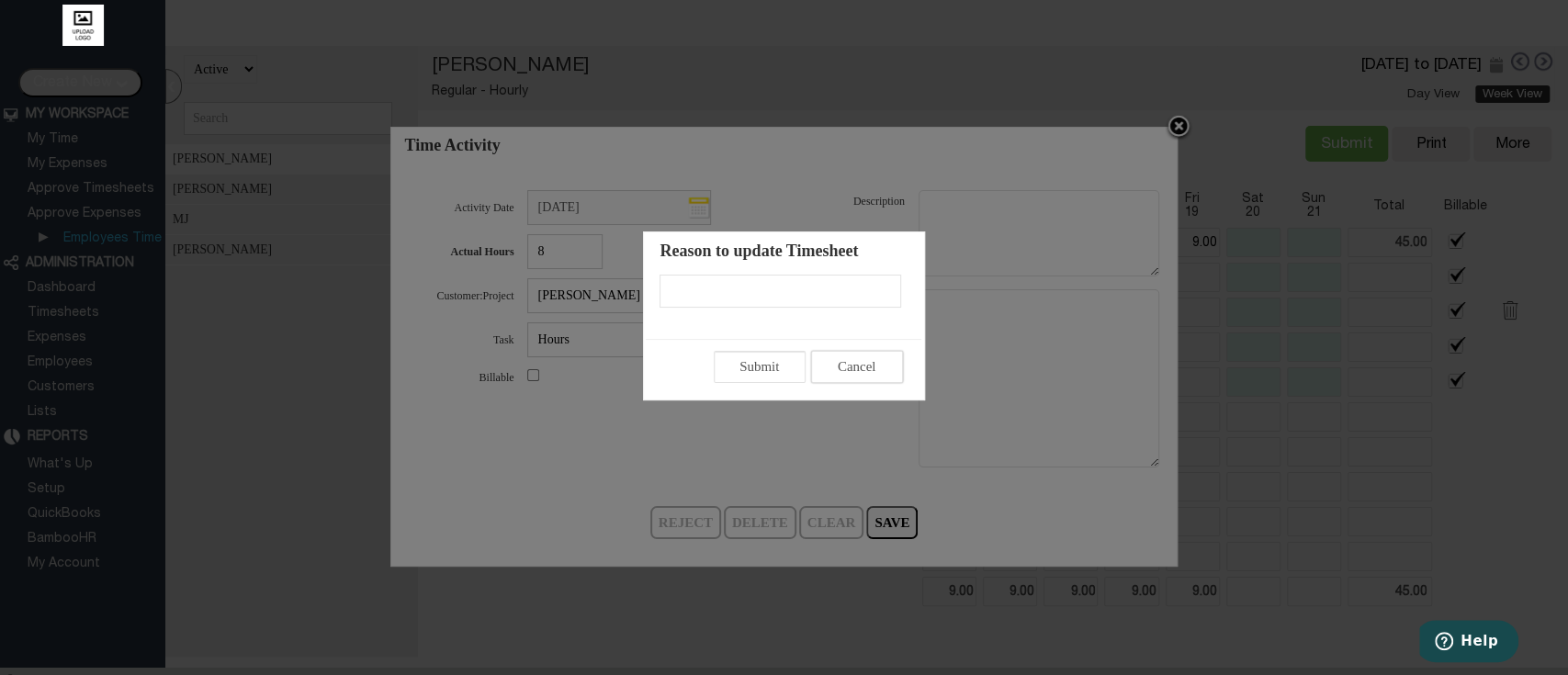
click at [847, 380] on span "Cancel" at bounding box center [856, 367] width 90 height 27
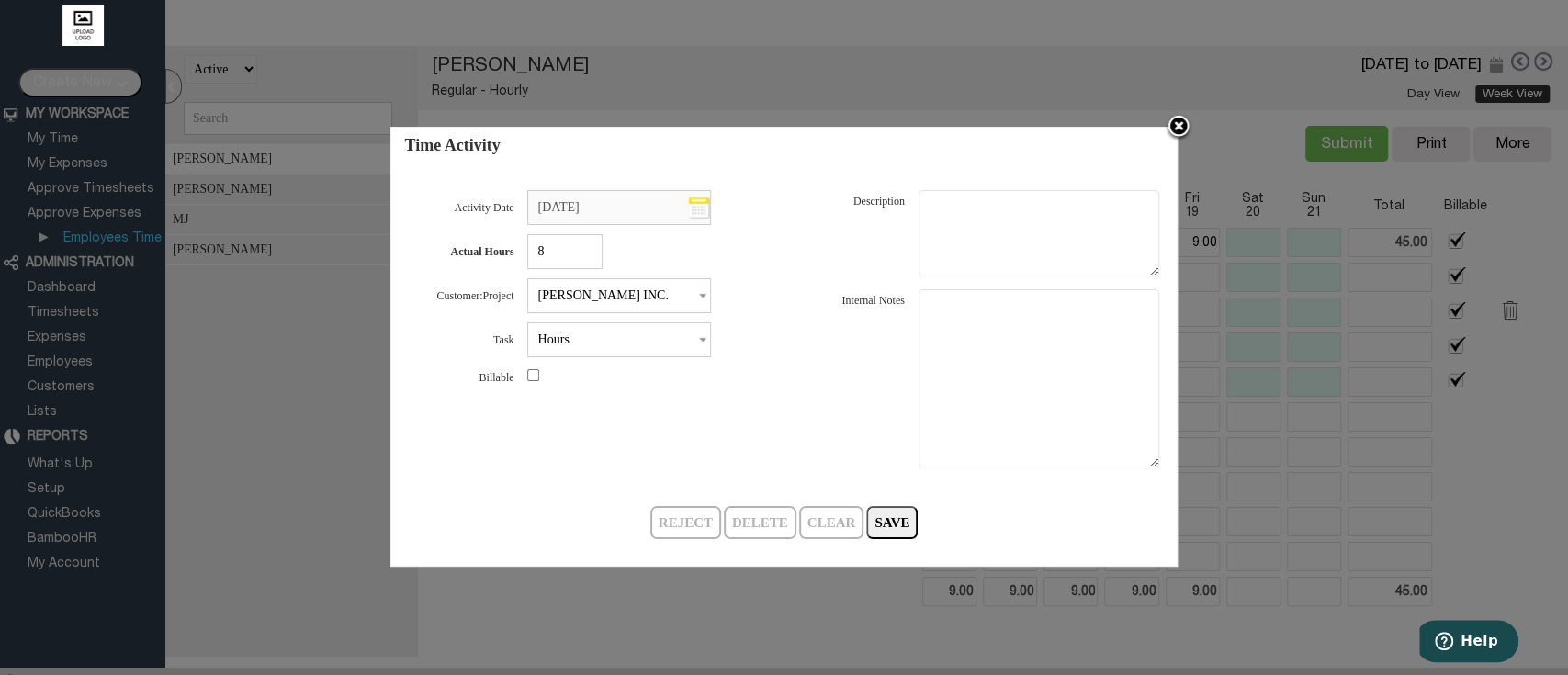
click at [1171, 129] on img at bounding box center [1177, 127] width 27 height 27
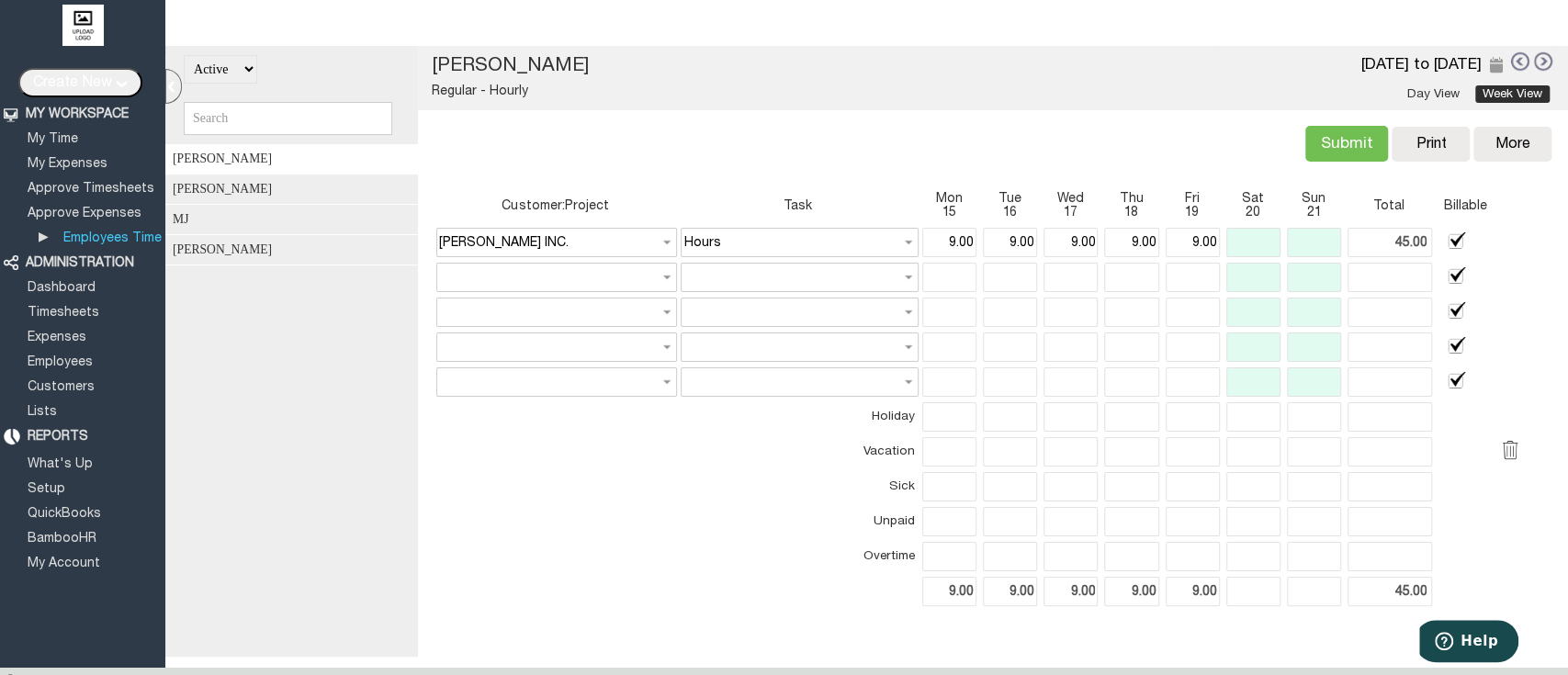
click at [477, 452] on td at bounding box center [555, 451] width 237 height 29
click at [933, 548] on input "text" at bounding box center [949, 556] width 54 height 29
type input "1.00"
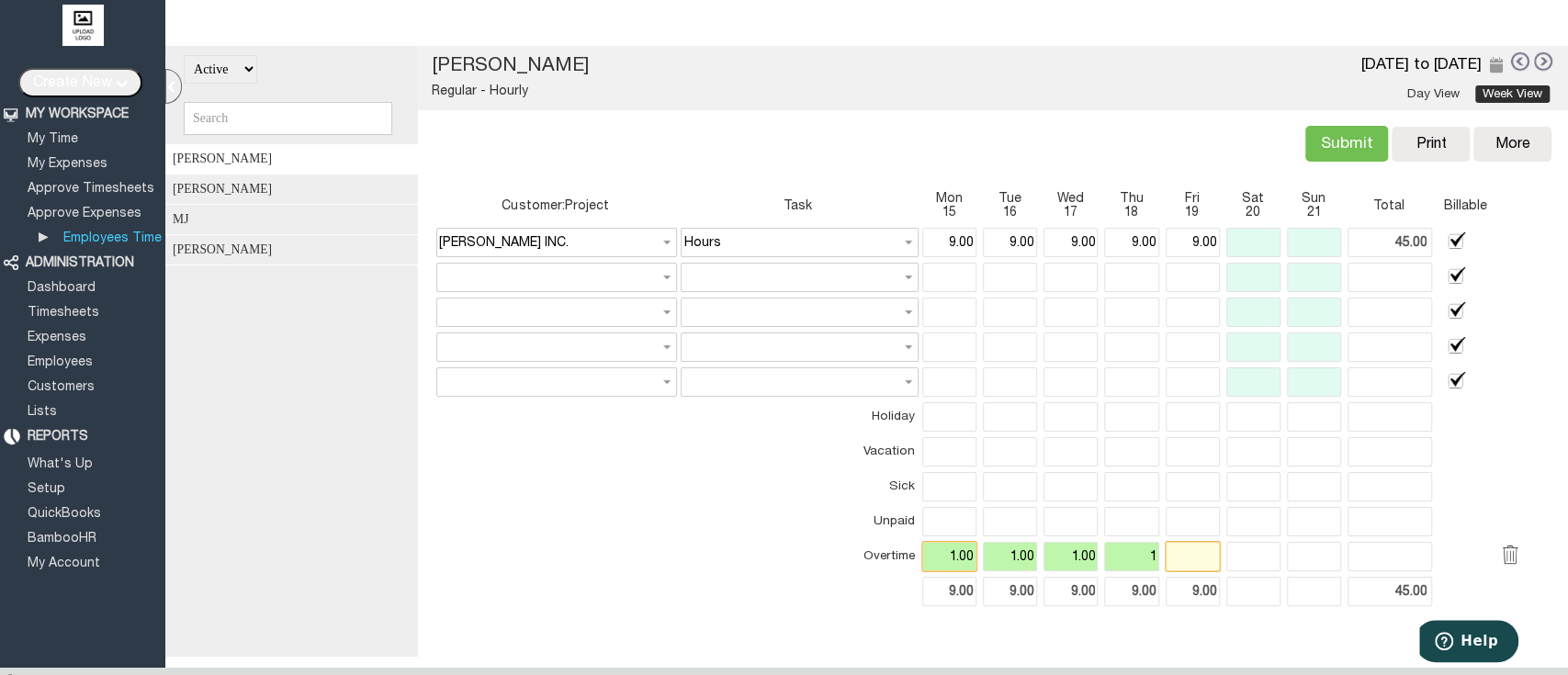
type input "1.00"
type input "1"
type input "4.00"
type input "10.00"
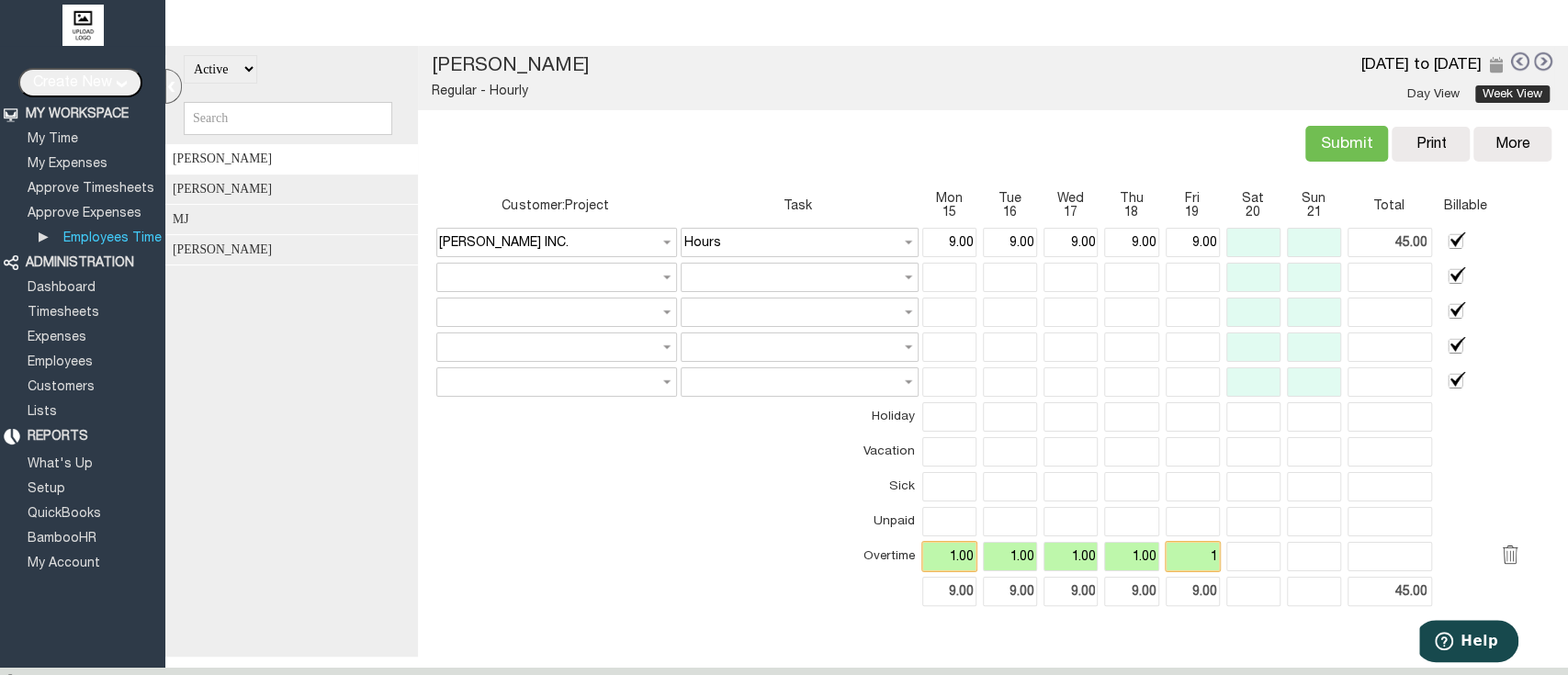
type input "10.00"
type input "49.00"
click at [692, 507] on td "Unpaid" at bounding box center [797, 521] width 233 height 29
type input "1.00"
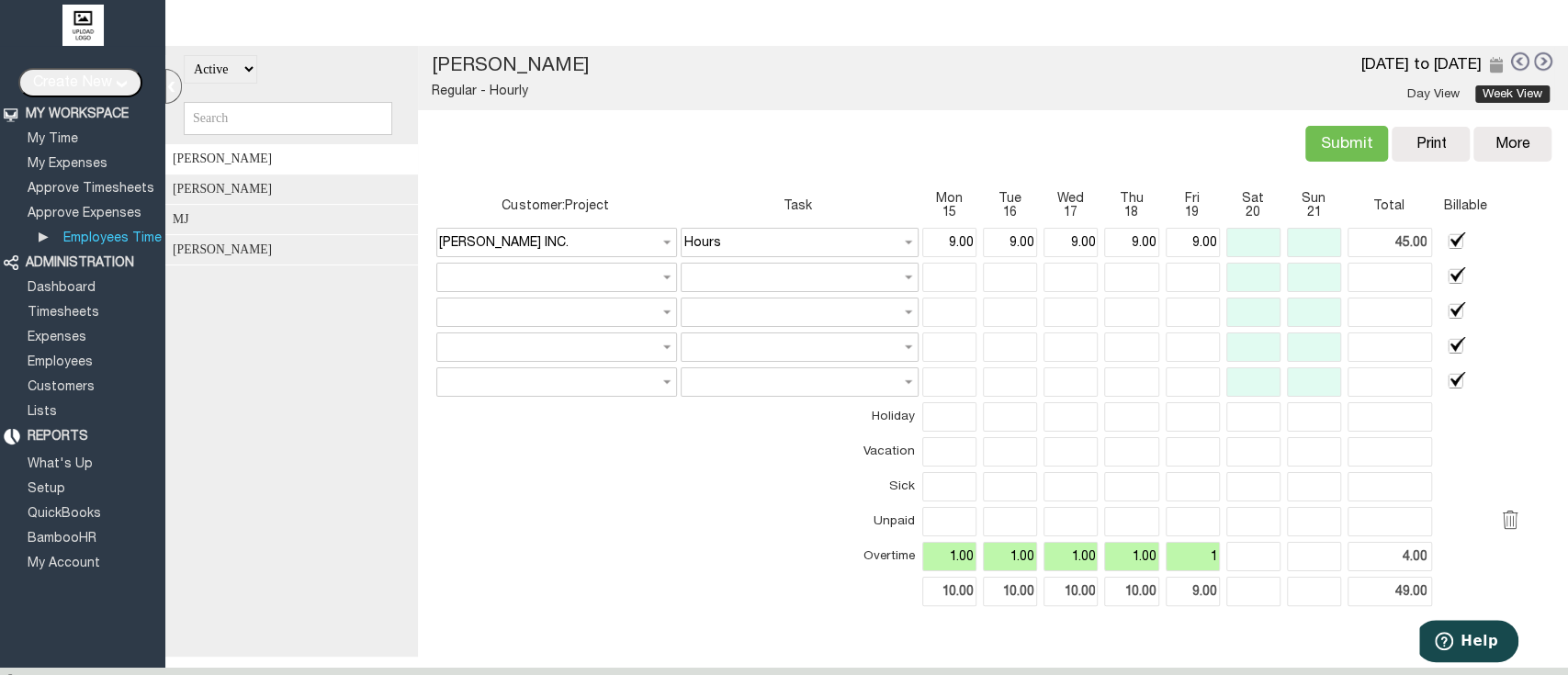
type input "5.00"
type input "10.00"
type input "50.00"
click at [692, 507] on td "Unpaid" at bounding box center [797, 521] width 233 height 29
click at [647, 473] on td at bounding box center [555, 486] width 237 height 29
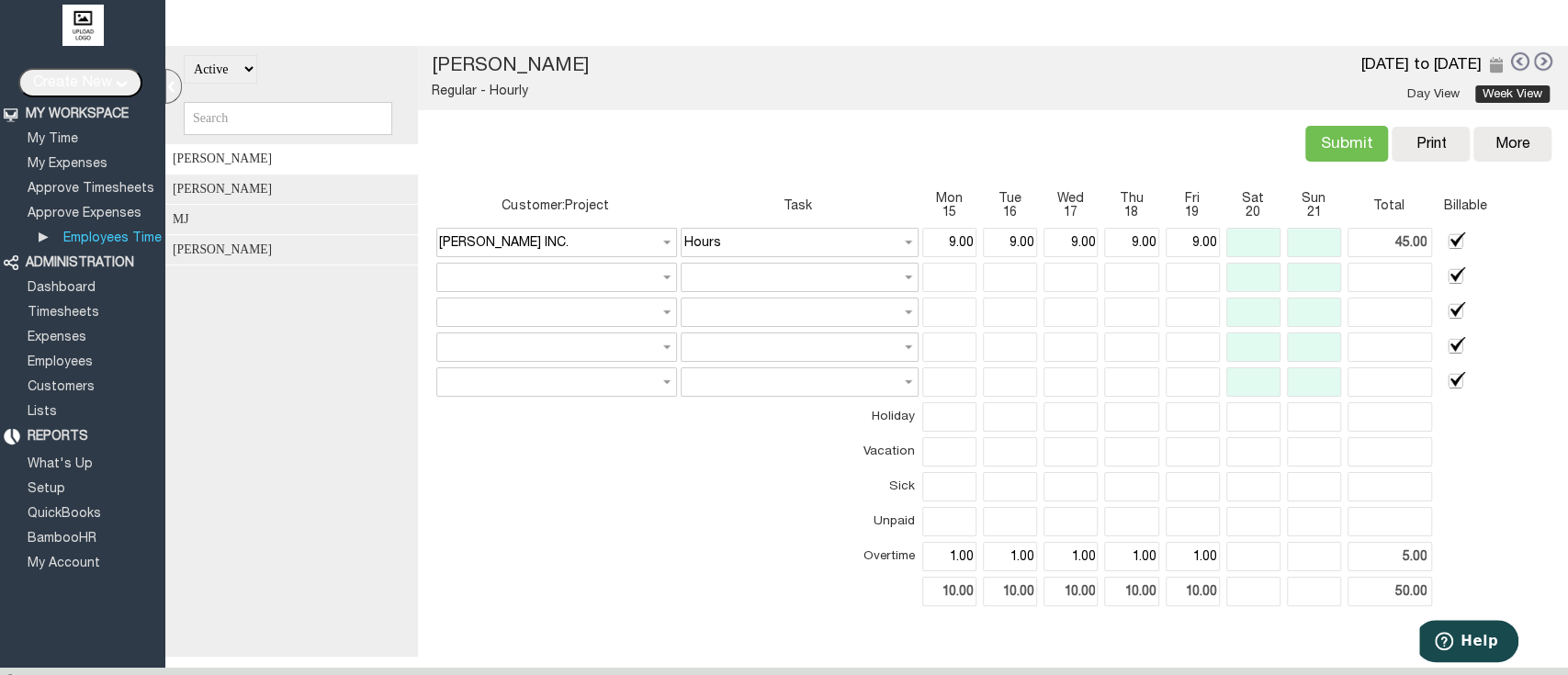
click at [1305, 135] on input "Submit" at bounding box center [1346, 144] width 82 height 36
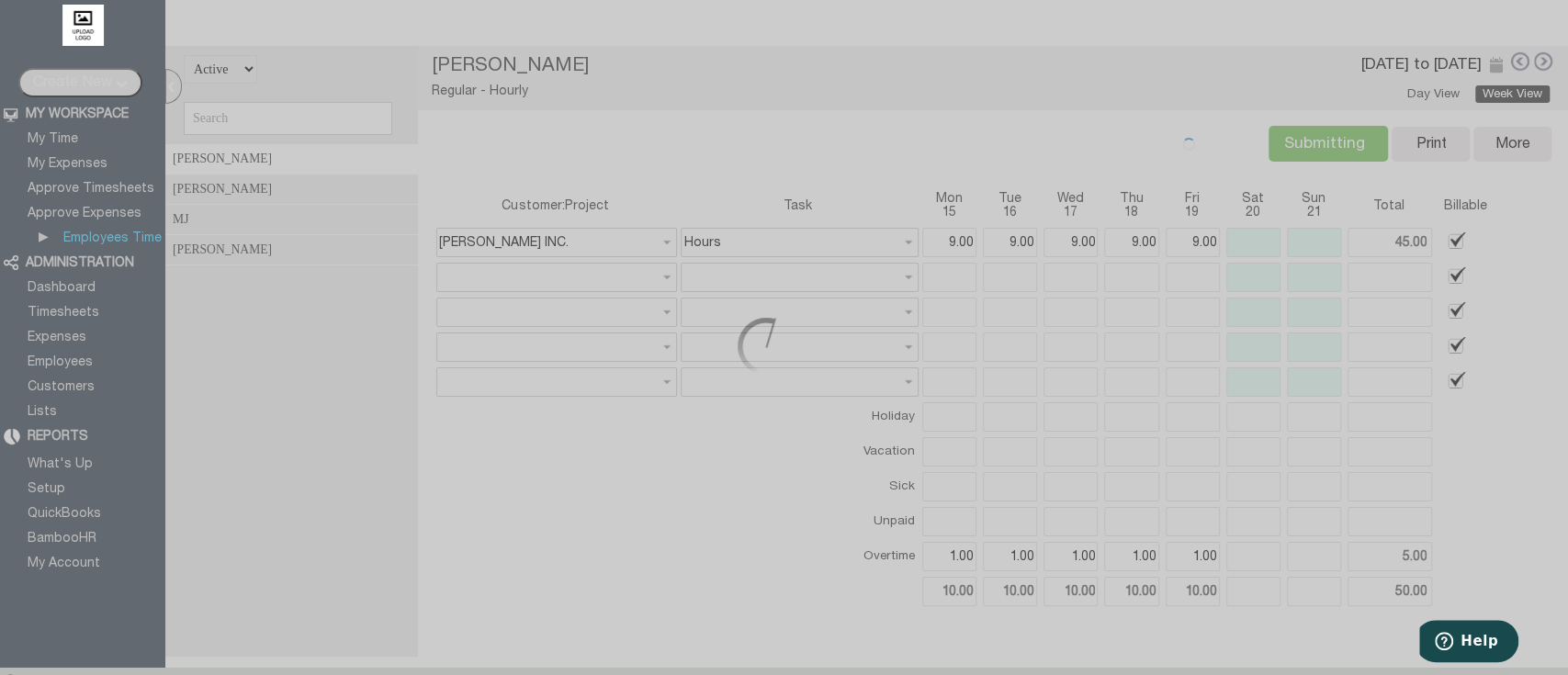
type input "Submit"
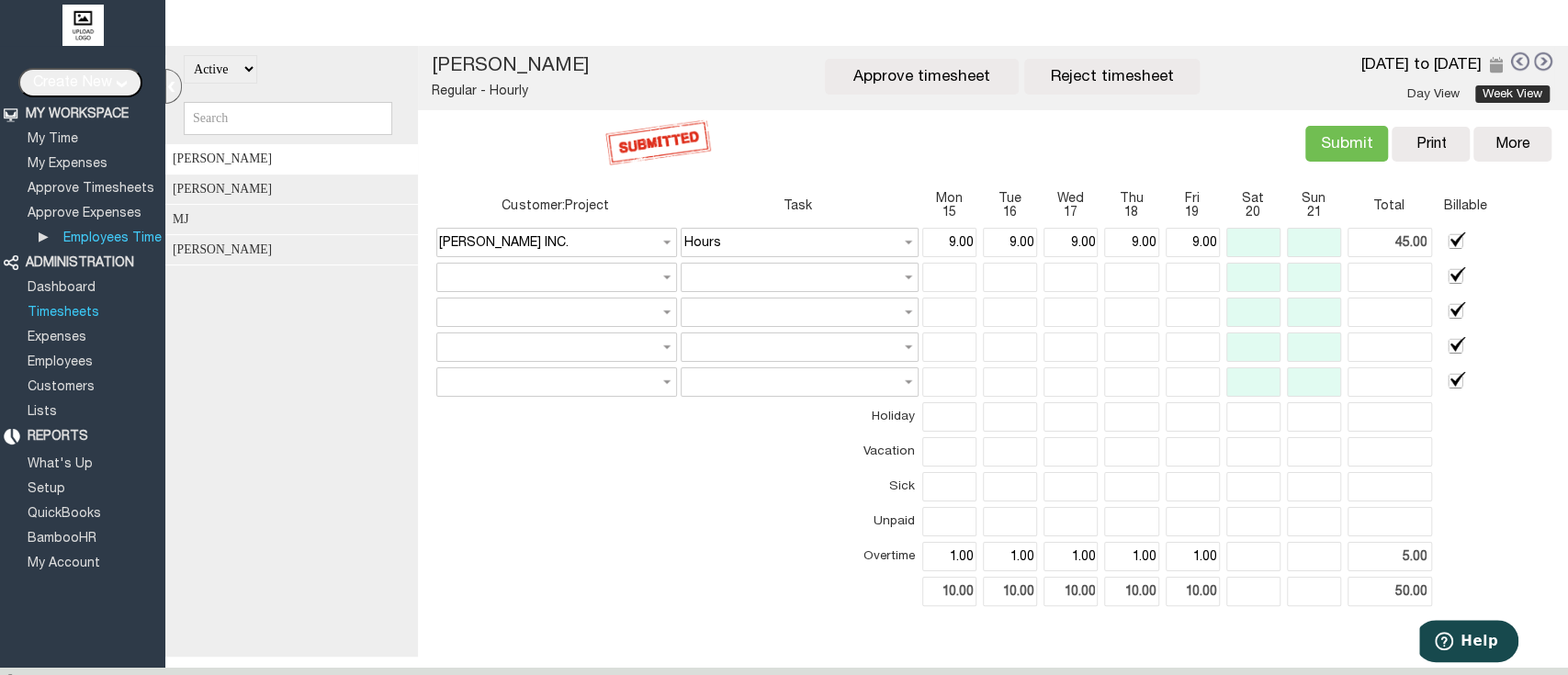
click at [79, 307] on link "Timesheets" at bounding box center [63, 313] width 77 height 12
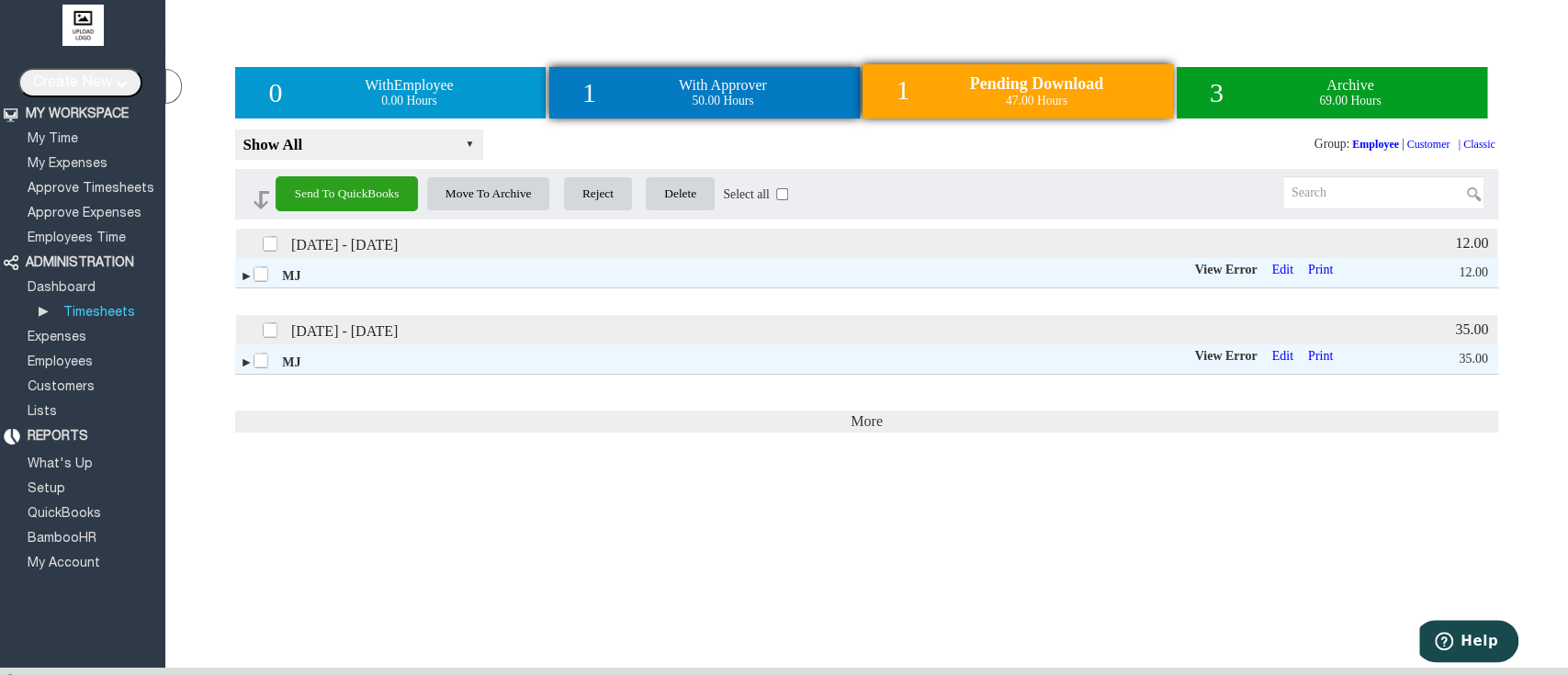
click at [629, 109] on div "1 With Approver 50.00 Hours" at bounding box center [703, 93] width 310 height 51
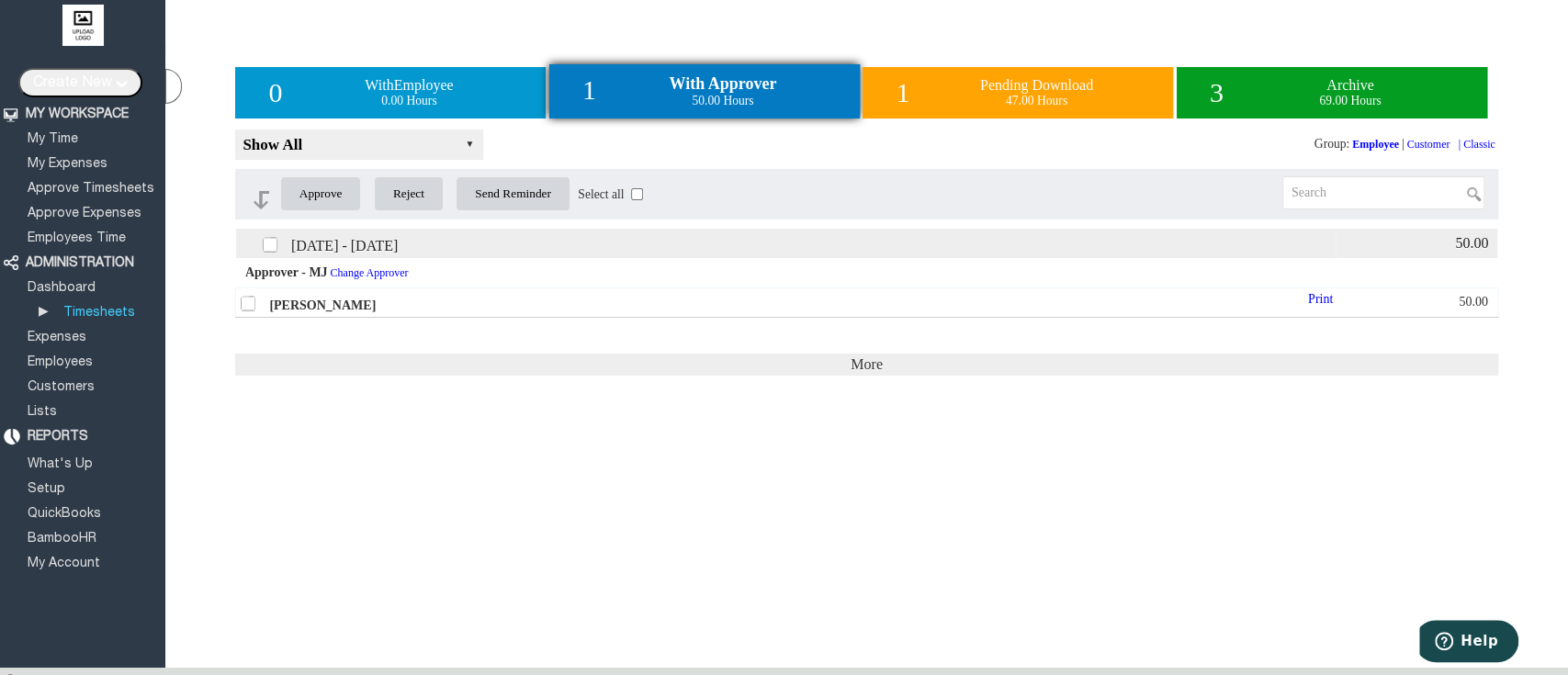
click at [247, 309] on label at bounding box center [249, 301] width 20 height 20
click at [0, 0] on input "checkbox" at bounding box center [0, 0] width 0 height 0
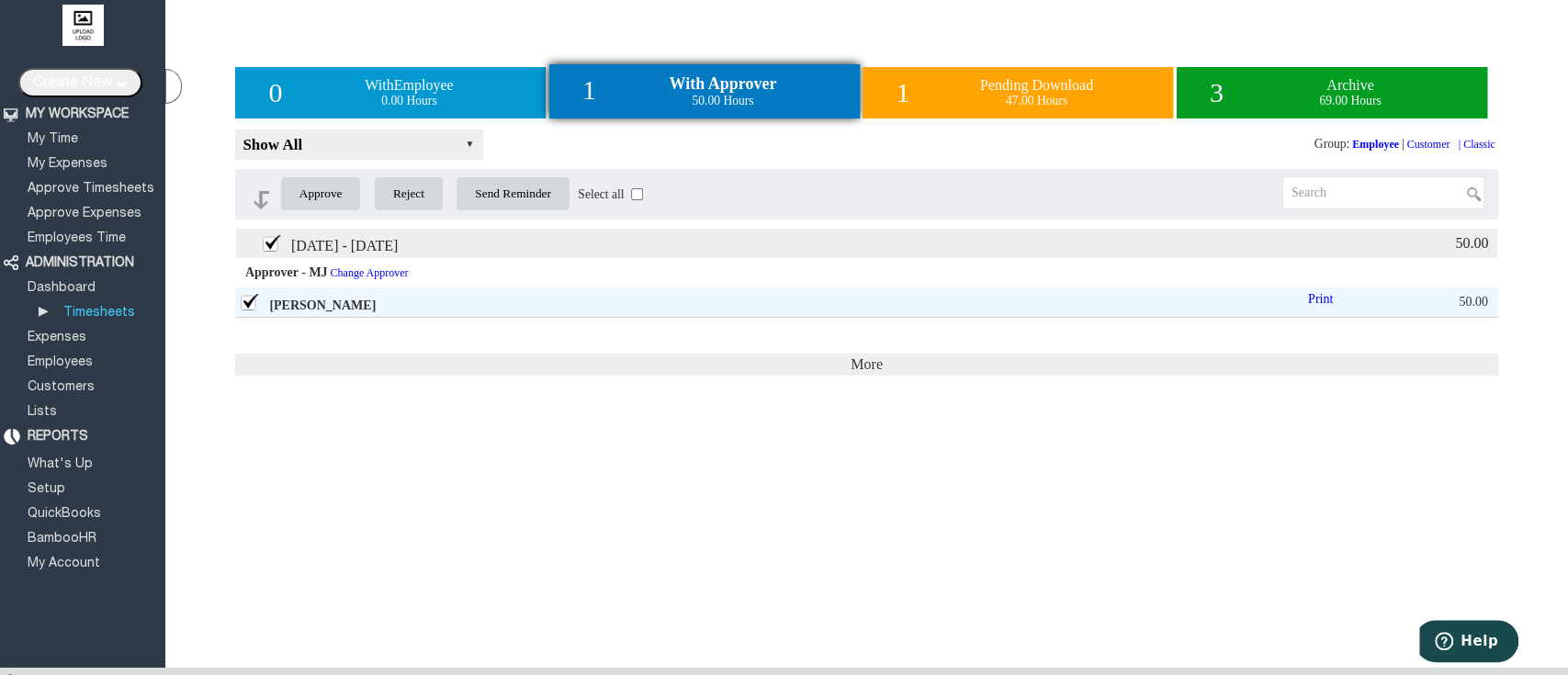
click at [330, 202] on input "Approve" at bounding box center [320, 193] width 82 height 35
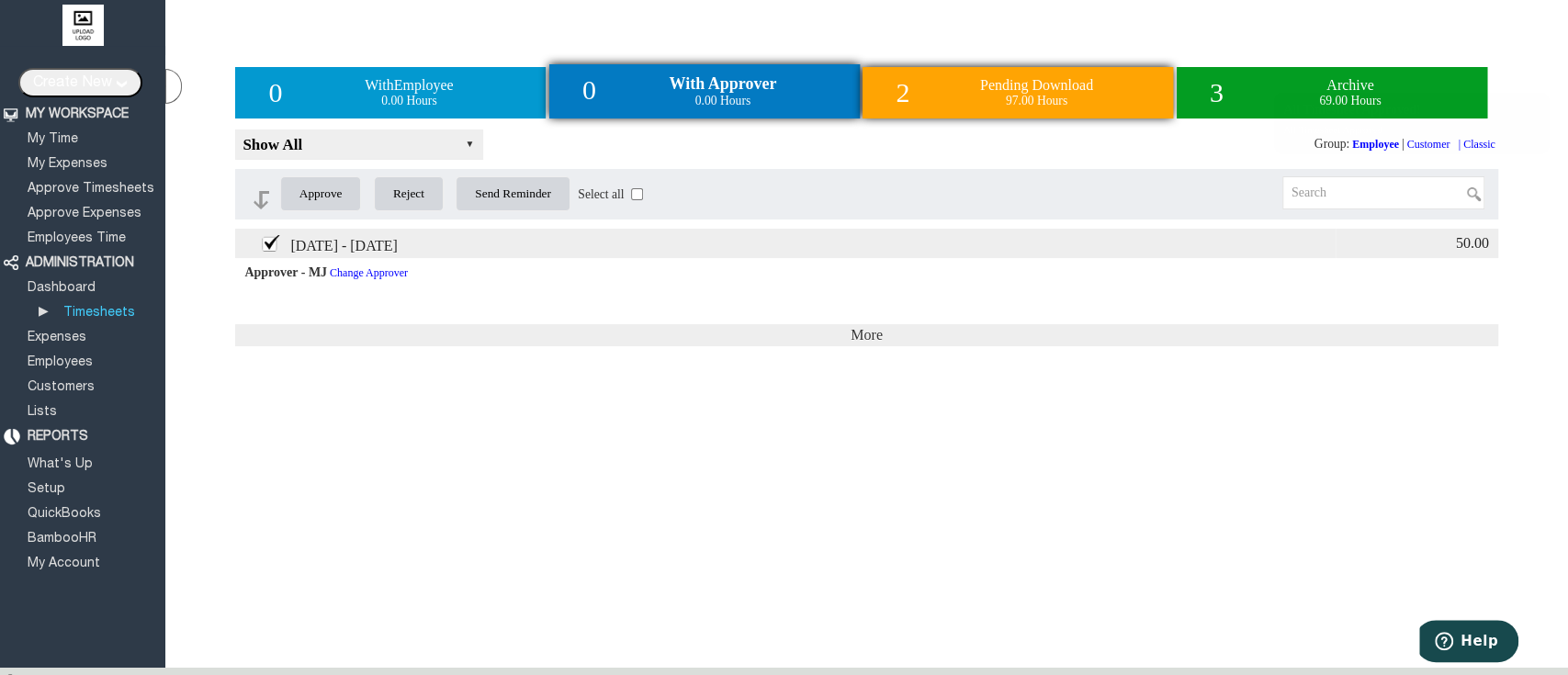
click at [1059, 93] on span "Pending Download" at bounding box center [1036, 84] width 113 height 15
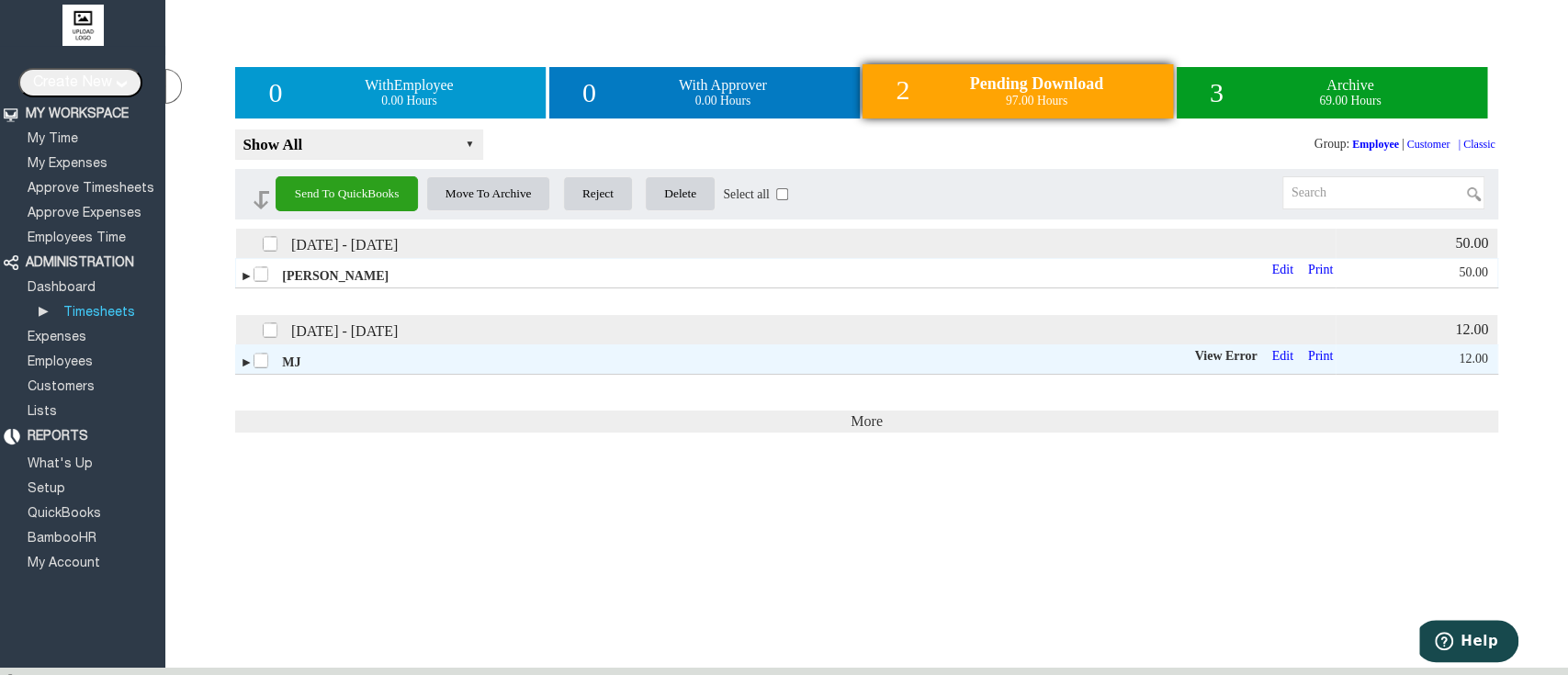
click at [260, 279] on label at bounding box center [262, 272] width 20 height 20
click at [0, 0] on input "checkbox" at bounding box center [0, 0] width 0 height 0
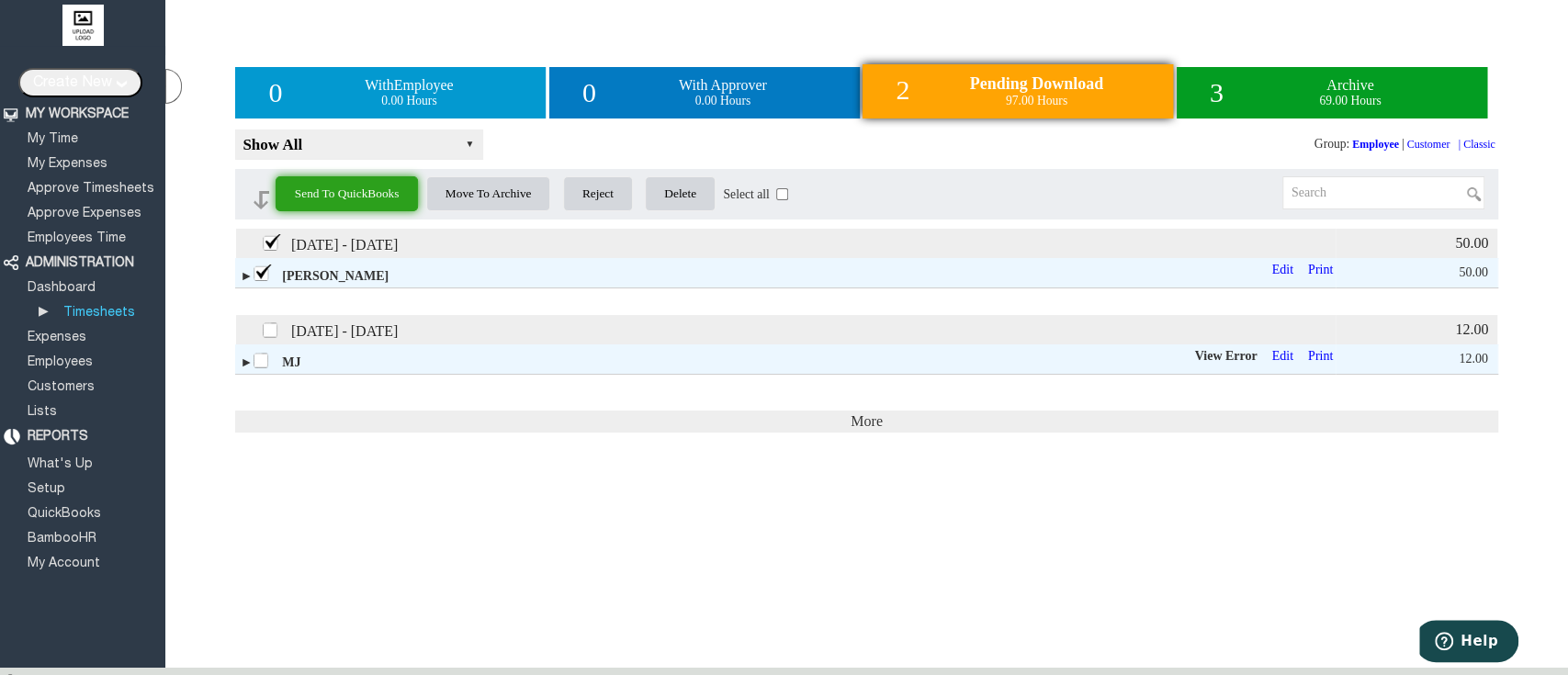
click at [376, 202] on input "Send To QuickBooks" at bounding box center [347, 193] width 143 height 35
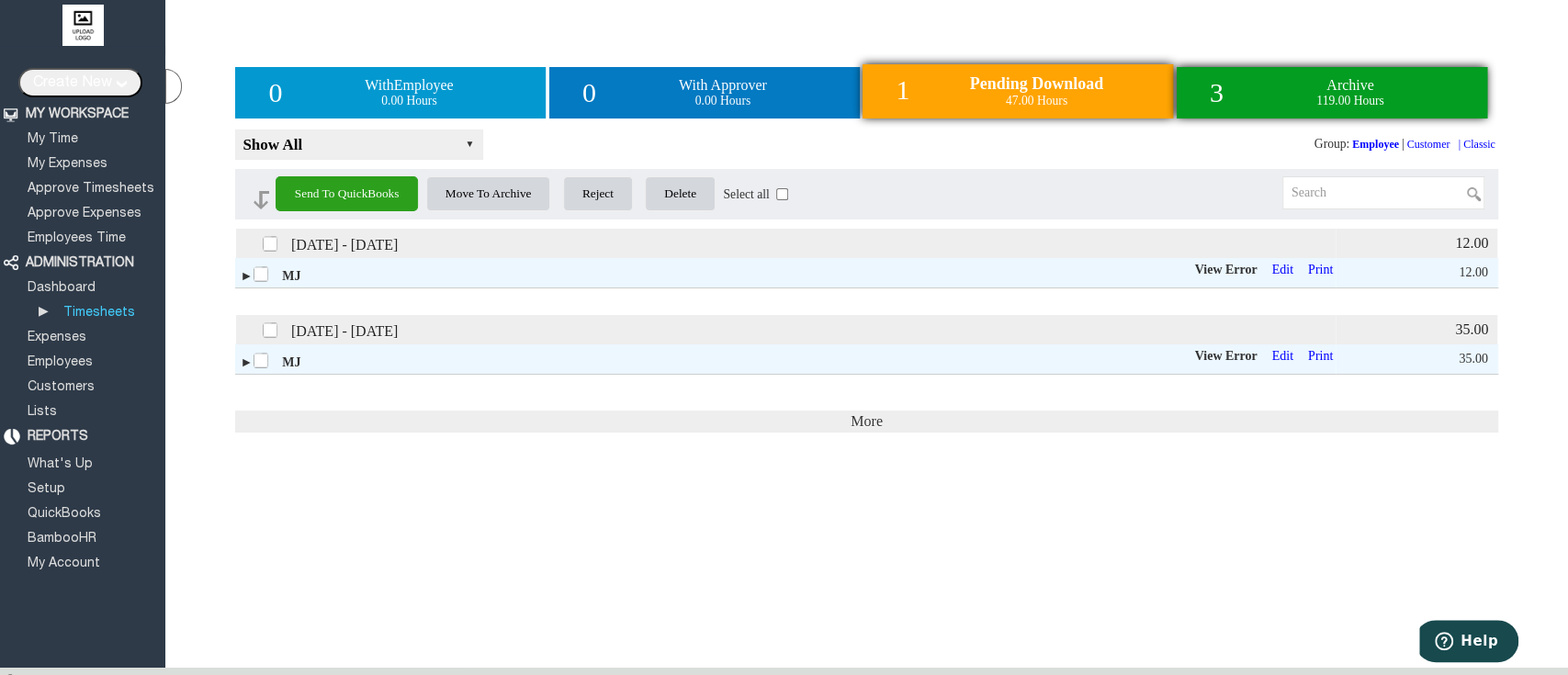
click at [1269, 101] on div "3 Archive 119.00 Hours" at bounding box center [1331, 93] width 310 height 51
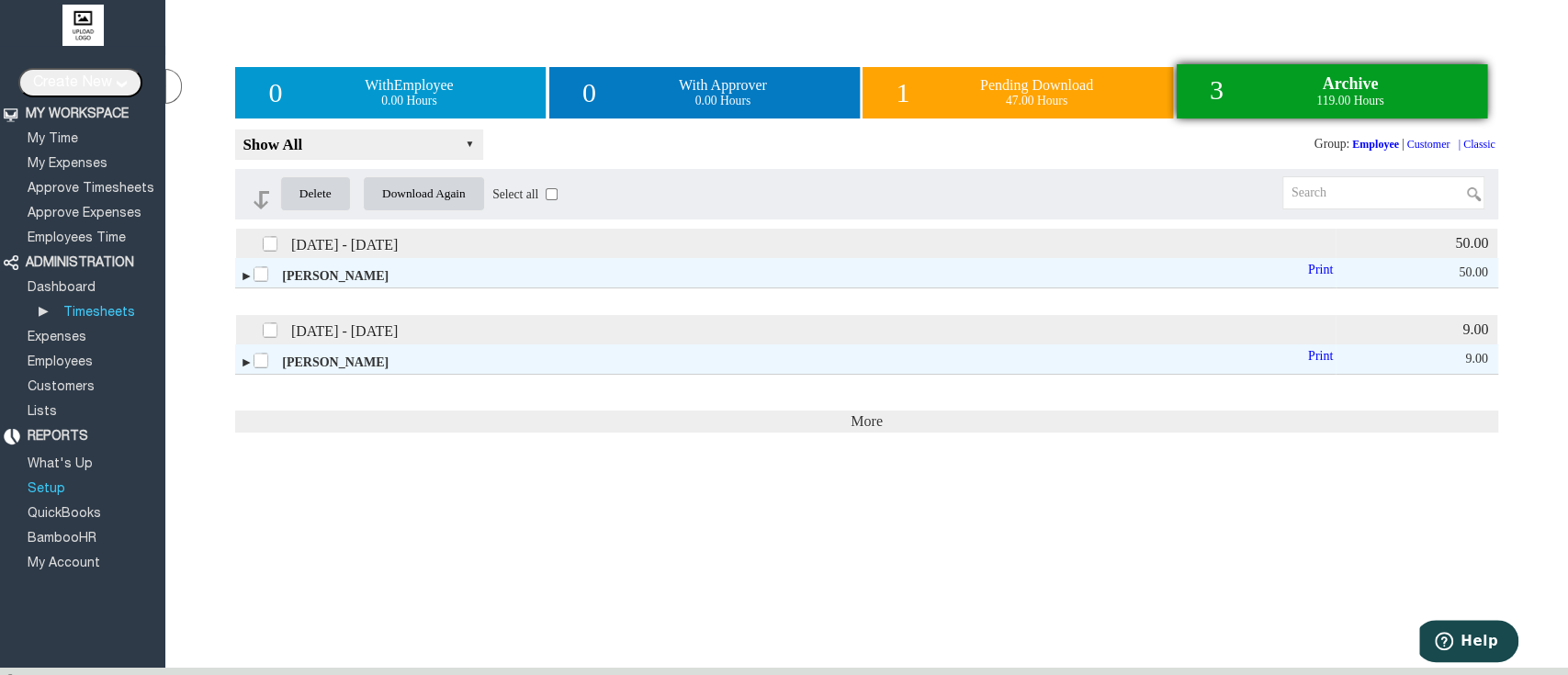
click at [47, 483] on link "Setup" at bounding box center [46, 489] width 44 height 12
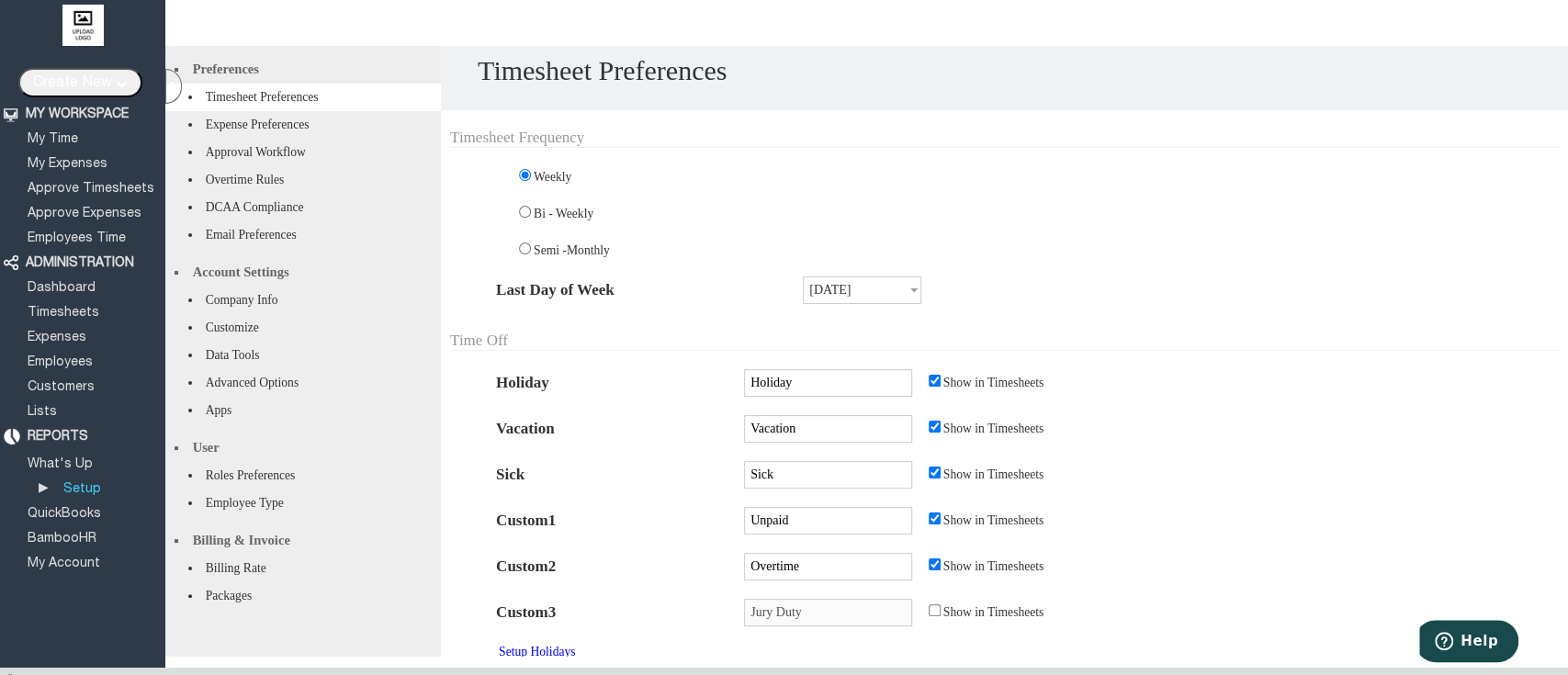
click at [67, 508] on link "QuickBooks" at bounding box center [64, 514] width 79 height 12
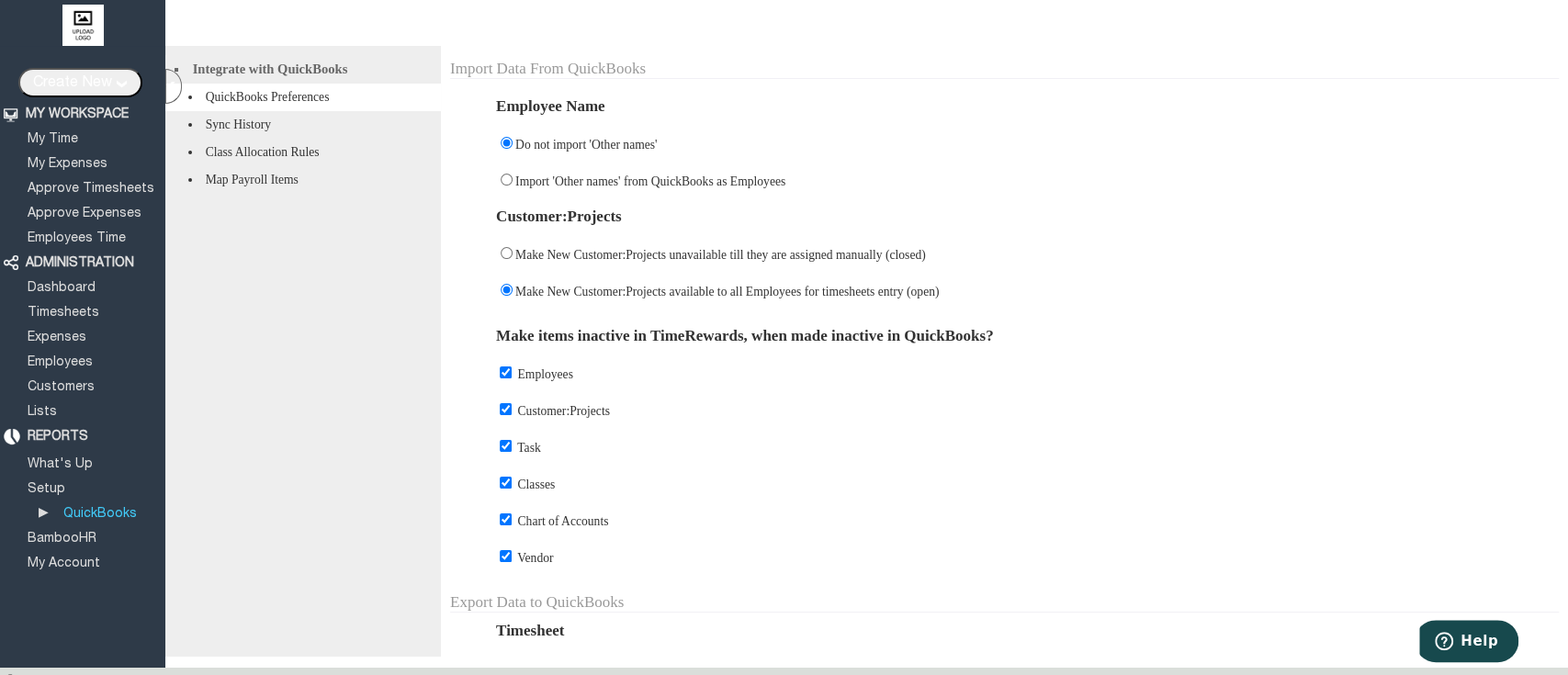
scroll to position [203, 0]
click at [54, 356] on link "Employees" at bounding box center [60, 362] width 71 height 12
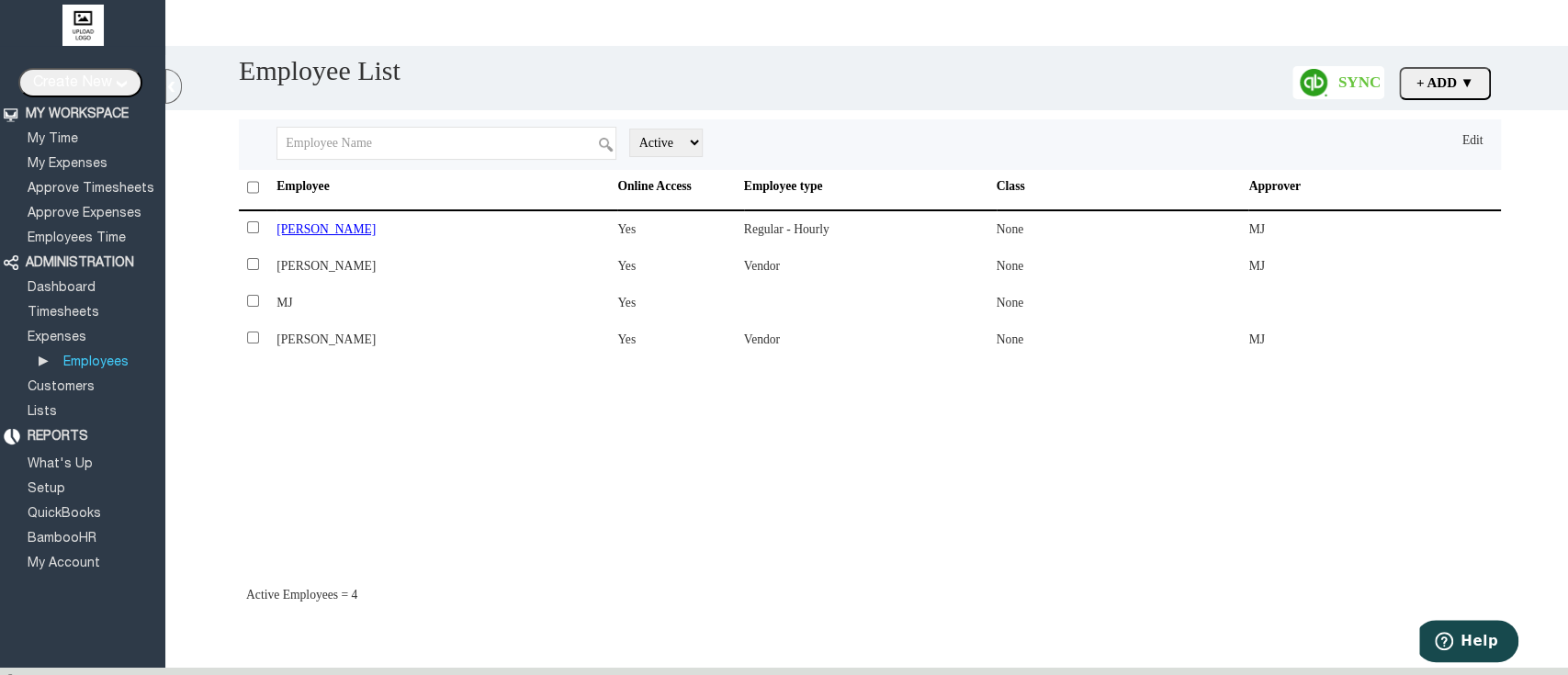
click at [312, 226] on span "[PERSON_NAME]" at bounding box center [326, 228] width 100 height 14
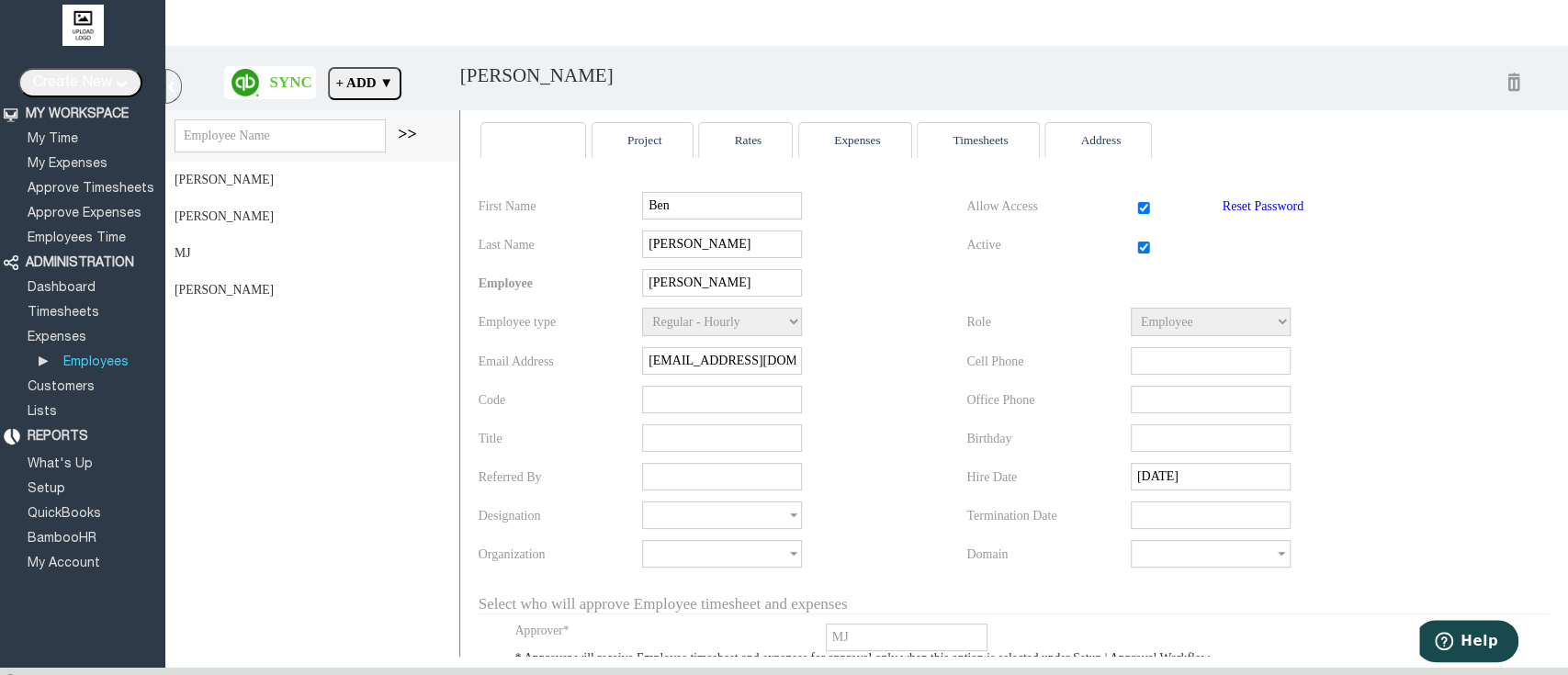
click at [671, 138] on link "Project" at bounding box center [642, 139] width 58 height 14
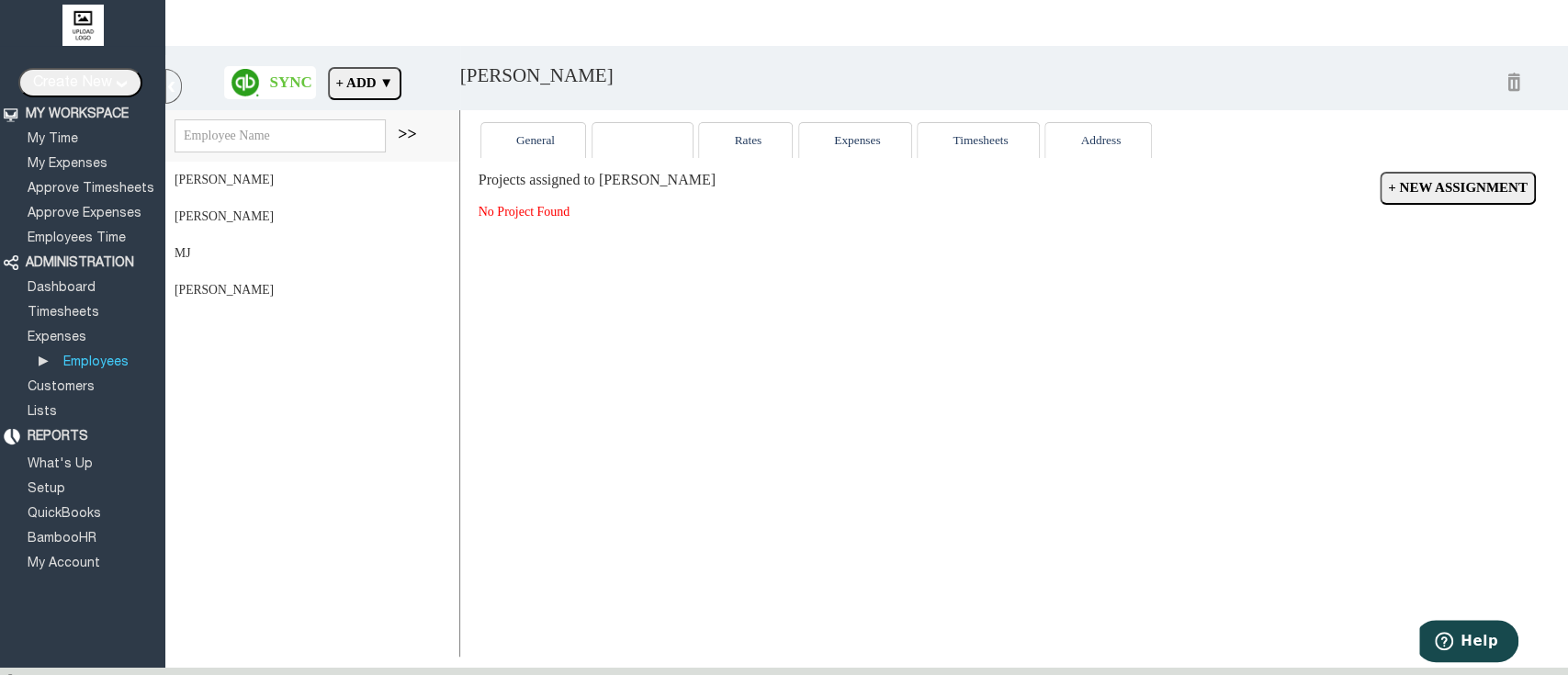
click at [1379, 182] on input "+ New Assignment" at bounding box center [1457, 188] width 156 height 33
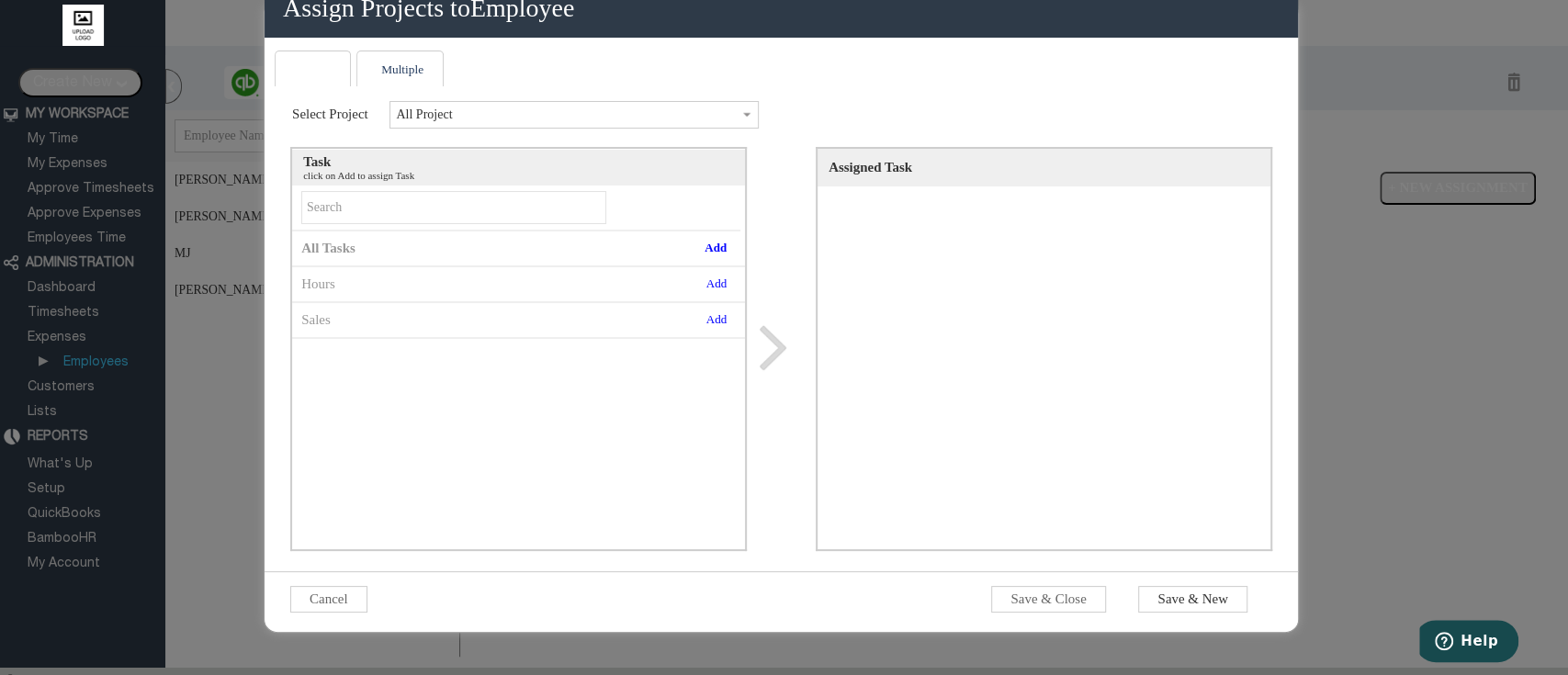
click at [407, 73] on link "Multiple" at bounding box center [399, 69] width 65 height 14
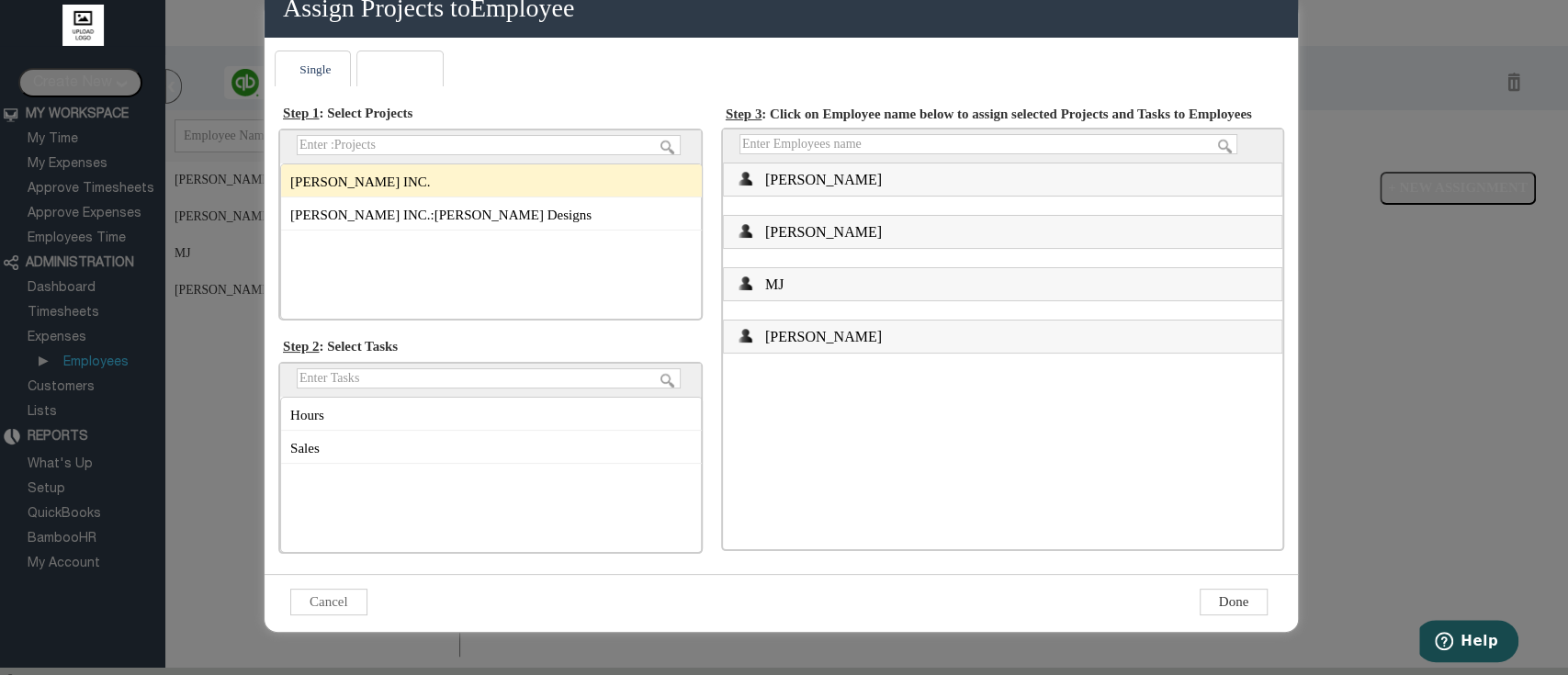
click at [436, 187] on div "[PERSON_NAME] INC." at bounding box center [491, 180] width 421 height 33
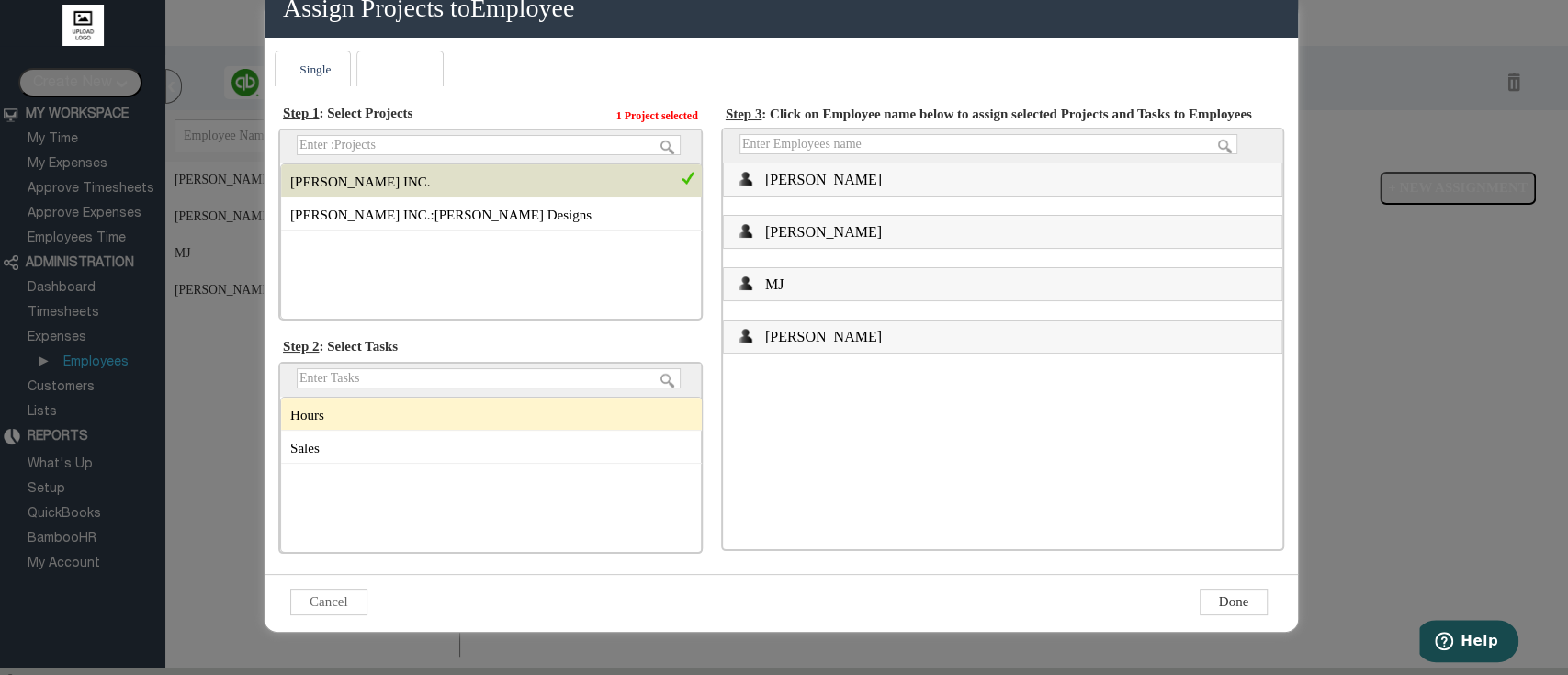
click at [524, 416] on div "Hours" at bounding box center [491, 413] width 421 height 33
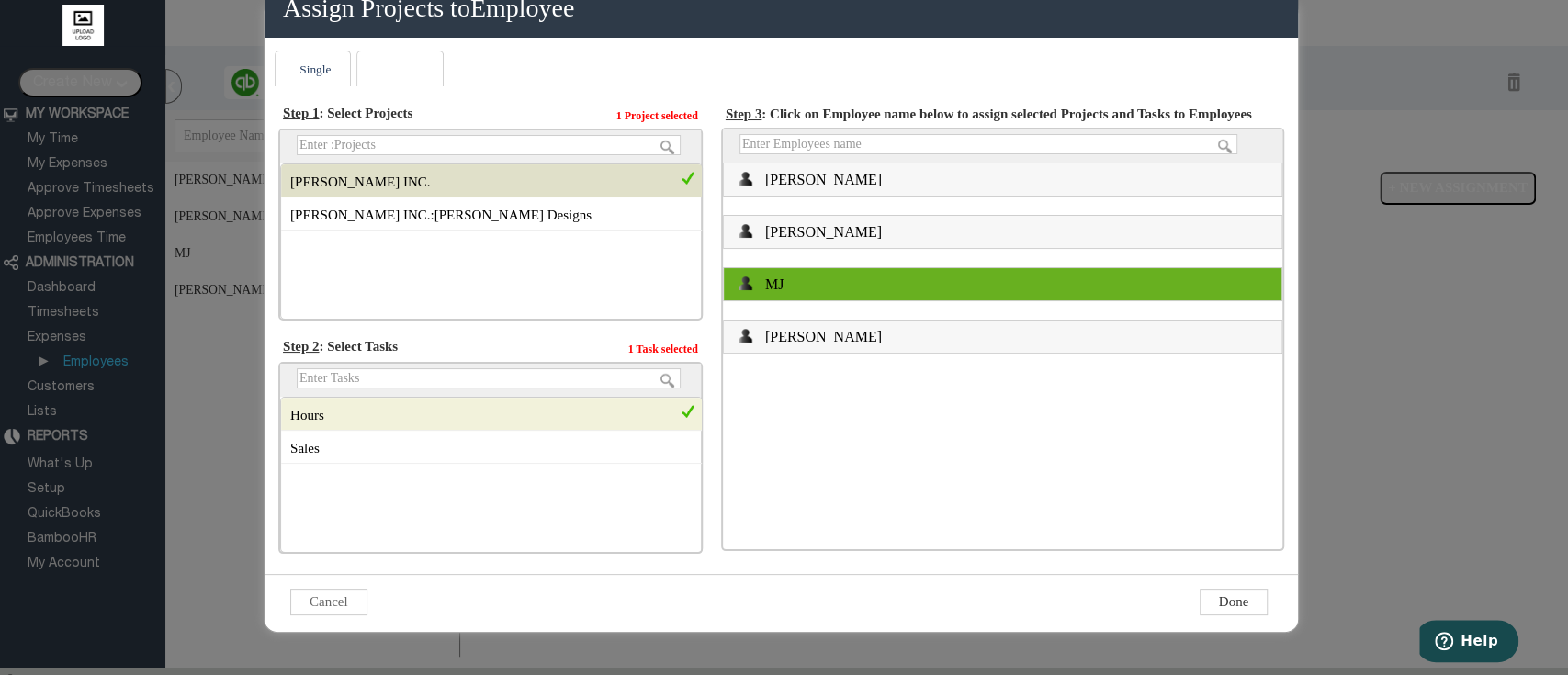
click at [852, 297] on div "MJ" at bounding box center [1002, 284] width 557 height 32
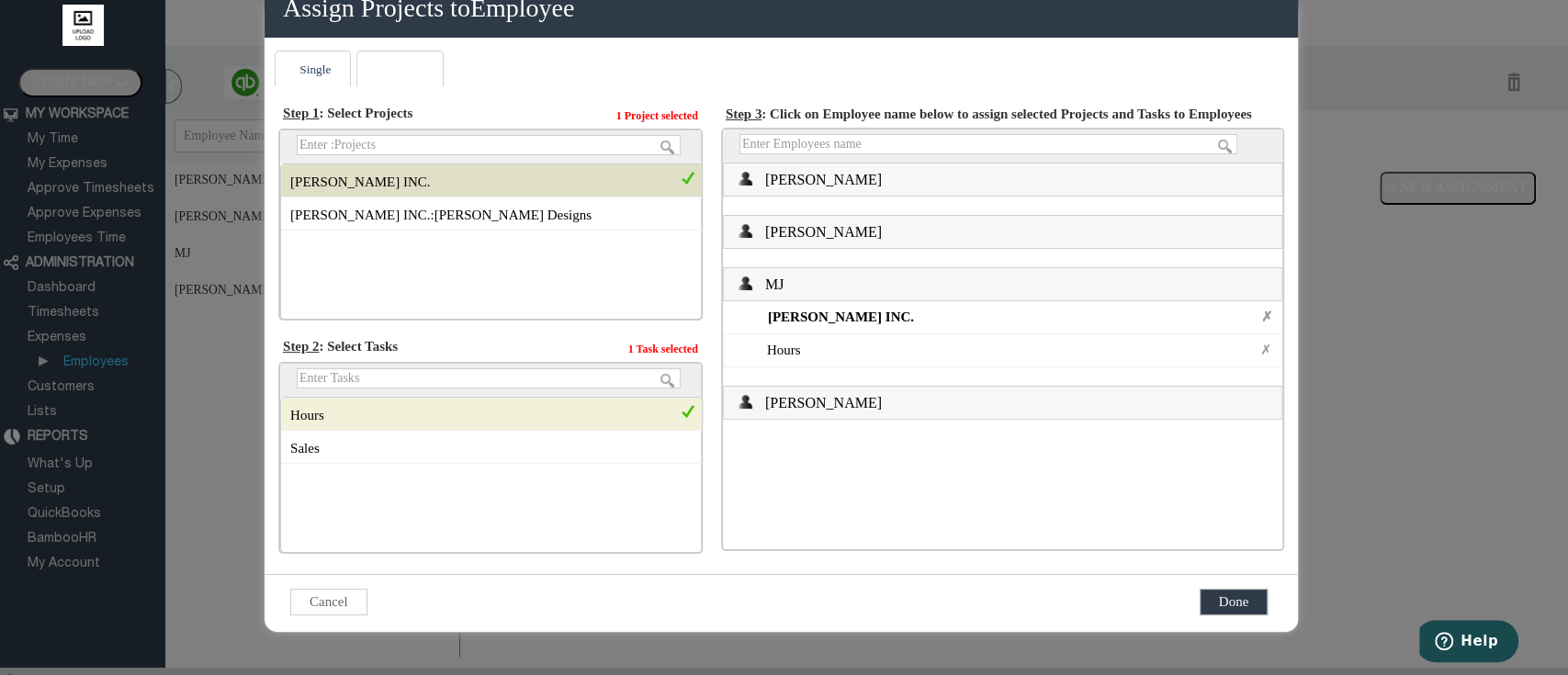
click at [1212, 610] on input "Done" at bounding box center [1233, 602] width 68 height 27
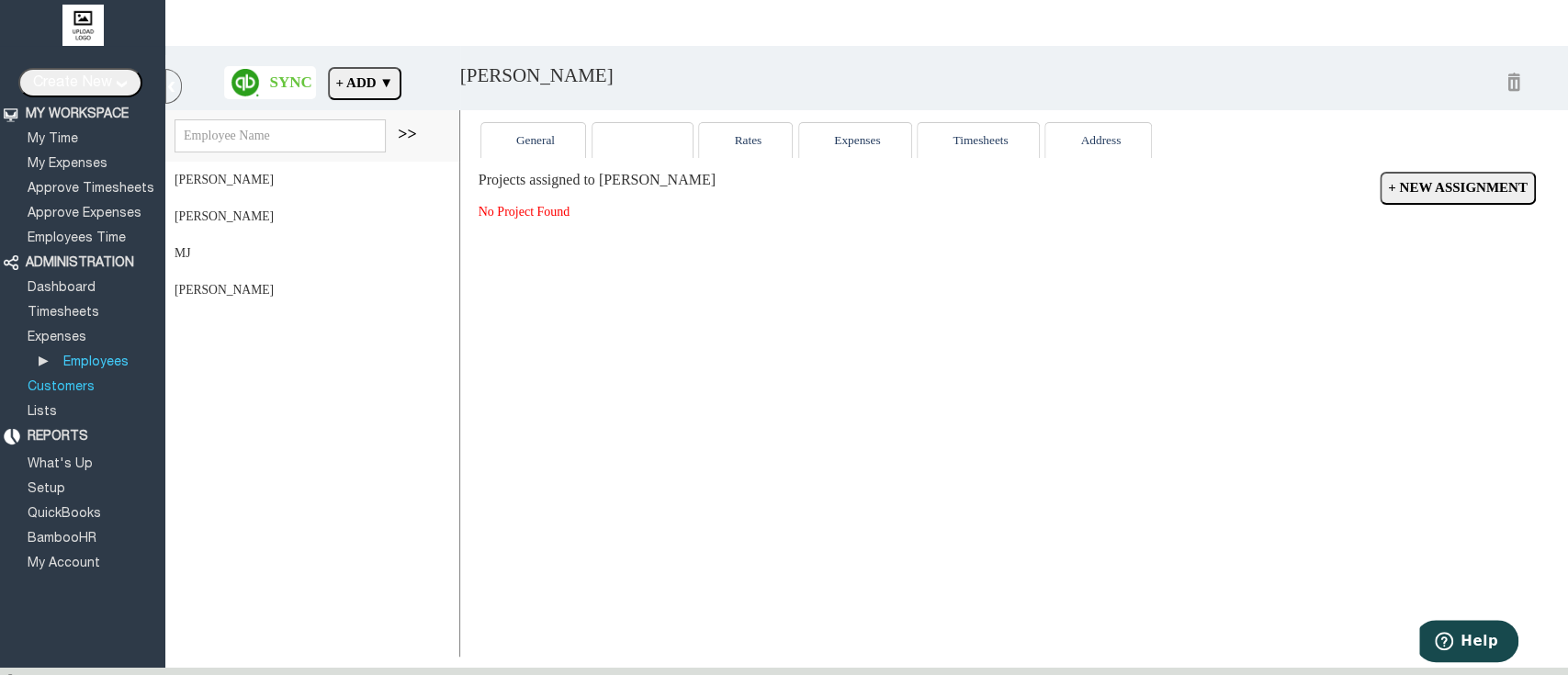
click at [80, 381] on link "Customers" at bounding box center [61, 387] width 73 height 12
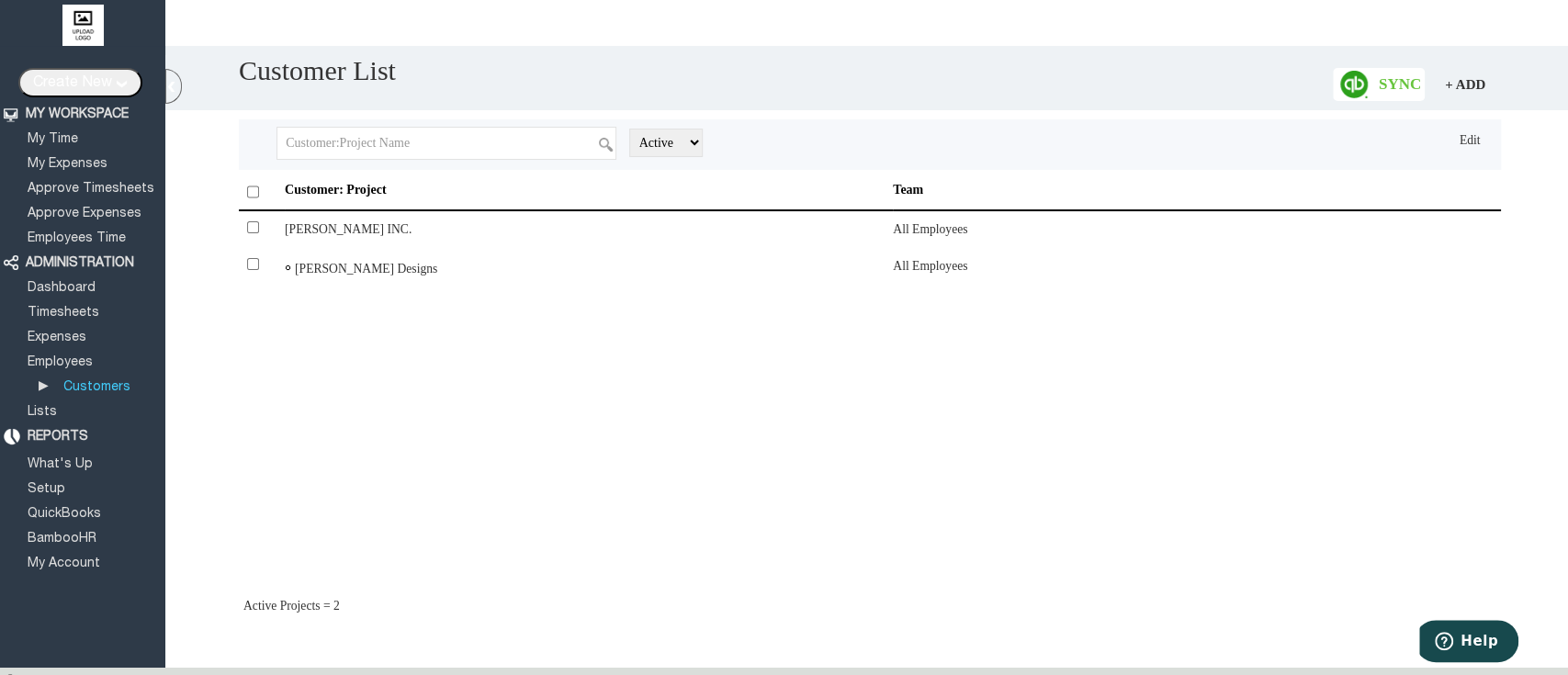
click at [1465, 147] on link "Edit" at bounding box center [1469, 139] width 27 height 14
click at [249, 269] on input "checkbox" at bounding box center [253, 264] width 12 height 12
checkbox input "true"
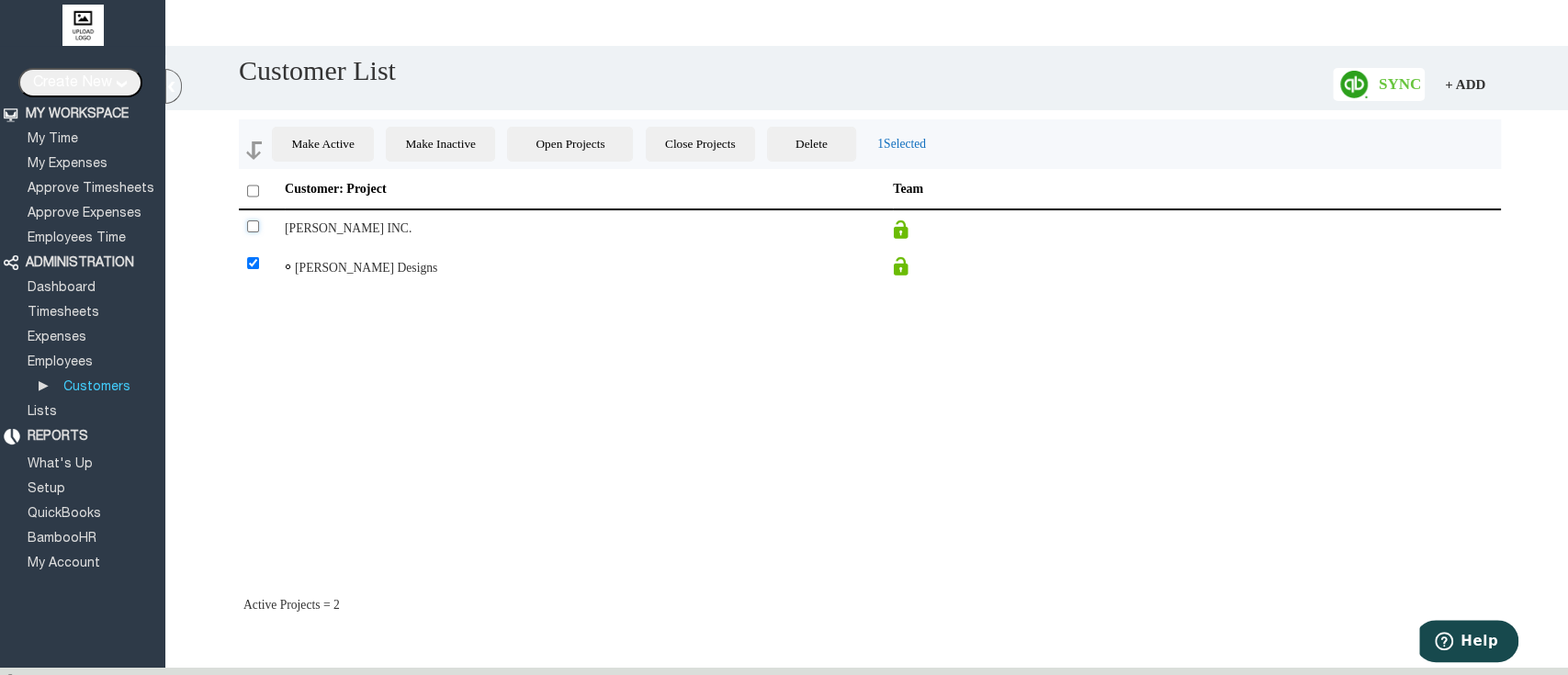
click at [251, 225] on input "checkbox" at bounding box center [253, 226] width 12 height 12
checkbox input "true"
click at [250, 267] on input "checkbox" at bounding box center [253, 263] width 12 height 12
checkbox input "false"
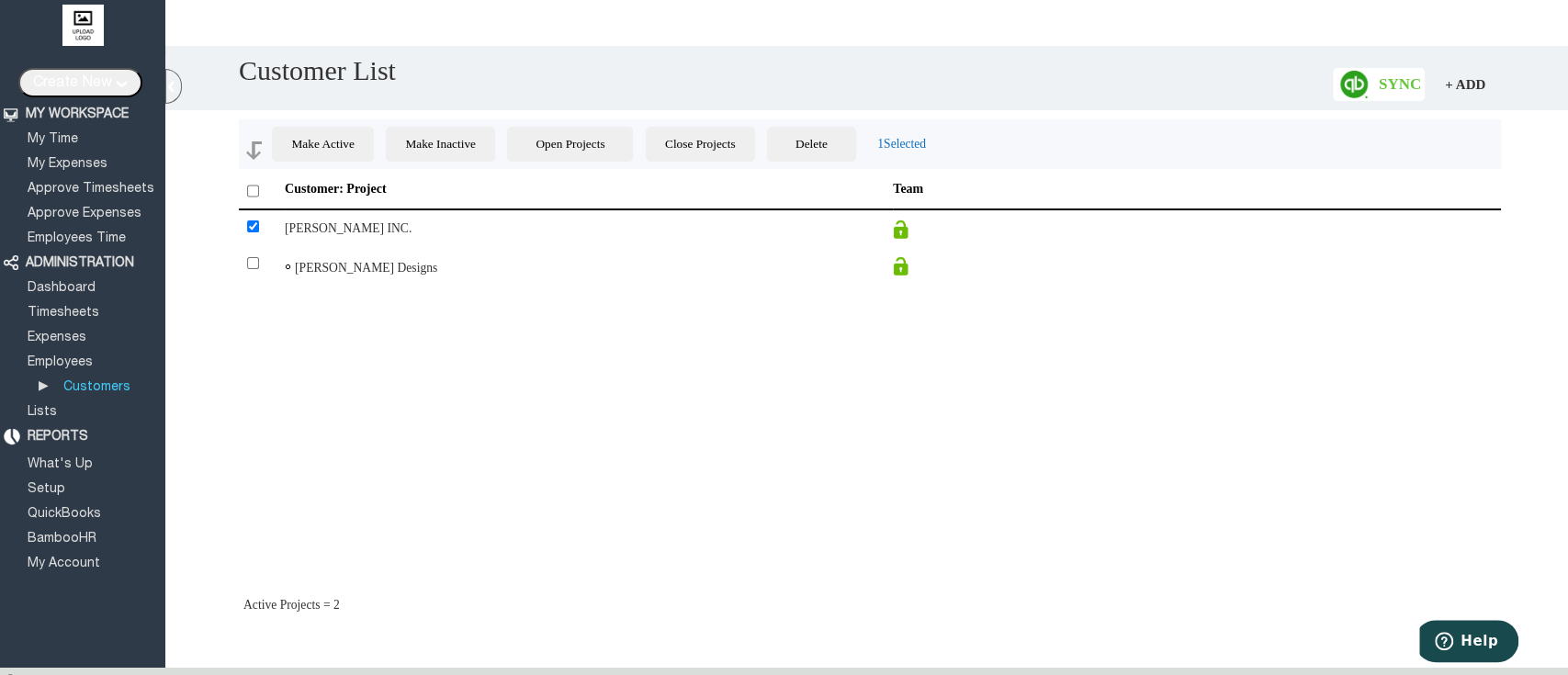
click at [722, 144] on input "Close Projects" at bounding box center [700, 144] width 109 height 35
checkbox input "false"
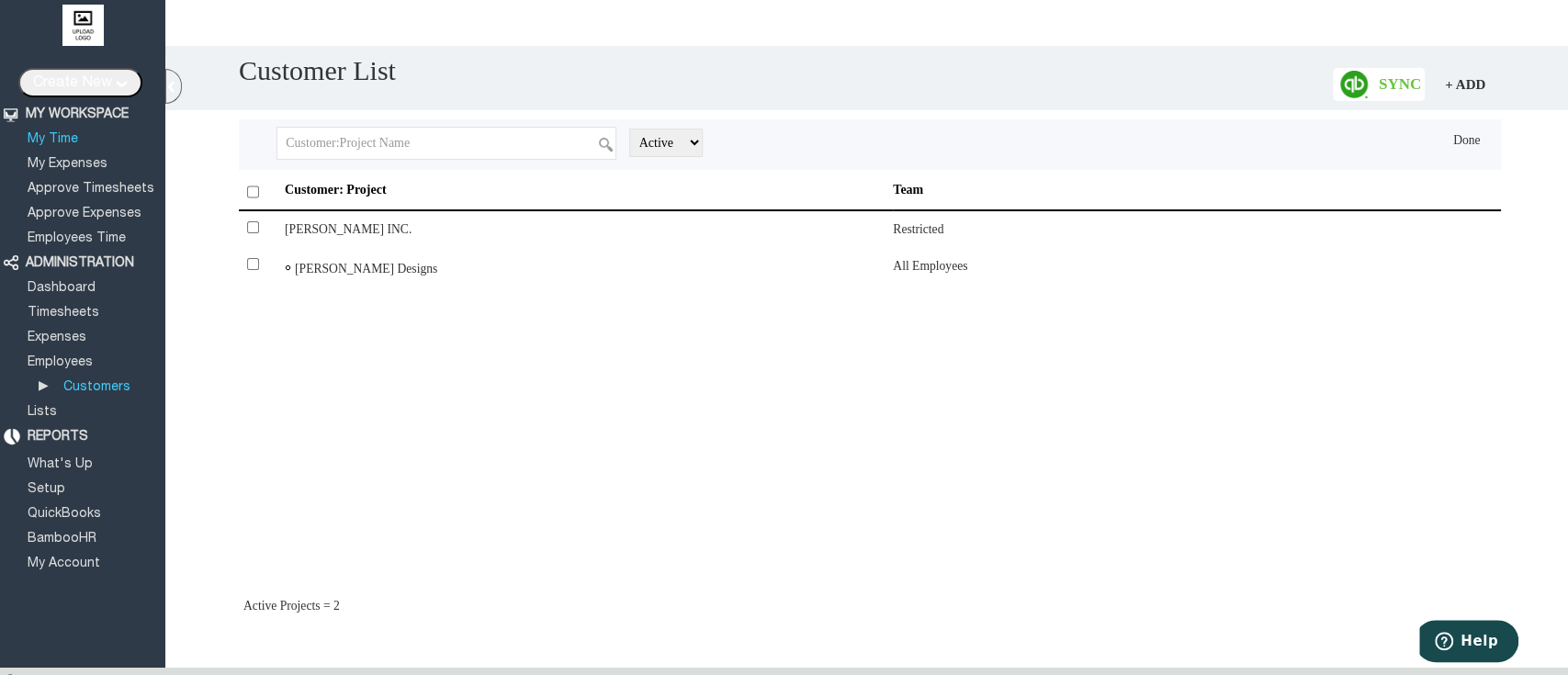
click at [54, 138] on link "My Time" at bounding box center [52, 138] width 56 height 12
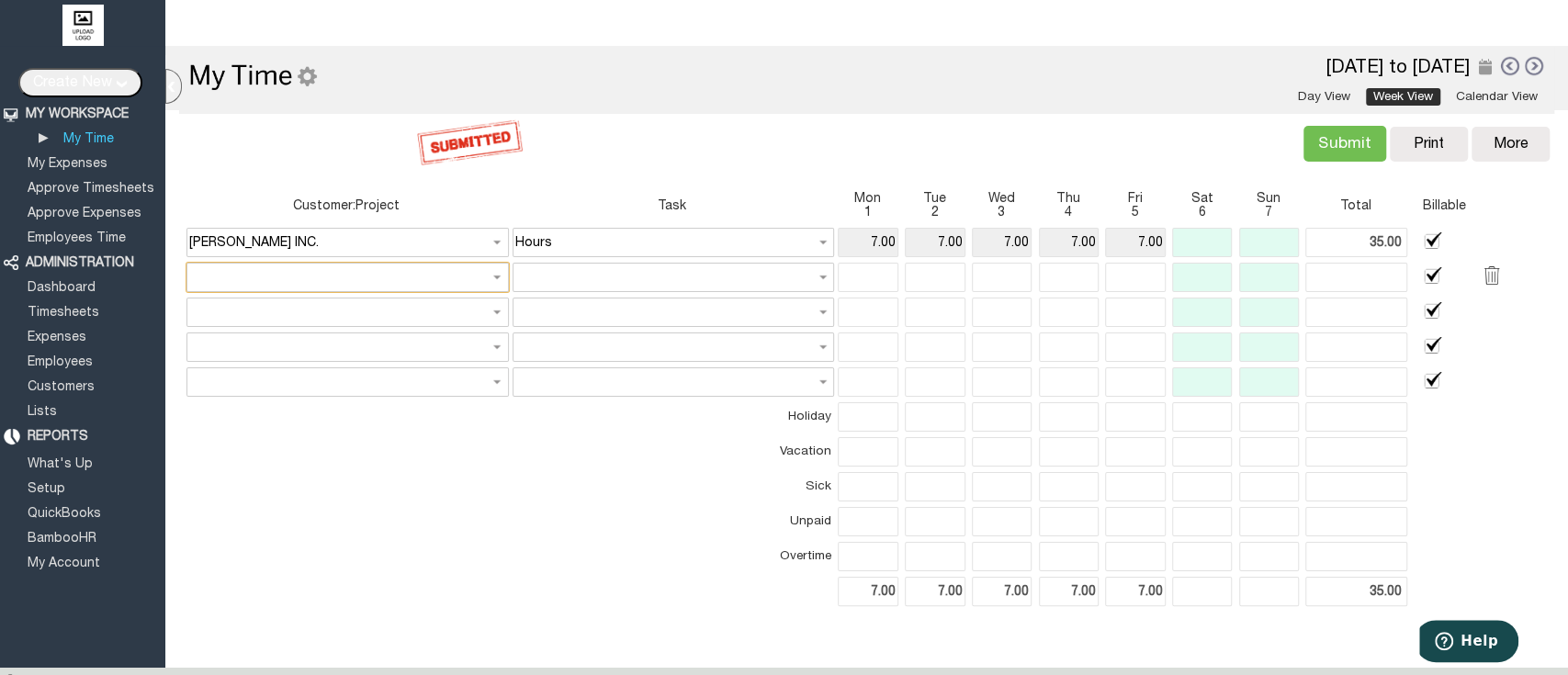
click at [387, 268] on input "text" at bounding box center [348, 277] width 322 height 29
click at [475, 299] on link "Refresh" at bounding box center [345, 301] width 313 height 18
click at [475, 299] on link "Refresh" at bounding box center [345, 301] width 311 height 16
click at [450, 518] on td at bounding box center [346, 521] width 319 height 29
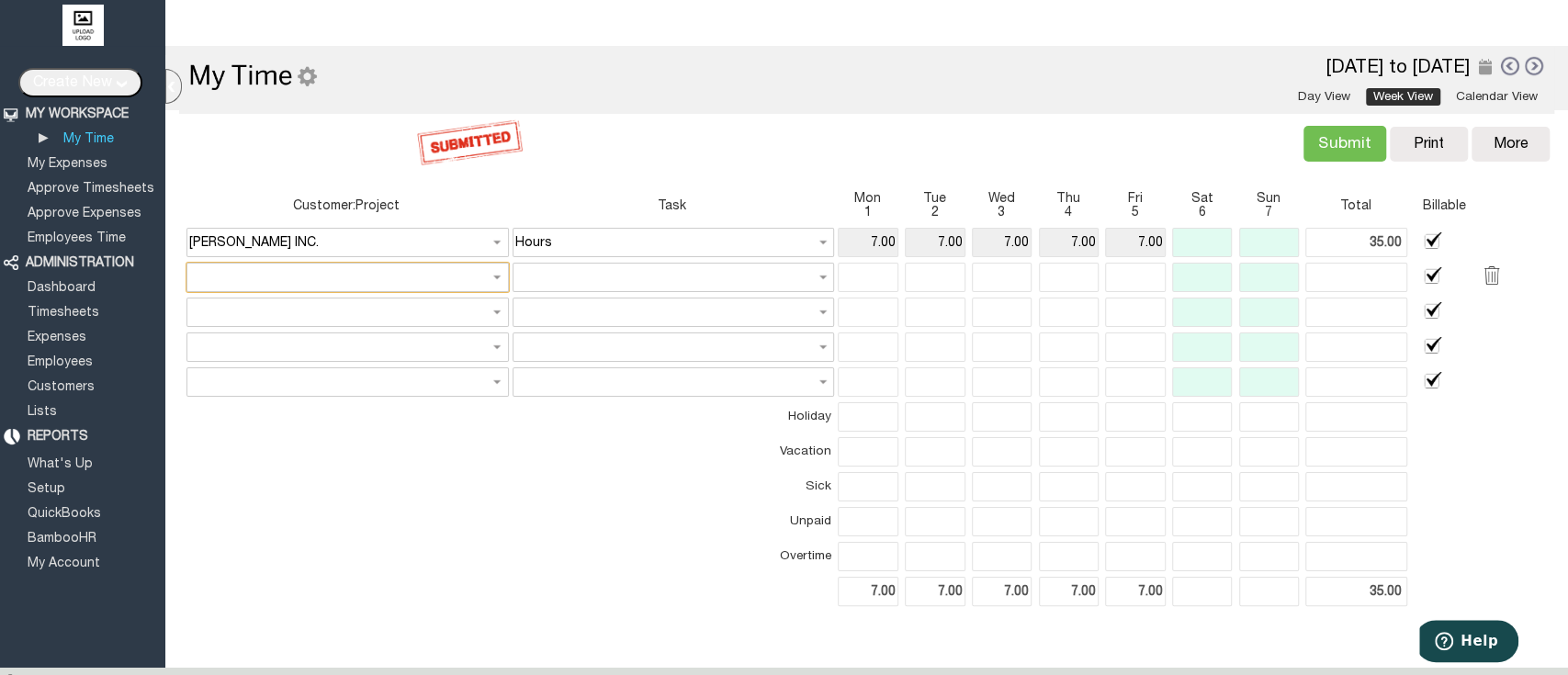
click at [433, 265] on input "text" at bounding box center [348, 277] width 322 height 29
click at [465, 303] on link "Refresh" at bounding box center [345, 301] width 313 height 18
click at [102, 232] on link "Employees Time" at bounding box center [76, 238] width 103 height 12
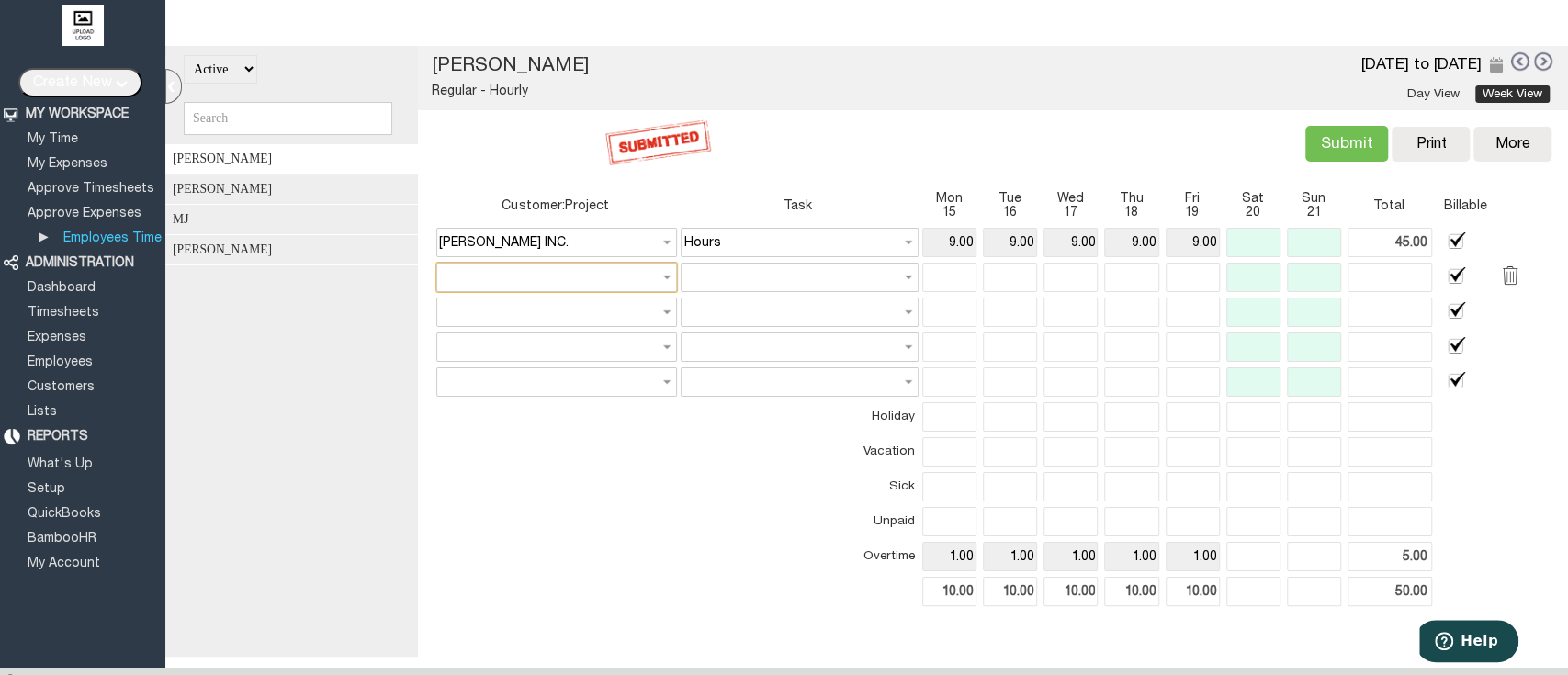
click at [552, 272] on input "text" at bounding box center [556, 277] width 241 height 29
click at [531, 319] on link "[PERSON_NAME] INC." at bounding box center [549, 319] width 230 height 22
click at [539, 520] on td at bounding box center [555, 521] width 237 height 29
click at [1014, 78] on div "Ben Johnson Regular - Hourly Approve timesheet Reject timesheet 15 Sep 2025 to …" at bounding box center [993, 78] width 1150 height 64
